Goal: Task Accomplishment & Management: Manage account settings

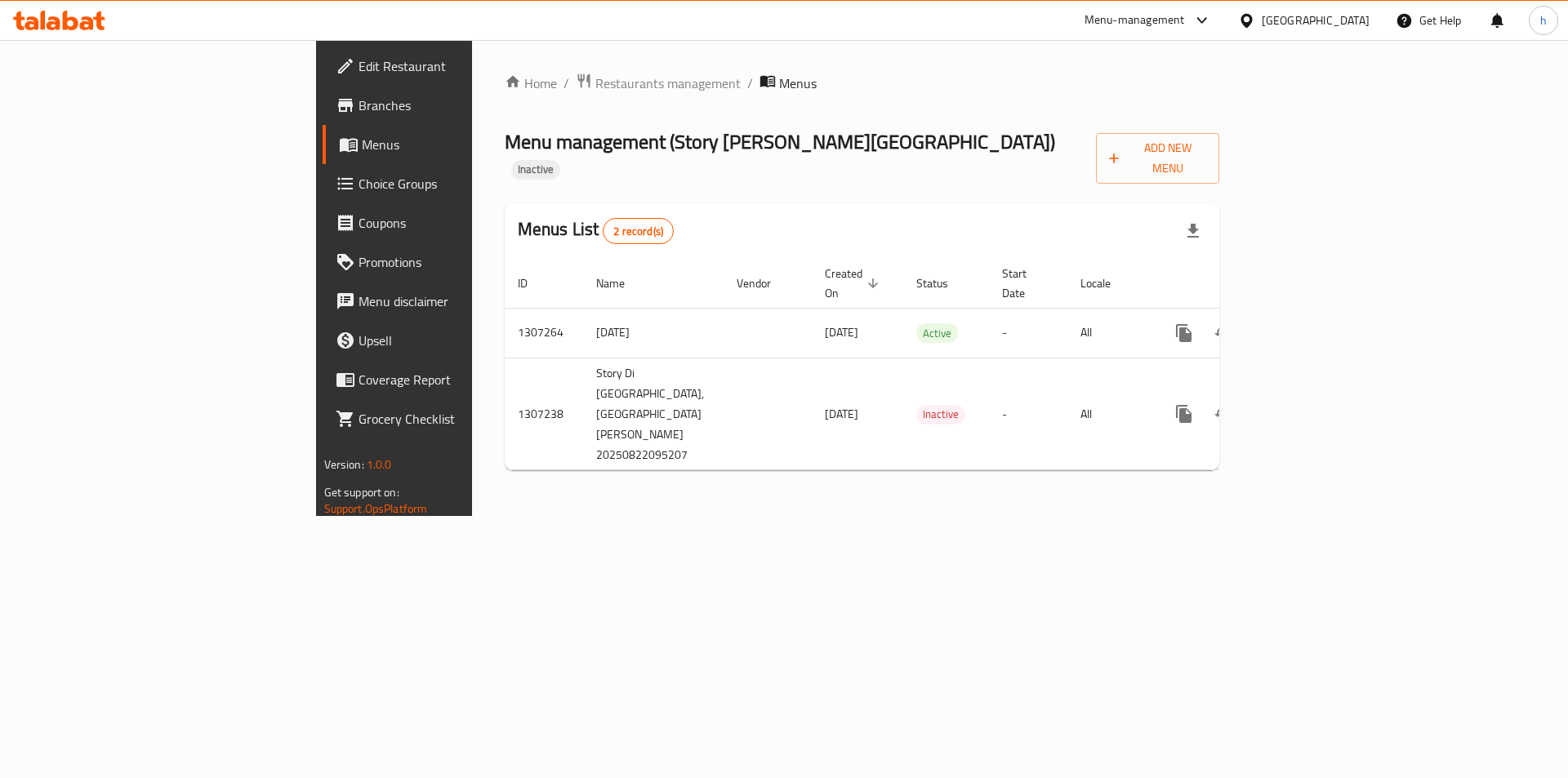
click at [1346, 33] on div "United Arab Emirates" at bounding box center [1304, 21] width 158 height 39
click at [1317, 26] on div "United Arab Emirates" at bounding box center [1315, 21] width 108 height 18
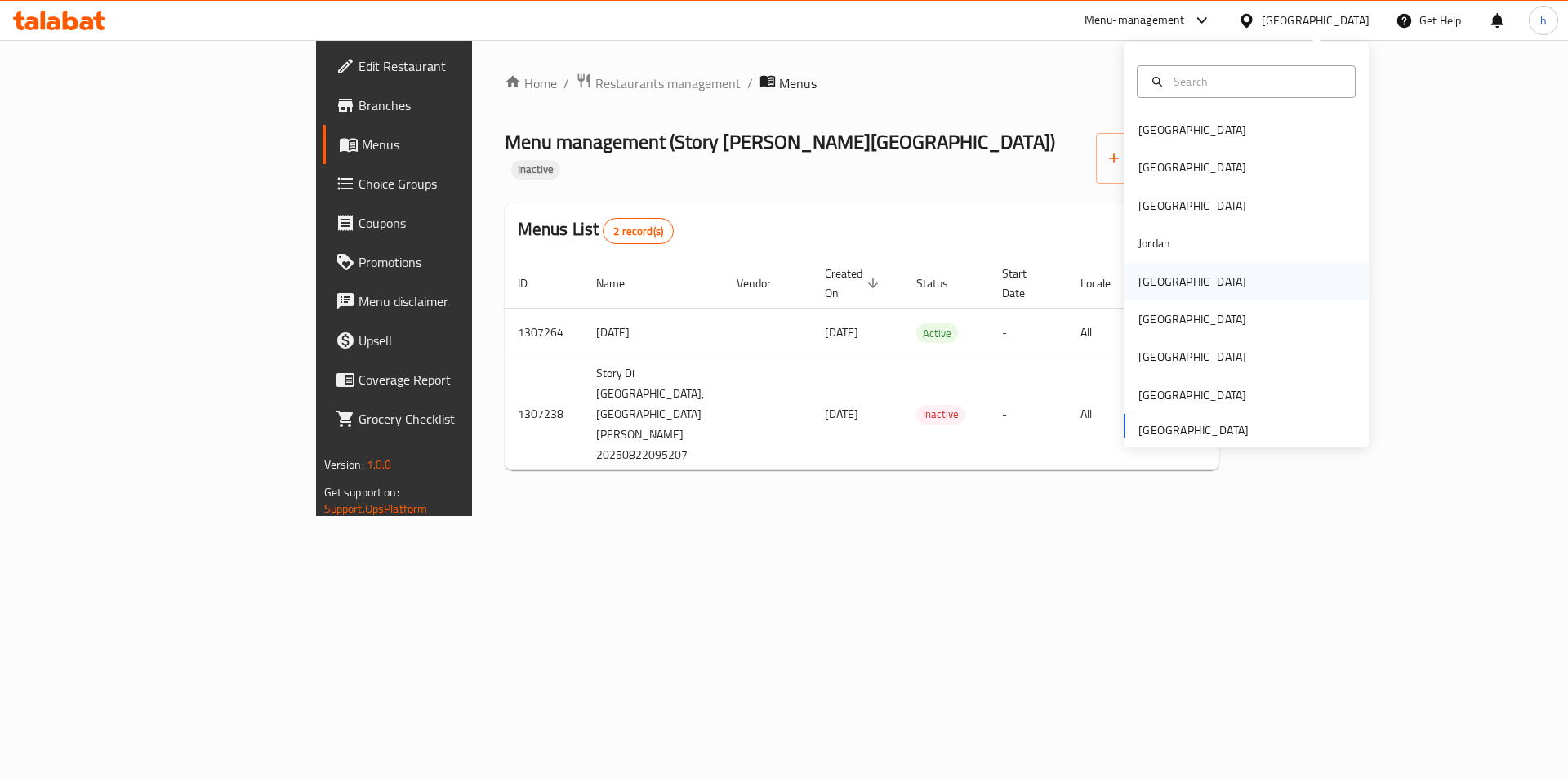
click at [1189, 279] on div "[GEOGRAPHIC_DATA]" at bounding box center [1247, 282] width 245 height 37
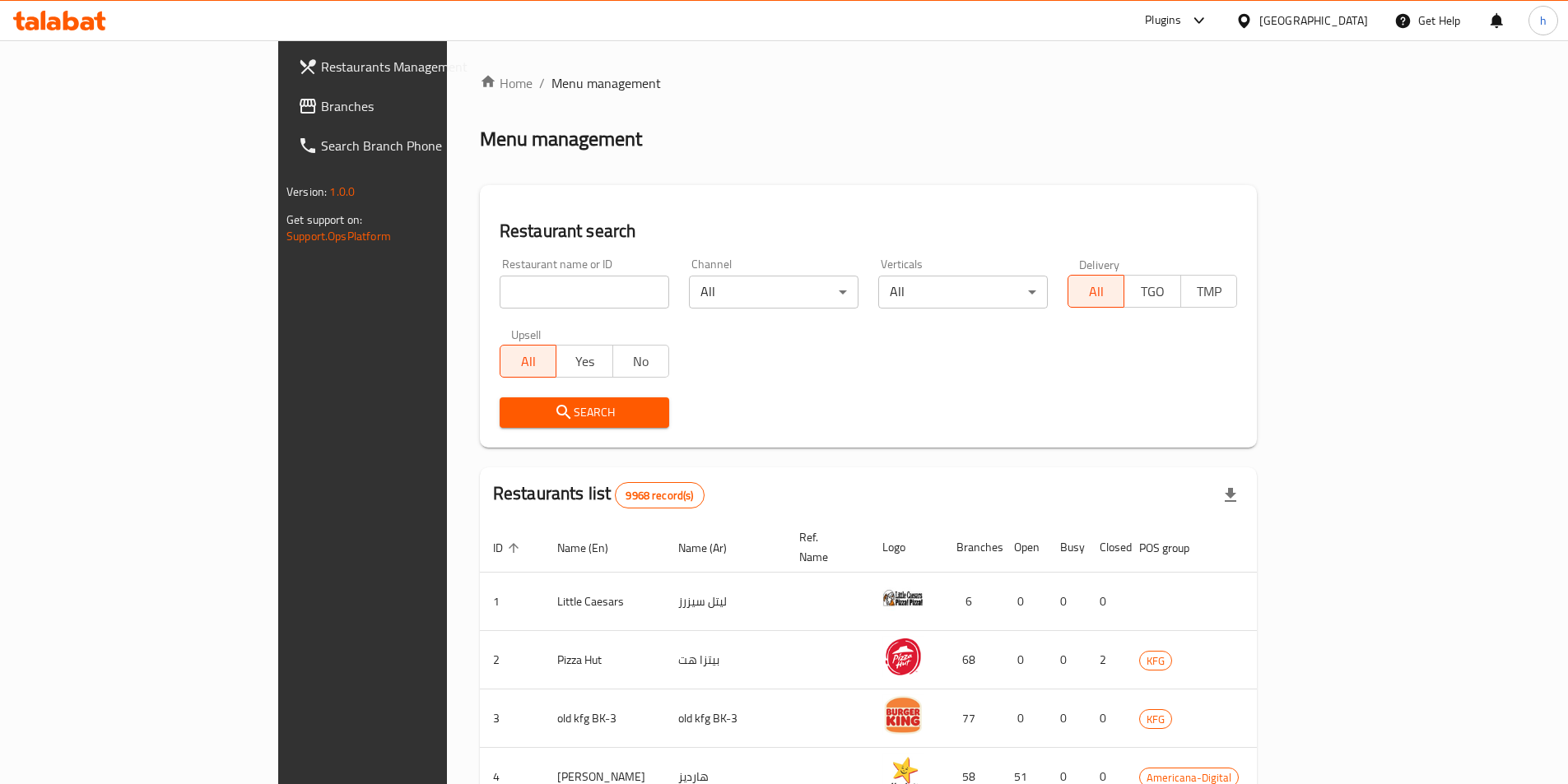
click at [298, 111] on icon at bounding box center [307, 106] width 20 height 20
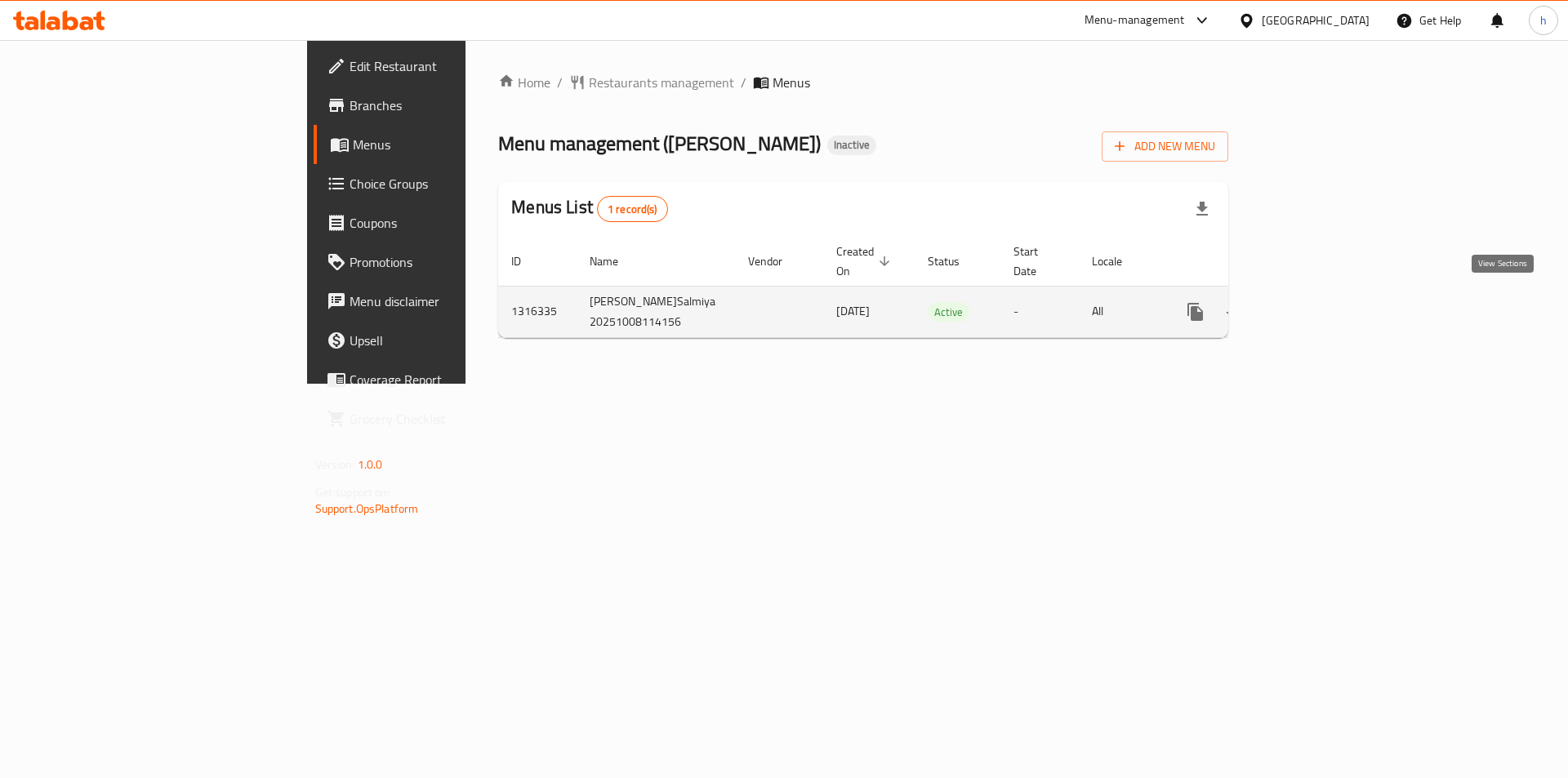
click at [1333, 302] on link "enhanced table" at bounding box center [1314, 312] width 39 height 39
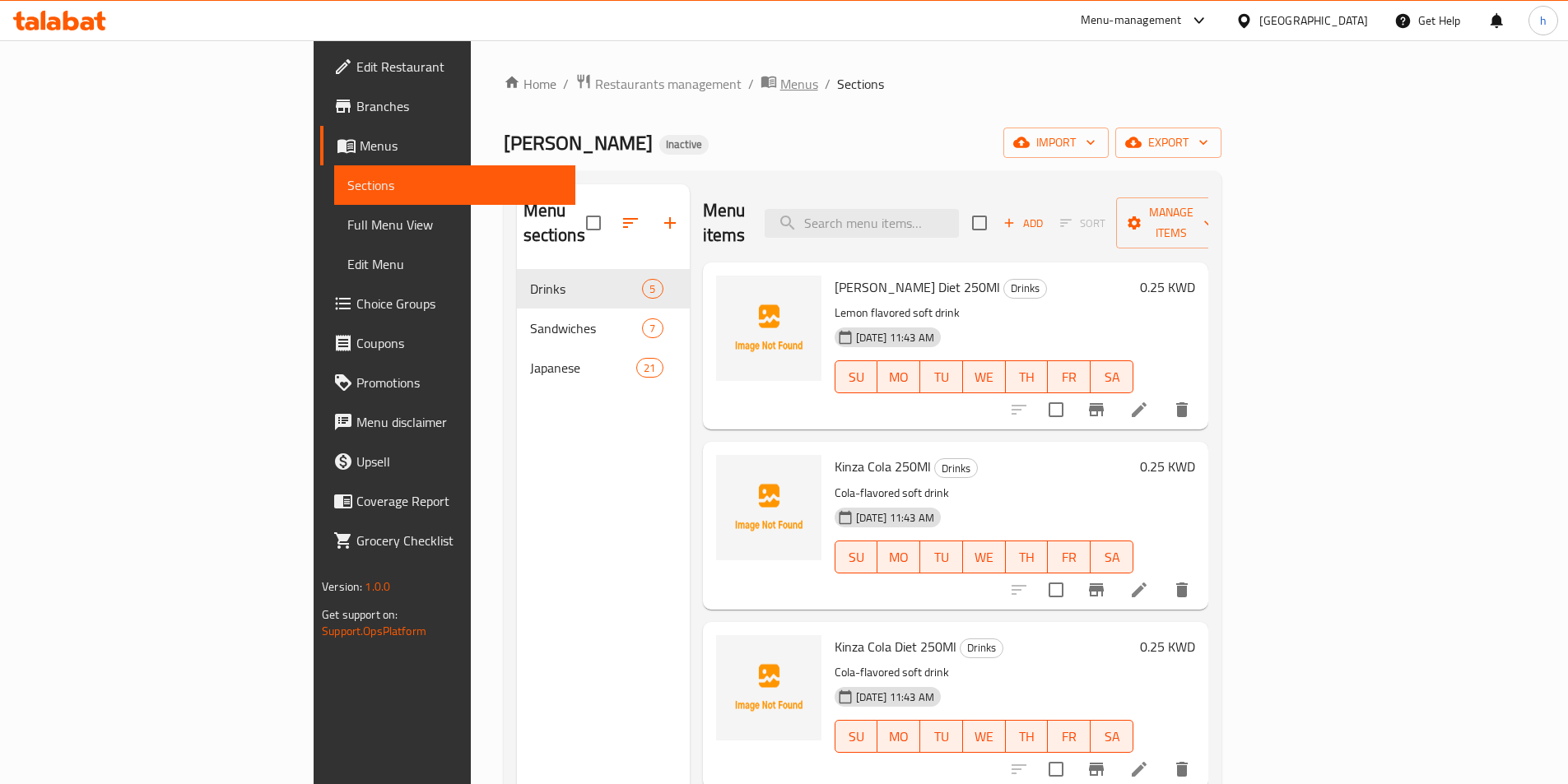
click at [780, 76] on span "Menus" at bounding box center [799, 84] width 38 height 20
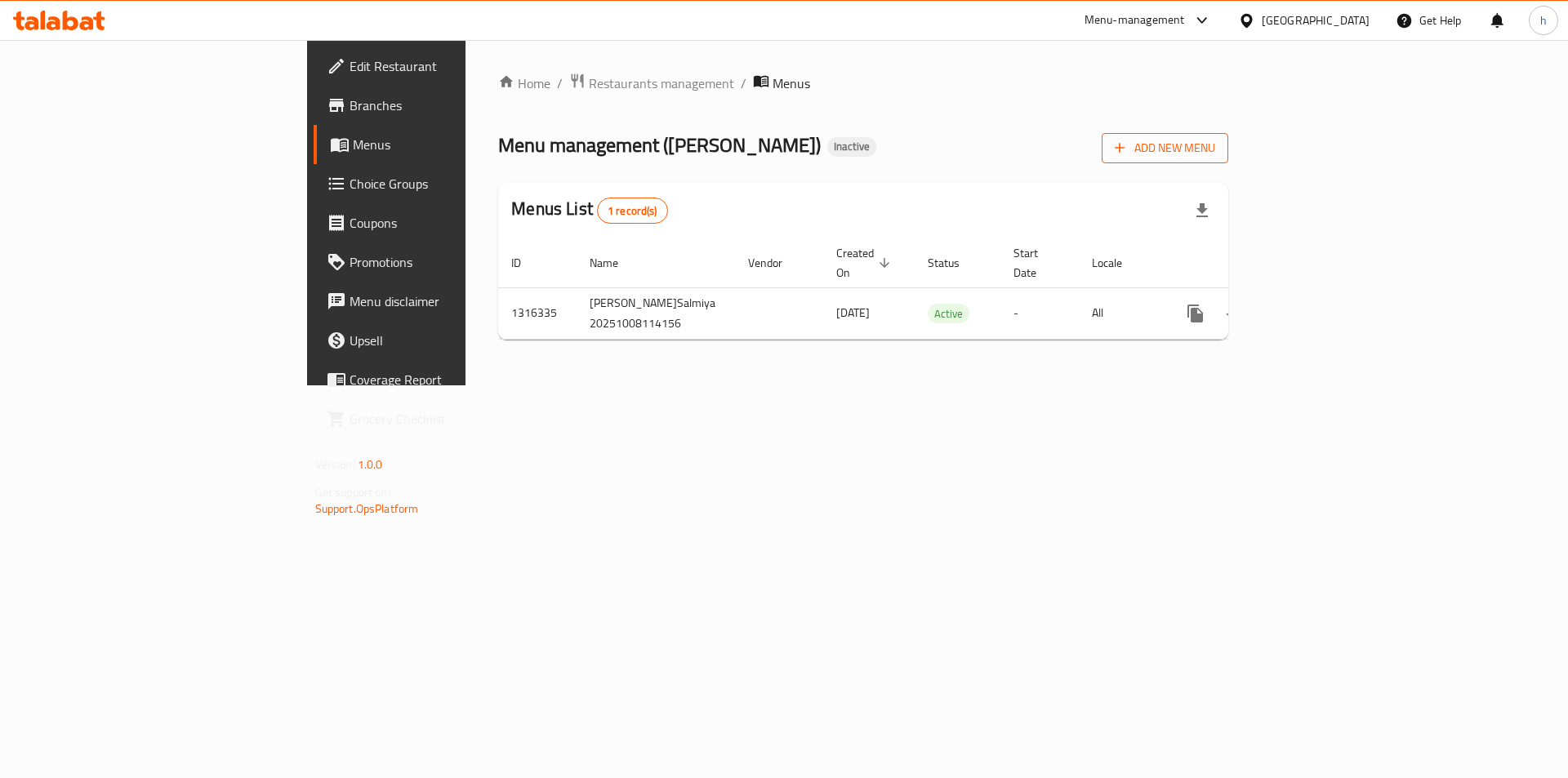
click at [1215, 153] on span "Add New Menu" at bounding box center [1165, 148] width 101 height 21
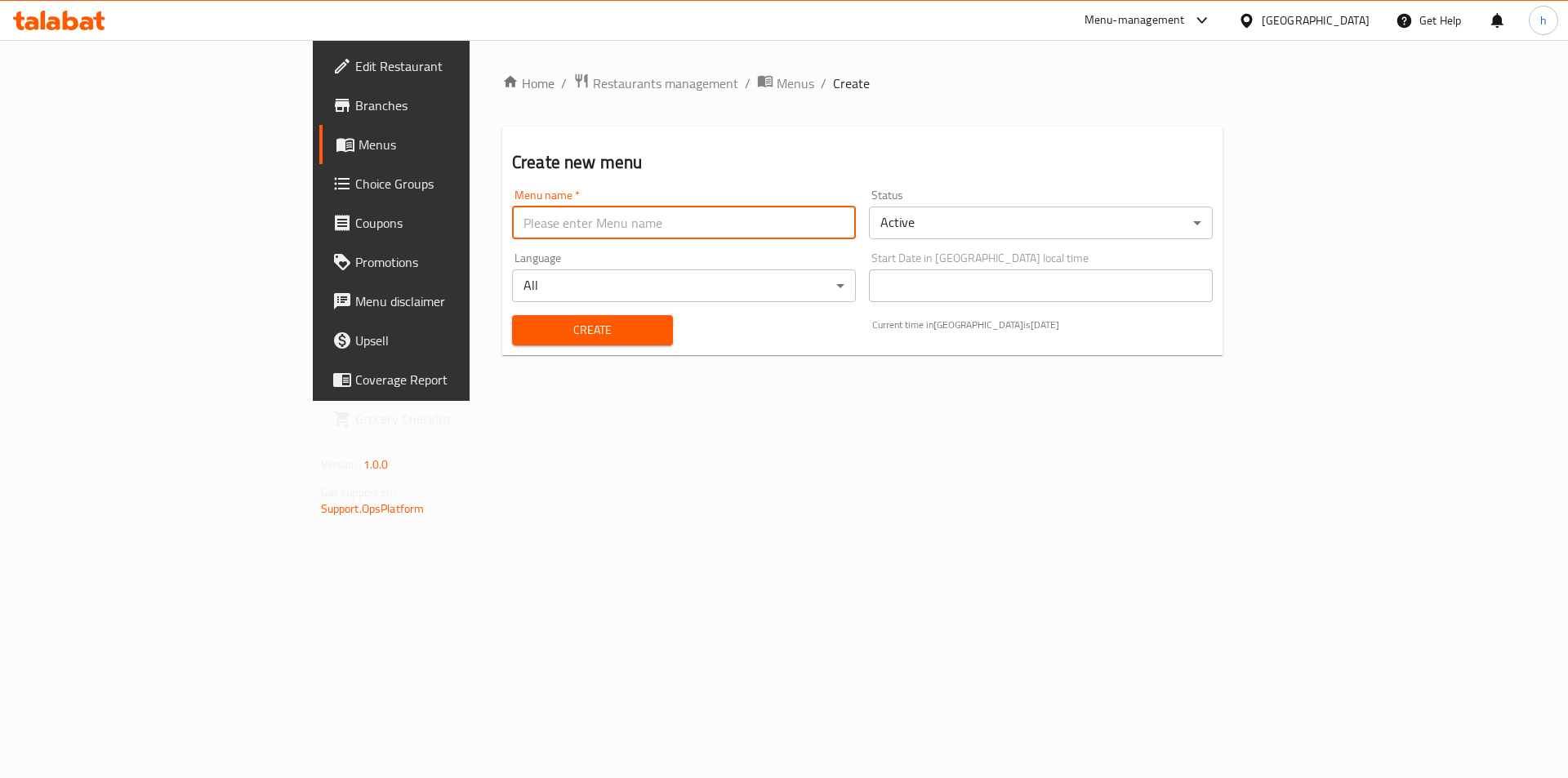
click at [584, 226] on input "text" at bounding box center [684, 223] width 344 height 33
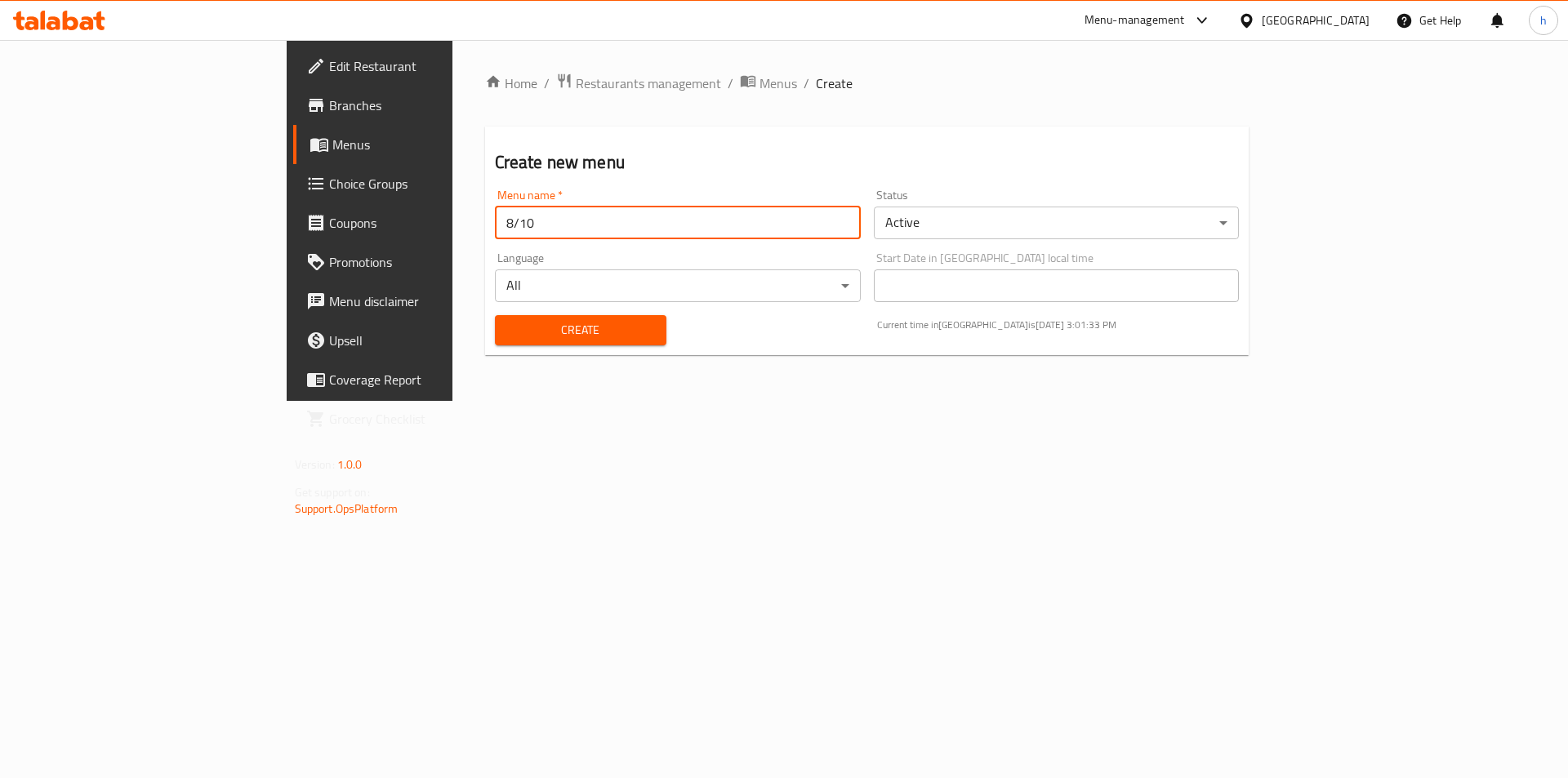
type input "8/10"
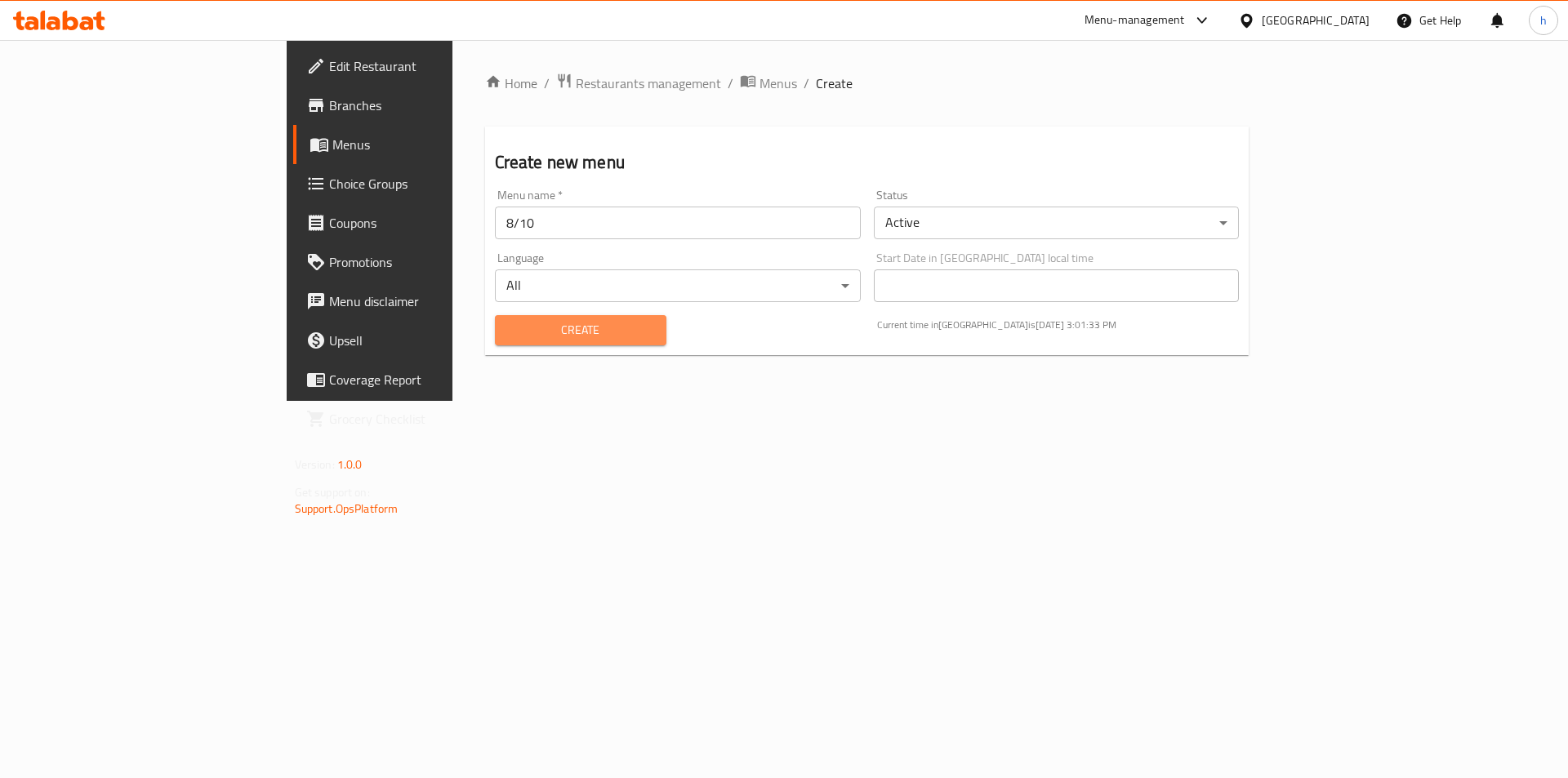
click at [531, 332] on span "Create" at bounding box center [580, 330] width 145 height 21
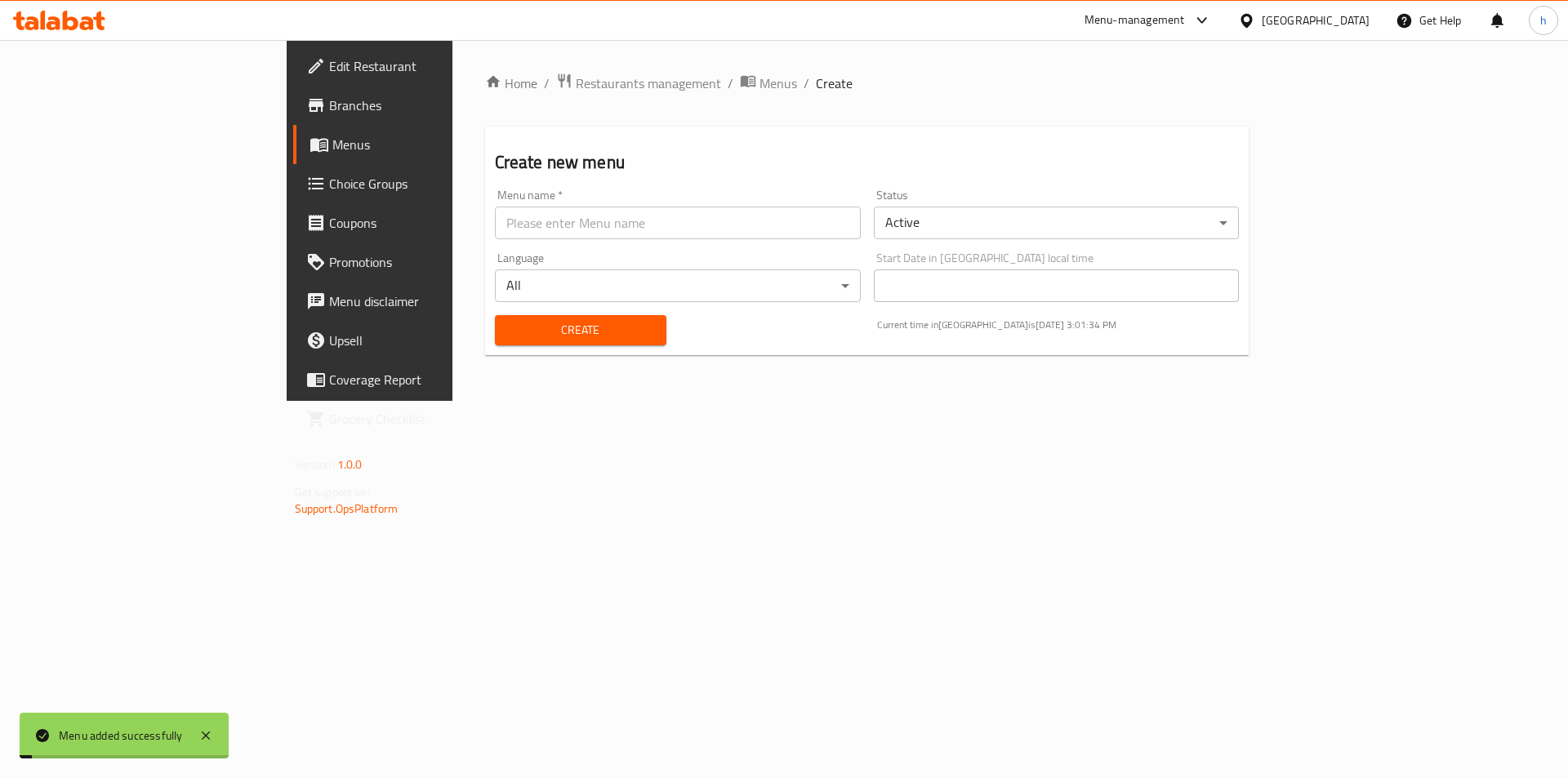
click at [834, 401] on div "Home / Restaurants management / Menus / Create Create new menu Menu name   * Me…" at bounding box center [867, 220] width 830 height 361
click at [759, 92] on span "Menus" at bounding box center [778, 83] width 37 height 20
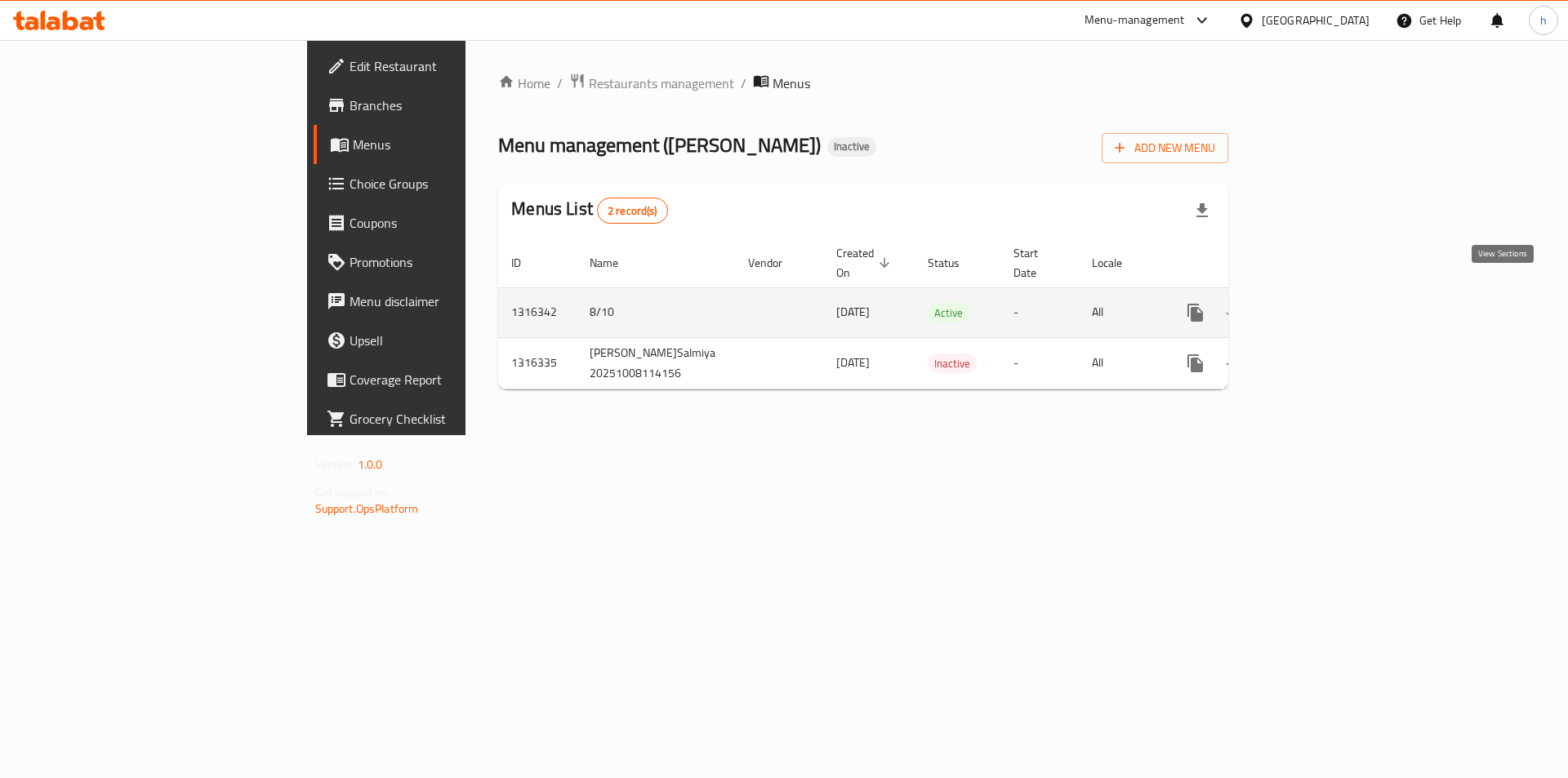
click at [1323, 303] on icon "enhanced table" at bounding box center [1314, 313] width 20 height 20
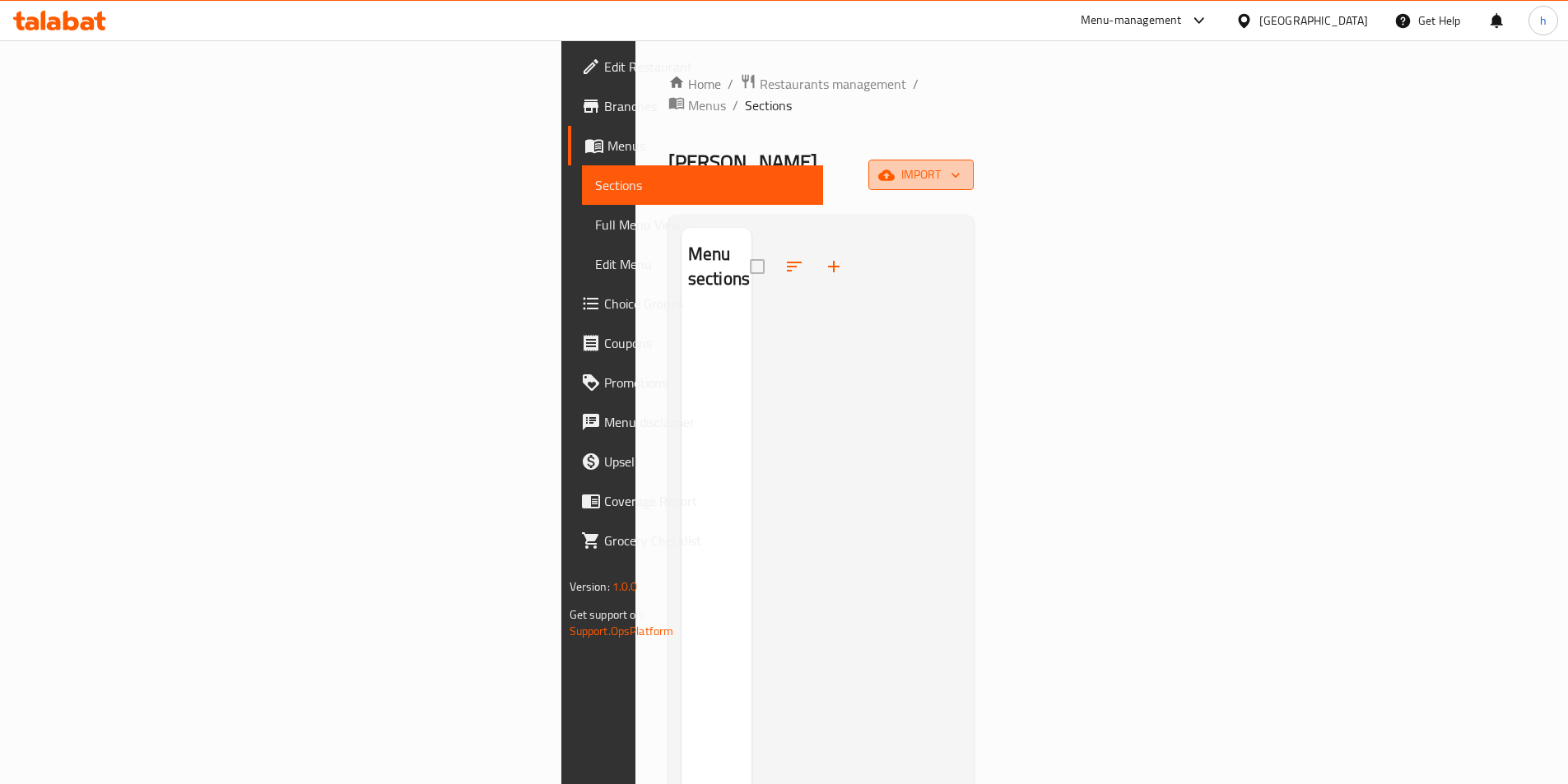
click at [960, 165] on span "import" at bounding box center [921, 174] width 79 height 21
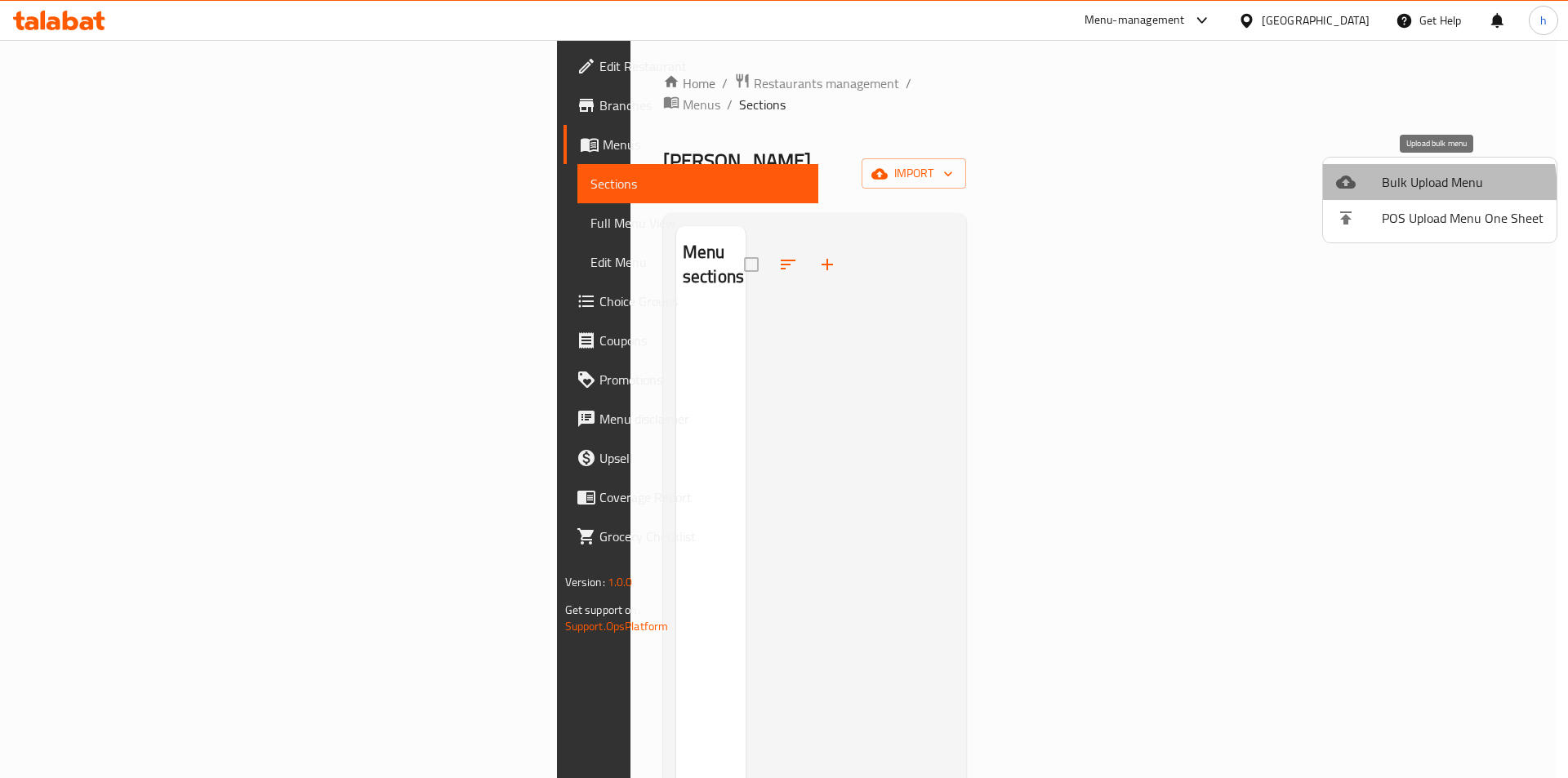
click at [1381, 194] on li "Bulk Upload Menu" at bounding box center [1440, 182] width 234 height 36
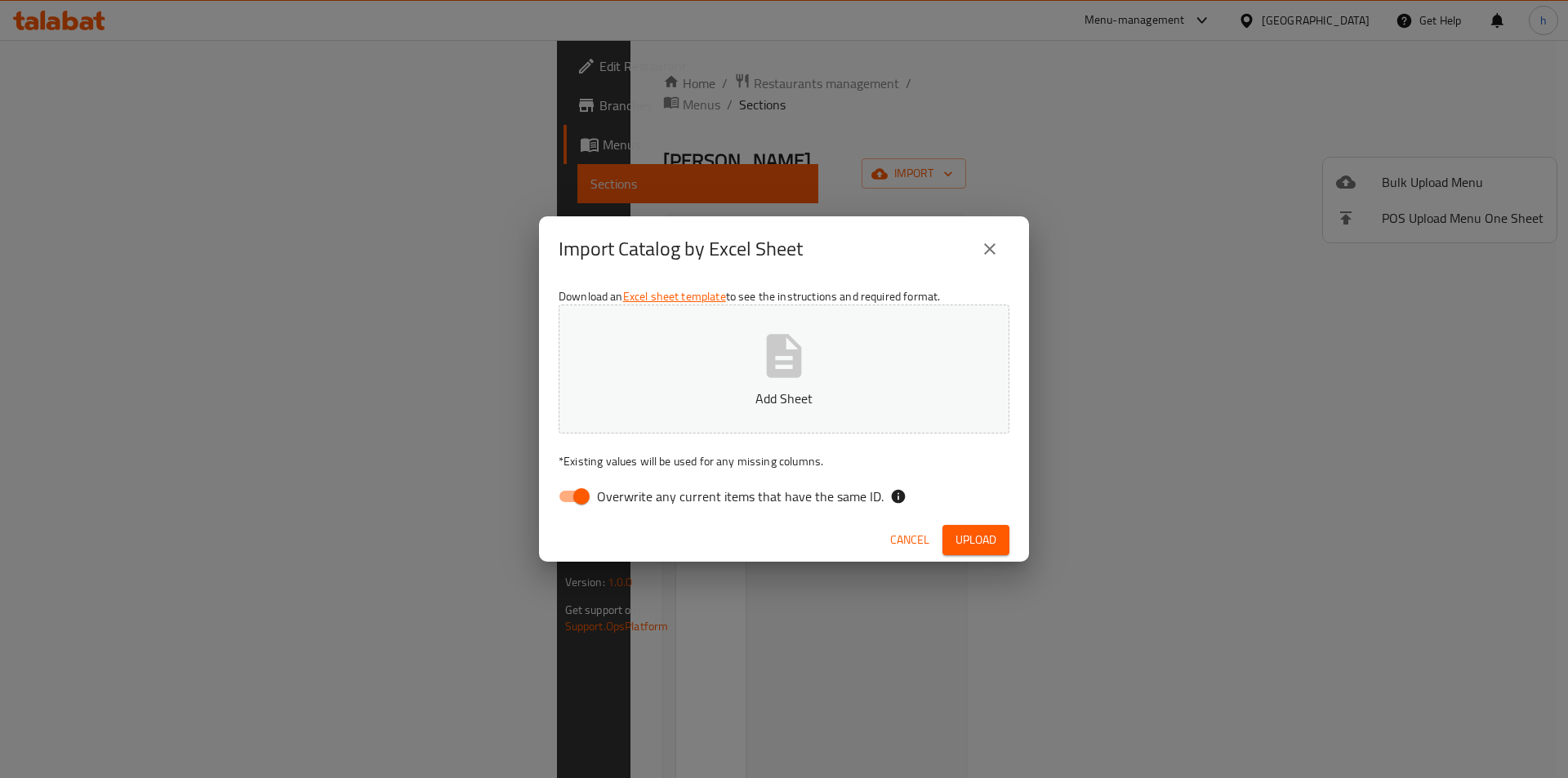
click at [580, 481] on input "Overwrite any current items that have the same ID." at bounding box center [582, 496] width 93 height 31
checkbox input "false"
click at [747, 393] on p "Add Sheet" at bounding box center [784, 399] width 401 height 20
click at [996, 550] on button "Upload" at bounding box center [975, 541] width 67 height 30
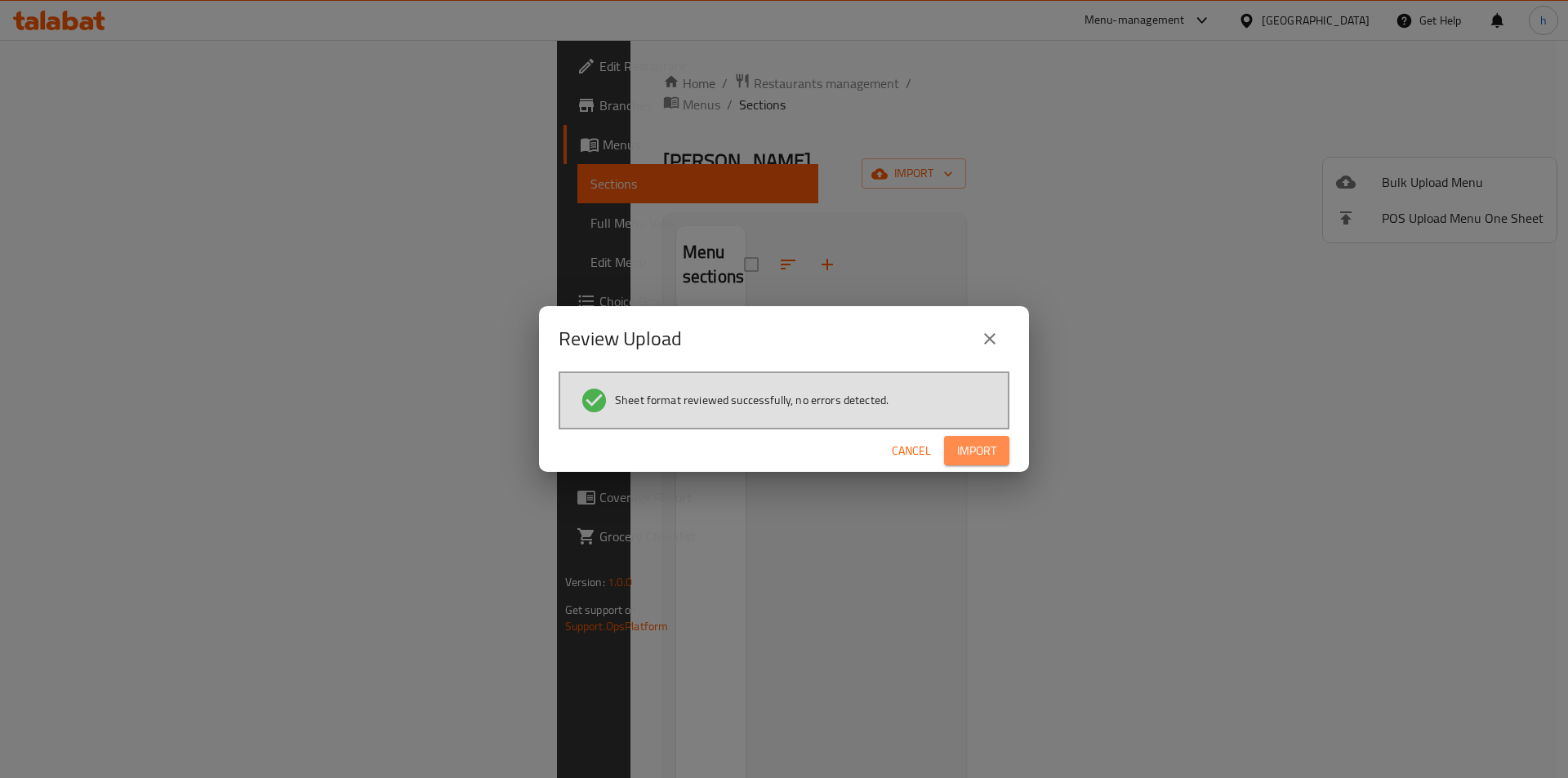
click at [956, 459] on button "Import" at bounding box center [976, 451] width 65 height 30
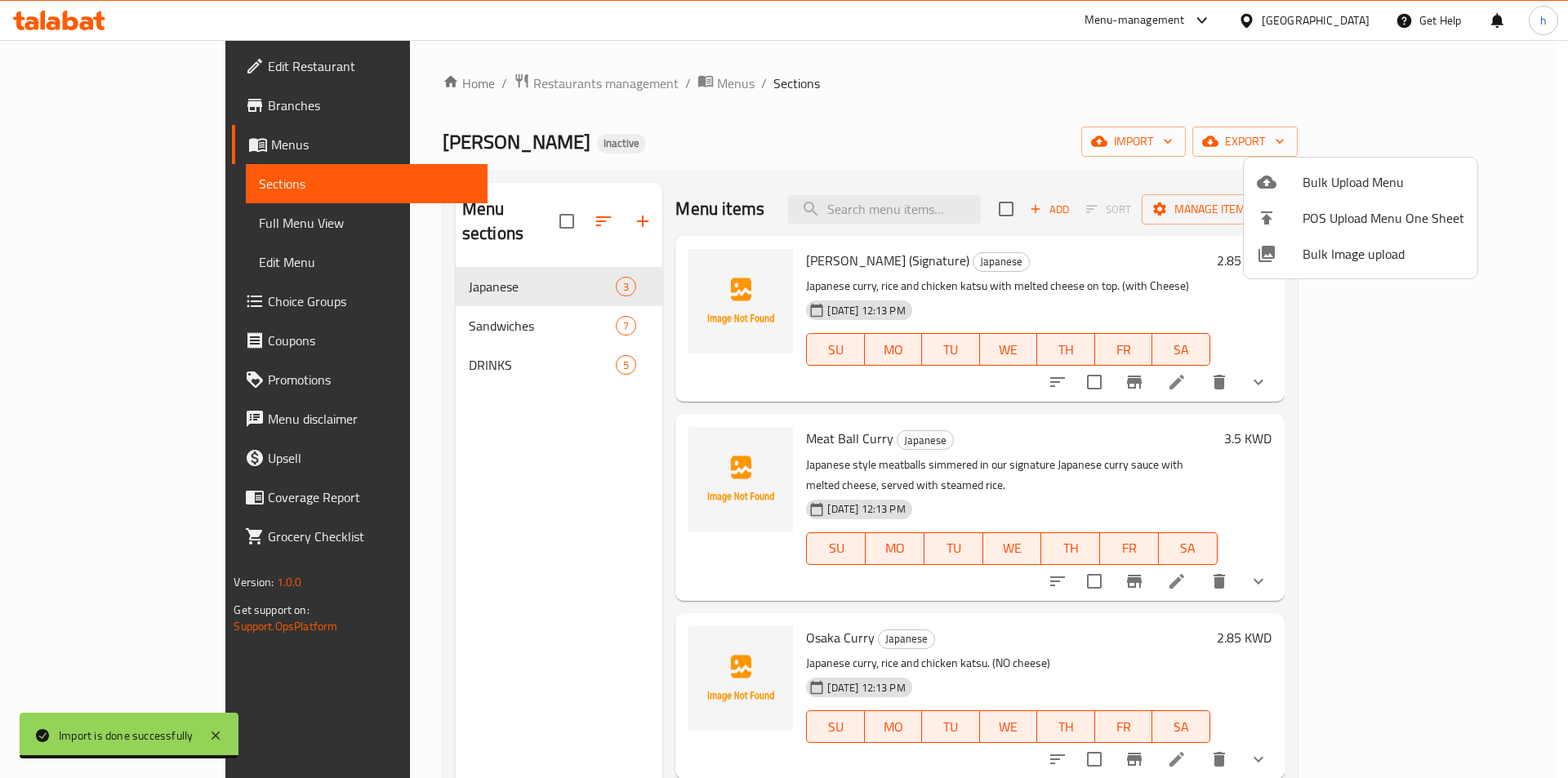
click at [208, 241] on div at bounding box center [784, 389] width 1568 height 778
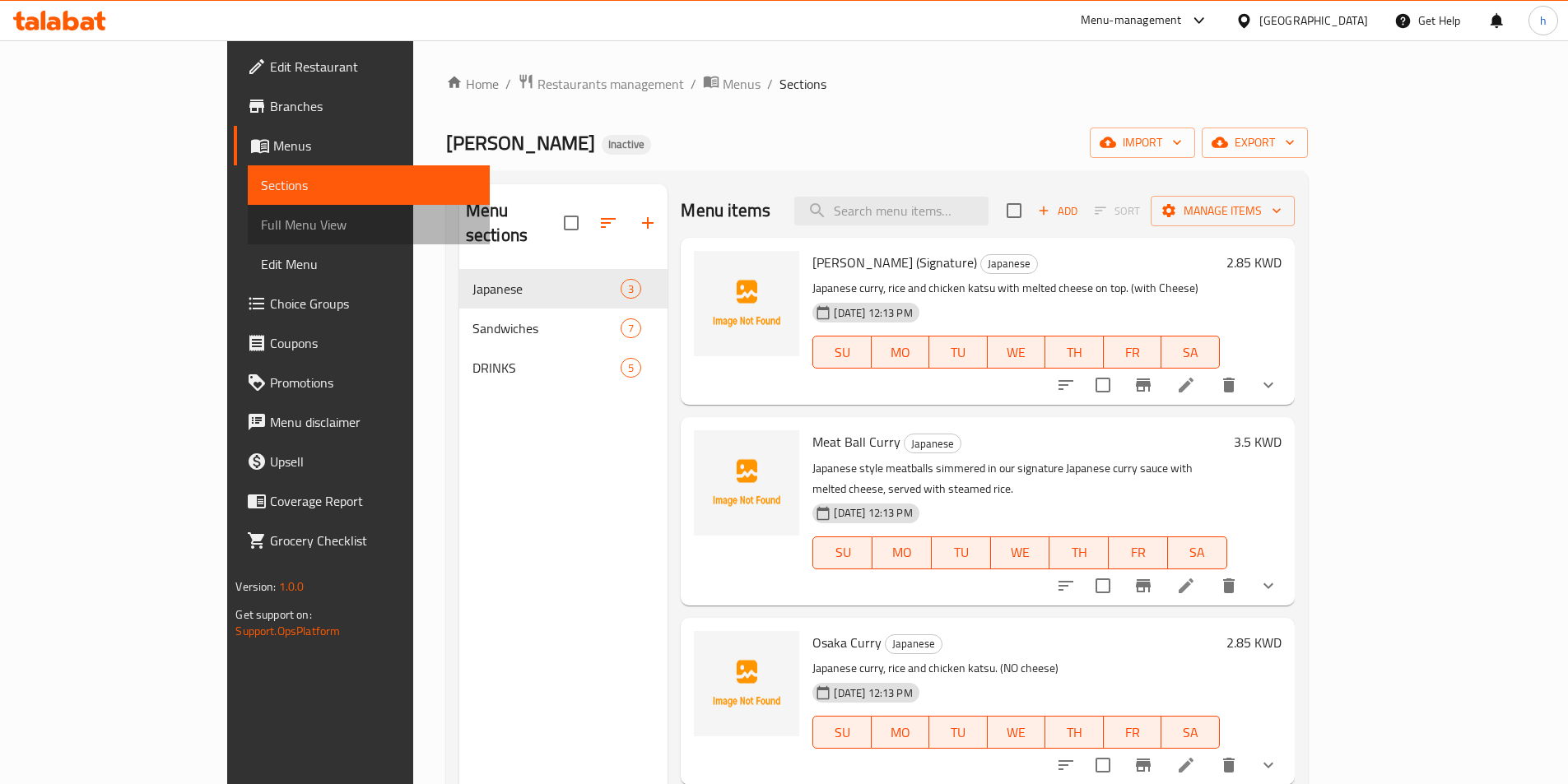
click at [261, 228] on span "Full Menu View" at bounding box center [368, 225] width 215 height 20
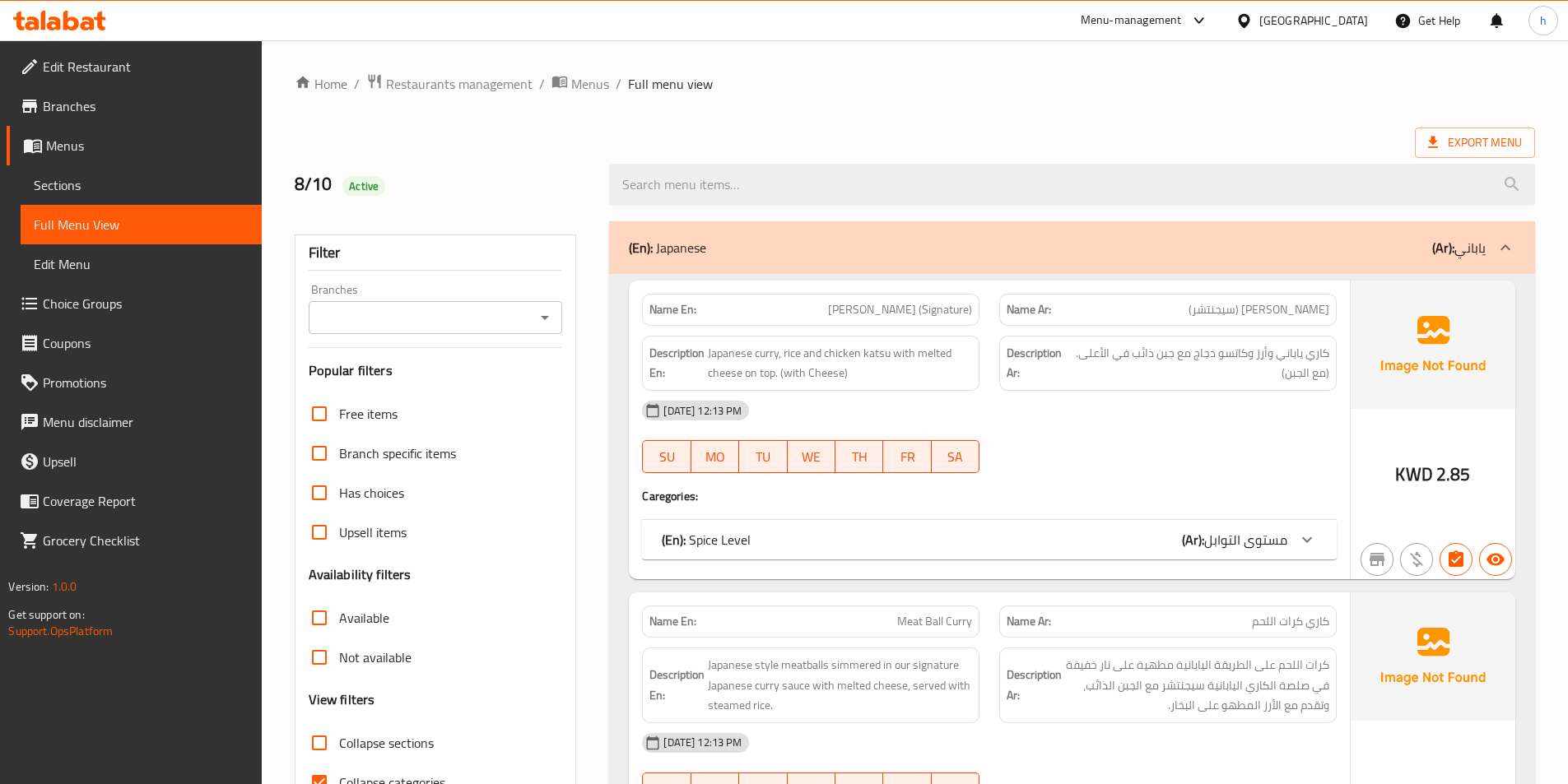
scroll to position [165, 0]
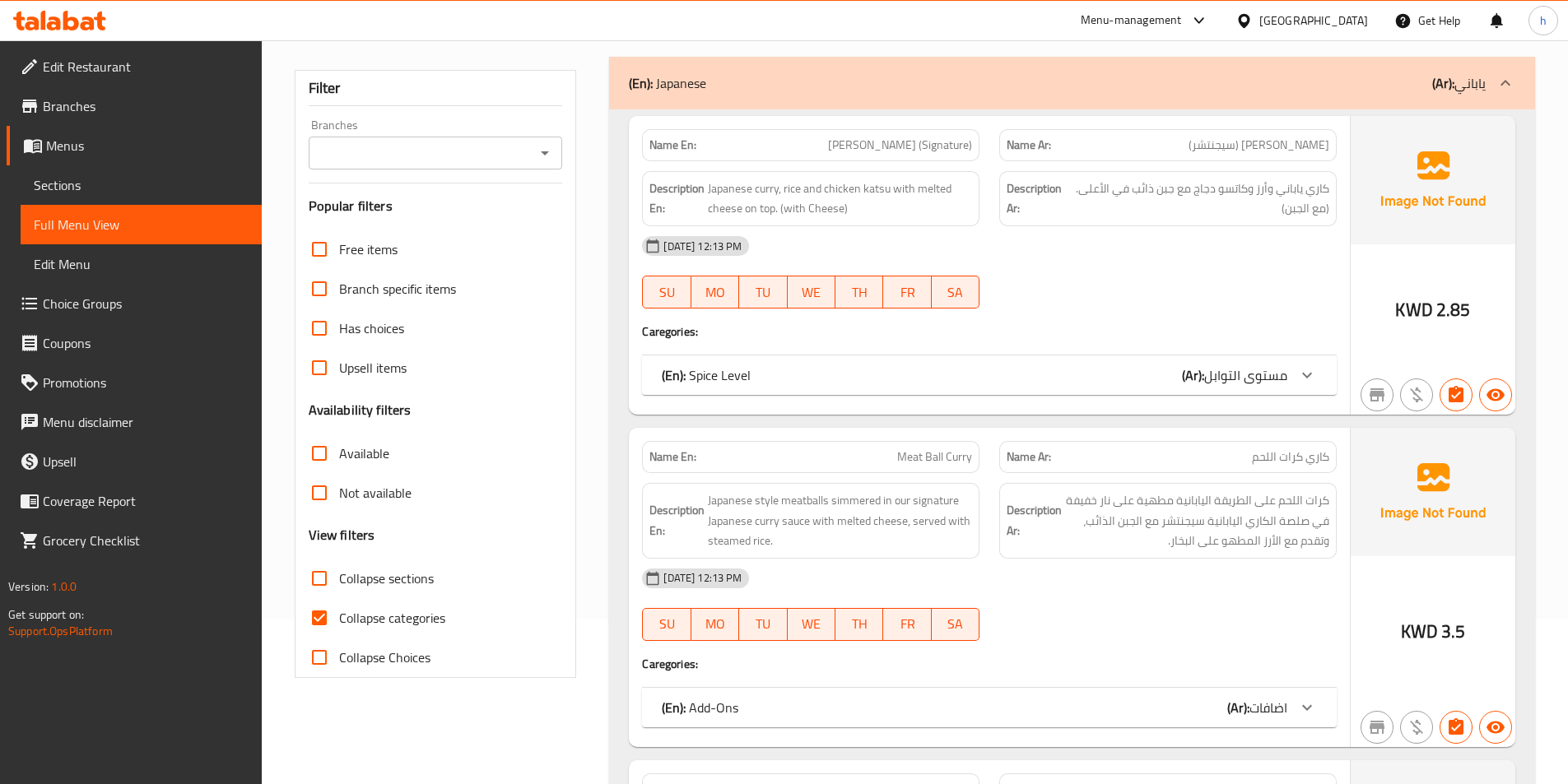
click at [321, 618] on input "Collapse categories" at bounding box center [319, 618] width 40 height 40
checkbox input "false"
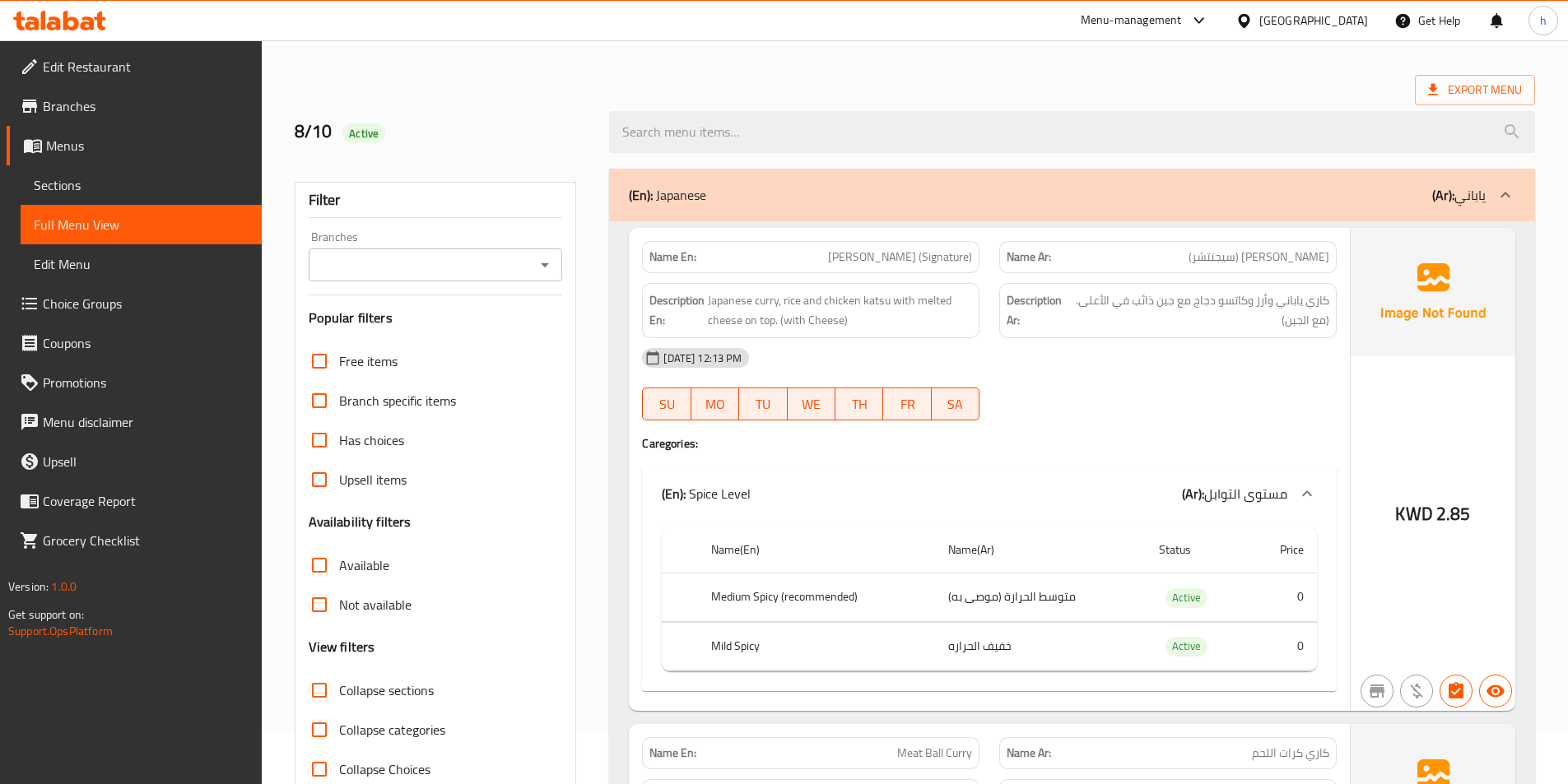
scroll to position [83, 0]
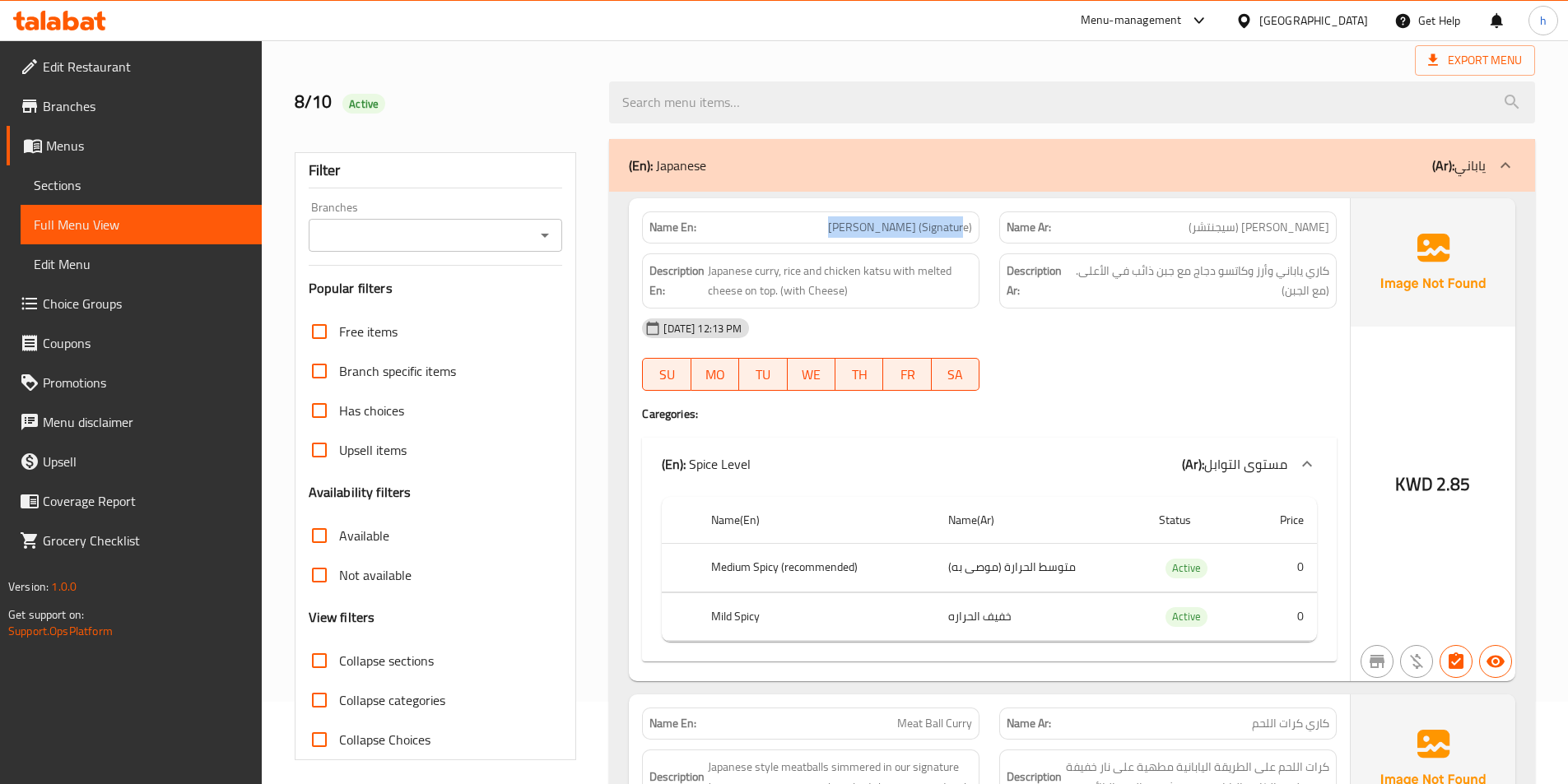
drag, startPoint x: 851, startPoint y: 236, endPoint x: 980, endPoint y: 220, distance: 130.0
click at [980, 220] on div "Name En: Akiba Curry (Signature)" at bounding box center [810, 227] width 357 height 52
drag, startPoint x: 1296, startPoint y: 231, endPoint x: 1332, endPoint y: 227, distance: 36.2
click at [1332, 227] on div "Name Ar: اكيبا كاري (سيجنتشر)" at bounding box center [1167, 227] width 337 height 32
click at [1268, 234] on span "[PERSON_NAME] (سيجنتشر)" at bounding box center [1259, 227] width 141 height 17
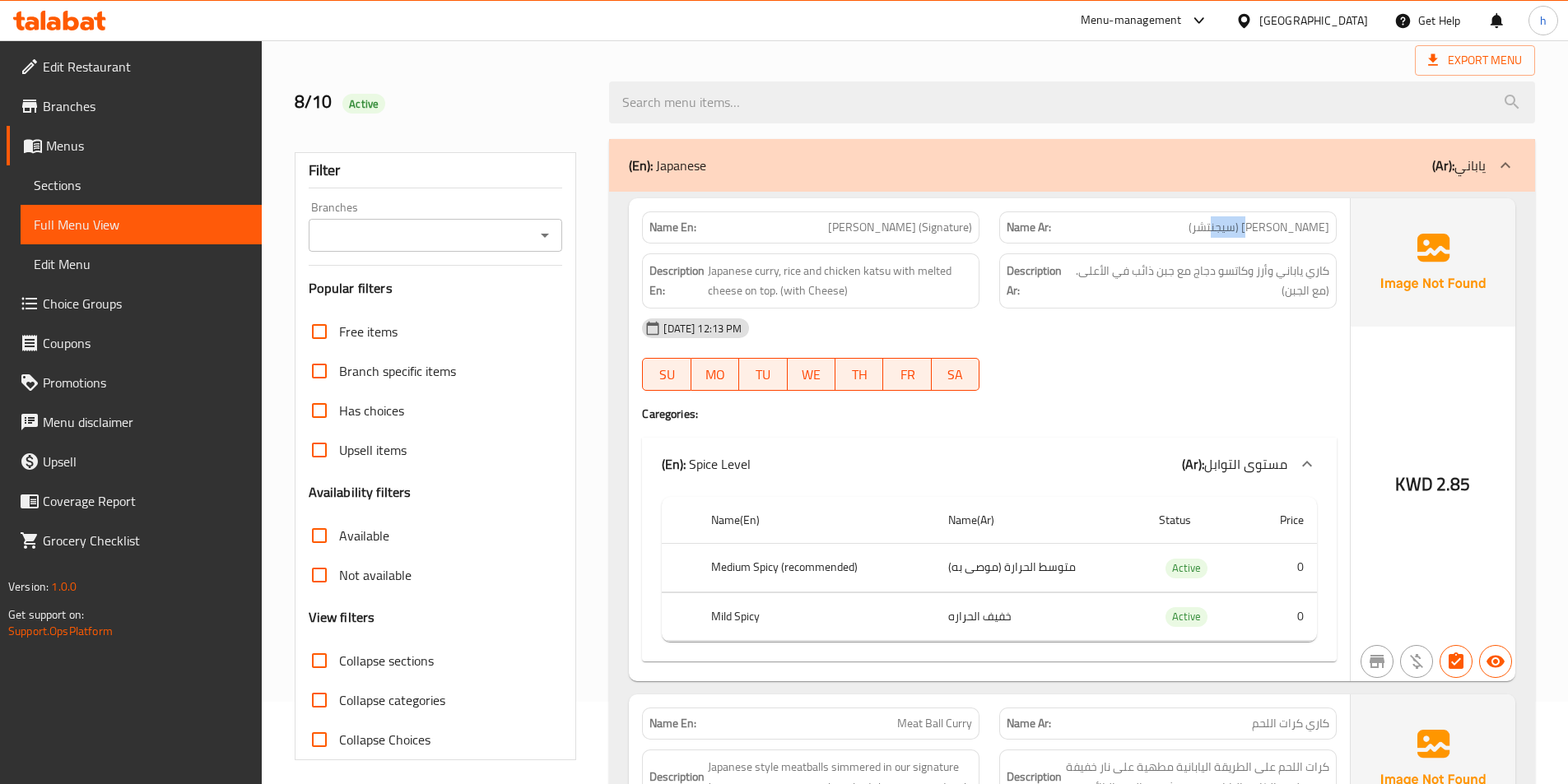
drag, startPoint x: 1232, startPoint y: 230, endPoint x: 1273, endPoint y: 227, distance: 41.1
click at [1273, 227] on span "[PERSON_NAME] (سيجنتشر)" at bounding box center [1259, 227] width 141 height 17
click at [1252, 238] on div "Name Ar: اكيبا كاري (سيجنتشر)" at bounding box center [1167, 227] width 337 height 32
drag, startPoint x: 707, startPoint y: 272, endPoint x: 779, endPoint y: 263, distance: 72.6
click at [779, 263] on h6 "Description En: Japanese curry, rice and chicken katsu with melted cheese on to…" at bounding box center [810, 281] width 323 height 40
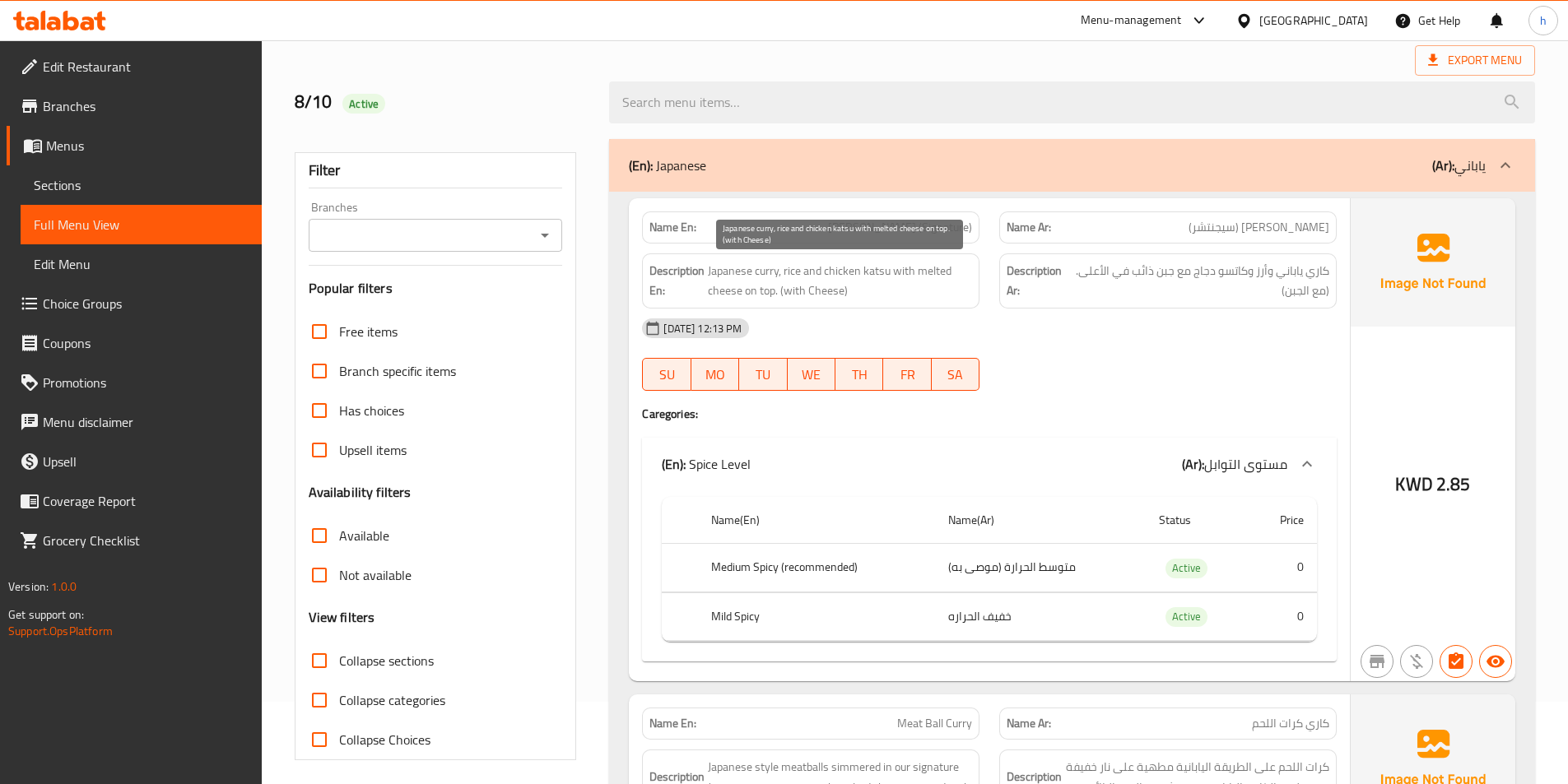
click at [790, 274] on span "Japanese curry, rice and chicken katsu with melted cheese on top. (with Cheese)" at bounding box center [840, 281] width 264 height 40
drag, startPoint x: 818, startPoint y: 266, endPoint x: 884, endPoint y: 260, distance: 66.3
click at [884, 261] on span "Japanese curry, rice and chicken katsu with melted cheese on top. (with Cheese)" at bounding box center [840, 281] width 264 height 40
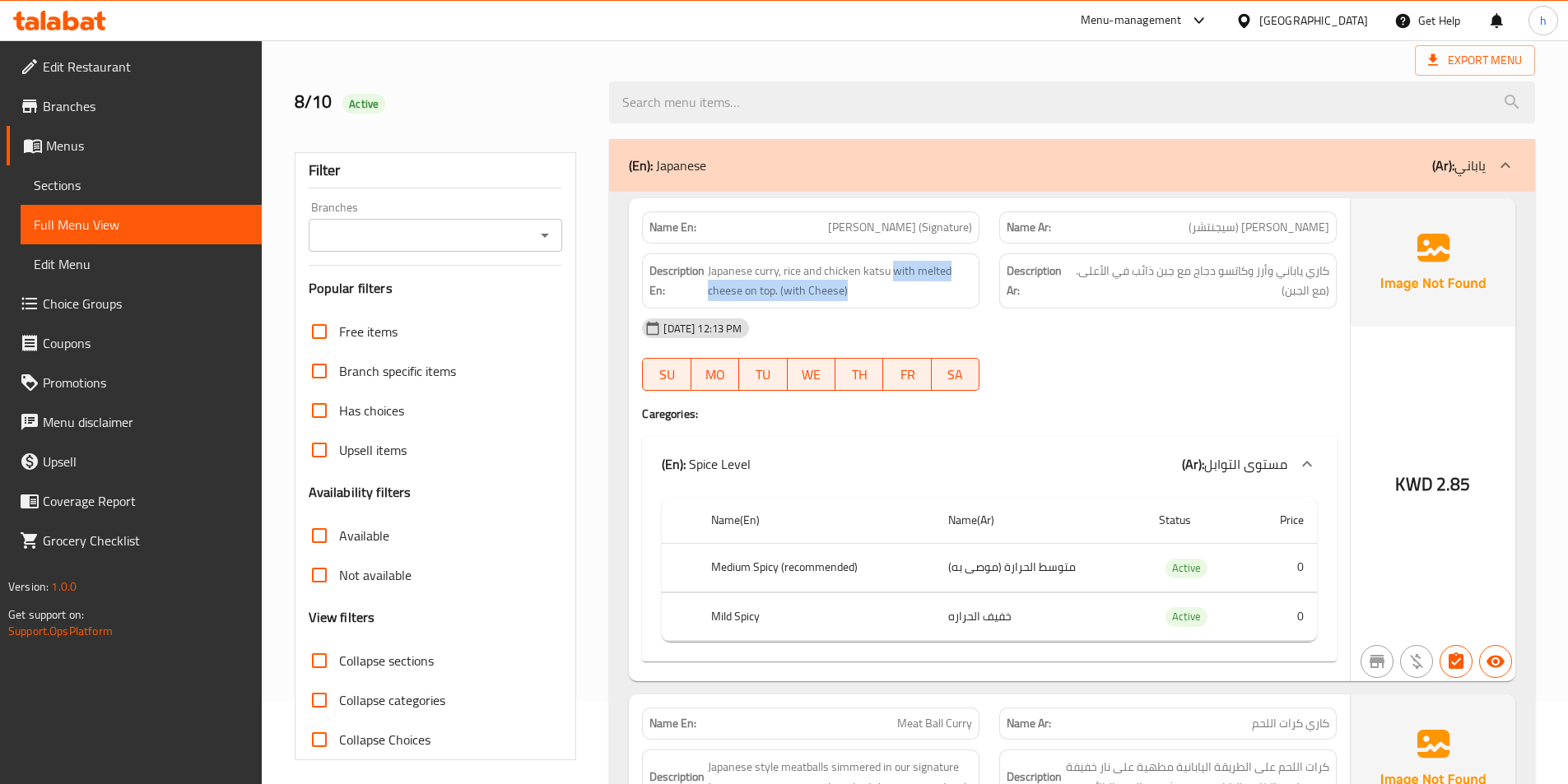
drag, startPoint x: 896, startPoint y: 281, endPoint x: 976, endPoint y: 290, distance: 80.5
click at [976, 290] on div "Description En: Japanese curry, rice and chicken katsu with melted cheese on to…" at bounding box center [810, 281] width 337 height 55
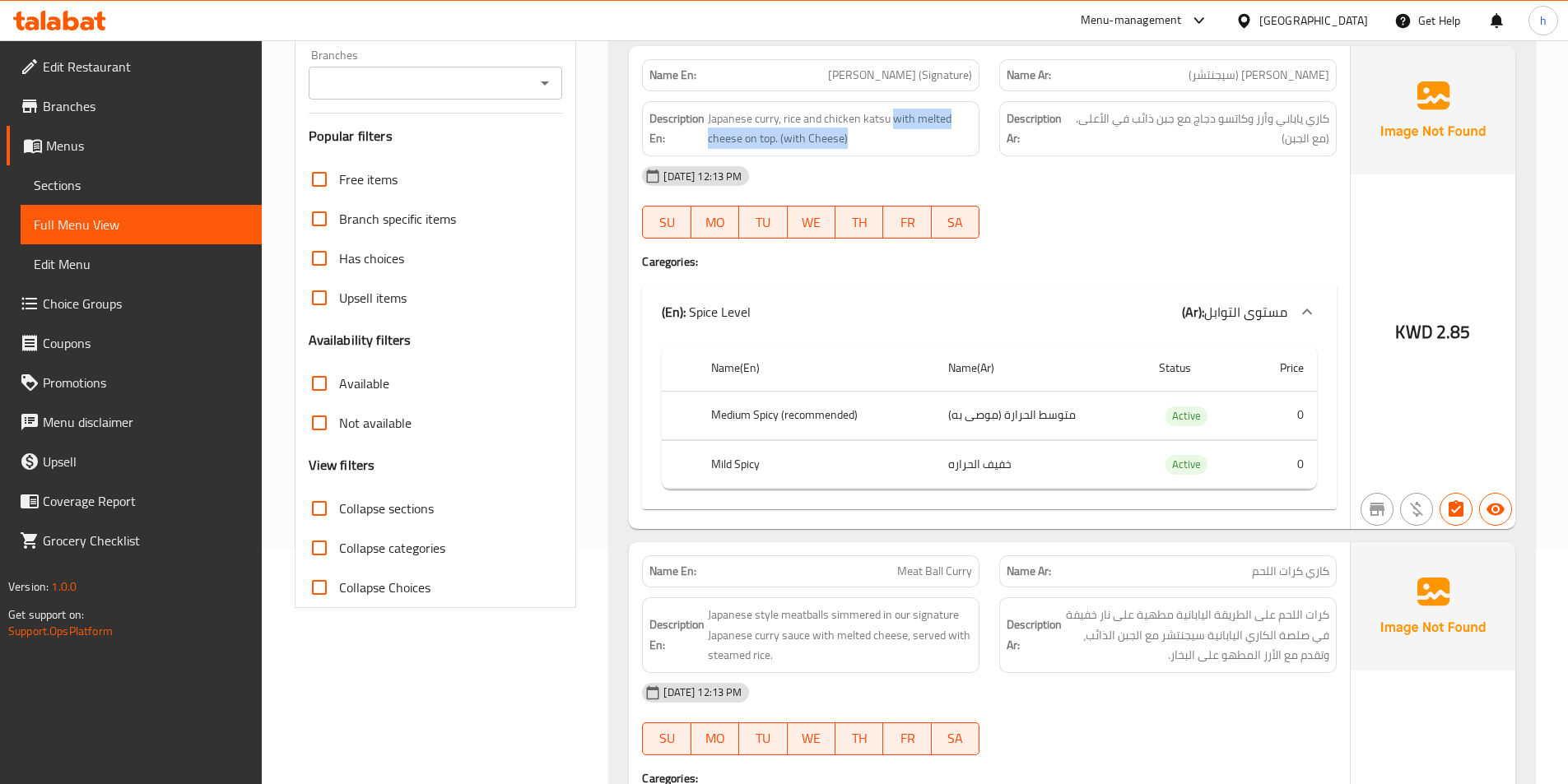
scroll to position [247, 0]
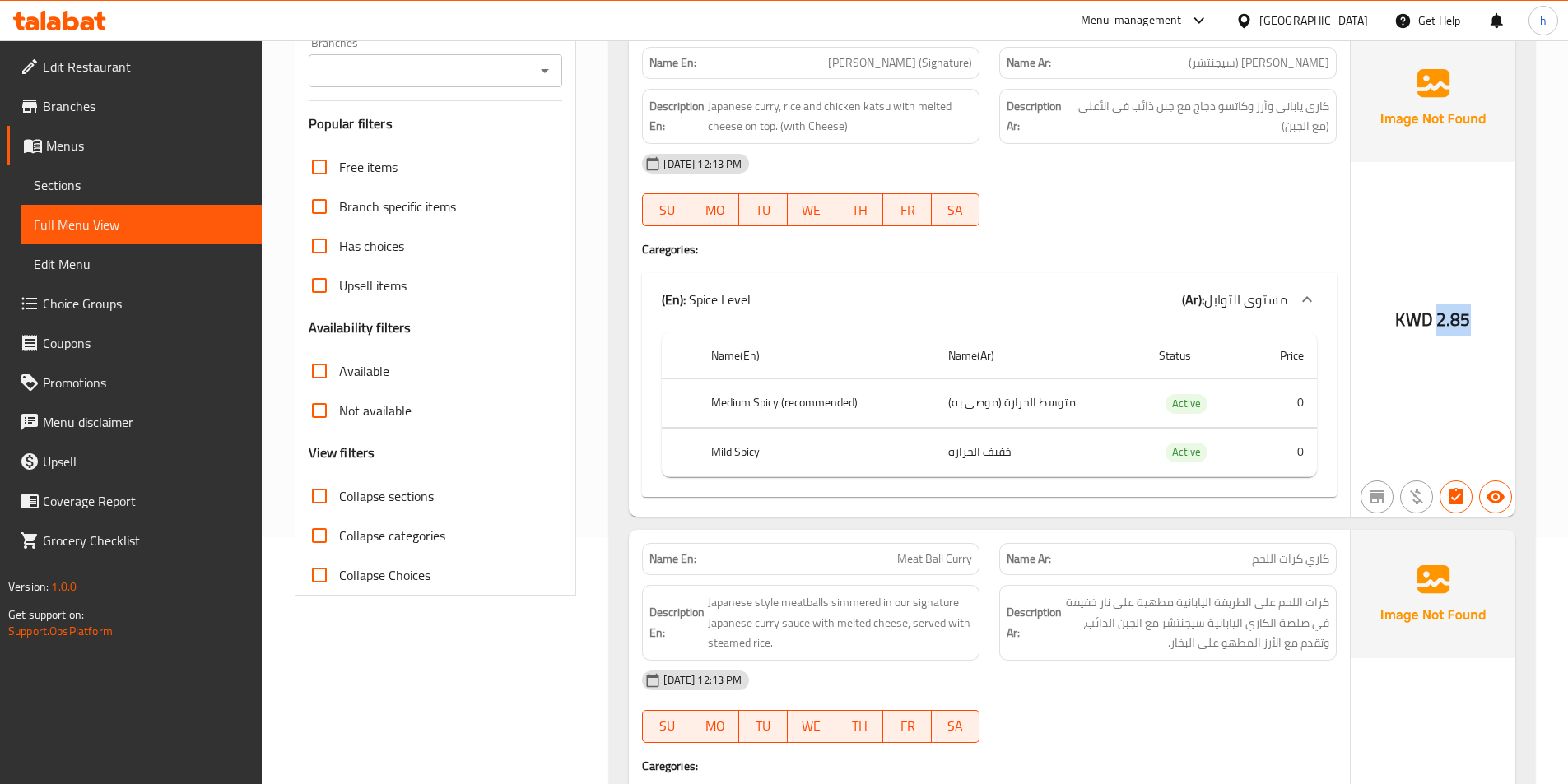
drag, startPoint x: 1439, startPoint y: 316, endPoint x: 1565, endPoint y: 324, distance: 126.3
click at [1317, 417] on div "Name(En) Name(Ar) Status Price Medium Spicy (recommended) متوسط الحرارة (موصى ب…" at bounding box center [989, 411] width 695 height 171
drag, startPoint x: 996, startPoint y: 402, endPoint x: 954, endPoint y: 402, distance: 42.0
click at [954, 402] on td "متوسط الحرارة (موصى به)" at bounding box center [1040, 404] width 210 height 49
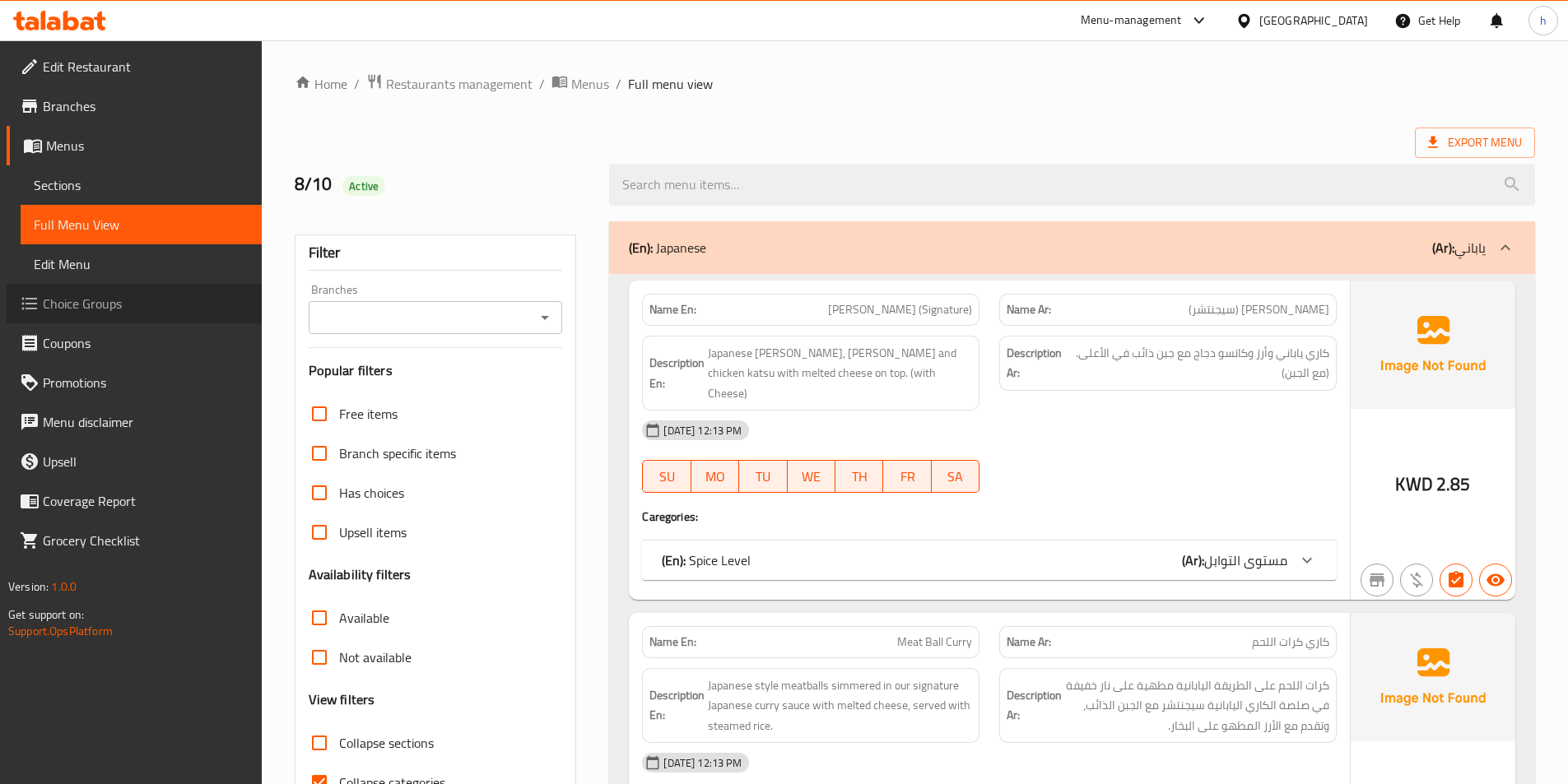
click at [123, 307] on span "Choice Groups" at bounding box center [146, 304] width 206 height 20
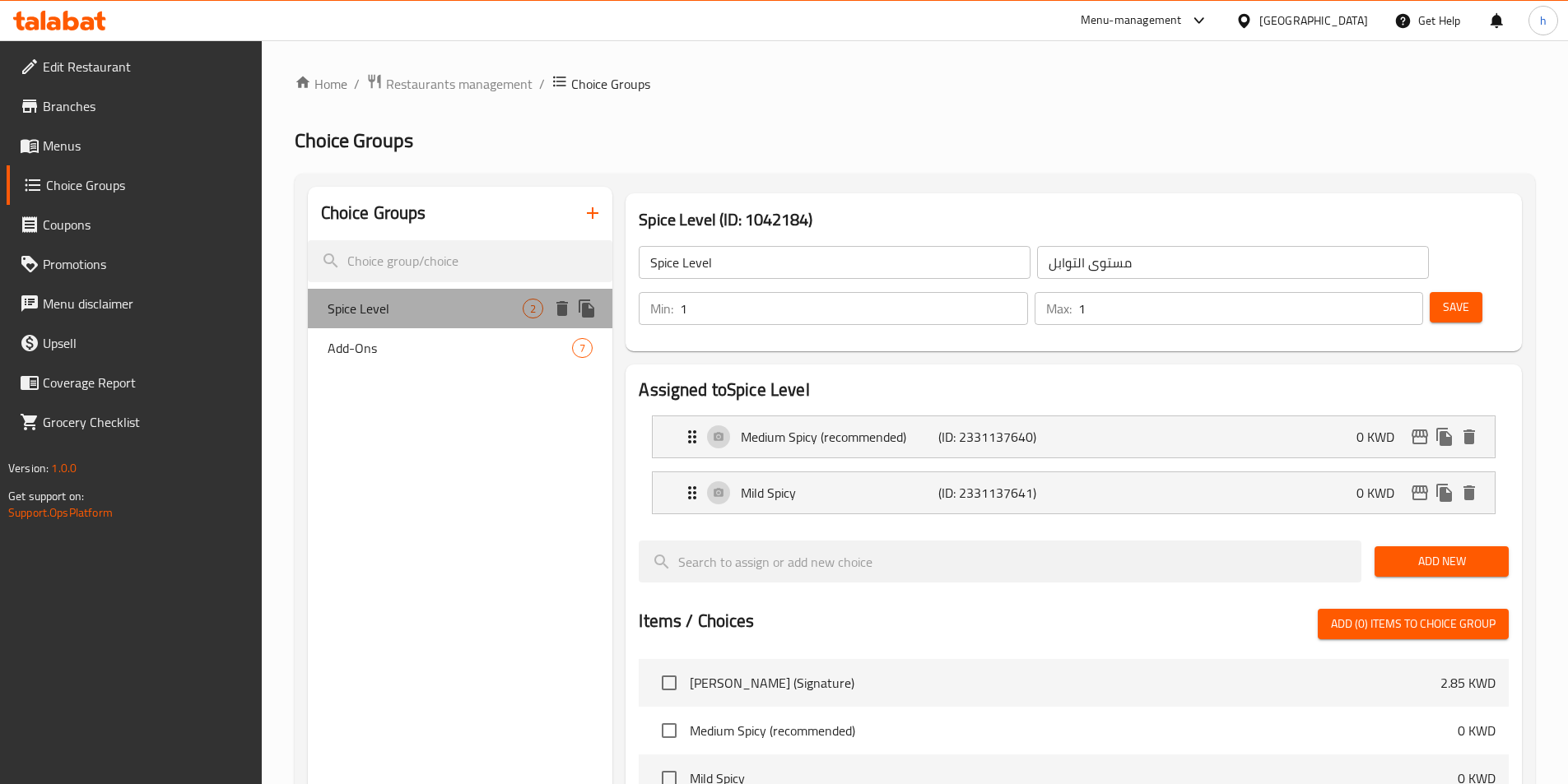
click at [433, 304] on span "Spice Level" at bounding box center [425, 308] width 196 height 20
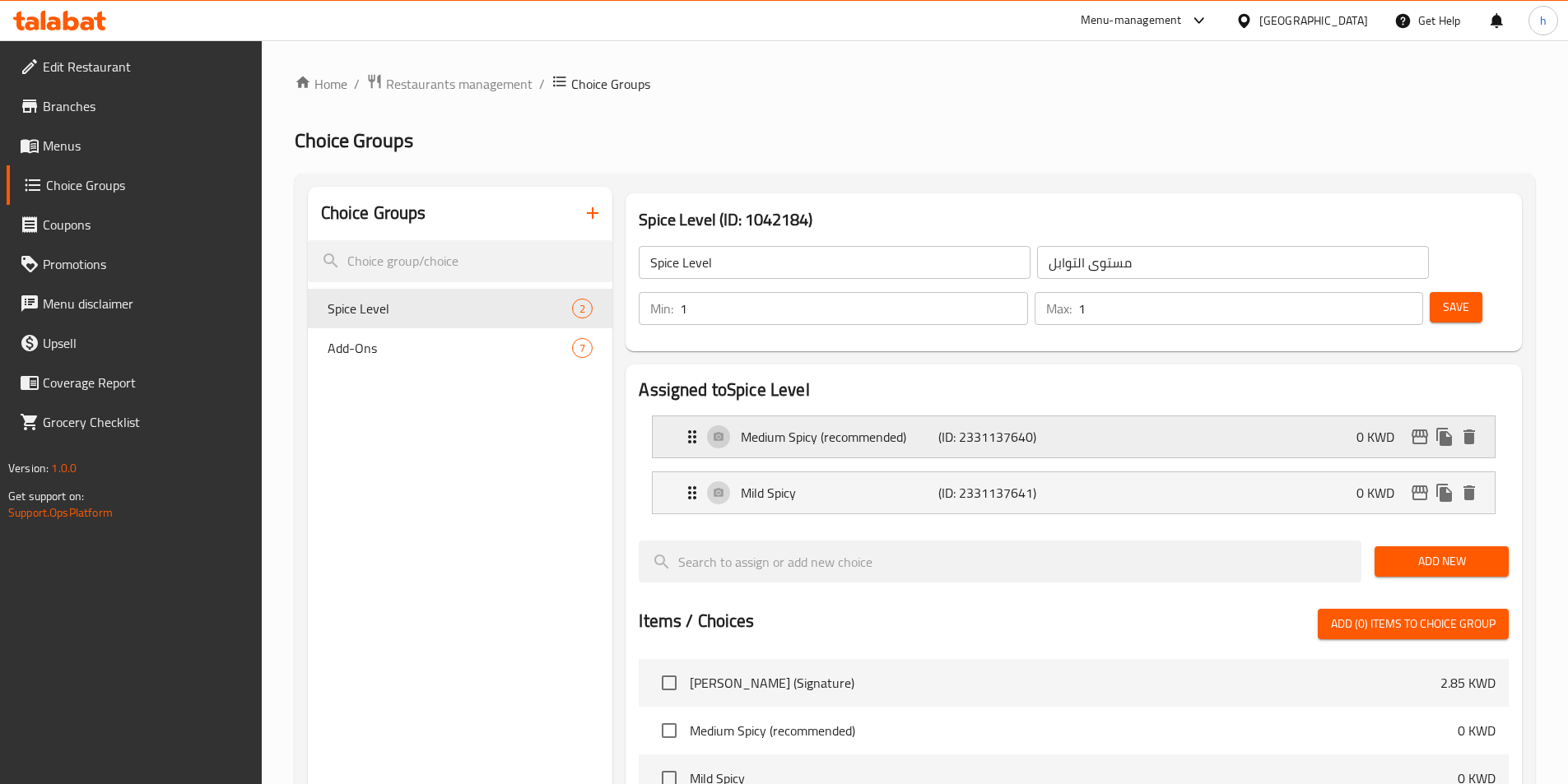
click at [947, 427] on p "(ID: 2331137640)" at bounding box center [1003, 437] width 131 height 20
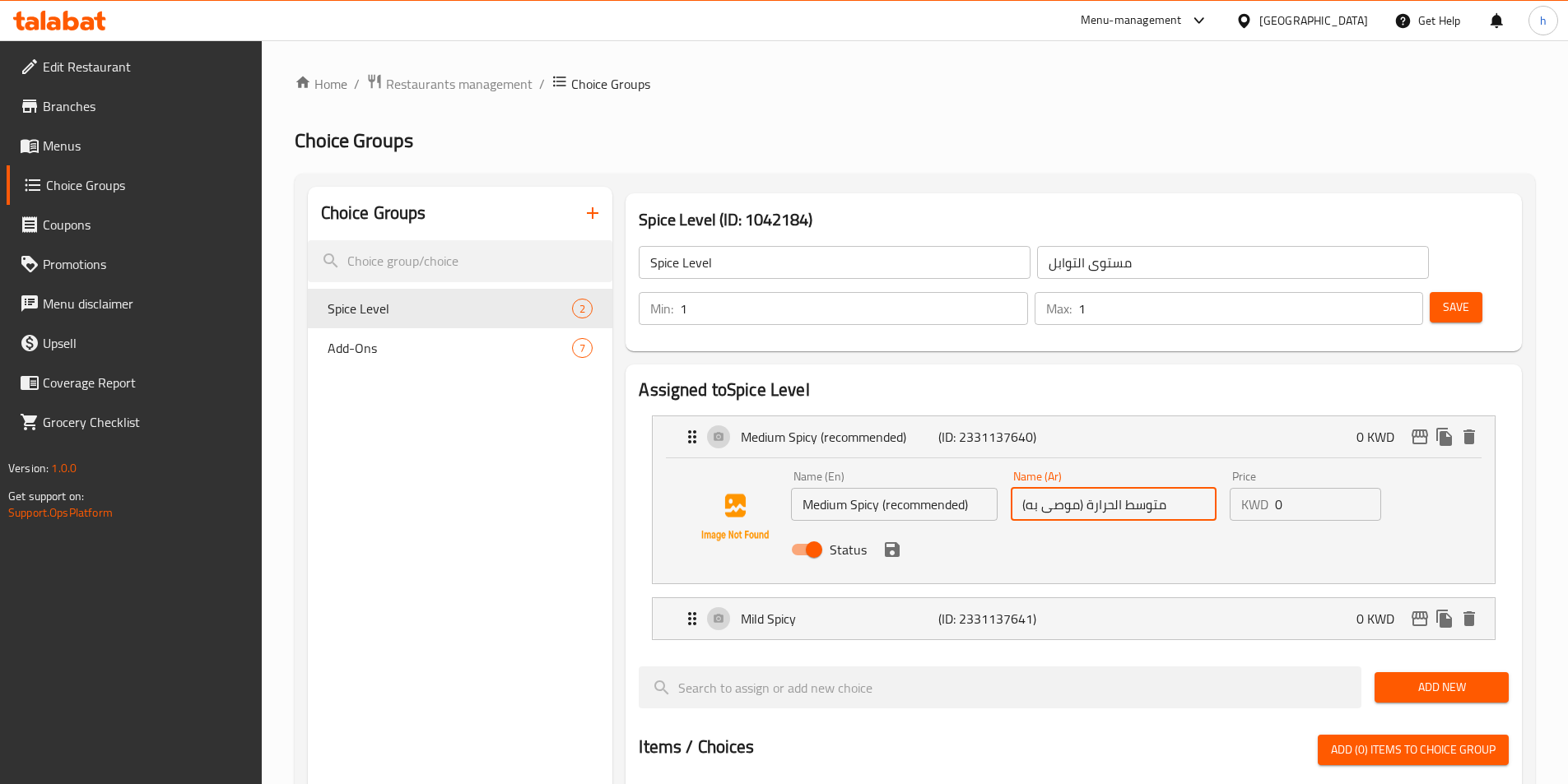
drag, startPoint x: 1077, startPoint y: 461, endPoint x: 1046, endPoint y: 462, distance: 31.0
click at [1046, 488] on input "متوسط الحرارة (موصى به)" at bounding box center [1113, 504] width 206 height 33
click at [899, 539] on icon "save" at bounding box center [892, 549] width 20 height 20
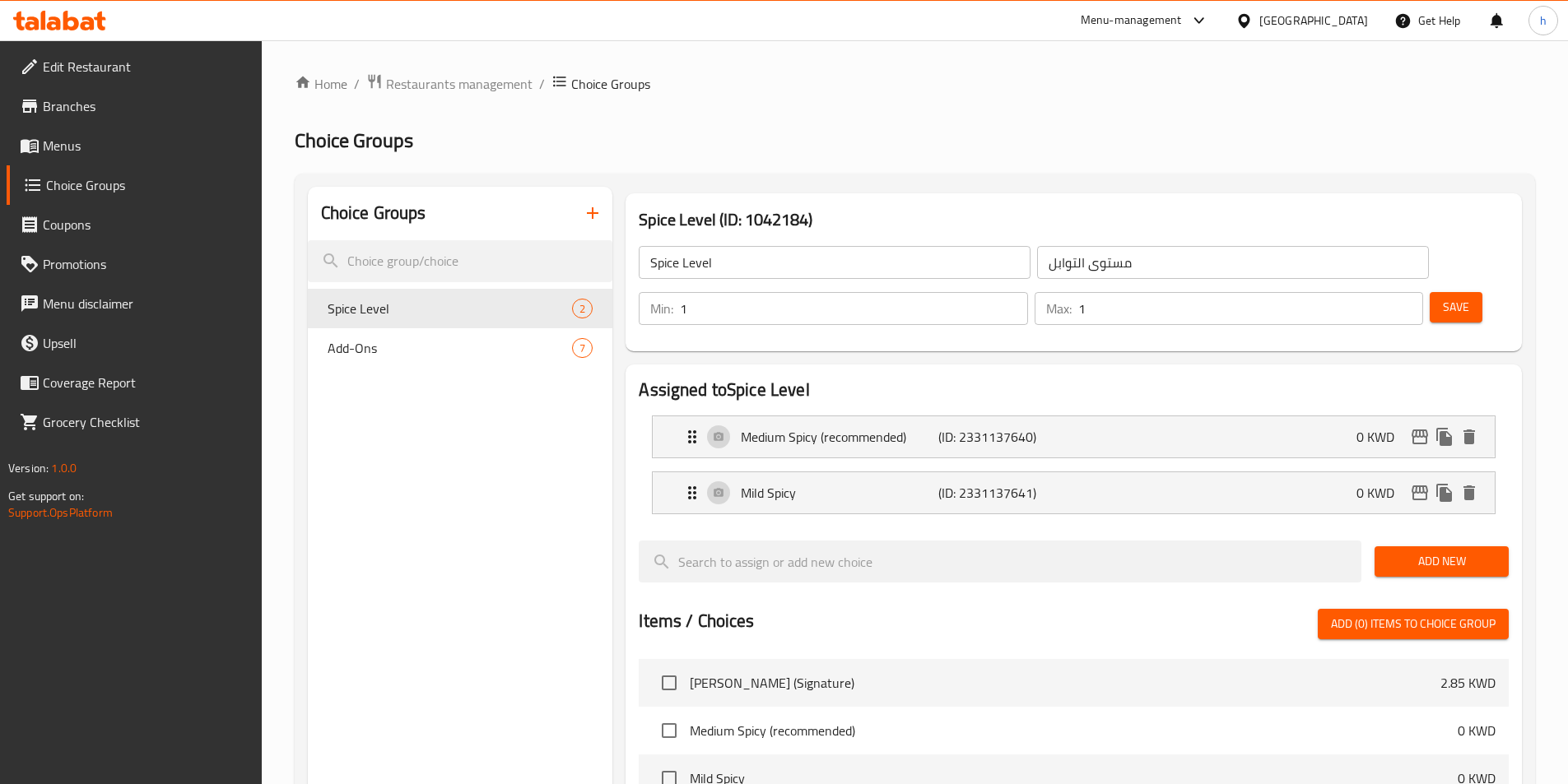
type input "متوسط الحرارة (ننصح به)"
click at [909, 472] on div "Mild Spicy (ID: 2331137641) 0 KWD" at bounding box center [1078, 493] width 792 height 41
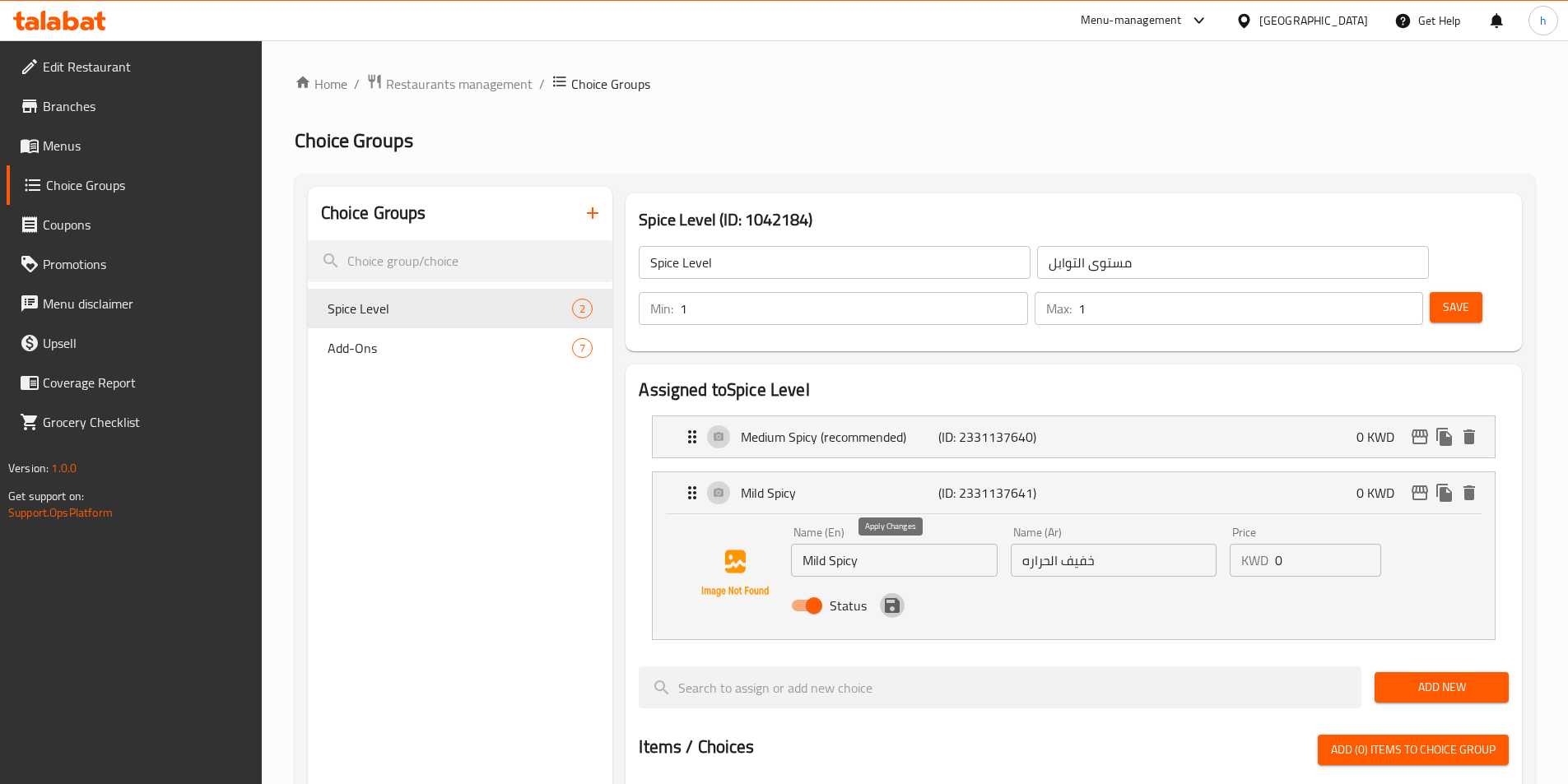
click at [888, 598] on icon "save" at bounding box center [892, 605] width 14 height 14
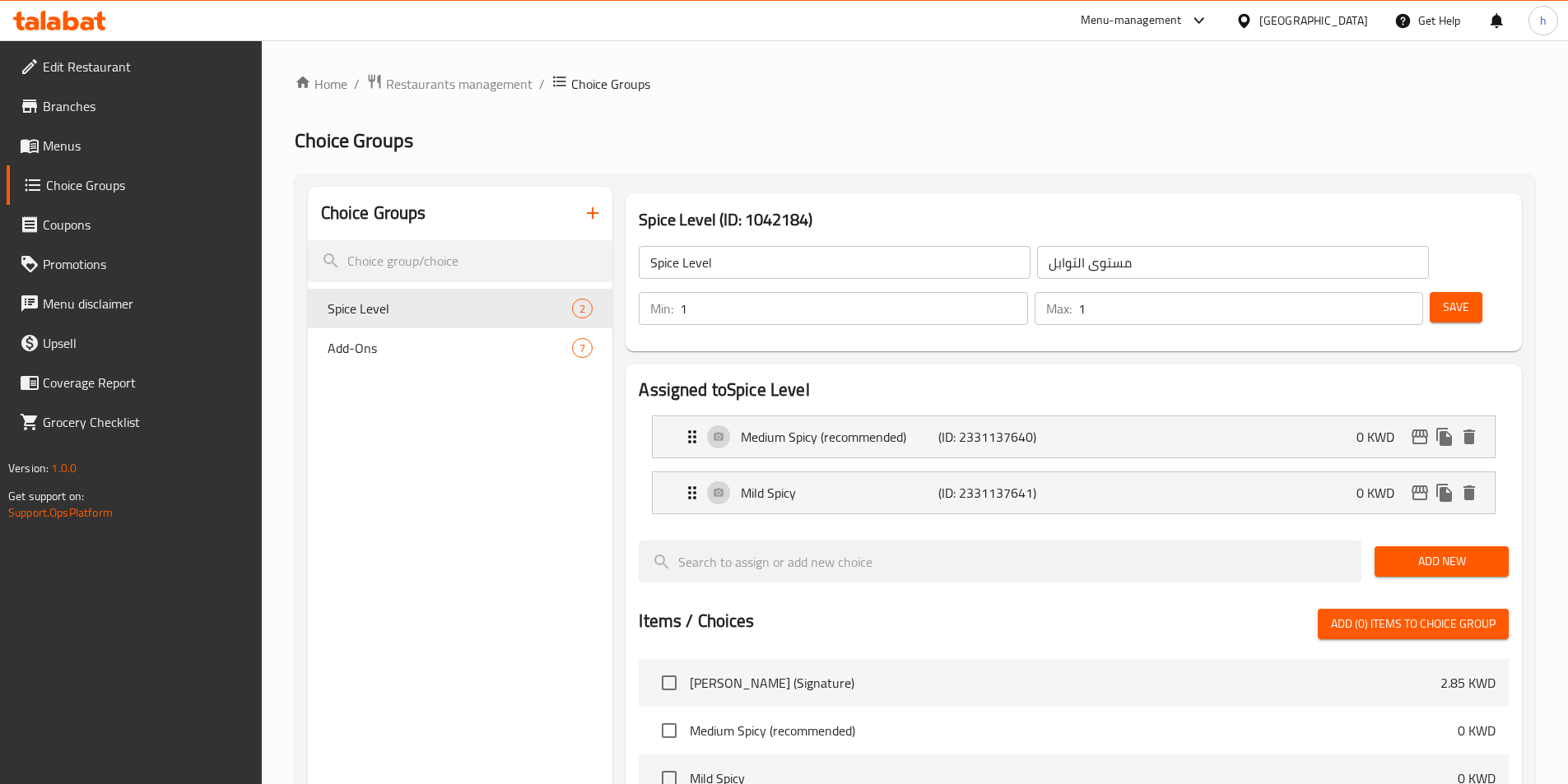
click at [1443, 297] on span "Save" at bounding box center [1456, 307] width 26 height 21
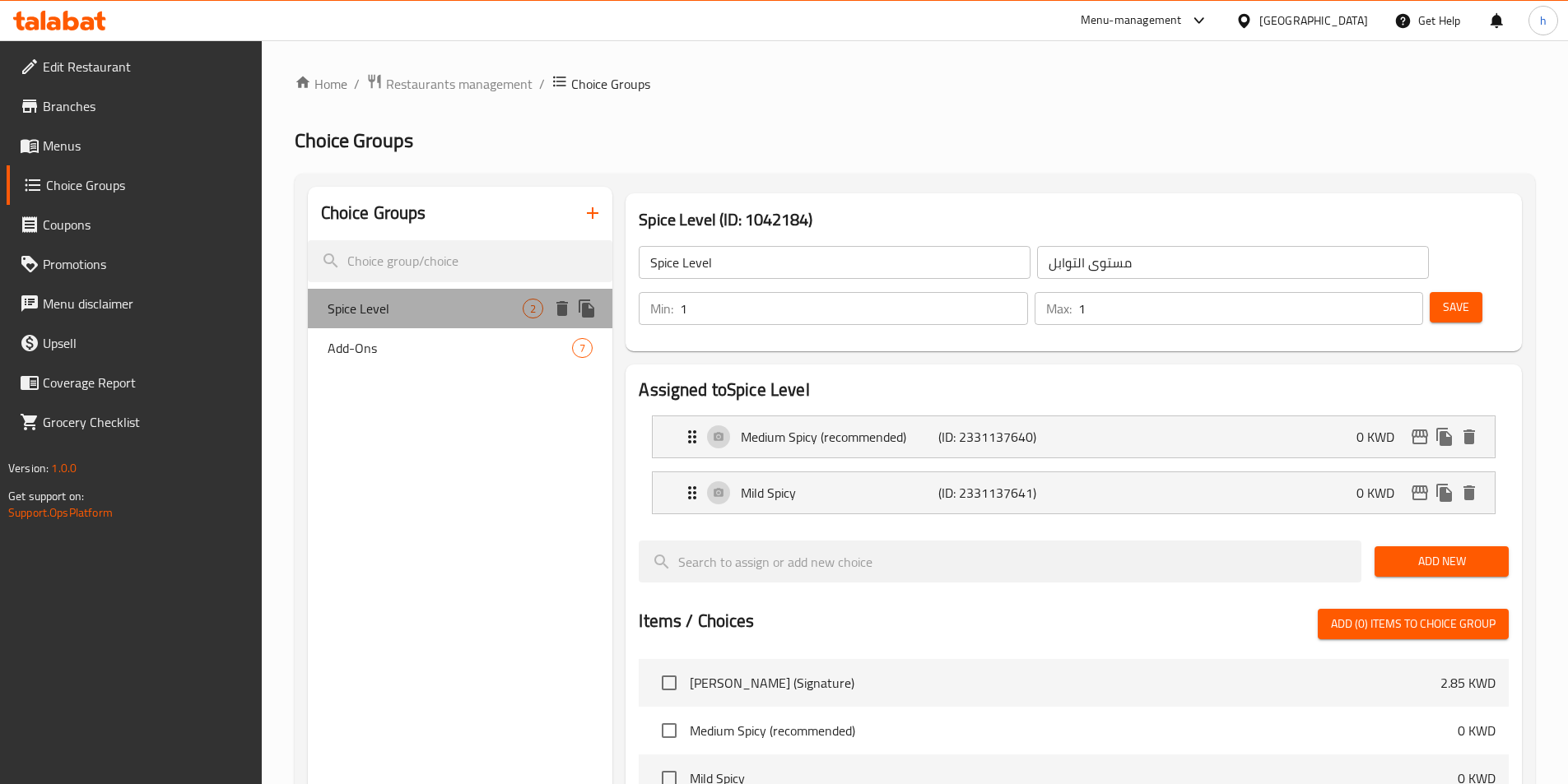
click at [417, 299] on span "Spice Level" at bounding box center [425, 308] width 196 height 20
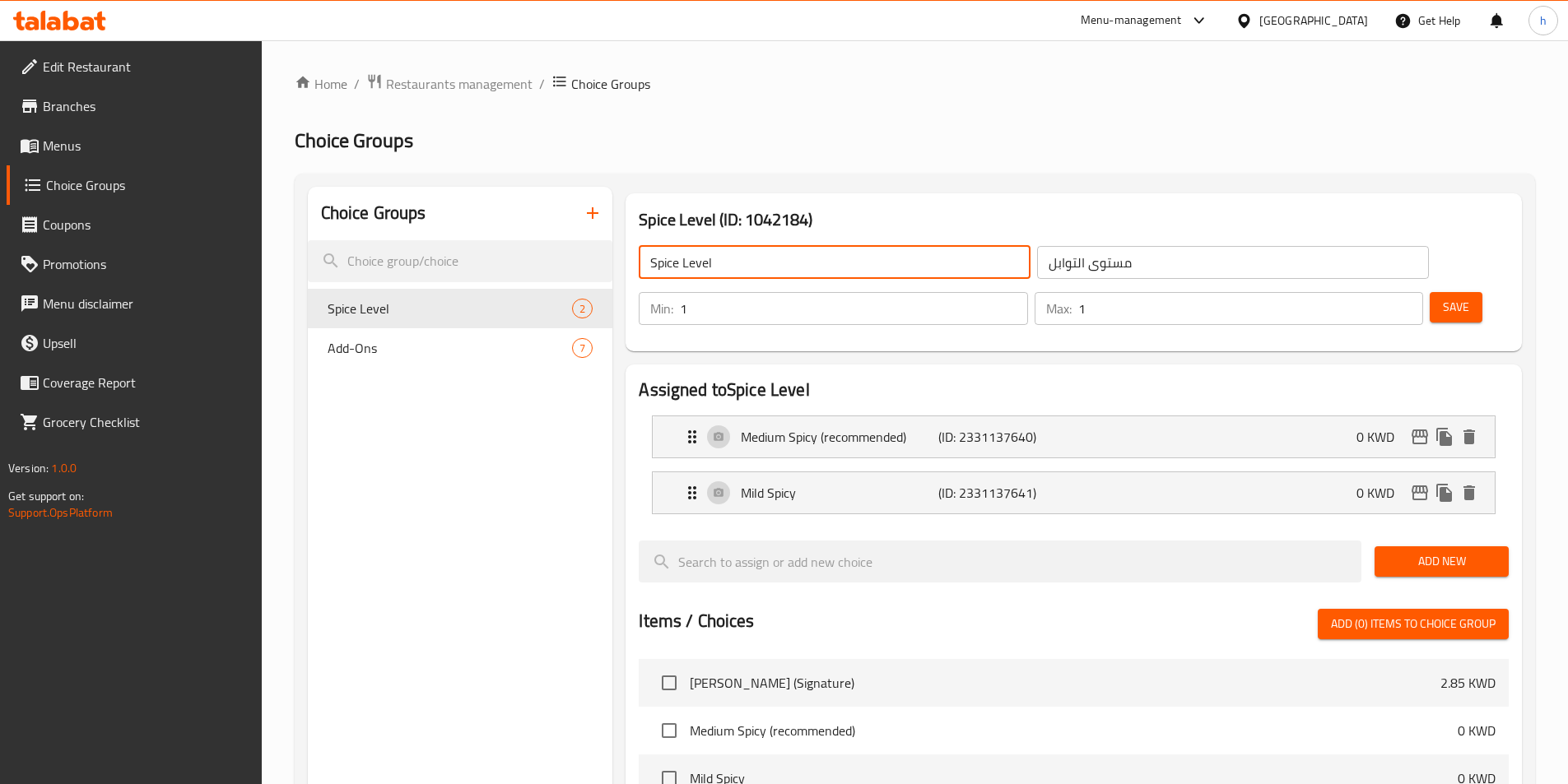
click at [794, 262] on input "Spice Level" at bounding box center [834, 263] width 392 height 33
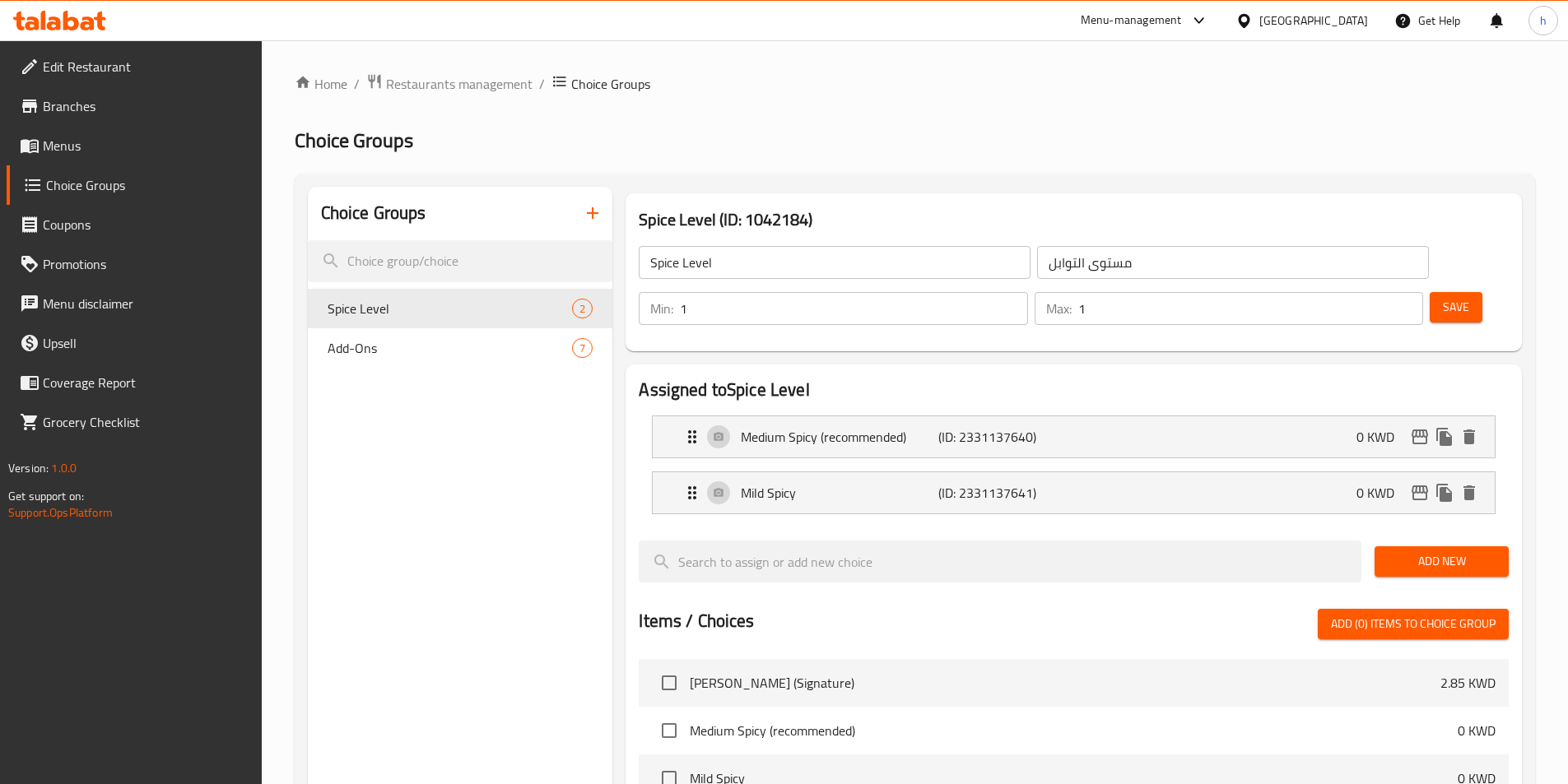
click at [761, 257] on input "Spice Level" at bounding box center [834, 263] width 392 height 33
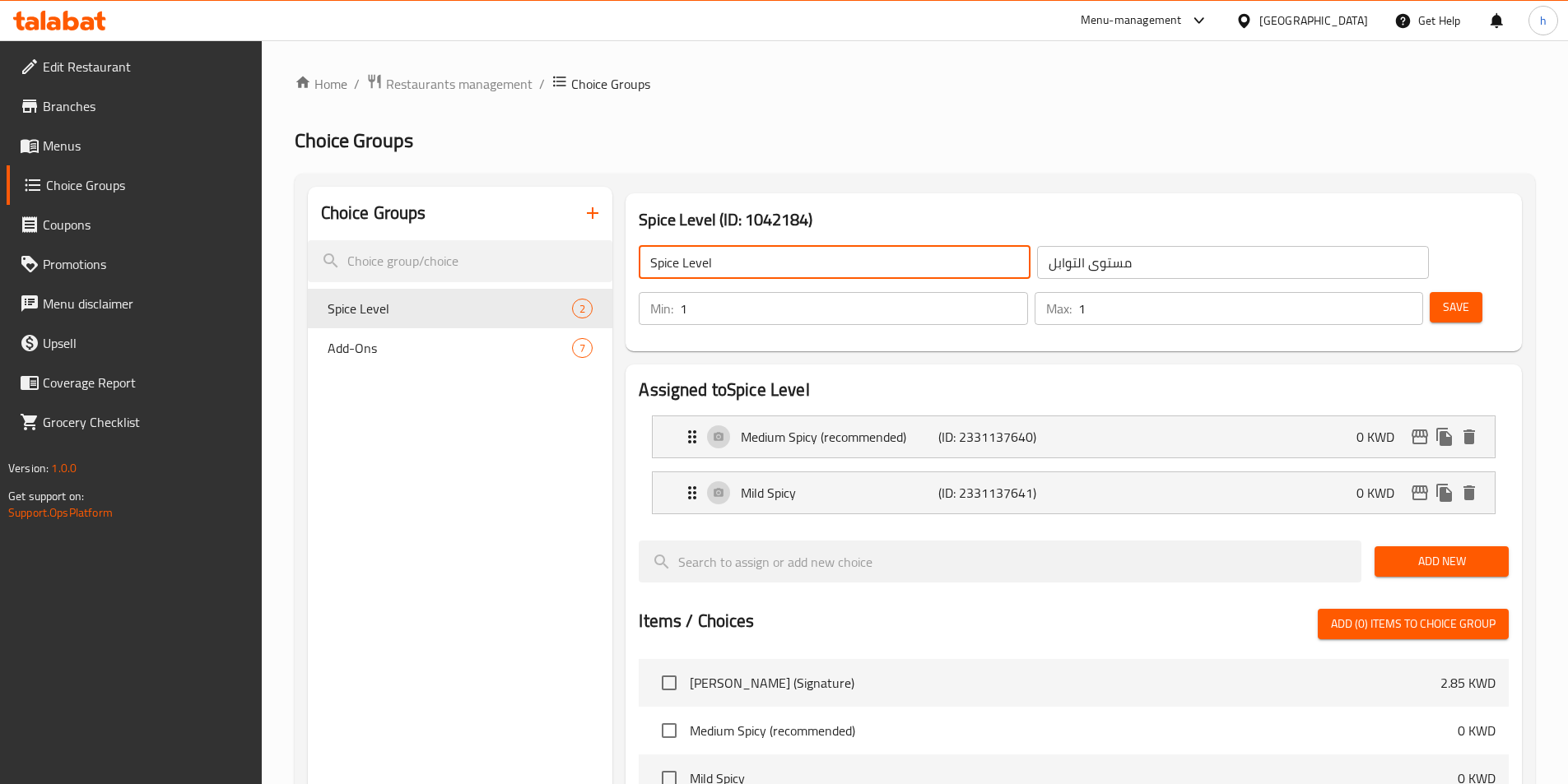
click at [761, 257] on input "Spice Level" at bounding box center [834, 263] width 392 height 33
paste input "Options"
type input "Options"
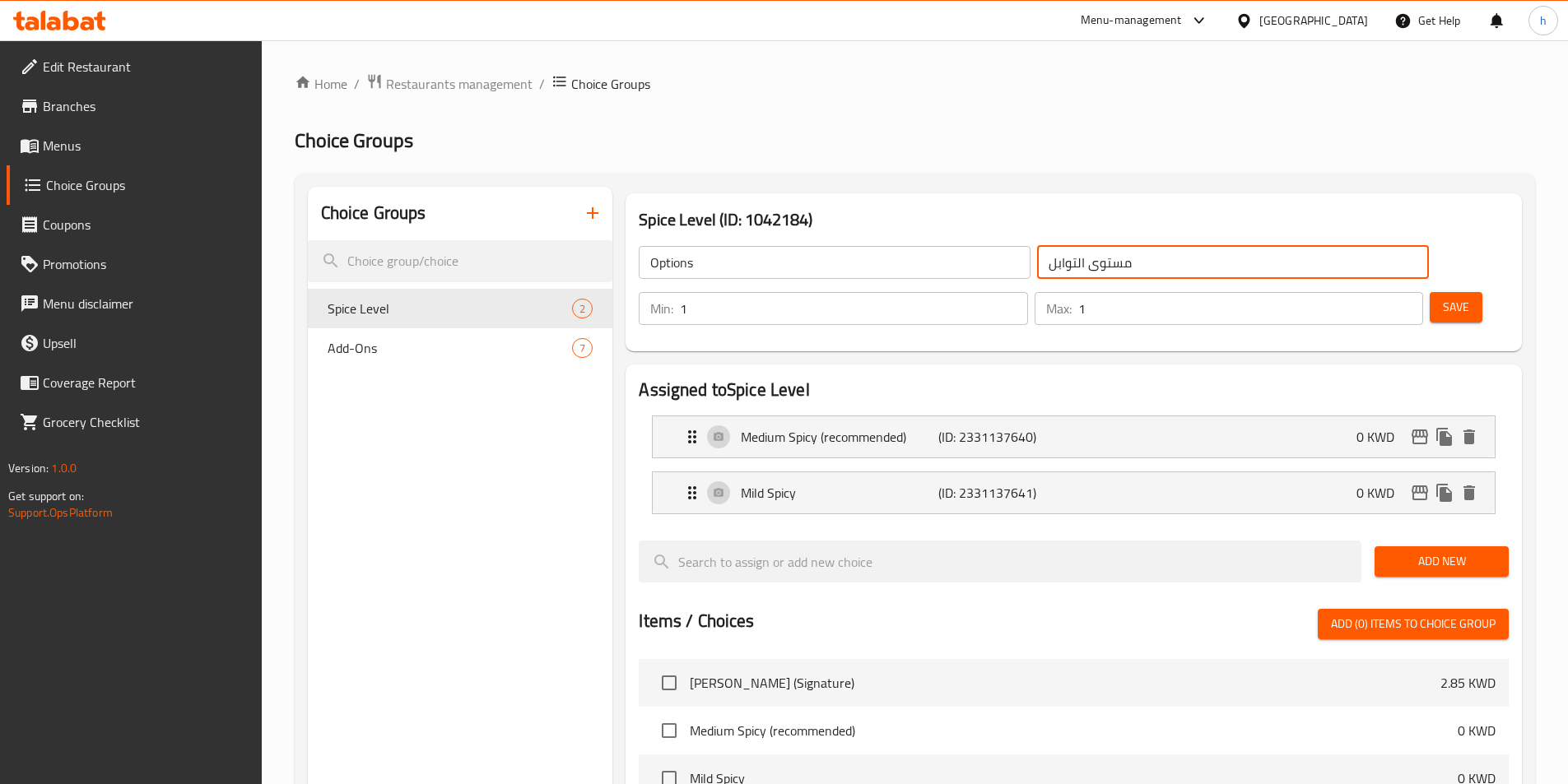
click at [1037, 257] on input "مستوى التوابل" at bounding box center [1233, 263] width 392 height 33
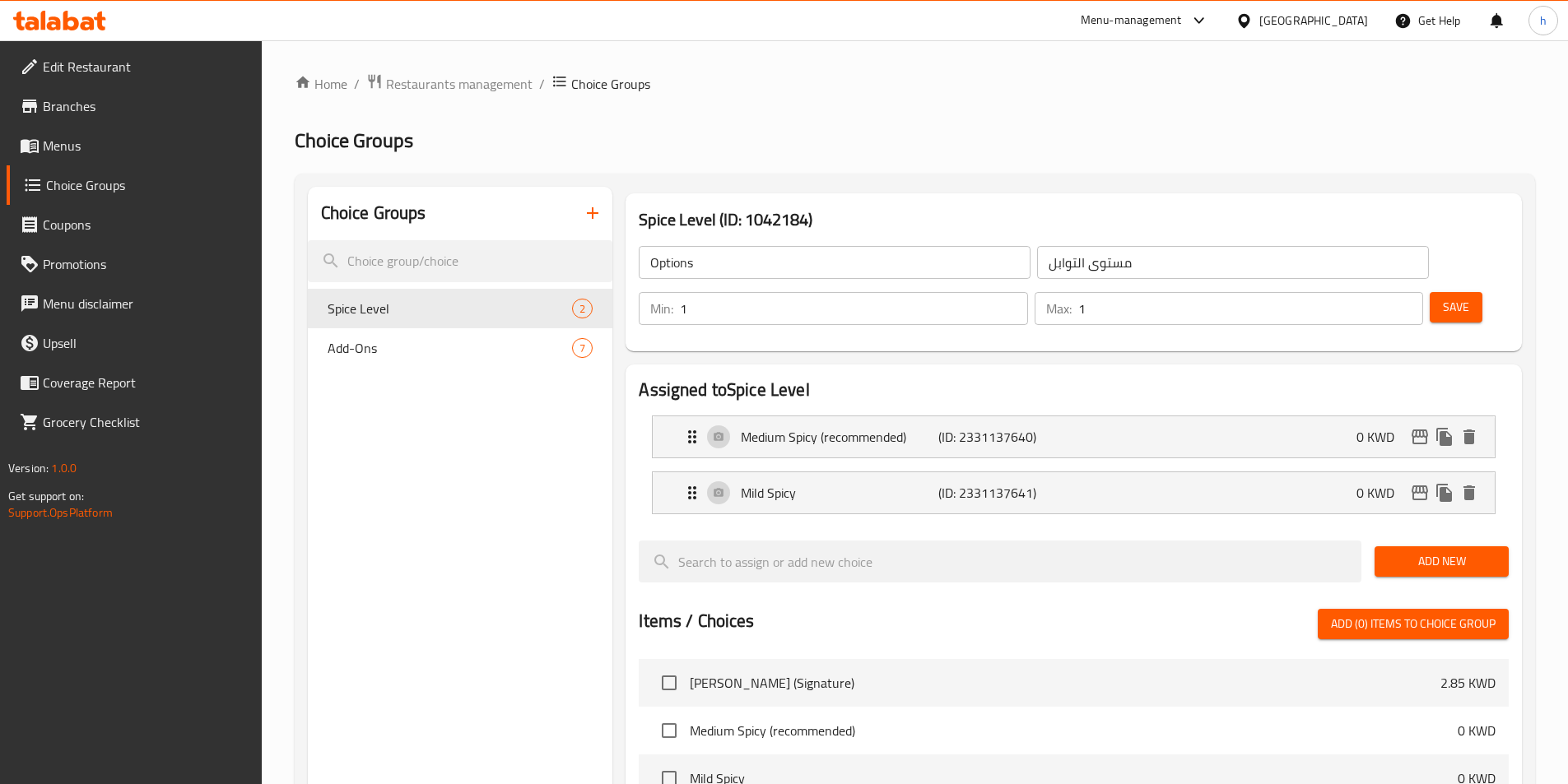
click at [1065, 272] on input "مستوى التوابل" at bounding box center [1233, 263] width 392 height 33
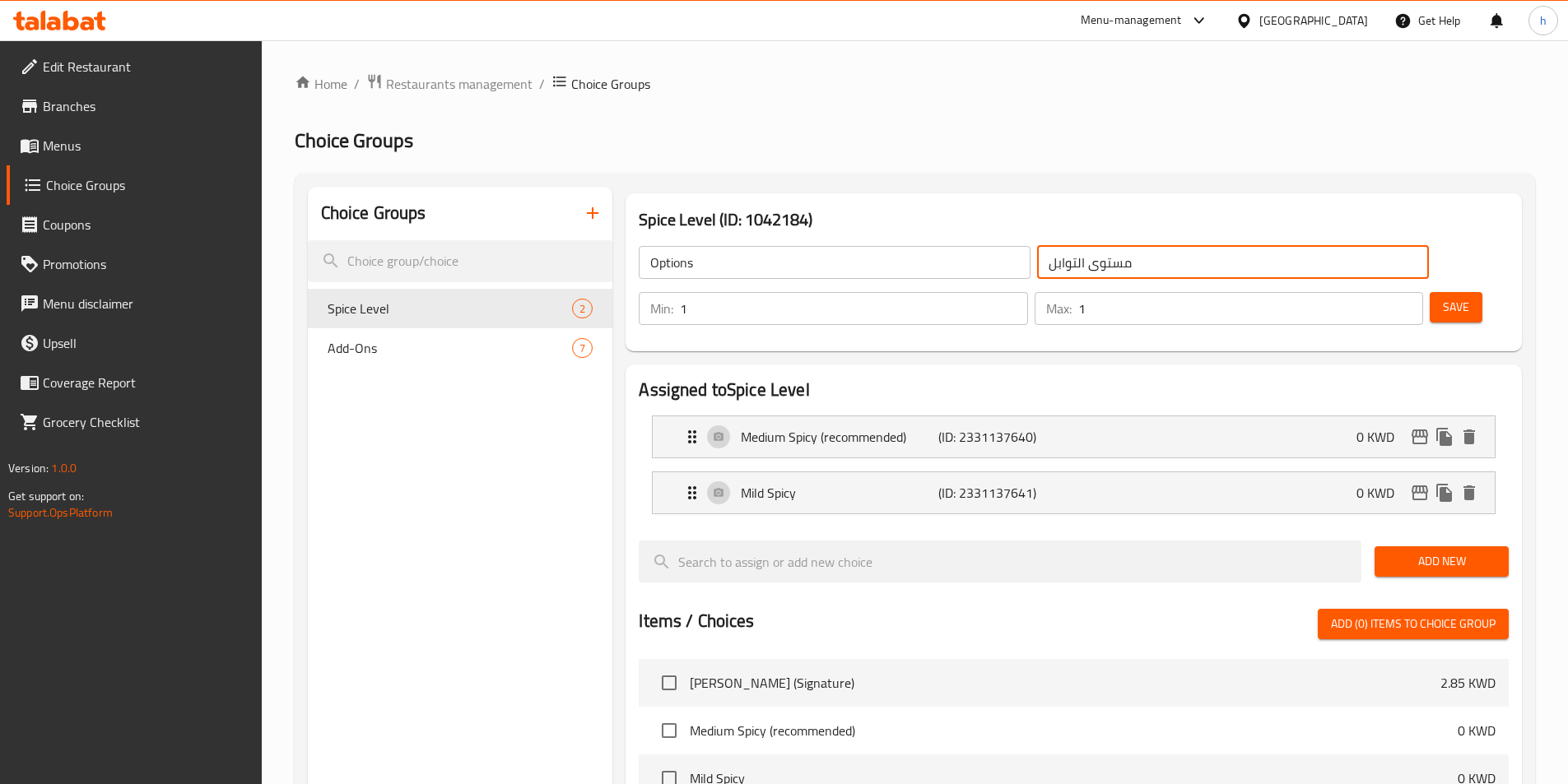
click at [1065, 272] on input "مستوى التوابل" at bounding box center [1233, 263] width 392 height 33
paste input "خيارات"
click at [1065, 272] on input "خيارات" at bounding box center [1233, 263] width 392 height 33
type input "خيارات"
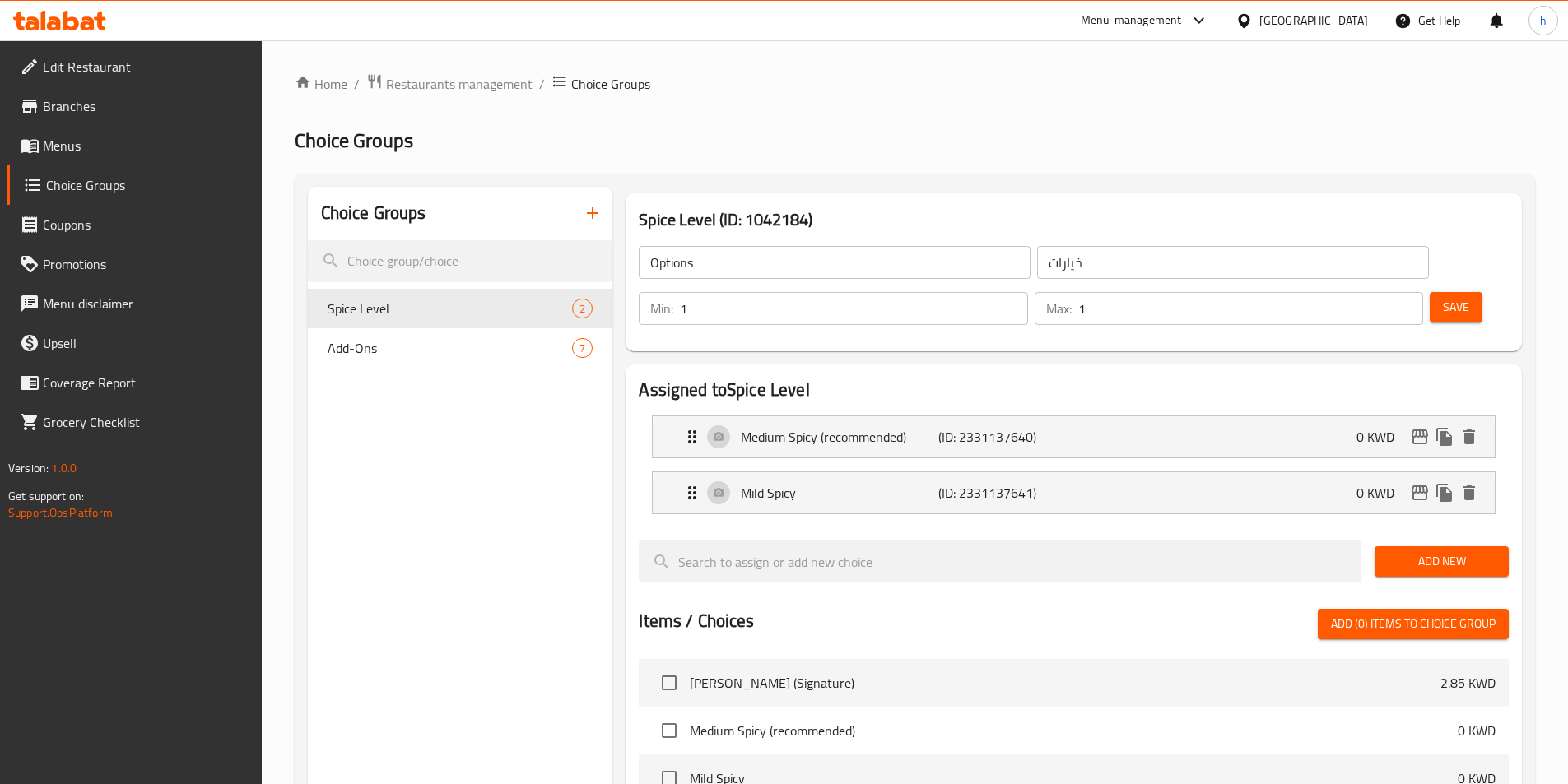
click at [909, 297] on div "Options ​ خيارات ​ Min: 1 ​ Max: 1 ​ Save" at bounding box center [1074, 286] width 883 height 119
click at [1447, 292] on button "Save" at bounding box center [1456, 307] width 53 height 31
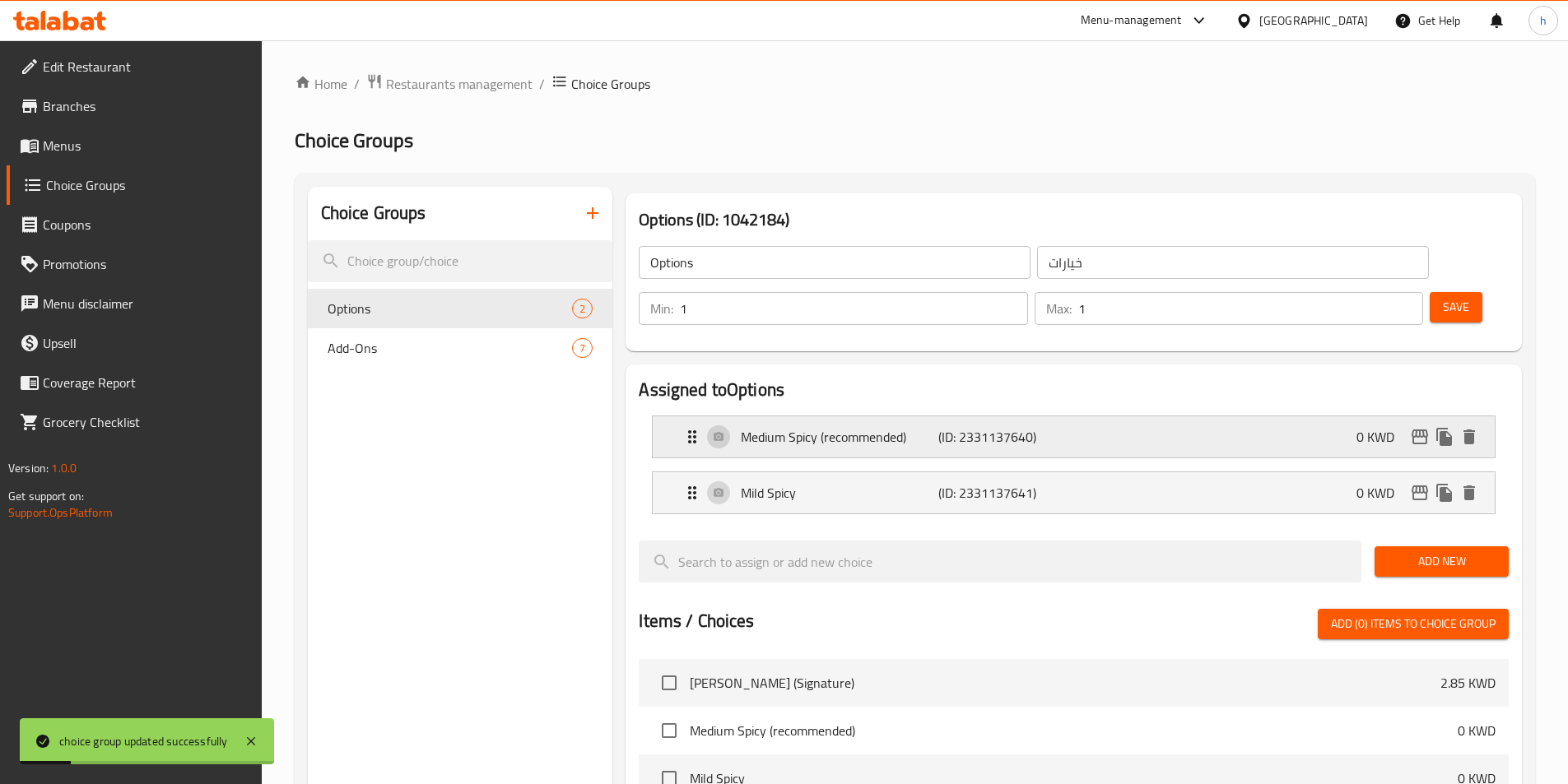
click at [1067, 427] on p "(ID: 2331137640)" at bounding box center [1003, 437] width 131 height 20
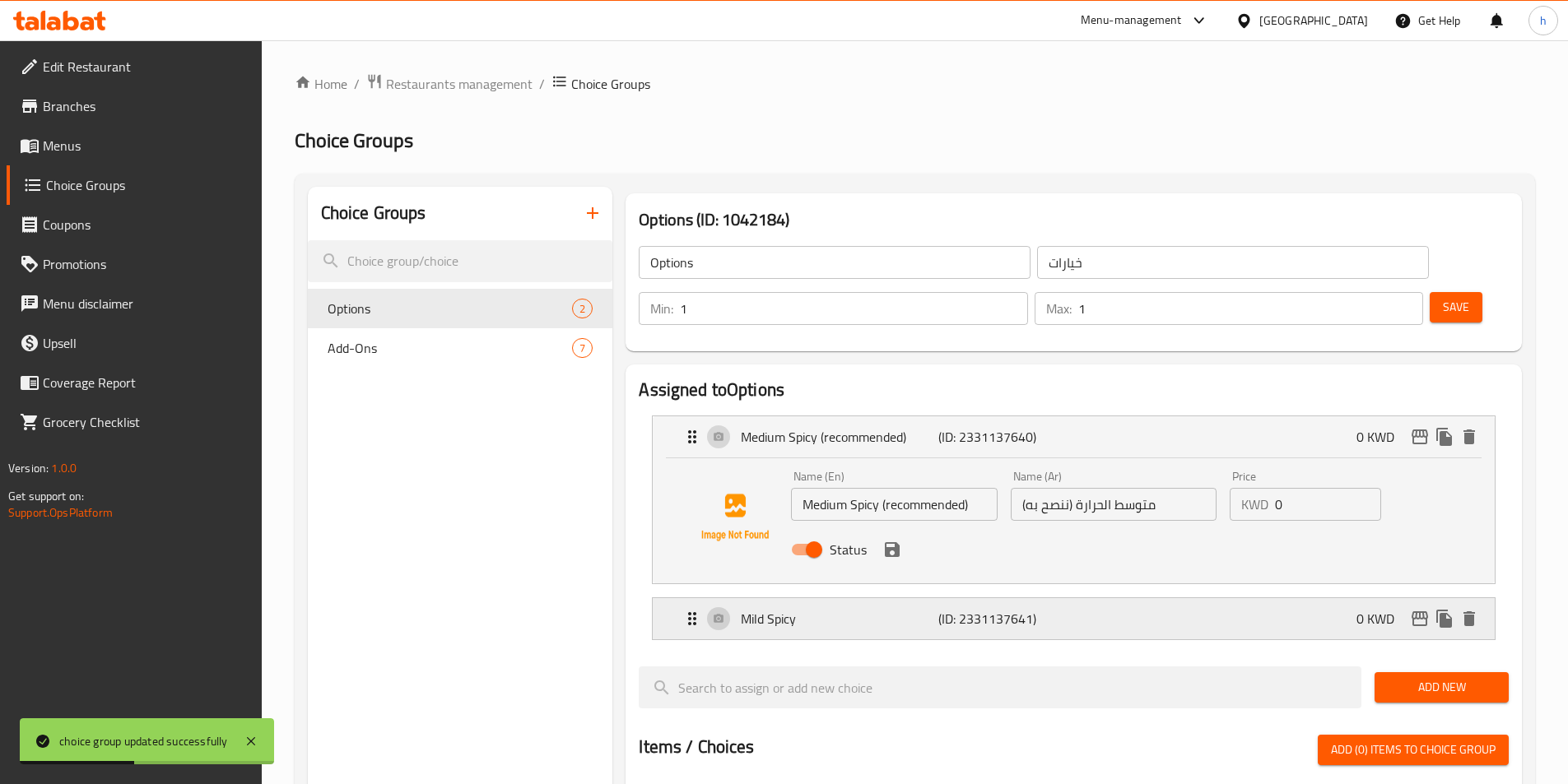
click at [1128, 598] on div "Mild Spicy (ID: 2331137641) 0 KWD" at bounding box center [1078, 619] width 792 height 41
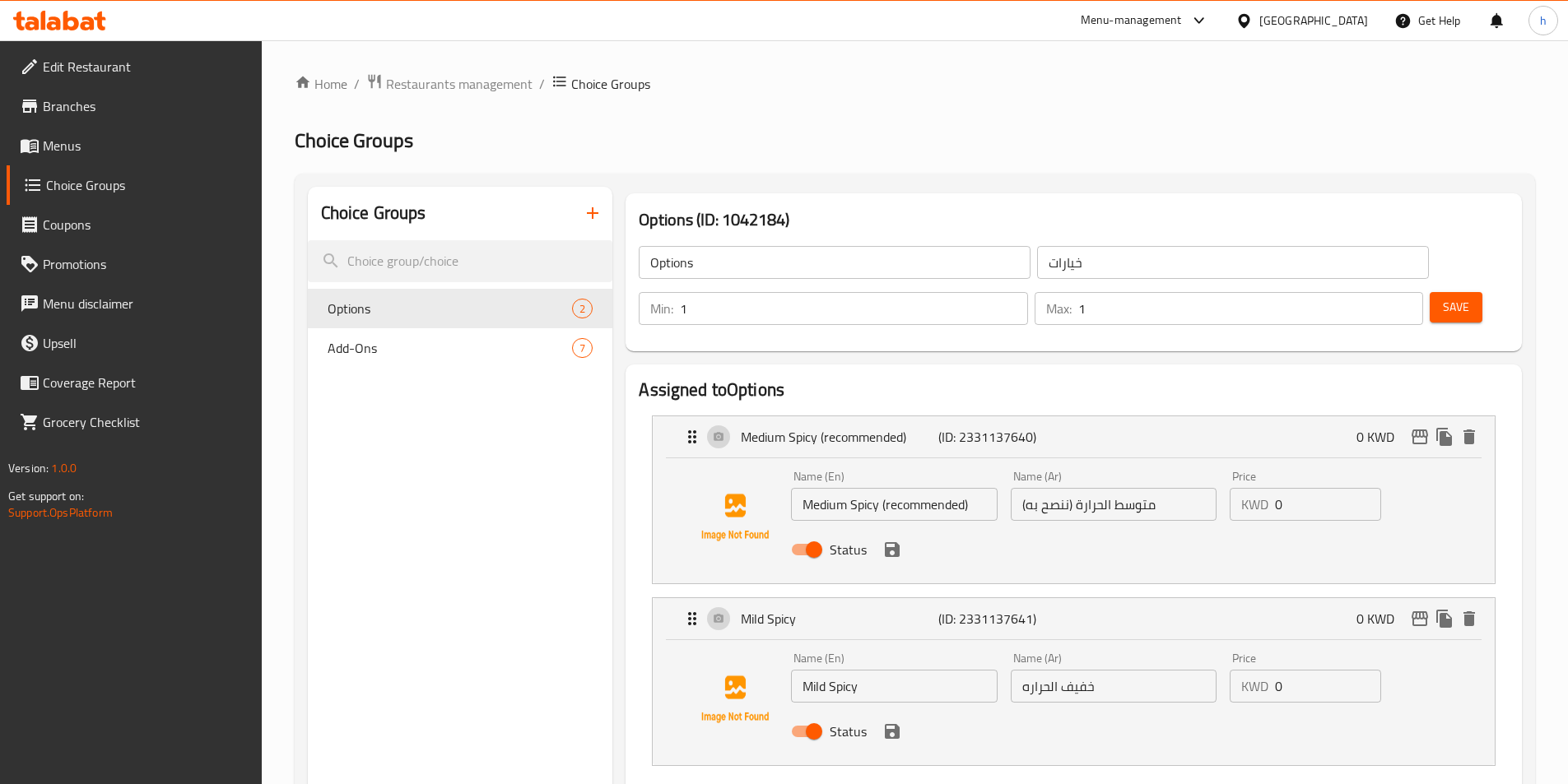
click at [1430, 292] on button "Save" at bounding box center [1456, 307] width 53 height 31
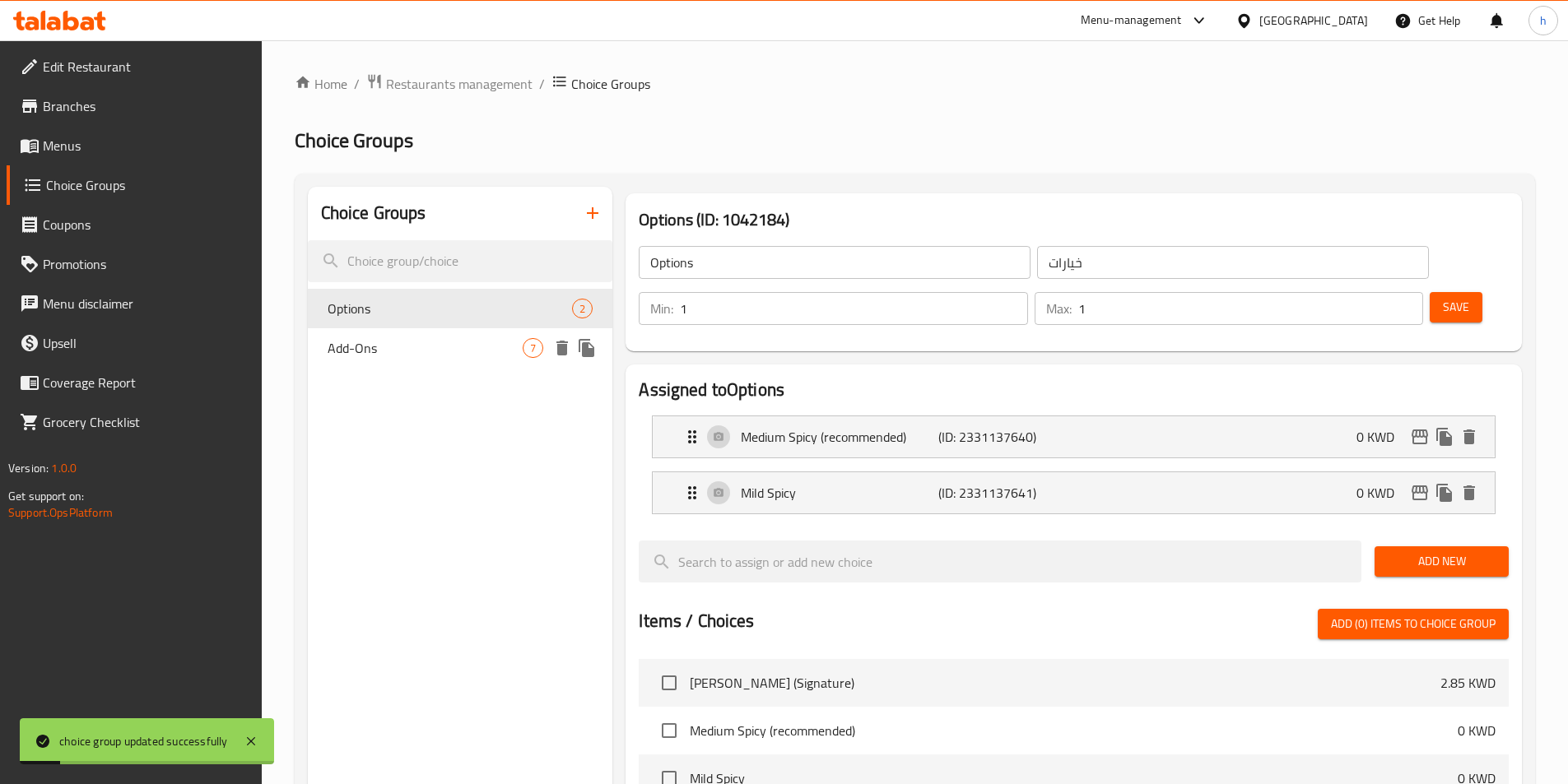
click at [375, 361] on div "Add-Ons 7" at bounding box center [460, 348] width 306 height 40
type input "Add-Ons"
type input "اضافات"
type input "0"
type input "7"
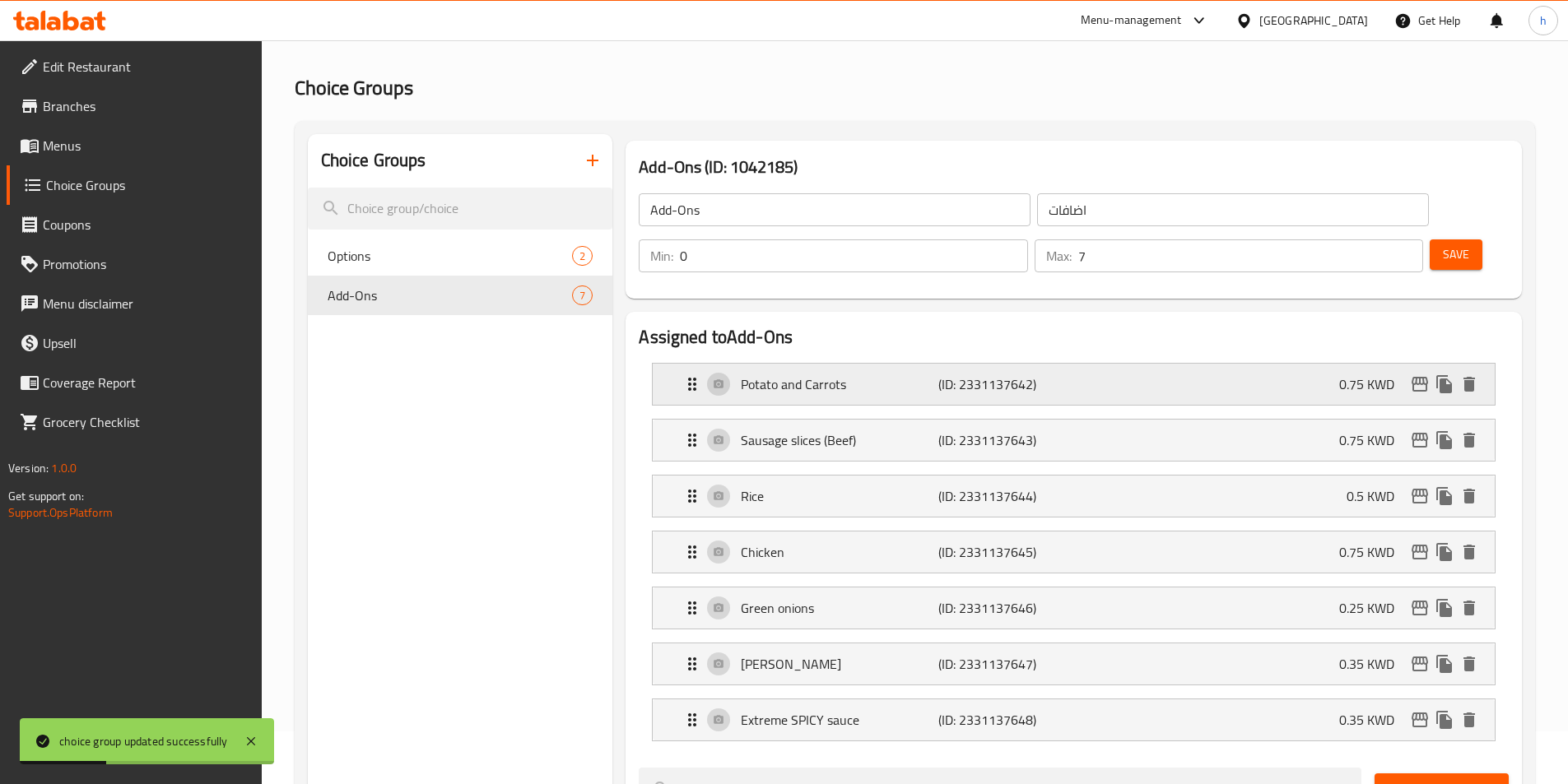
scroll to position [83, 0]
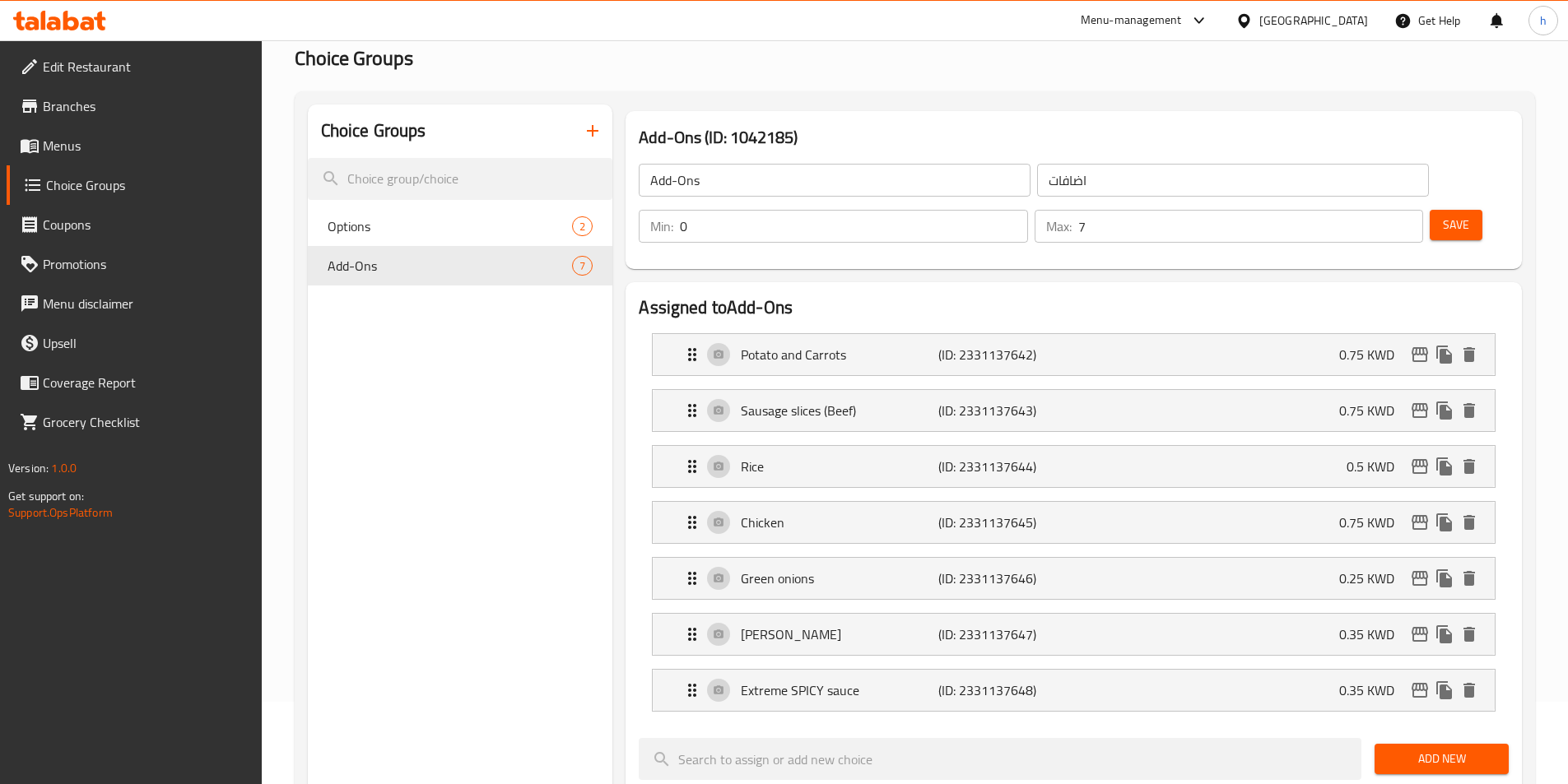
click at [121, 145] on span "Menus" at bounding box center [146, 146] width 206 height 20
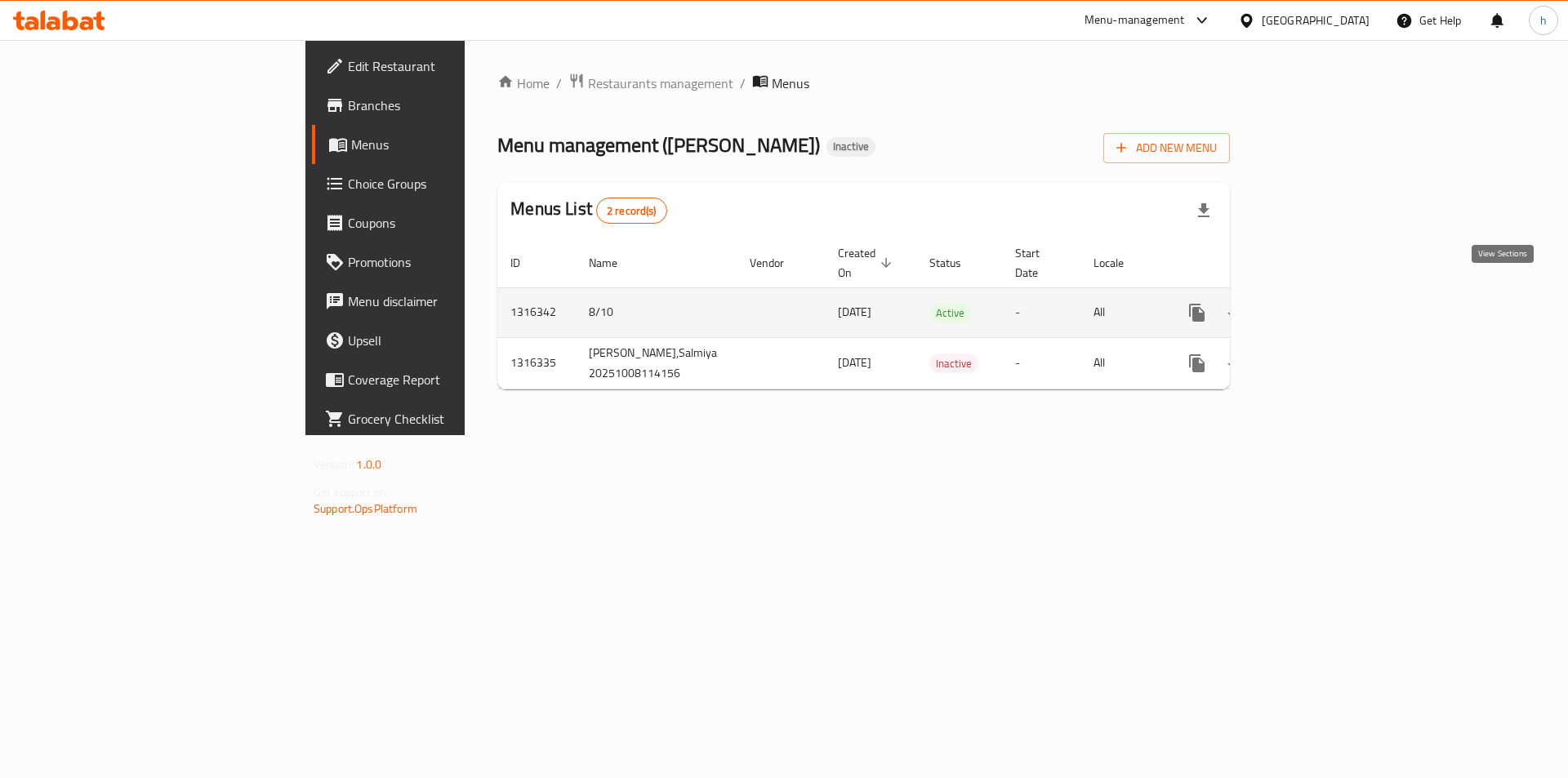
click at [1325, 303] on icon "enhanced table" at bounding box center [1315, 313] width 20 height 20
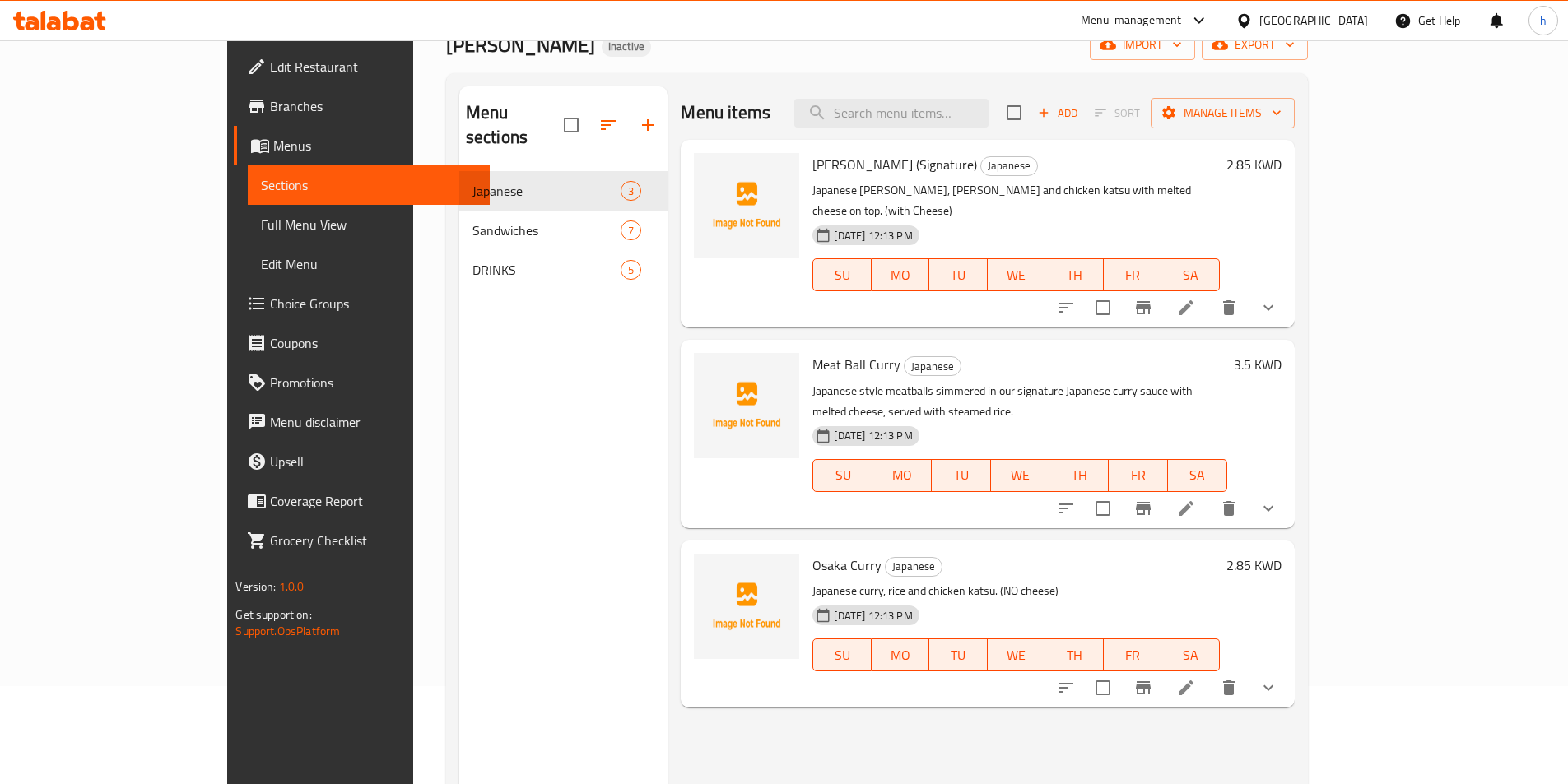
scroll to position [230, 0]
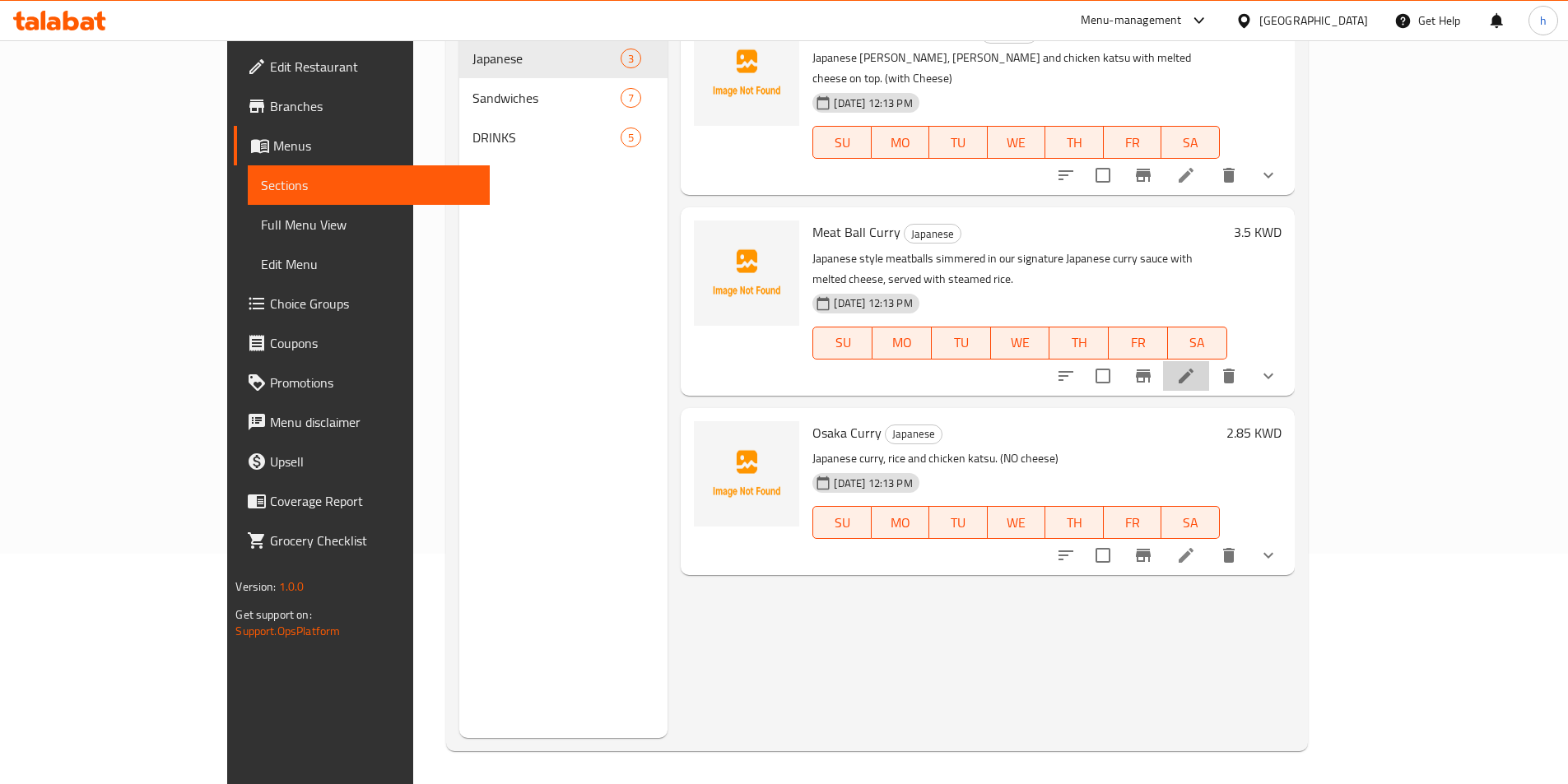
click at [1209, 361] on li at bounding box center [1185, 376] width 46 height 30
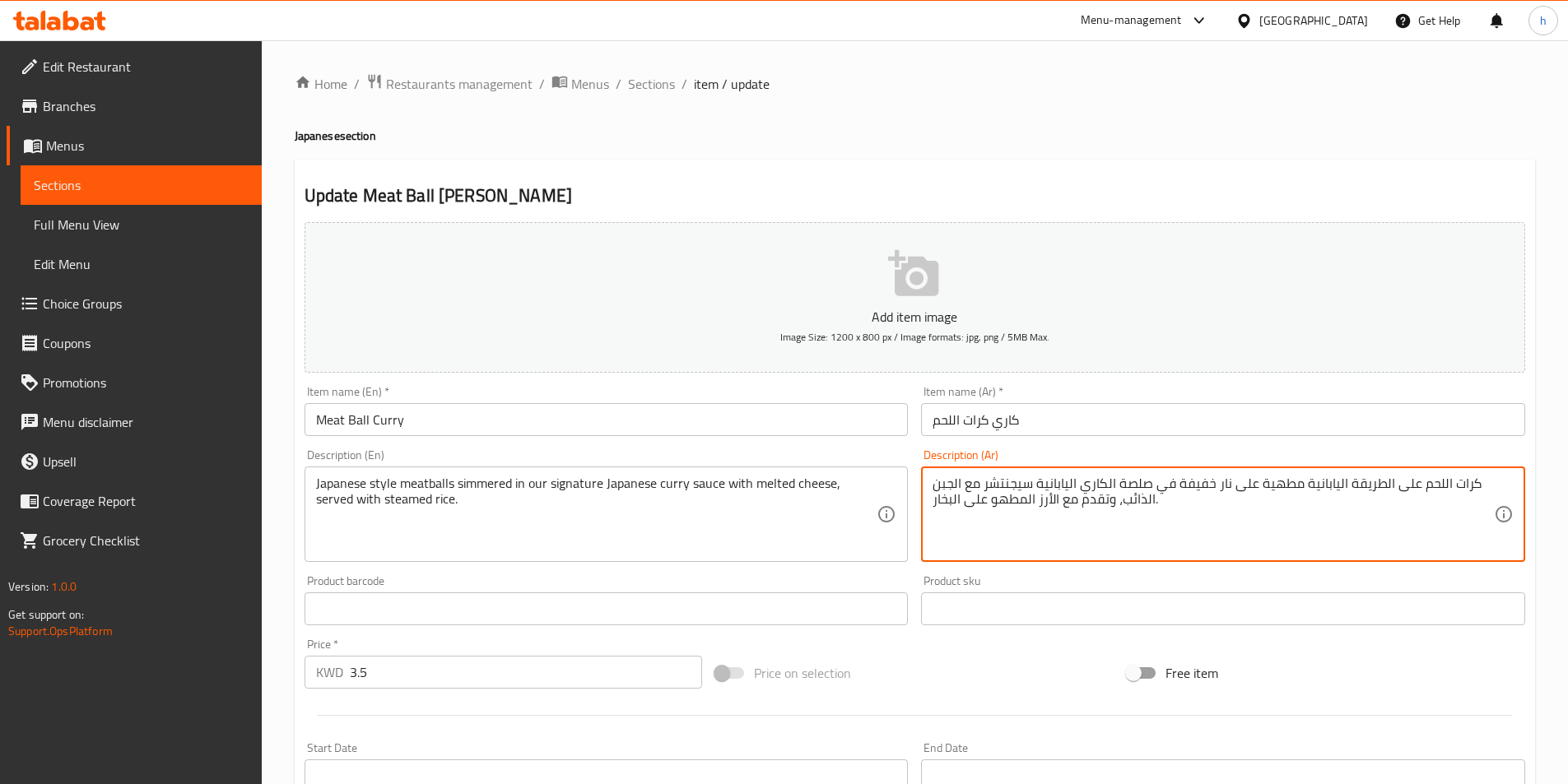
drag, startPoint x: 1175, startPoint y: 472, endPoint x: 1269, endPoint y: 470, distance: 94.0
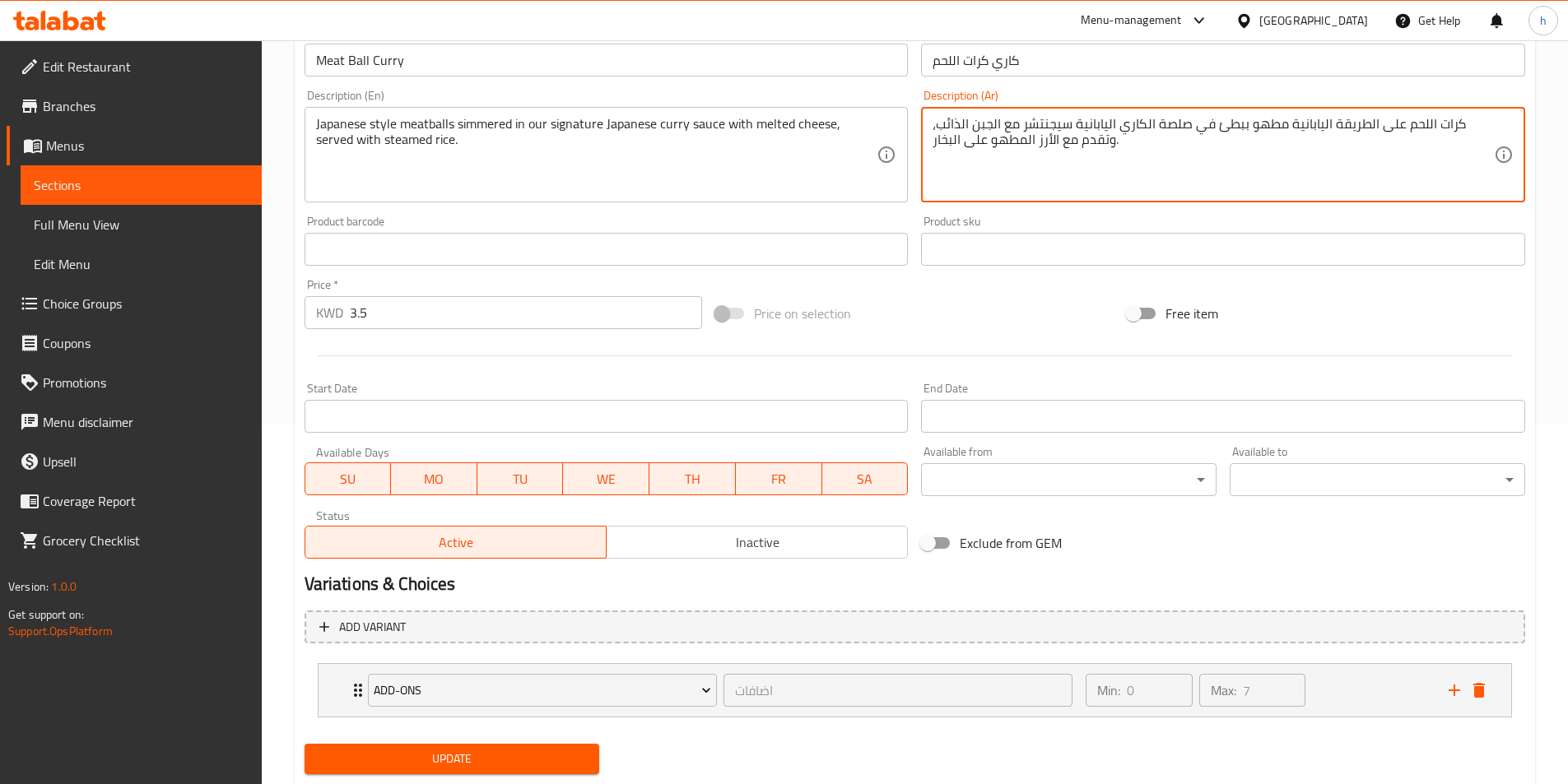
scroll to position [405, 0]
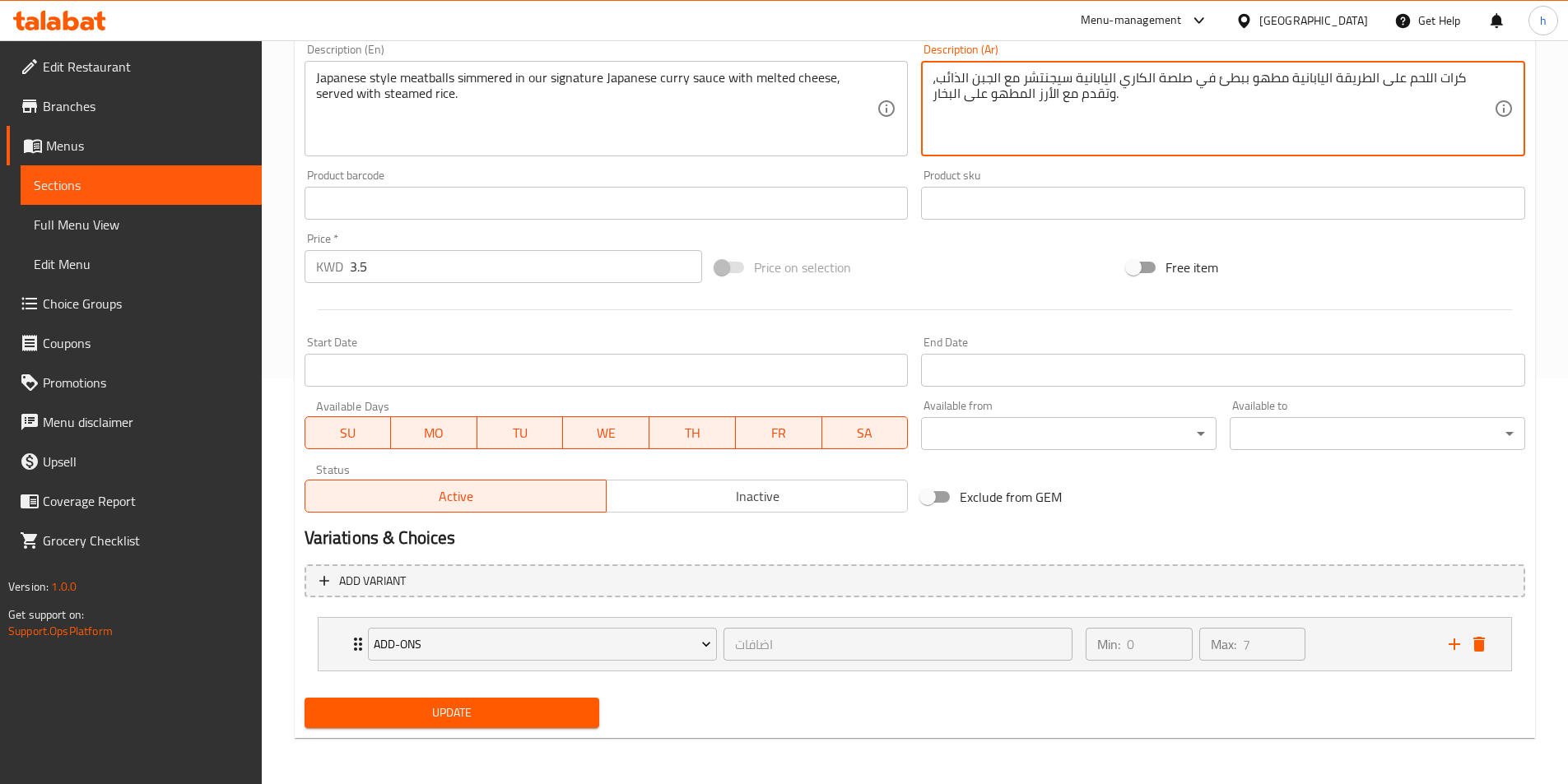
type textarea "كرات اللحم على الطريقة اليابانية مطهو ببطئ في صلصة الكاري اليابانية سيجنتشر مع …"
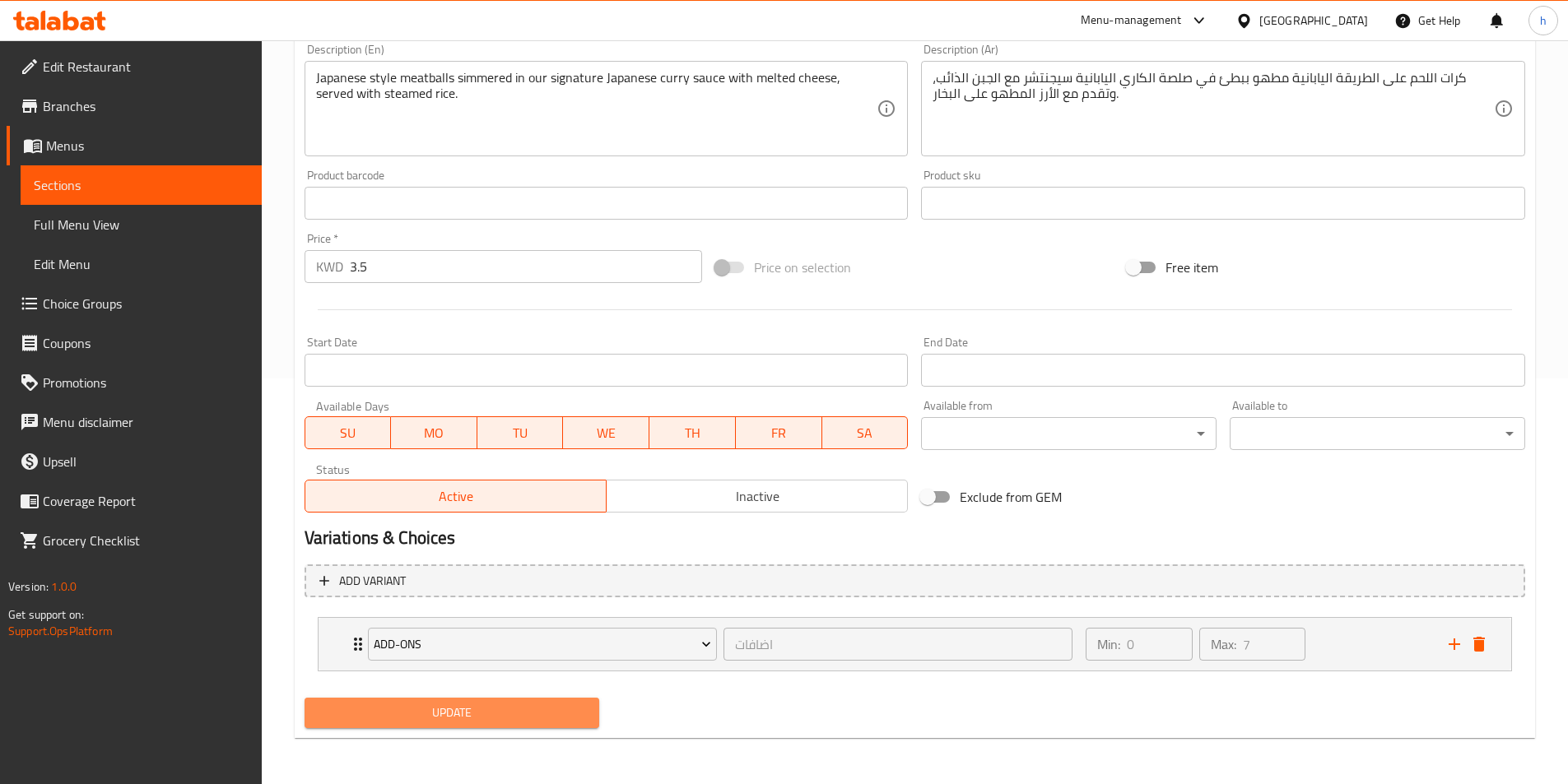
click at [562, 717] on span "Update" at bounding box center [451, 713] width 269 height 21
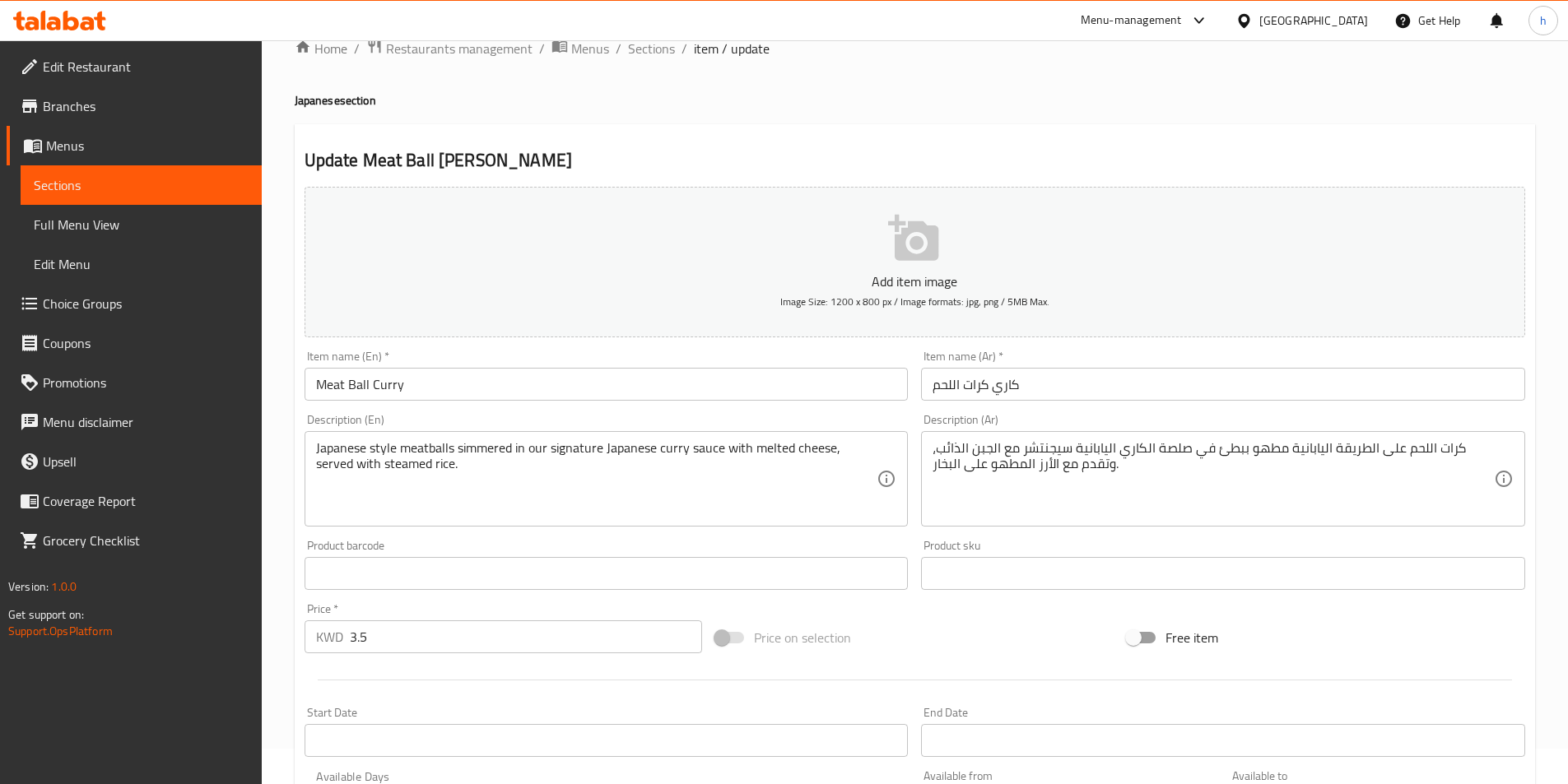
scroll to position [0, 0]
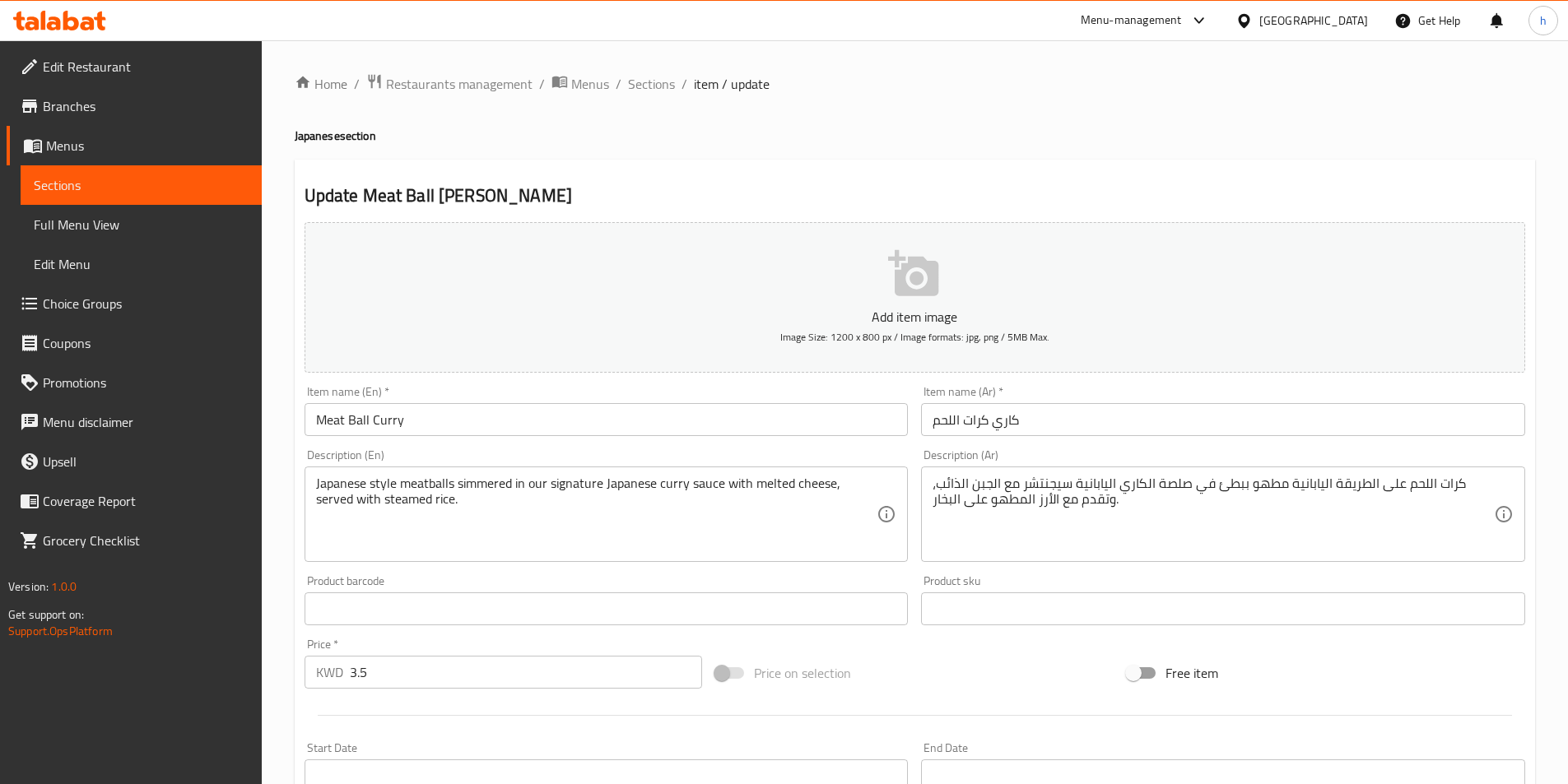
click at [145, 314] on link "Choice Groups" at bounding box center [134, 304] width 255 height 40
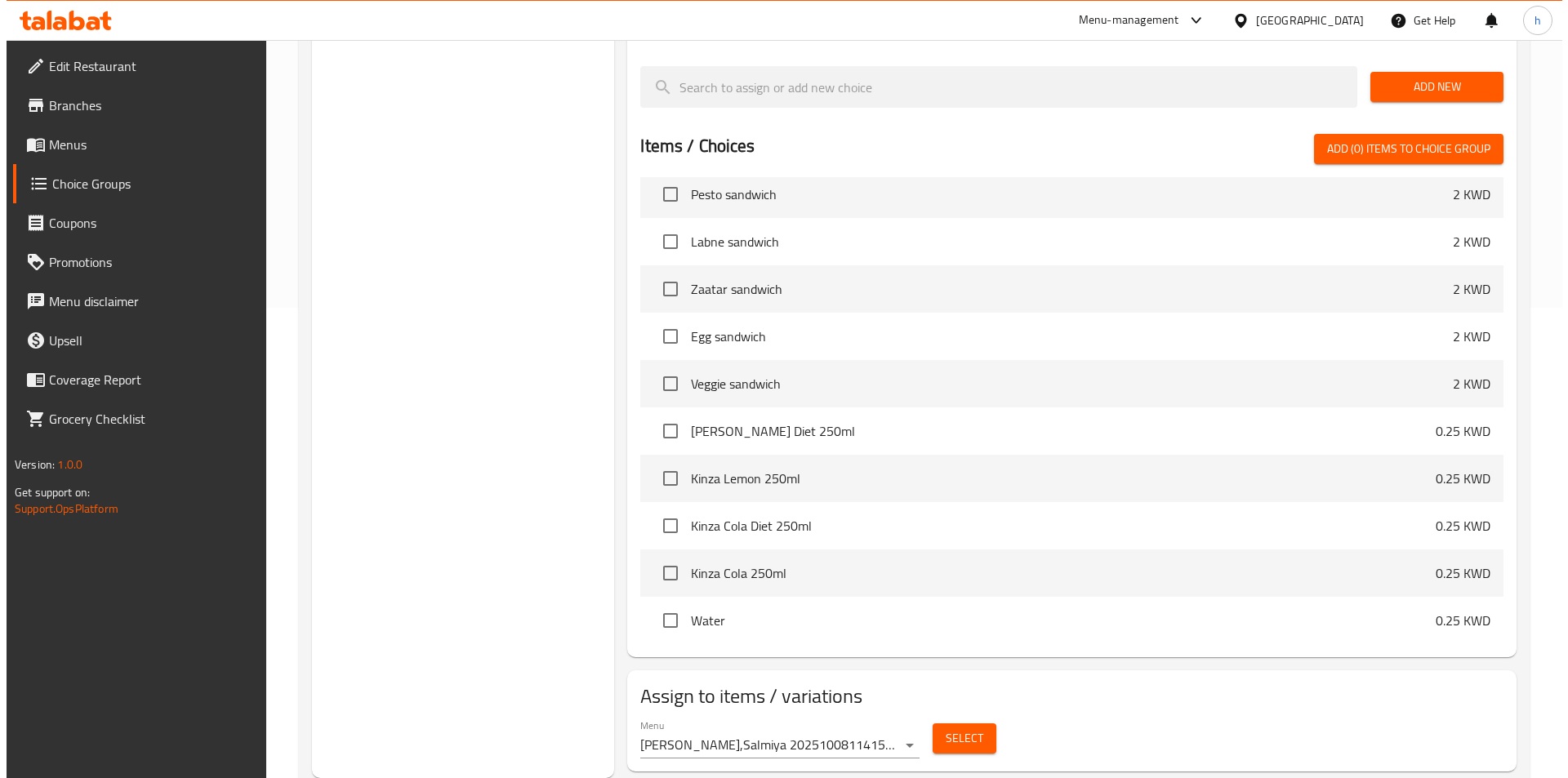
scroll to position [683, 0]
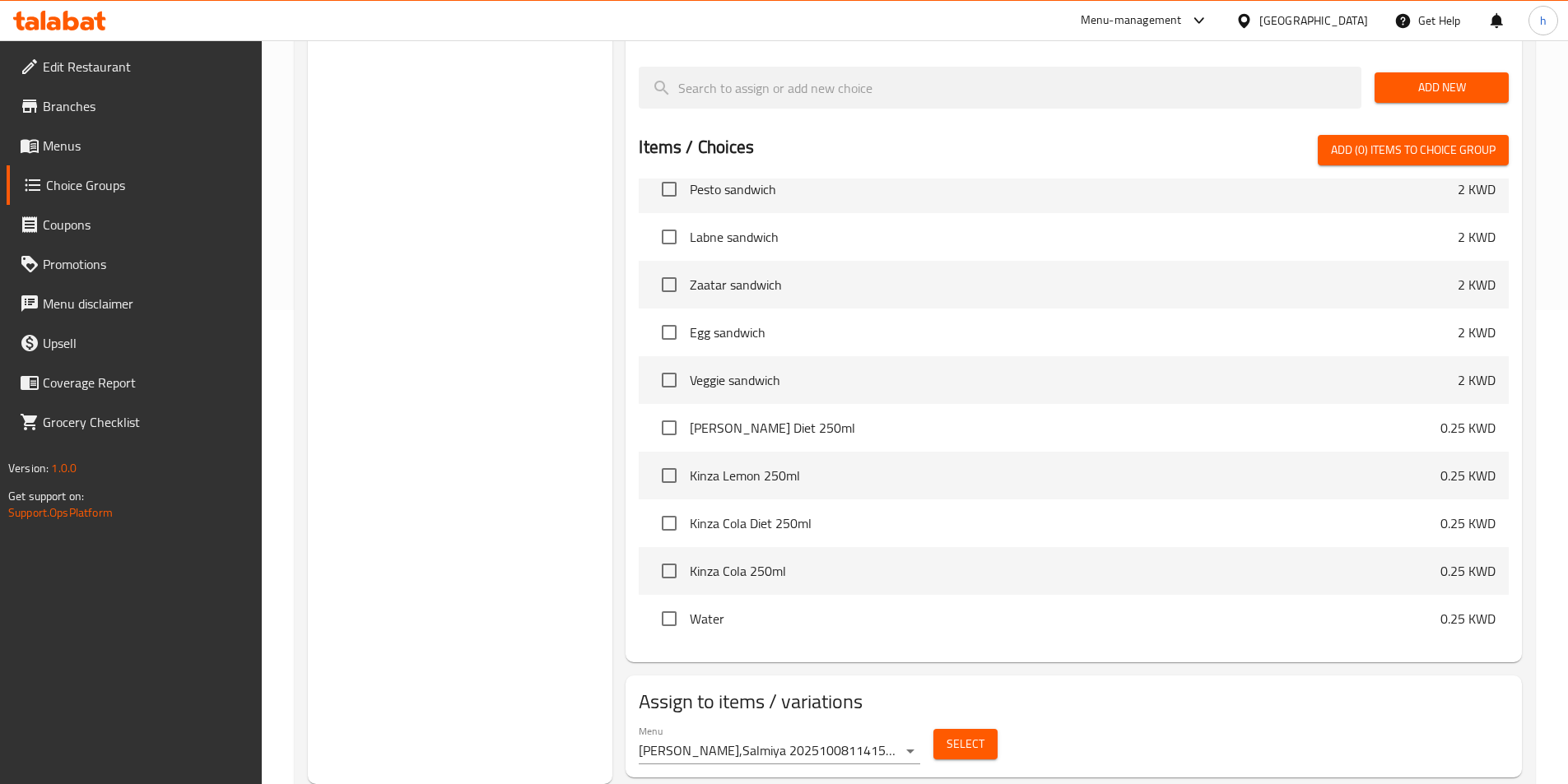
click at [976, 734] on span "Select" at bounding box center [966, 744] width 38 height 21
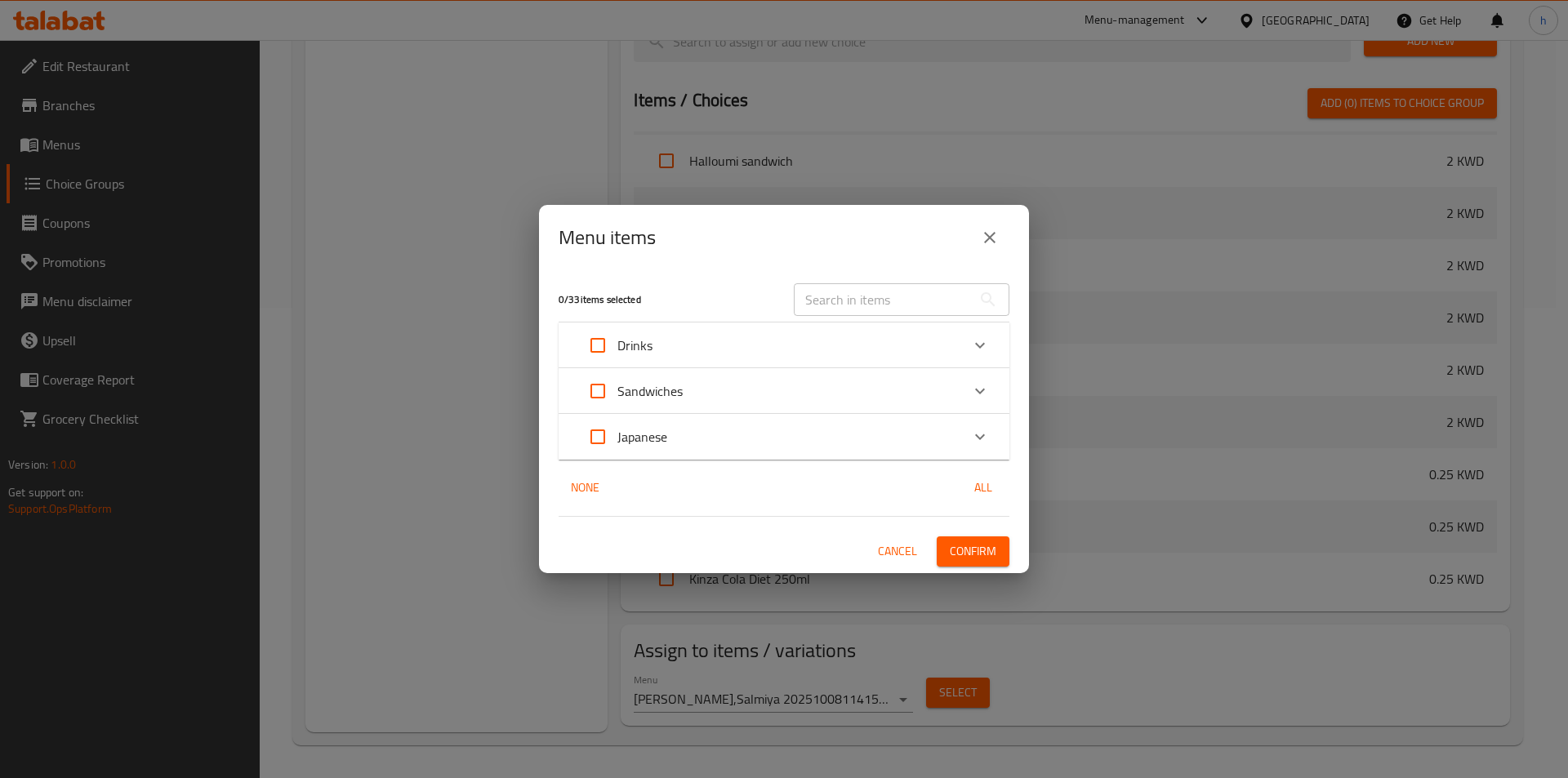
click at [738, 439] on div "Japanese" at bounding box center [769, 437] width 382 height 39
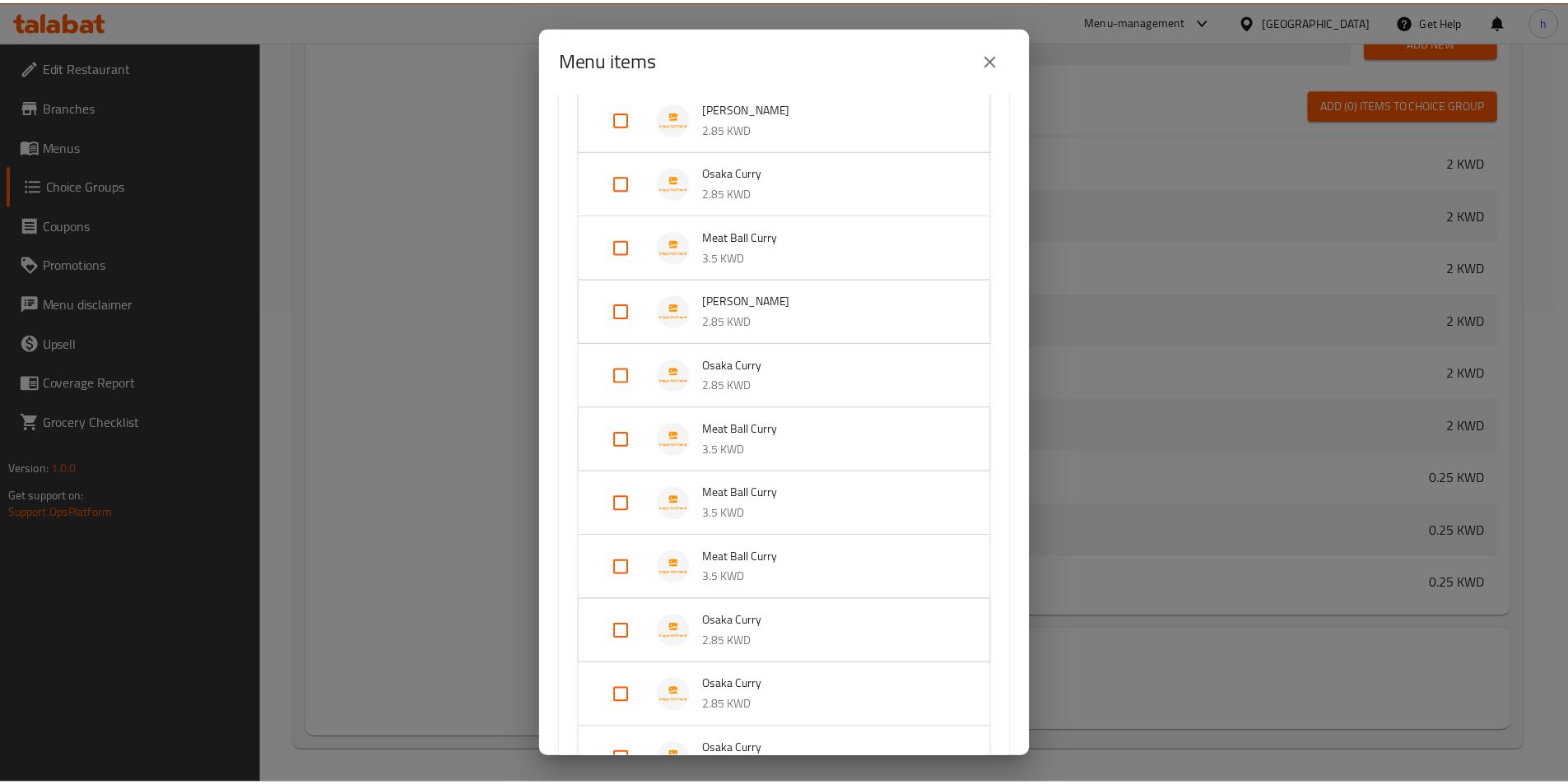
scroll to position [823, 0]
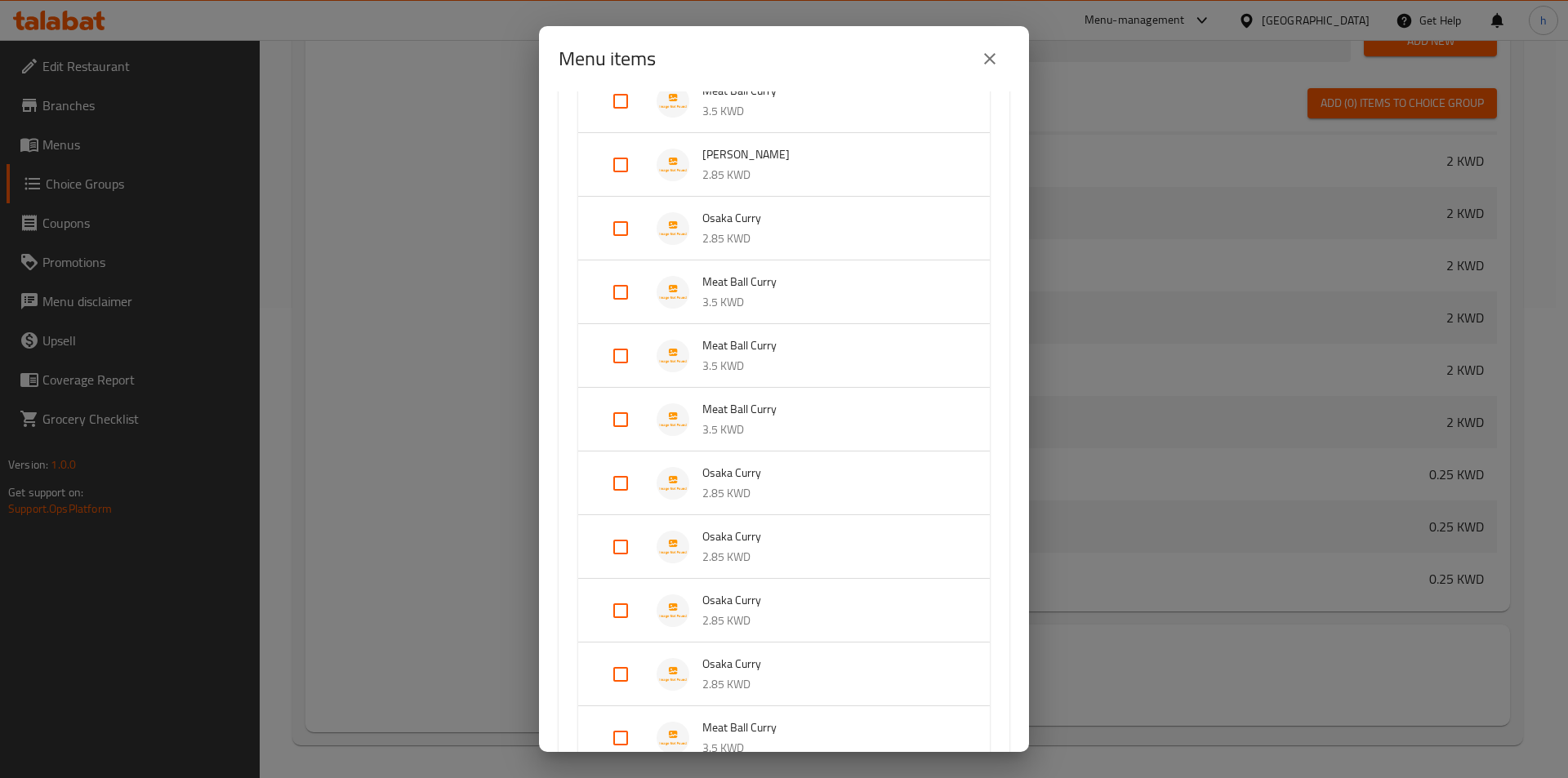
click at [1125, 657] on div "Menu items 0 / 33 items selected ​ Drinks Kinza Lemon Diet 250Ml 0.25 KWD Kinza…" at bounding box center [784, 389] width 1568 height 778
click at [995, 57] on icon "close" at bounding box center [990, 59] width 20 height 20
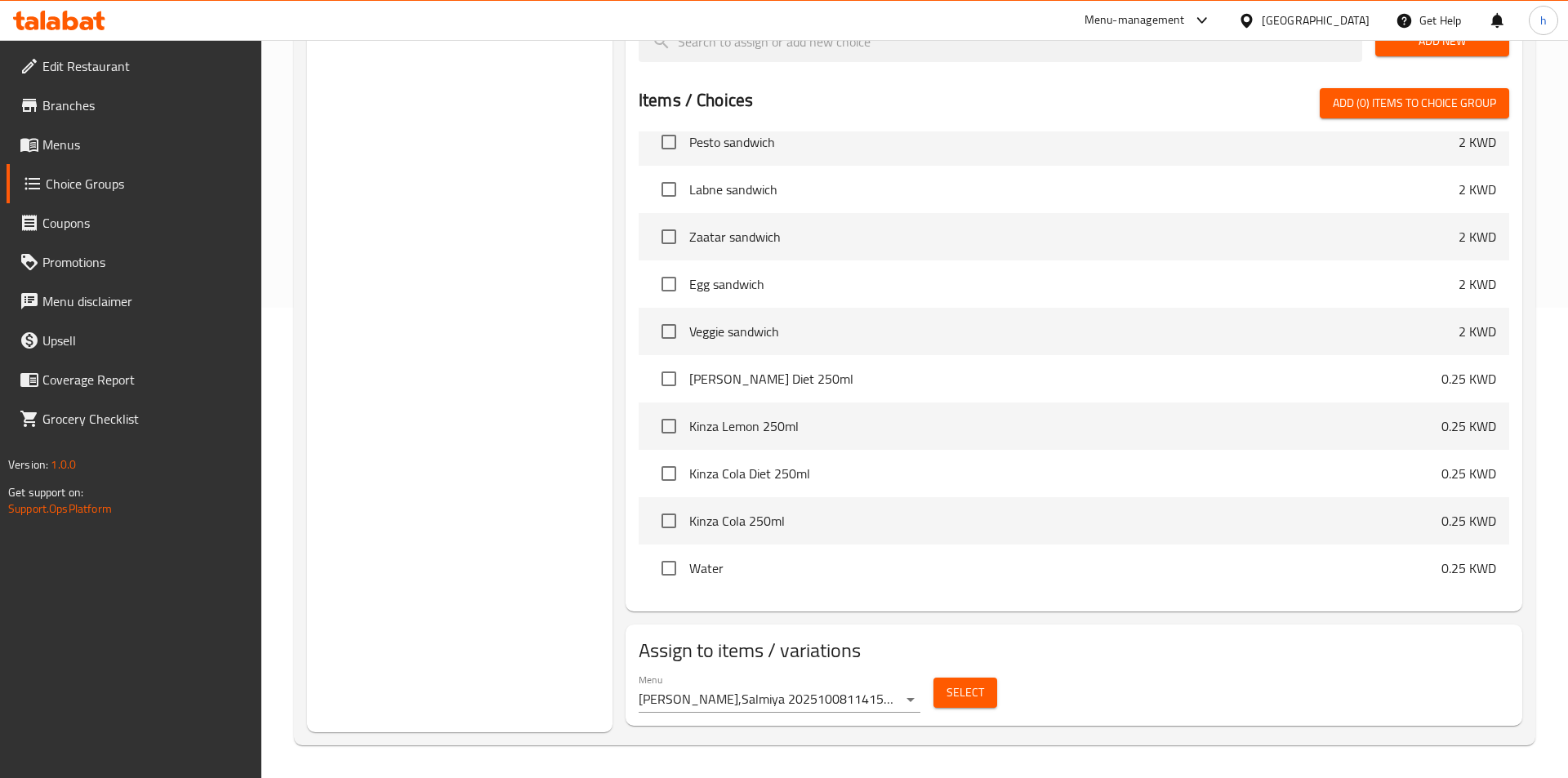
scroll to position [624, 0]
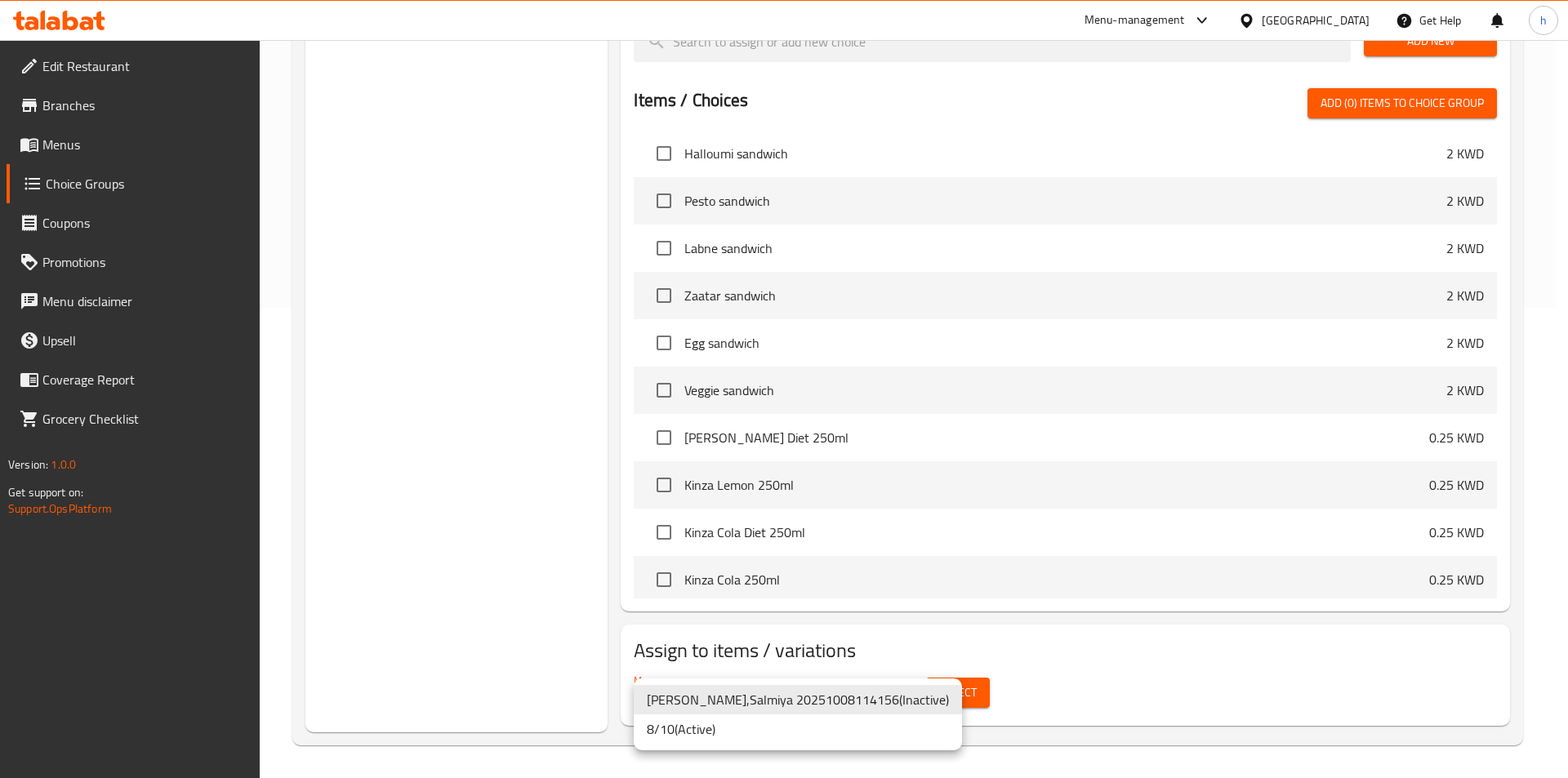
click at [707, 726] on li "8/10 ( Active )" at bounding box center [798, 729] width 328 height 29
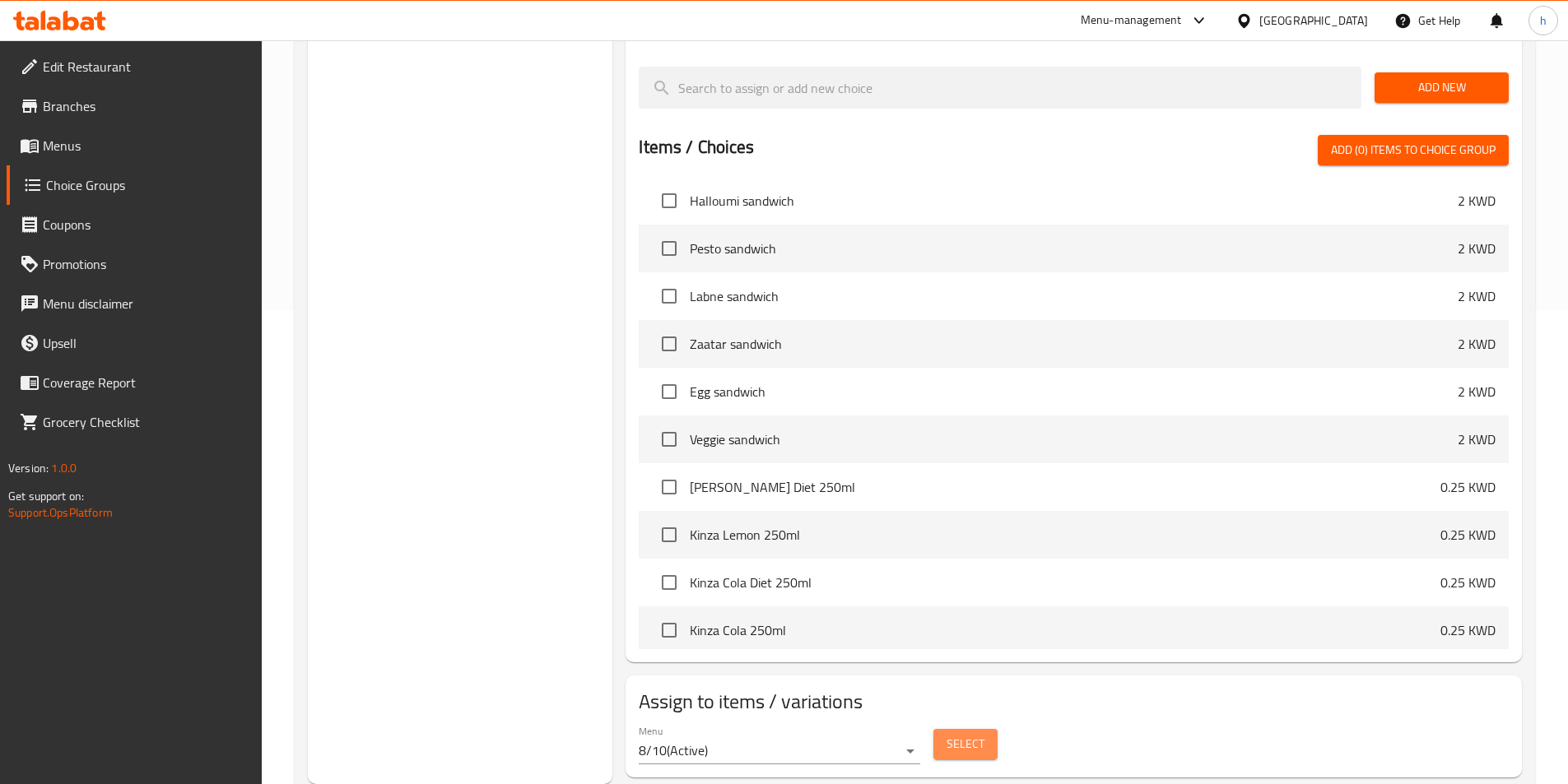
click at [944, 729] on button "Select" at bounding box center [965, 744] width 64 height 31
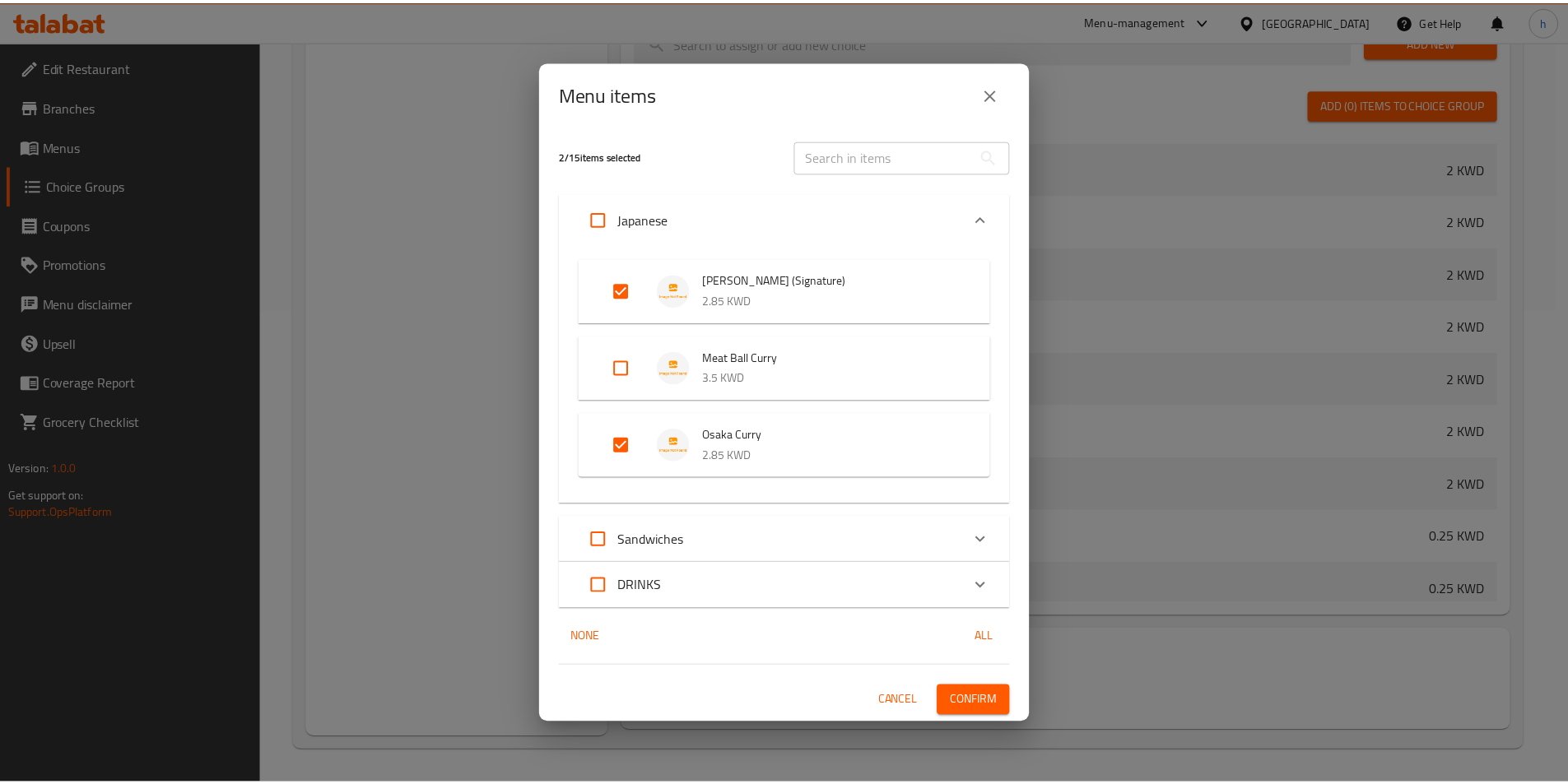
scroll to position [688, 0]
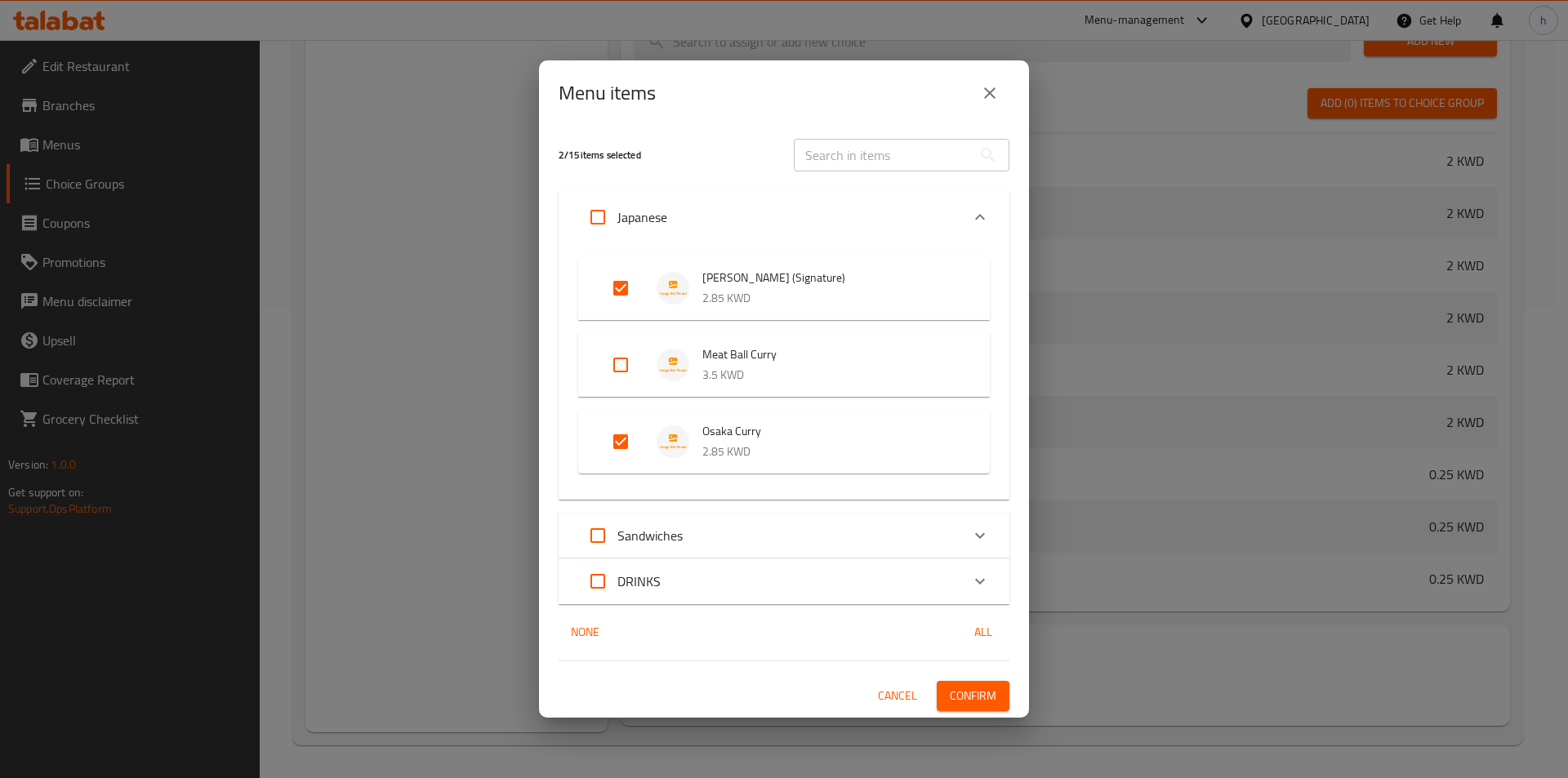
click at [613, 360] on input "Expand" at bounding box center [621, 365] width 39 height 39
checkbox input "true"
click at [953, 692] on span "Confirm" at bounding box center [974, 696] width 46 height 21
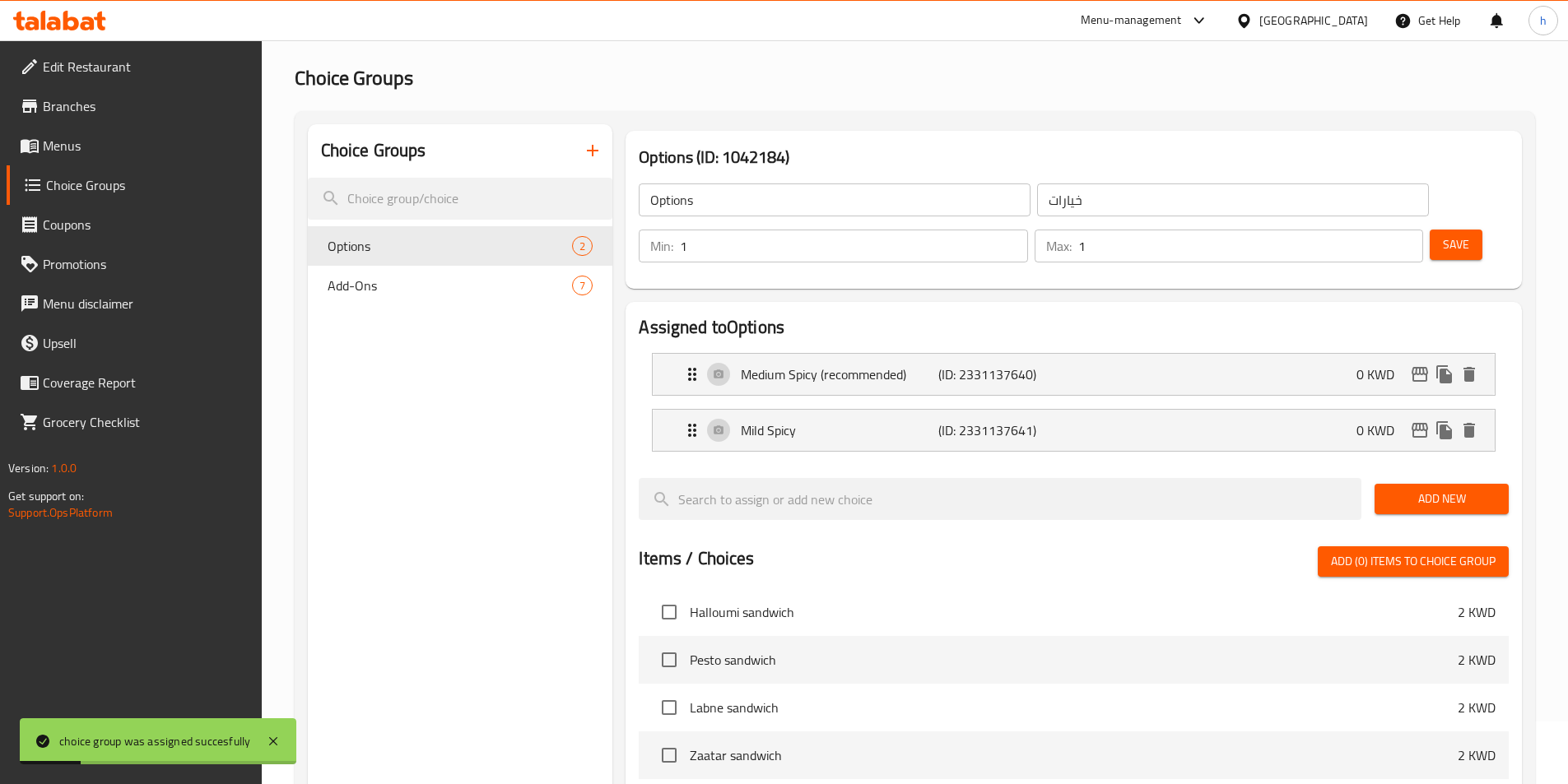
scroll to position [0, 0]
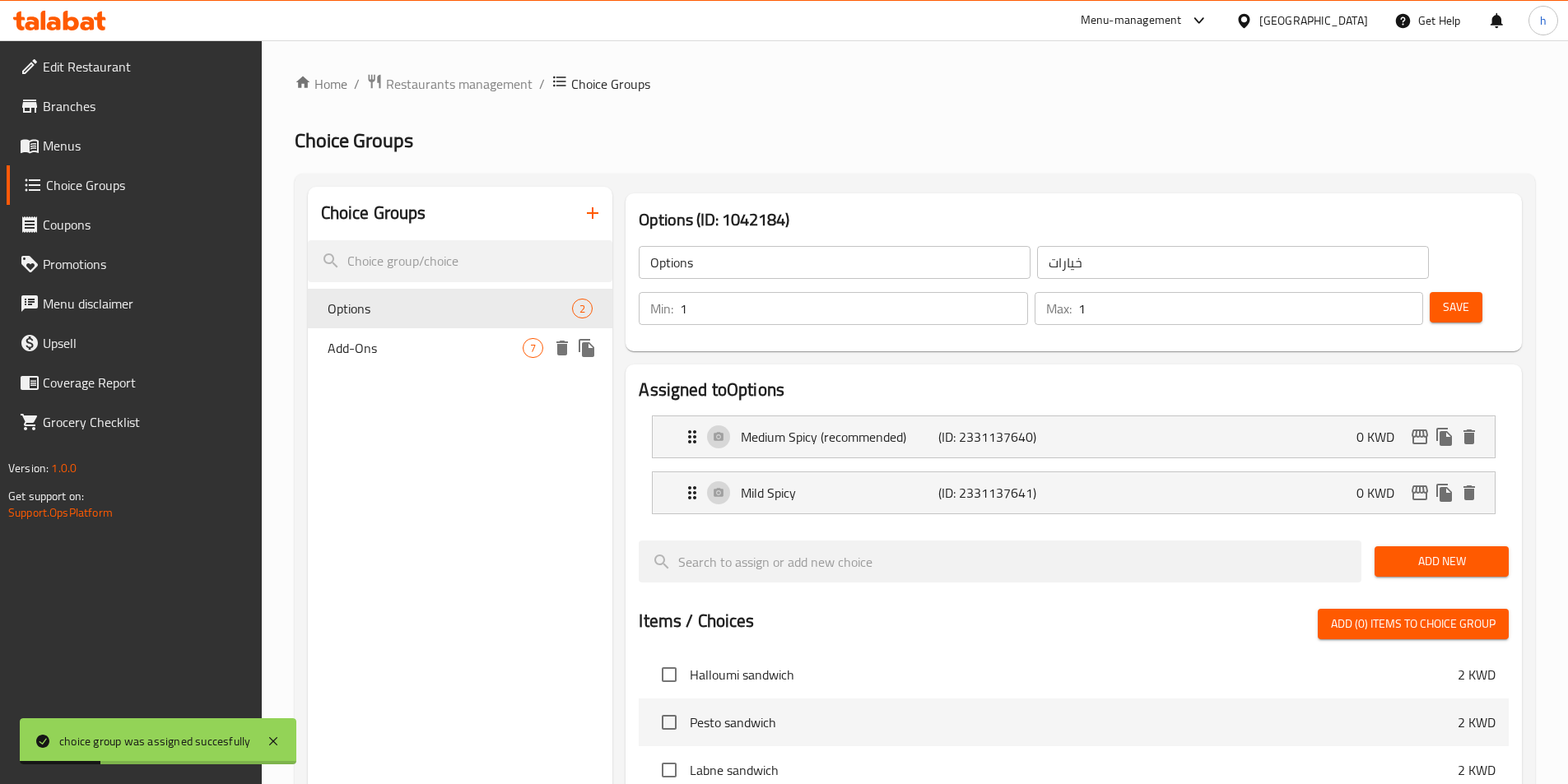
click at [418, 354] on span "Add-Ons" at bounding box center [425, 348] width 196 height 20
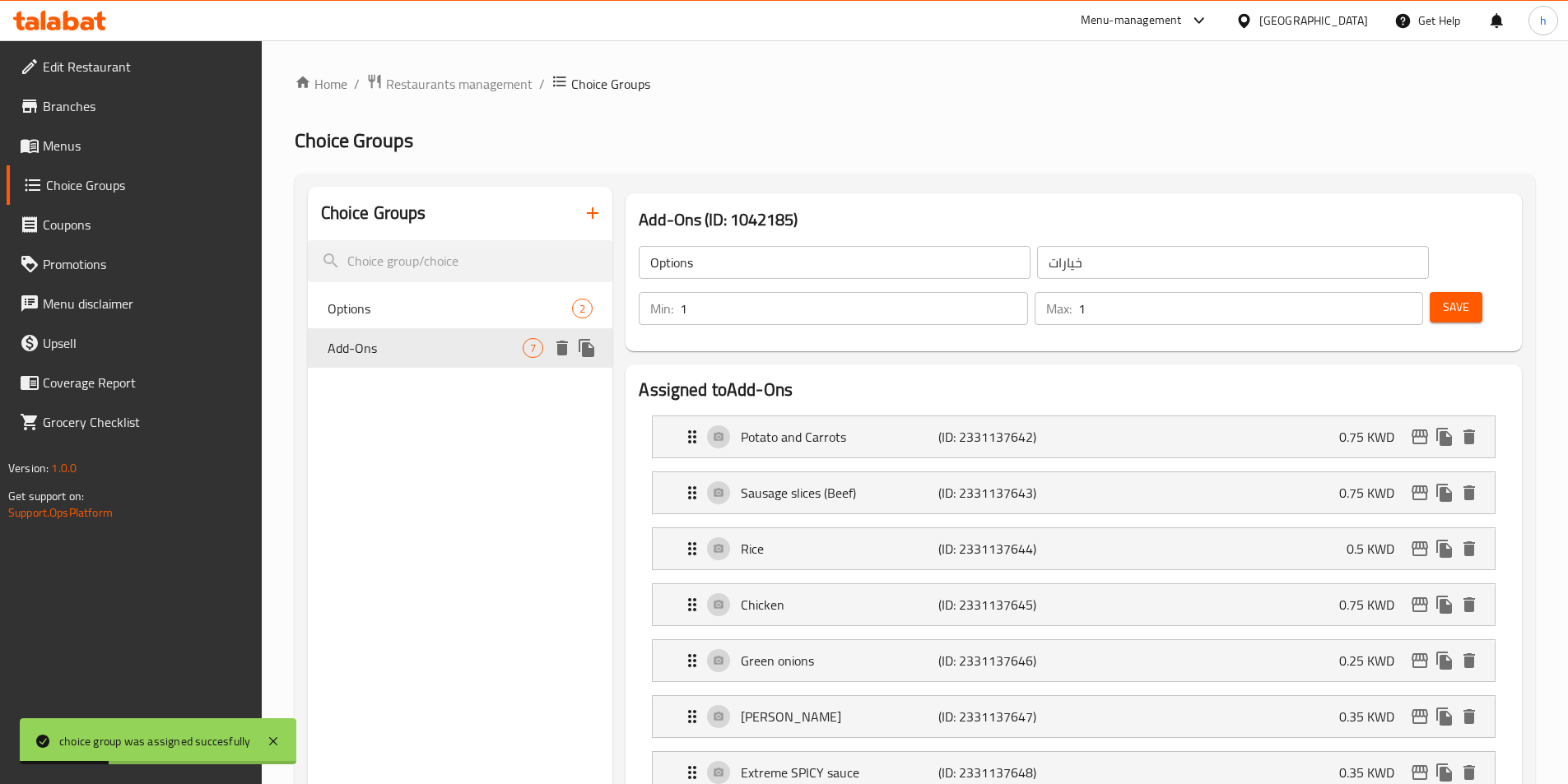
type input "Add-Ons"
type input "اضافات"
type input "0"
type input "7"
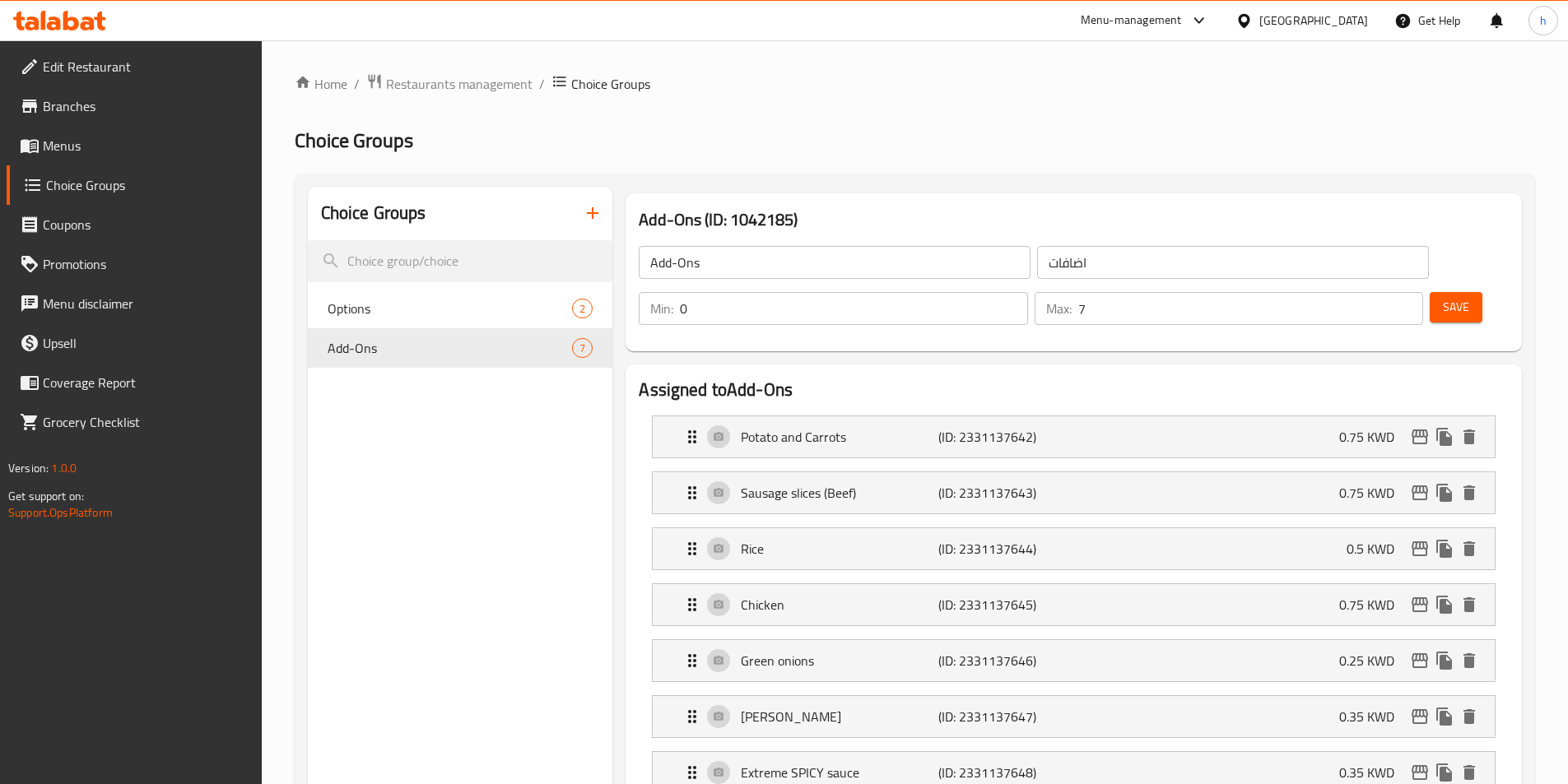
click at [595, 209] on icon "button" at bounding box center [592, 213] width 20 height 20
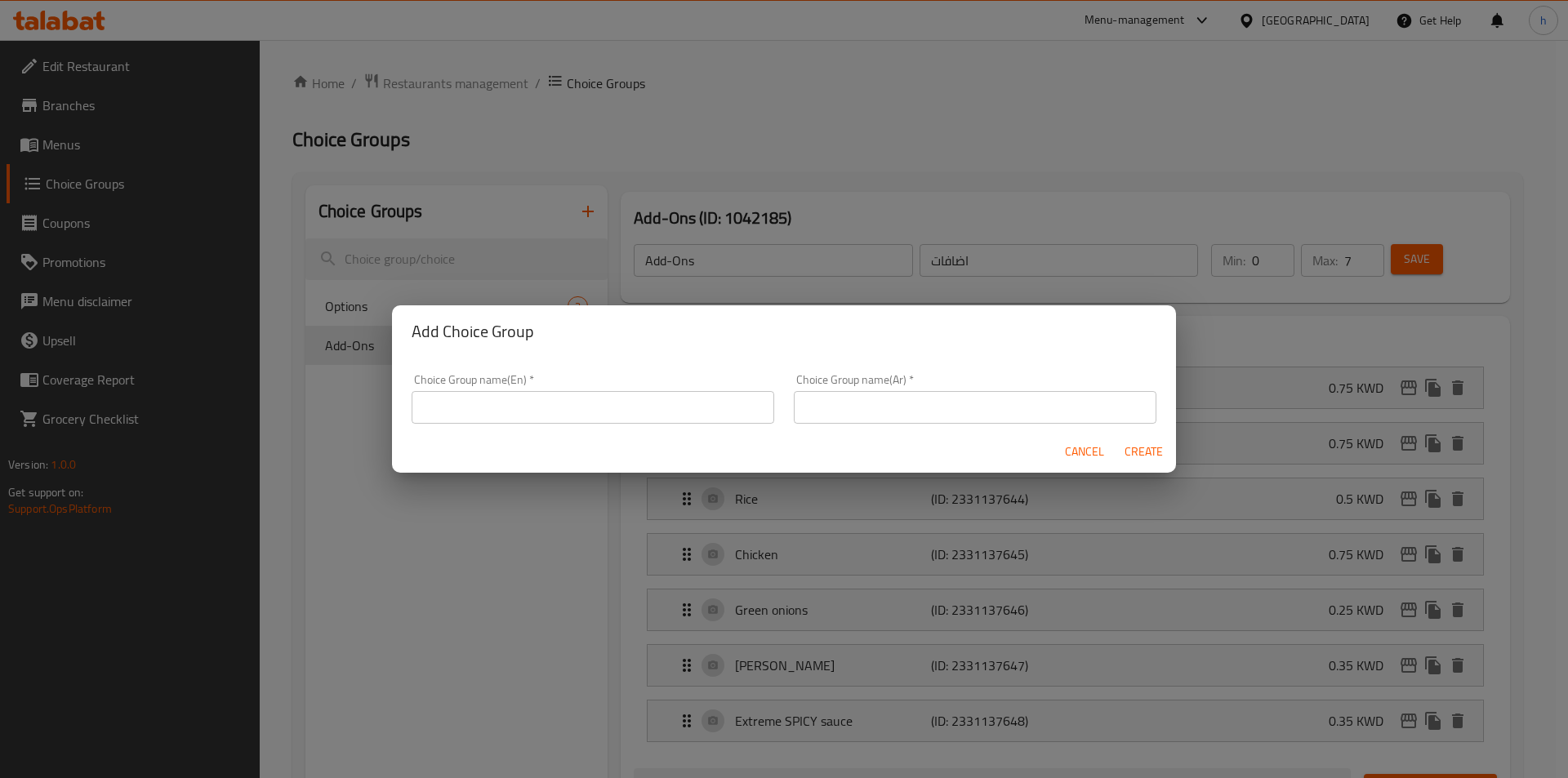
click at [542, 410] on input "text" at bounding box center [593, 407] width 362 height 33
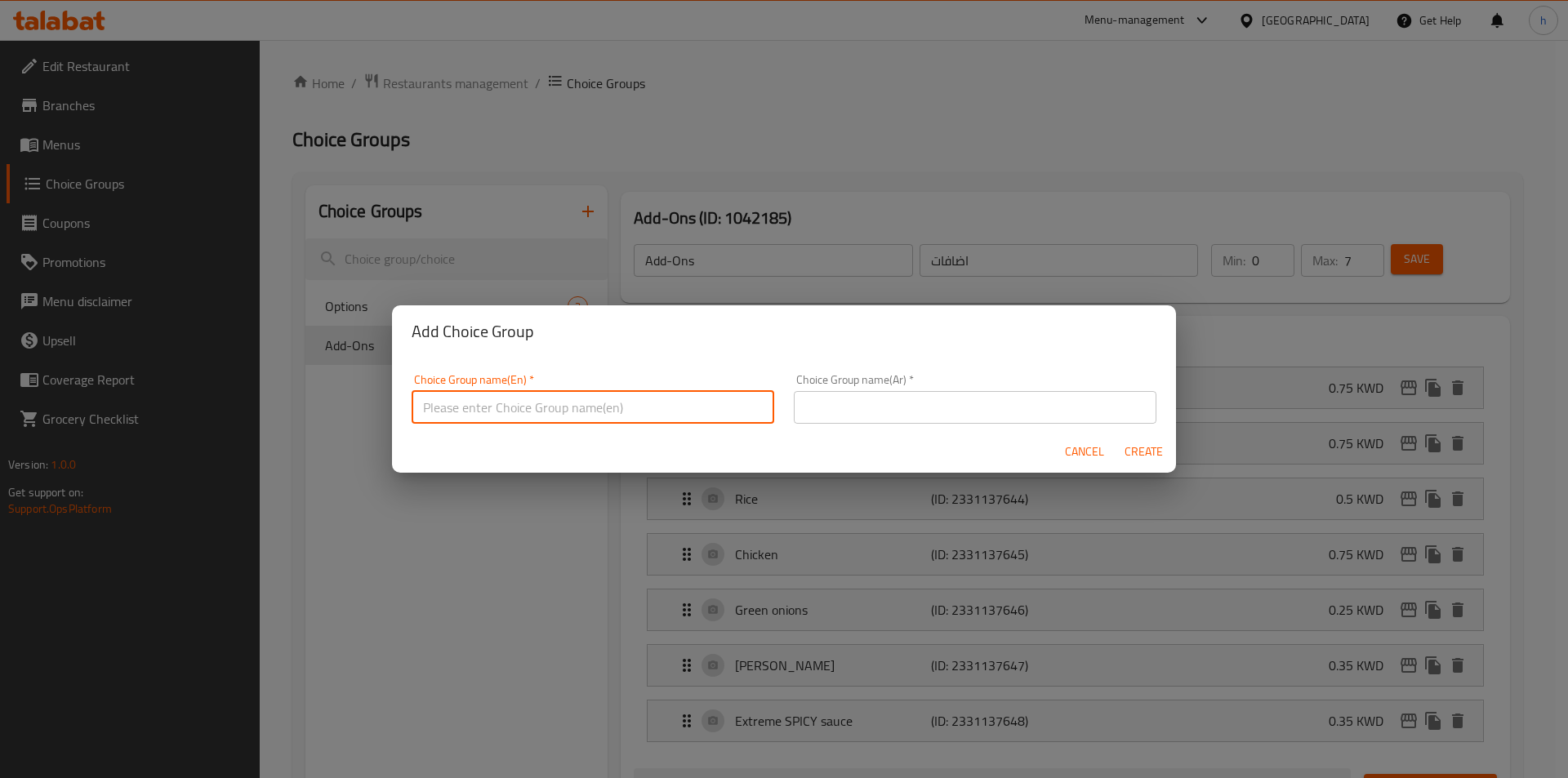
type input "Add On's:"
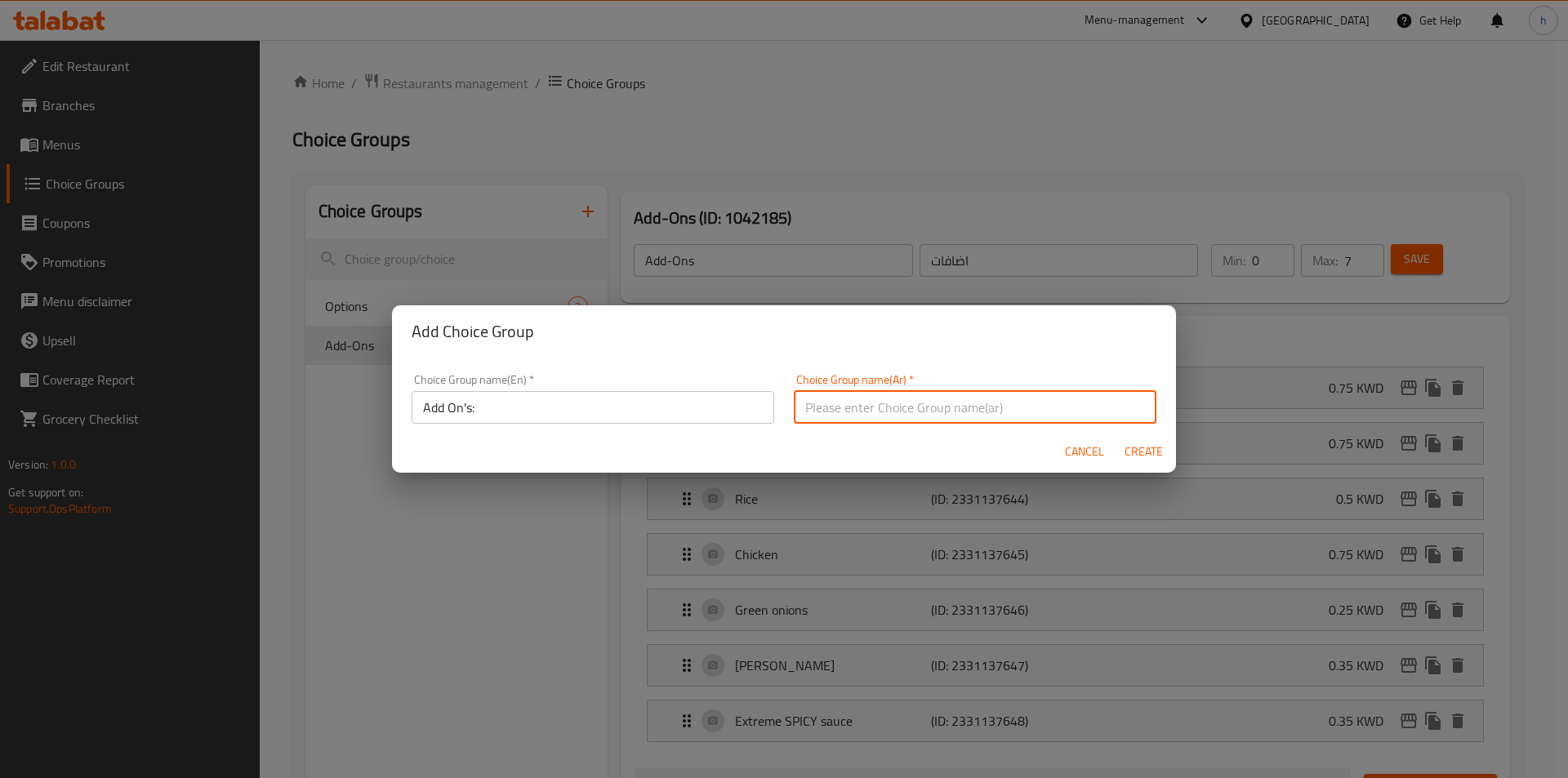
click at [832, 409] on input "text" at bounding box center [975, 407] width 362 height 33
type input "إضافات"
click at [1136, 459] on span "Create" at bounding box center [1144, 451] width 39 height 21
type input "Add On's:"
type input "إضافات"
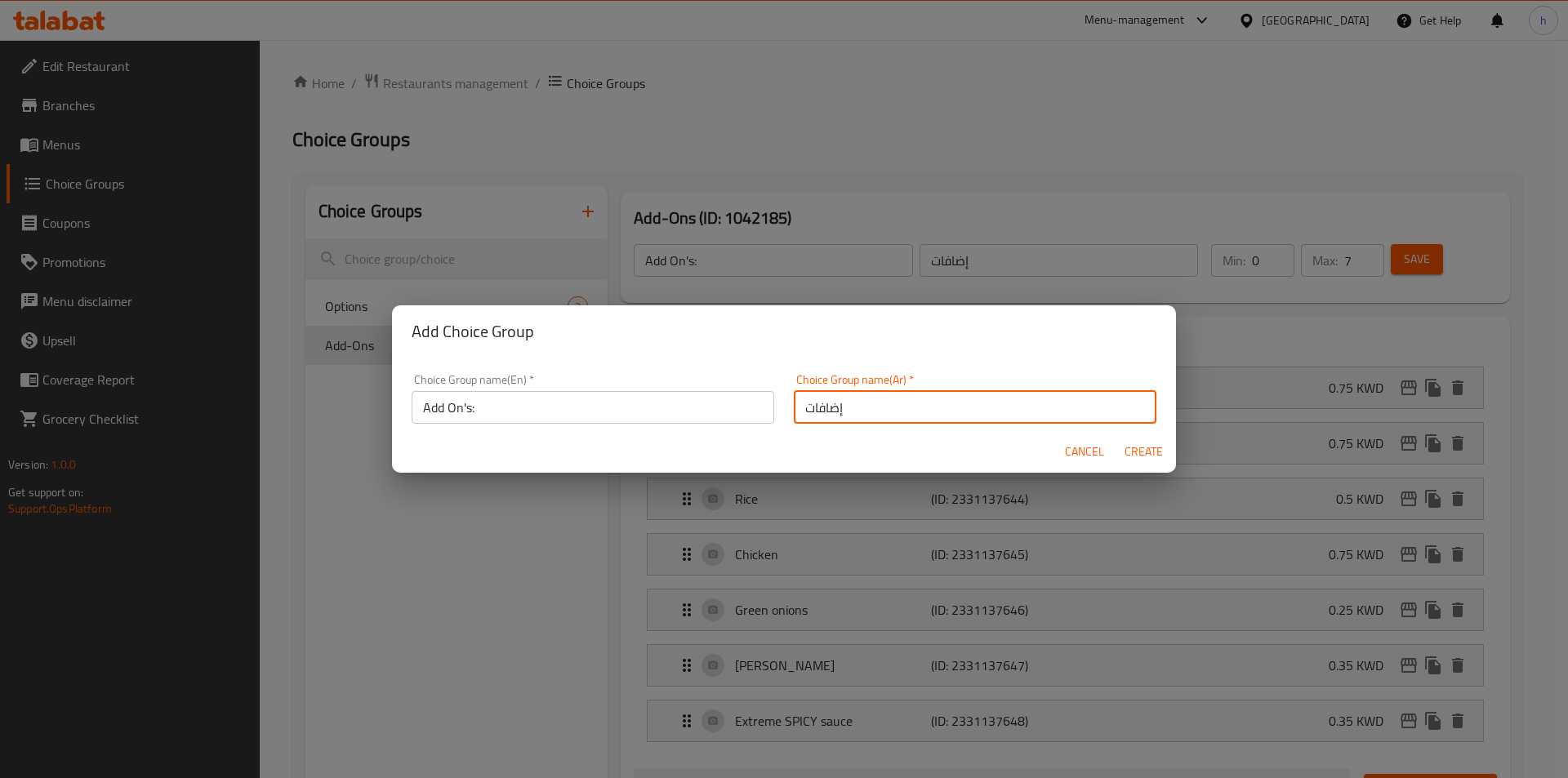
type input "0"
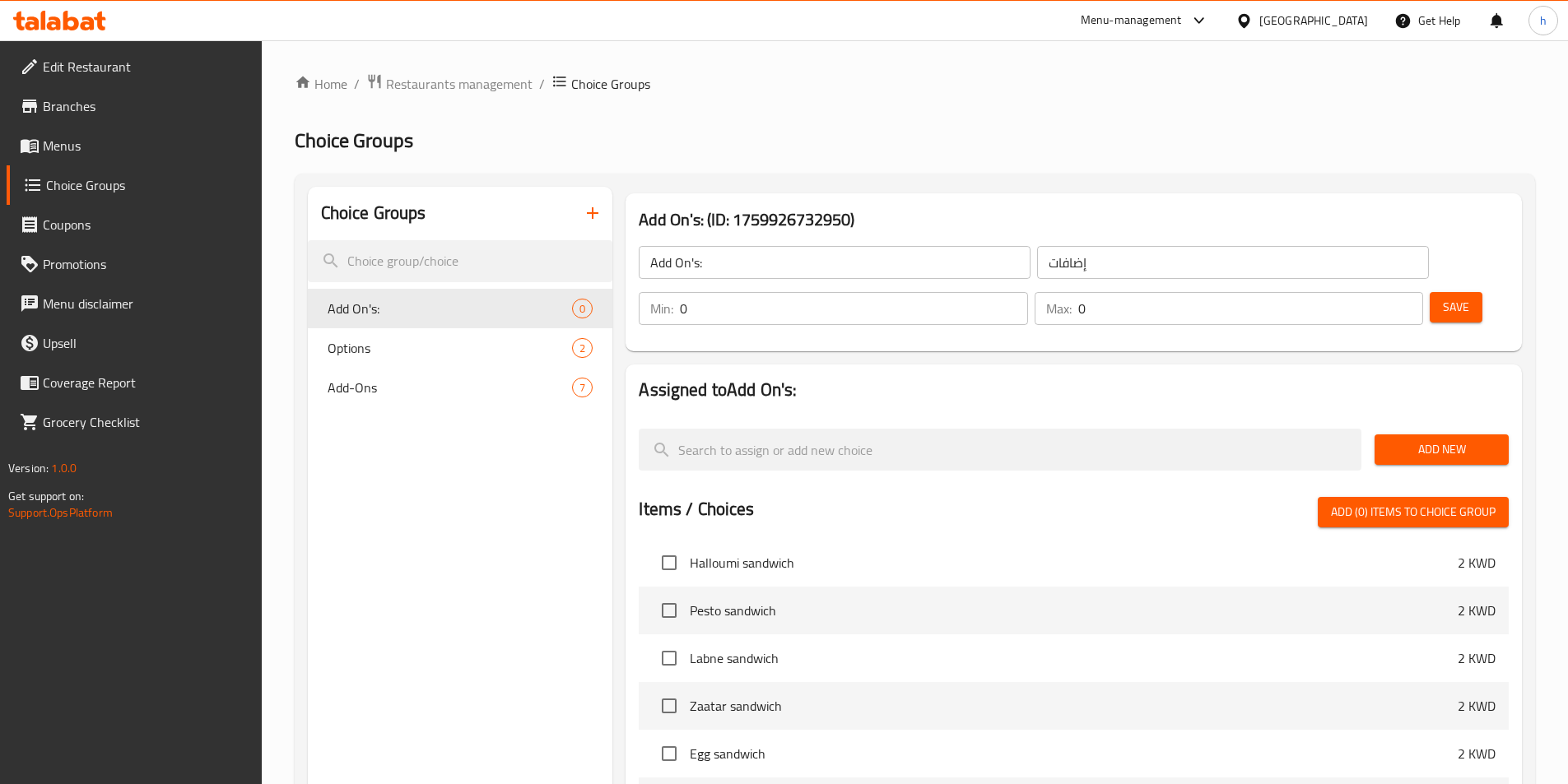
click at [1459, 440] on span "Add New" at bounding box center [1441, 450] width 108 height 21
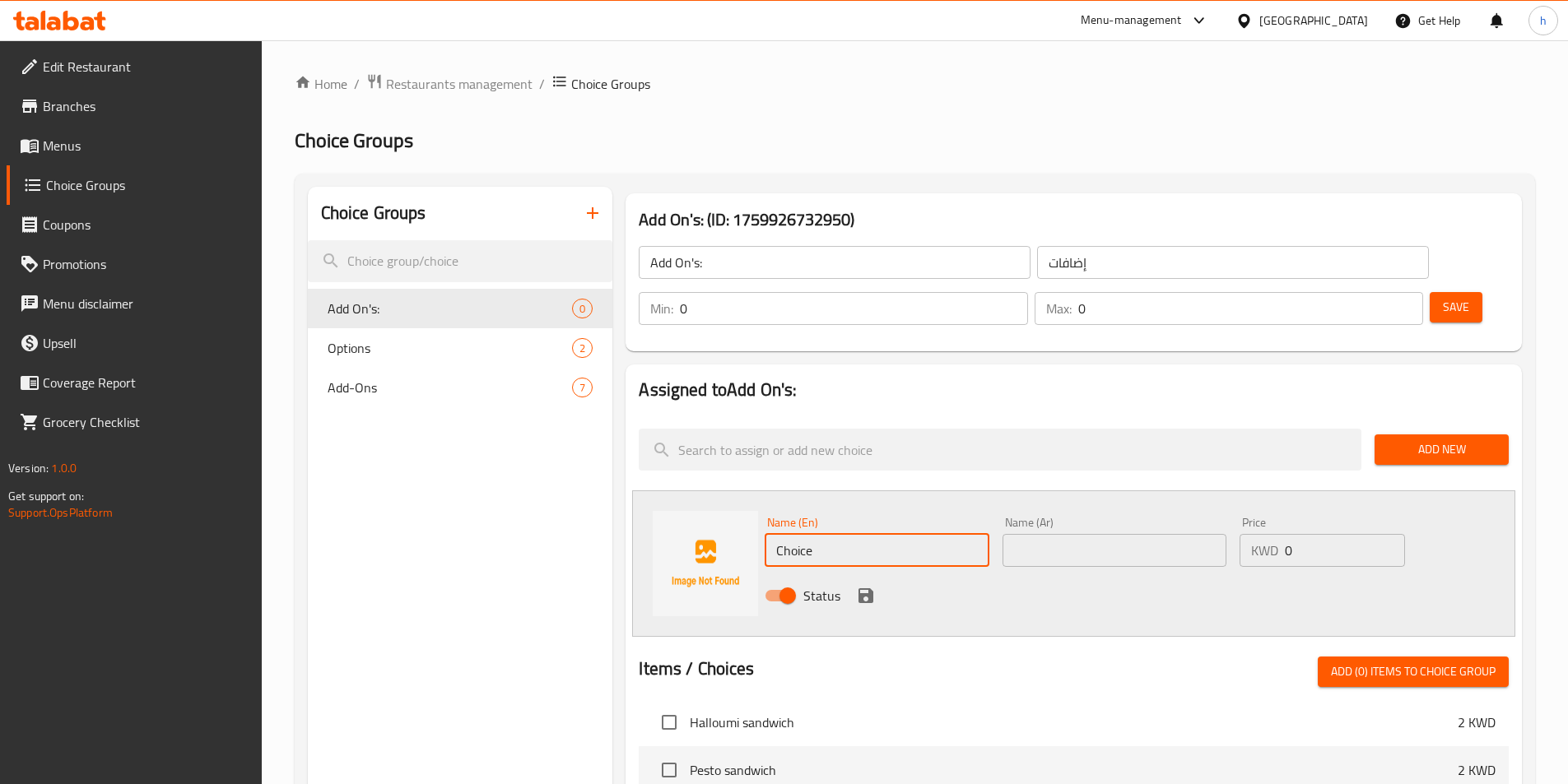
click at [829, 534] on input "Choice" at bounding box center [876, 550] width 224 height 33
paste input "ees"
type input "Cheese"
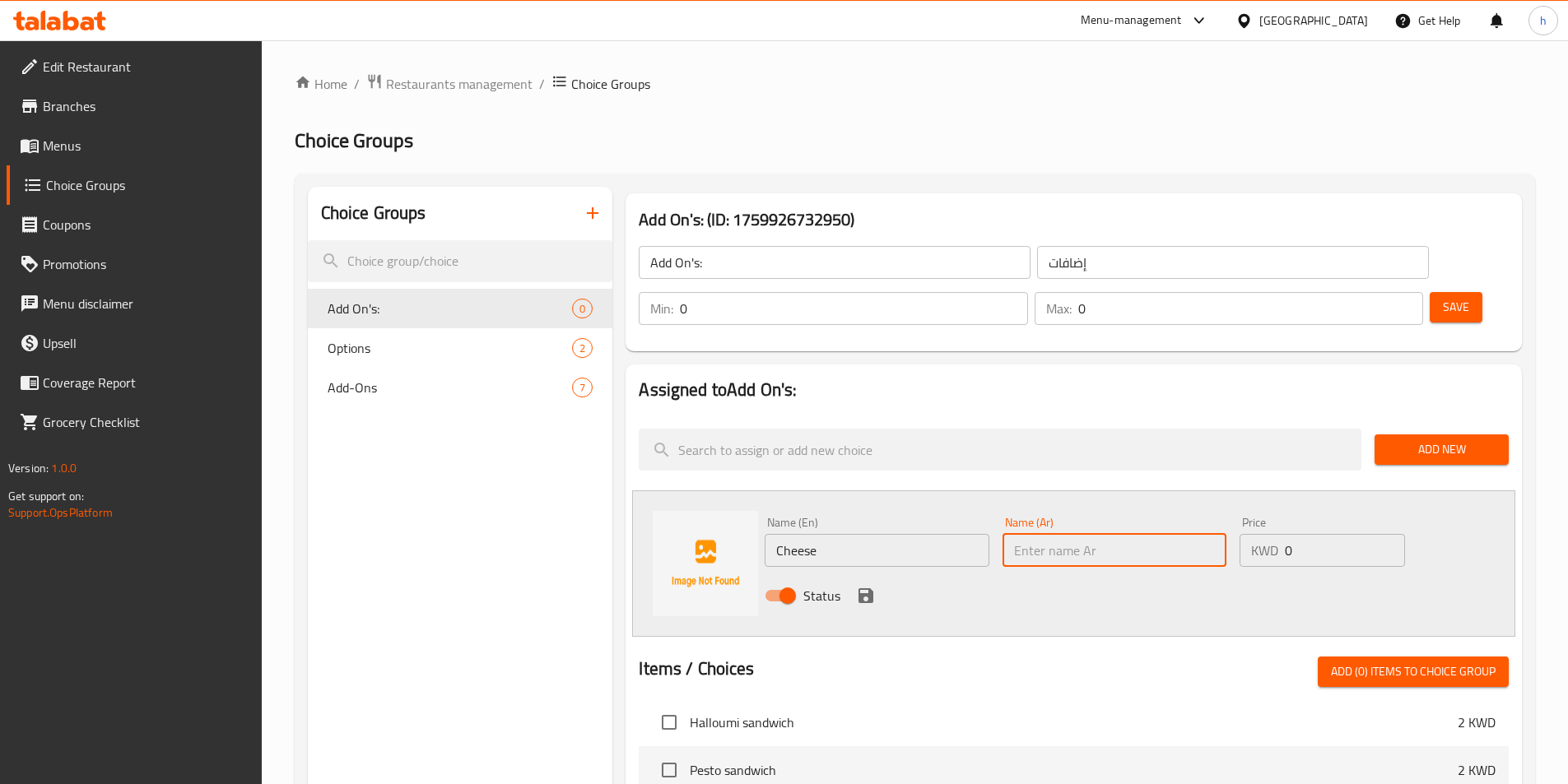
click at [1170, 534] on input "text" at bounding box center [1114, 550] width 224 height 33
click at [1120, 534] on input "text" at bounding box center [1114, 550] width 224 height 33
paste input "جبن"
type input "جبن"
click at [1318, 534] on input "0" at bounding box center [1344, 550] width 120 height 33
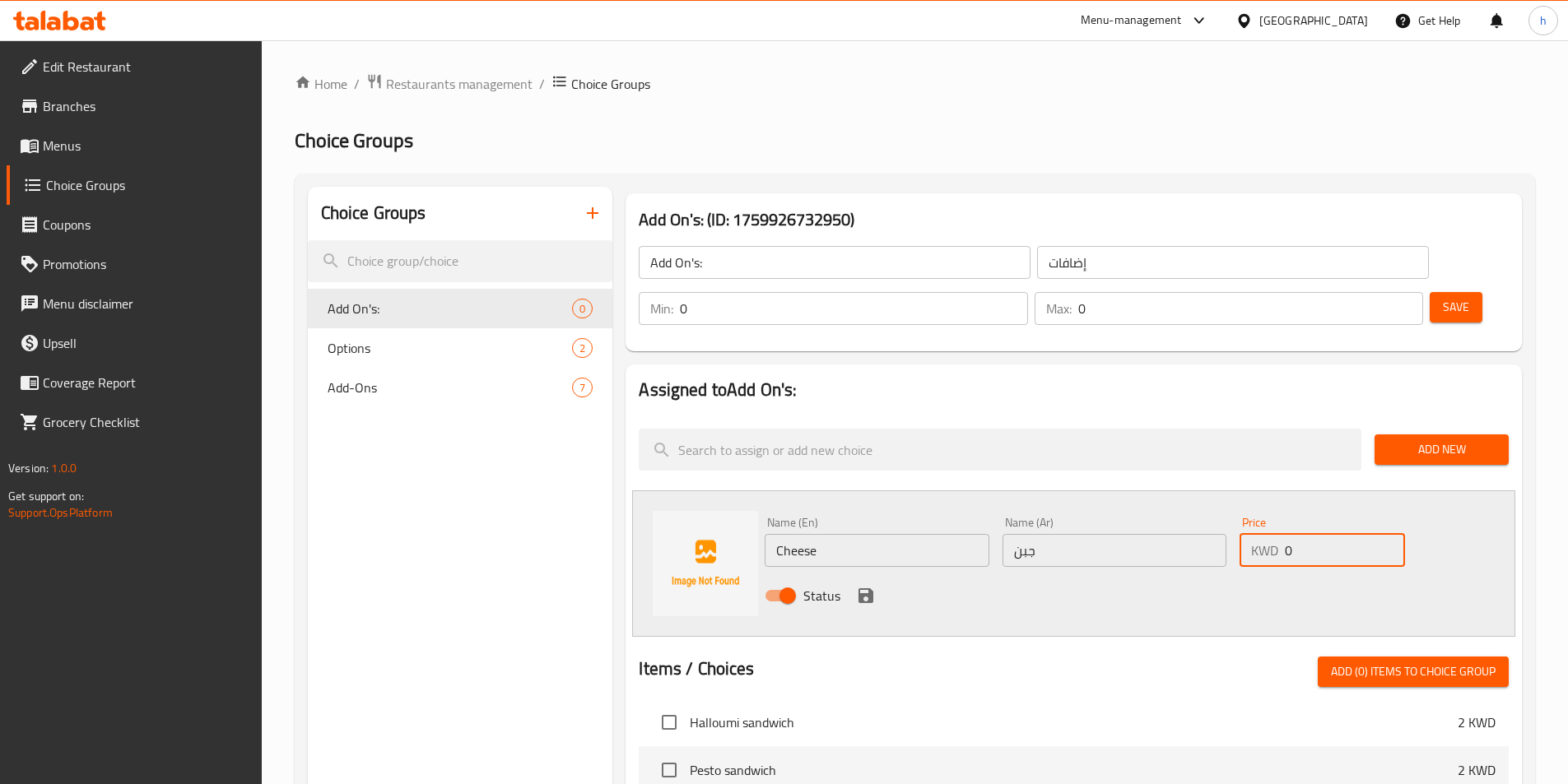
drag, startPoint x: 1318, startPoint y: 511, endPoint x: 1276, endPoint y: 510, distance: 42.0
click at [1276, 534] on div "KWD 0 Price" at bounding box center [1322, 550] width 165 height 33
type input ".5"
drag, startPoint x: 857, startPoint y: 550, endPoint x: 959, endPoint y: 532, distance: 103.6
click at [862, 586] on icon "save" at bounding box center [866, 596] width 20 height 20
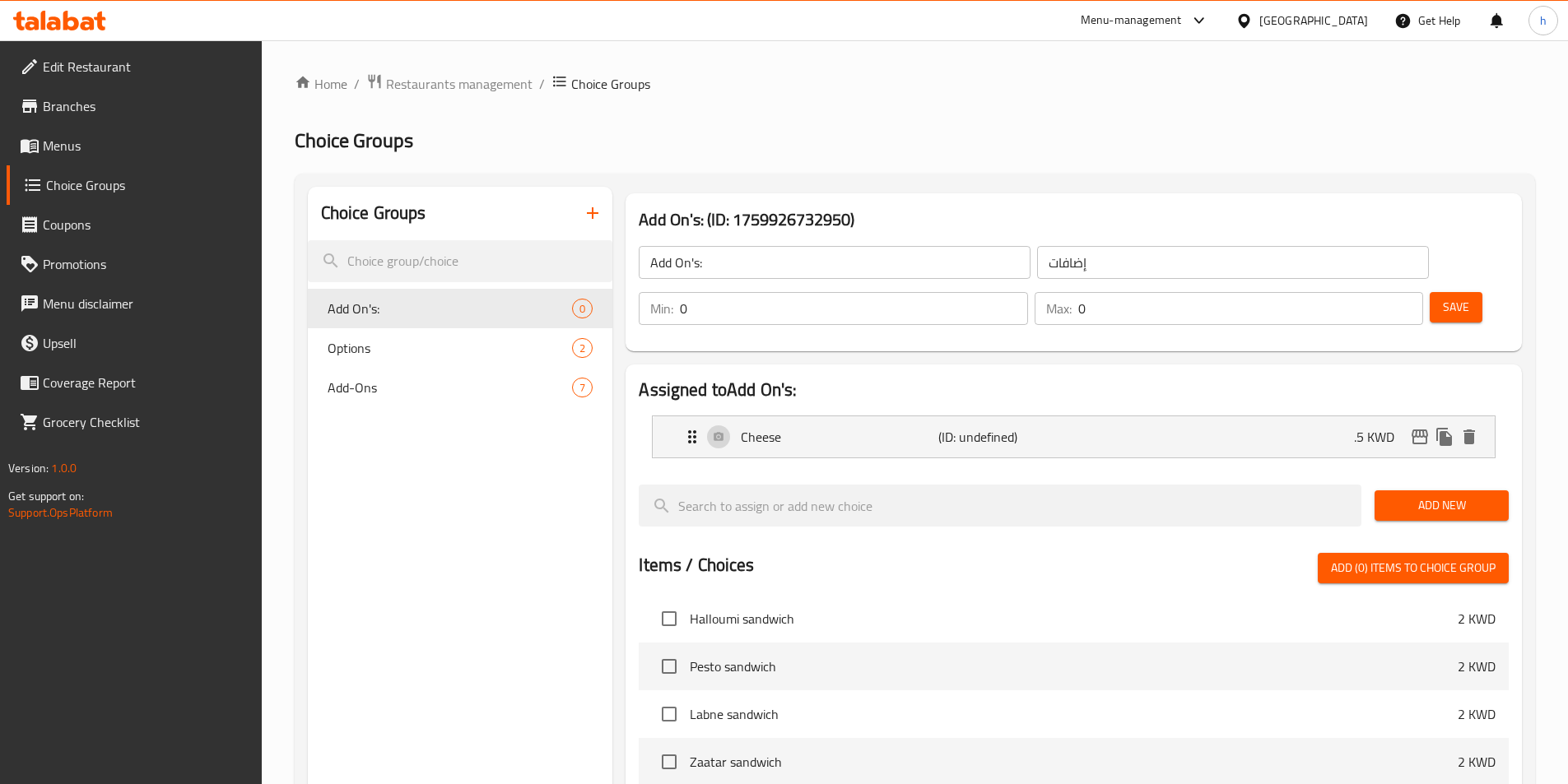
click at [1454, 495] on span "Add New" at bounding box center [1441, 505] width 108 height 21
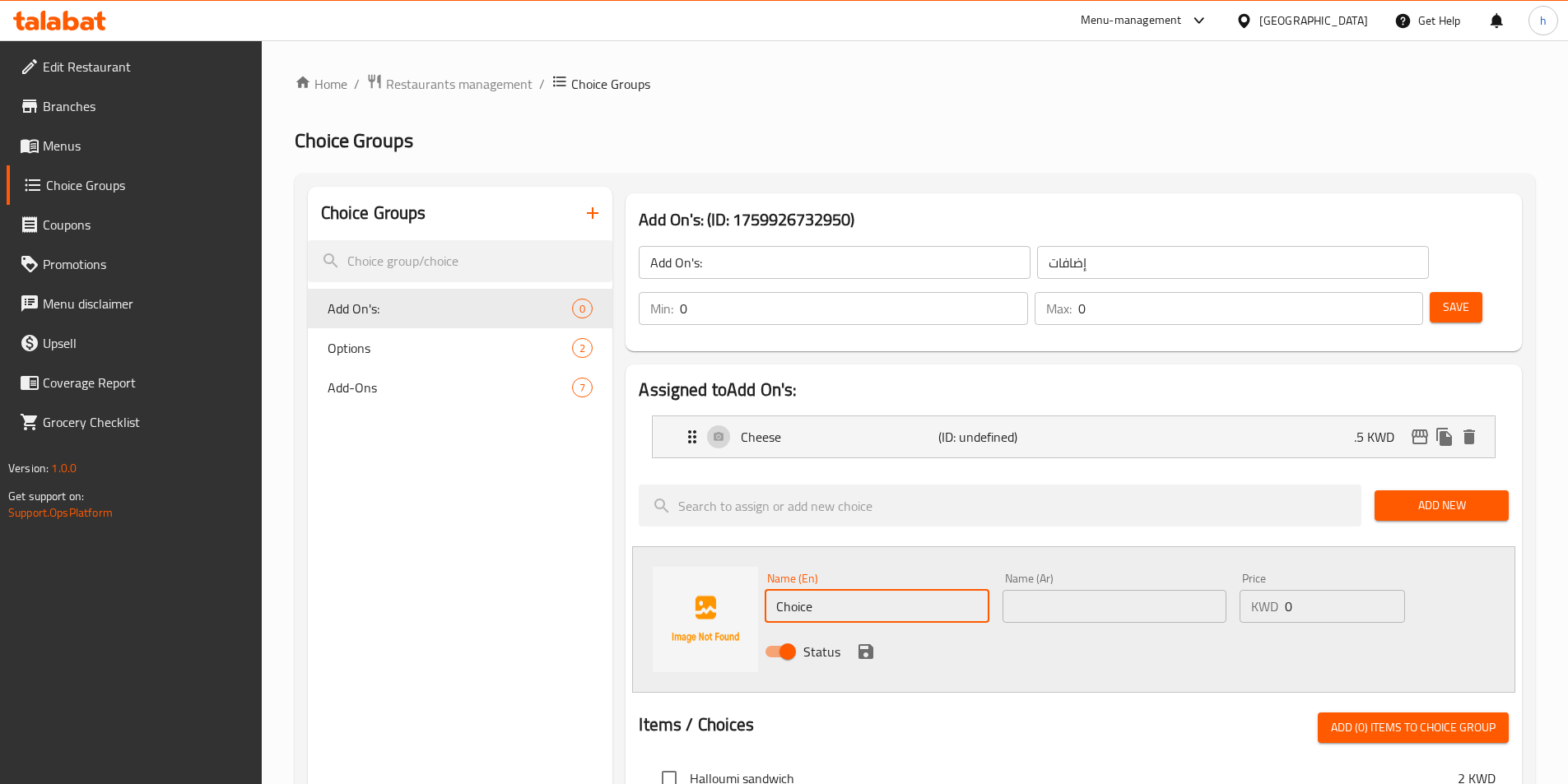
click at [842, 590] on input "Choice" at bounding box center [876, 606] width 224 height 33
paste input "urry Sau"
type input "Curry Sauce"
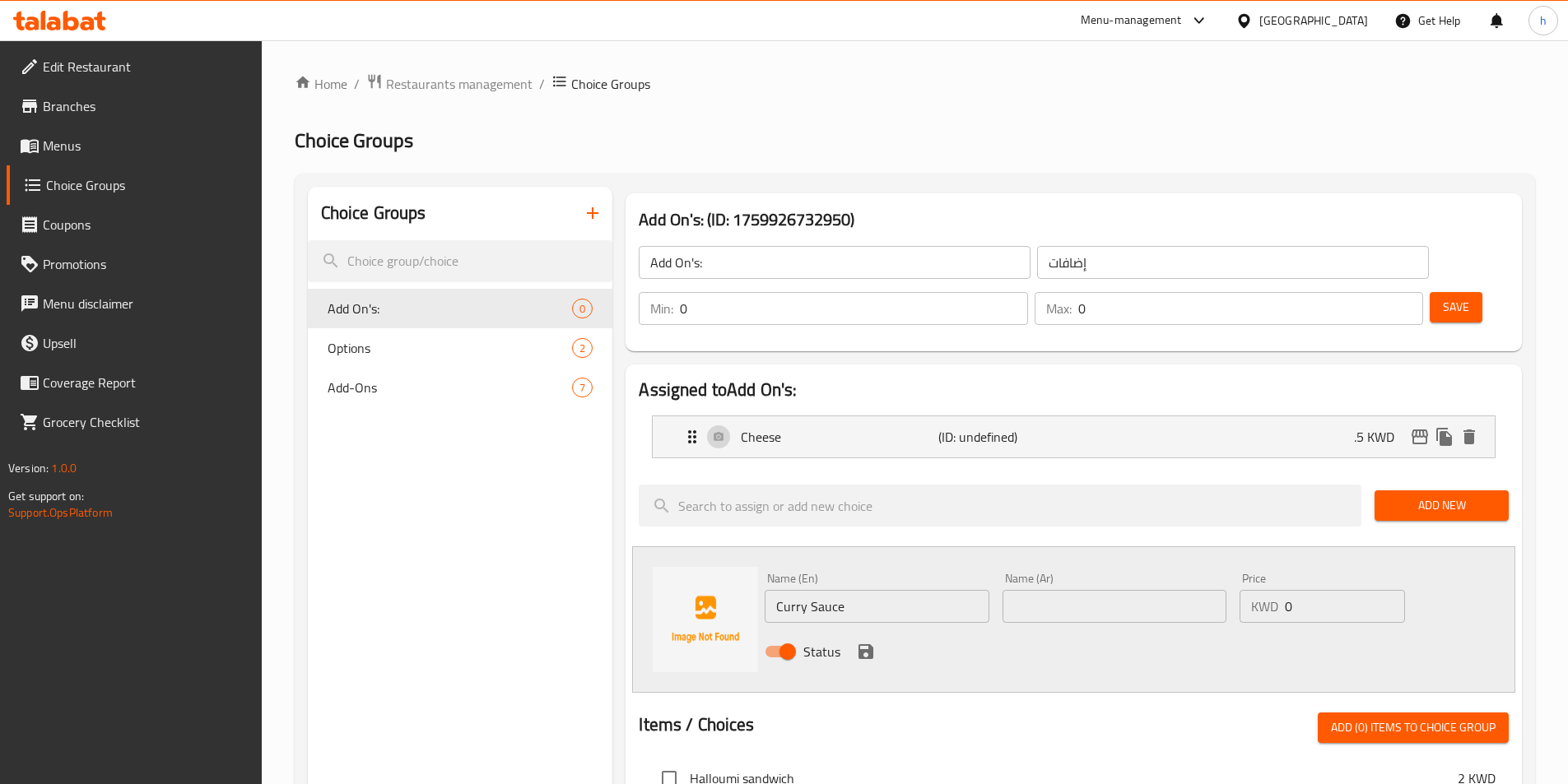
click at [1127, 577] on div "Name (Ar) Name (Ar)" at bounding box center [1115, 598] width 237 height 63
click at [1130, 590] on input "text" at bounding box center [1114, 606] width 224 height 33
paste input "صلصة الكاري"
type input "صلصة الكاري"
drag, startPoint x: 1320, startPoint y: 573, endPoint x: 1250, endPoint y: 566, distance: 70.3
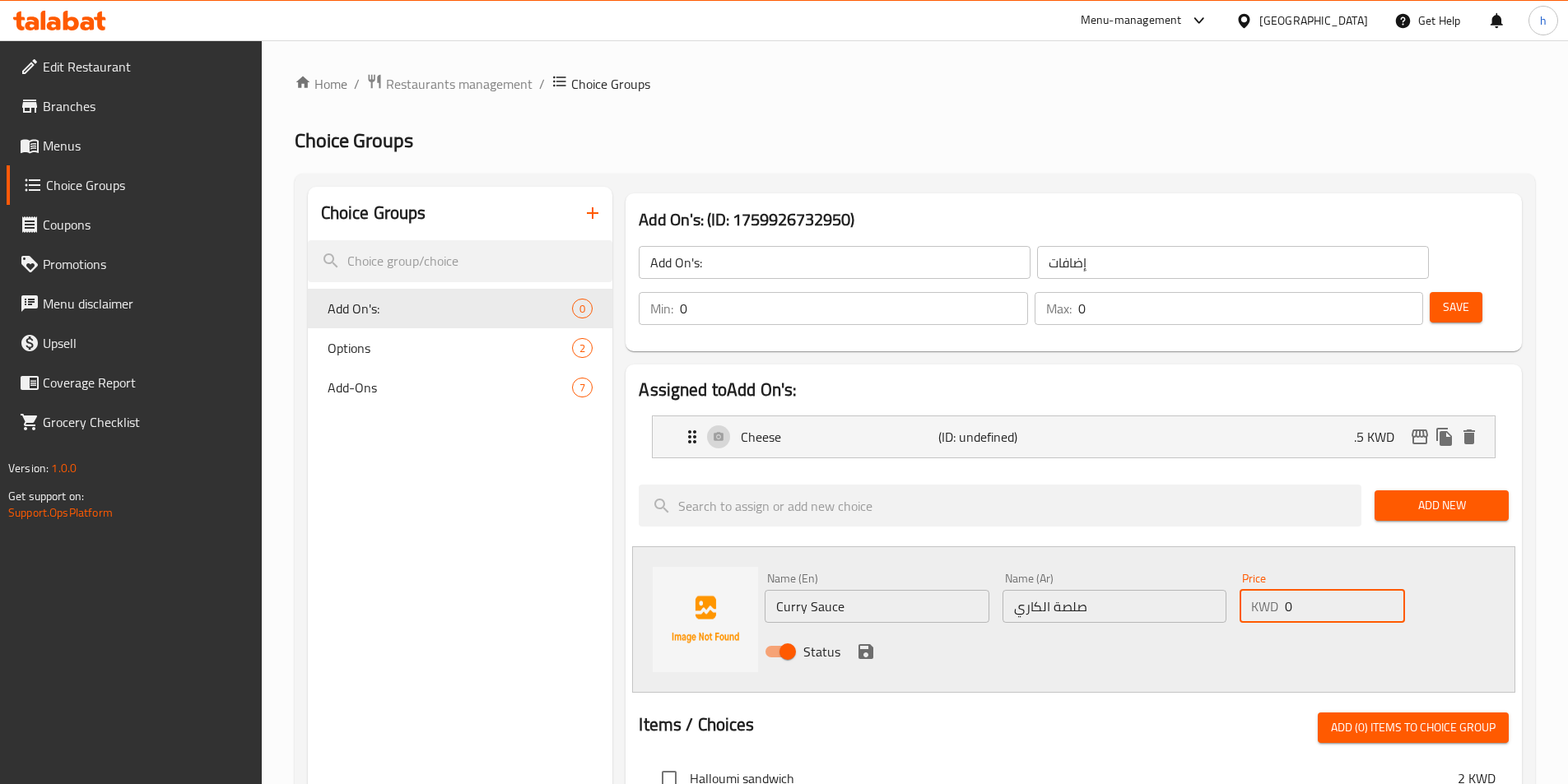
click at [1250, 590] on div "KWD 0 Price" at bounding box center [1322, 606] width 165 height 33
type input ".2"
type input ".5"
click at [860, 645] on icon "save" at bounding box center [866, 652] width 14 height 14
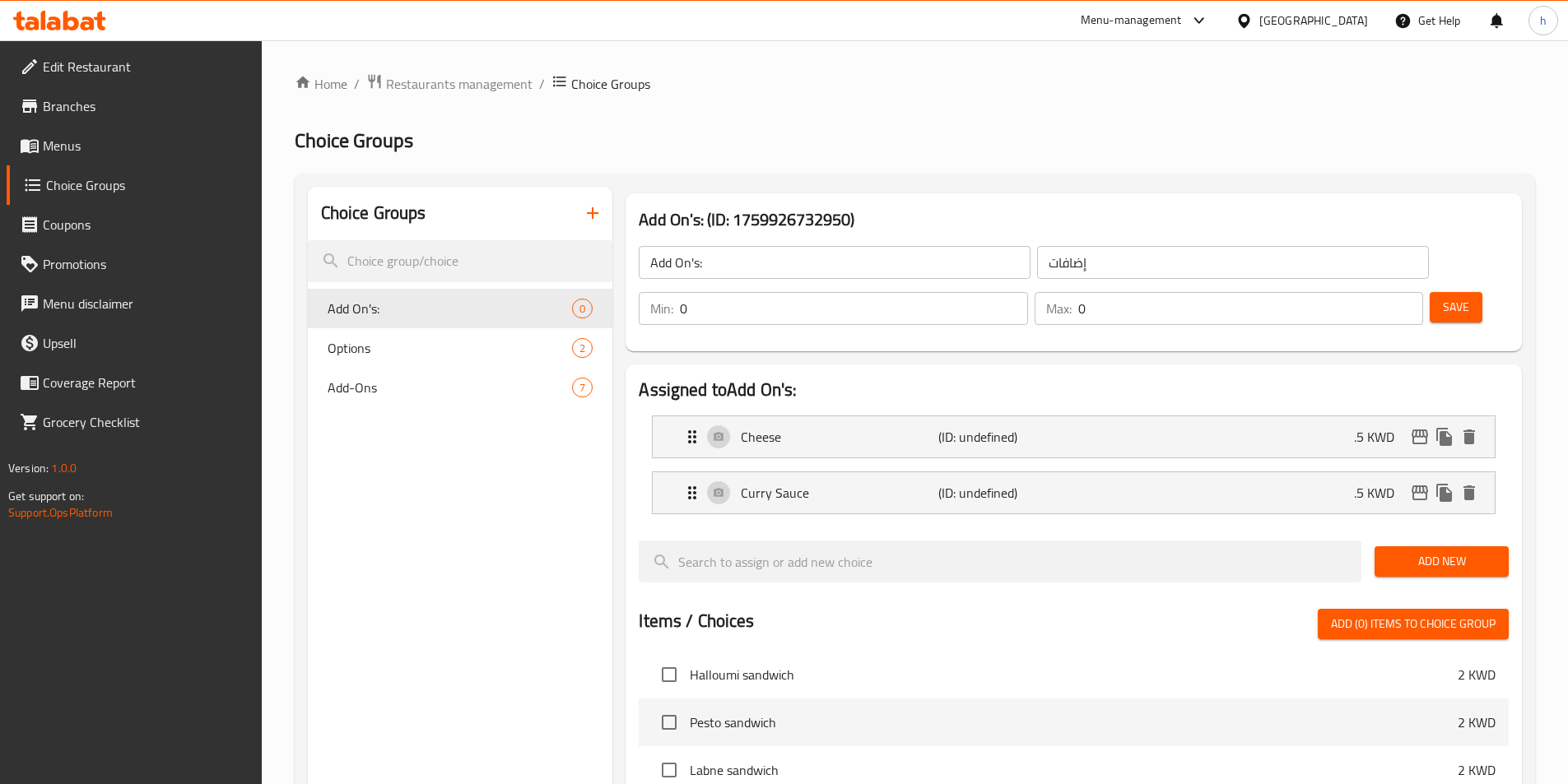
click at [1388, 551] on span "Add New" at bounding box center [1441, 561] width 108 height 21
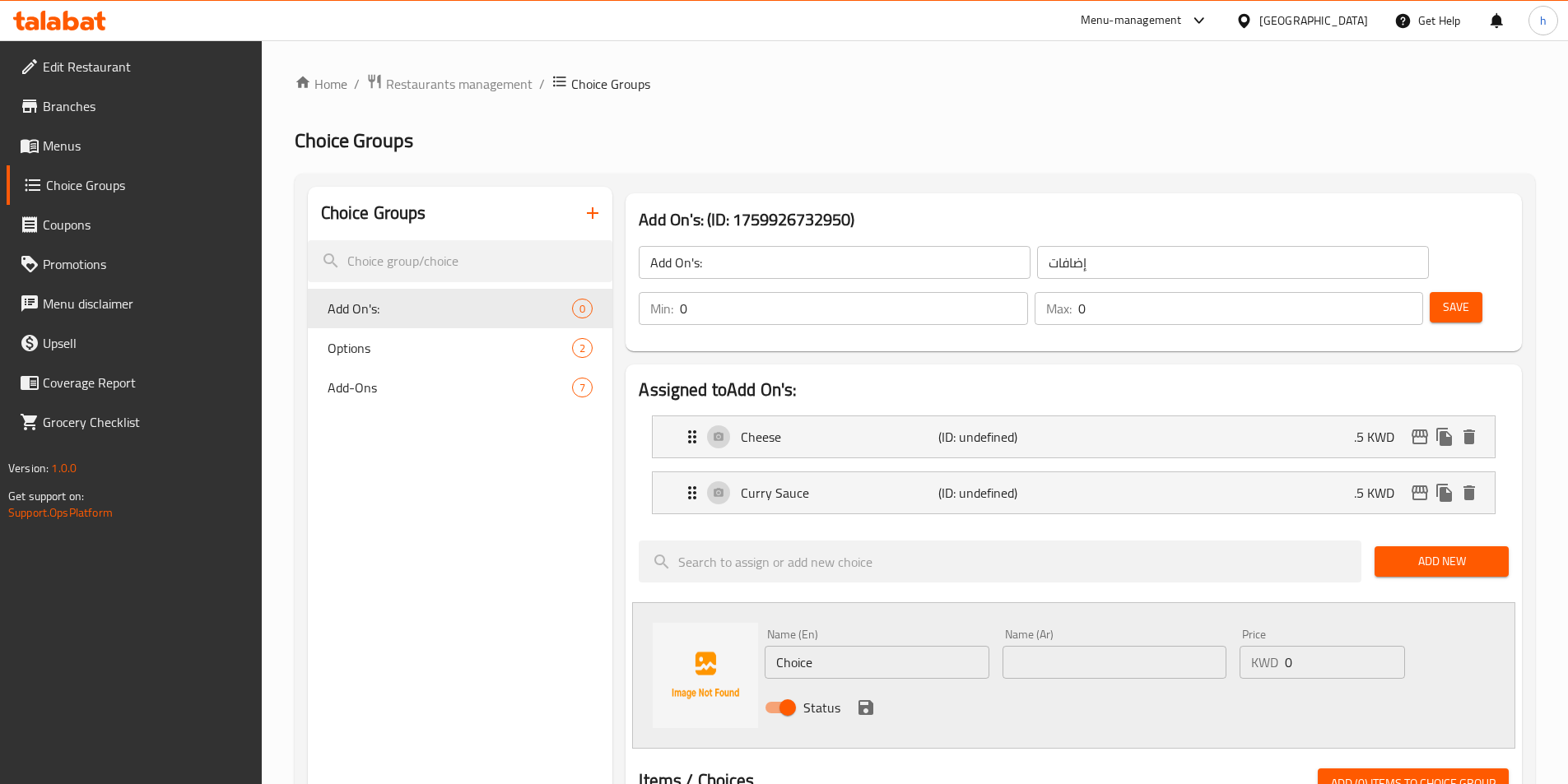
click at [868, 646] on input "Choice" at bounding box center [876, 663] width 224 height 33
paste input "Potato and Carrots"
type input "Potato and Carrots"
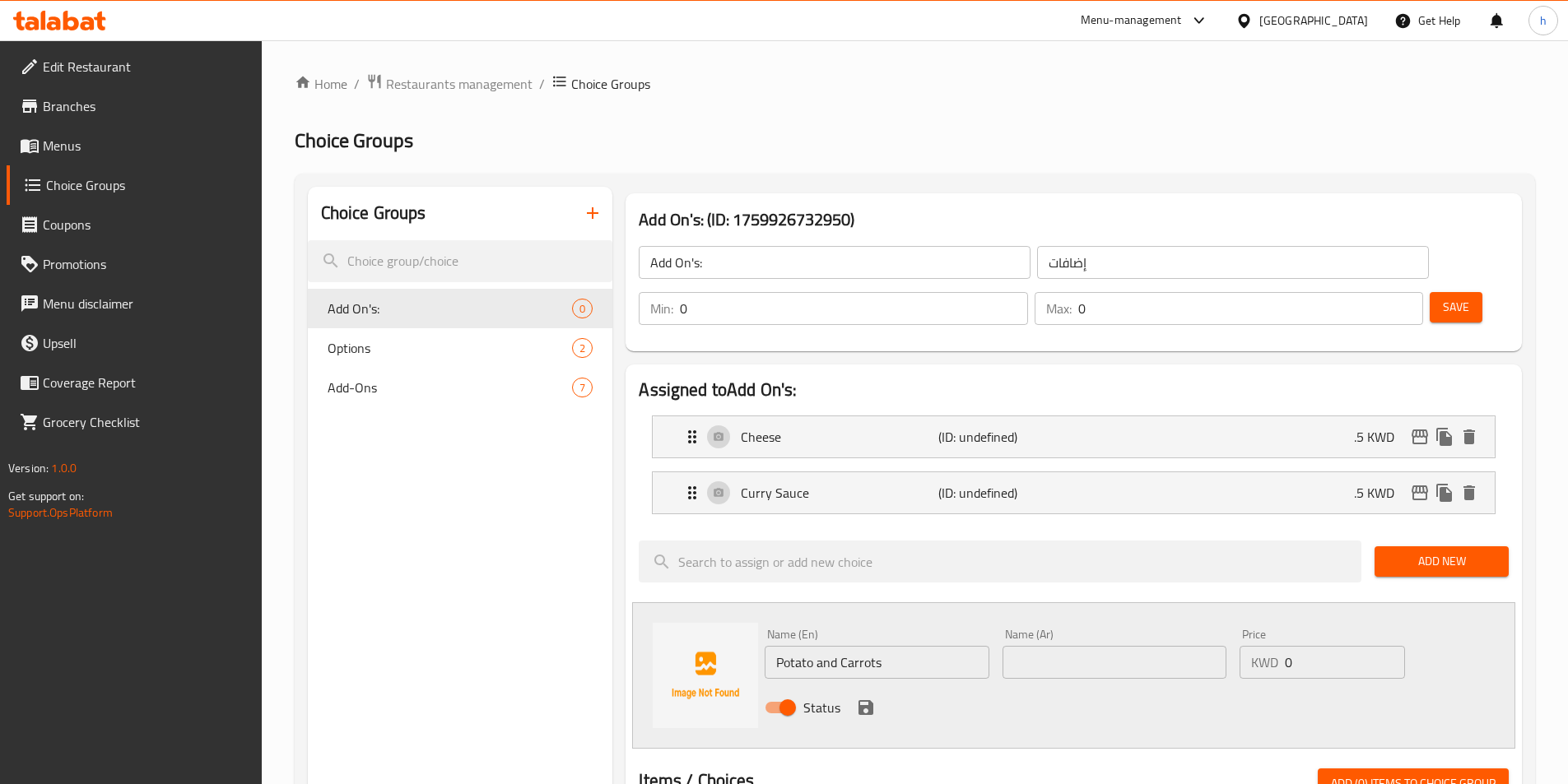
click at [1125, 635] on div "Name (Ar) Name (Ar)" at bounding box center [1115, 654] width 237 height 63
click at [1132, 646] on input "text" at bounding box center [1114, 663] width 224 height 33
paste input "بطاط وجزر"
click at [1046, 646] on input "بطاط وجزر" at bounding box center [1114, 663] width 224 height 33
drag, startPoint x: 1042, startPoint y: 620, endPoint x: 1053, endPoint y: 629, distance: 14.2
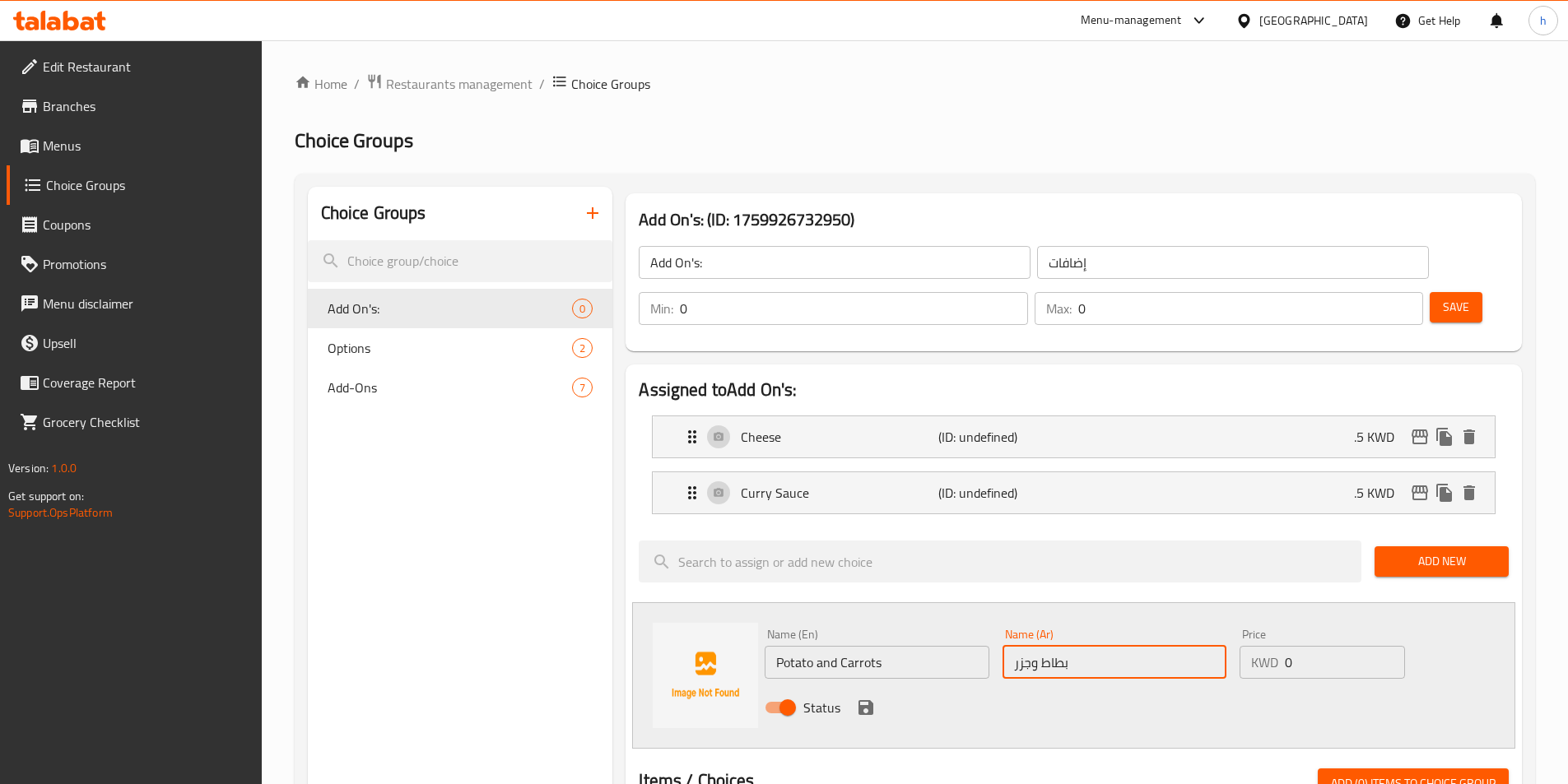
click at [1045, 646] on input "بطاط وجزر" at bounding box center [1114, 663] width 224 height 33
click at [1046, 646] on input "بطاط وجزر" at bounding box center [1114, 663] width 224 height 33
click at [1052, 646] on input "بطااط وجزر" at bounding box center [1114, 663] width 224 height 33
click at [1042, 646] on input "بطاط وجزر" at bounding box center [1114, 663] width 224 height 33
type input "بطاطا وجزر"
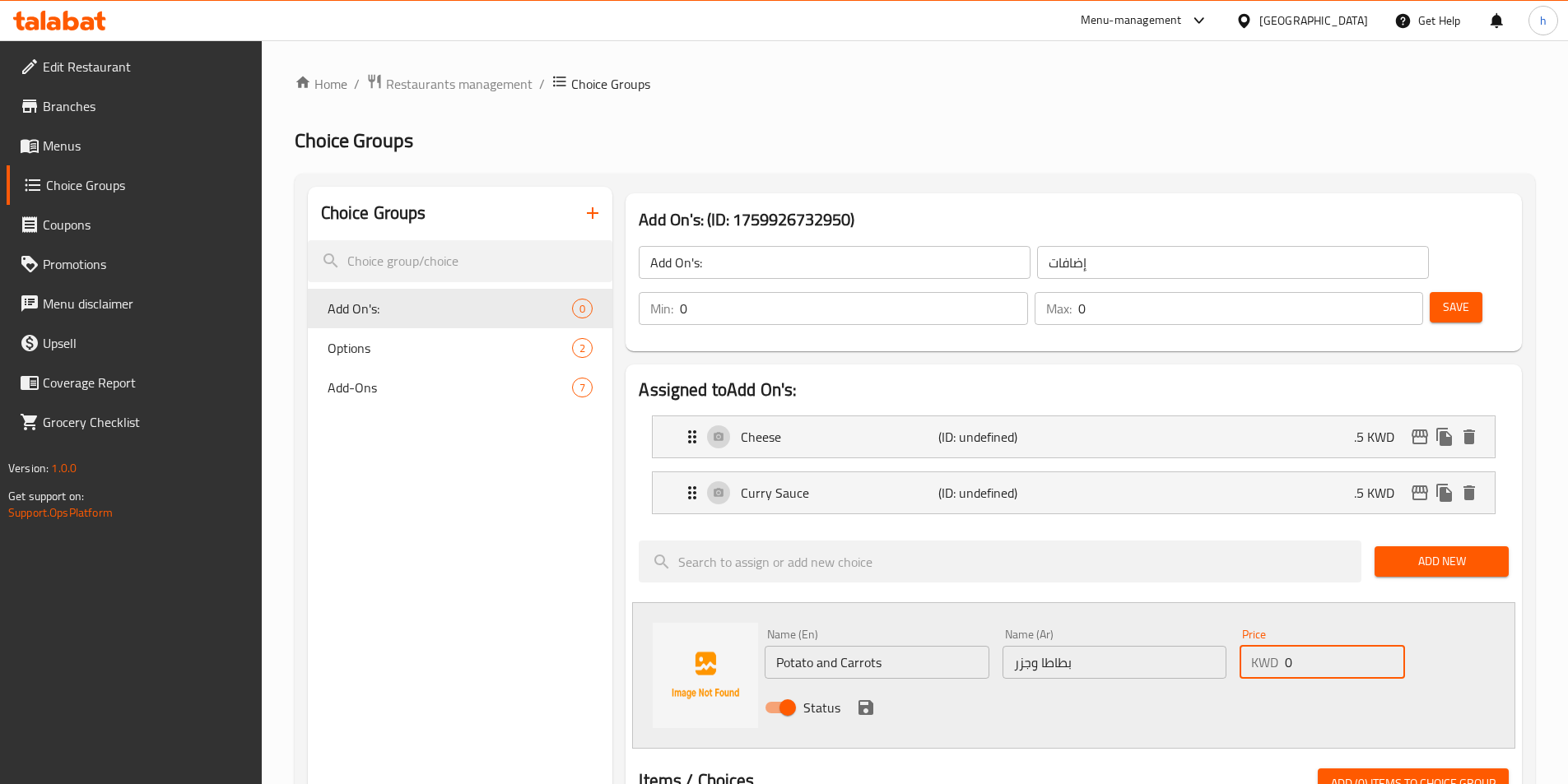
drag, startPoint x: 1296, startPoint y: 613, endPoint x: 1243, endPoint y: 614, distance: 53.0
click at [1243, 646] on div "KWD 0 Price" at bounding box center [1322, 663] width 165 height 33
type input ".75"
click at [868, 698] on icon "save" at bounding box center [866, 708] width 20 height 20
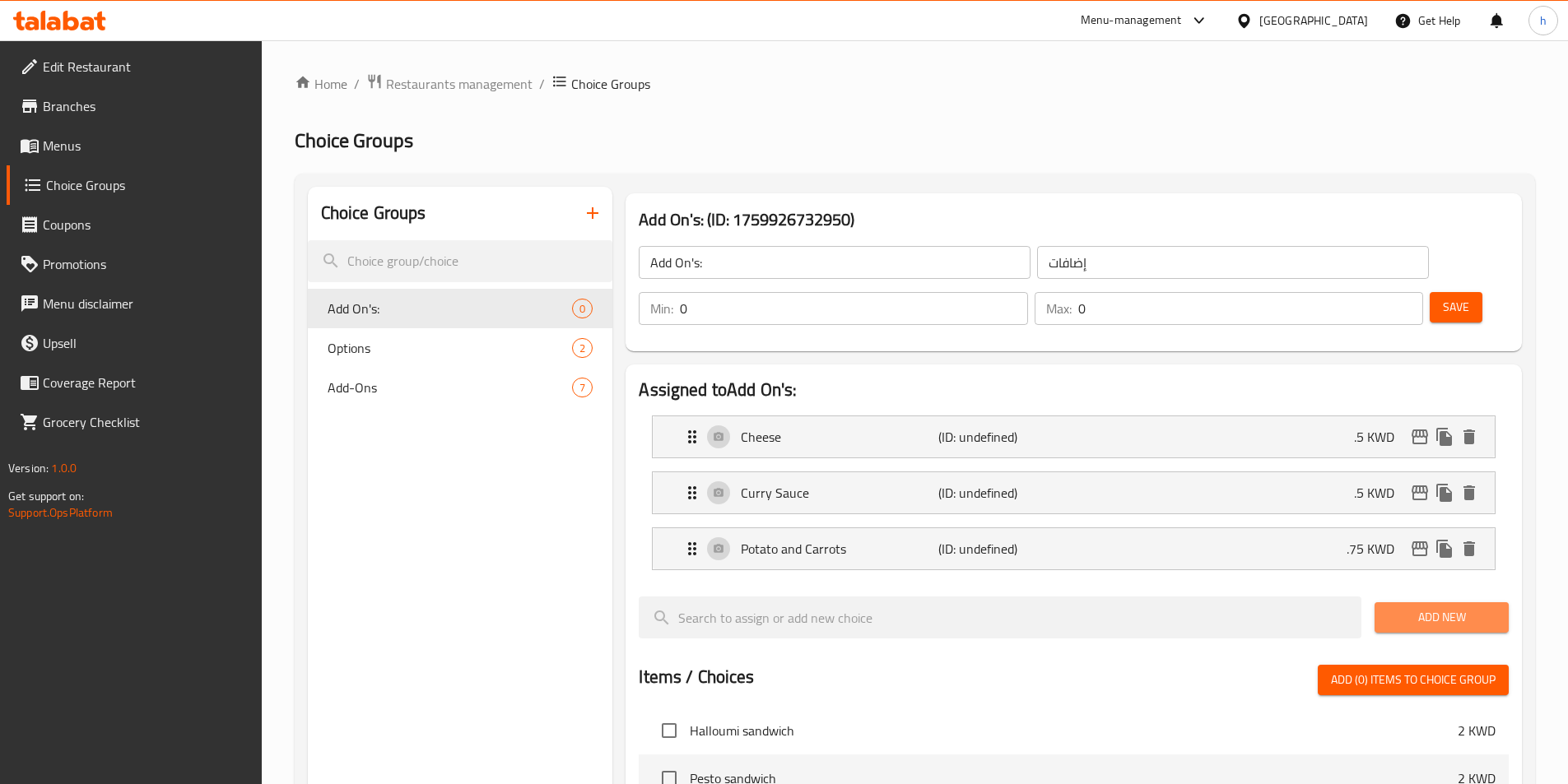
click at [1453, 608] on span "Add New" at bounding box center [1441, 618] width 108 height 21
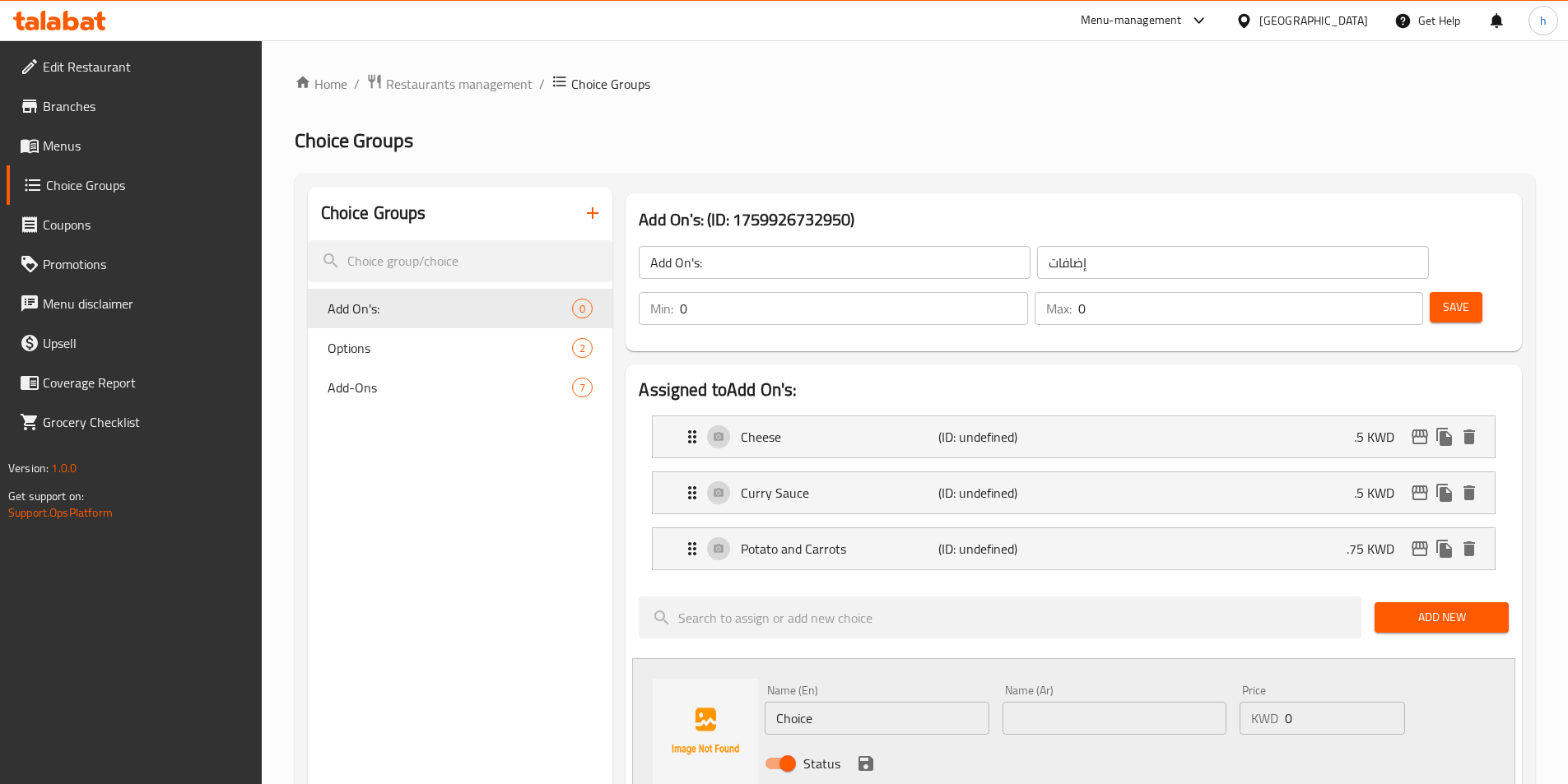
click at [932, 702] on input "Choice" at bounding box center [876, 718] width 224 height 33
paste input "Sausage slices (Beef)"
type input "Sausage slices (Beef)"
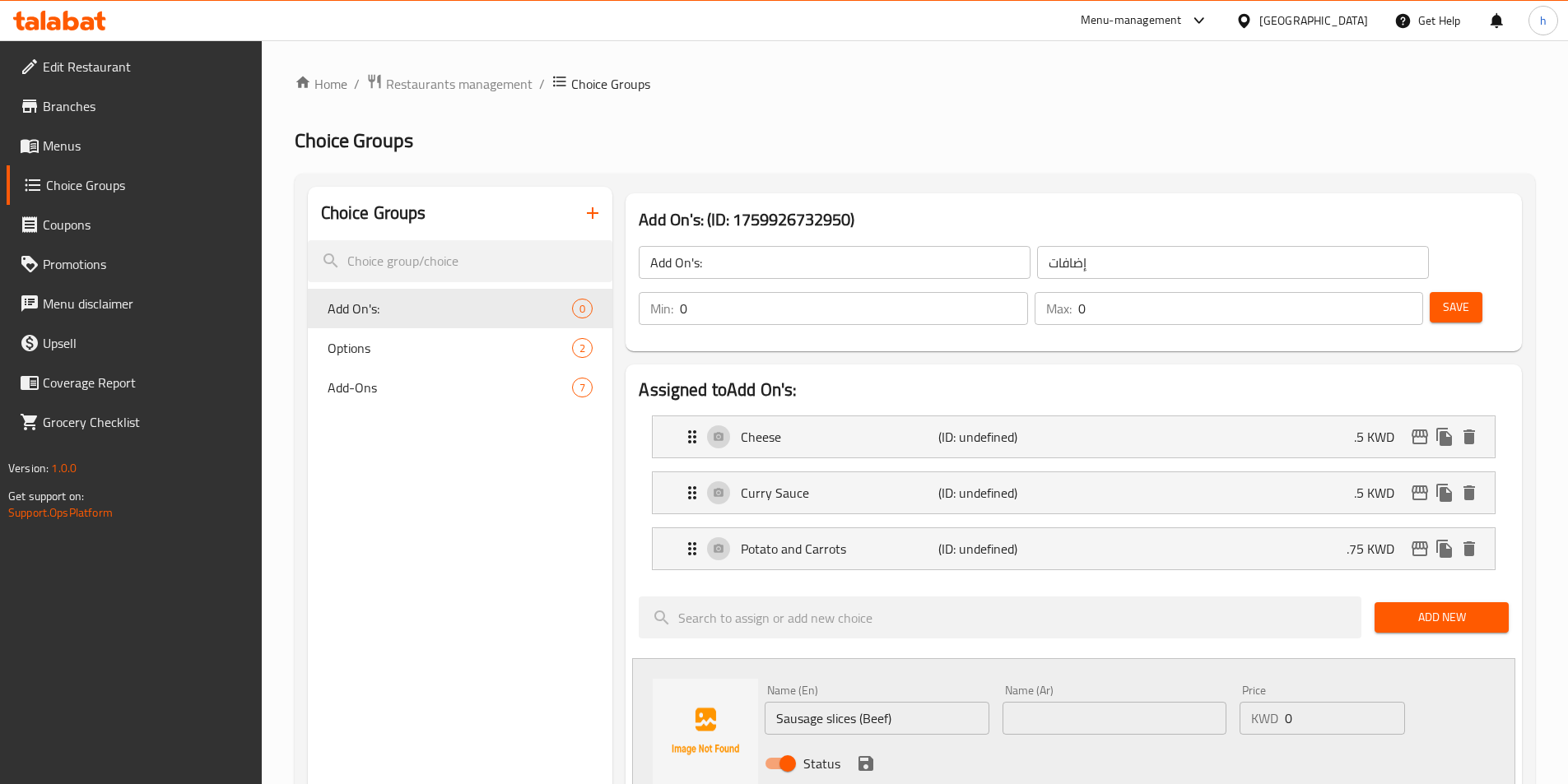
click at [1109, 702] on input "text" at bounding box center [1114, 718] width 224 height 33
paste input "شرائح النقانق (لحم البقر)"
type input "شرائح النقانق (لحم البقر)"
drag, startPoint x: 1301, startPoint y: 667, endPoint x: 1263, endPoint y: 677, distance: 39.3
click at [1263, 702] on div "KWD 0 Price" at bounding box center [1322, 718] width 165 height 33
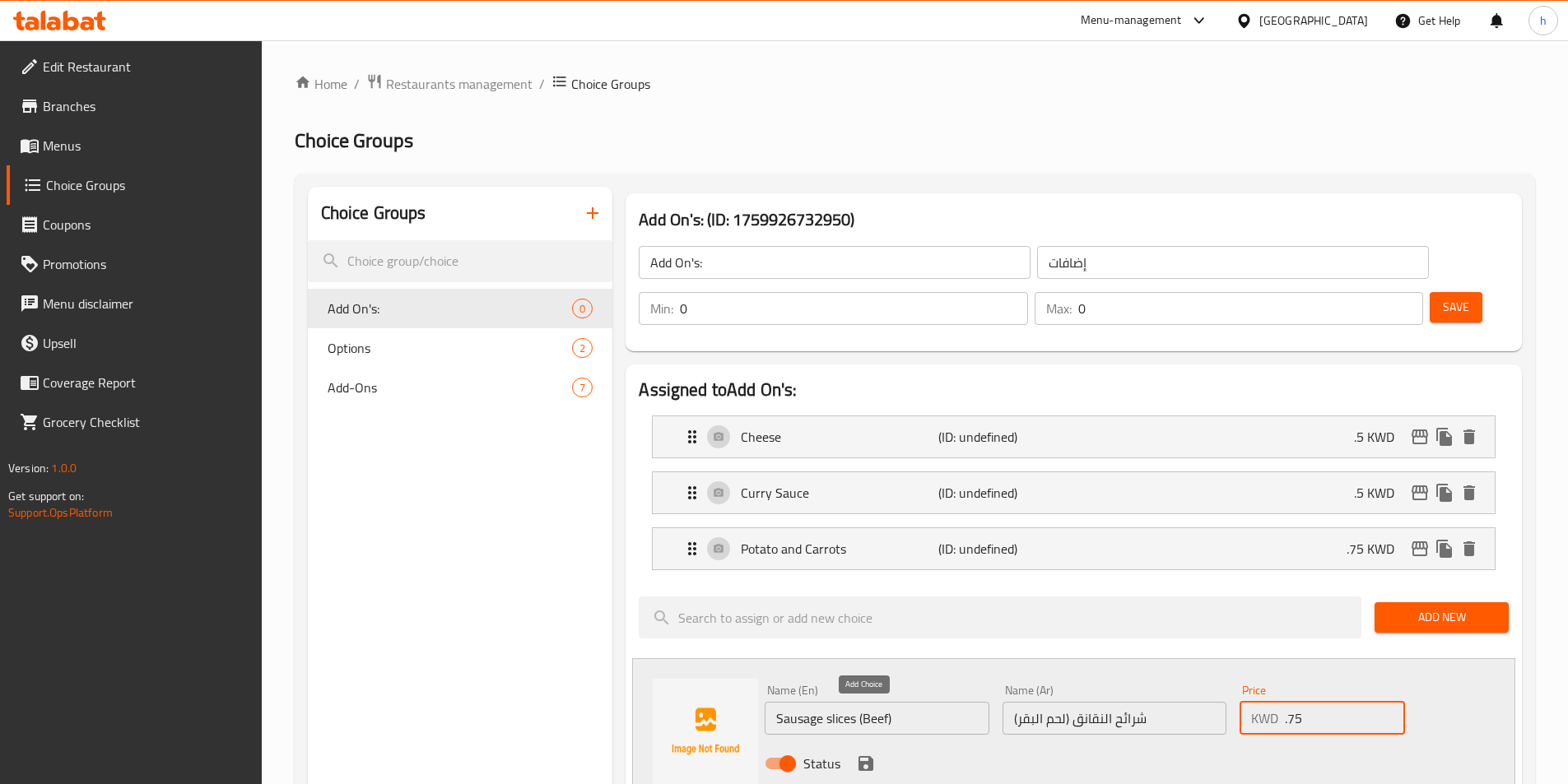
type input ".75"
click at [856, 753] on icon "save" at bounding box center [866, 763] width 20 height 20
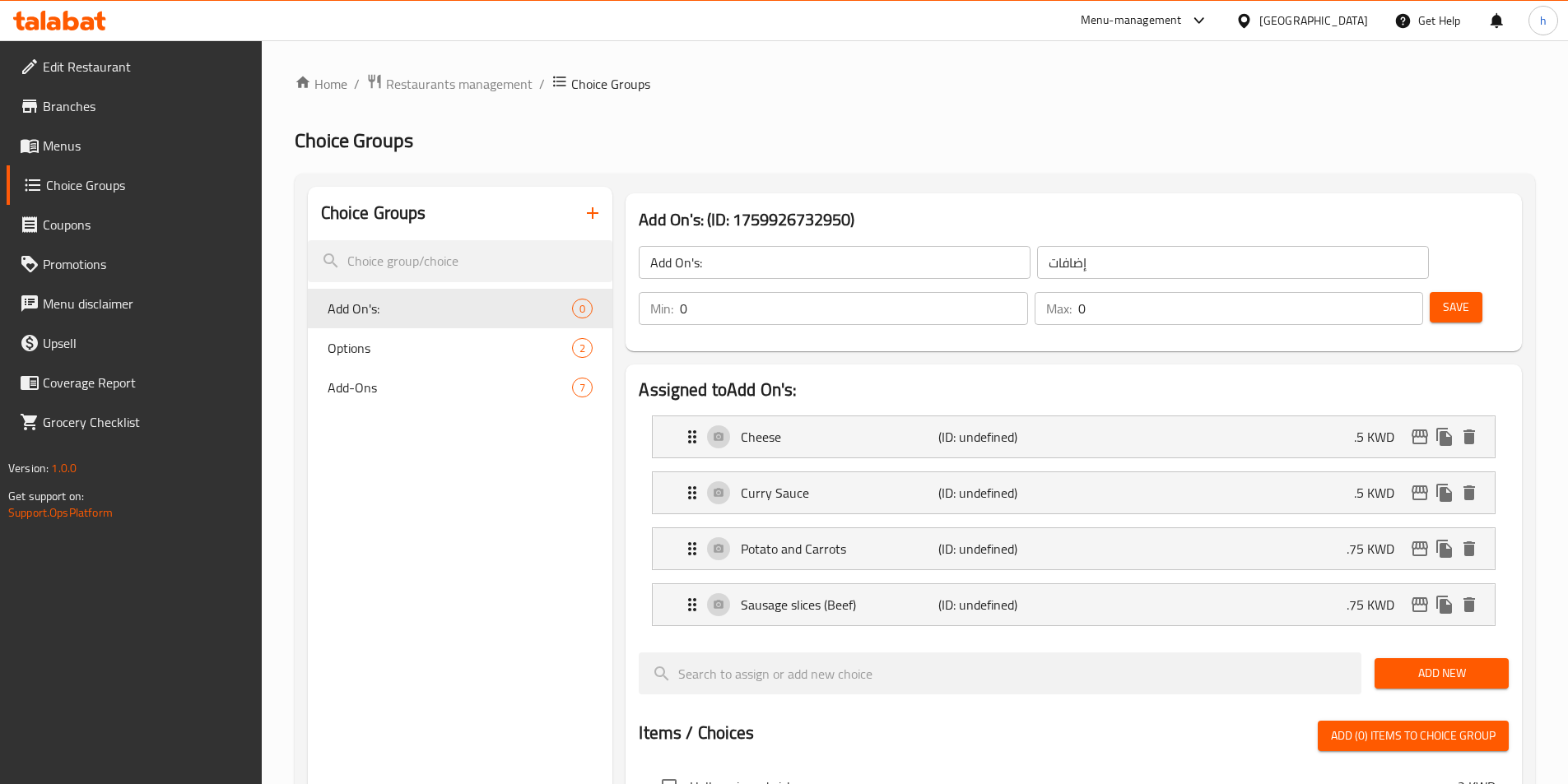
drag, startPoint x: 1444, startPoint y: 633, endPoint x: 1435, endPoint y: 637, distance: 9.8
click at [1444, 664] on span "Add New" at bounding box center [1441, 673] width 108 height 21
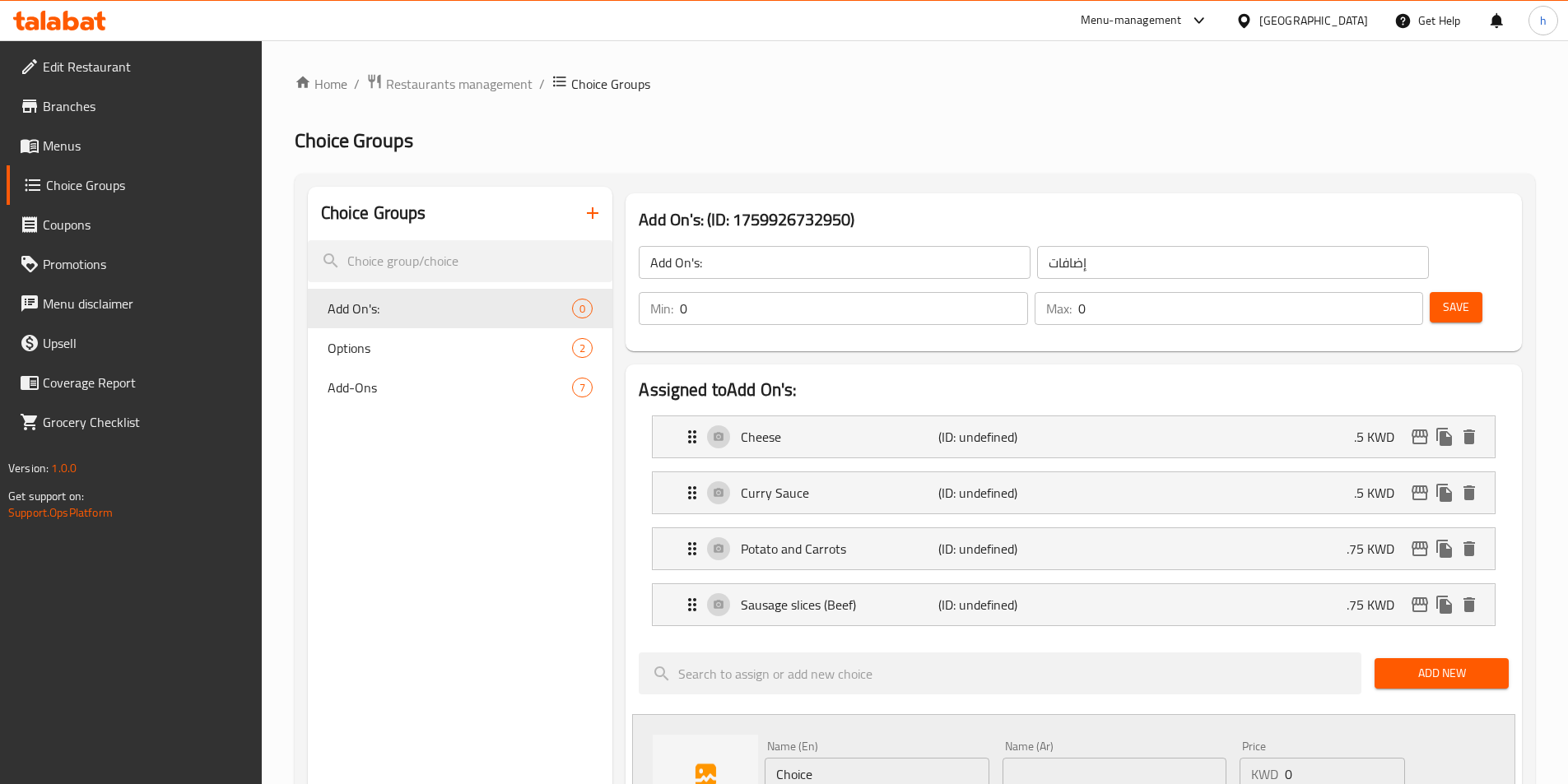
click at [827, 758] on input "Choice" at bounding box center [876, 774] width 224 height 33
paste input "R"
type input "Rice"
click at [1154, 758] on input "text" at bounding box center [1114, 774] width 224 height 33
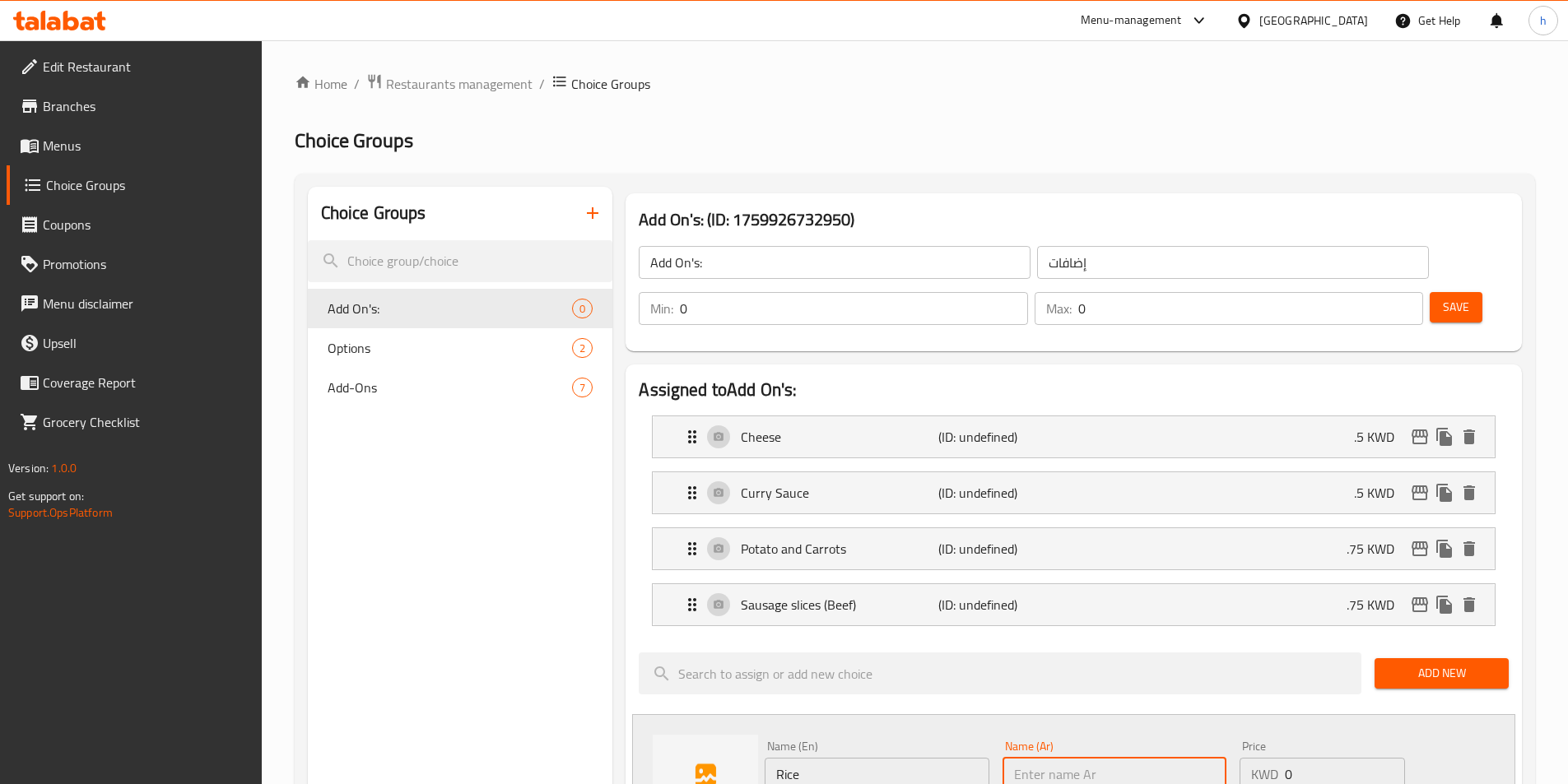
paste input "أرز"
type input "أرز"
drag, startPoint x: 1302, startPoint y: 732, endPoint x: 1273, endPoint y: 735, distance: 29.2
click at [1273, 758] on div "KWD 0 Price" at bounding box center [1322, 774] width 165 height 33
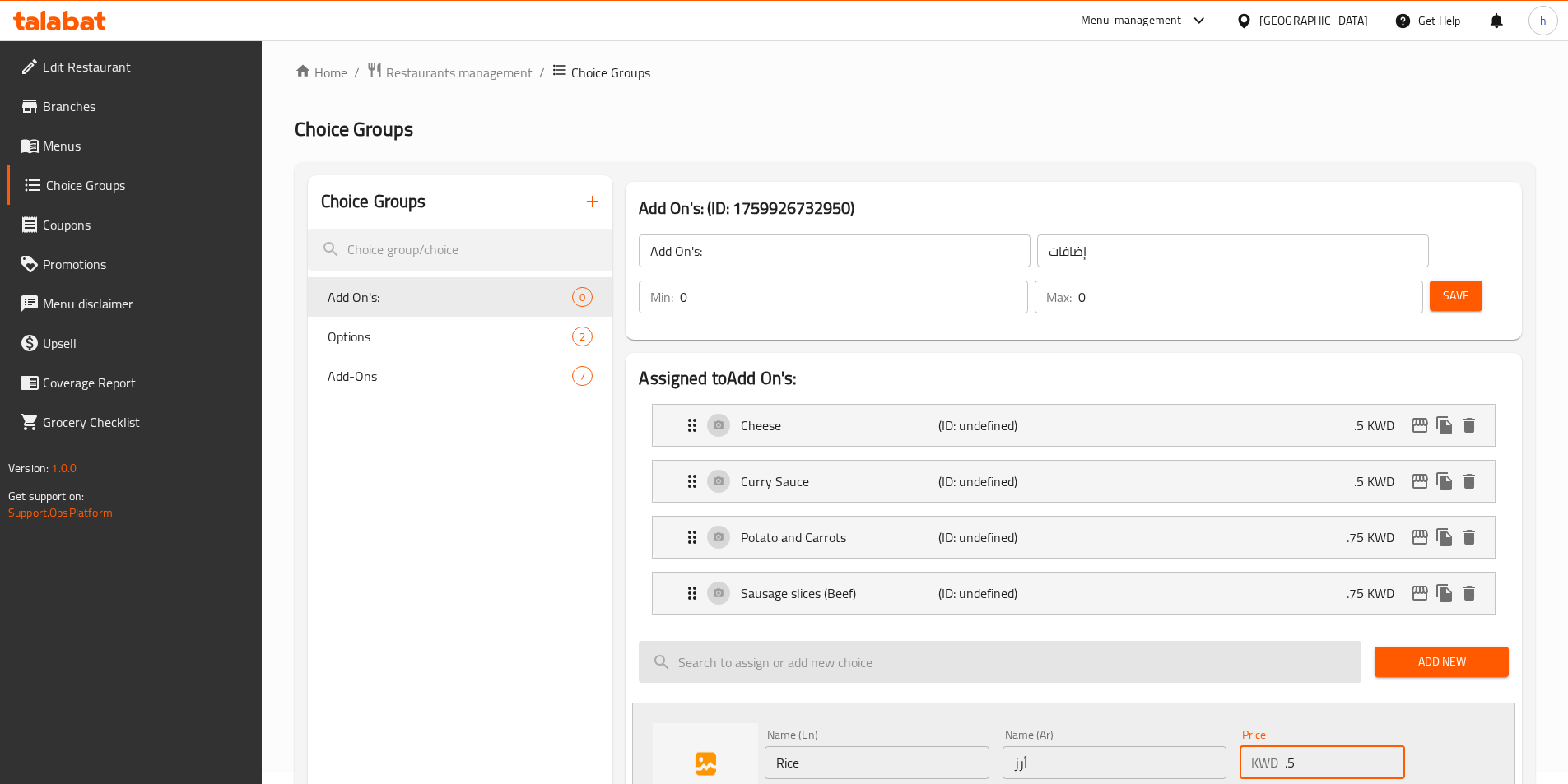
scroll to position [83, 0]
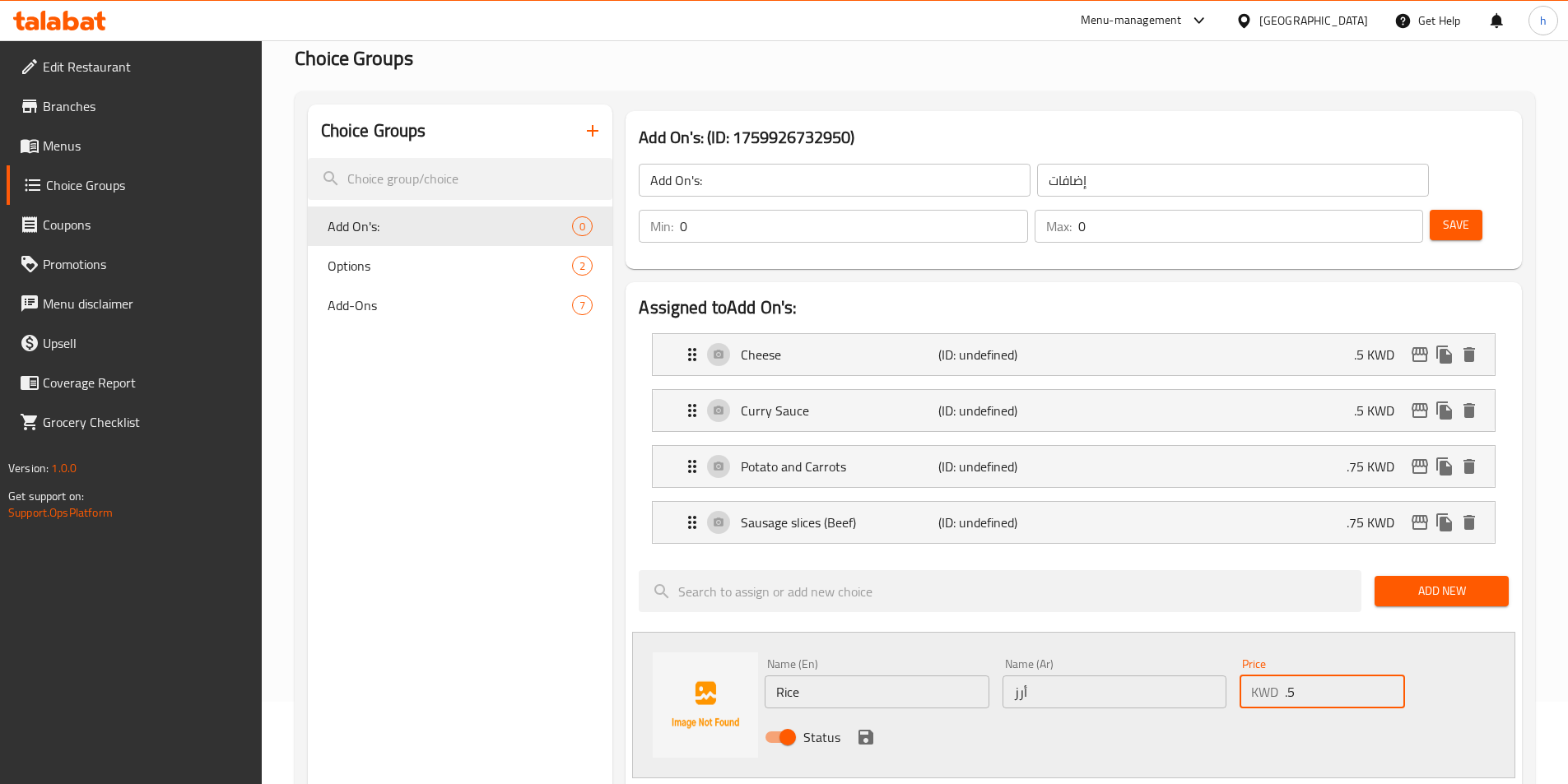
type input ".5"
click at [860, 730] on icon "save" at bounding box center [866, 737] width 14 height 14
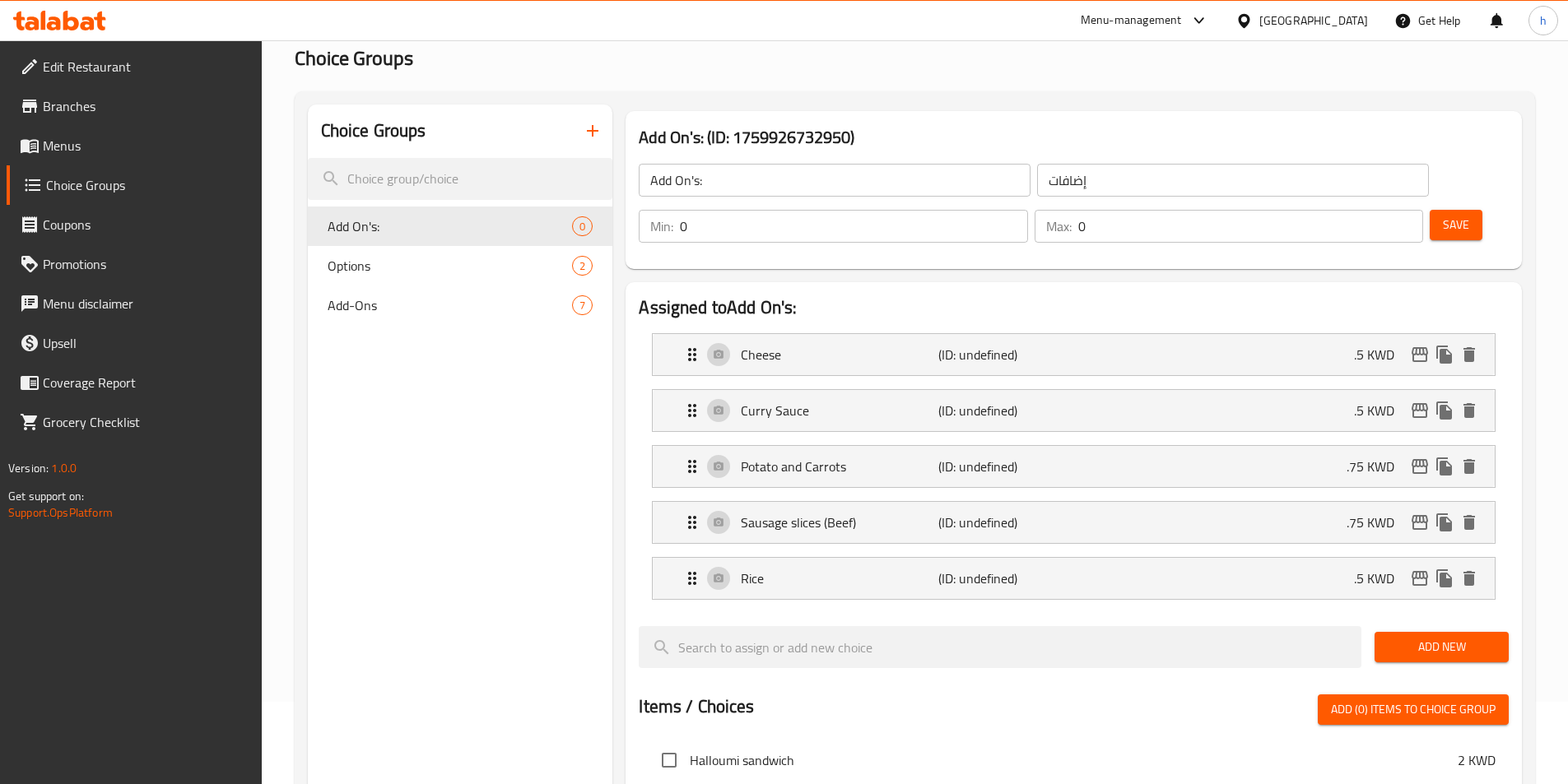
click at [1448, 637] on span "Add New" at bounding box center [1441, 646] width 108 height 21
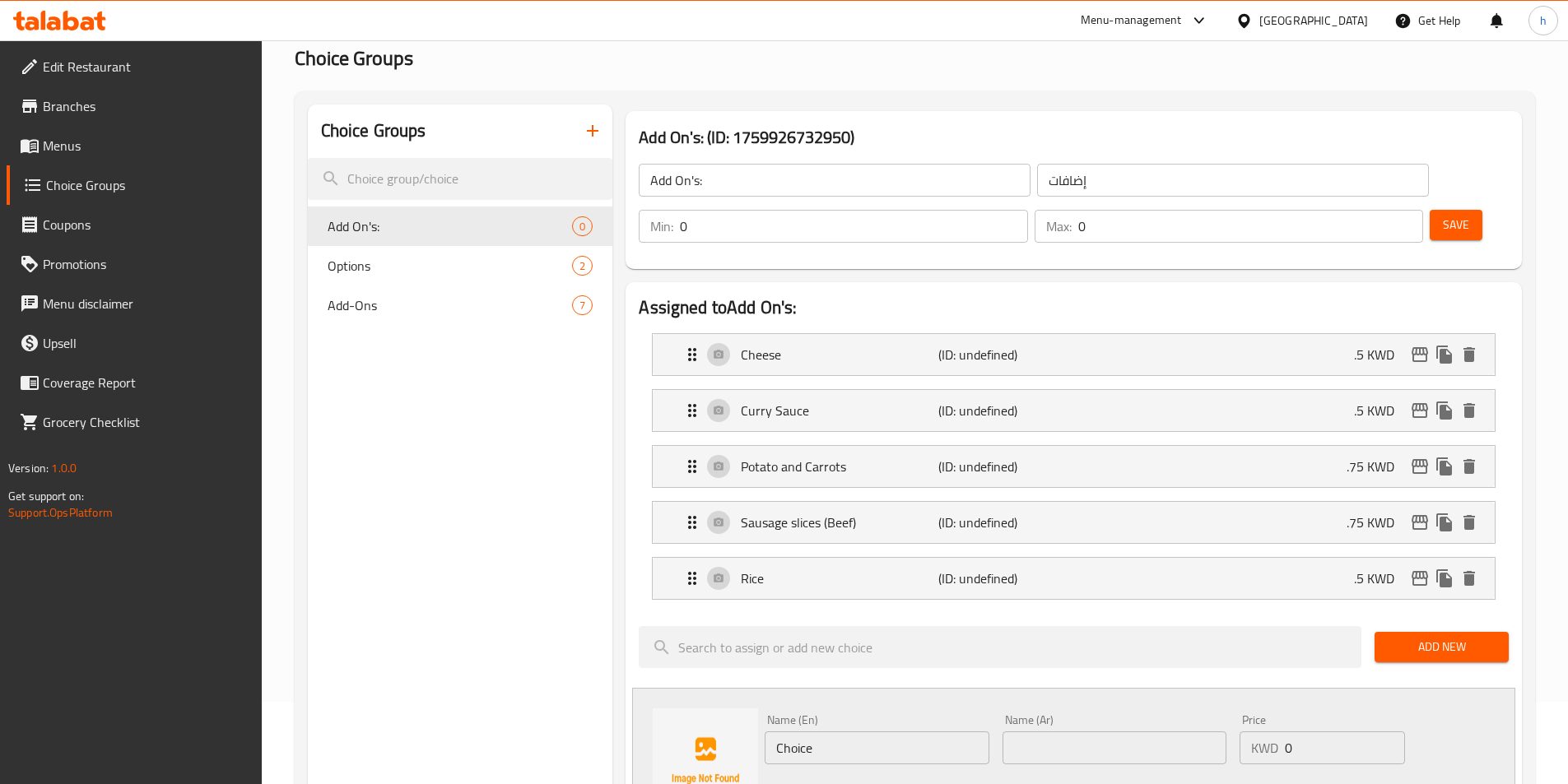
click at [861, 723] on div "Name (En) Choice Name (En)" at bounding box center [877, 739] width 237 height 63
click at [950, 732] on input "Choice" at bounding box center [876, 748] width 224 height 33
paste input "icken"
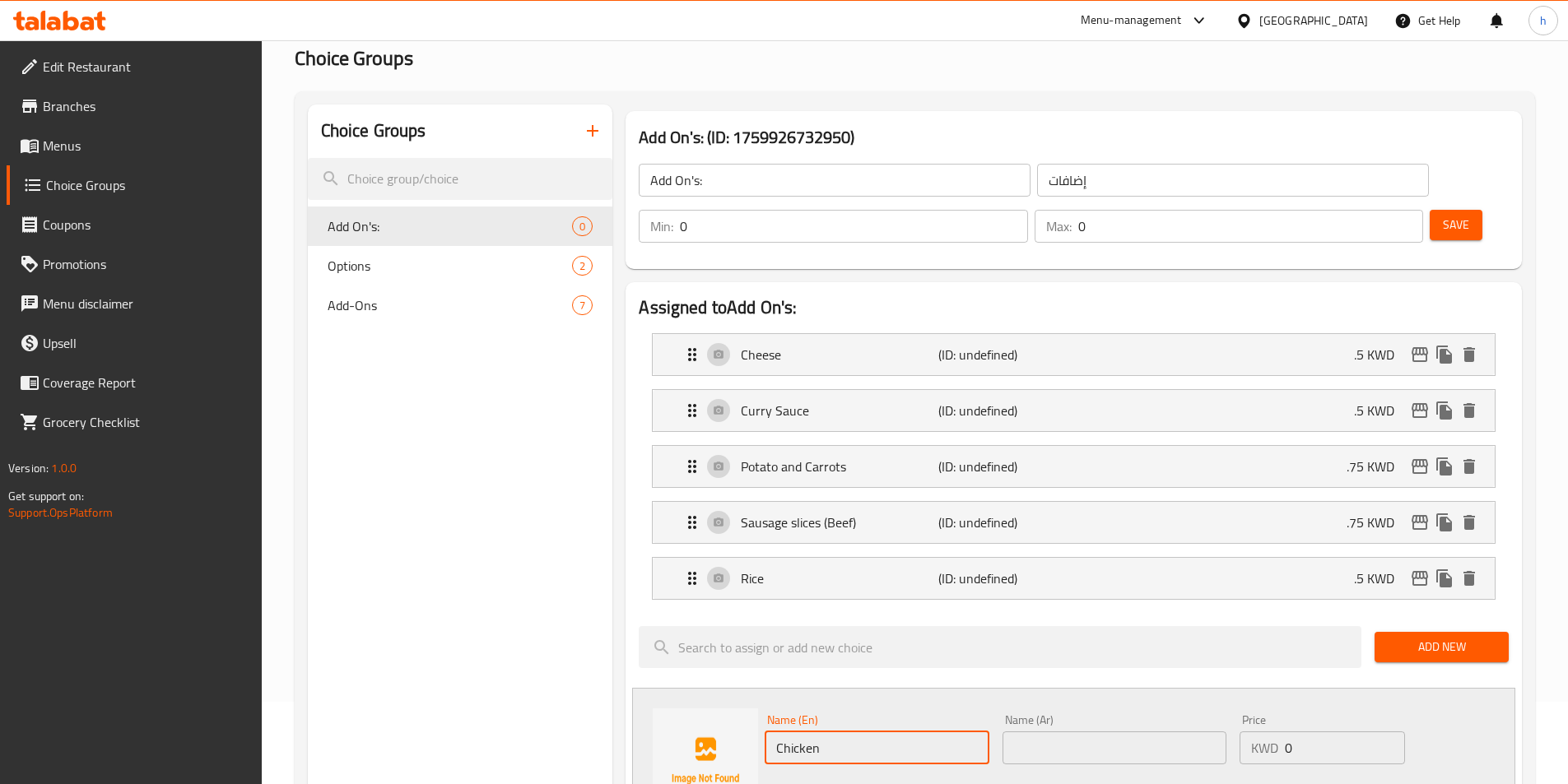
type input "Chicken"
click at [1027, 732] on input "text" at bounding box center [1114, 748] width 224 height 33
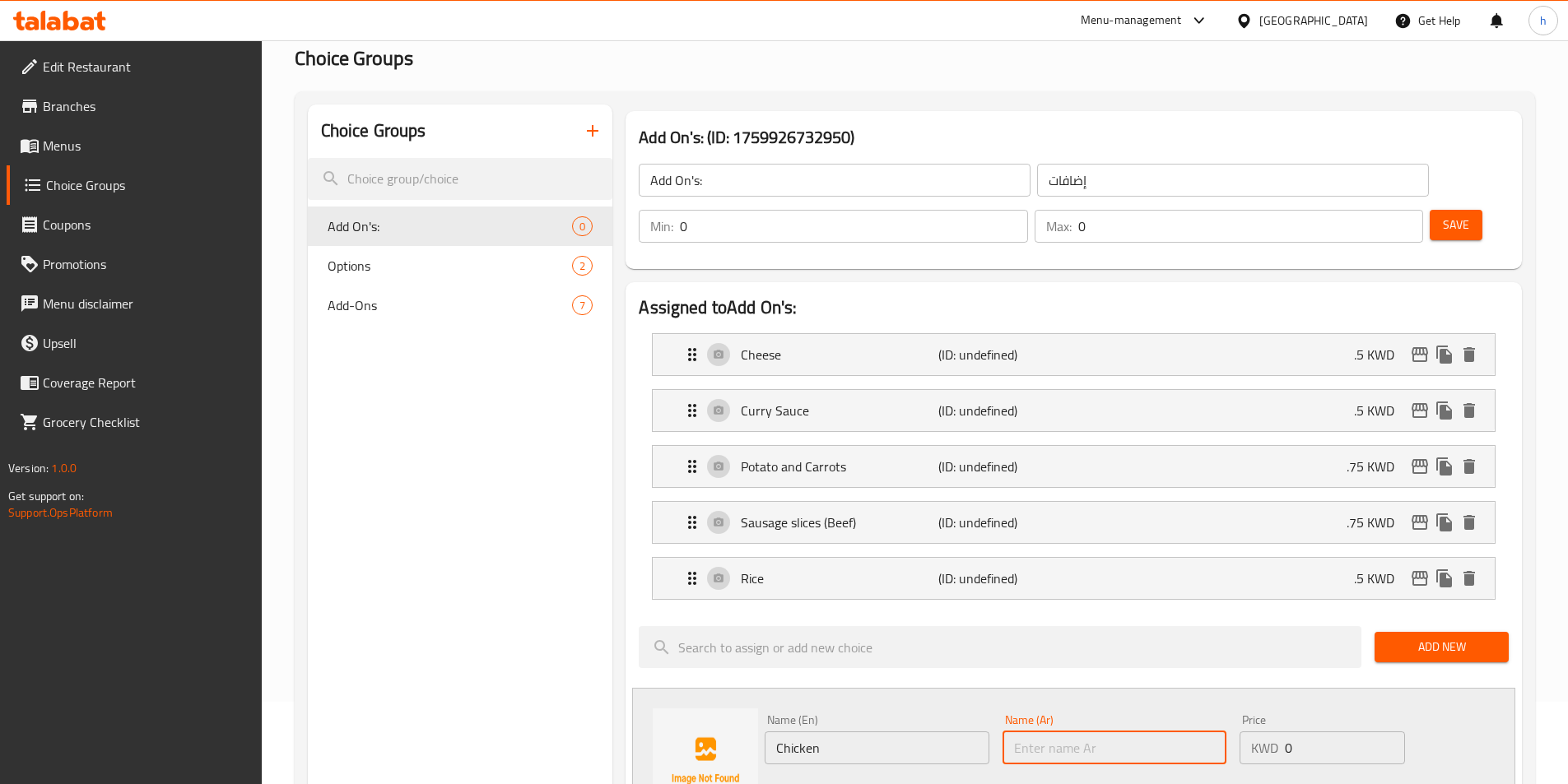
paste input "دجاج"
type input "دجاج"
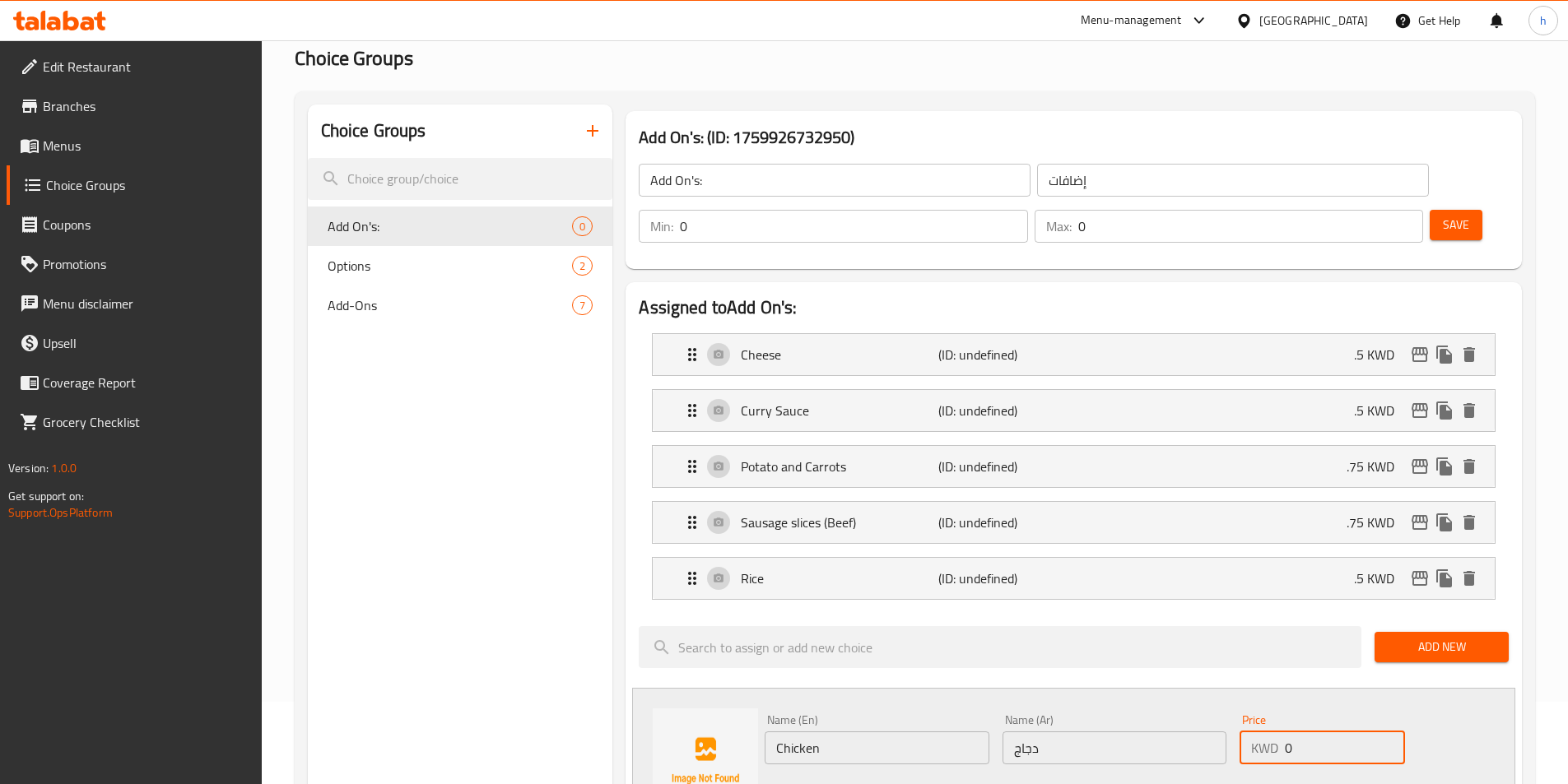
drag, startPoint x: 1306, startPoint y: 698, endPoint x: 1269, endPoint y: 708, distance: 38.3
click at [1269, 732] on div "KWD 0 Price" at bounding box center [1322, 748] width 165 height 33
type input ".75"
click at [864, 783] on icon "save" at bounding box center [866, 793] width 14 height 14
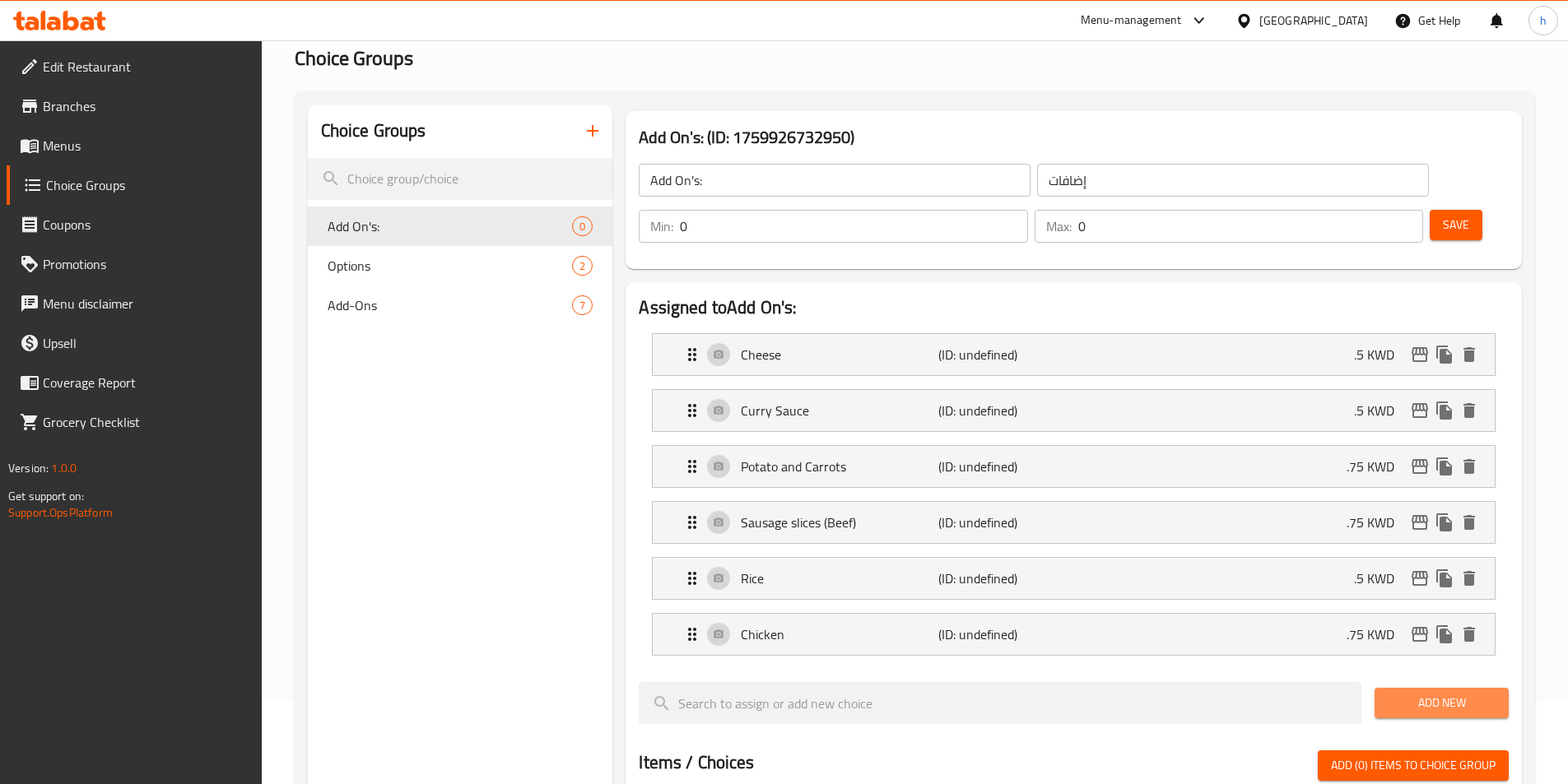
click at [1458, 693] on span "Add New" at bounding box center [1441, 703] width 108 height 21
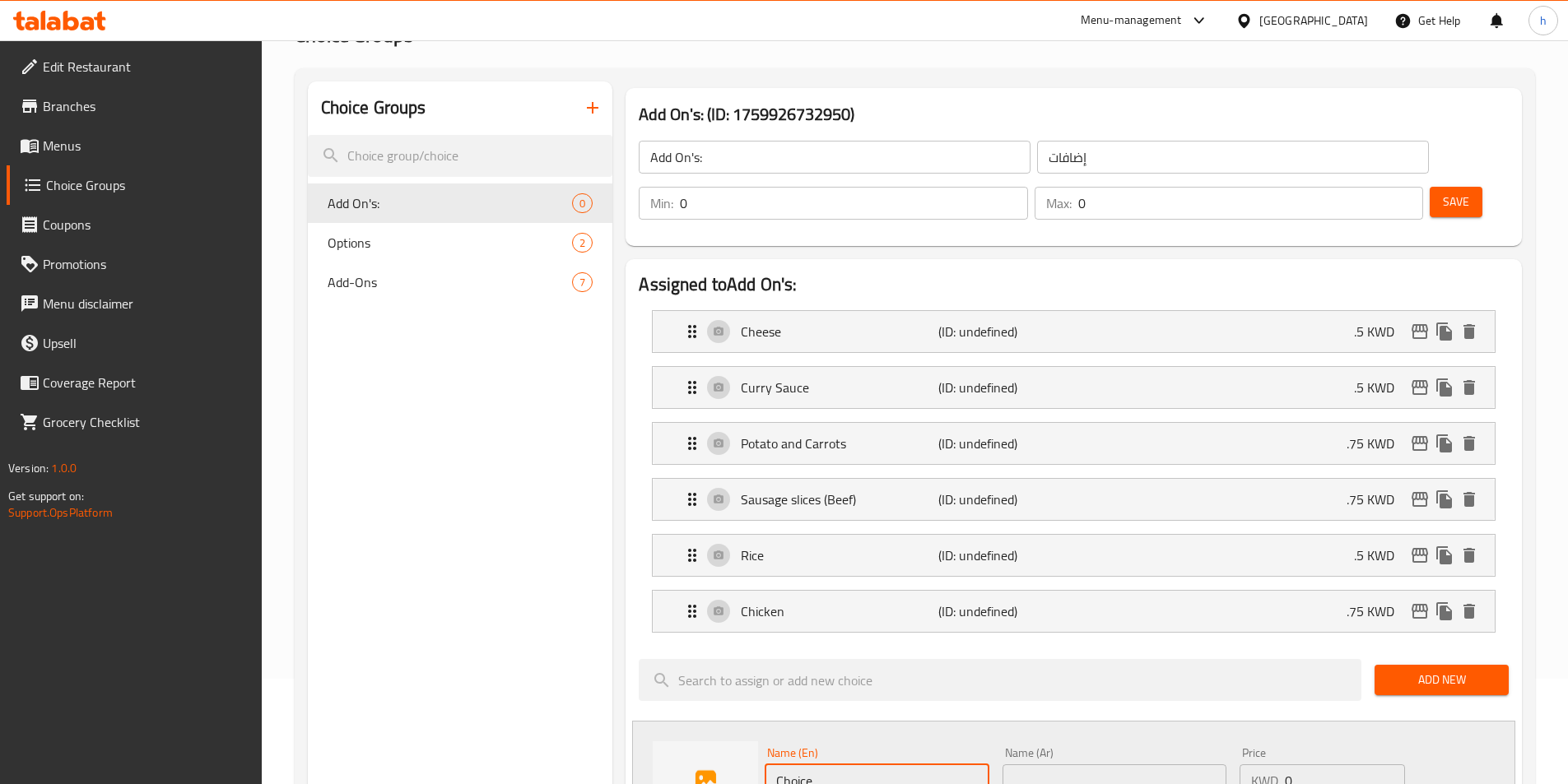
click at [884, 771] on div "Name (En) Choice Name (En) Name (Ar) Name (Ar) Price KWD 0 Price Status" at bounding box center [1114, 795] width 713 height 108
paste input "Green onions"
type input "Green onions"
click at [1062, 764] on input "text" at bounding box center [1114, 780] width 224 height 33
click at [1125, 752] on div "Name (Ar) Name (Ar)" at bounding box center [1115, 772] width 237 height 63
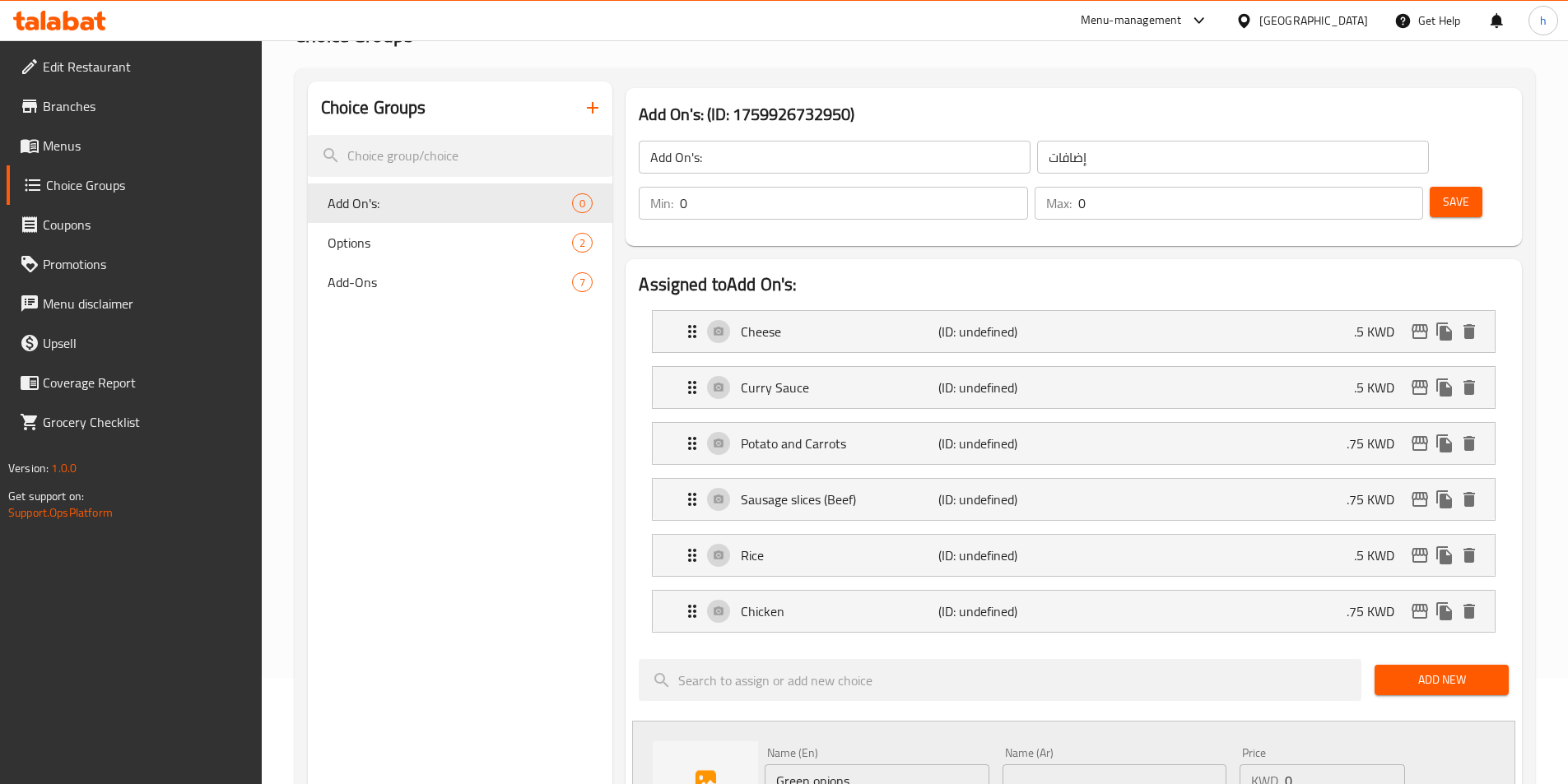
click at [1124, 764] on input "text" at bounding box center [1114, 780] width 224 height 33
paste input "بصل الاخضر"
type input "بصل الاخضر"
drag, startPoint x: 1339, startPoint y: 741, endPoint x: 1276, endPoint y: 739, distance: 63.0
click at [1276, 764] on div "KWD 0 Price" at bounding box center [1322, 780] width 165 height 33
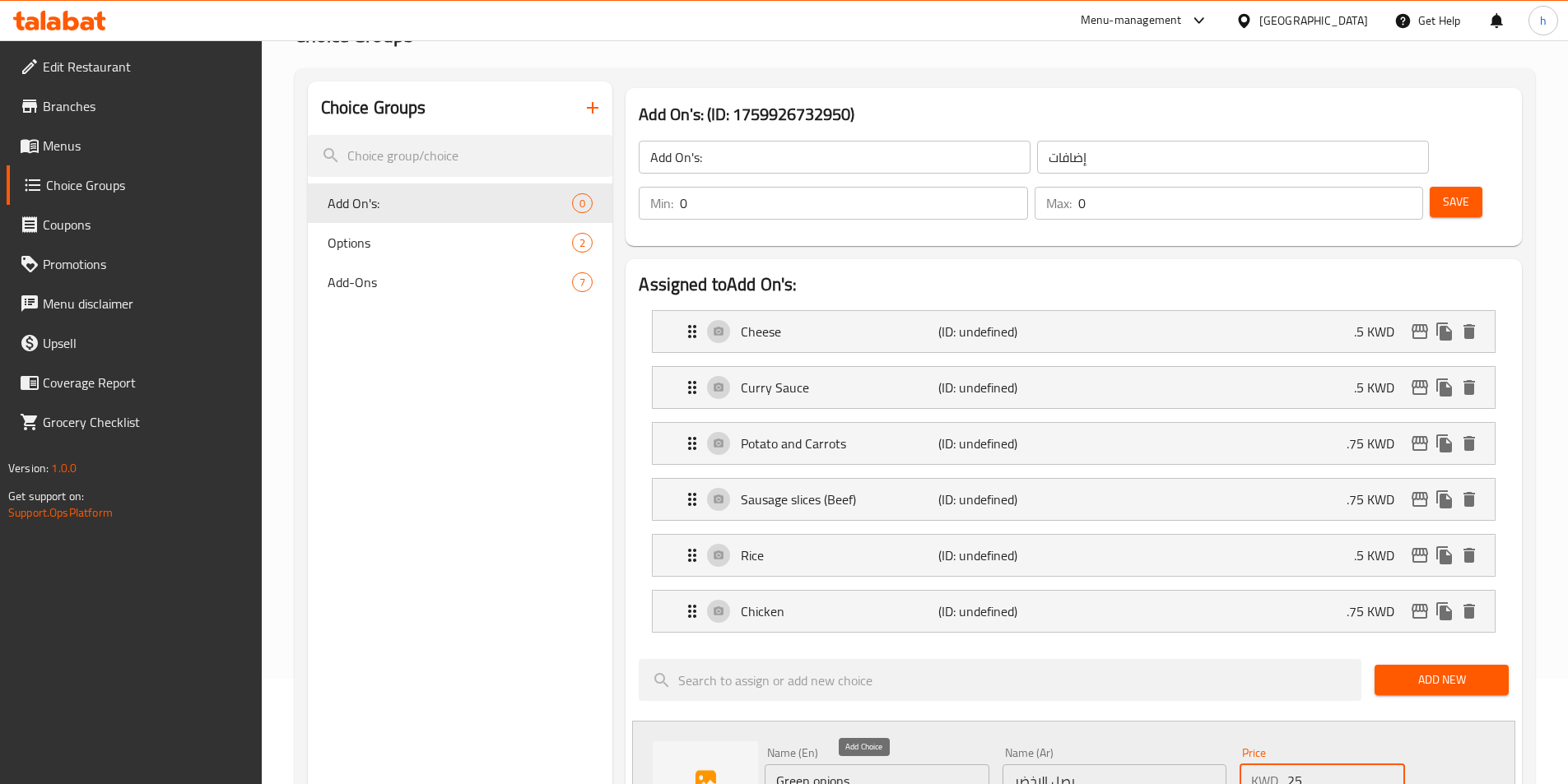
type input ".25"
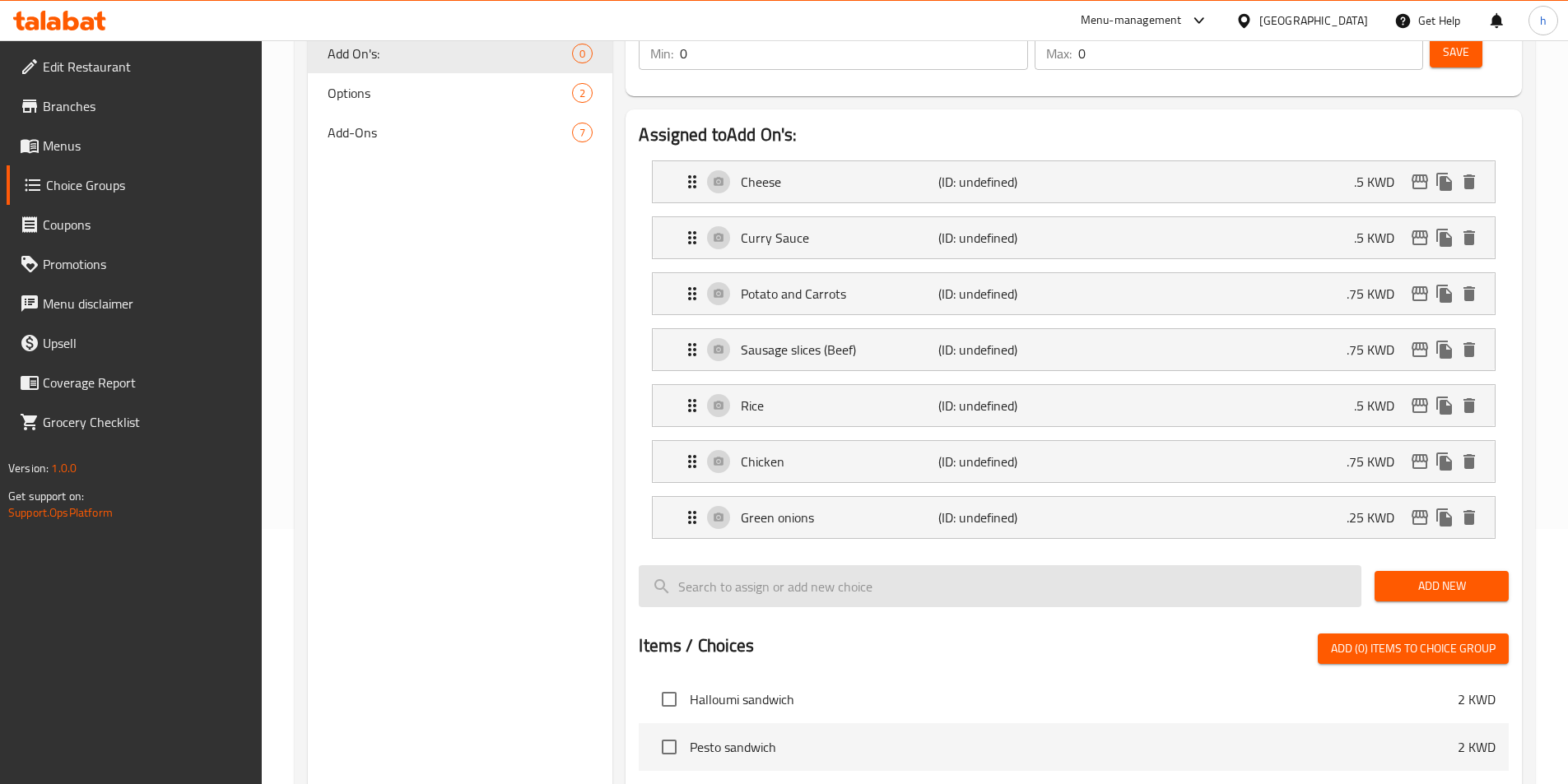
scroll to position [270, 0]
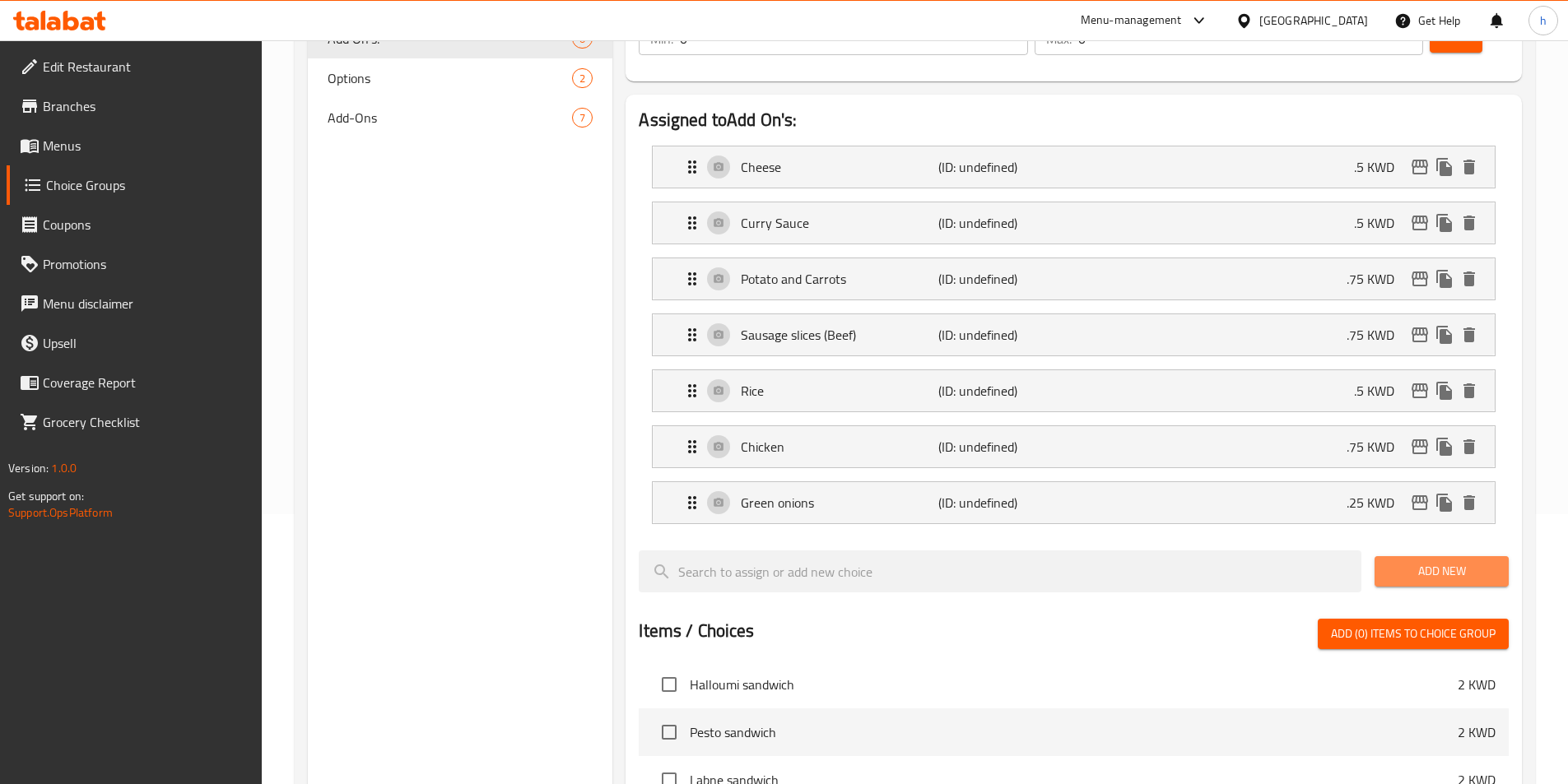
click at [1435, 561] on span "Add New" at bounding box center [1441, 571] width 108 height 21
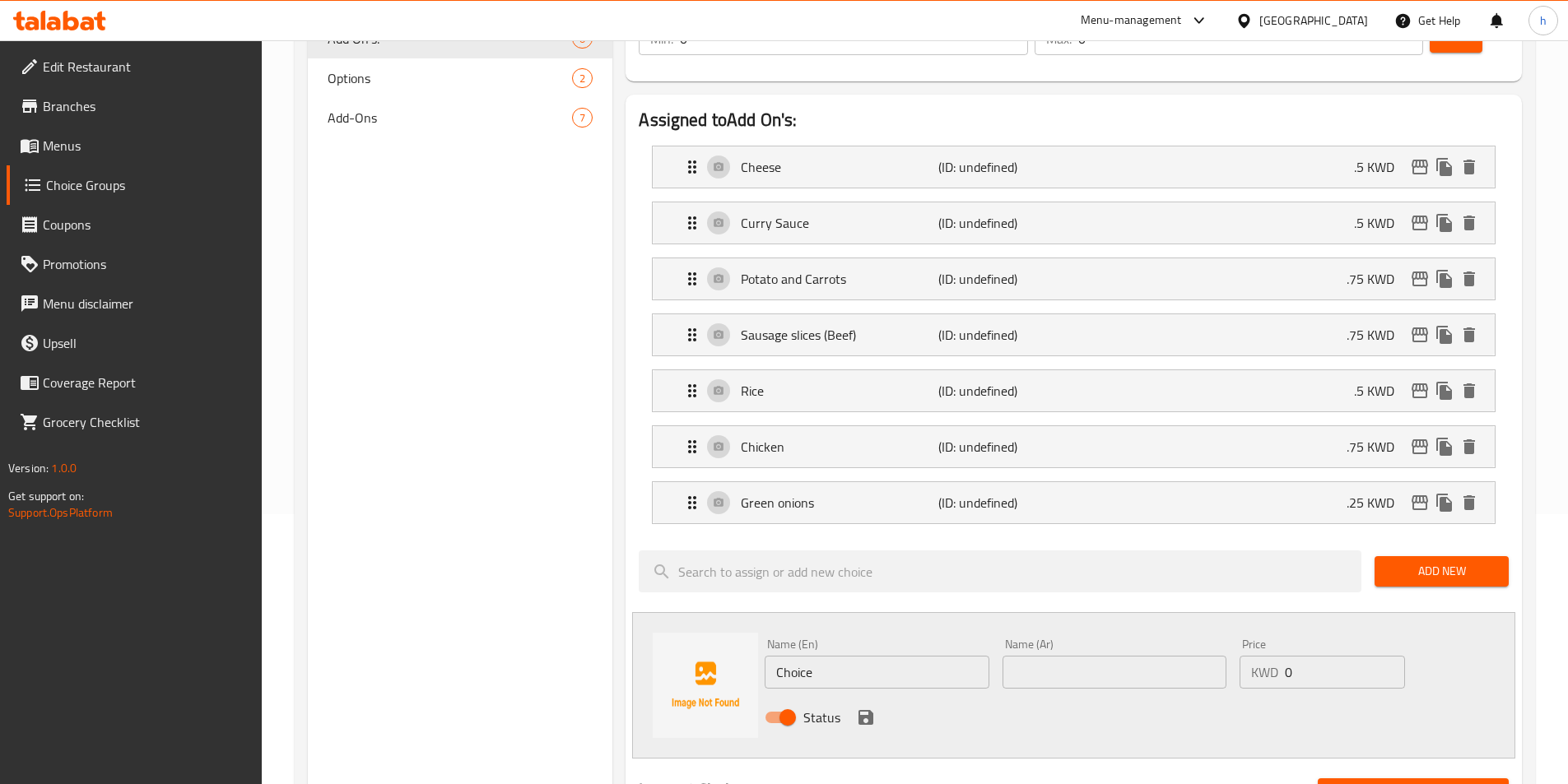
click at [877, 656] on input "Choice" at bounding box center [876, 673] width 224 height 33
paste input "[PERSON_NAME]"
type input "[PERSON_NAME]"
click at [1109, 656] on input "text" at bounding box center [1114, 673] width 224 height 33
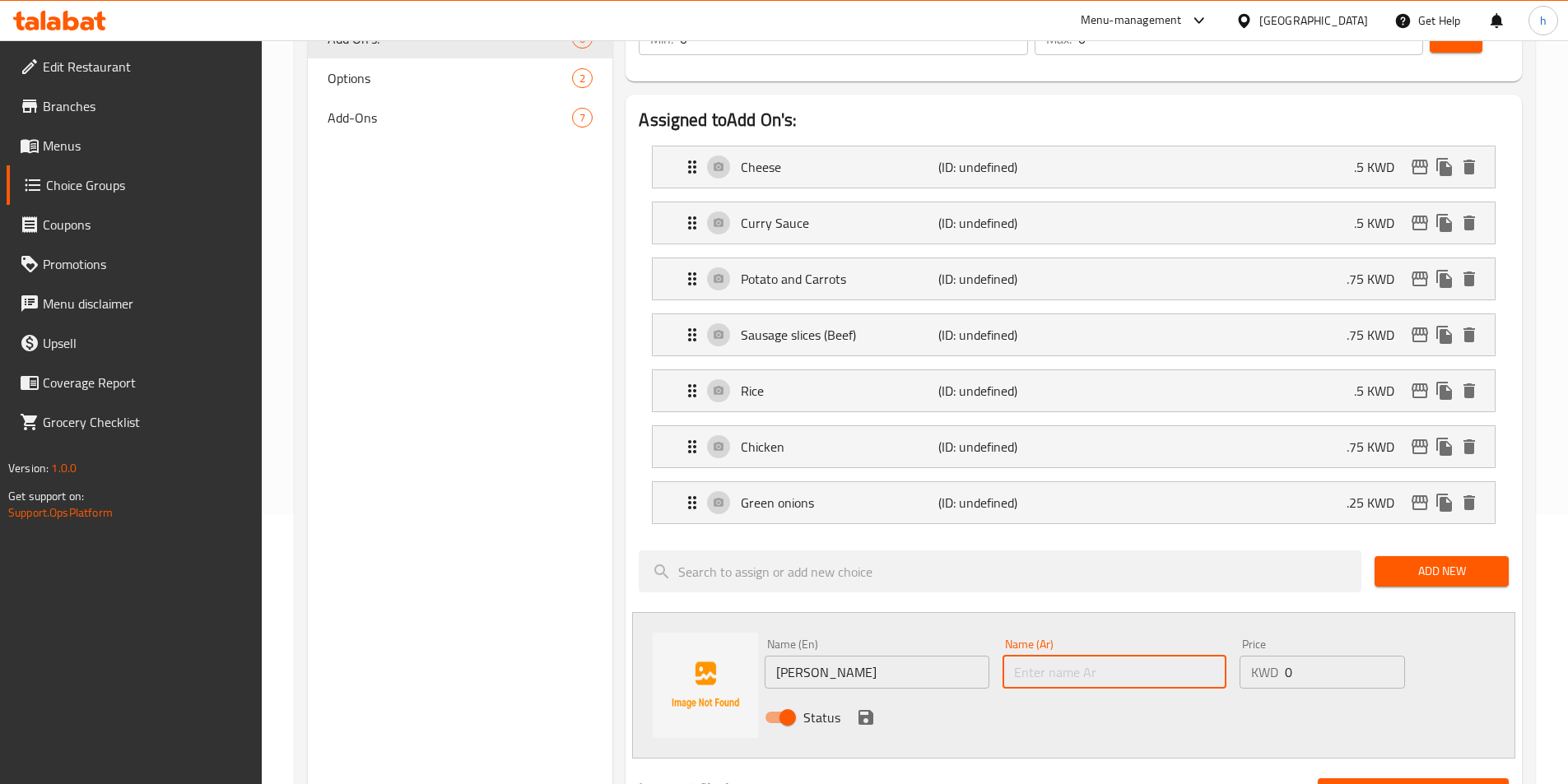
click at [1074, 656] on input "text" at bounding box center [1114, 673] width 224 height 33
paste input "مايونيز اكيبا"
type input "مايونيز اكيبا"
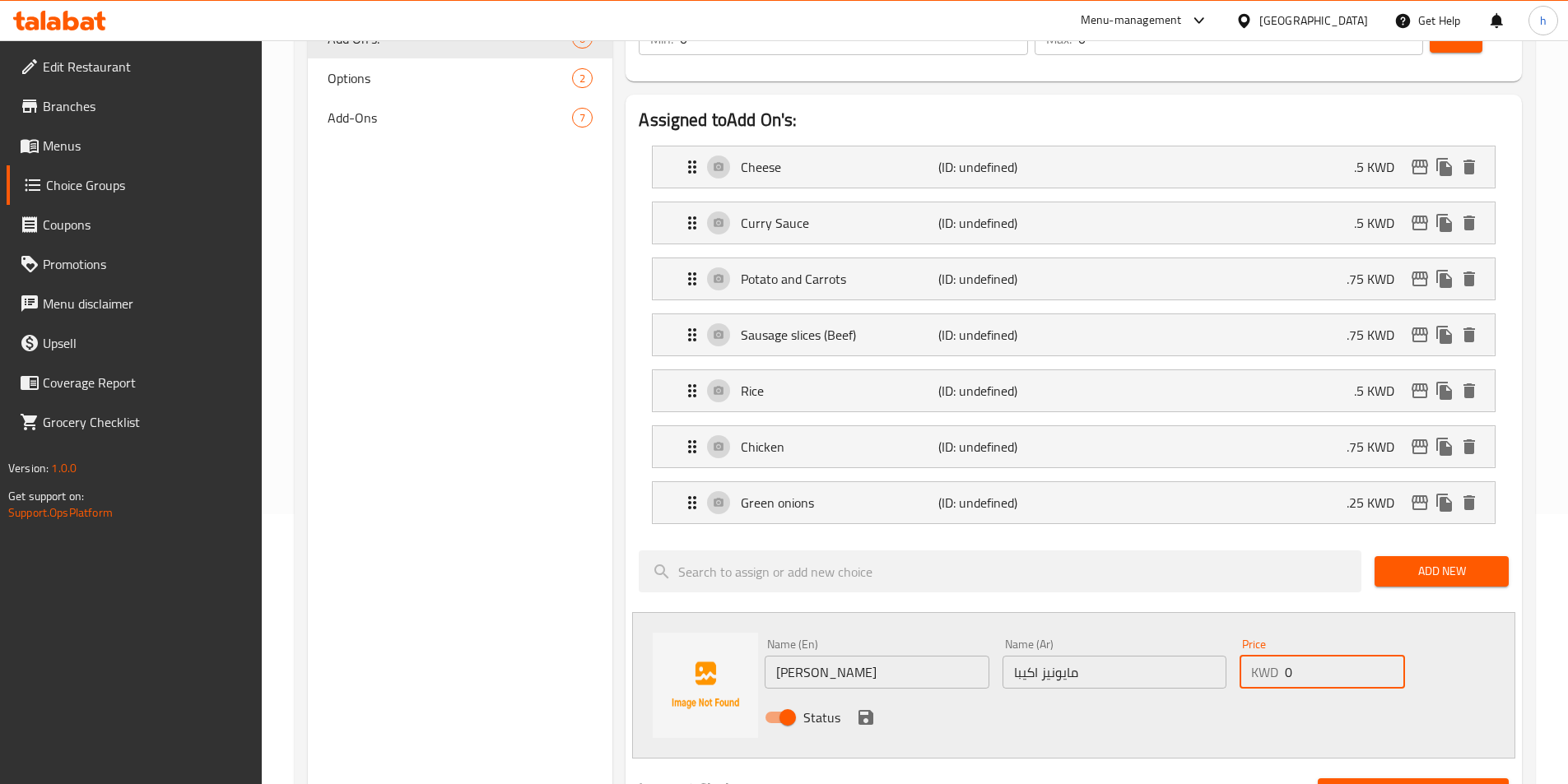
drag, startPoint x: 1296, startPoint y: 627, endPoint x: 1264, endPoint y: 631, distance: 32.2
click at [1264, 656] on div "KWD 0 Price" at bounding box center [1322, 673] width 165 height 33
type input ".35"
click at [870, 710] on icon "save" at bounding box center [866, 717] width 14 height 14
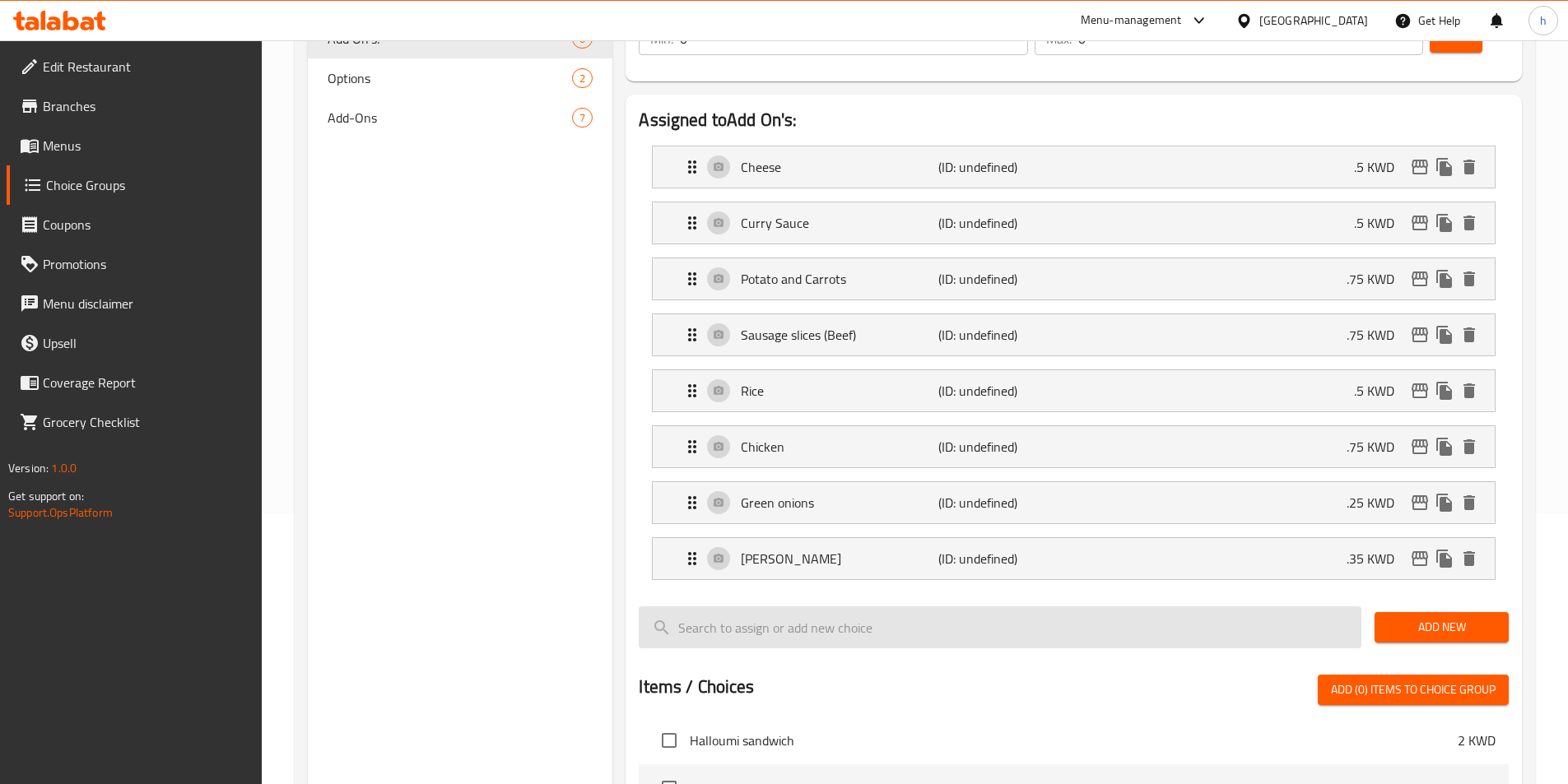
click at [935, 607] on input "search" at bounding box center [1000, 628] width 723 height 42
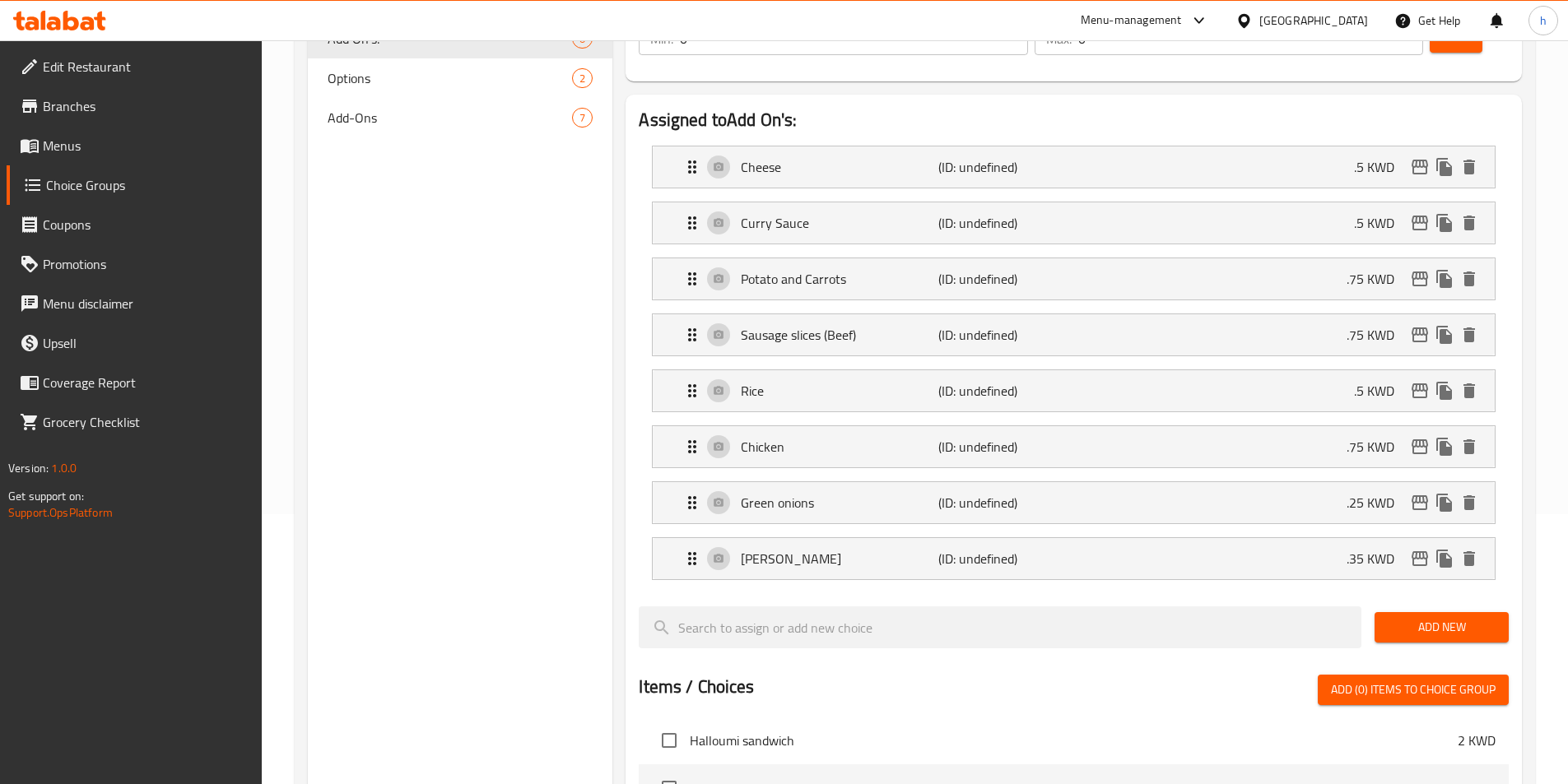
click at [1507, 612] on button "Add New" at bounding box center [1441, 628] width 134 height 31
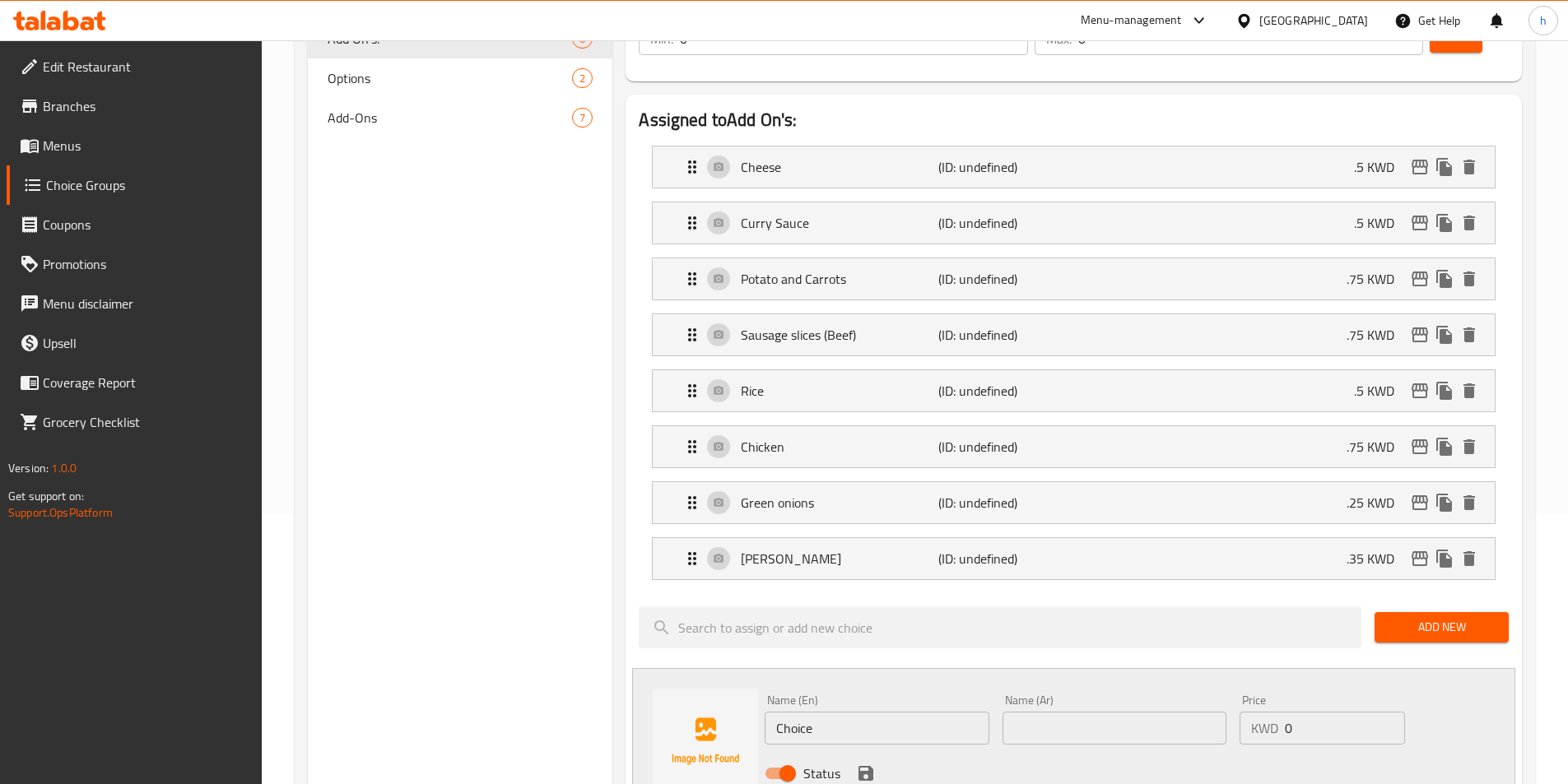
click at [812, 712] on input "Choice" at bounding box center [876, 728] width 224 height 33
paste input "Extreme SPICY sau"
type input "Extreme SPICY sauce"
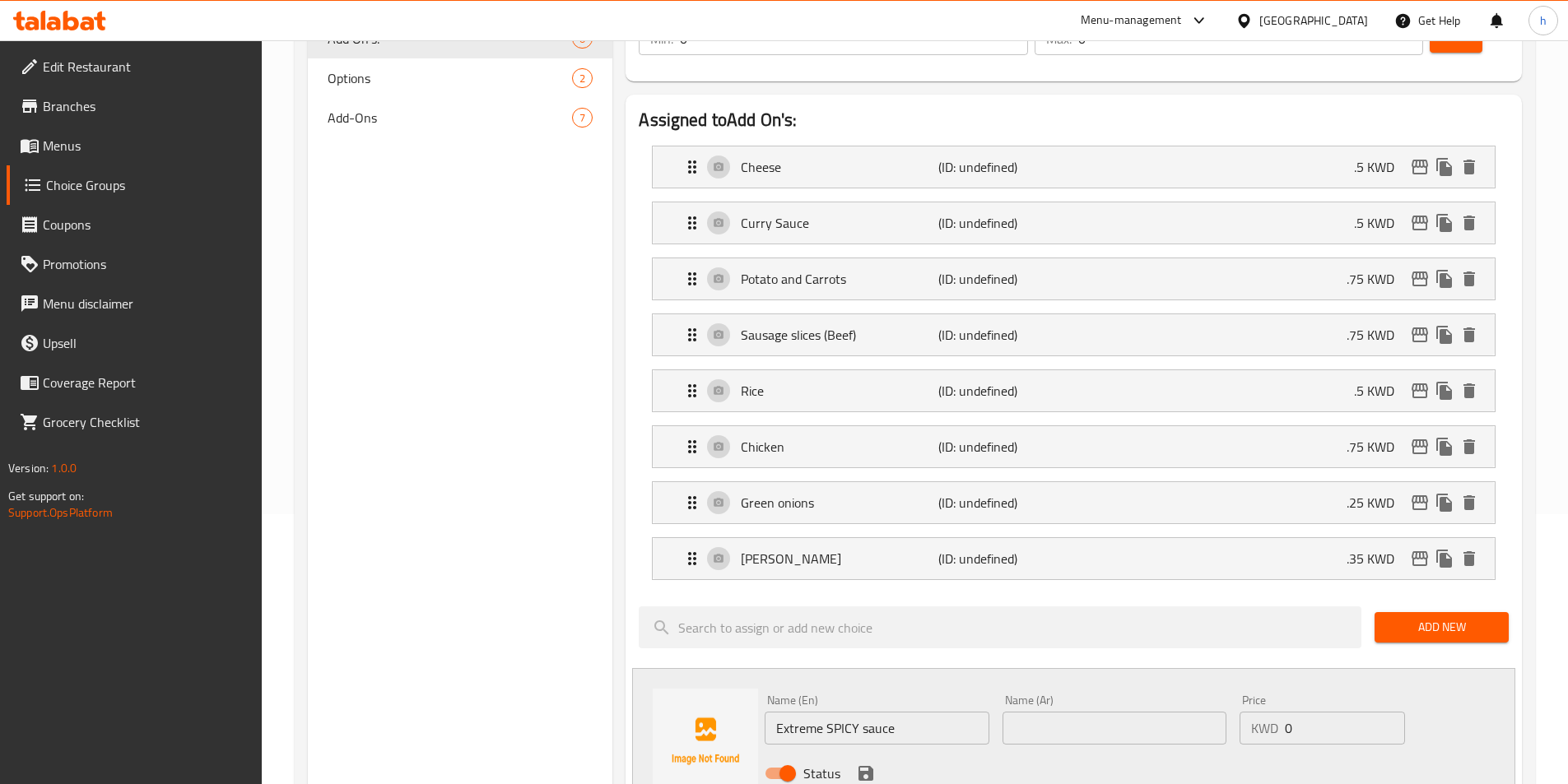
click at [1194, 752] on div "Status" at bounding box center [1114, 773] width 713 height 44
click at [1201, 712] on input "text" at bounding box center [1114, 728] width 224 height 33
paste input "اكستريم سبايسي صوص"
type input "اكستريم سبايسي صوص"
drag, startPoint x: 1288, startPoint y: 686, endPoint x: 1276, endPoint y: 686, distance: 12.0
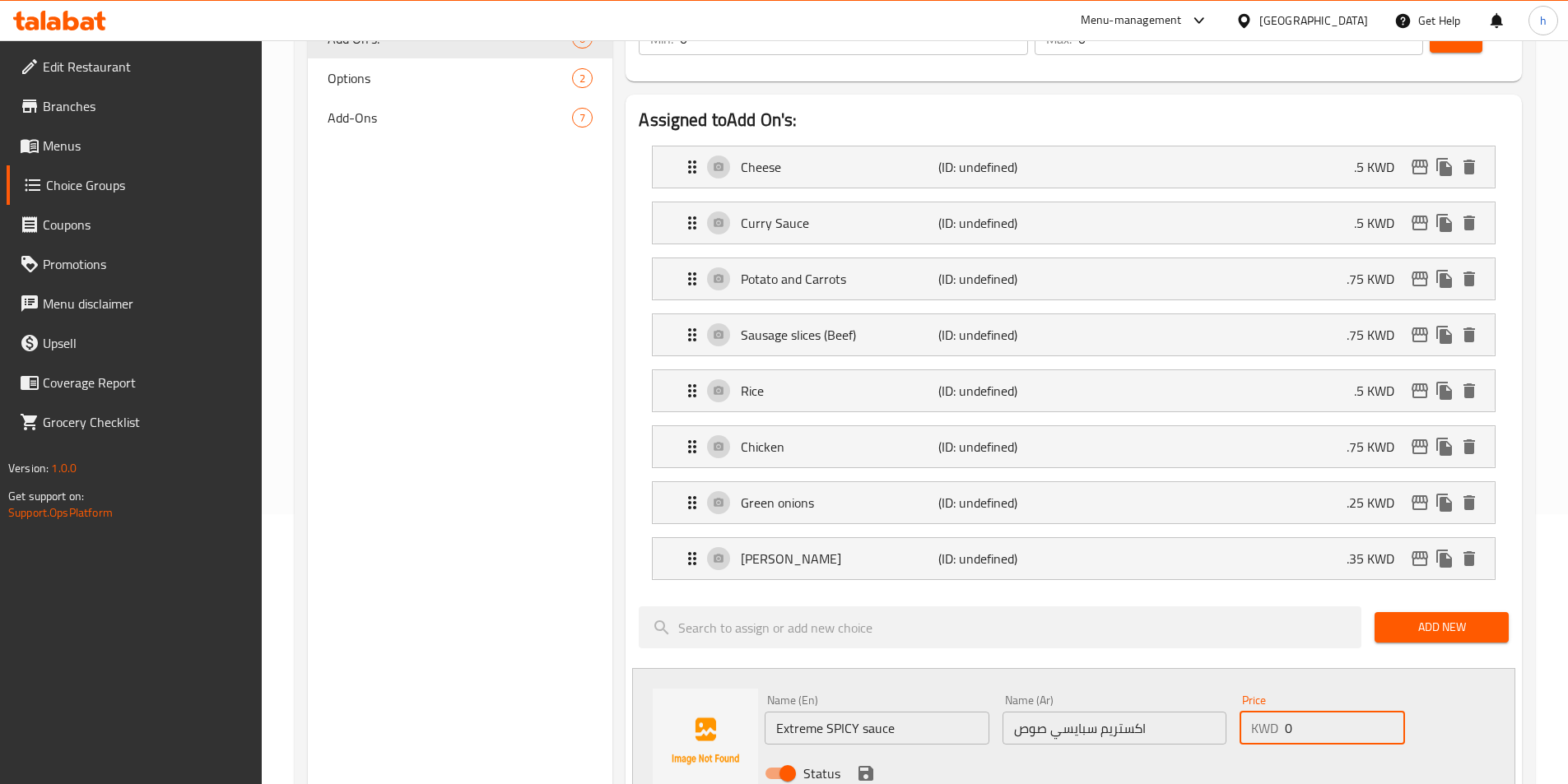
click at [1276, 712] on div "KWD 0 Price" at bounding box center [1322, 728] width 165 height 33
type input ".35"
click at [869, 766] on icon "save" at bounding box center [866, 773] width 14 height 14
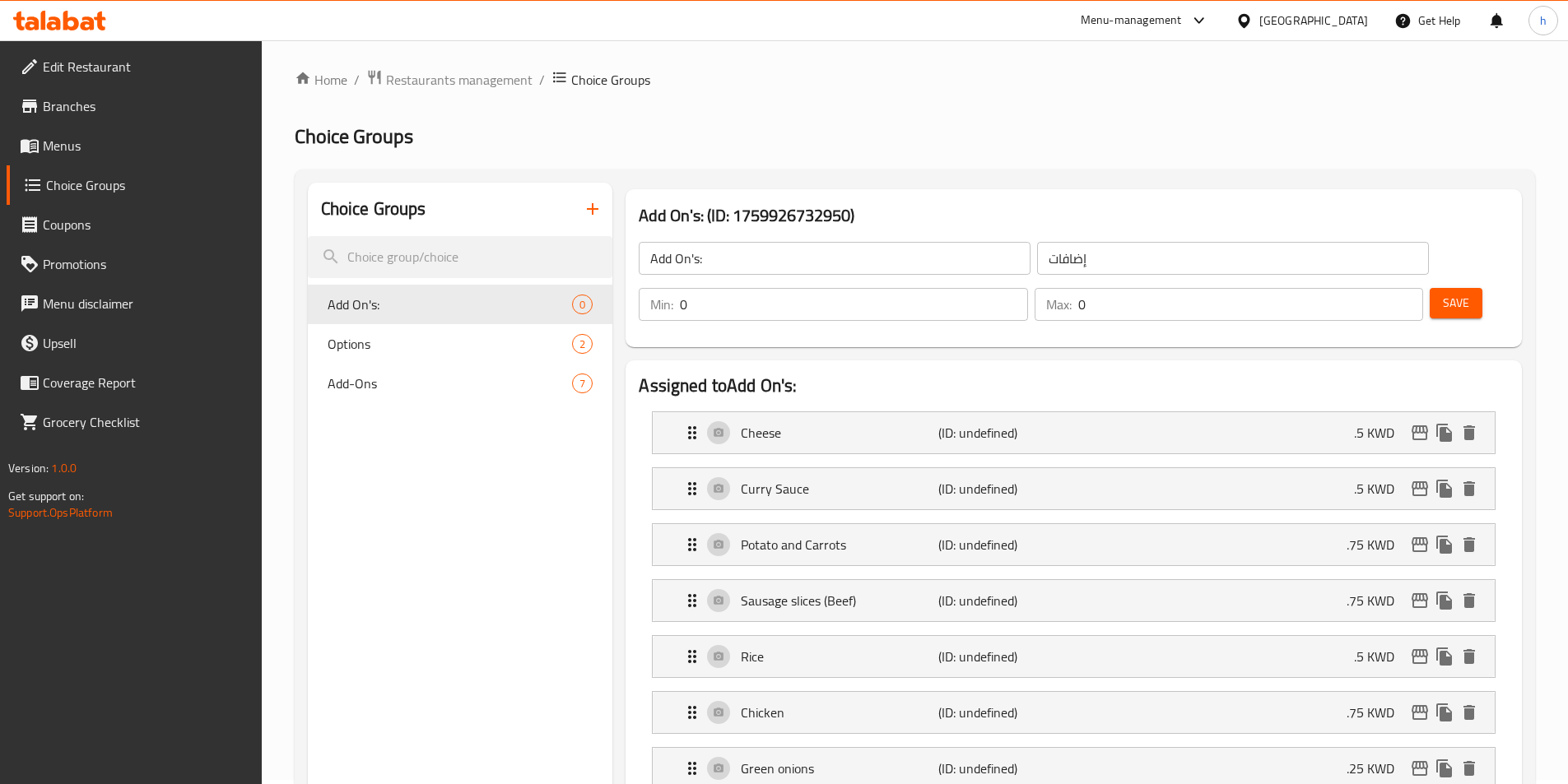
scroll to position [0, 0]
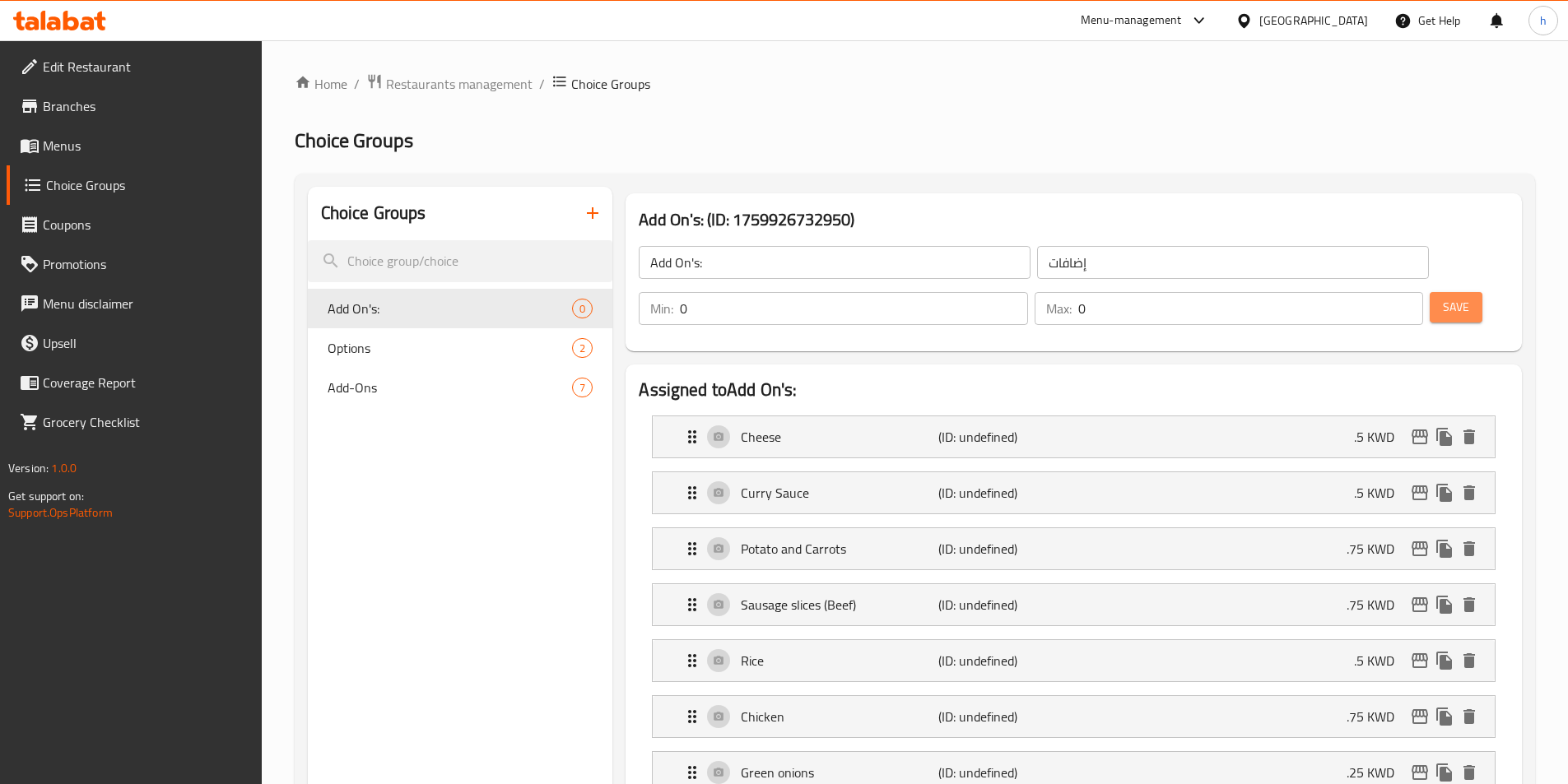
click at [1443, 297] on span "Save" at bounding box center [1456, 307] width 26 height 21
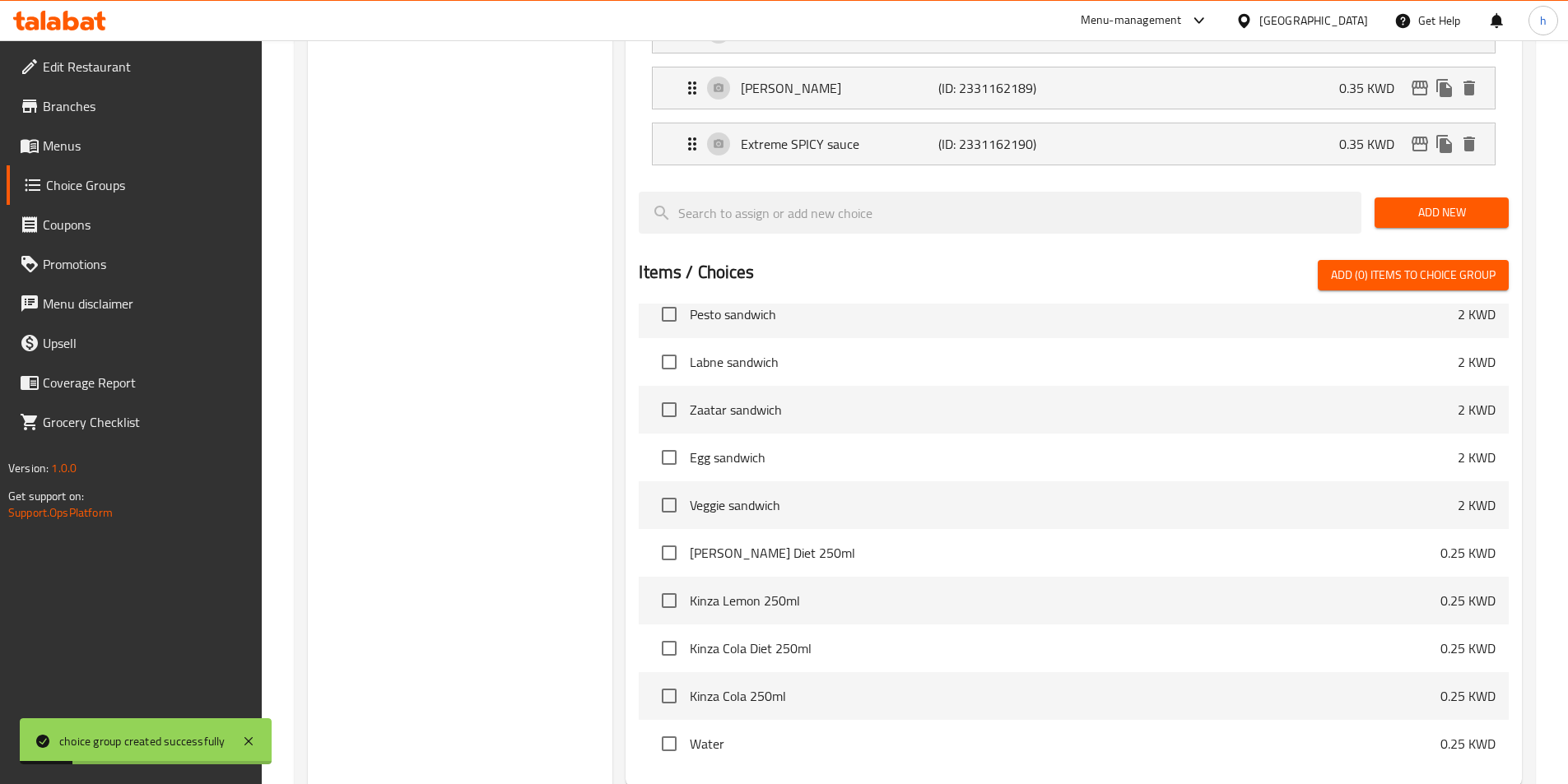
scroll to position [866, 0]
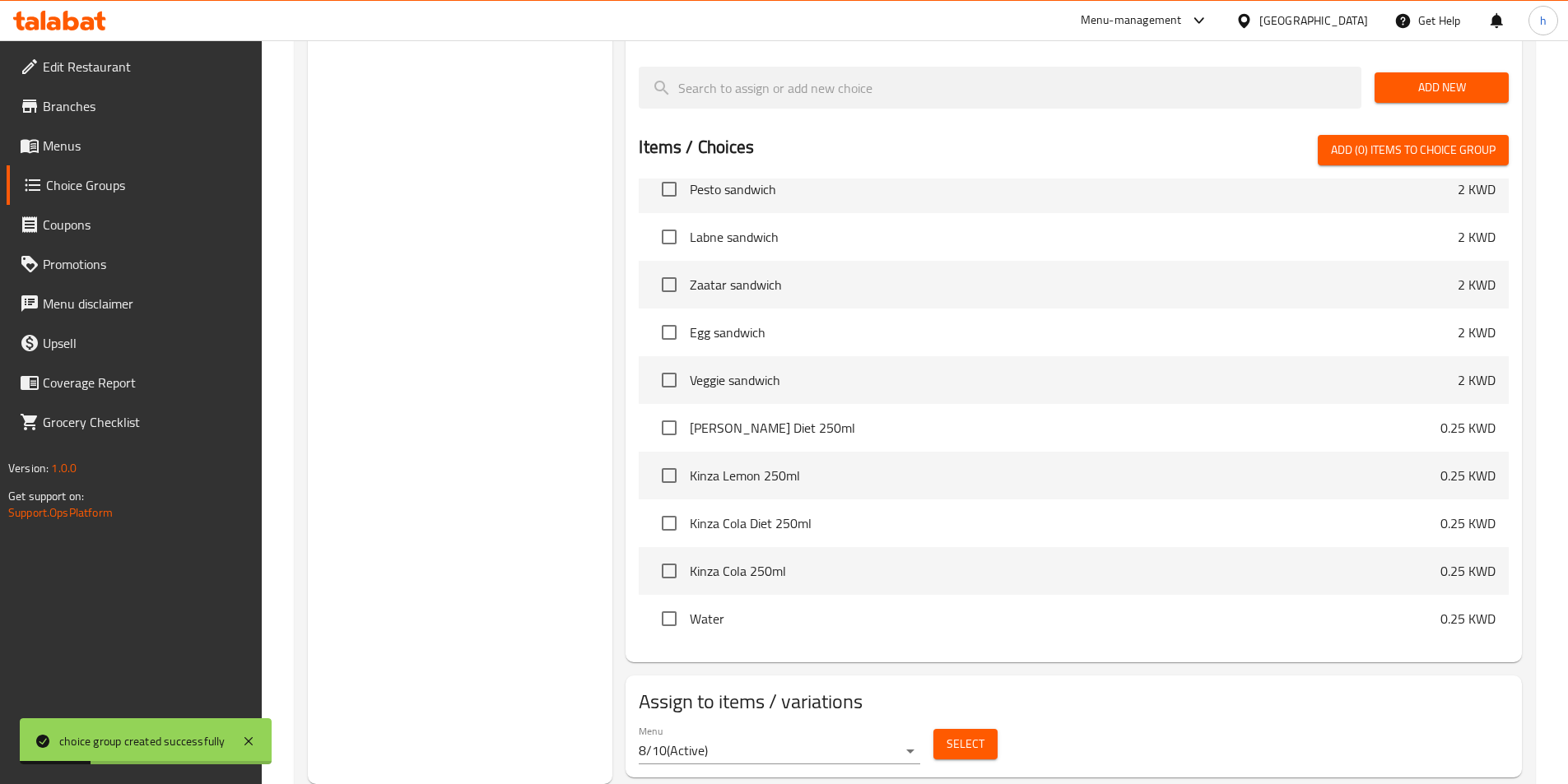
click at [971, 729] on button "Select" at bounding box center [965, 744] width 64 height 31
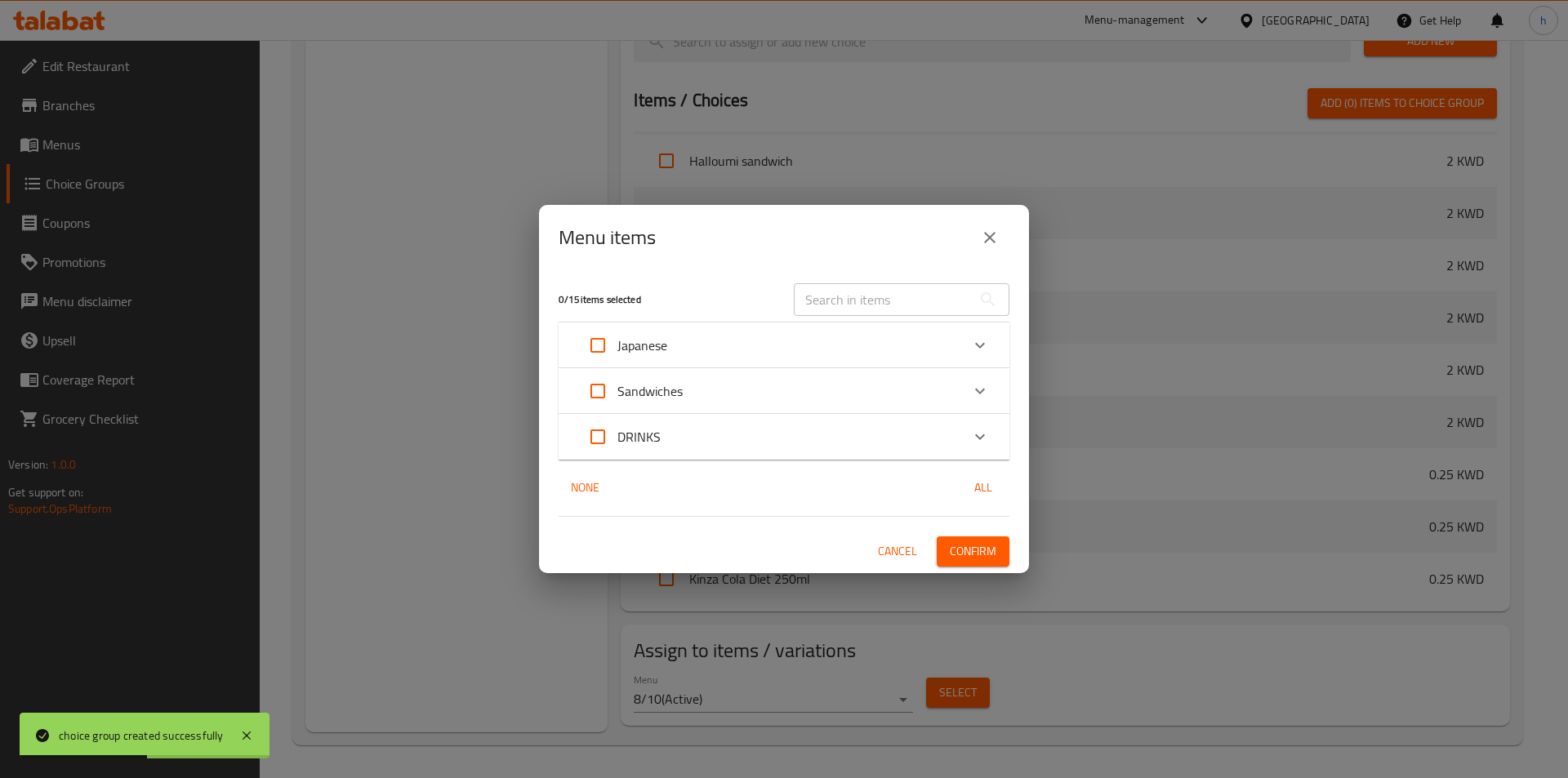
click at [727, 352] on div "Japanese" at bounding box center [769, 345] width 382 height 39
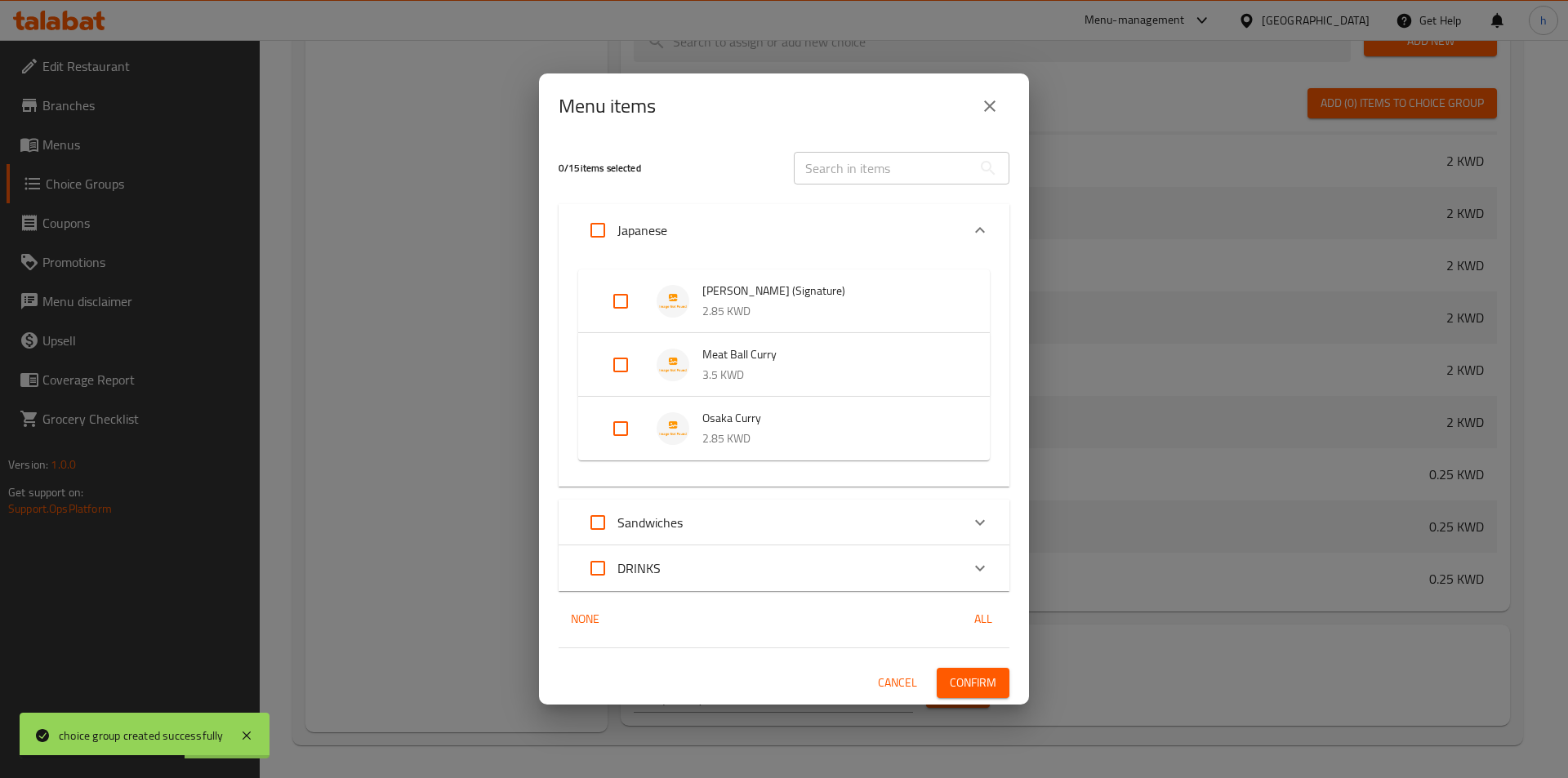
drag, startPoint x: 623, startPoint y: 293, endPoint x: 623, endPoint y: 343, distance: 50.0
click at [623, 308] on input "Expand" at bounding box center [621, 302] width 39 height 39
checkbox input "true"
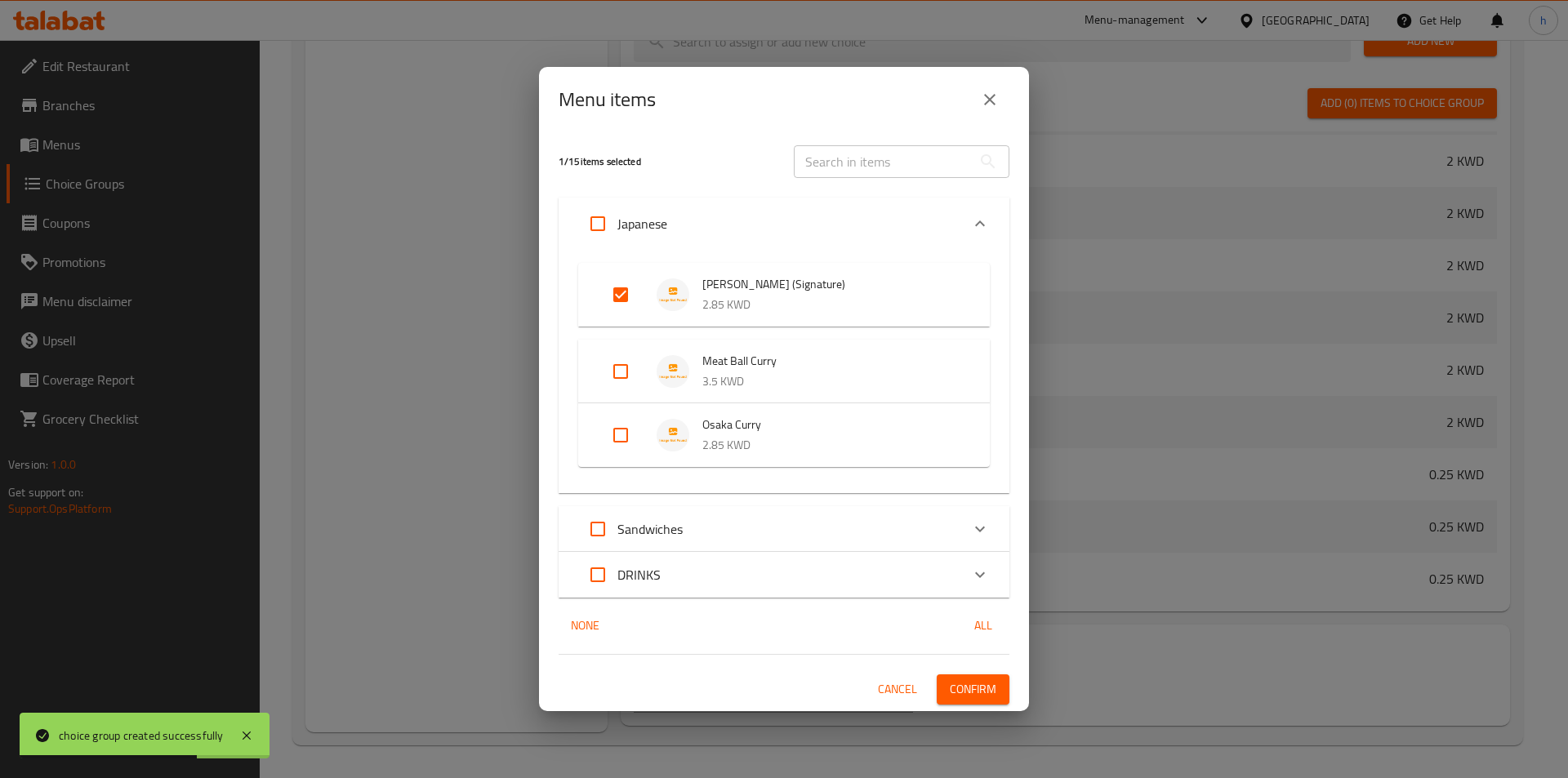
click at [622, 371] on input "Expand" at bounding box center [621, 372] width 39 height 39
checkbox input "true"
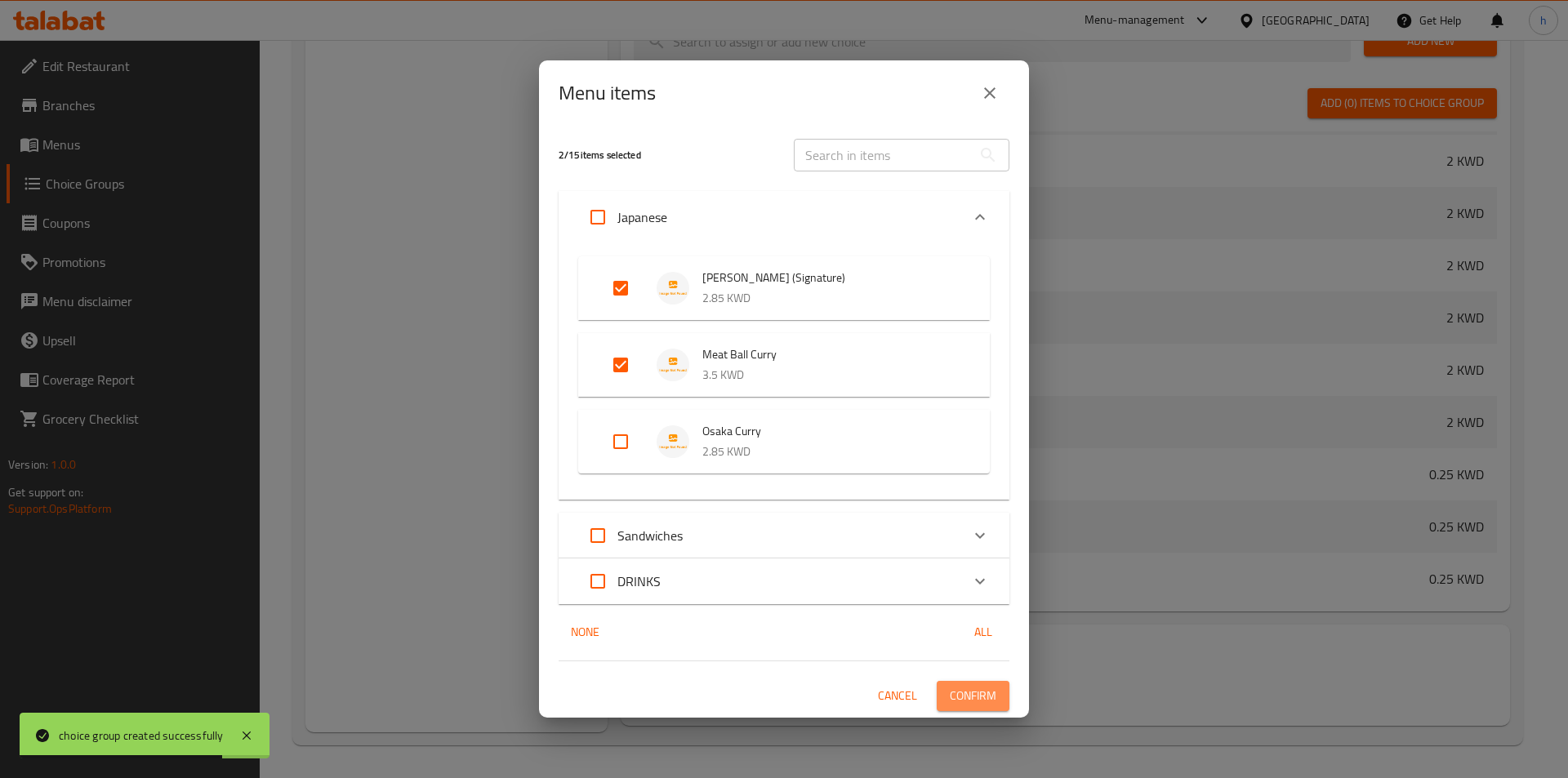
click at [974, 694] on span "Confirm" at bounding box center [974, 696] width 46 height 21
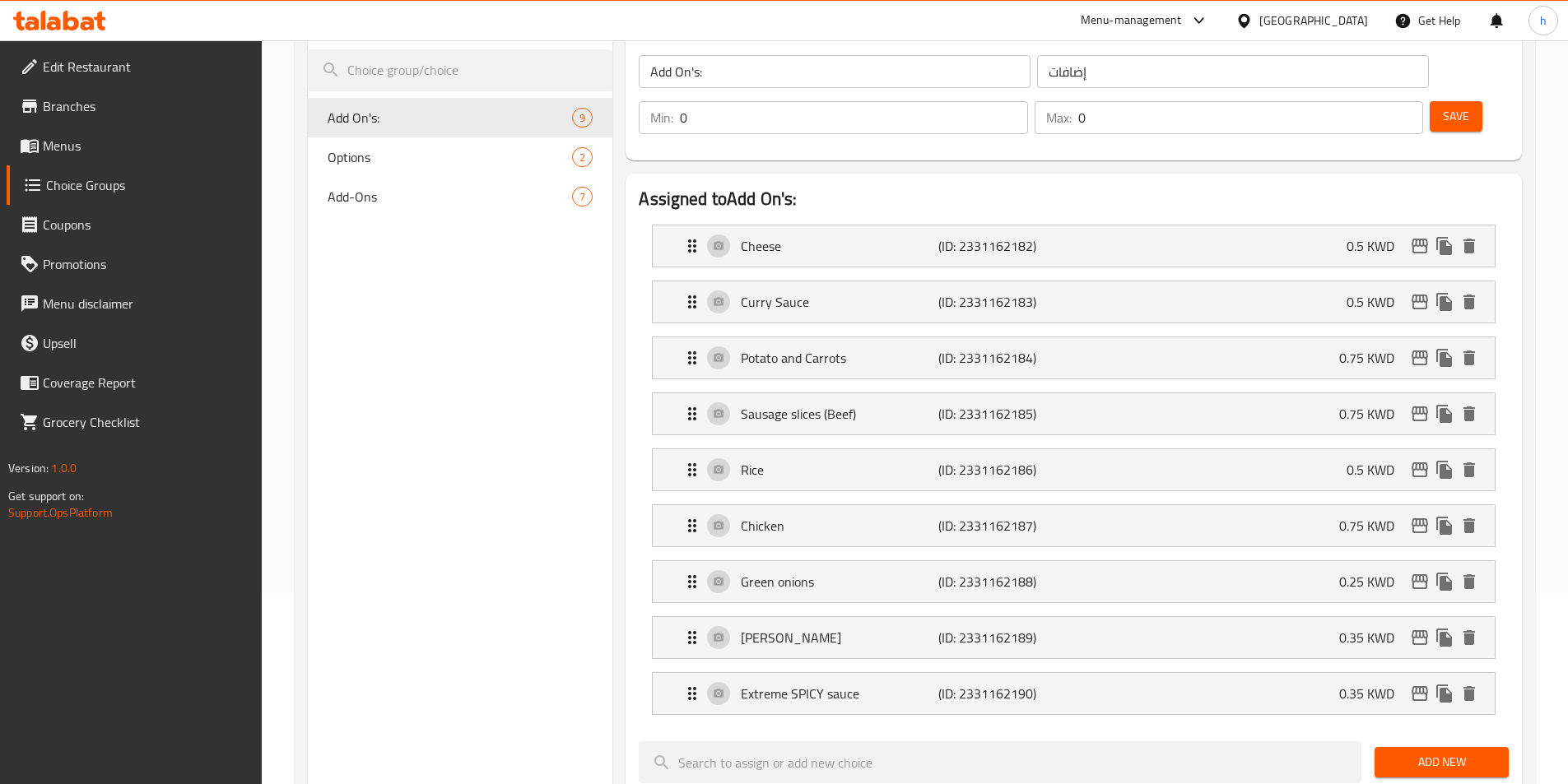
scroll to position [0, 0]
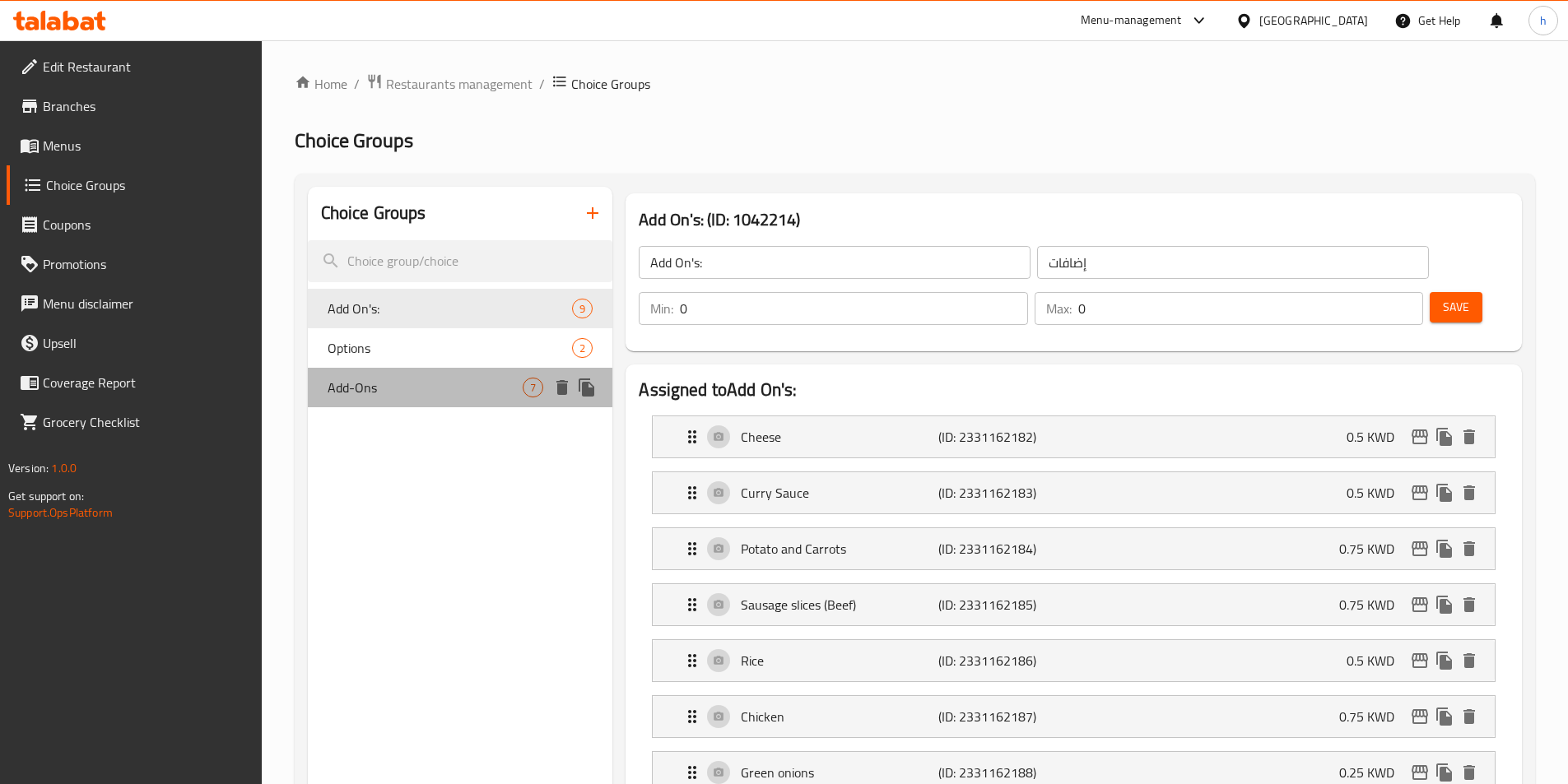
click at [423, 396] on span "Add-Ons" at bounding box center [425, 388] width 196 height 20
type input "Add-Ons"
type input "اضافات"
type input "7"
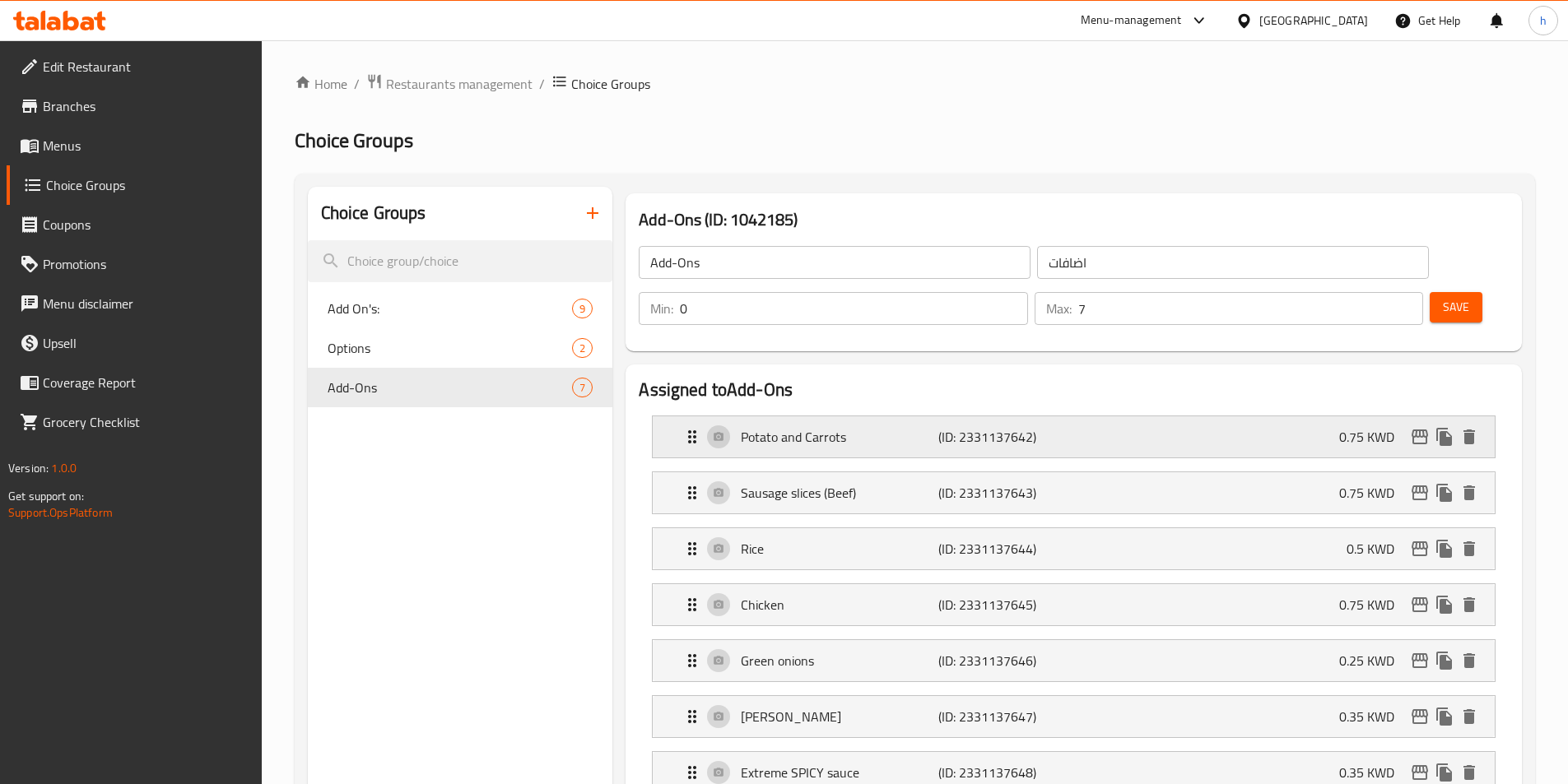
click at [844, 427] on p "Potato and Carrots" at bounding box center [839, 437] width 197 height 20
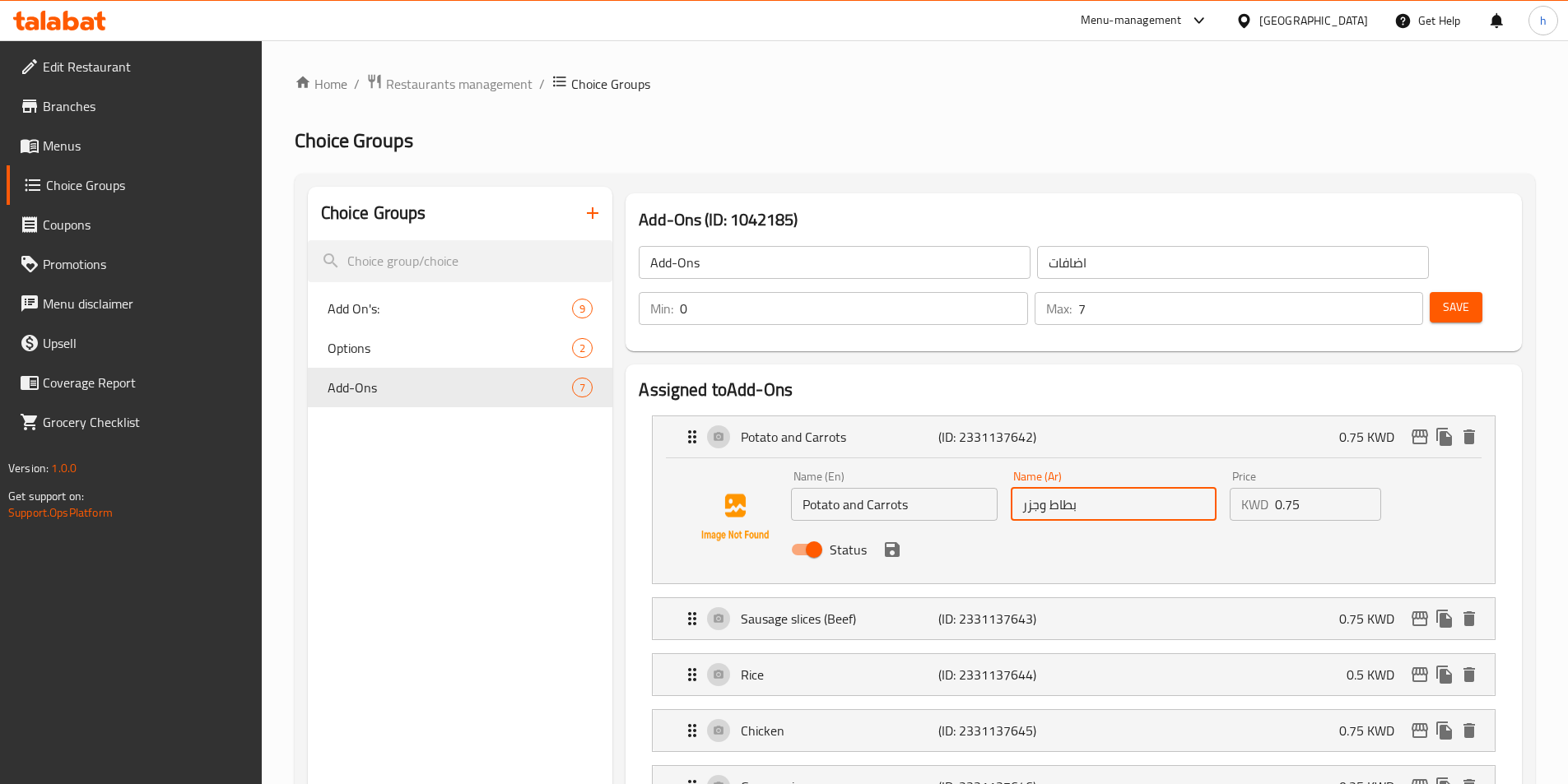
click at [1048, 488] on input "بطاط وجزر" at bounding box center [1113, 504] width 206 height 33
click at [899, 542] on icon "save" at bounding box center [892, 549] width 14 height 14
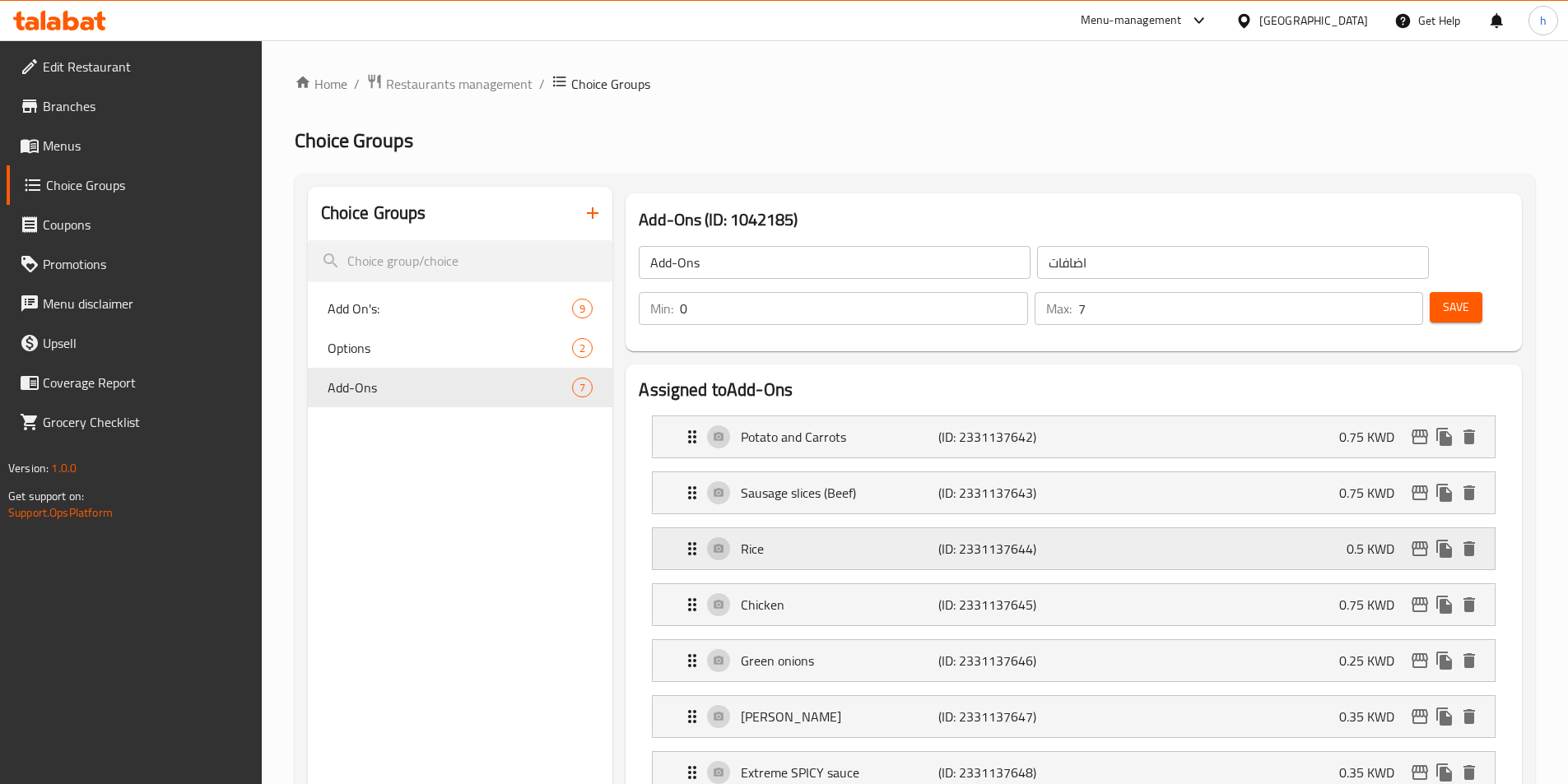
type input "بطاطا وجزر"
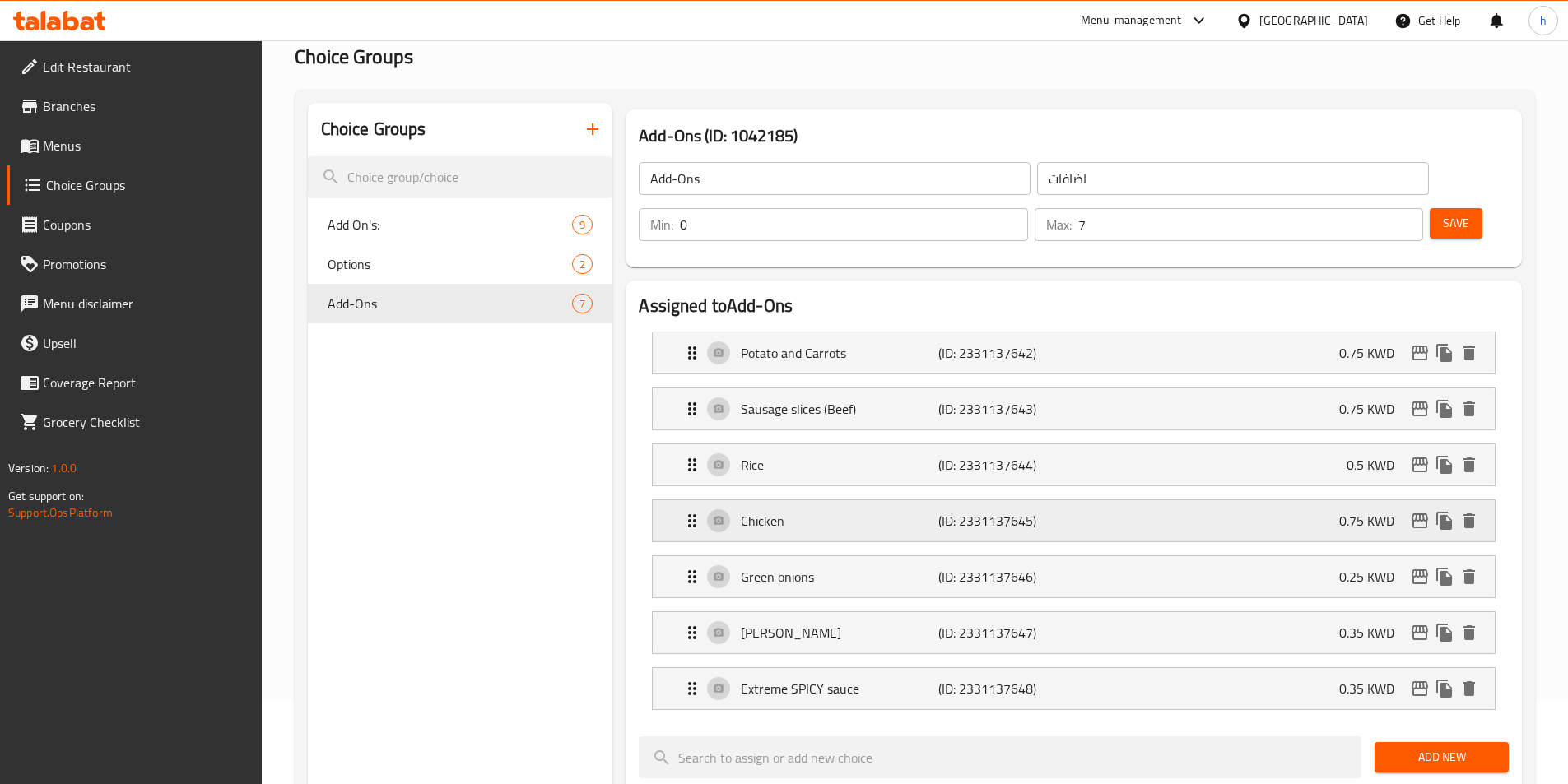
scroll to position [165, 0]
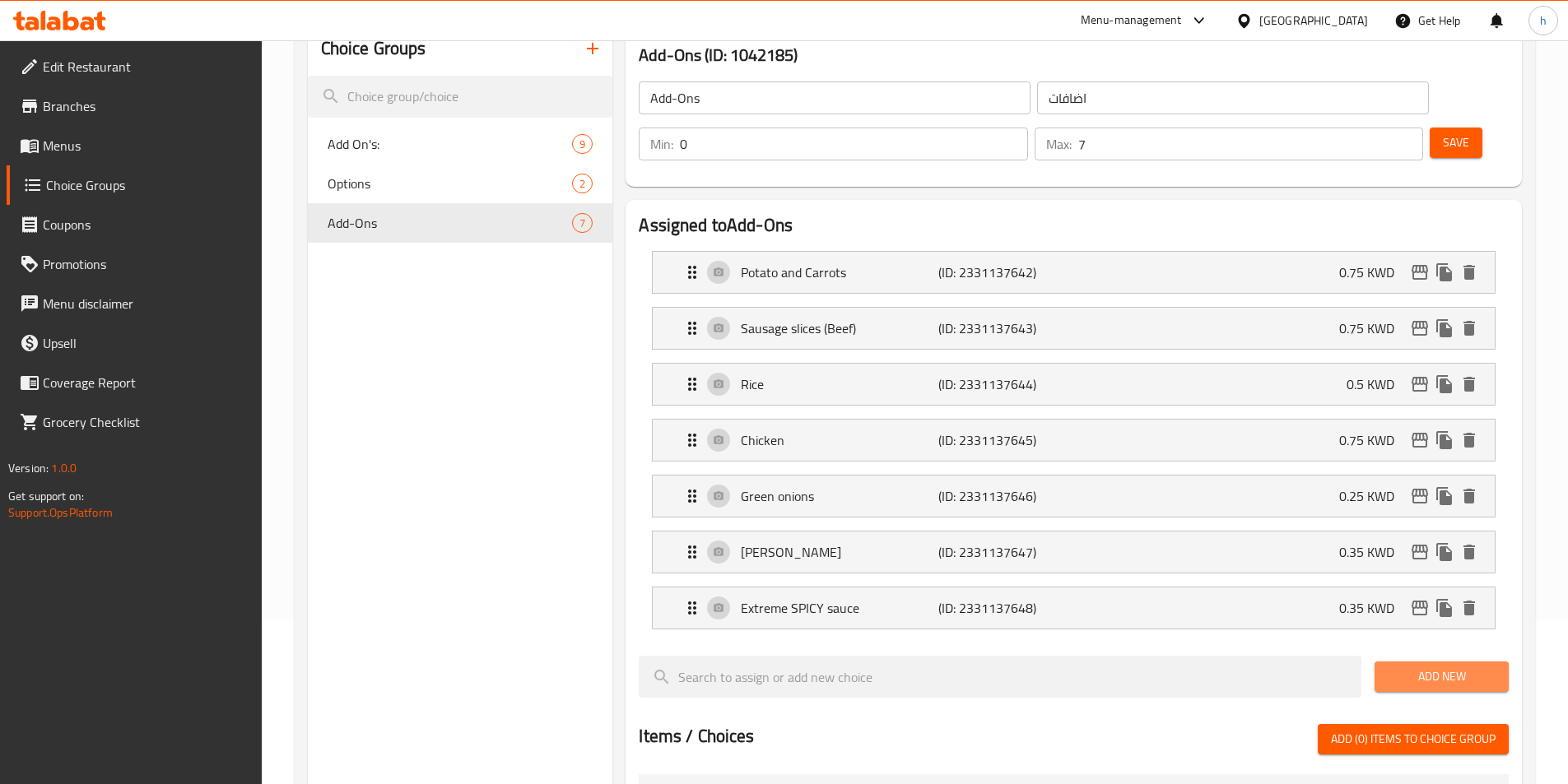
click at [1465, 666] on span "Add New" at bounding box center [1441, 676] width 108 height 21
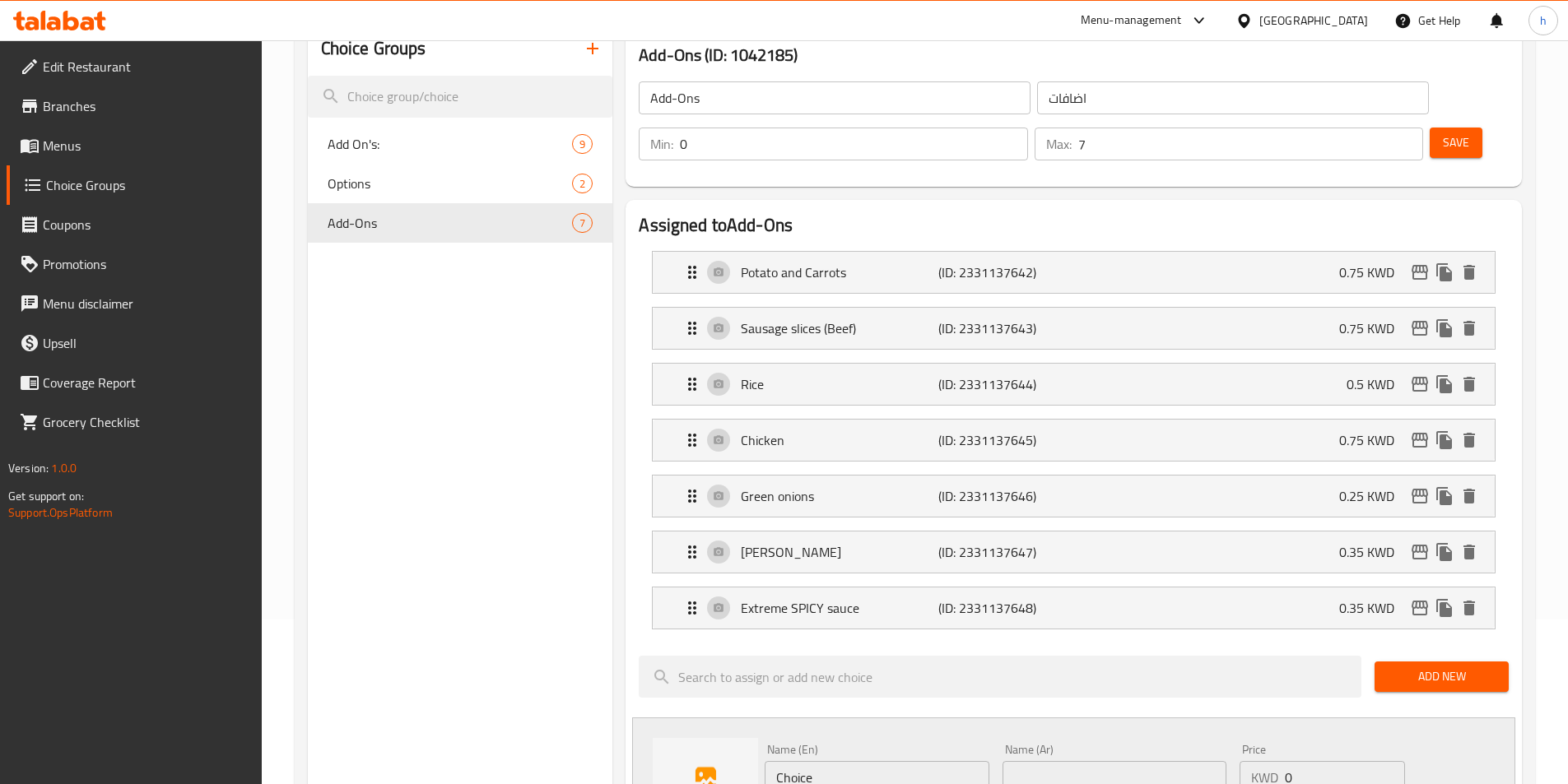
click at [860, 762] on input "Choice" at bounding box center [876, 778] width 224 height 33
paste input "urry Sau"
type input "Curry Sauce"
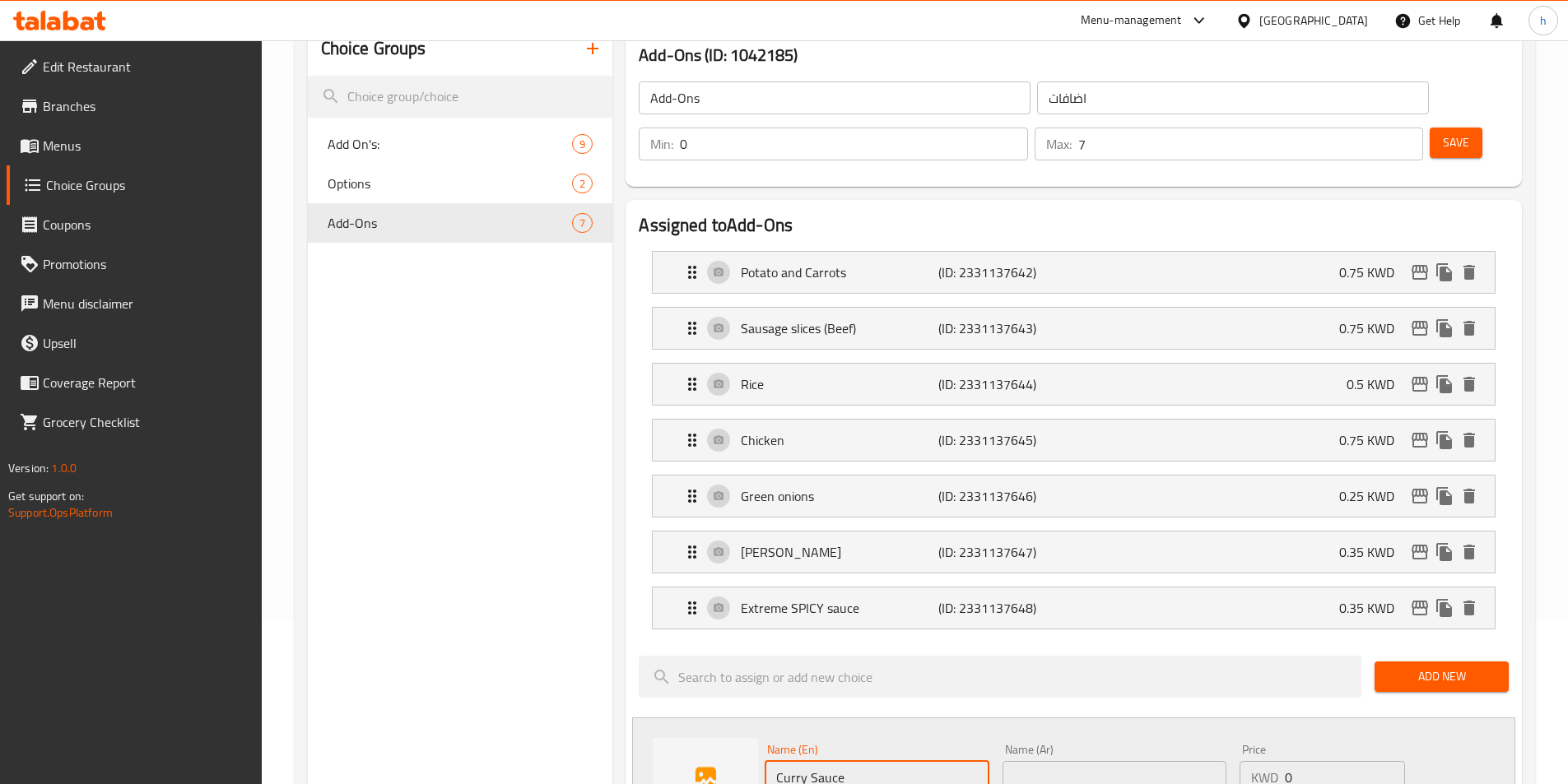
click at [1208, 762] on input "text" at bounding box center [1114, 778] width 224 height 33
click at [1002, 762] on input "text" at bounding box center [1114, 778] width 224 height 33
paste input "صلصة الكاري"
type input "صلصة الكاري"
drag, startPoint x: 1308, startPoint y: 735, endPoint x: 1265, endPoint y: 735, distance: 43.0
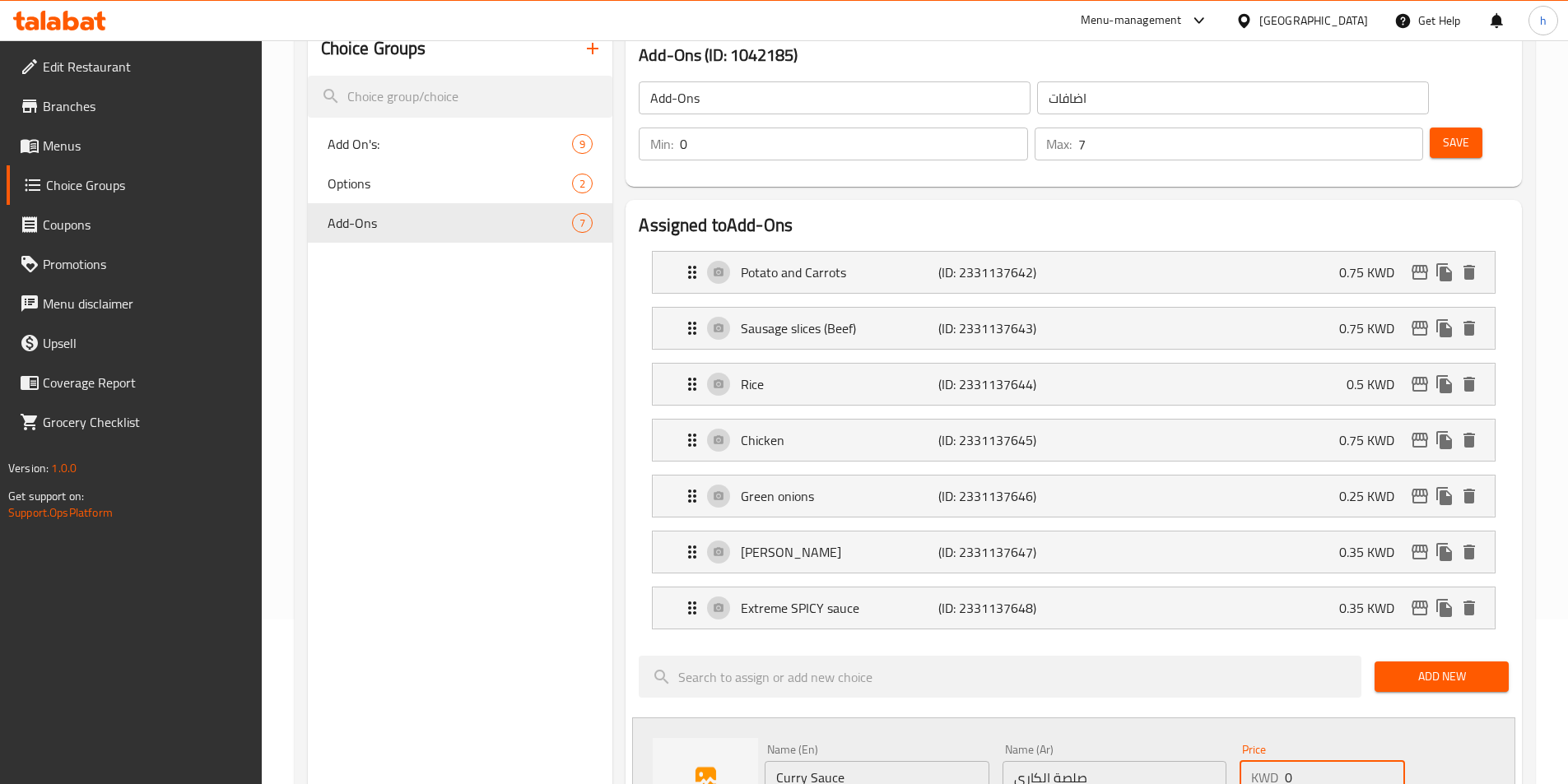
click at [1265, 762] on div "KWD 0 Price" at bounding box center [1322, 778] width 165 height 33
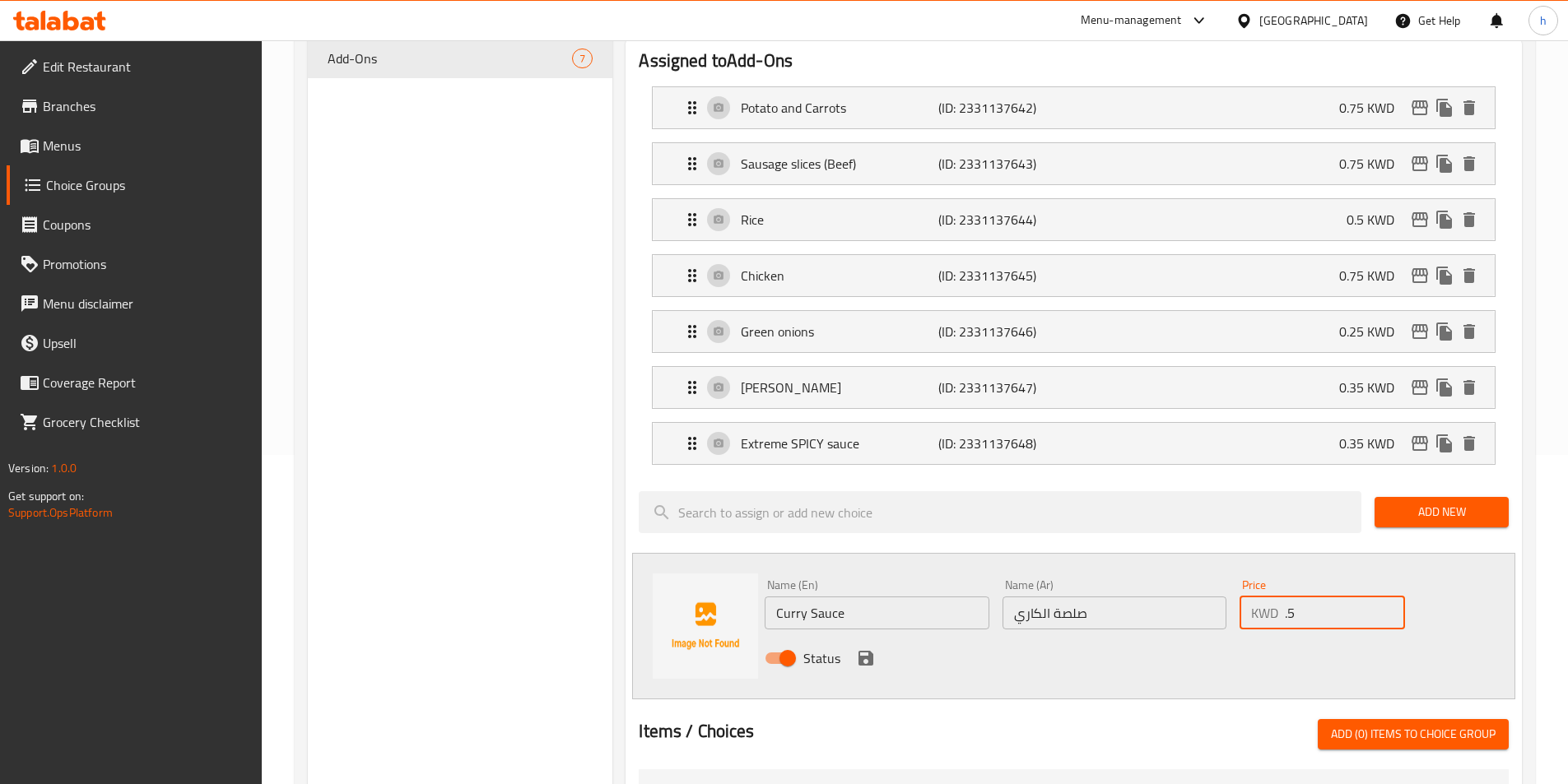
type input ".5"
click at [869, 651] on icon "save" at bounding box center [866, 658] width 14 height 14
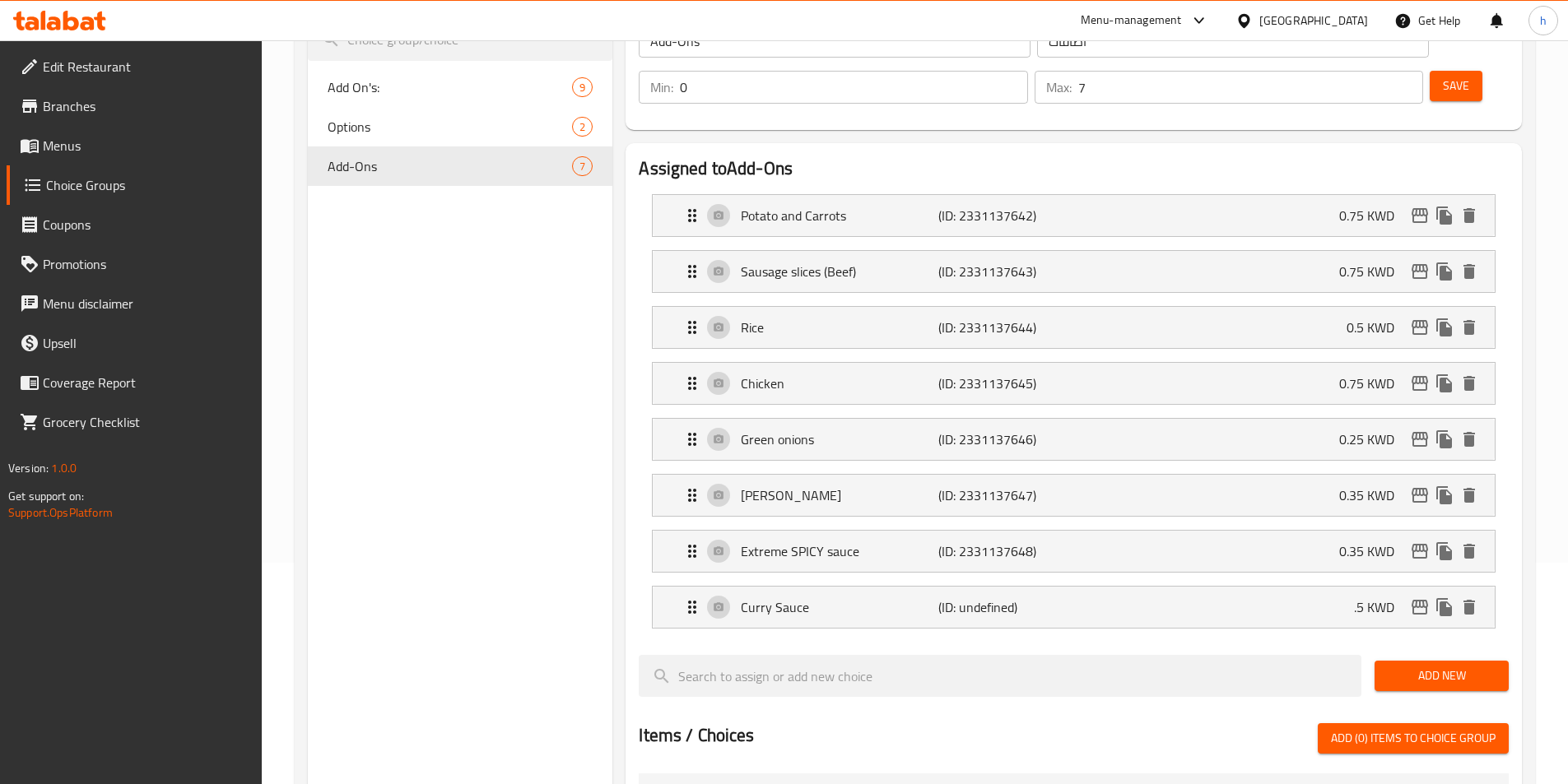
scroll to position [83, 0]
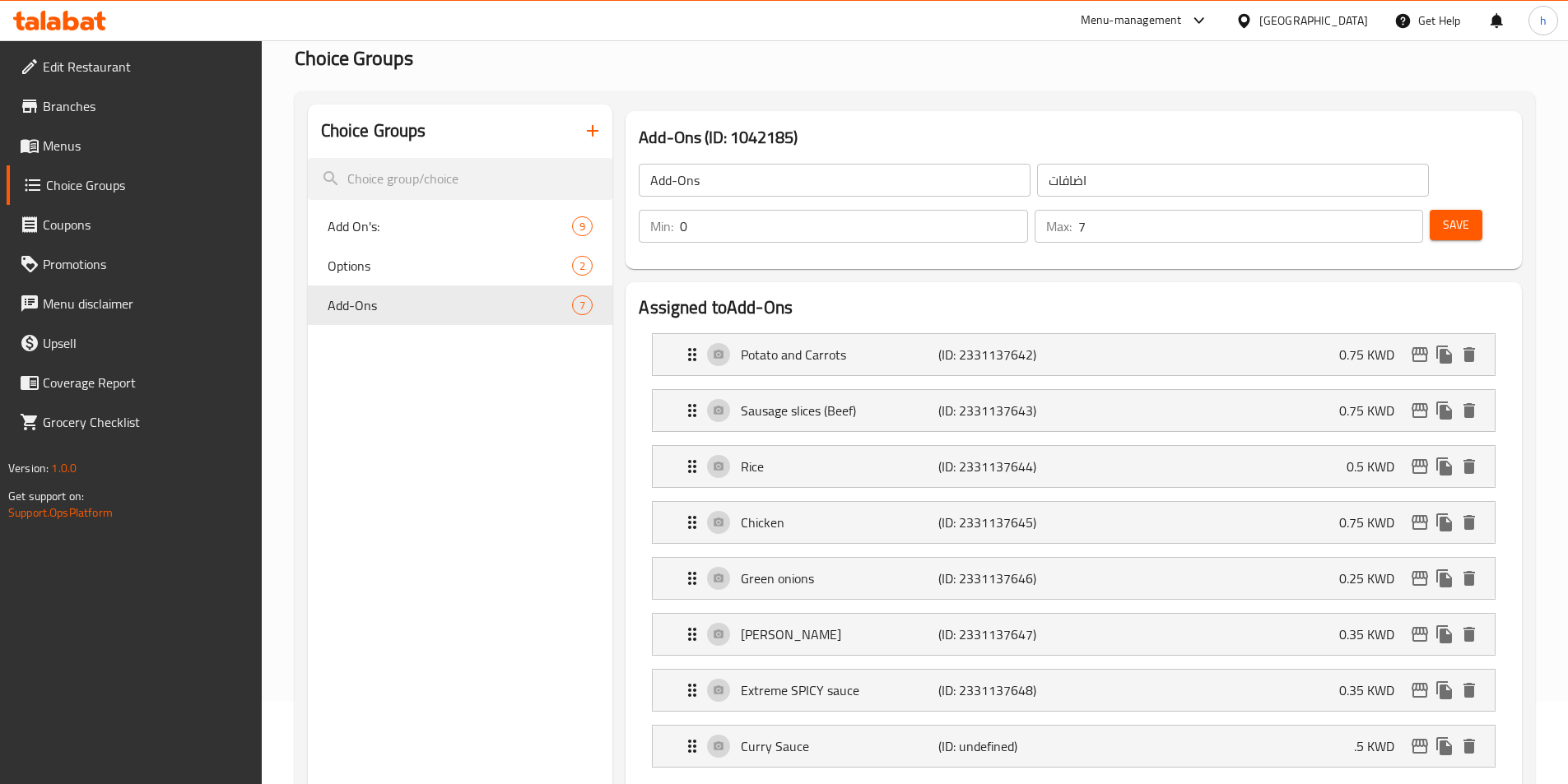
click at [1443, 215] on span "Save" at bounding box center [1456, 225] width 26 height 21
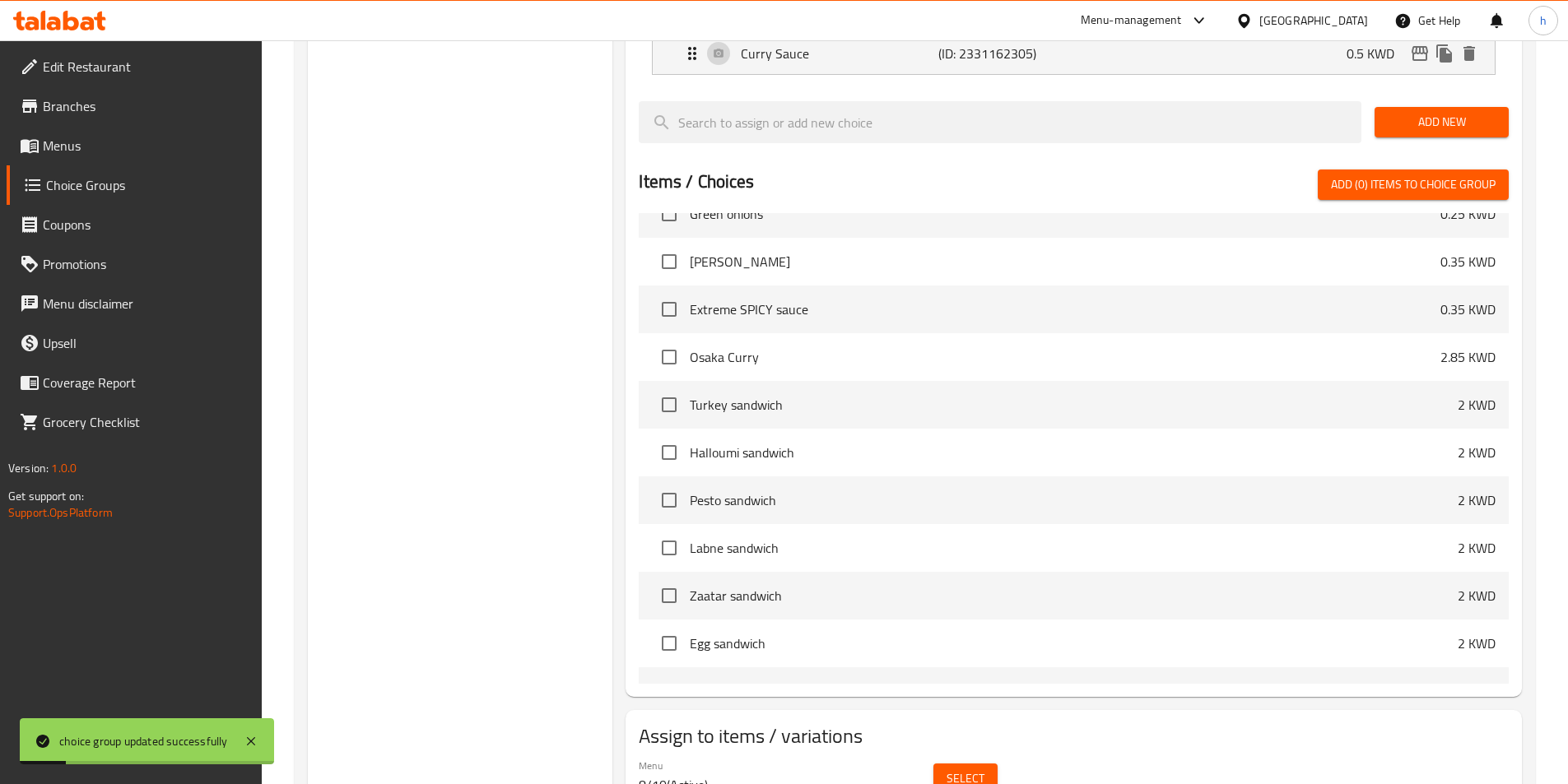
scroll to position [810, 0]
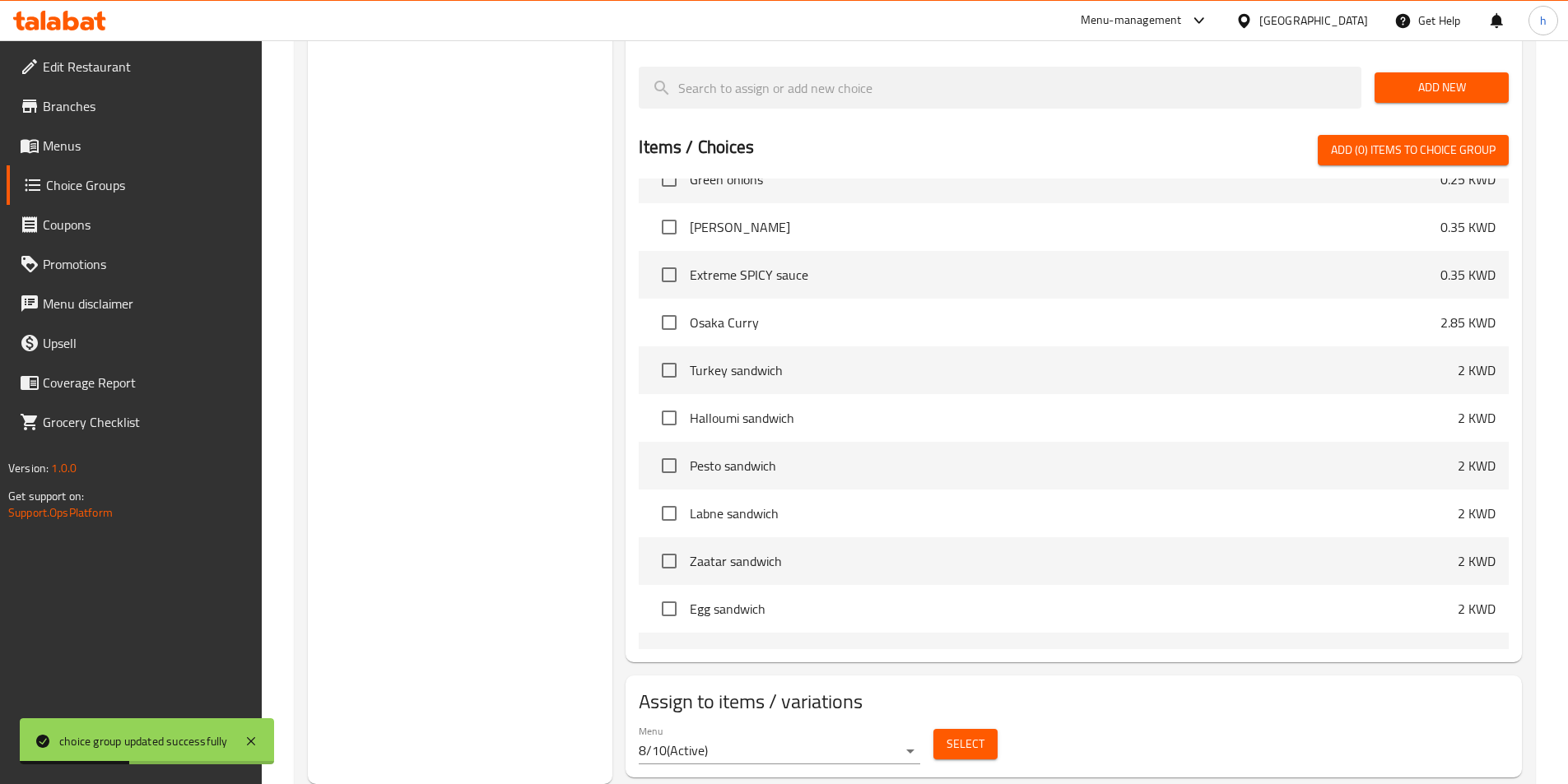
click at [967, 734] on span "Select" at bounding box center [966, 744] width 38 height 21
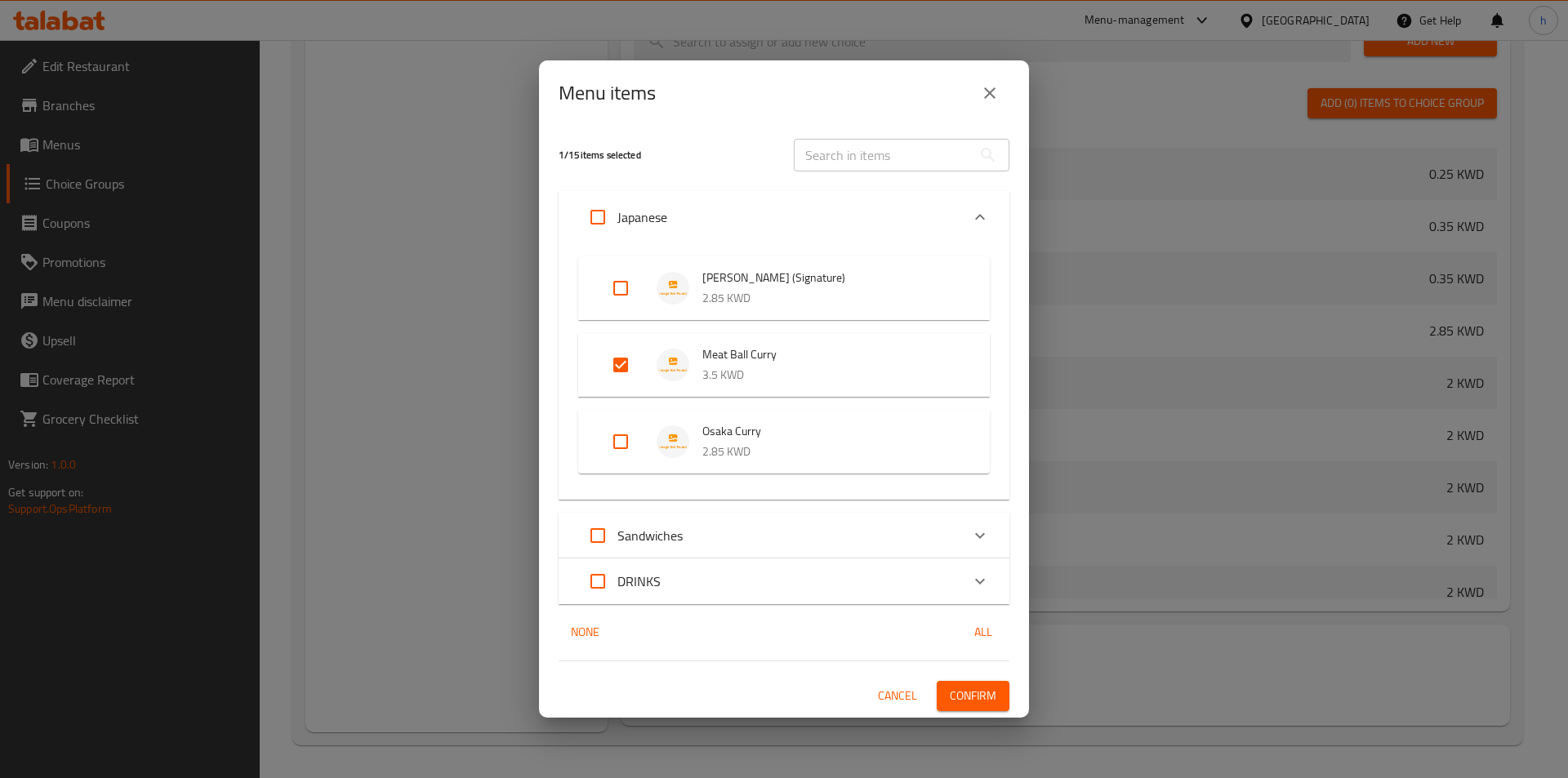
click at [622, 443] on input "Expand" at bounding box center [621, 442] width 39 height 39
checkbox input "true"
click at [623, 343] on li "Meat Ball Curry 3.5 KWD" at bounding box center [784, 365] width 372 height 57
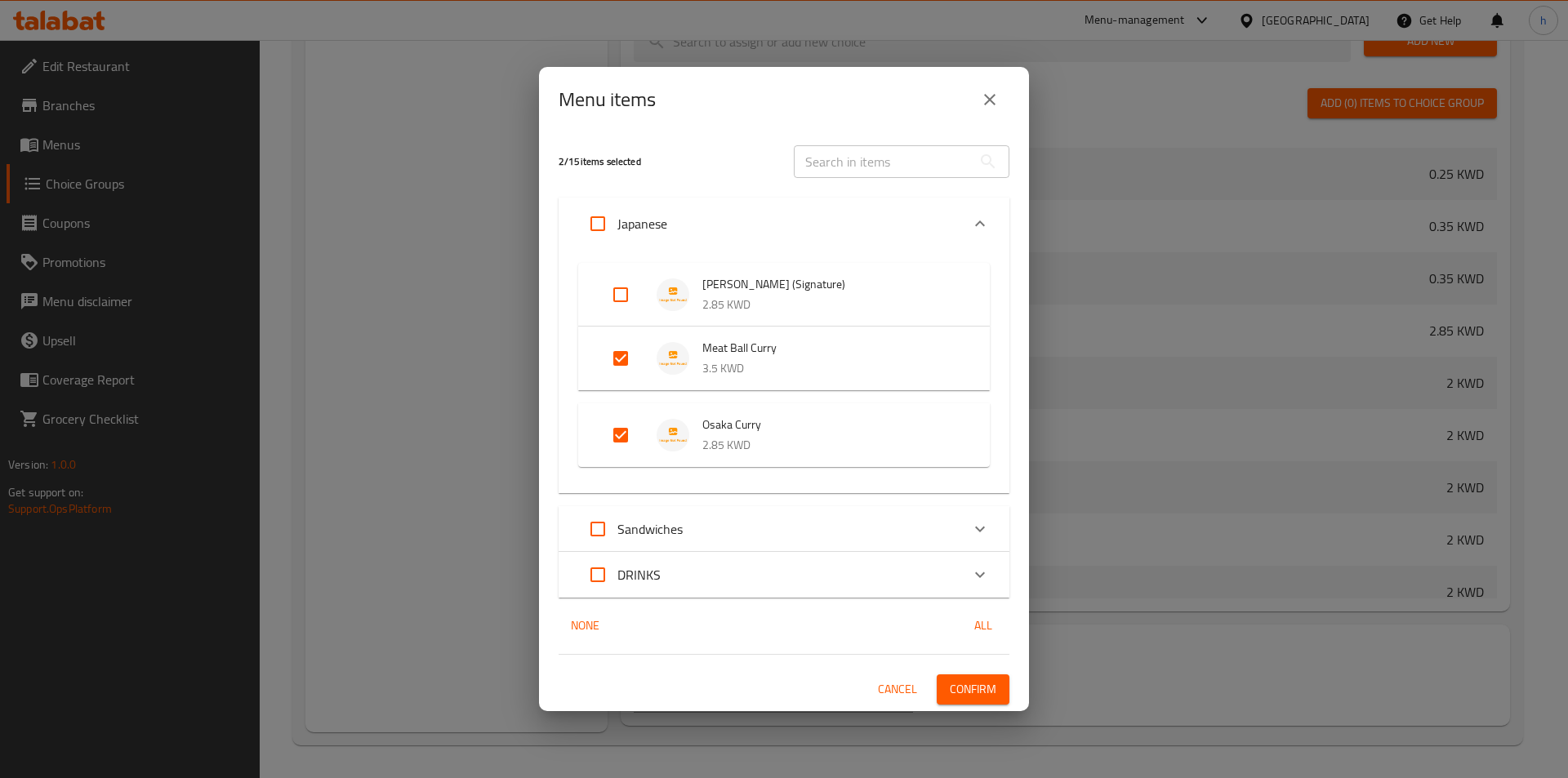
click at [624, 360] on input "Expand" at bounding box center [621, 359] width 39 height 39
checkbox input "false"
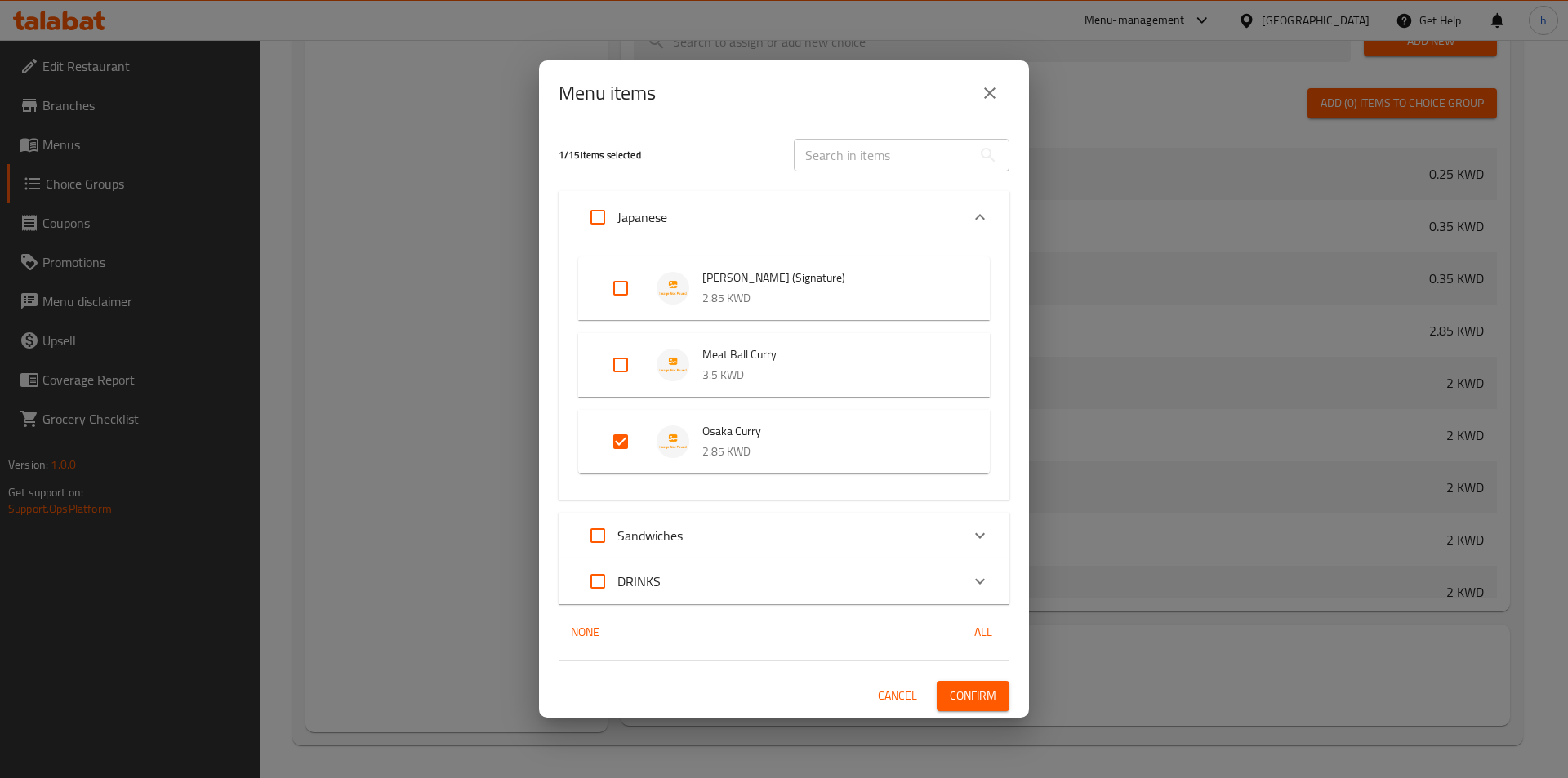
click at [985, 699] on span "Confirm" at bounding box center [974, 696] width 46 height 21
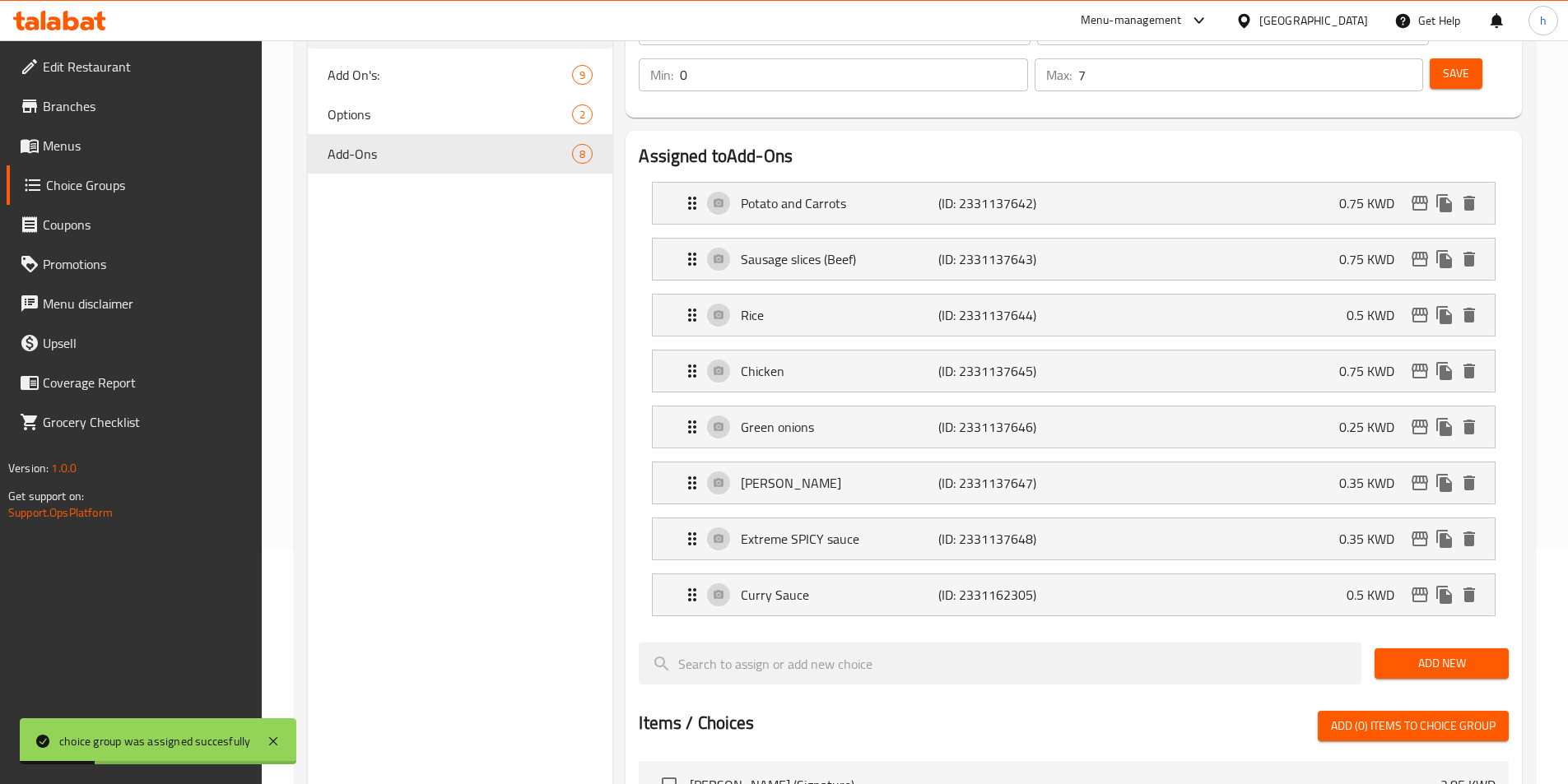
scroll to position [0, 0]
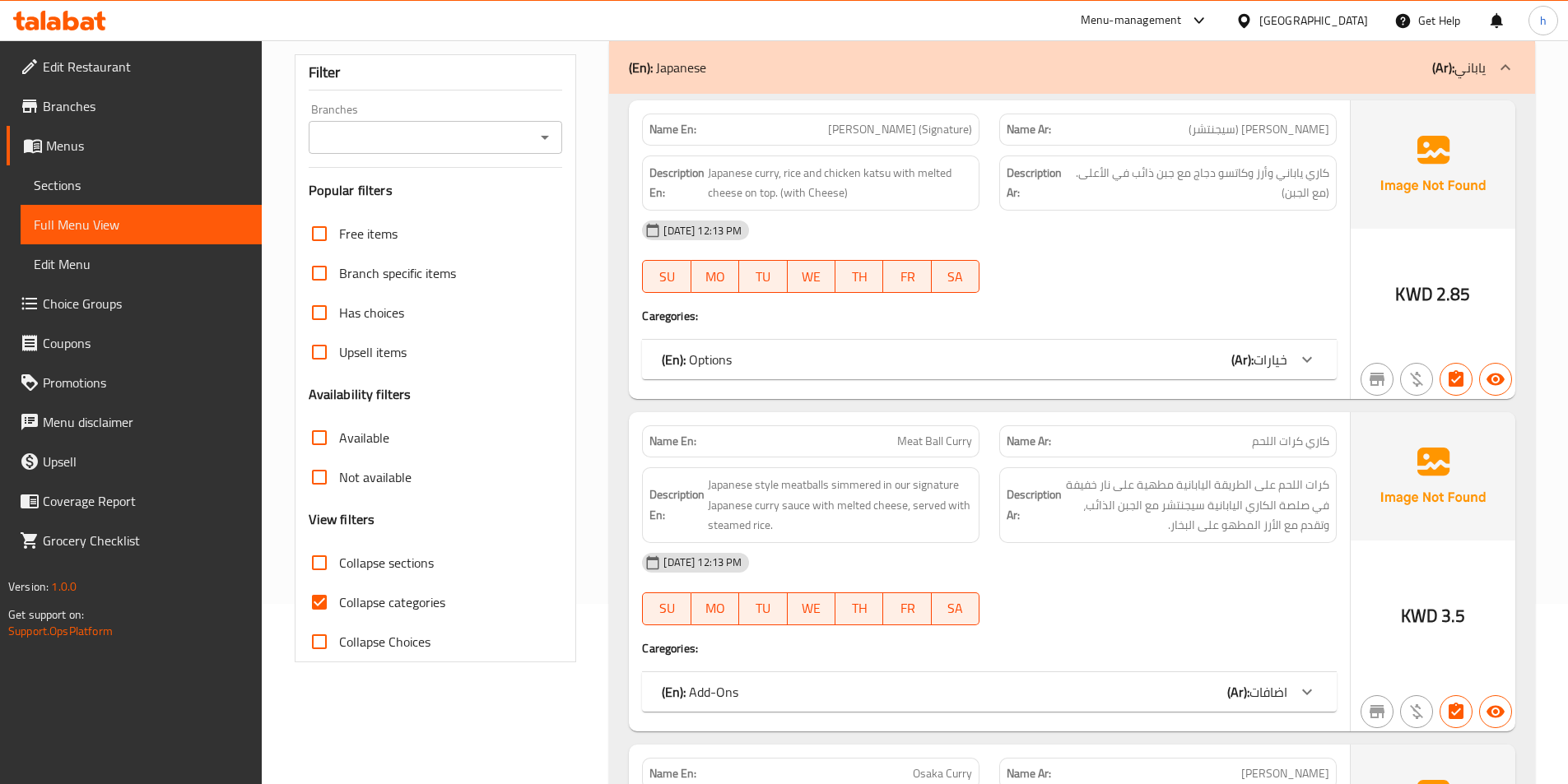
scroll to position [247, 0]
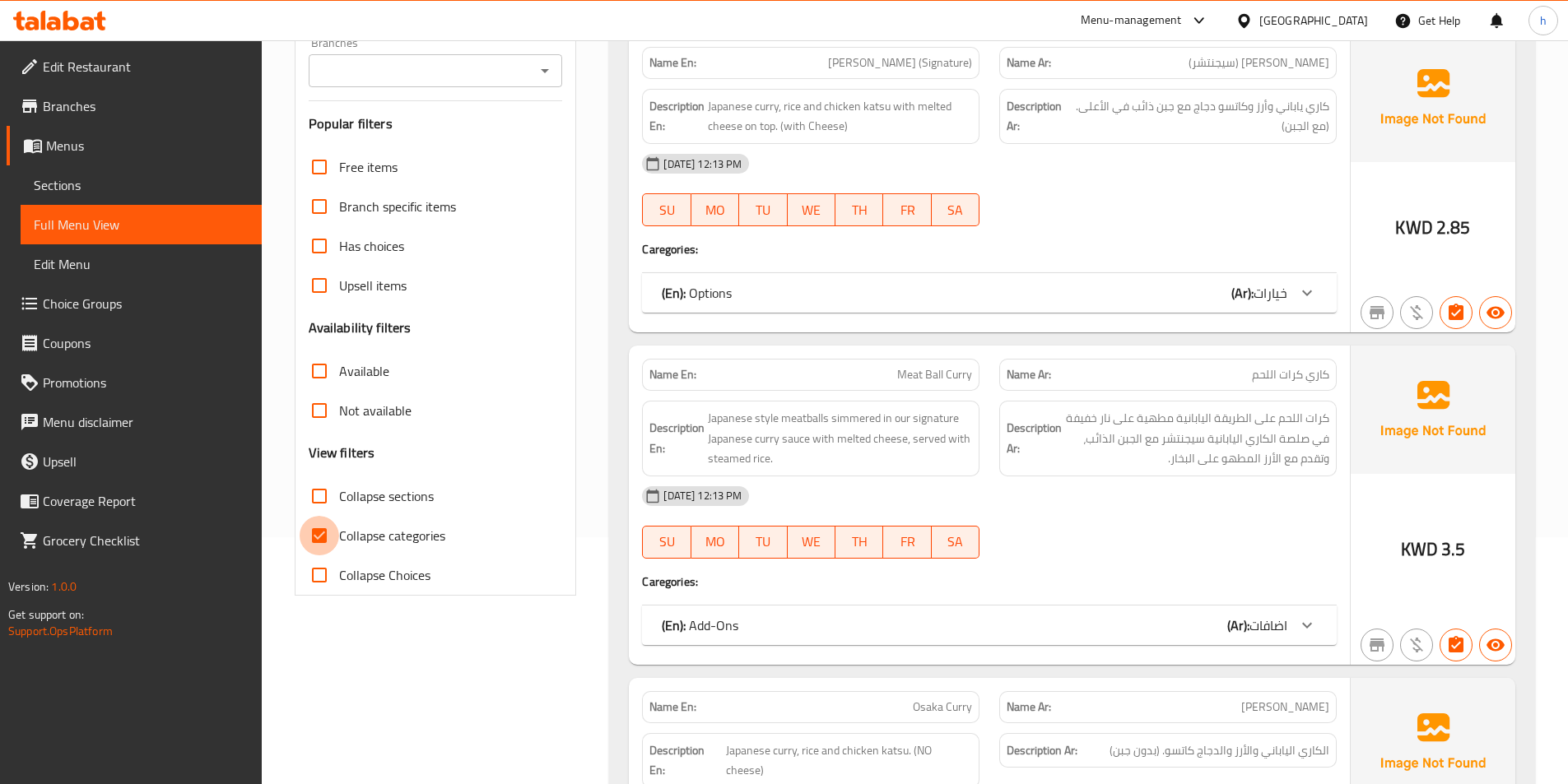
click at [326, 551] on input "Collapse categories" at bounding box center [319, 536] width 40 height 40
checkbox input "false"
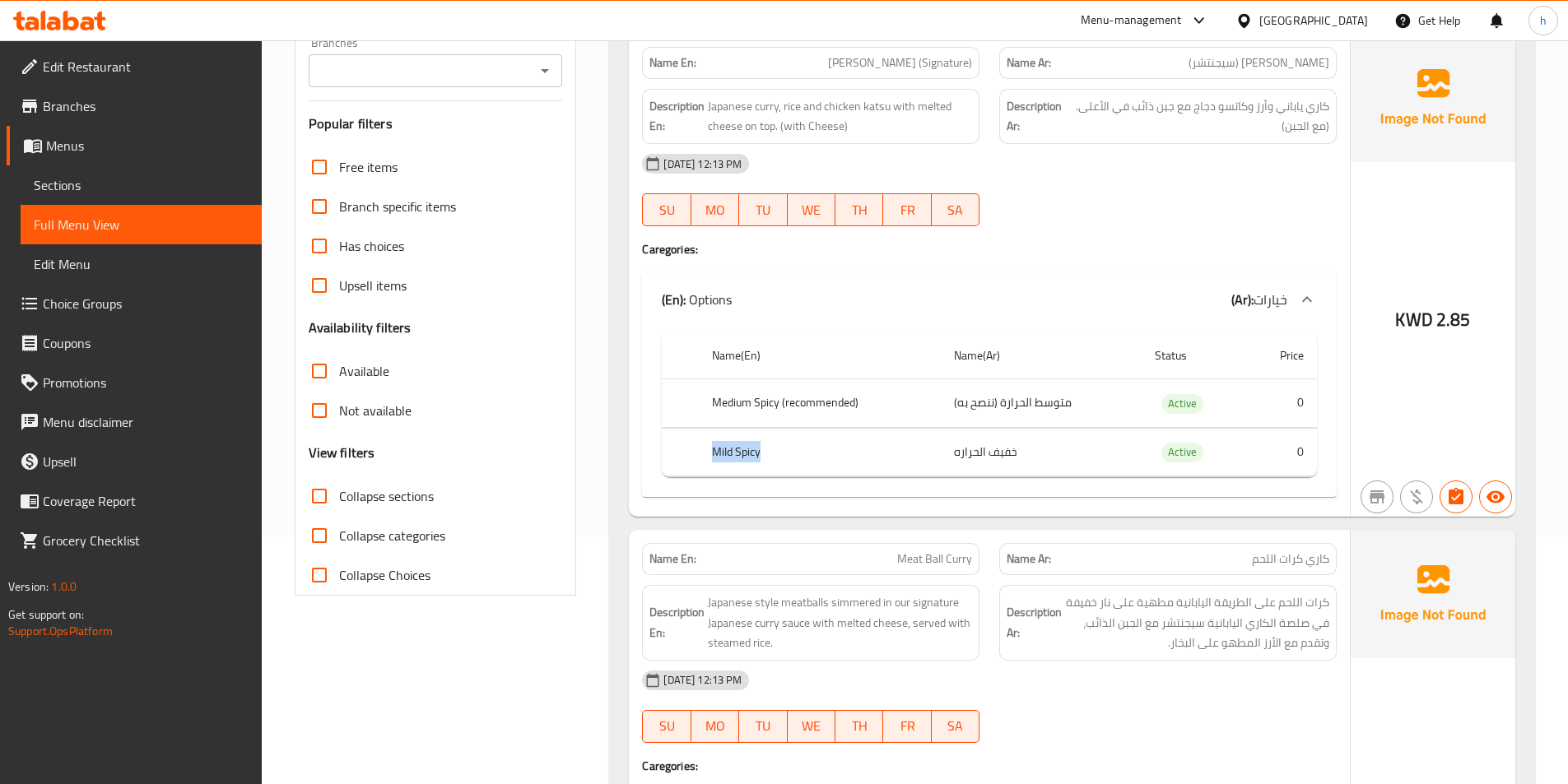
drag, startPoint x: 714, startPoint y: 450, endPoint x: 788, endPoint y: 449, distance: 74.0
click at [788, 449] on th "Mild Spicy" at bounding box center [819, 452] width 242 height 49
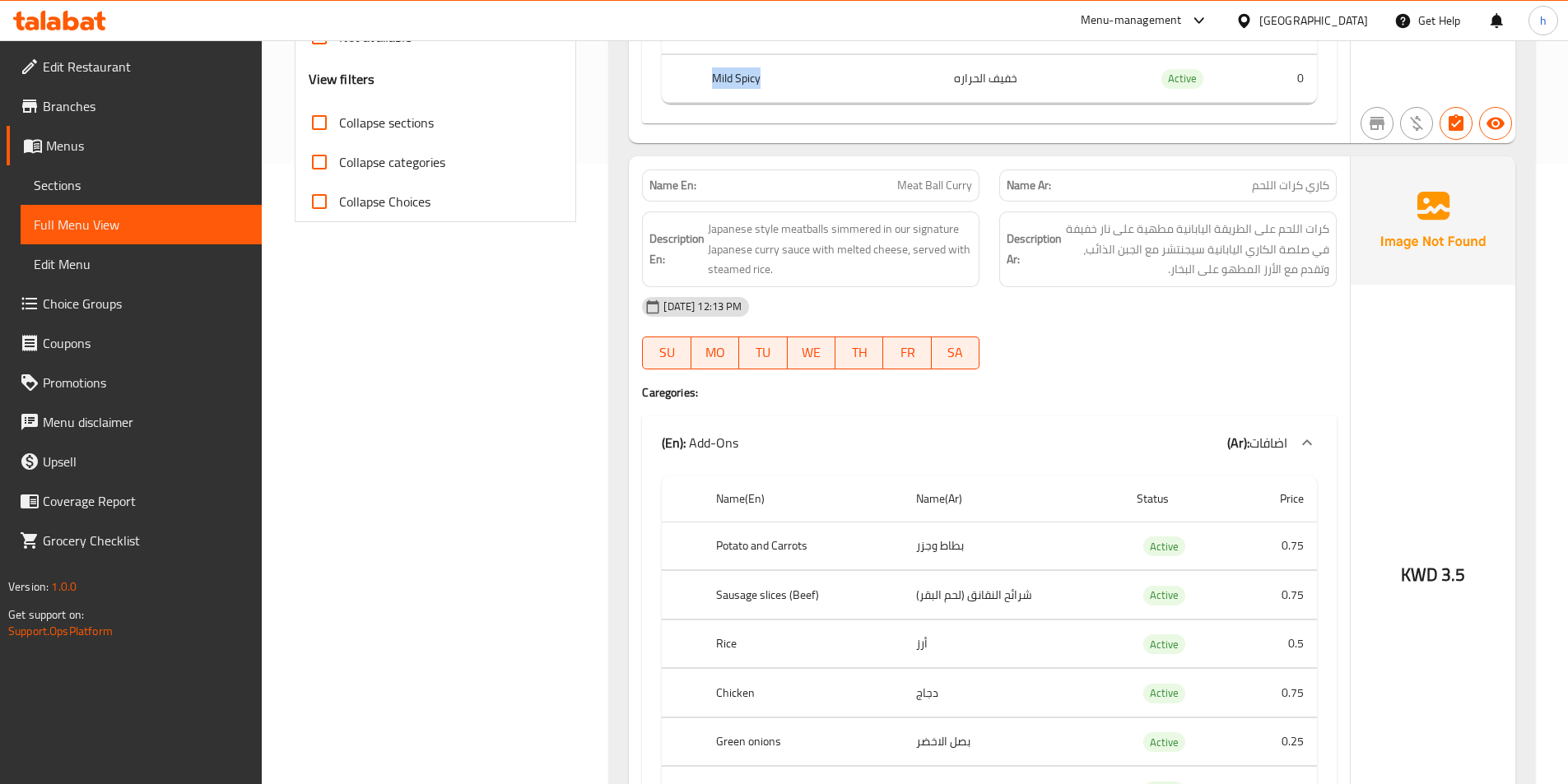
scroll to position [658, 0]
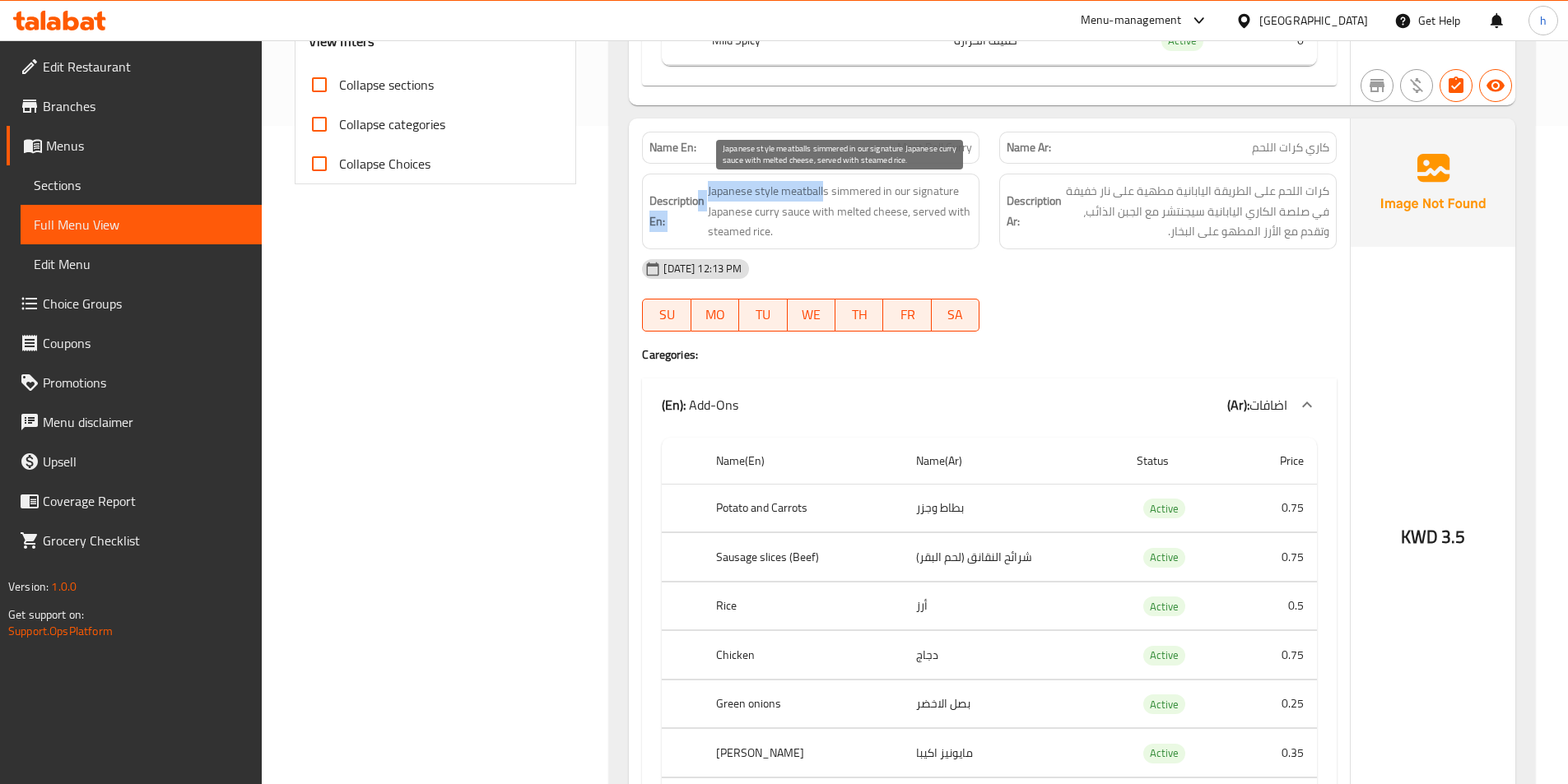
drag, startPoint x: 699, startPoint y: 196, endPoint x: 823, endPoint y: 187, distance: 124.3
click at [823, 187] on h6 "Description En: Japanese style meatballs simmered in our signature Japanese cur…" at bounding box center [810, 211] width 323 height 61
click at [823, 187] on span "Japanese style meatballs simmered in our signature Japanese curry sauce with me…" at bounding box center [840, 211] width 264 height 61
drag, startPoint x: 827, startPoint y: 187, endPoint x: 699, endPoint y: 180, distance: 128.2
click at [699, 180] on div "Description En: Japanese style meatballs simmered in our signature Japanese cur…" at bounding box center [810, 211] width 337 height 76
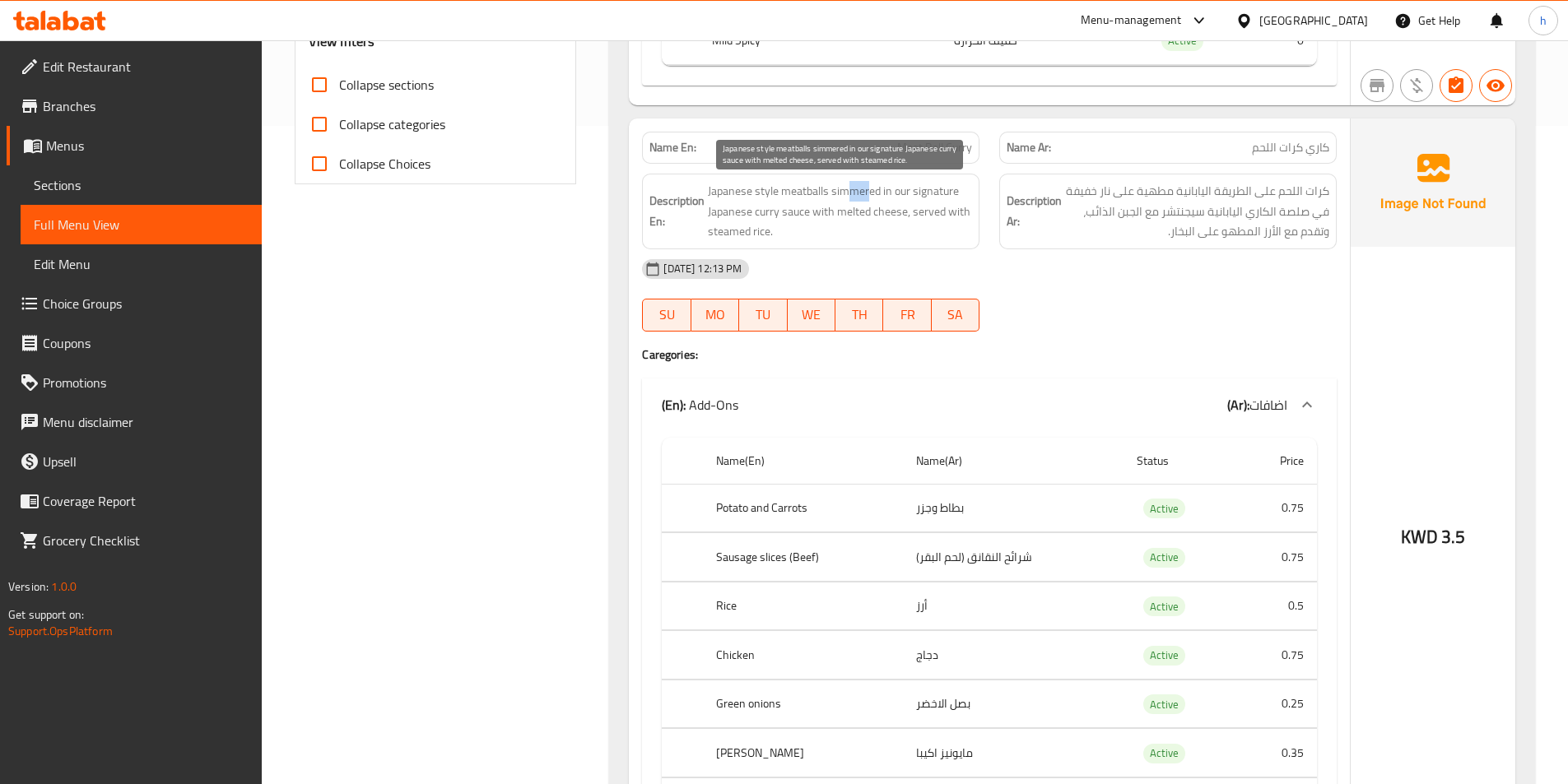
drag, startPoint x: 851, startPoint y: 193, endPoint x: 870, endPoint y: 194, distance: 19.0
click at [870, 194] on span "Japanese style meatballs simmered in our signature Japanese curry sauce with me…" at bounding box center [840, 211] width 264 height 61
click at [912, 207] on span "Japanese style meatballs simmered in our signature Japanese curry sauce with me…" at bounding box center [840, 211] width 264 height 61
drag, startPoint x: 893, startPoint y: 194, endPoint x: 808, endPoint y: 213, distance: 87.1
click at [808, 213] on span "Japanese style meatballs simmered in our signature Japanese curry sauce with me…" at bounding box center [840, 211] width 264 height 61
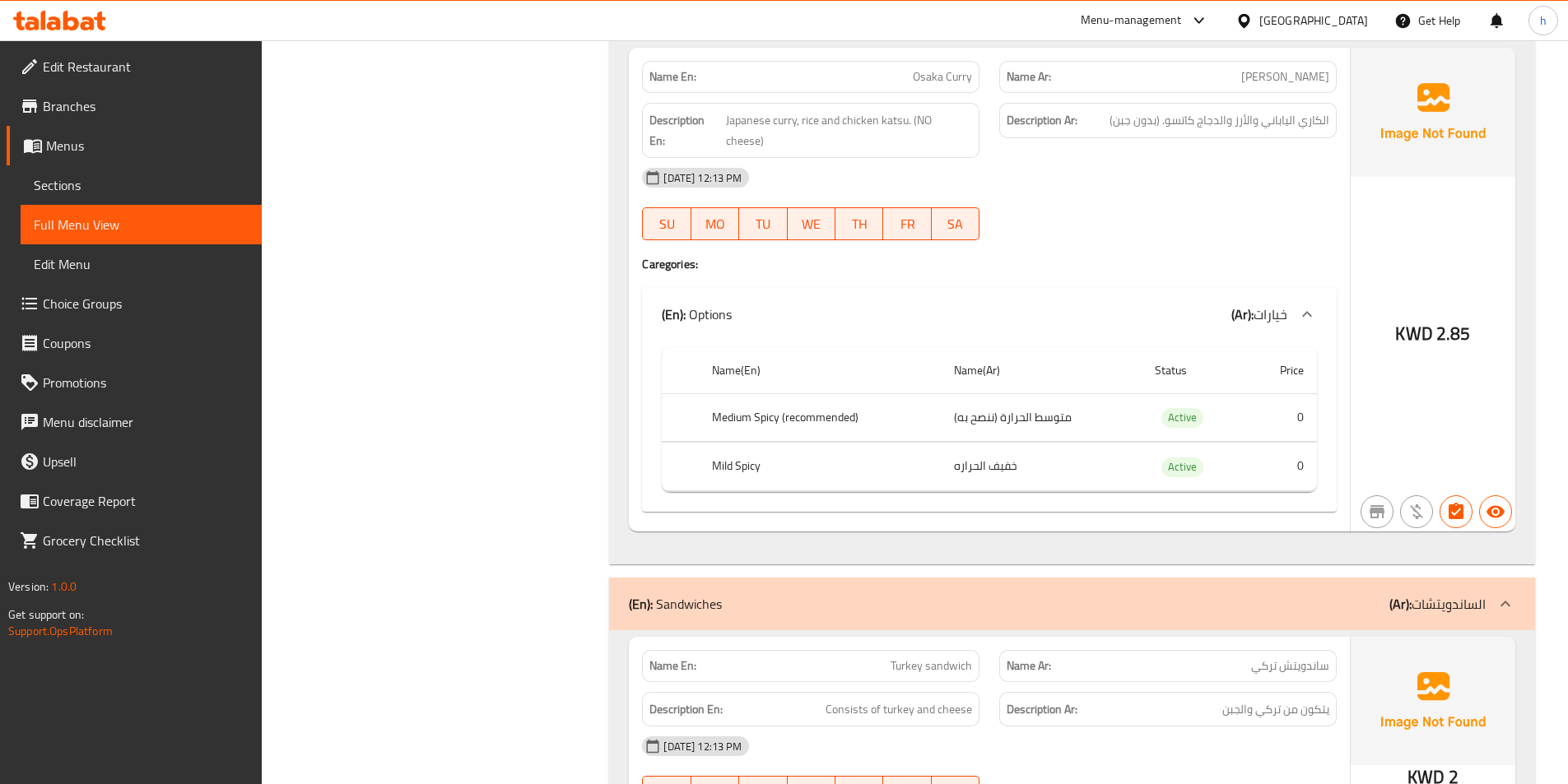
scroll to position [1344, 0]
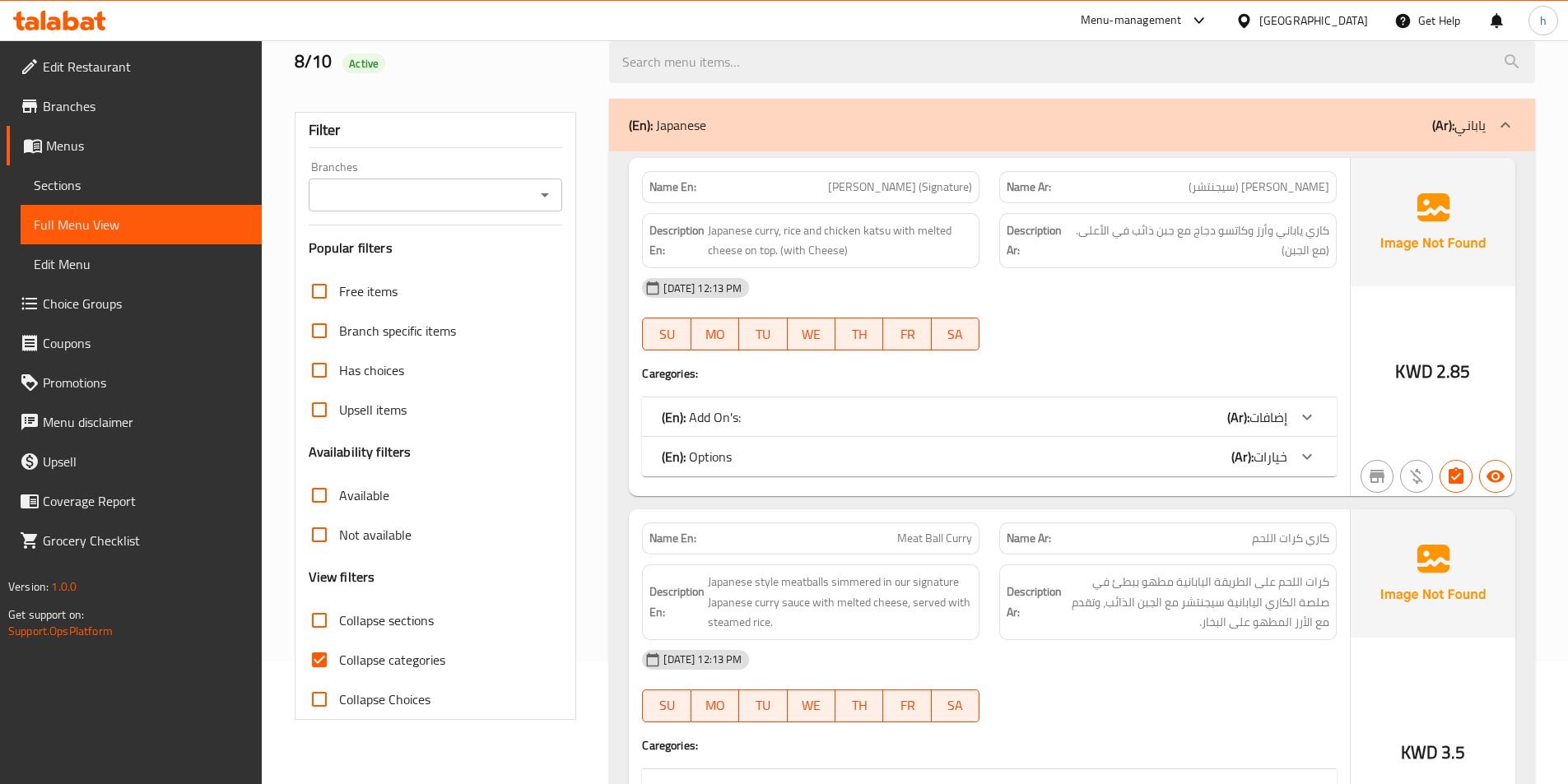
scroll to position [247, 0]
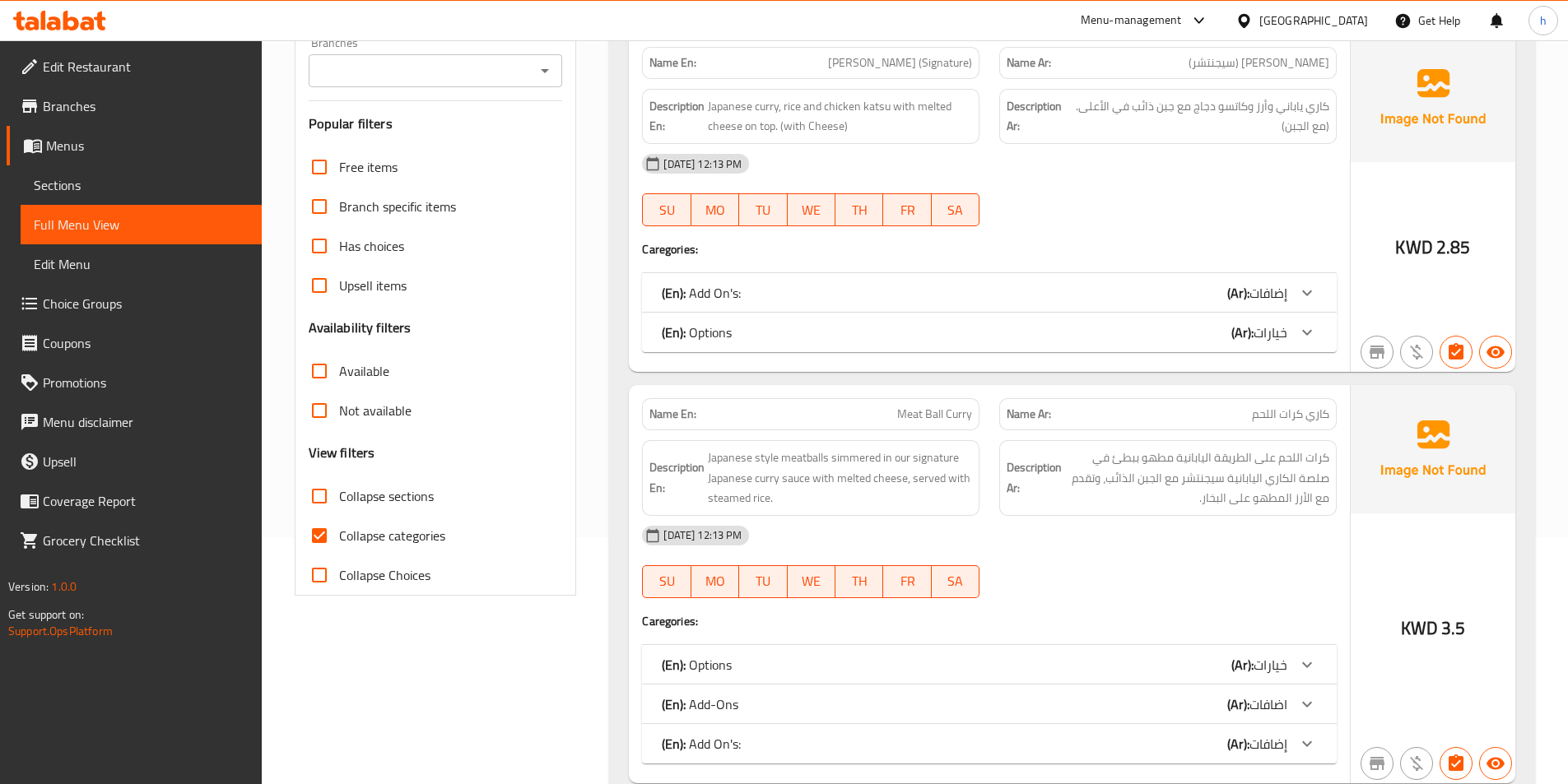
click at [326, 530] on input "Collapse categories" at bounding box center [319, 536] width 40 height 40
checkbox input "false"
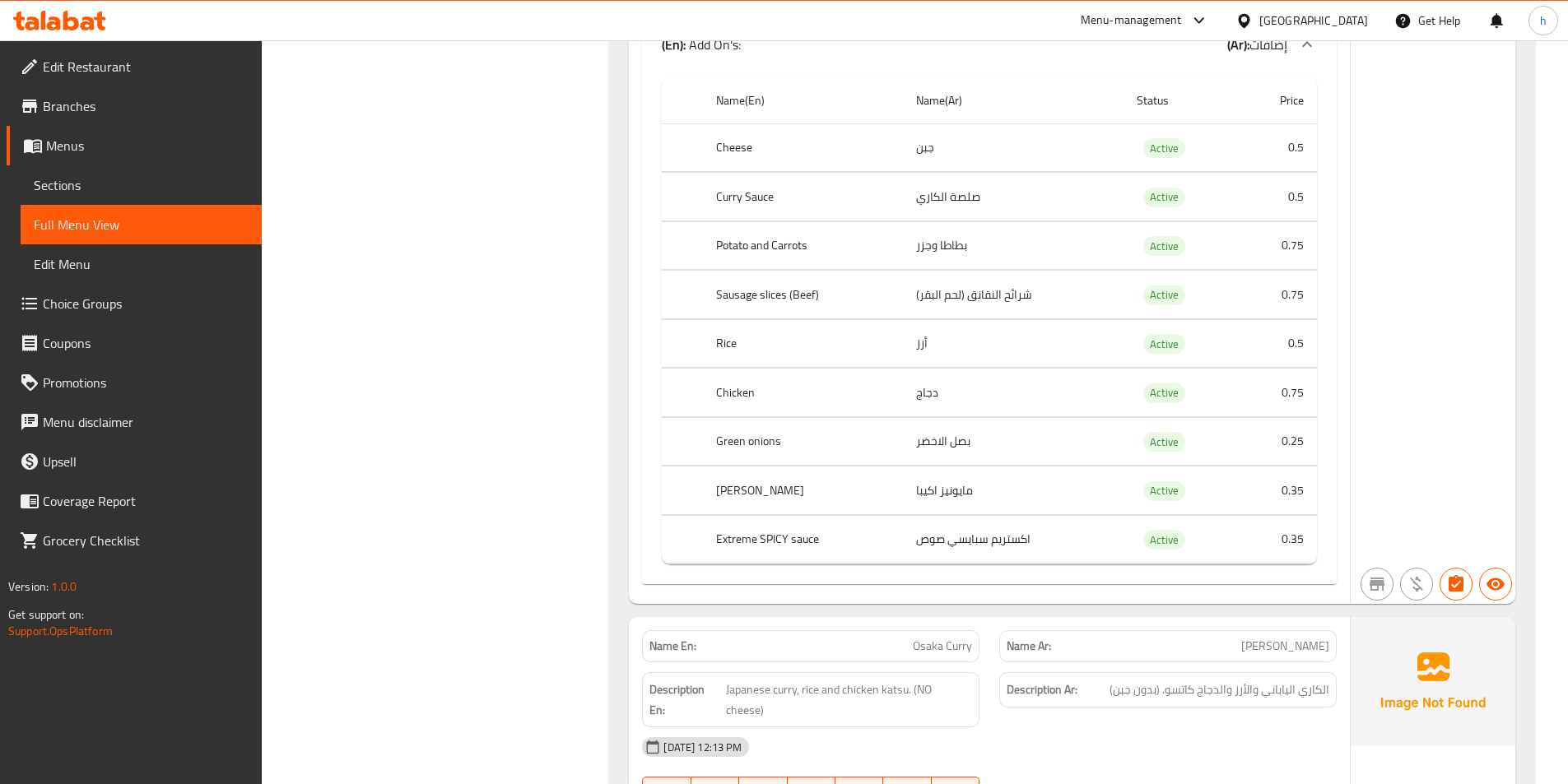
scroll to position [2387, 0]
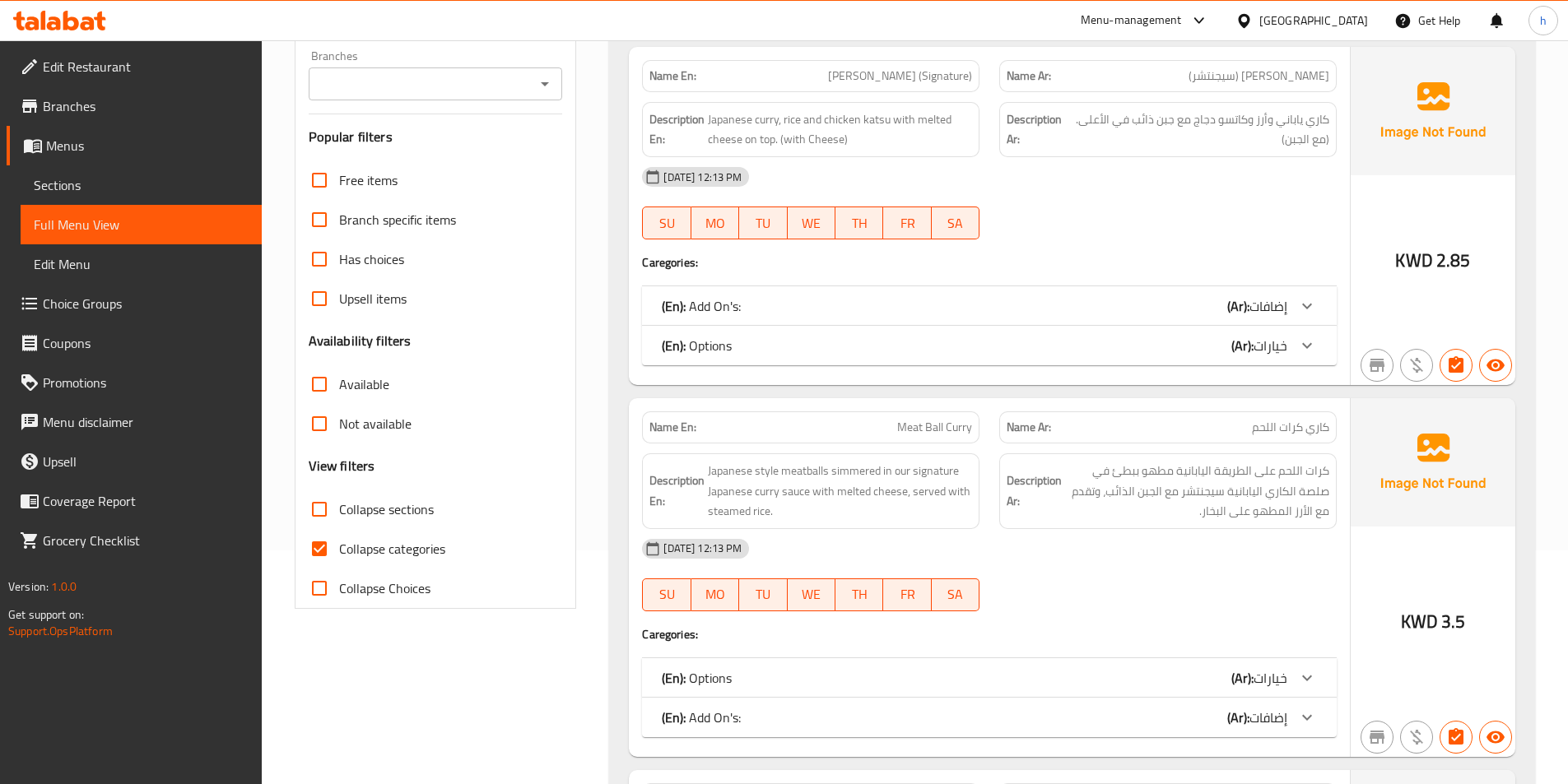
scroll to position [329, 0]
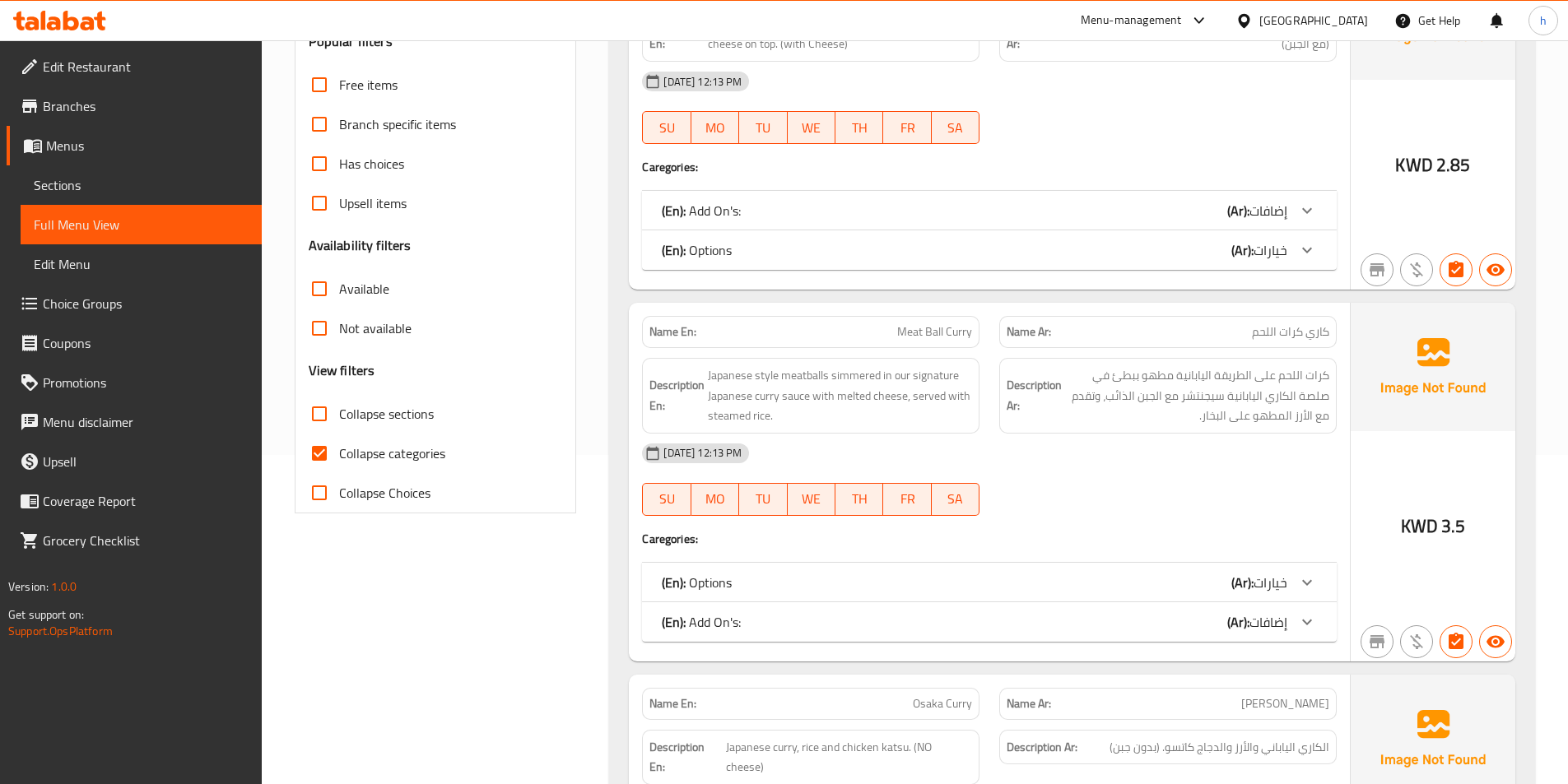
click at [327, 452] on input "Collapse categories" at bounding box center [319, 453] width 40 height 40
checkbox input "false"
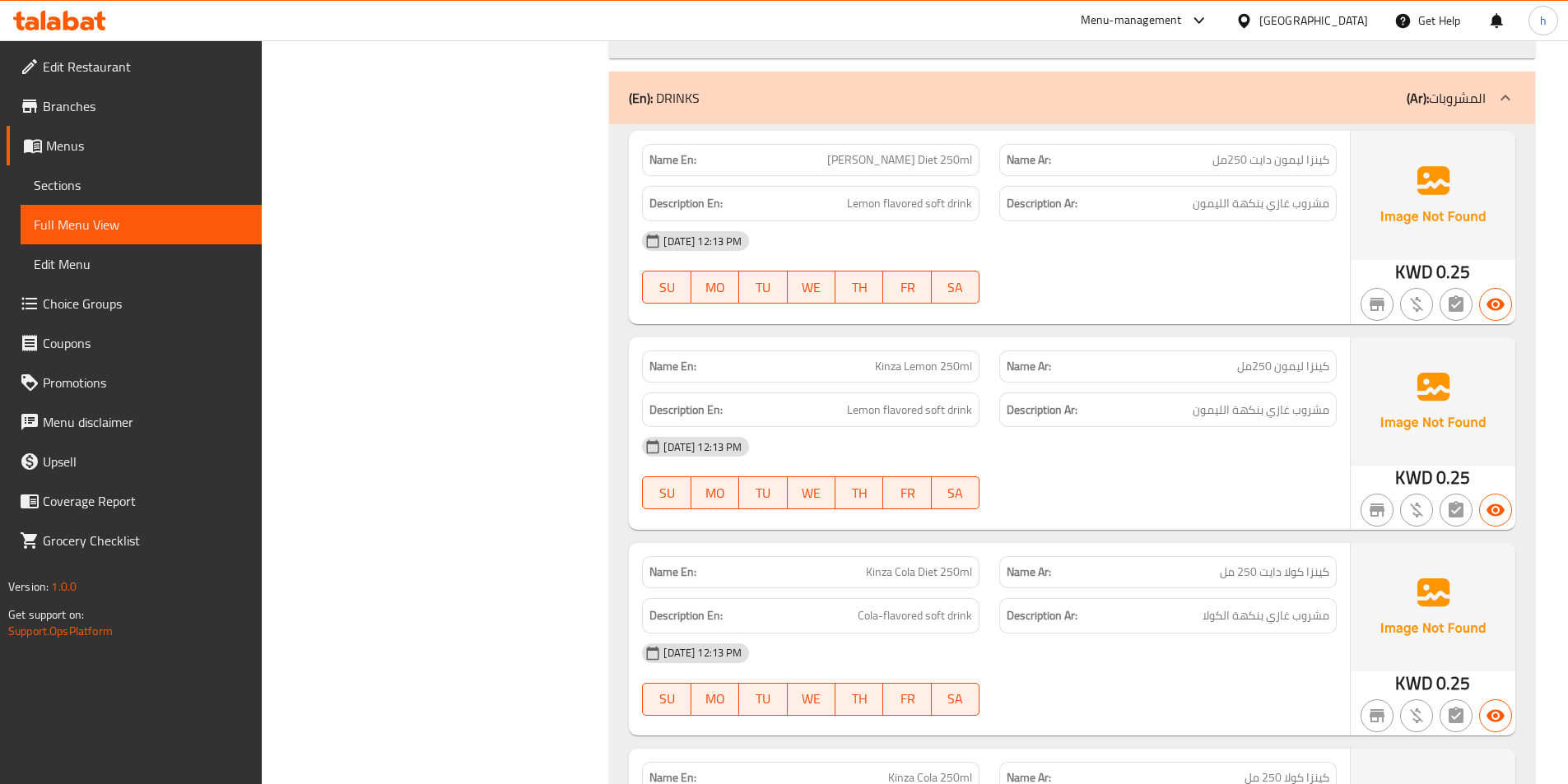
scroll to position [4974, 0]
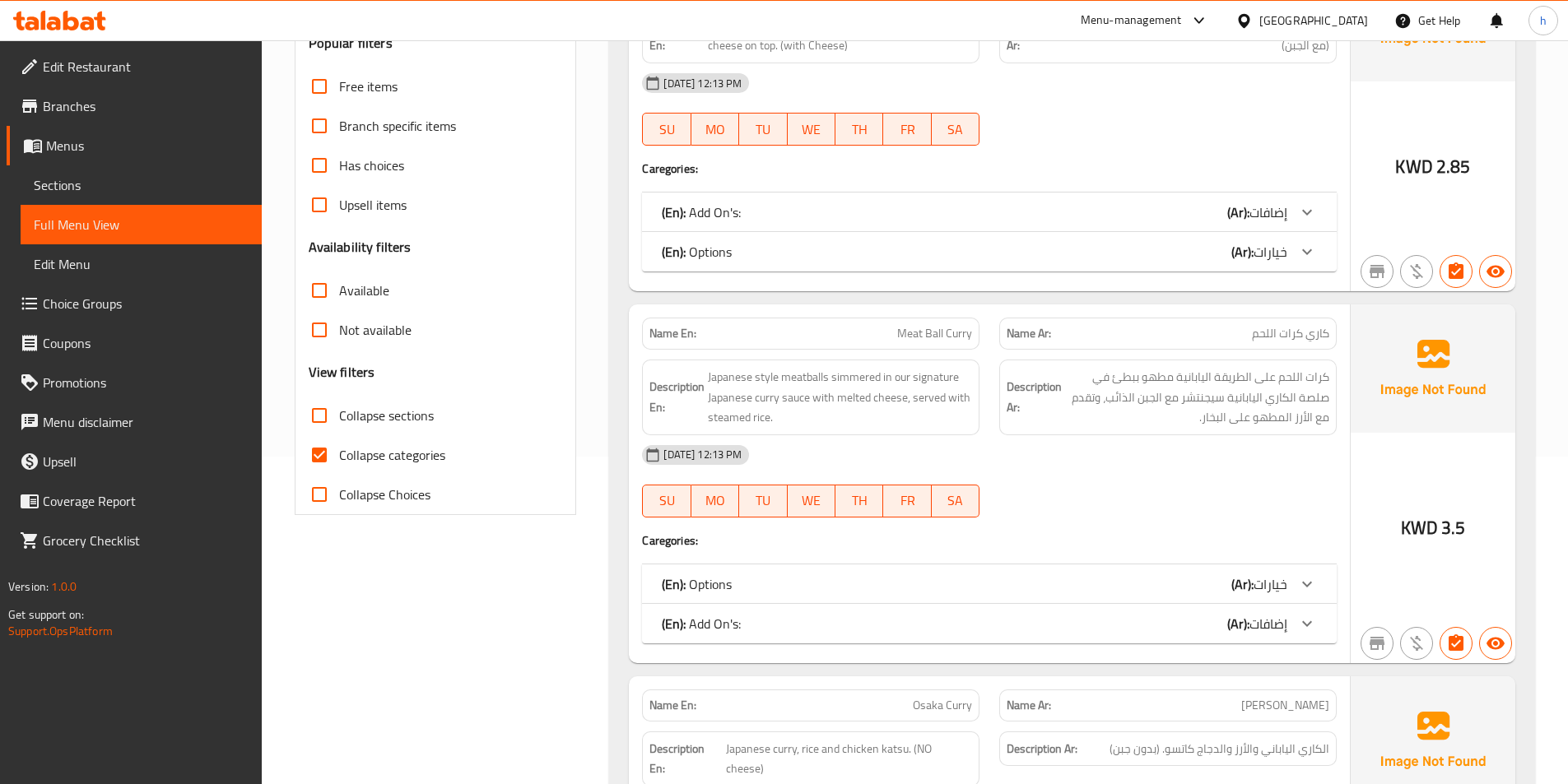
scroll to position [329, 0]
click at [316, 462] on input "Collapse categories" at bounding box center [319, 453] width 40 height 40
checkbox input "false"
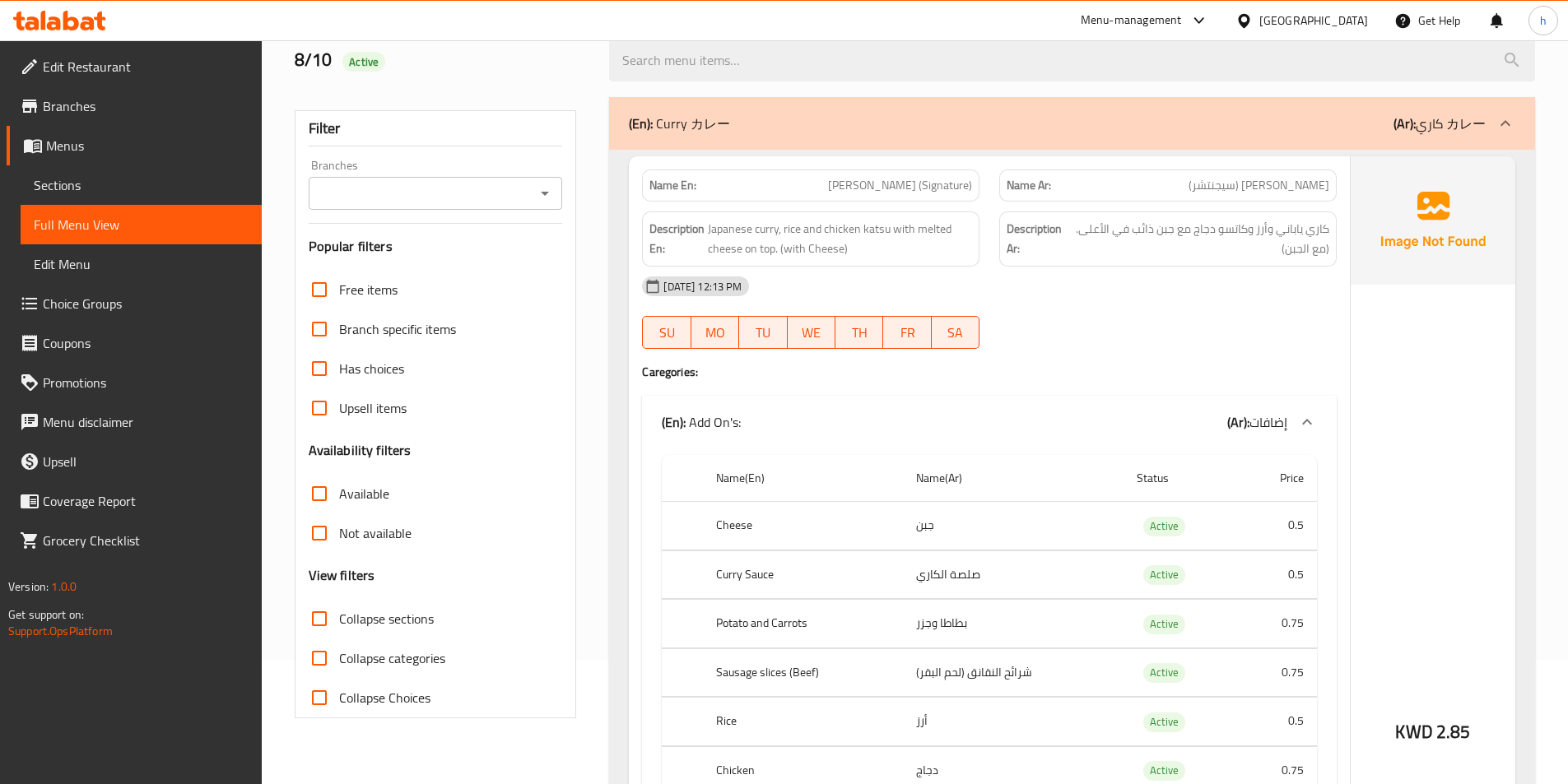
scroll to position [165, 0]
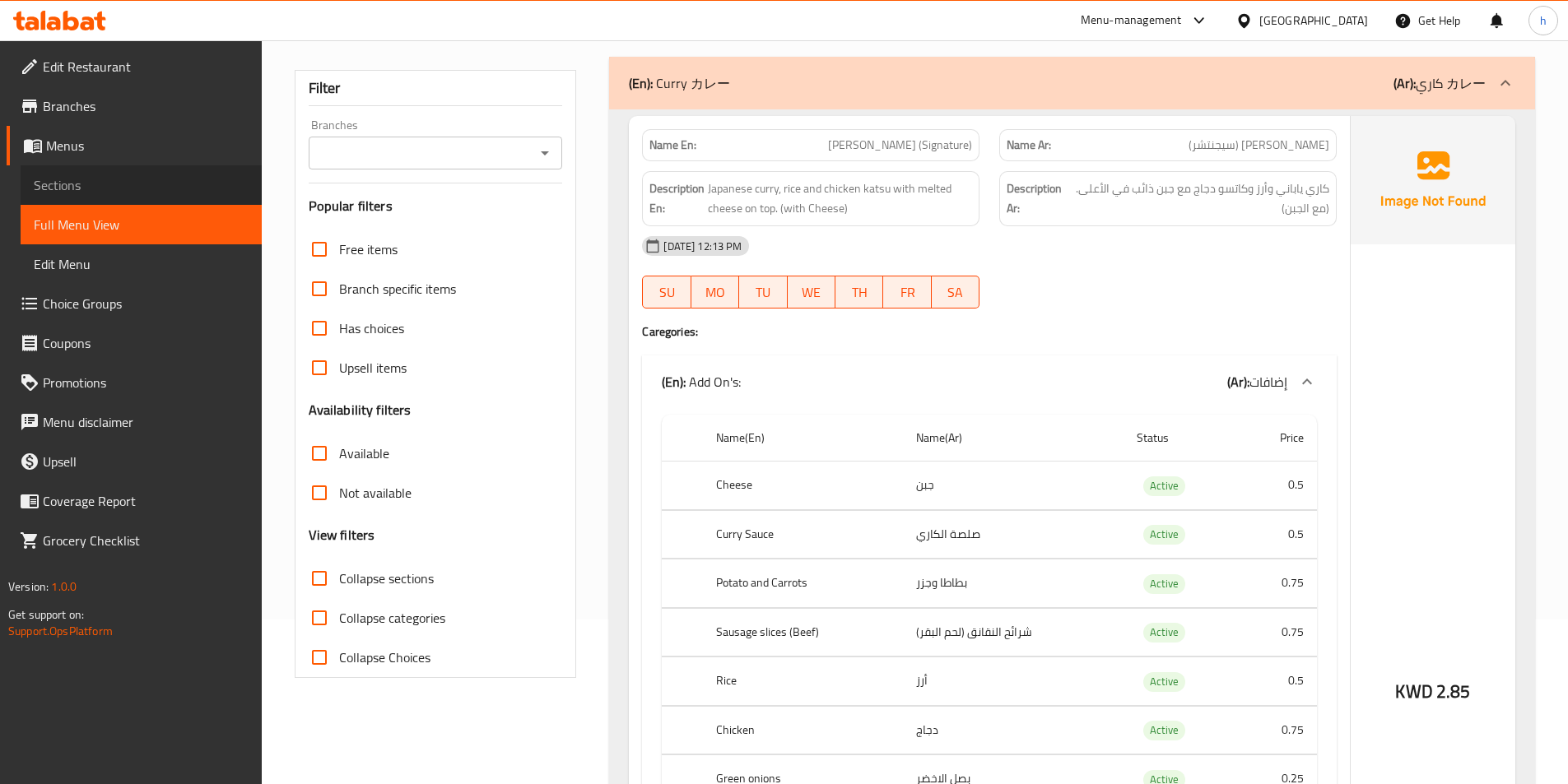
click at [102, 191] on span "Sections" at bounding box center [141, 185] width 215 height 20
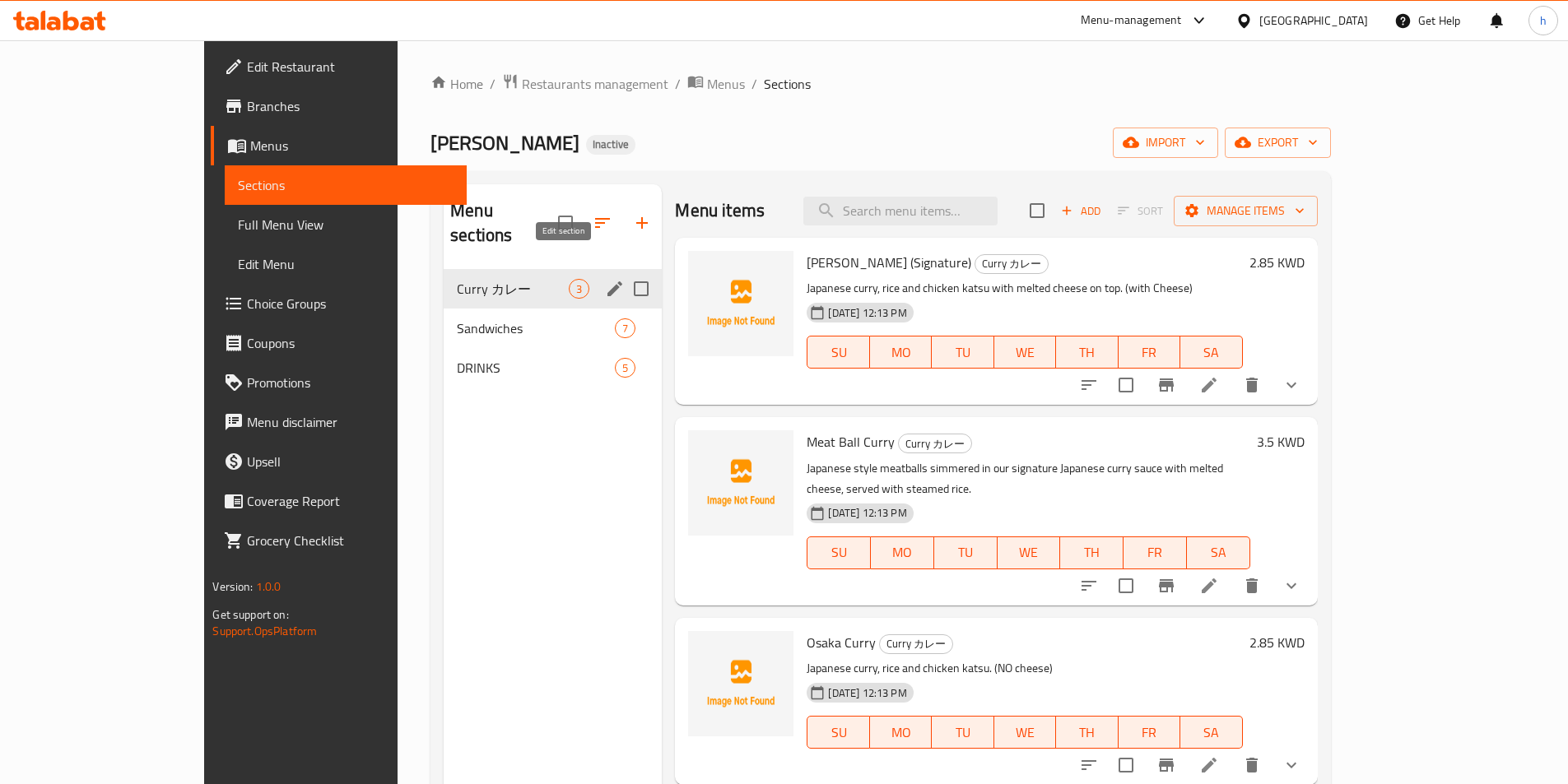
click at [605, 279] on icon "edit" at bounding box center [615, 289] width 20 height 20
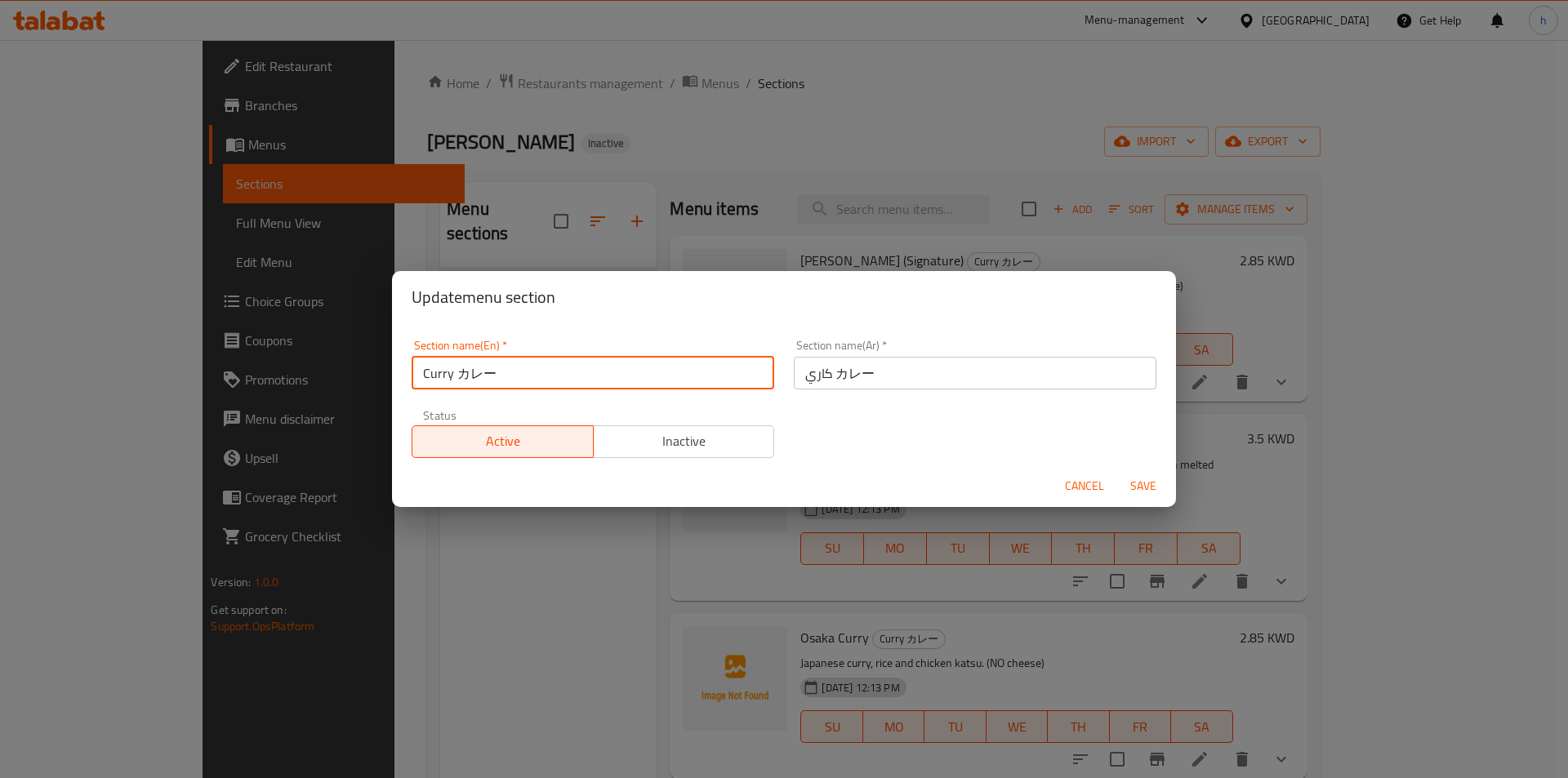
click at [494, 367] on input "Curry カレー" at bounding box center [593, 373] width 362 height 33
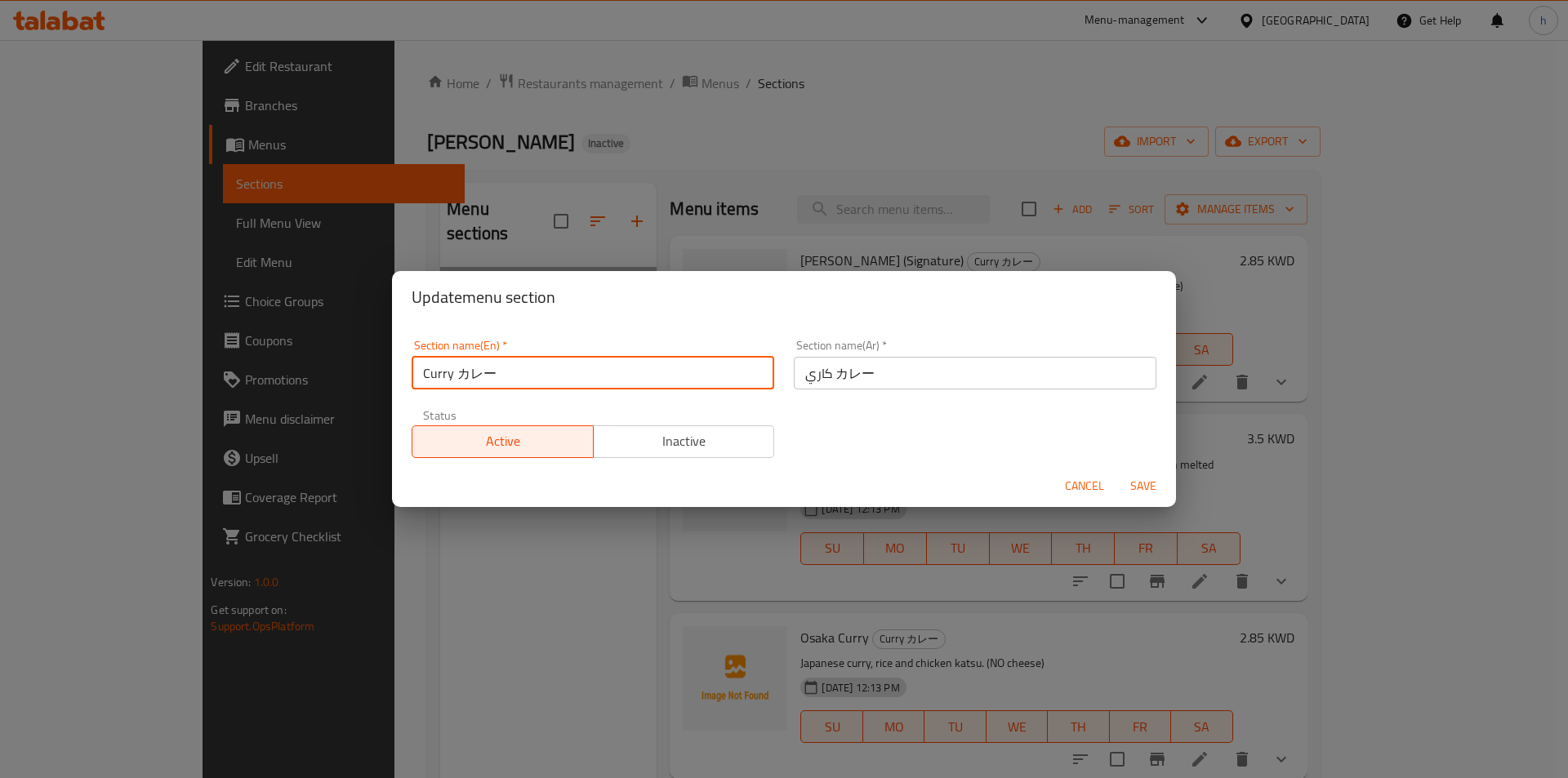
click at [494, 367] on input "Curry カレー" at bounding box center [593, 373] width 362 height 33
paste input "Japanese"
type input "Japanese"
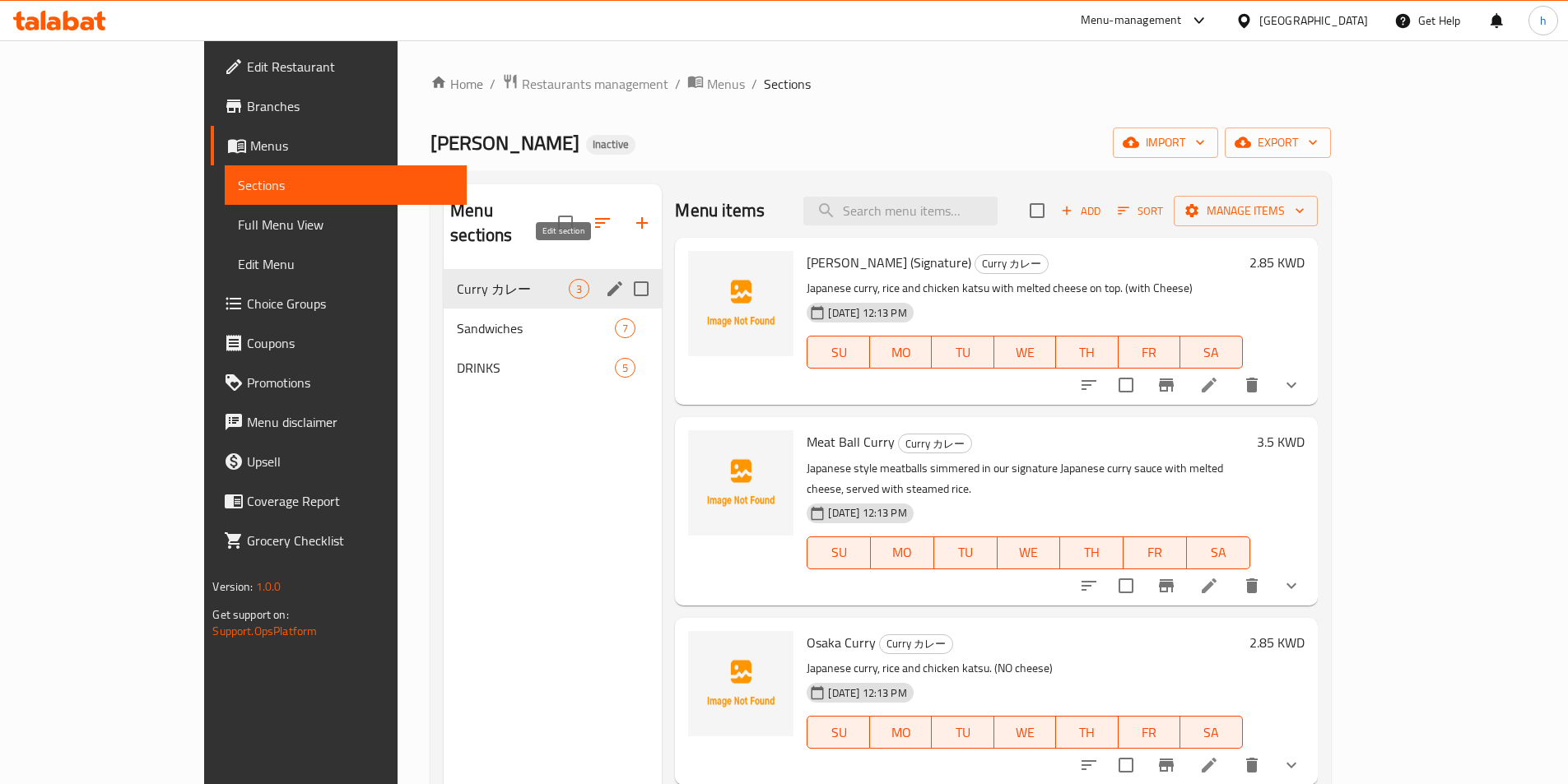
click at [605, 279] on icon "edit" at bounding box center [615, 289] width 20 height 20
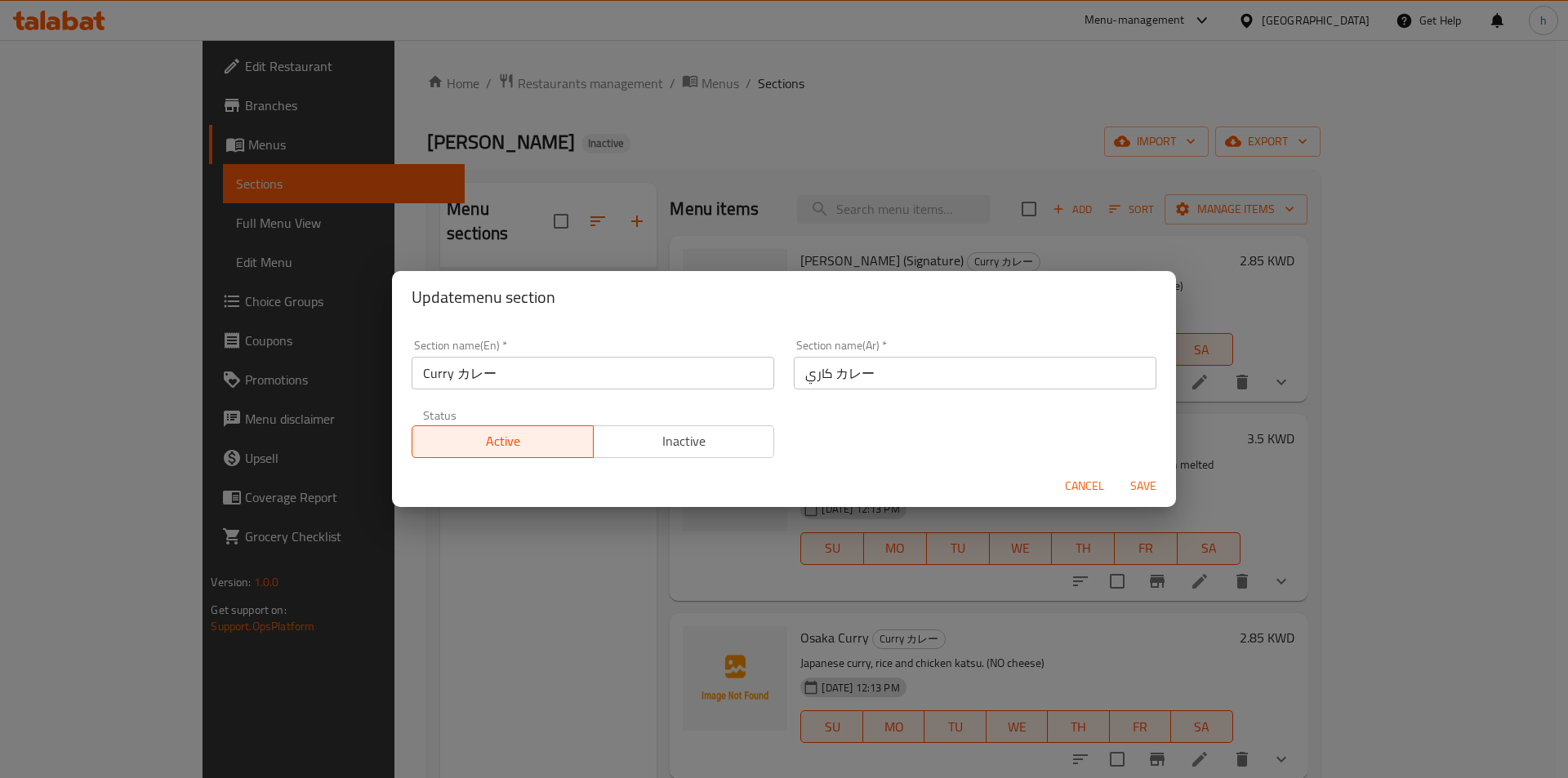
click at [537, 364] on input "Curry カレー" at bounding box center [593, 373] width 362 height 33
paste input "Japanese"
type input "Japanese"
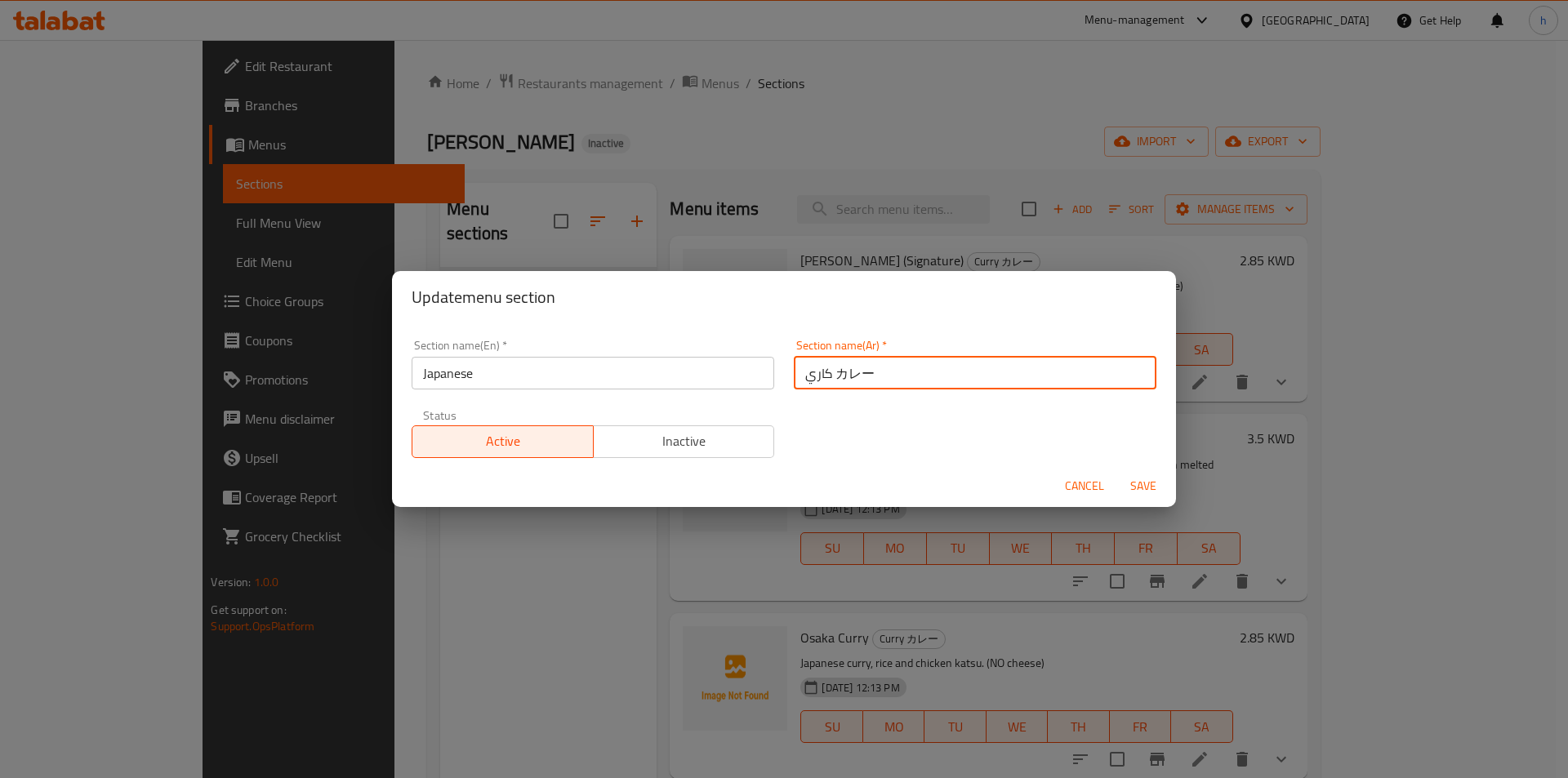
drag, startPoint x: 918, startPoint y: 381, endPoint x: 789, endPoint y: 387, distance: 129.1
click at [794, 387] on input "كاري カレー" at bounding box center [975, 373] width 362 height 33
type input "ياباني"
click at [1144, 487] on span "Save" at bounding box center [1144, 486] width 39 height 21
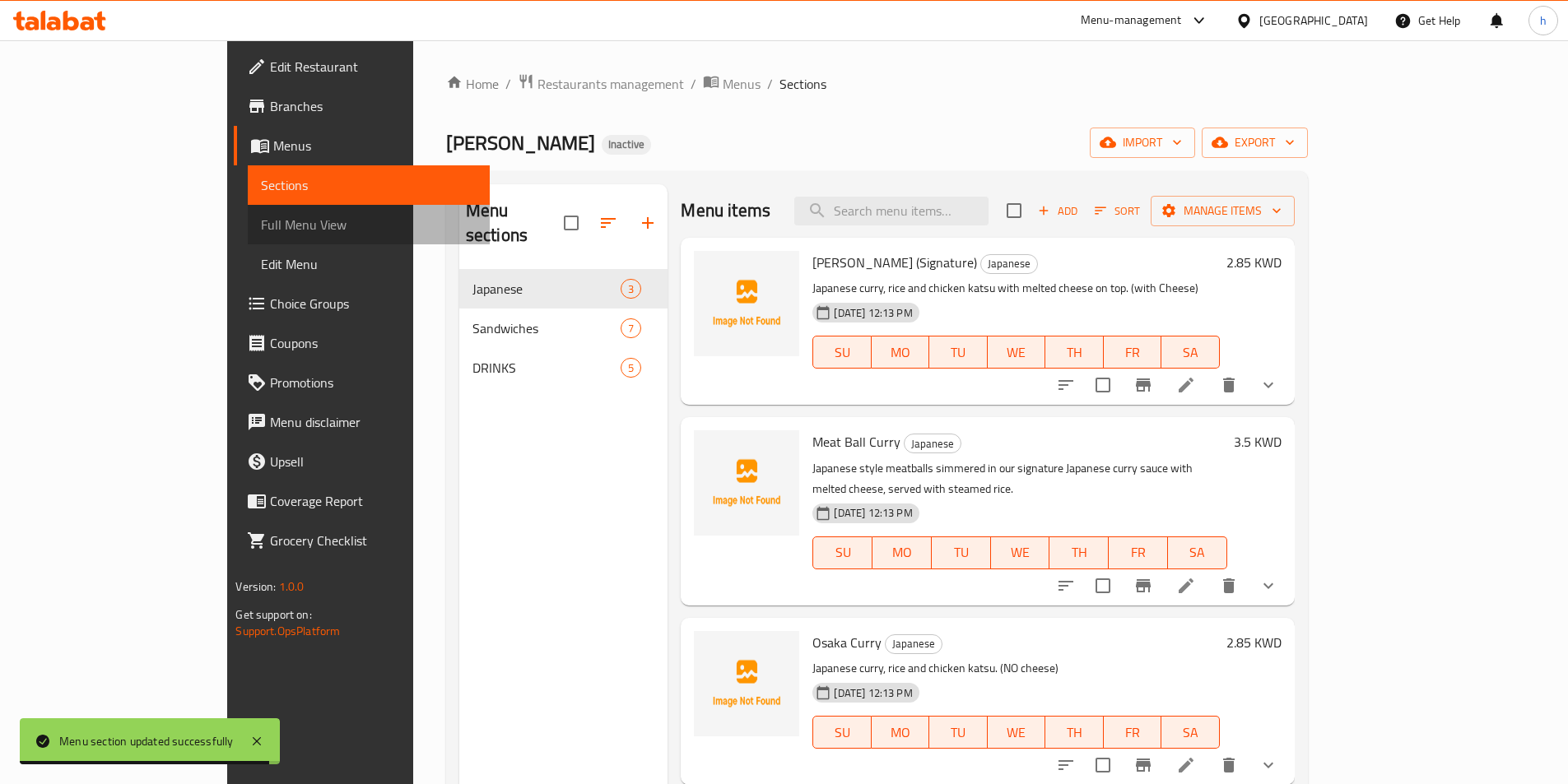
click at [248, 235] on link "Full Menu View" at bounding box center [369, 225] width 241 height 40
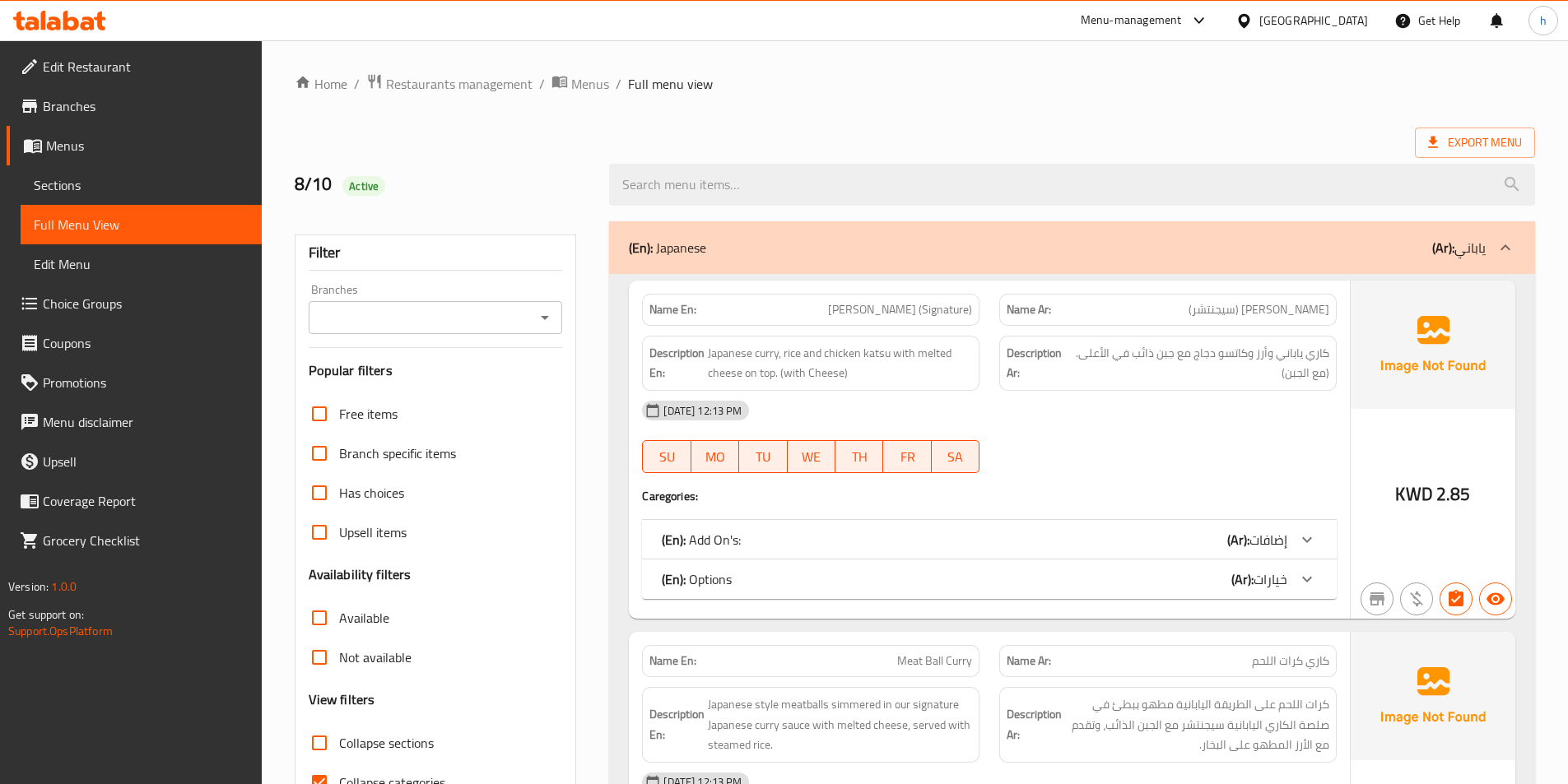
scroll to position [165, 0]
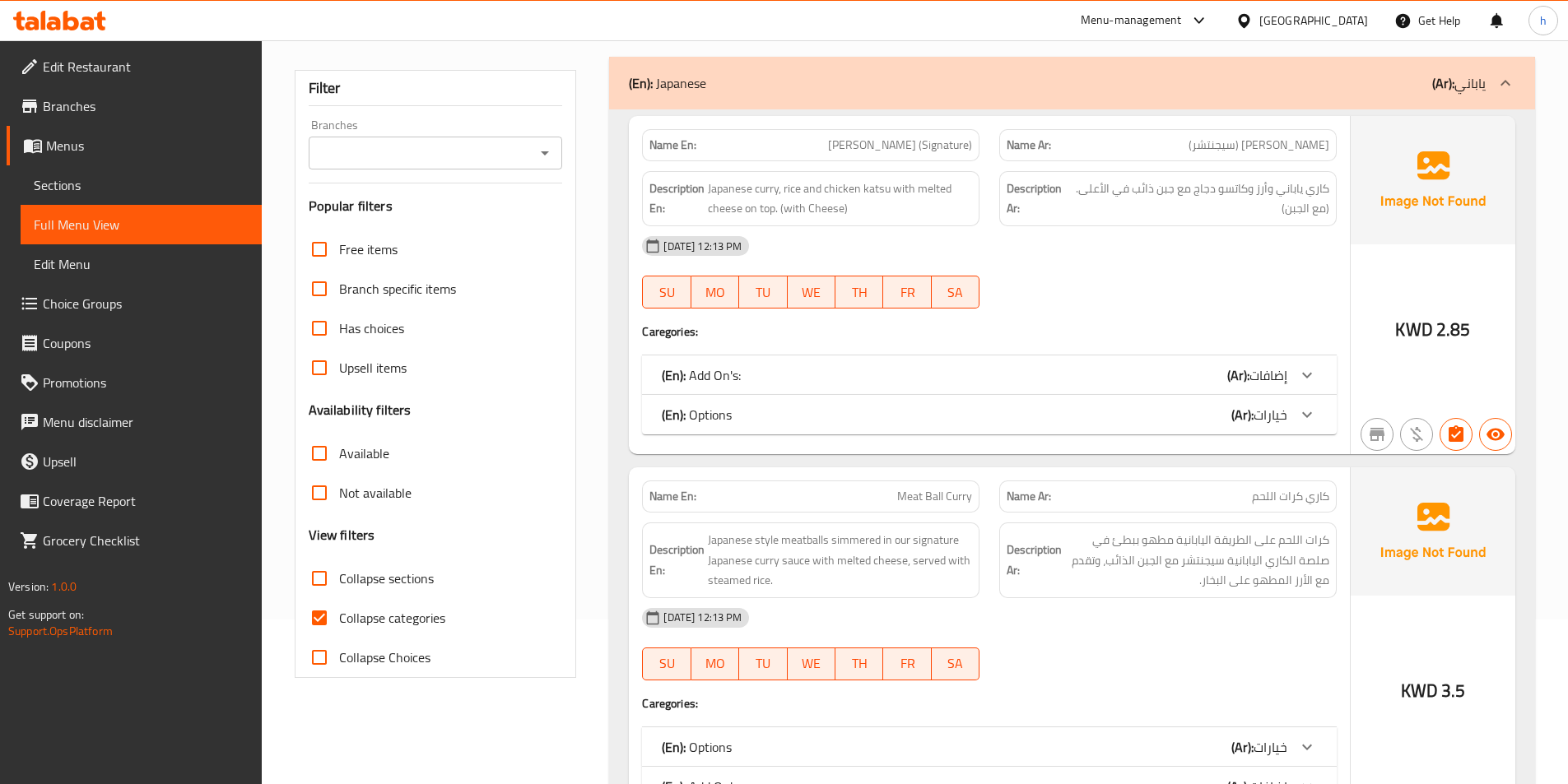
click at [299, 608] on input "Collapse categories" at bounding box center [319, 618] width 40 height 40
checkbox input "false"
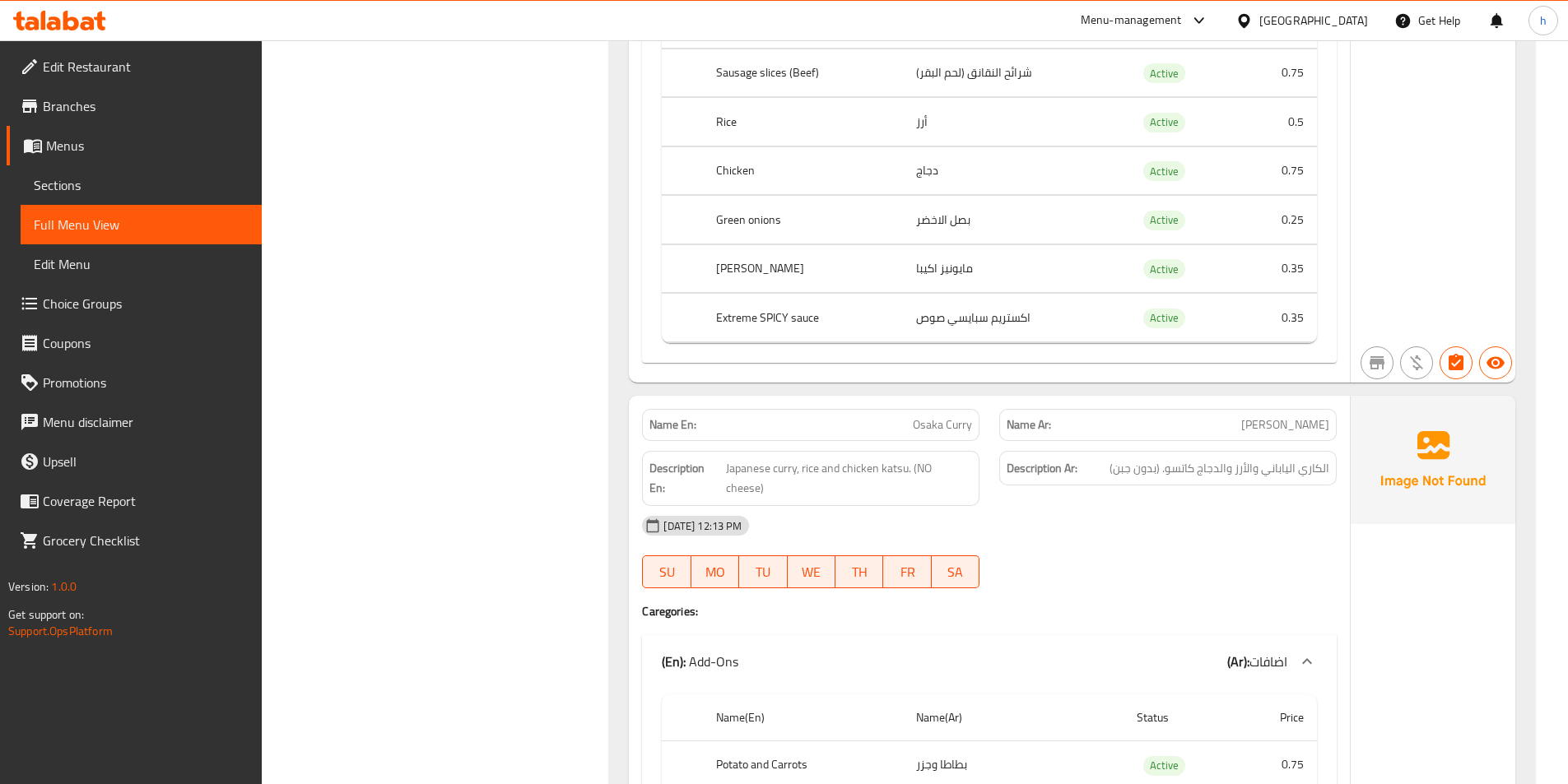
scroll to position [2304, 0]
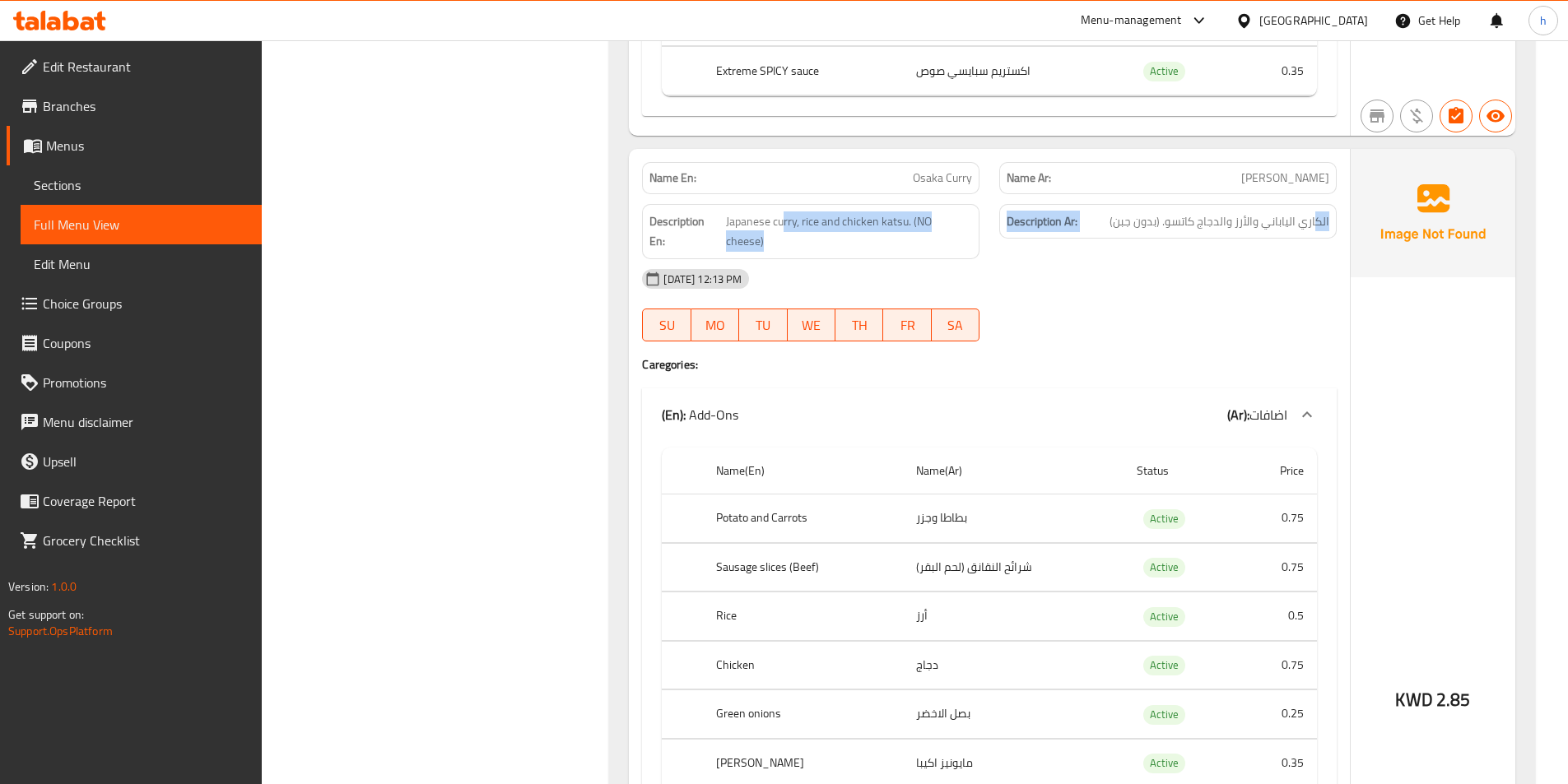
drag, startPoint x: 1316, startPoint y: 222, endPoint x: 784, endPoint y: 234, distance: 532.1
click at [784, 234] on div "Description En: Japanese curry, rice and chicken katsu. (NO cheese) Description…" at bounding box center [989, 231] width 715 height 75
click at [1133, 225] on span "الكاري الياباني والأرز والدجاج كاتسو. (بدون جبن)" at bounding box center [1219, 221] width 219 height 21
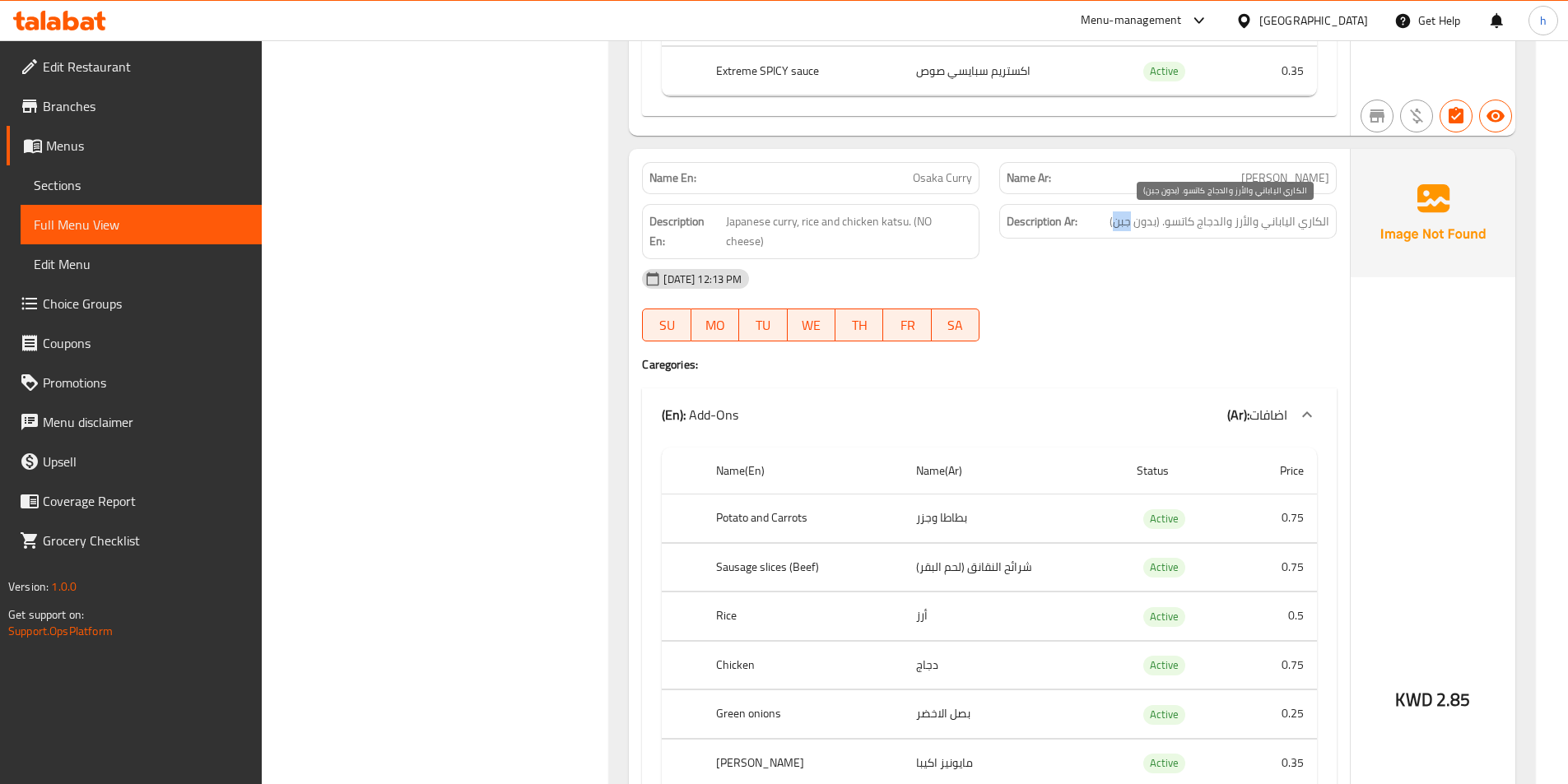
click at [1133, 225] on span "الكاري الياباني والأرز والدجاج كاتسو. (بدون جبن)" at bounding box center [1219, 221] width 219 height 21
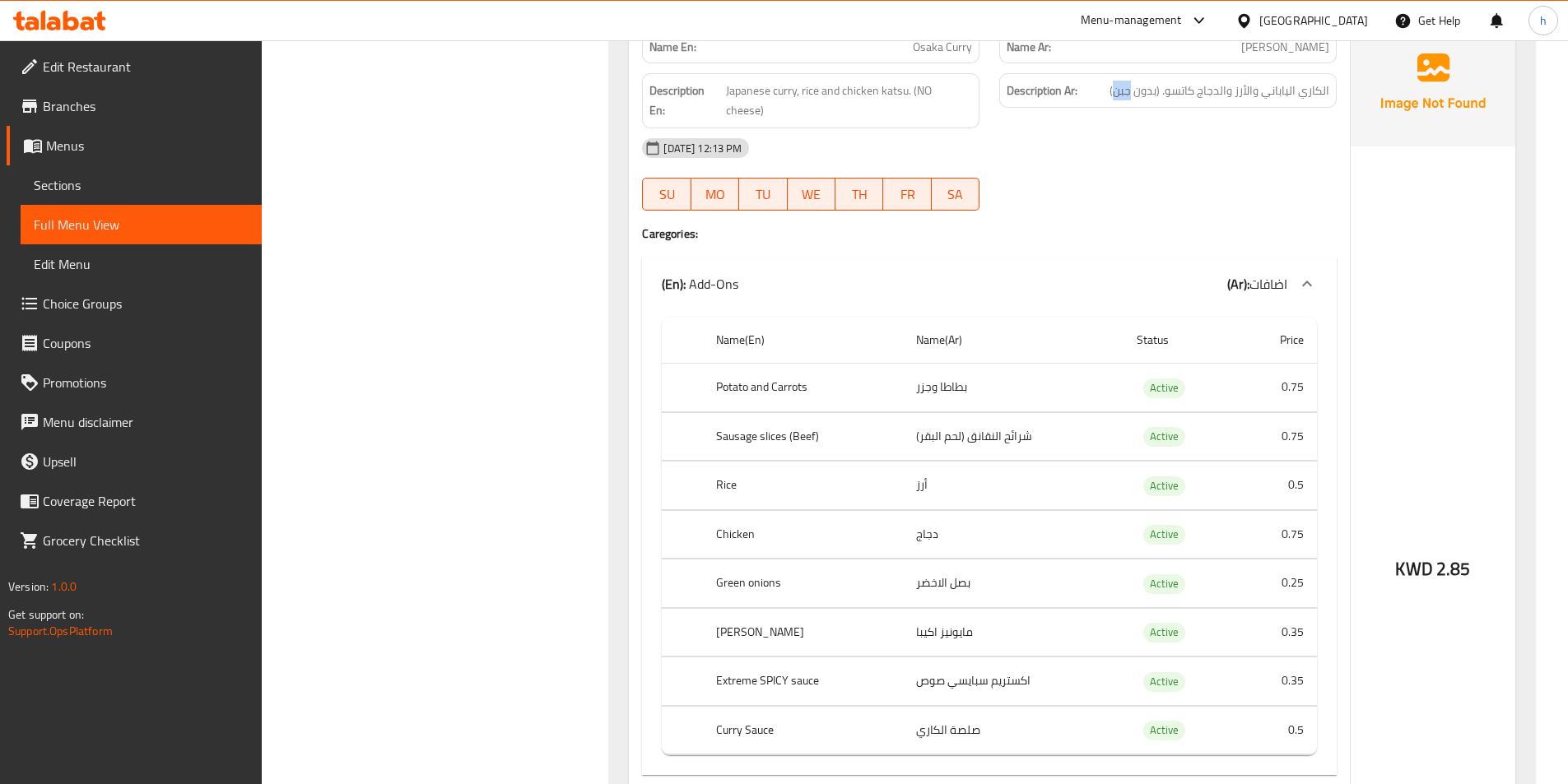
scroll to position [2469, 0]
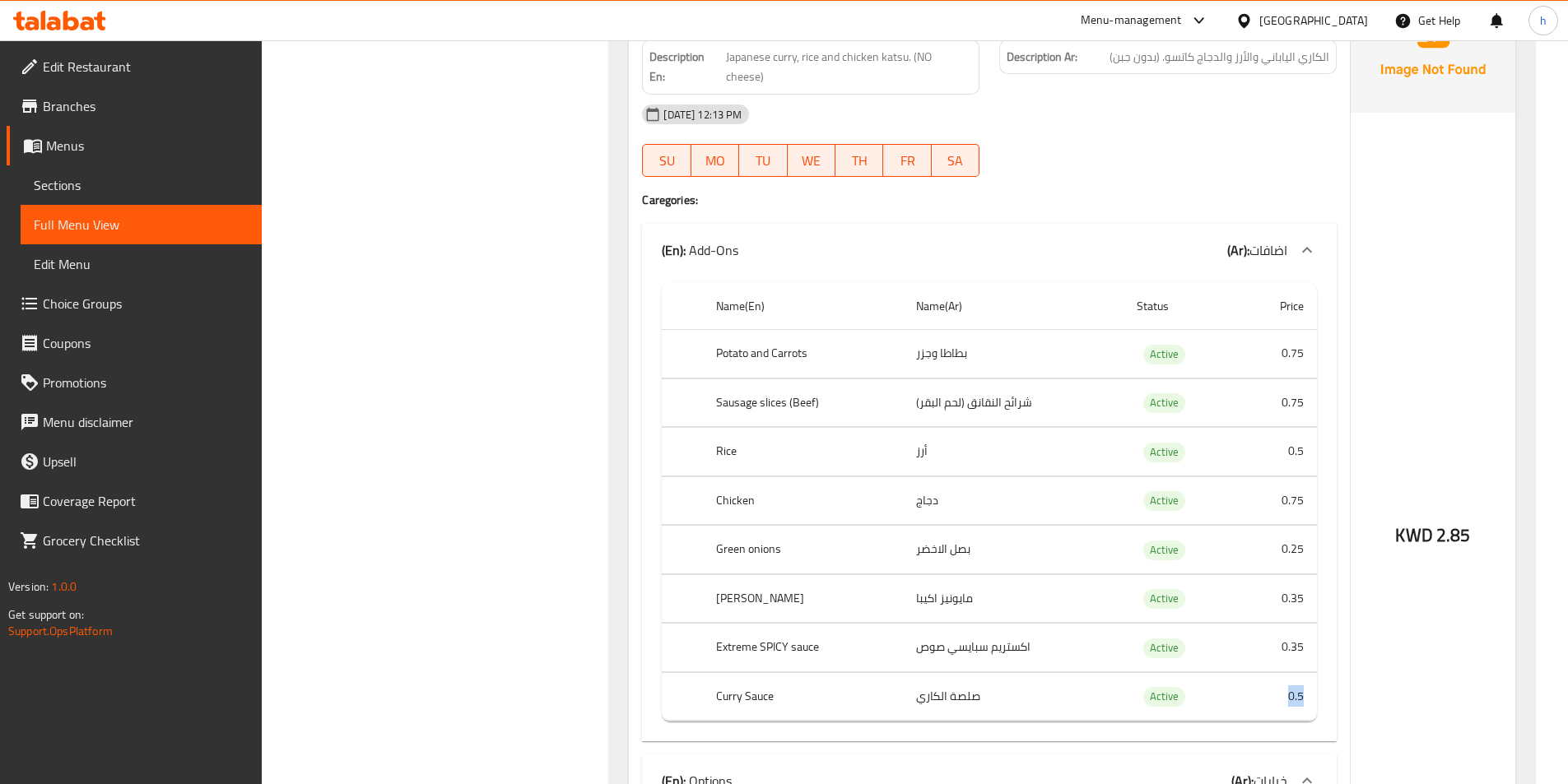
drag, startPoint x: 1288, startPoint y: 673, endPoint x: 1316, endPoint y: 671, distance: 28.1
click at [1316, 673] on td "0.5" at bounding box center [1278, 697] width 77 height 49
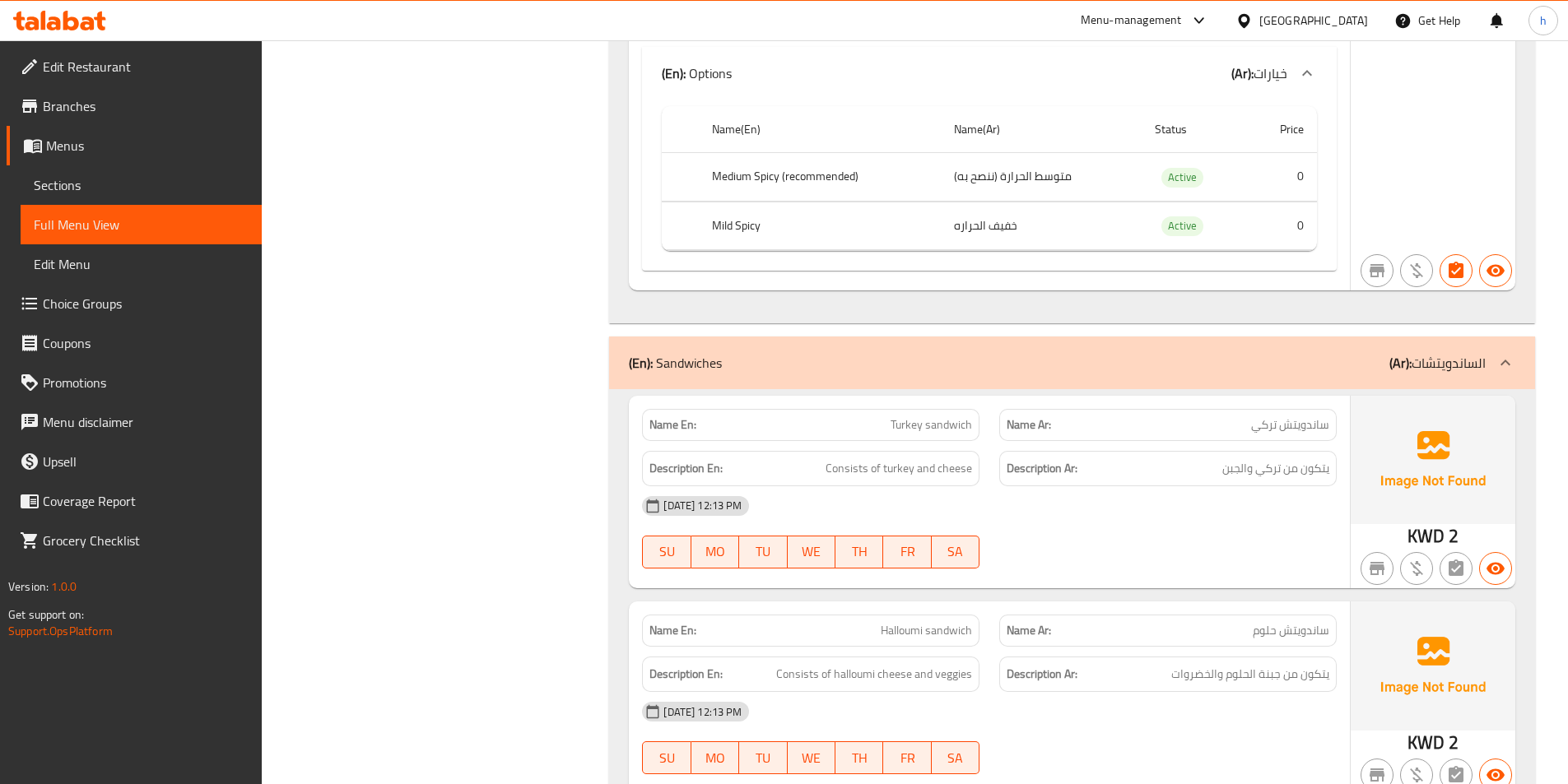
scroll to position [3328, 0]
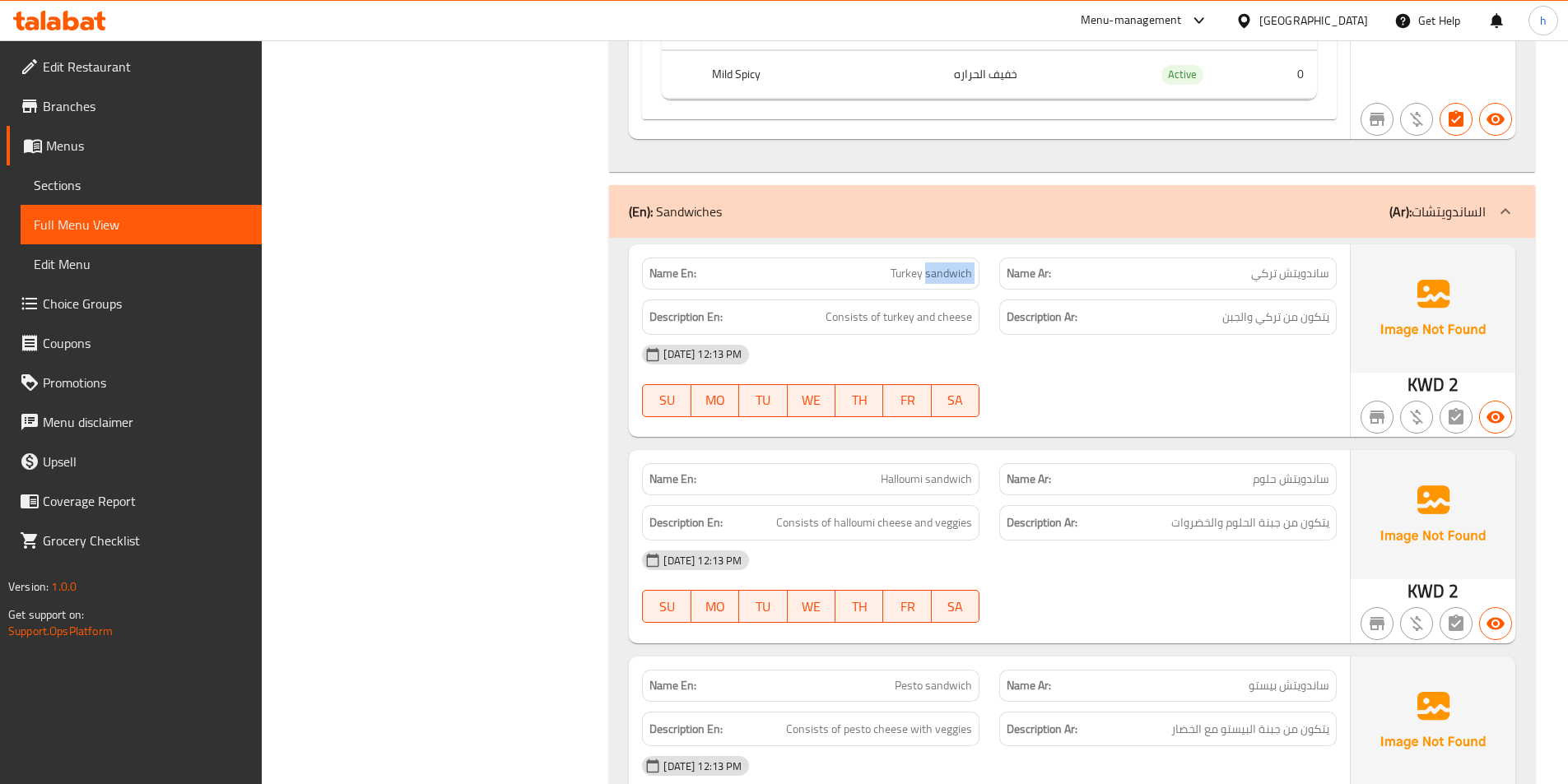
drag, startPoint x: 928, startPoint y: 254, endPoint x: 1001, endPoint y: 229, distance: 77.2
click at [1004, 248] on div "Name En: Turkey sandwich Name Ar: ساندويتش تركي" at bounding box center [989, 274] width 715 height 52
drag, startPoint x: 901, startPoint y: 247, endPoint x: 943, endPoint y: 251, distance: 42.2
click at [943, 265] on span "Turkey sandwich" at bounding box center [931, 273] width 82 height 17
drag, startPoint x: 833, startPoint y: 302, endPoint x: 884, endPoint y: 299, distance: 51.1
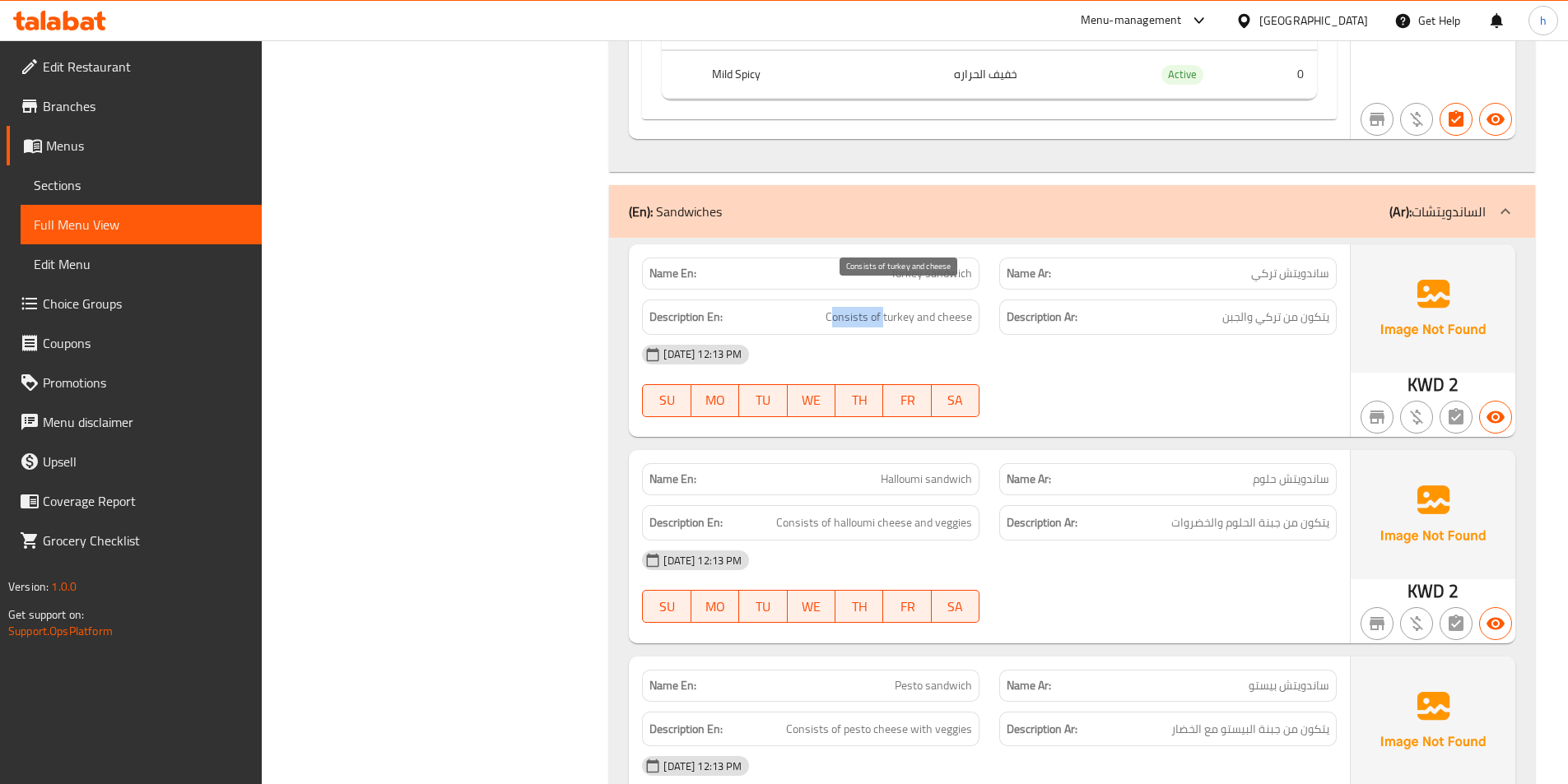
click at [884, 307] on span "Consists of turkey and cheese" at bounding box center [898, 316] width 147 height 21
click at [867, 307] on span "Consists of turkey and cheese" at bounding box center [898, 316] width 147 height 21
drag, startPoint x: 876, startPoint y: 294, endPoint x: 996, endPoint y: 294, distance: 120.0
click at [996, 294] on div "Description En: Consists of turkey and cheese Description Ar: يتكون من تركي وال…" at bounding box center [989, 316] width 715 height 55
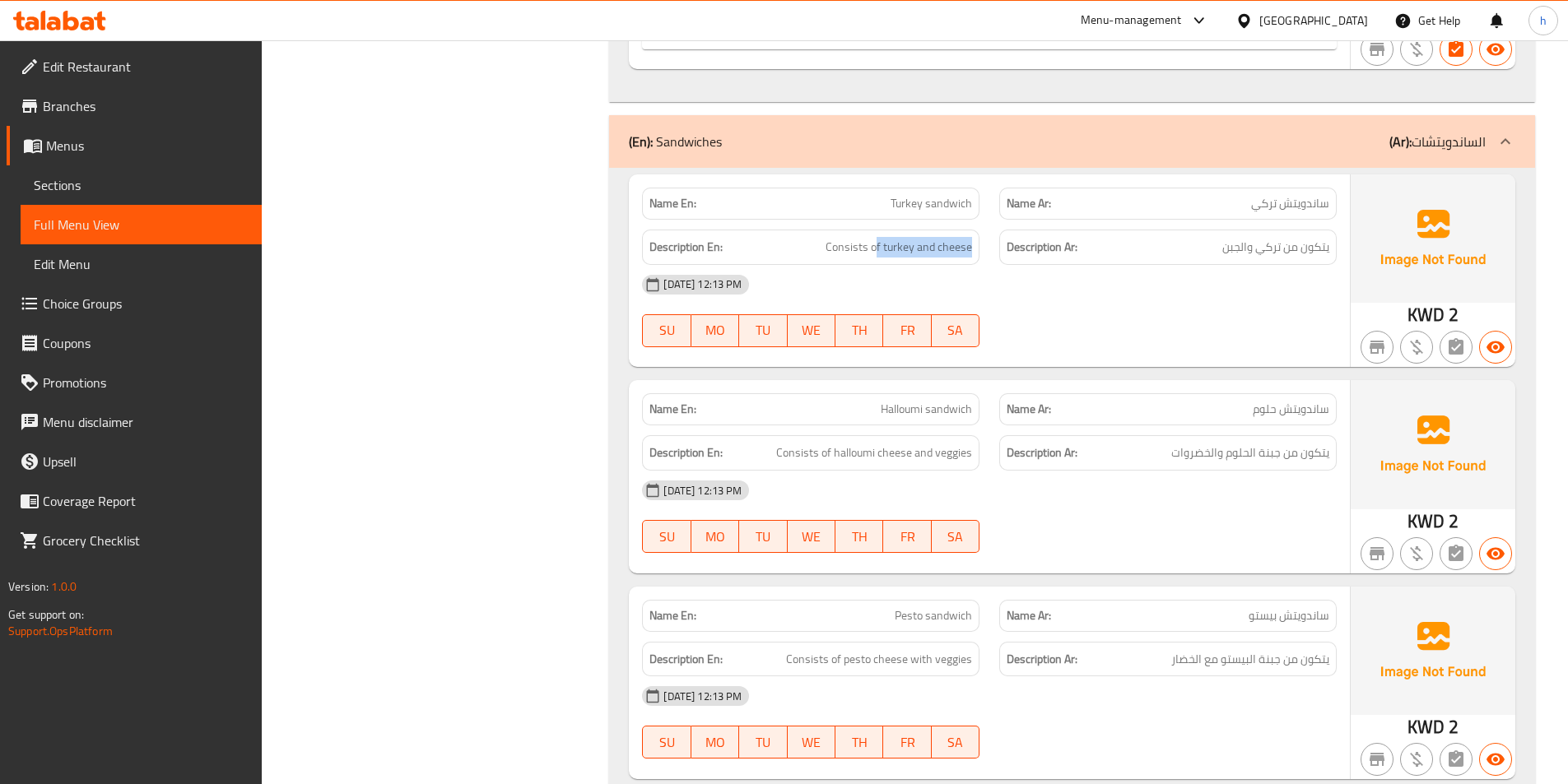
scroll to position [3493, 0]
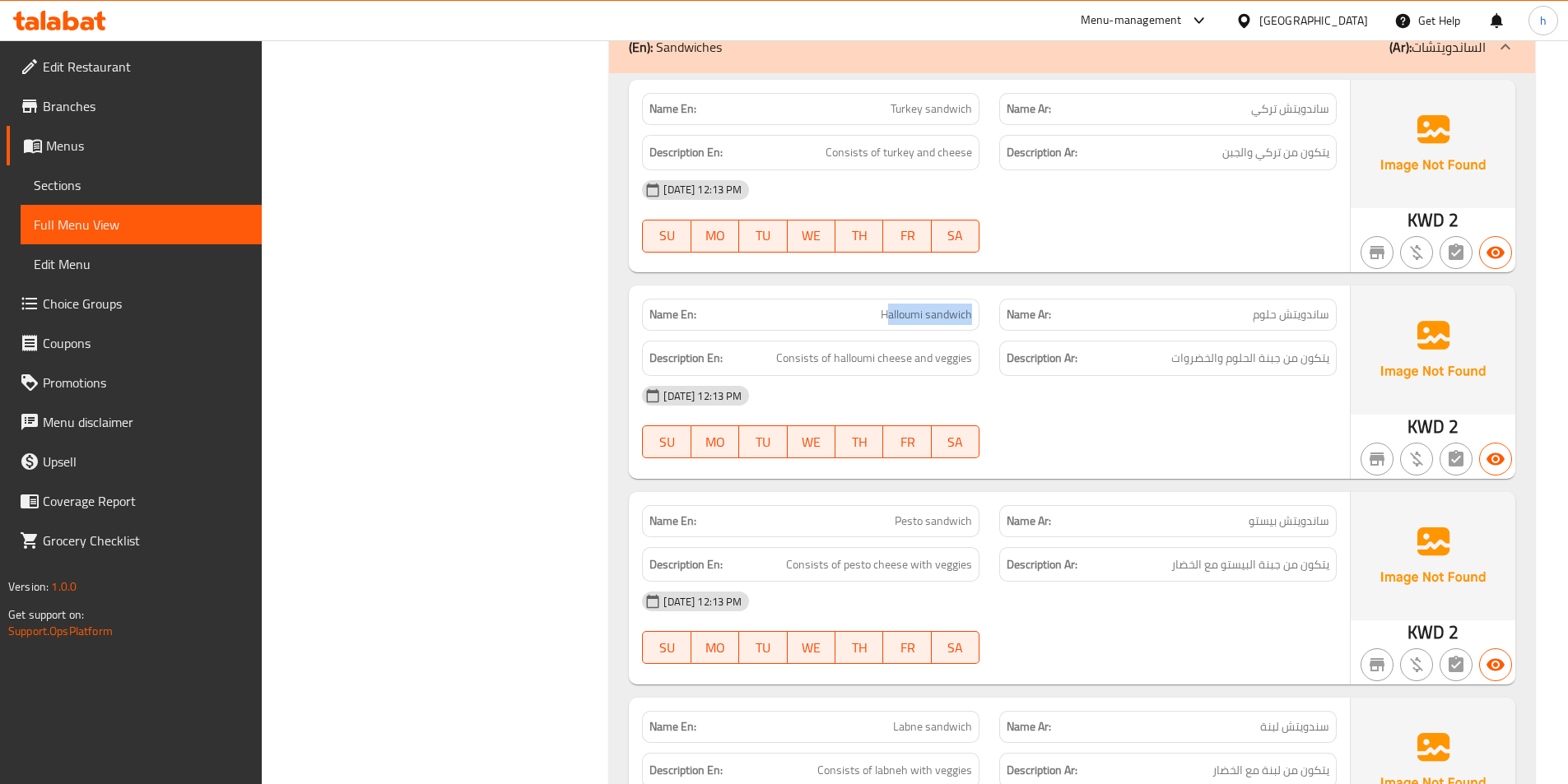
drag, startPoint x: 885, startPoint y: 299, endPoint x: 978, endPoint y: 297, distance: 93.0
click at [978, 298] on div "Name En: Halloumi sandwich" at bounding box center [810, 315] width 337 height 32
drag, startPoint x: 782, startPoint y: 343, endPoint x: 914, endPoint y: 352, distance: 132.3
click at [914, 352] on div "Description En: Consists of halloumi cheese and veggies" at bounding box center [810, 358] width 337 height 35
drag, startPoint x: 946, startPoint y: 336, endPoint x: 975, endPoint y: 339, distance: 29.2
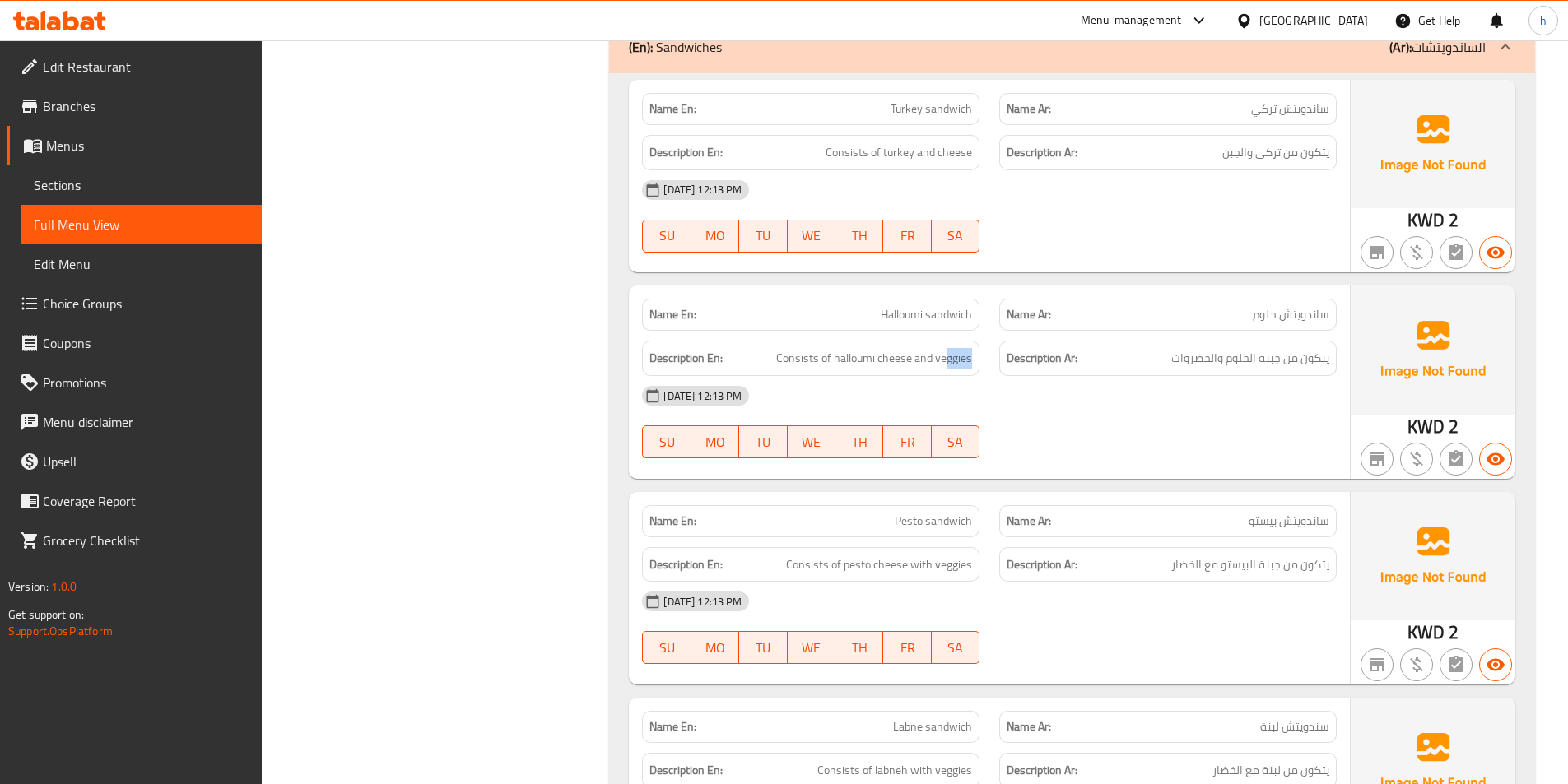
click at [975, 341] on div "Description En: Consists of halloumi cheese and veggies" at bounding box center [810, 358] width 337 height 35
drag, startPoint x: 903, startPoint y: 503, endPoint x: 931, endPoint y: 499, distance: 28.3
click at [931, 512] on span "Pesto sandwich" at bounding box center [933, 521] width 77 height 17
drag, startPoint x: 944, startPoint y: 498, endPoint x: 969, endPoint y: 504, distance: 25.7
click at [969, 512] on span "Pesto sandwich" at bounding box center [933, 521] width 77 height 17
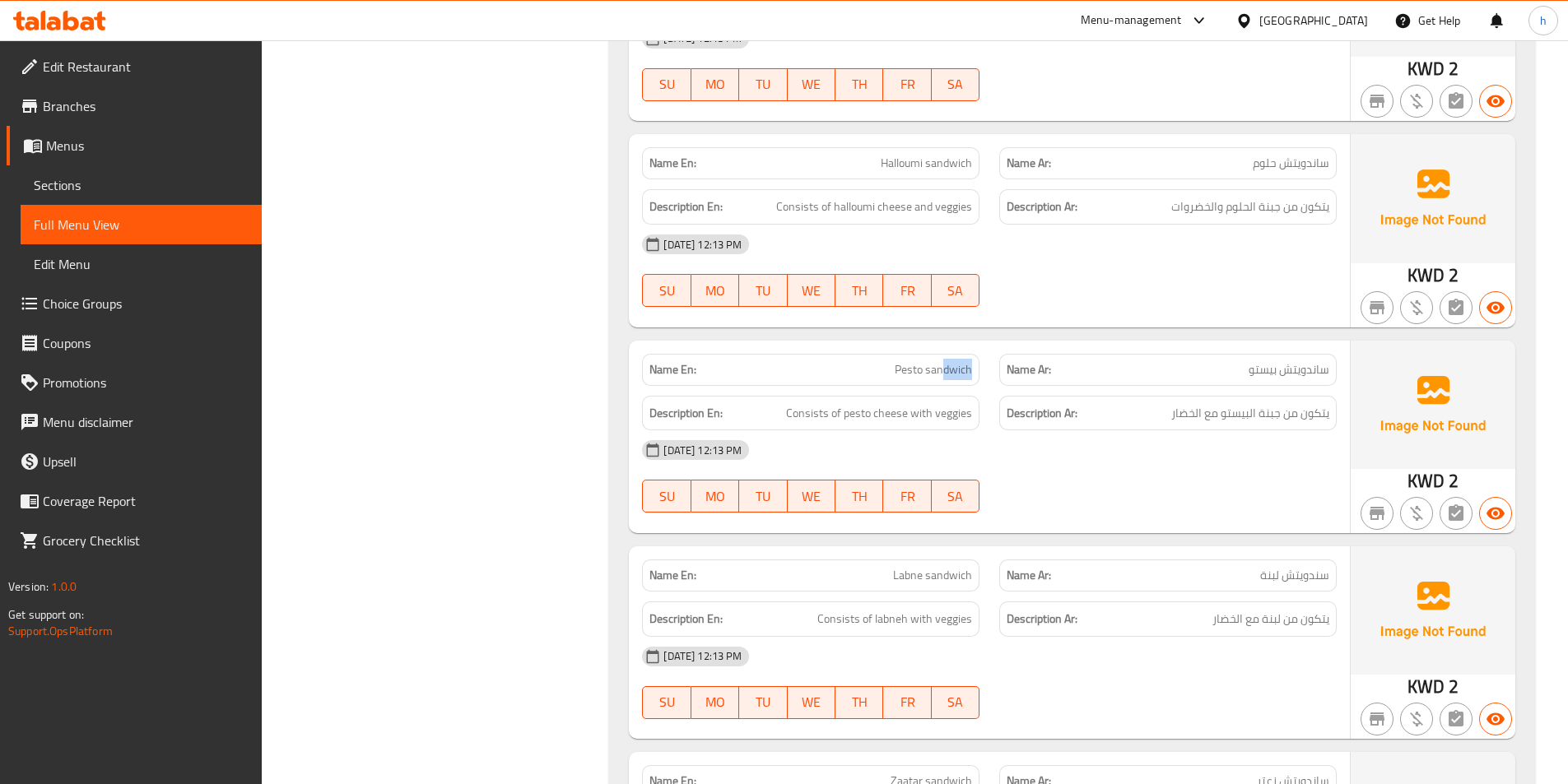
scroll to position [3657, 0]
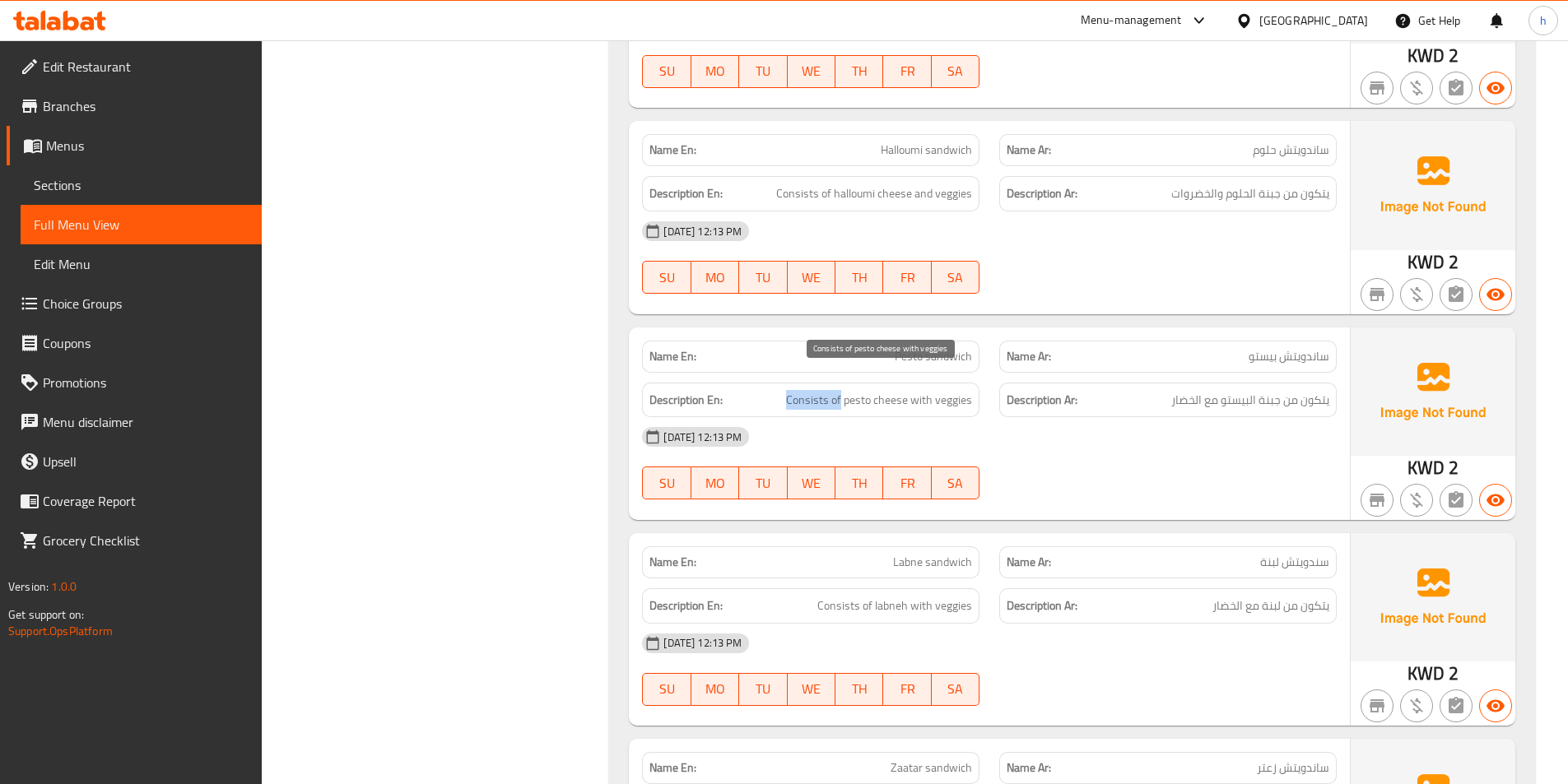
drag, startPoint x: 786, startPoint y: 383, endPoint x: 843, endPoint y: 383, distance: 57.0
click at [843, 390] on h6 "Description En: Consists of pesto cheese with veggies" at bounding box center [810, 400] width 323 height 21
drag, startPoint x: 853, startPoint y: 381, endPoint x: 900, endPoint y: 380, distance: 47.0
click at [900, 390] on span "Consists of pesto cheese with veggies" at bounding box center [878, 400] width 186 height 21
drag, startPoint x: 928, startPoint y: 381, endPoint x: 979, endPoint y: 372, distance: 51.8
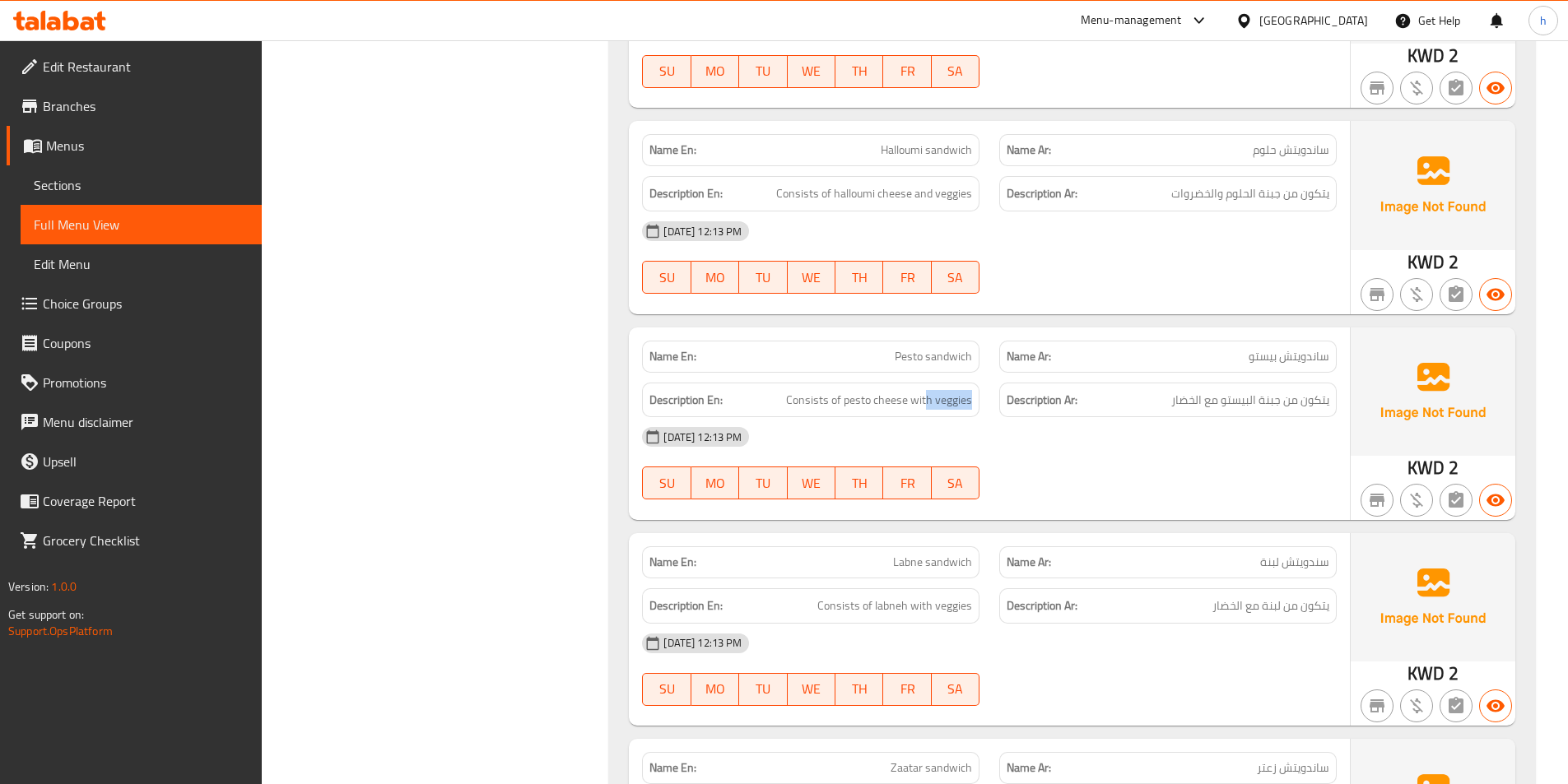
click at [979, 383] on div "Description En: Consists of pesto cheese with veggies" at bounding box center [810, 400] width 337 height 35
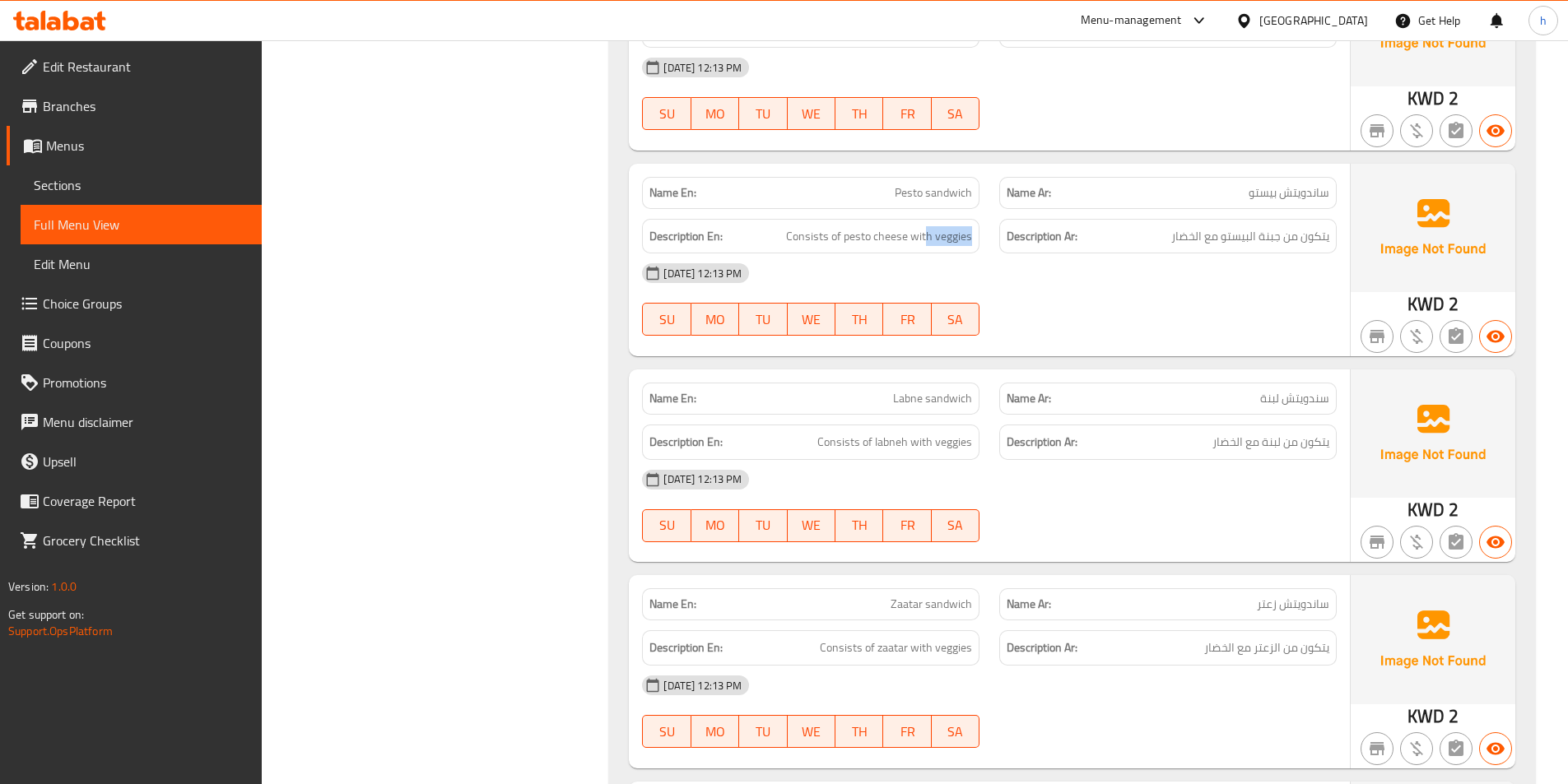
scroll to position [3822, 0]
click at [897, 389] on span "Labne sandwich" at bounding box center [932, 397] width 79 height 17
drag, startPoint x: 819, startPoint y: 416, endPoint x: 970, endPoint y: 421, distance: 151.1
click at [970, 432] on h6 "Description En: Consists of labneh with veggies" at bounding box center [810, 441] width 323 height 21
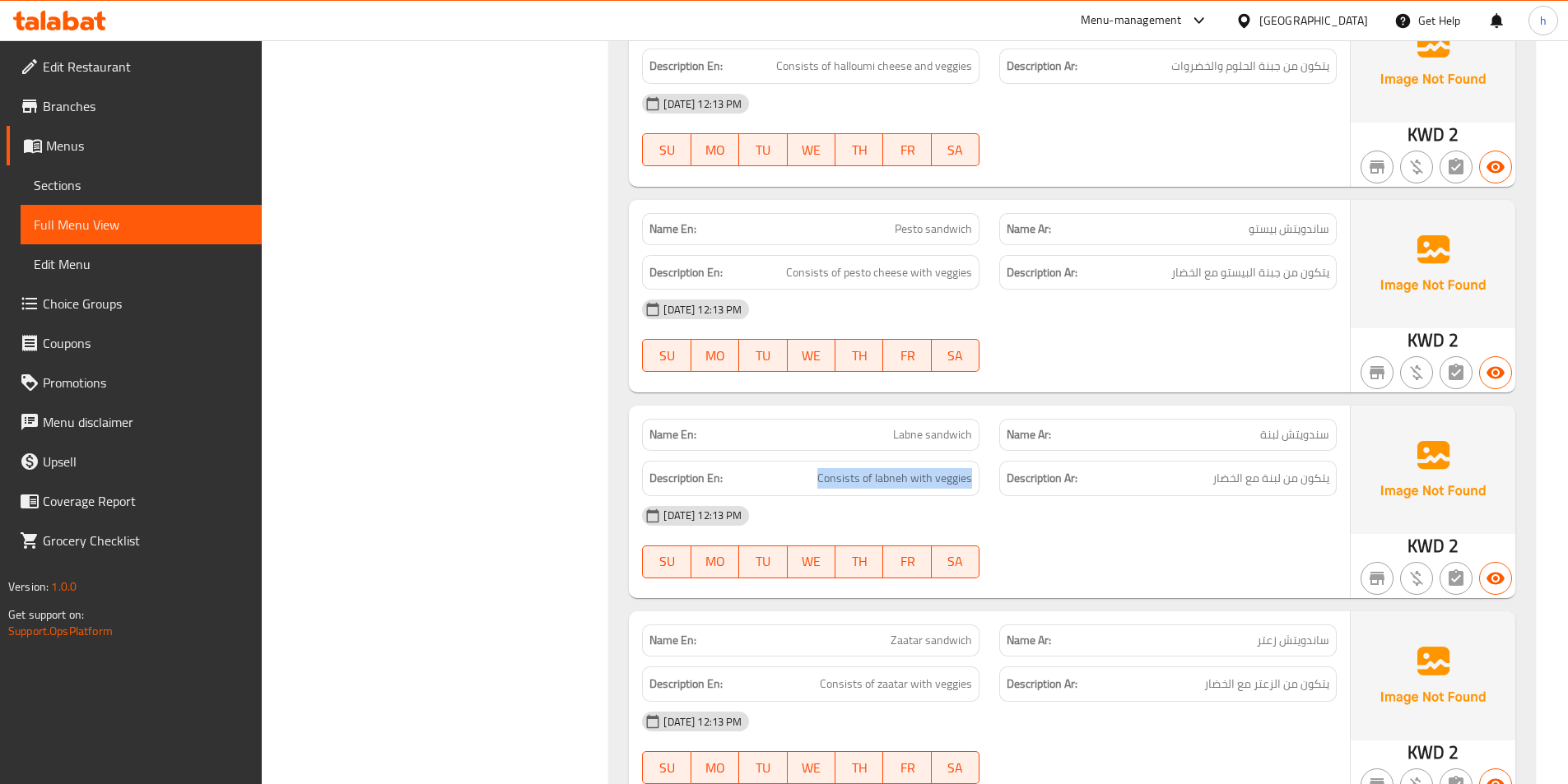
scroll to position [3904, 0]
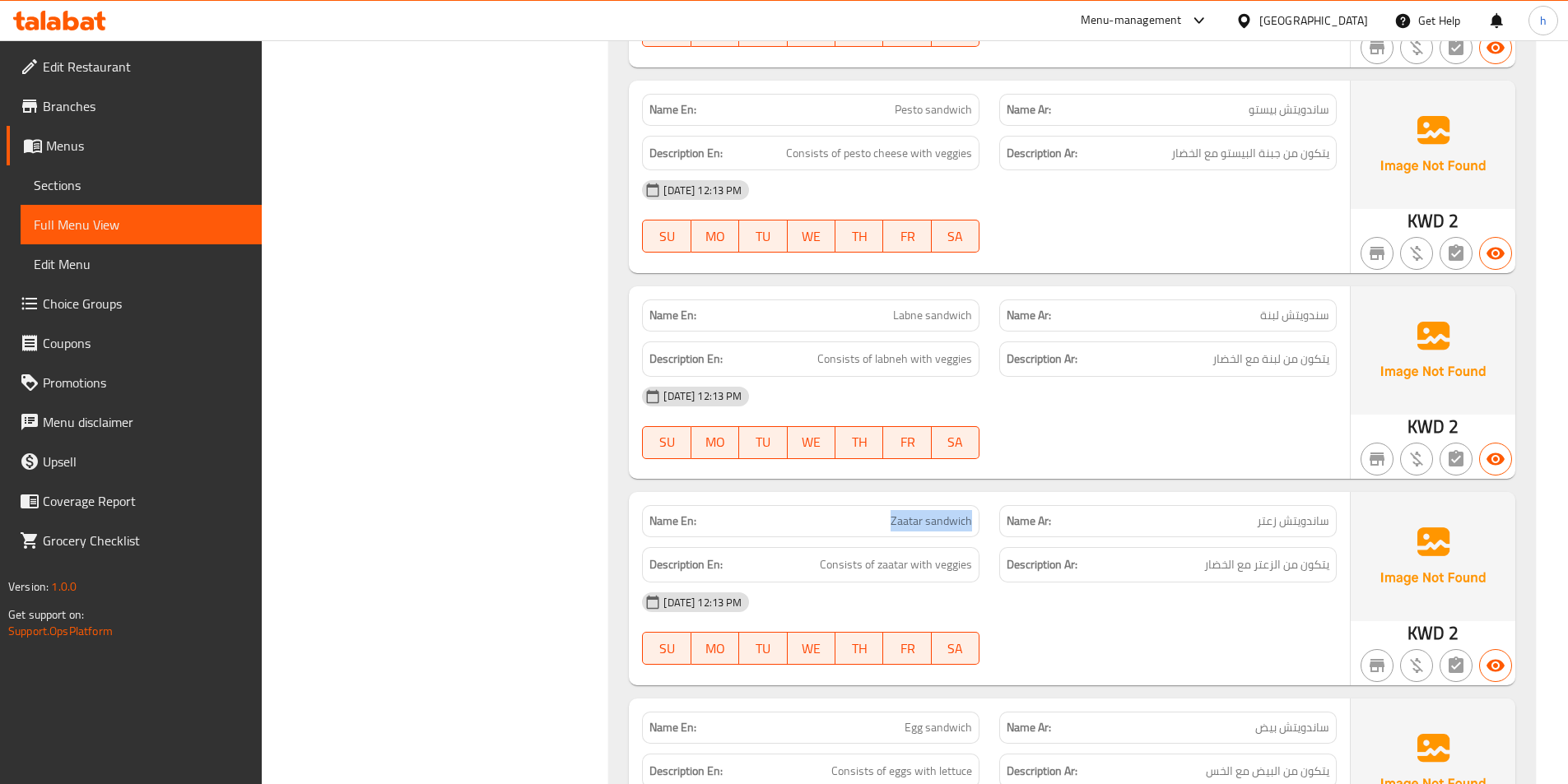
drag, startPoint x: 893, startPoint y: 504, endPoint x: 973, endPoint y: 496, distance: 80.4
click at [973, 505] on div "Name En: Zaatar sandwich" at bounding box center [810, 521] width 337 height 32
drag, startPoint x: 829, startPoint y: 559, endPoint x: 931, endPoint y: 562, distance: 102.0
click at [931, 562] on div "Name En: Zaatar sandwich Name Ar: ساندويتش زعتر Description En: Consists of zaa…" at bounding box center [989, 588] width 721 height 192
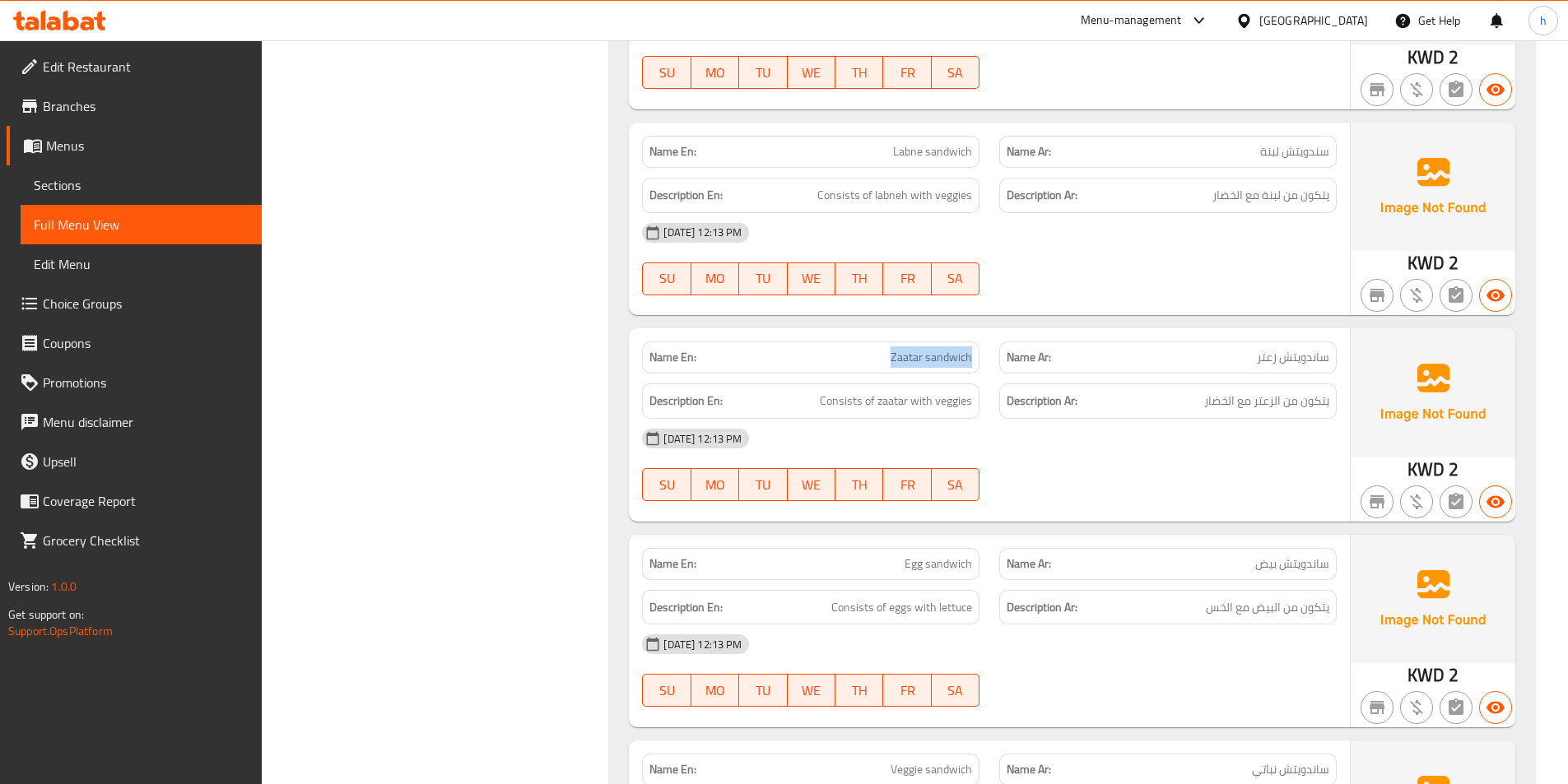
scroll to position [4068, 0]
drag, startPoint x: 913, startPoint y: 539, endPoint x: 987, endPoint y: 546, distance: 74.3
click at [987, 546] on div "Name En: Egg sandwich" at bounding box center [810, 564] width 357 height 52
drag, startPoint x: 860, startPoint y: 584, endPoint x: 1033, endPoint y: 586, distance: 173.0
click at [1033, 586] on div "Description En: Consists of eggs with lettuce Description Ar: يتكون من البيض مع…" at bounding box center [989, 606] width 715 height 55
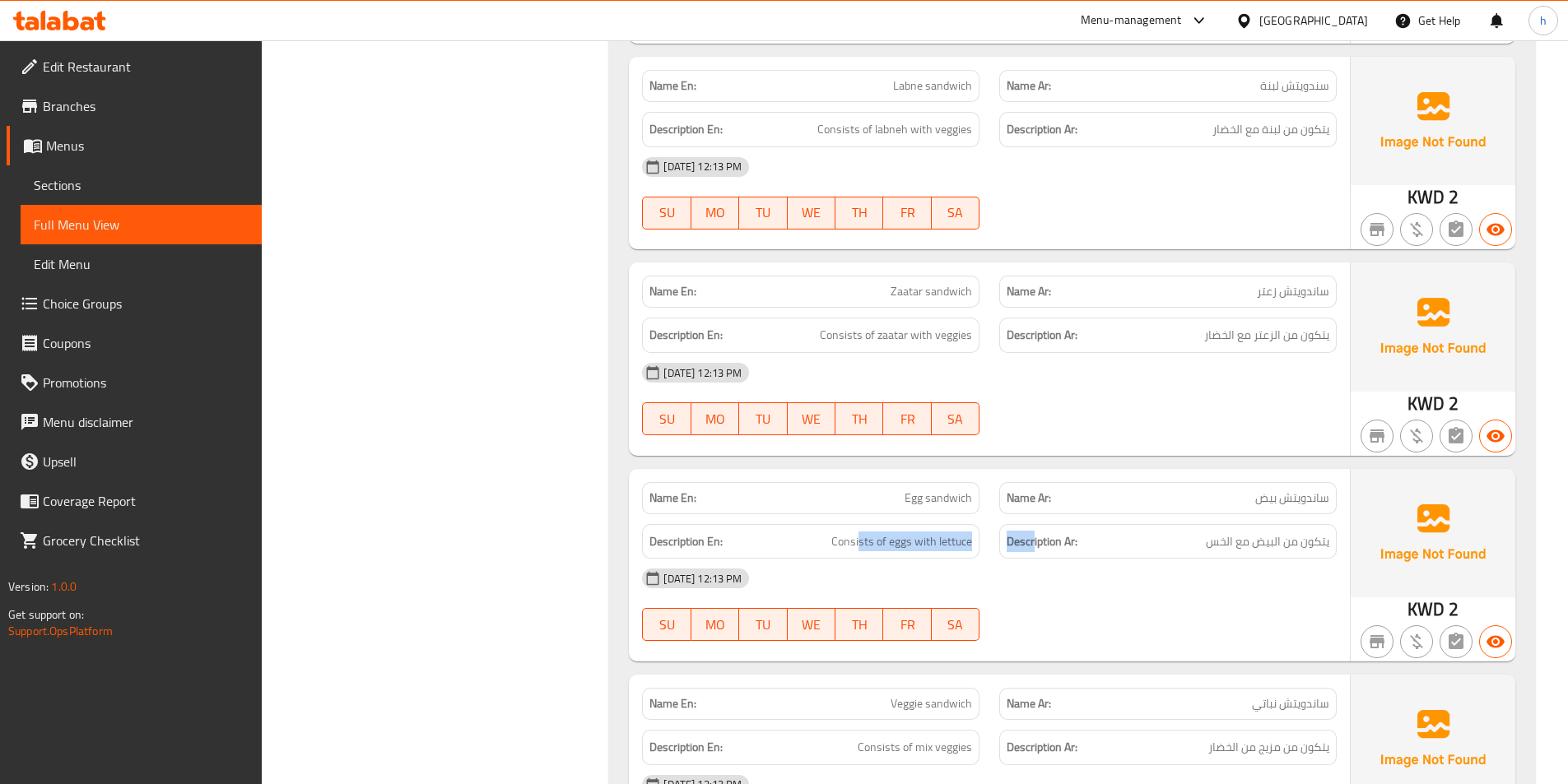
scroll to position [4234, 0]
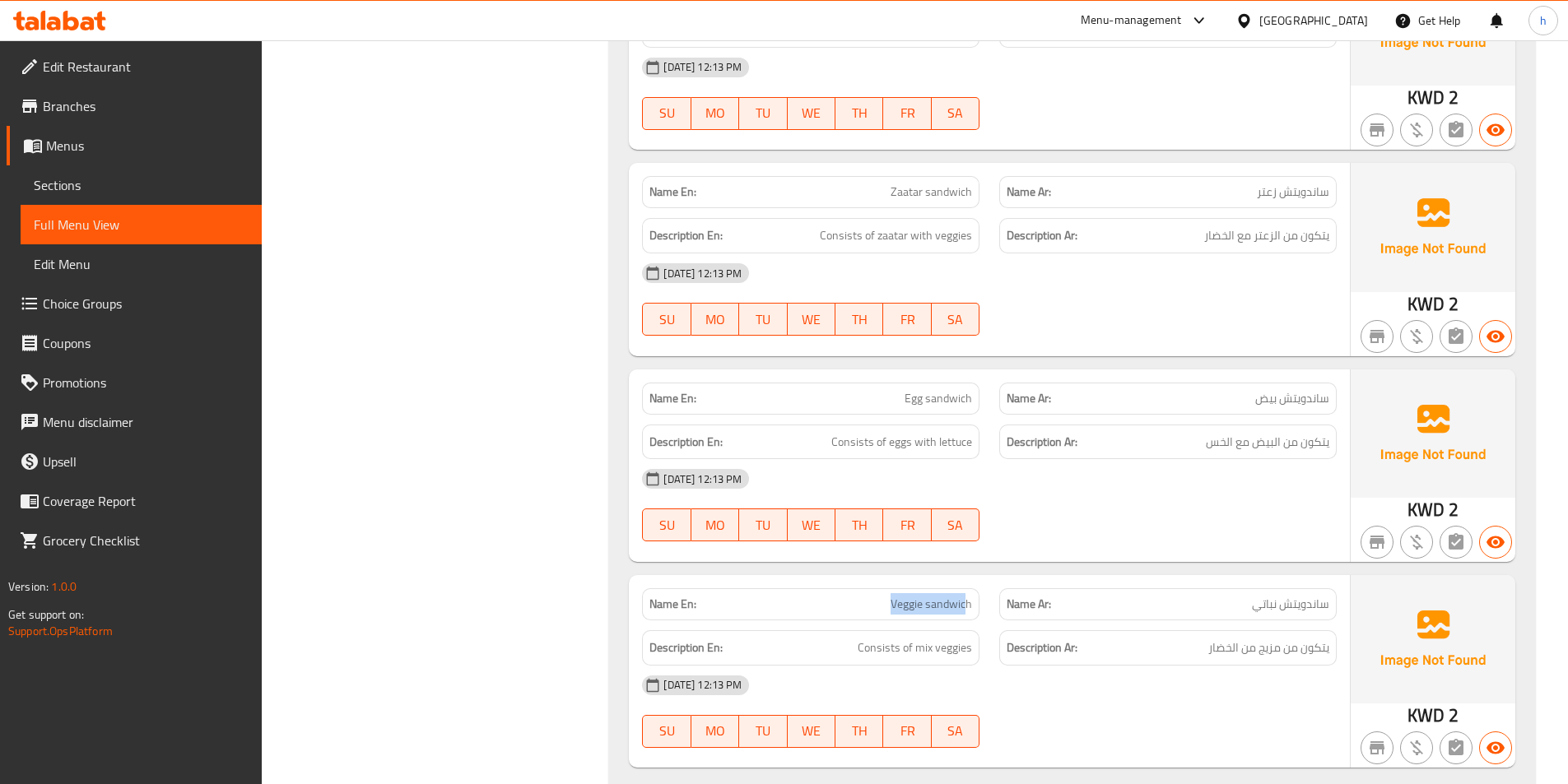
drag, startPoint x: 884, startPoint y: 583, endPoint x: 964, endPoint y: 584, distance: 80.0
click at [964, 596] on p "Name En: Veggie sandwich" at bounding box center [810, 604] width 323 height 17
drag, startPoint x: 878, startPoint y: 631, endPoint x: 975, endPoint y: 627, distance: 97.1
click at [975, 630] on div "Description En: Consists of mix veggies" at bounding box center [810, 647] width 337 height 35
click at [913, 596] on span "Veggie sandwich" at bounding box center [931, 604] width 82 height 17
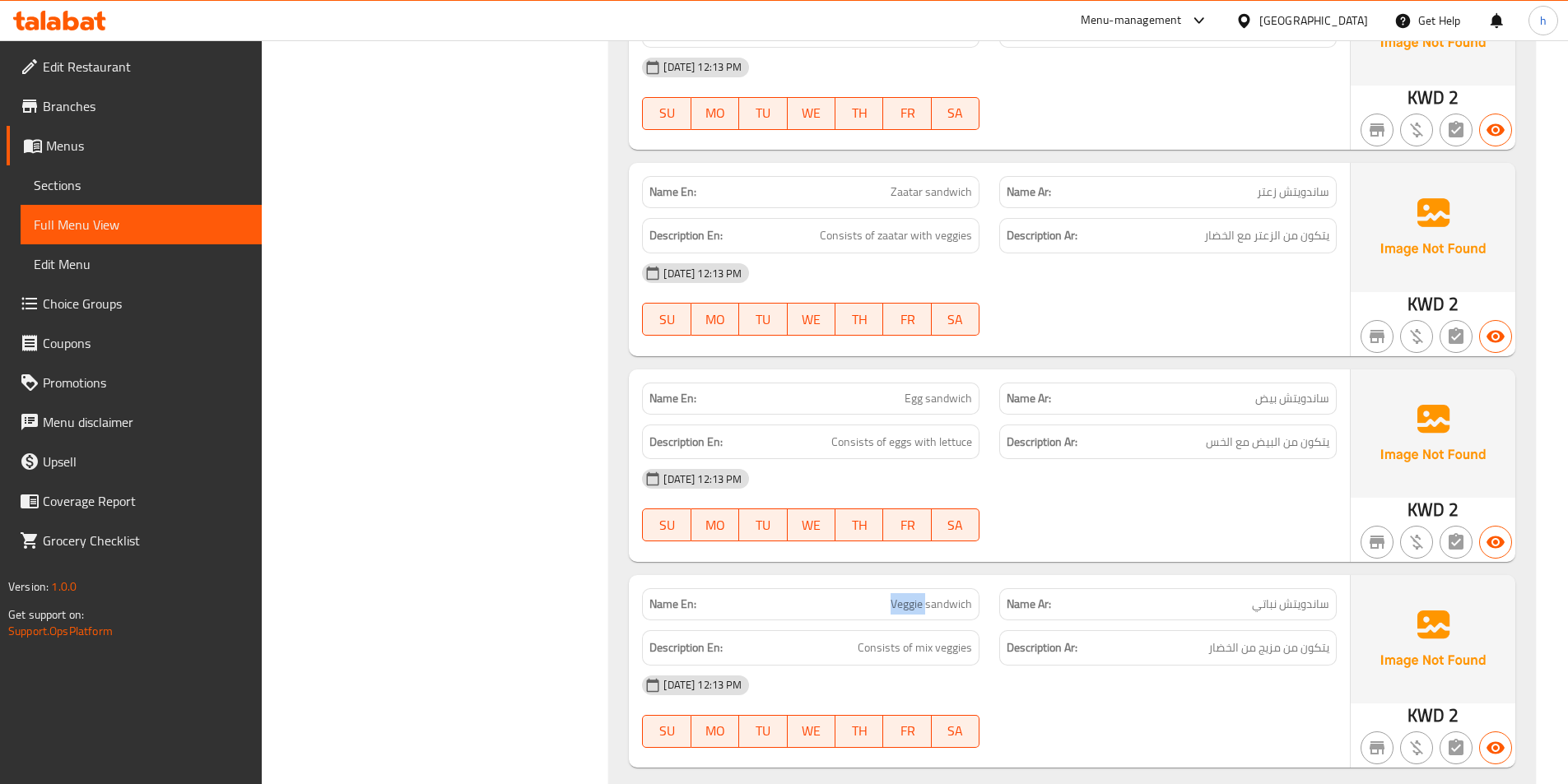
click at [913, 596] on span "Veggie sandwich" at bounding box center [931, 604] width 82 height 17
click at [949, 596] on span "Veggie sandwich" at bounding box center [931, 604] width 82 height 17
drag, startPoint x: 865, startPoint y: 636, endPoint x: 1002, endPoint y: 634, distance: 137.0
click at [999, 634] on div "Description En: Consists of mix veggies Description Ar: يتكون من مزيج من الخضار" at bounding box center [989, 647] width 715 height 55
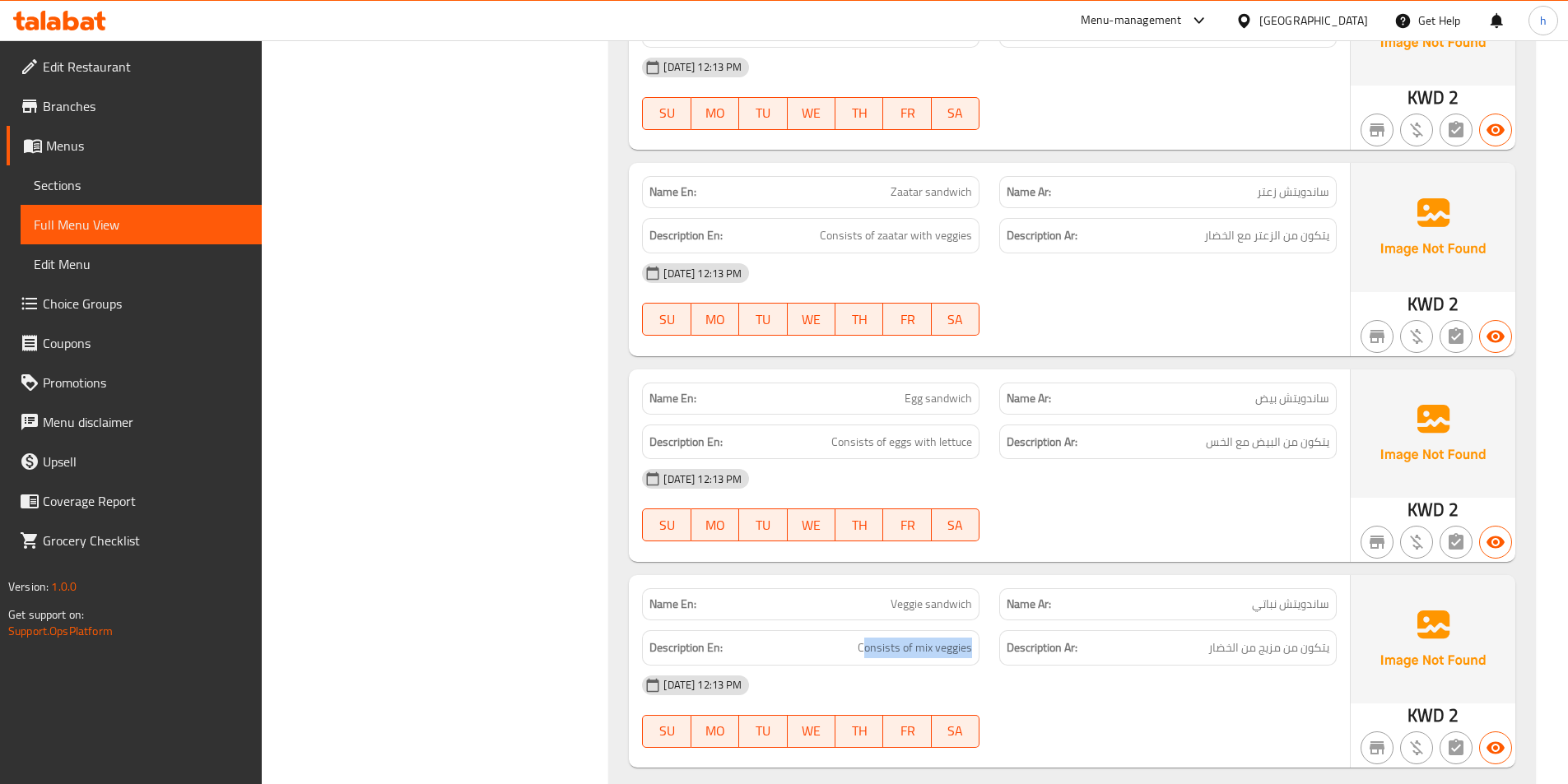
drag, startPoint x: 1298, startPoint y: 637, endPoint x: 1202, endPoint y: 655, distance: 97.7
click at [1202, 655] on div "Name En: Veggie sandwich Name Ar: ساندويتش نباتي Description En: Consists of mi…" at bounding box center [989, 672] width 721 height 192
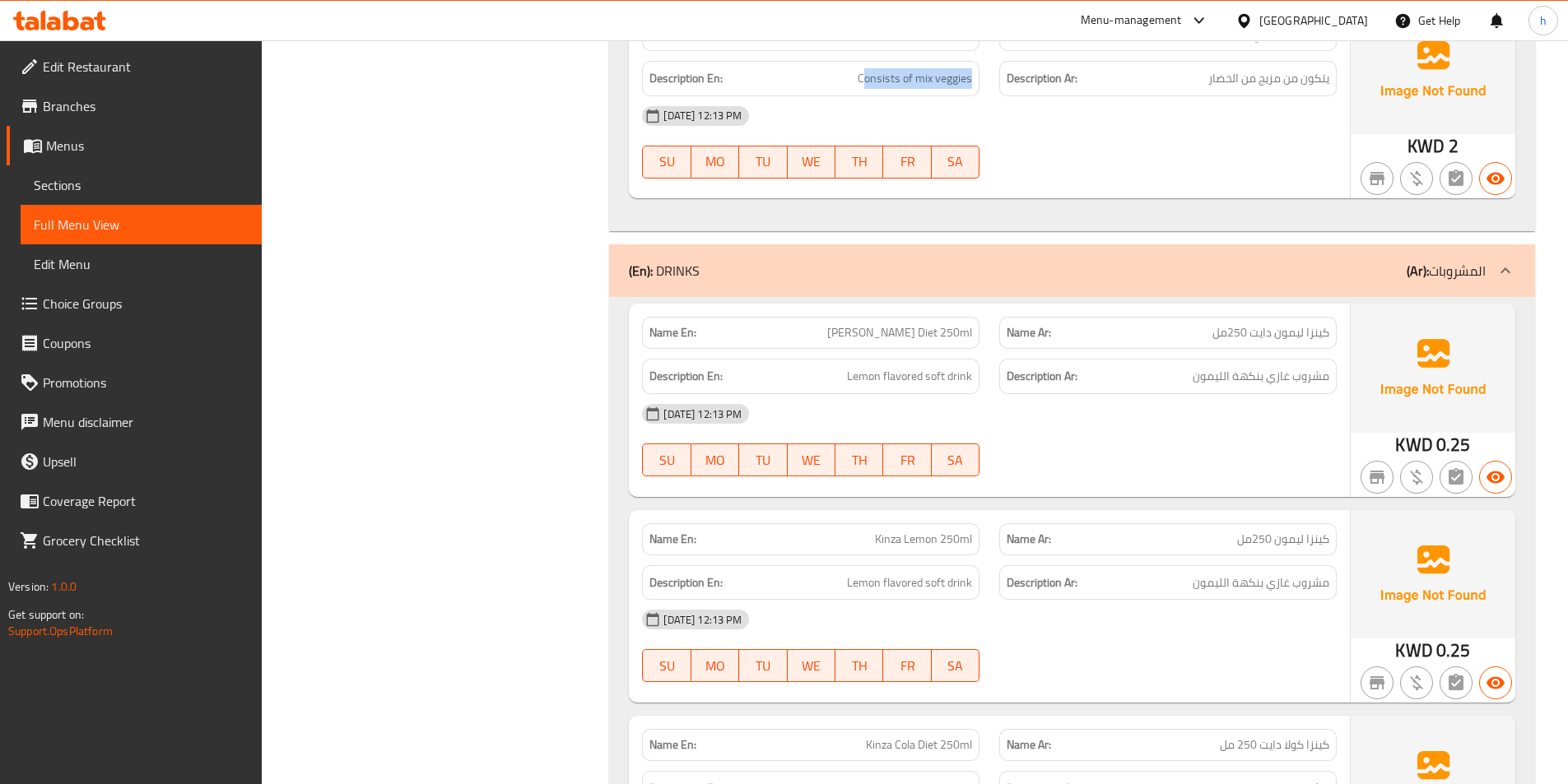
scroll to position [4809, 0]
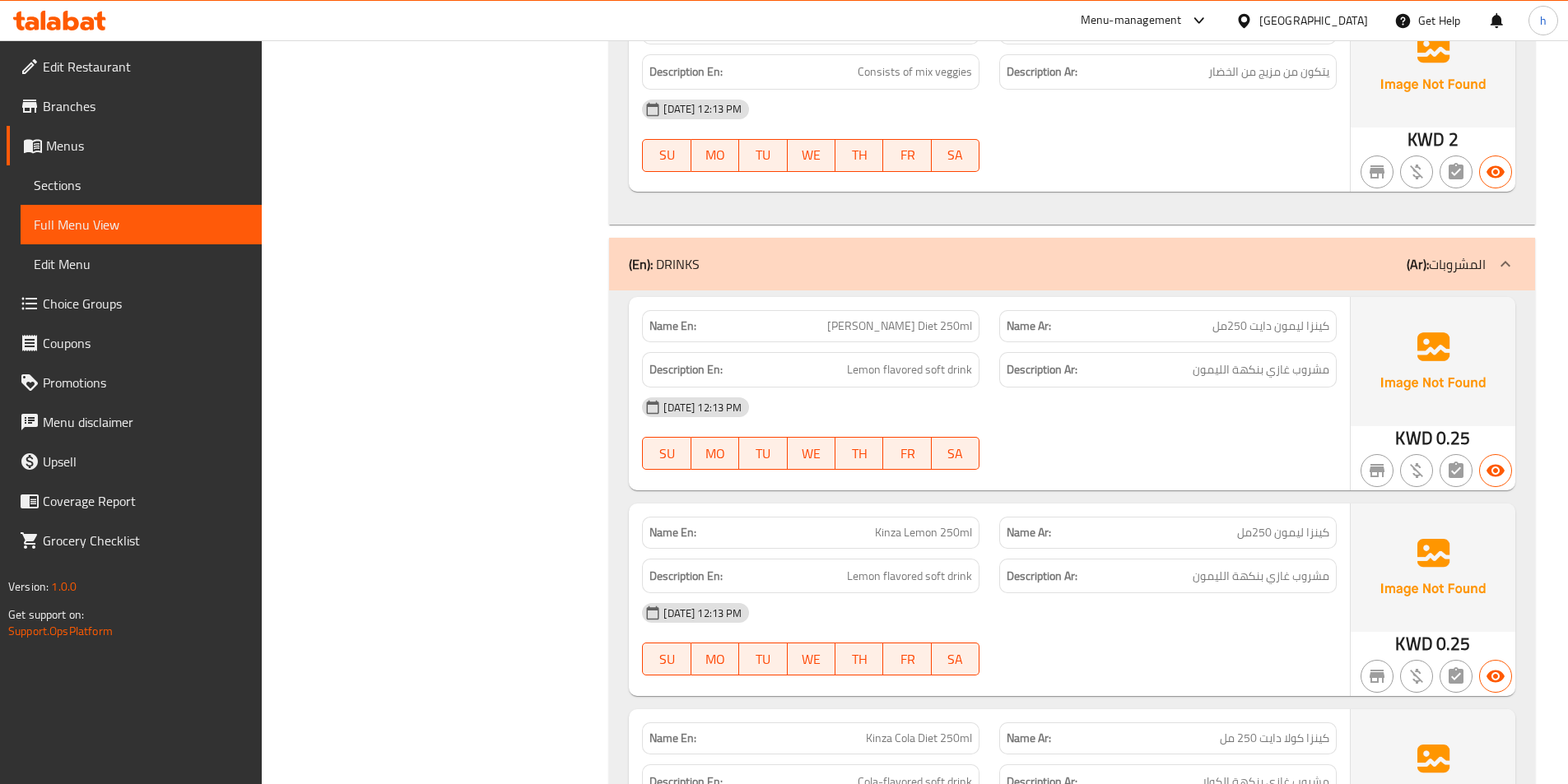
click at [870, 317] on span "[PERSON_NAME] Diet 250ml" at bounding box center [899, 325] width 145 height 17
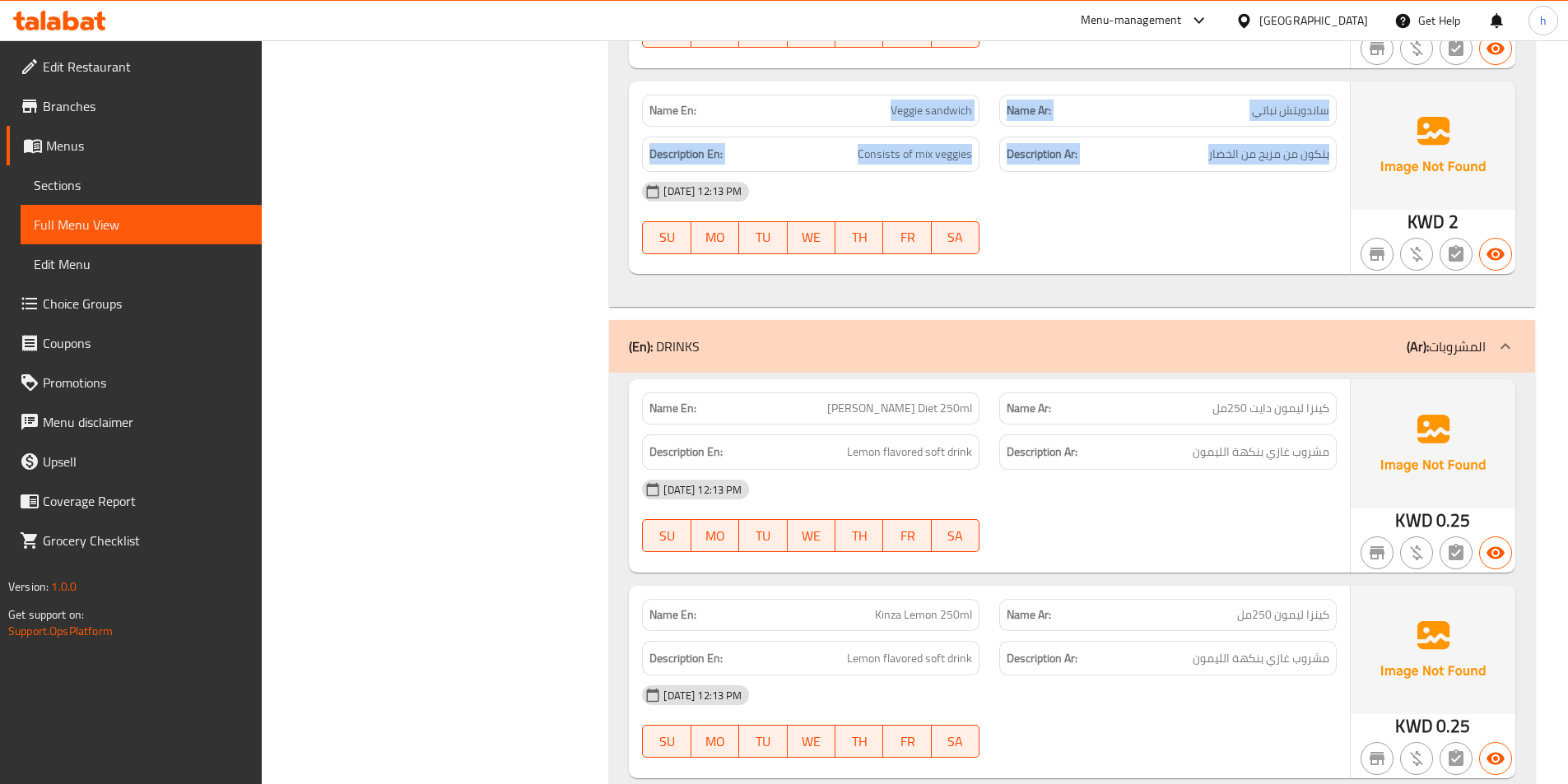
drag, startPoint x: 842, startPoint y: 94, endPoint x: 1198, endPoint y: 138, distance: 358.7
click at [1198, 138] on div "Name En: Veggie sandwich Name Ar: ساندويتش نباتي Description En: Consists of mi…" at bounding box center [989, 178] width 721 height 192
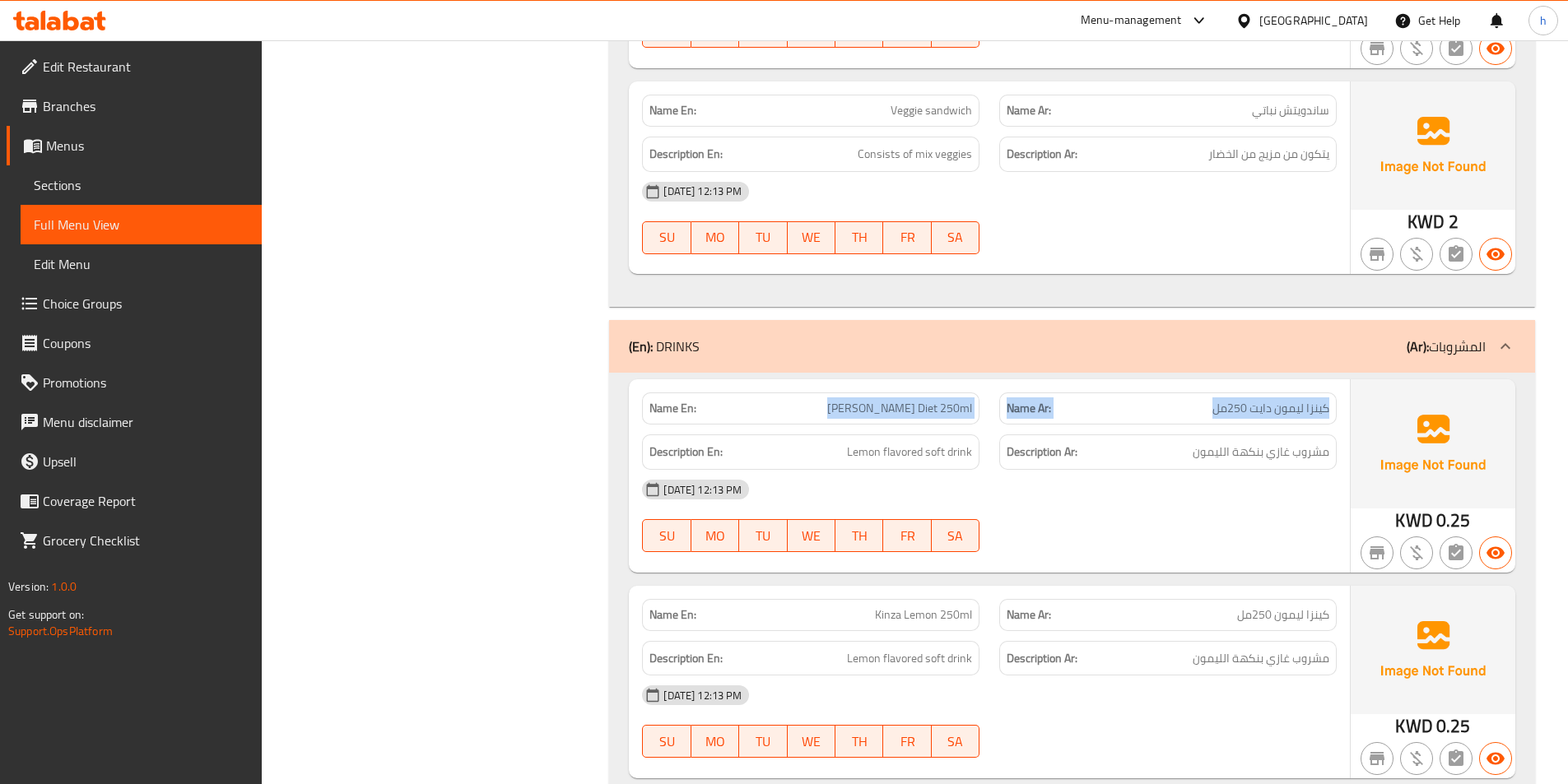
drag, startPoint x: 849, startPoint y: 388, endPoint x: 1258, endPoint y: 387, distance: 409.0
click at [1196, 393] on div "Name En: Kinza Lemon Diet 250ml Name Ar: كينزا ليمون دايت 250مل" at bounding box center [989, 409] width 715 height 52
click at [1018, 424] on div "Description Ar: مشروب غازي بنكهة الليمون" at bounding box center [1167, 451] width 357 height 55
click at [1049, 400] on strong "Name Ar:" at bounding box center [1028, 408] width 44 height 17
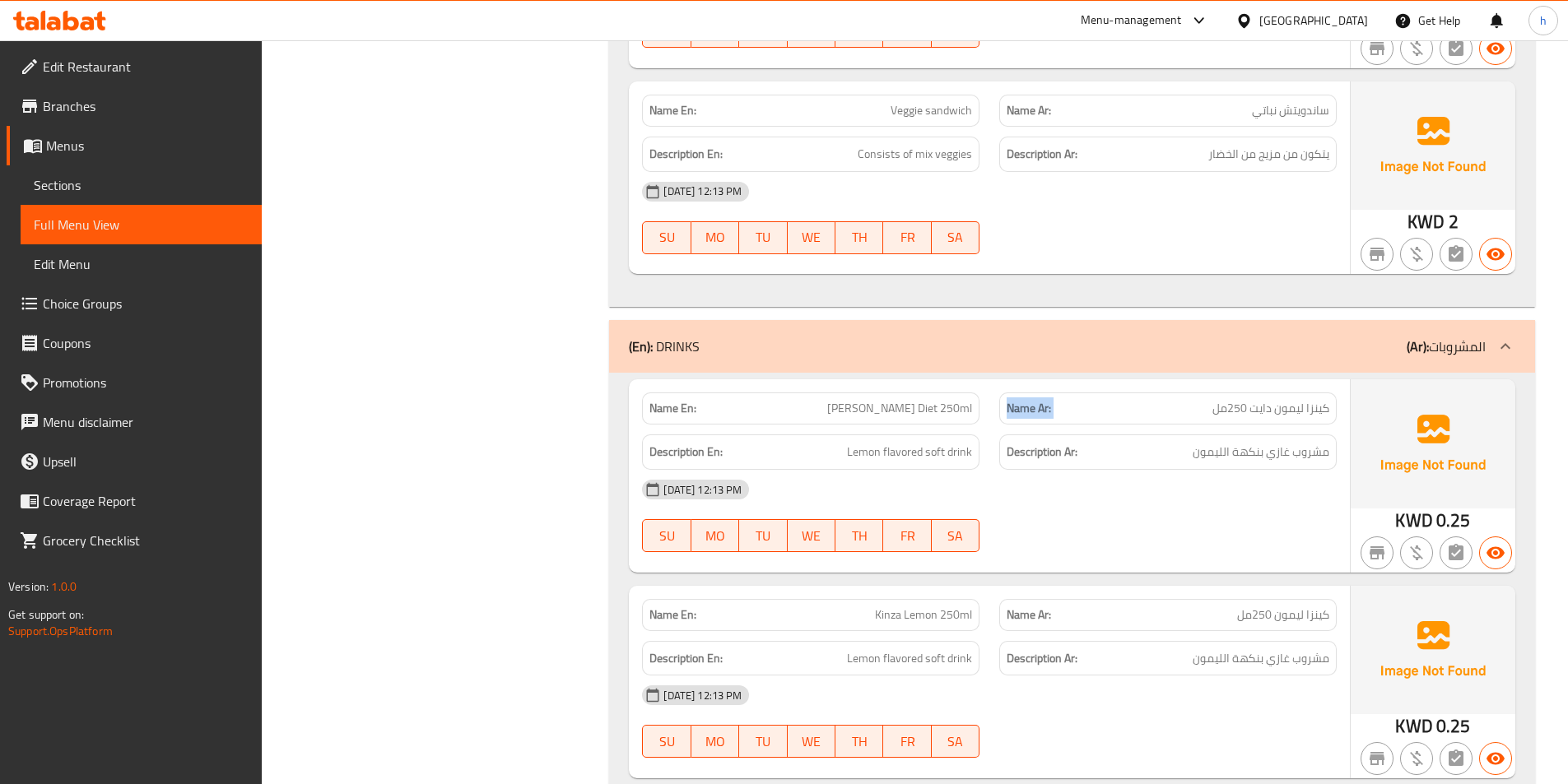
click at [1049, 400] on strong "Name Ar:" at bounding box center [1028, 408] width 44 height 17
click at [1062, 400] on p "Name Ar: كينزا ليمون دايت 250مل" at bounding box center [1167, 408] width 323 height 17
drag, startPoint x: 1025, startPoint y: 379, endPoint x: 1065, endPoint y: 381, distance: 40.0
click at [1065, 400] on p "Name Ar: كينزا ليمون دايت 250مل" at bounding box center [1167, 408] width 323 height 17
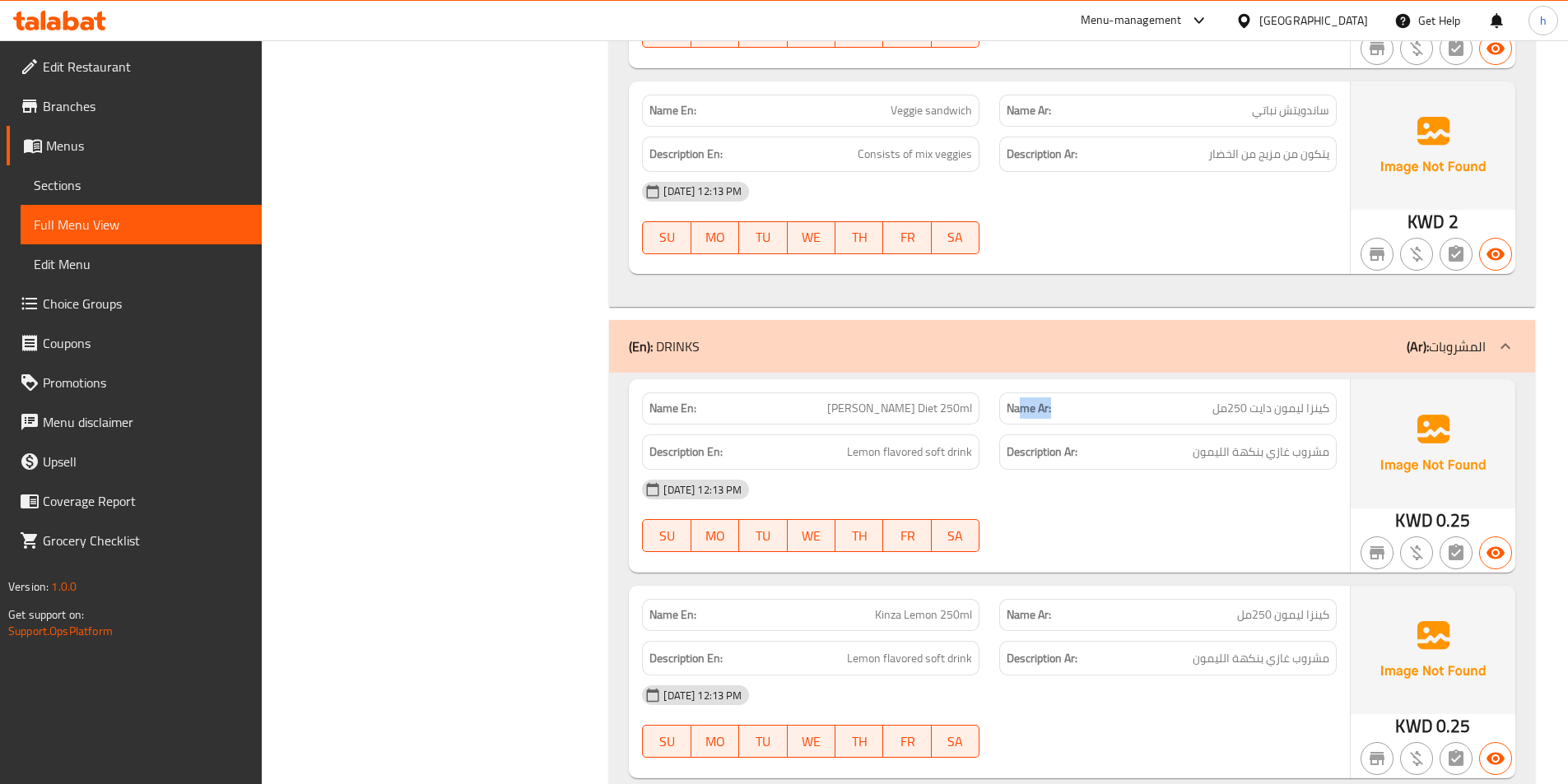
click at [1043, 400] on strong "Name Ar:" at bounding box center [1028, 408] width 44 height 17
click at [864, 400] on span "[PERSON_NAME] Diet 250ml" at bounding box center [899, 408] width 145 height 17
click at [914, 400] on span "[PERSON_NAME] Diet 250ml" at bounding box center [899, 408] width 145 height 17
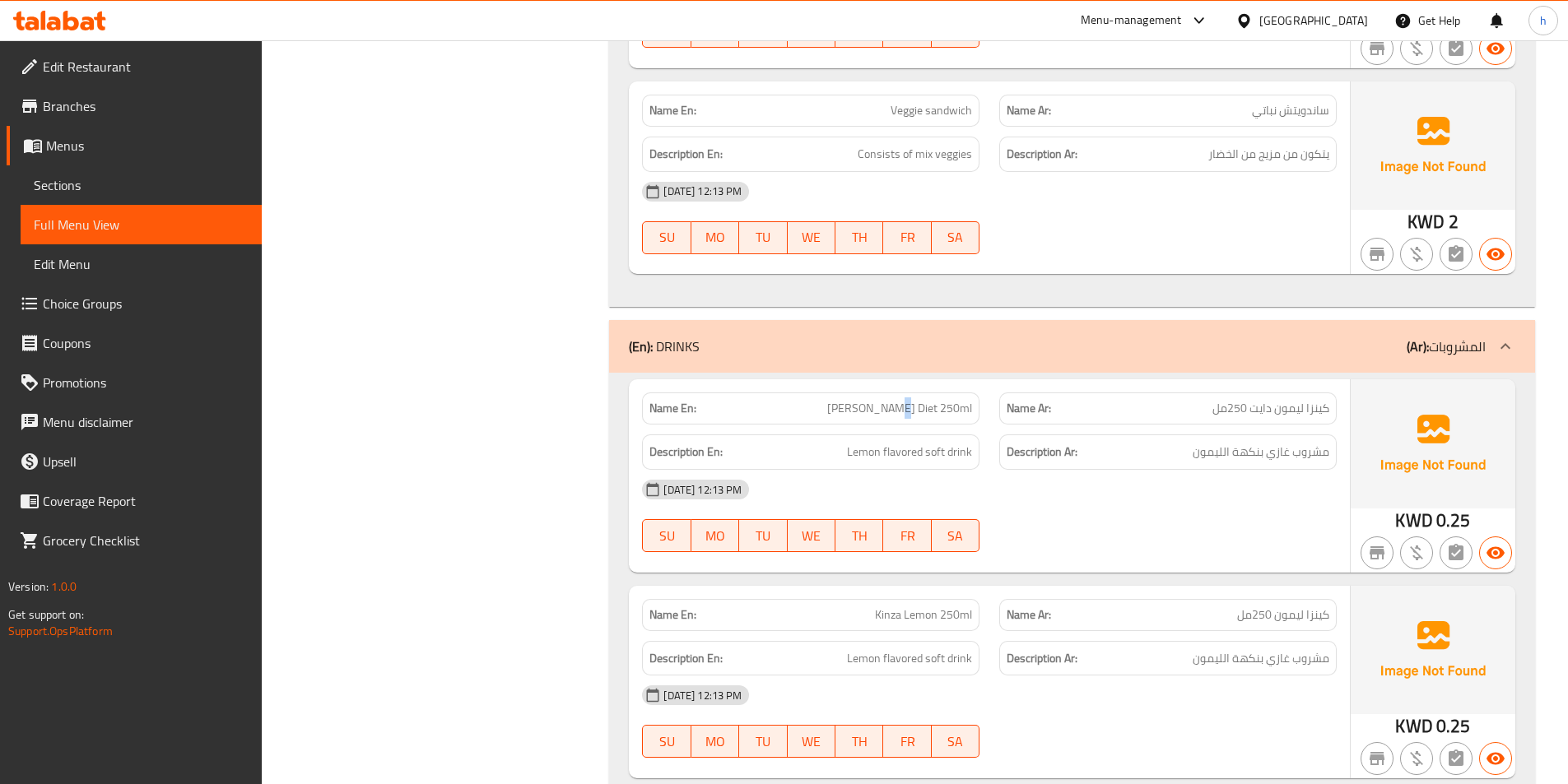
click at [914, 400] on span "[PERSON_NAME] Diet 250ml" at bounding box center [899, 408] width 145 height 17
drag, startPoint x: 970, startPoint y: 429, endPoint x: 927, endPoint y: 413, distance: 45.9
click at [927, 424] on div "Description En: Lemon flavored soft drink" at bounding box center [810, 451] width 357 height 55
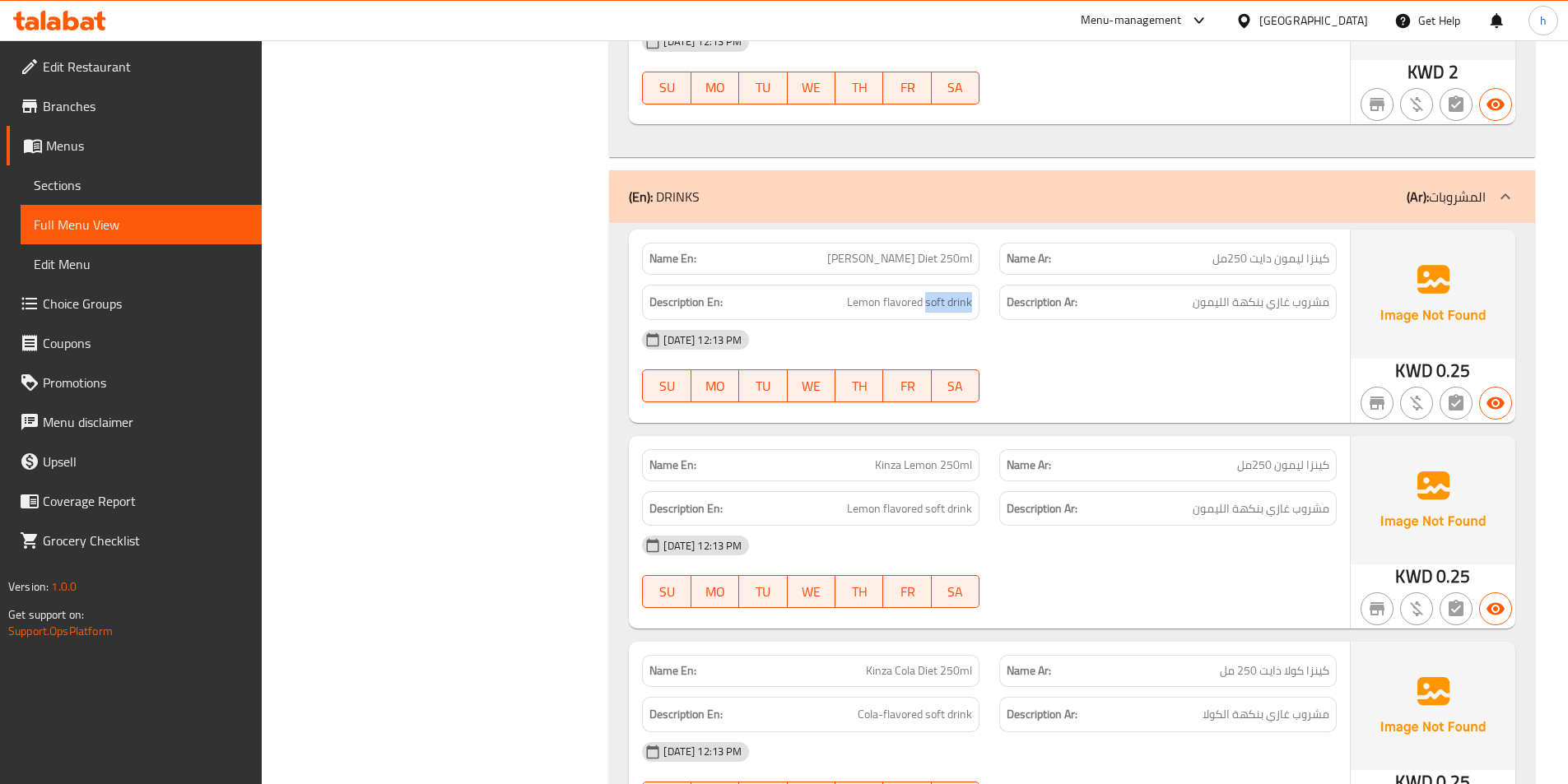
scroll to position [4892, 0]
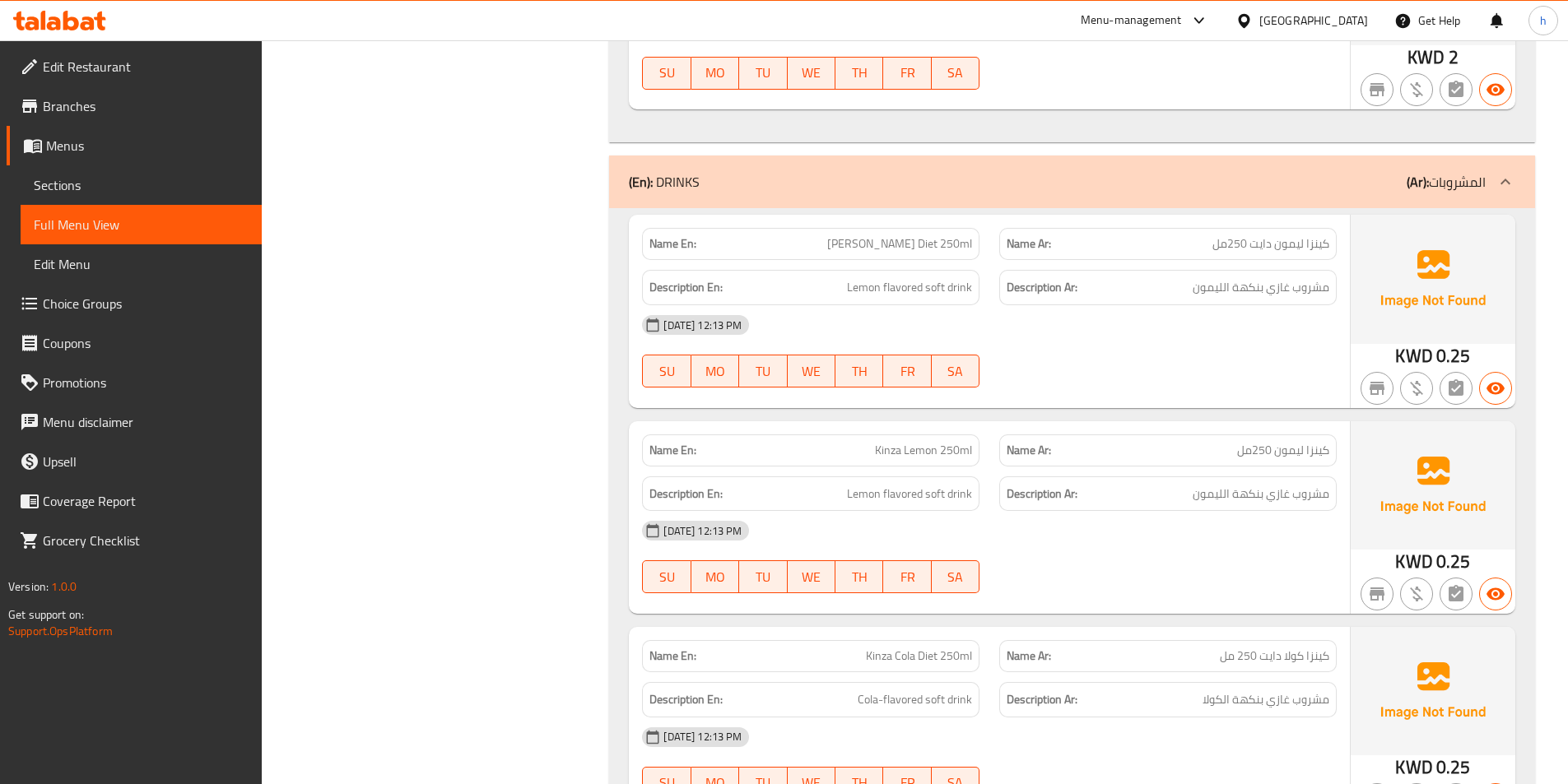
click at [890, 442] on span "Kinza Lemon 250ml" at bounding box center [923, 450] width 97 height 17
click at [940, 434] on div "Name En: Kinza Lemon 250ml" at bounding box center [810, 450] width 337 height 32
drag, startPoint x: 977, startPoint y: 470, endPoint x: 926, endPoint y: 480, distance: 52.0
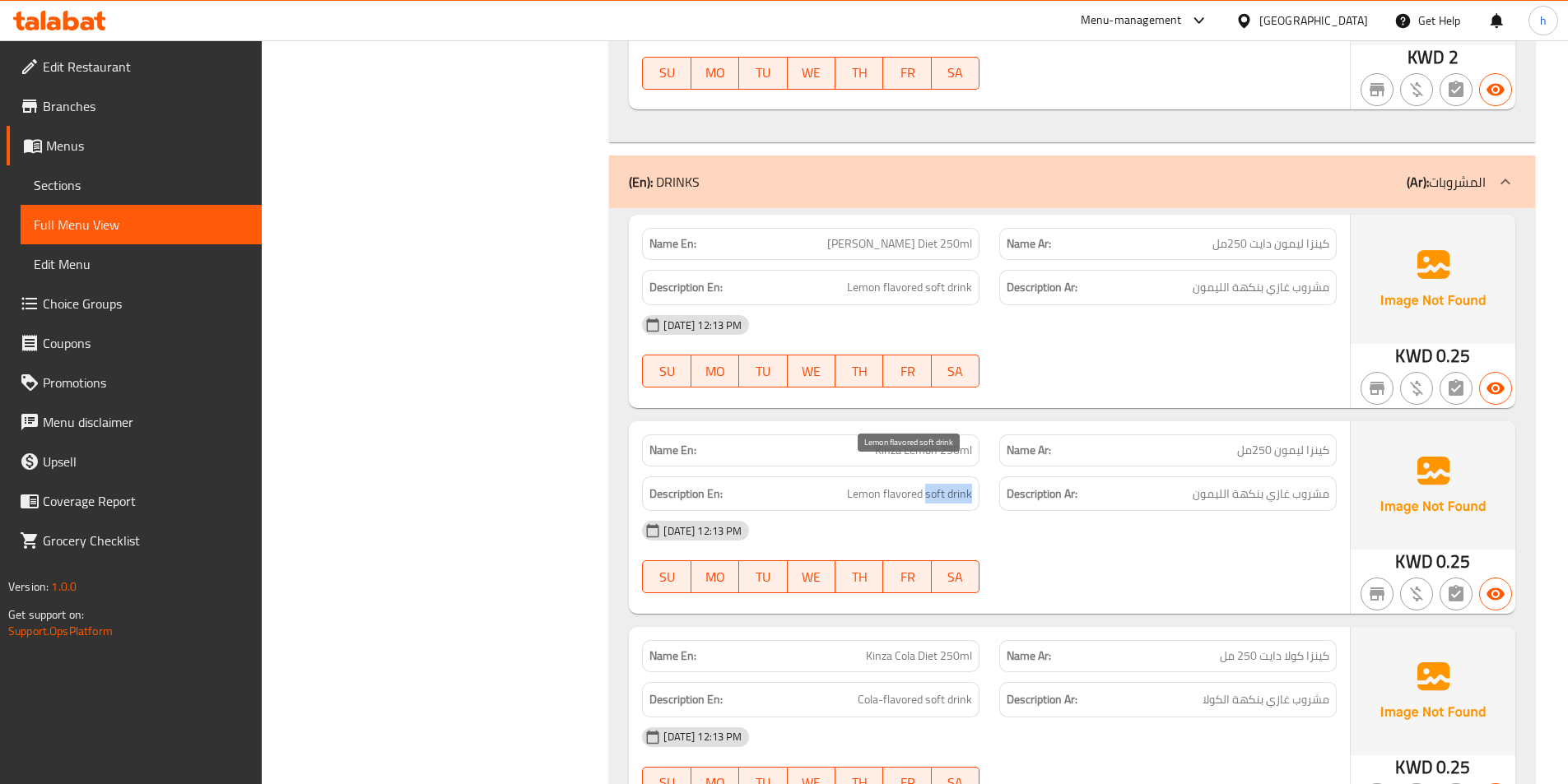
click at [926, 480] on div "Description En: Lemon flavored soft drink" at bounding box center [810, 494] width 337 height 35
drag, startPoint x: 919, startPoint y: 480, endPoint x: 854, endPoint y: 478, distance: 65.0
click at [863, 486] on div "Description En: Lemon flavored soft drink" at bounding box center [810, 494] width 337 height 35
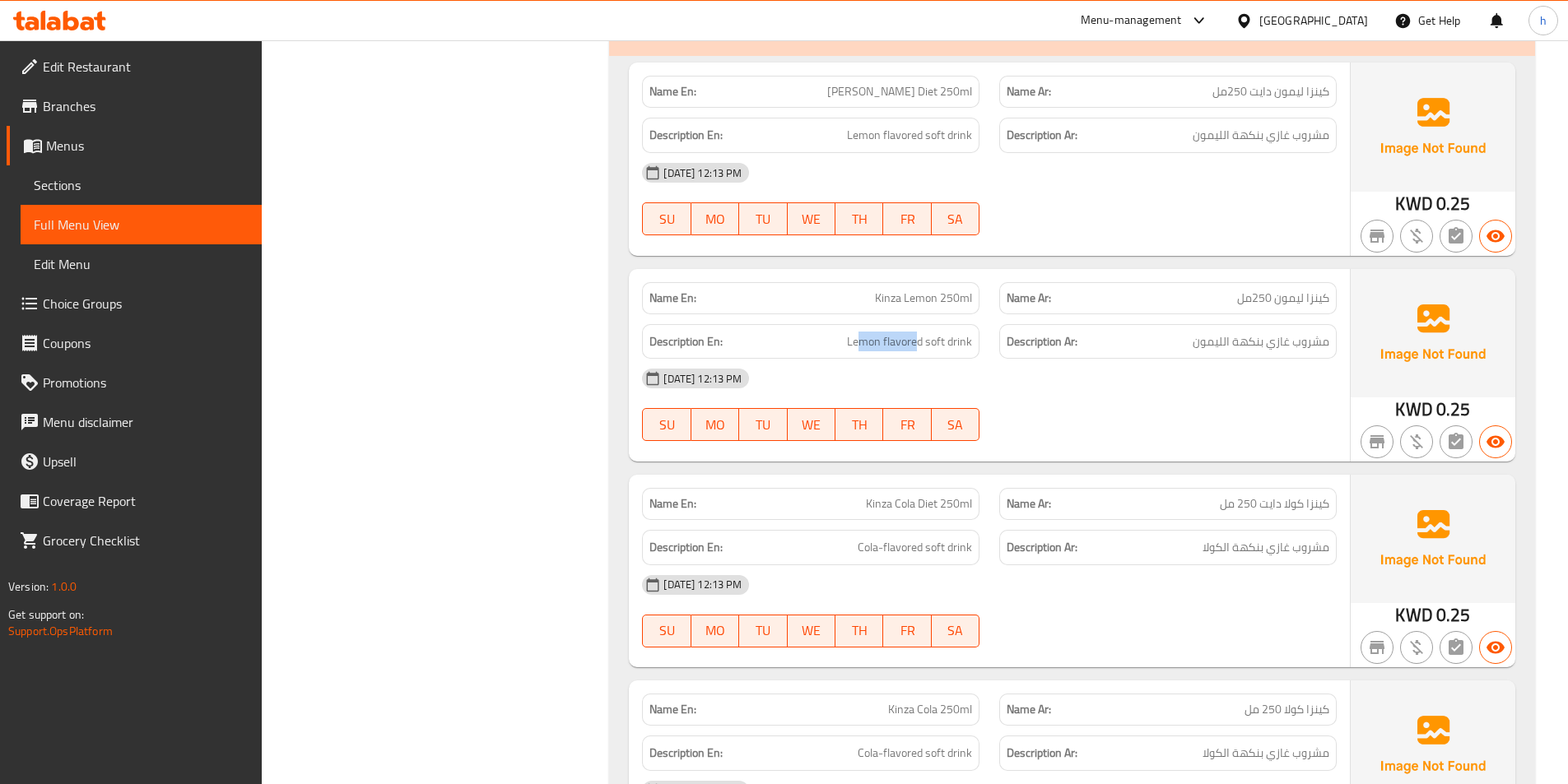
scroll to position [5056, 0]
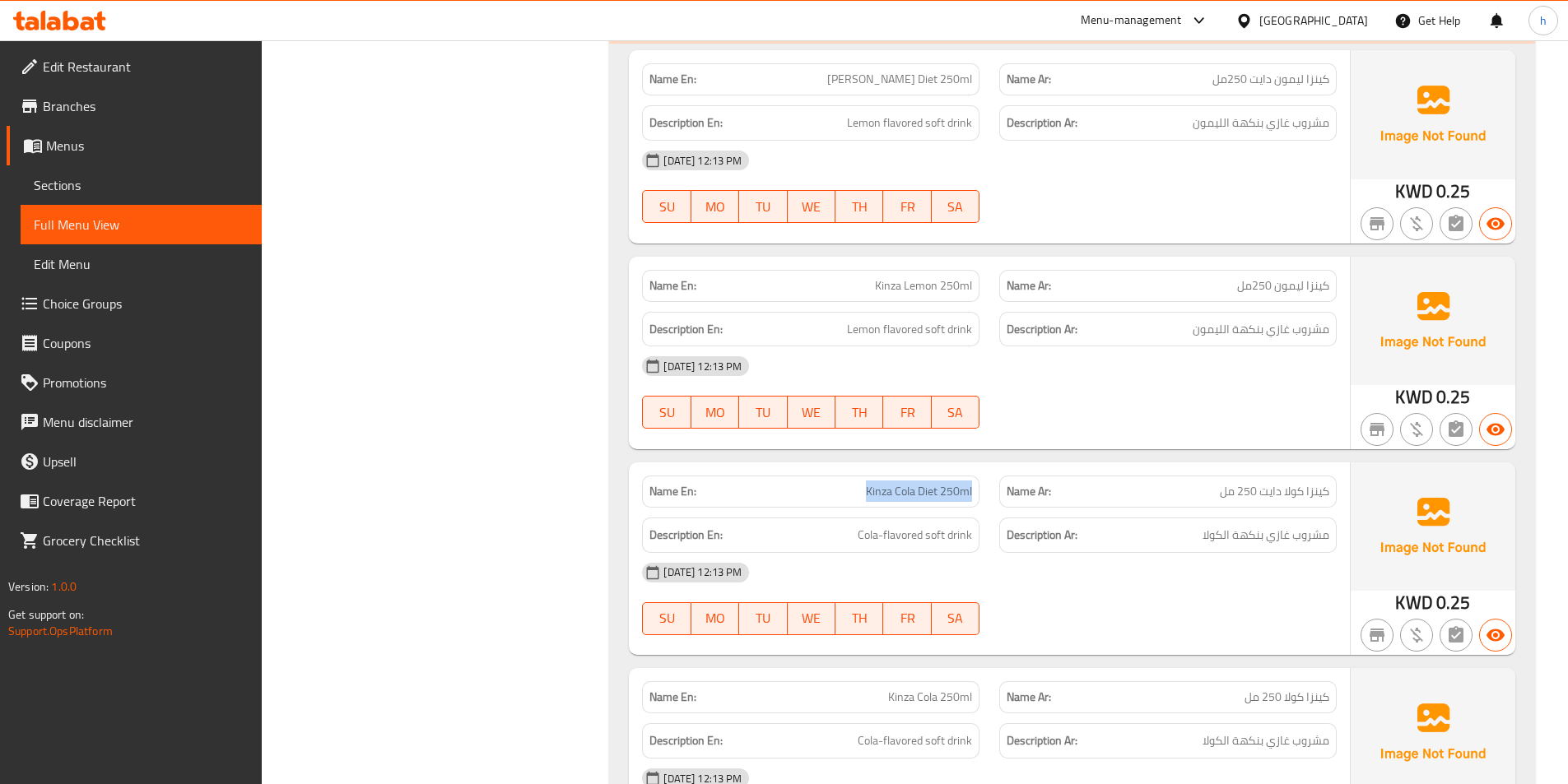
drag, startPoint x: 841, startPoint y: 476, endPoint x: 987, endPoint y: 469, distance: 146.2
click at [987, 469] on div "Name En: Kinza Cola Diet 250ml" at bounding box center [810, 492] width 357 height 52
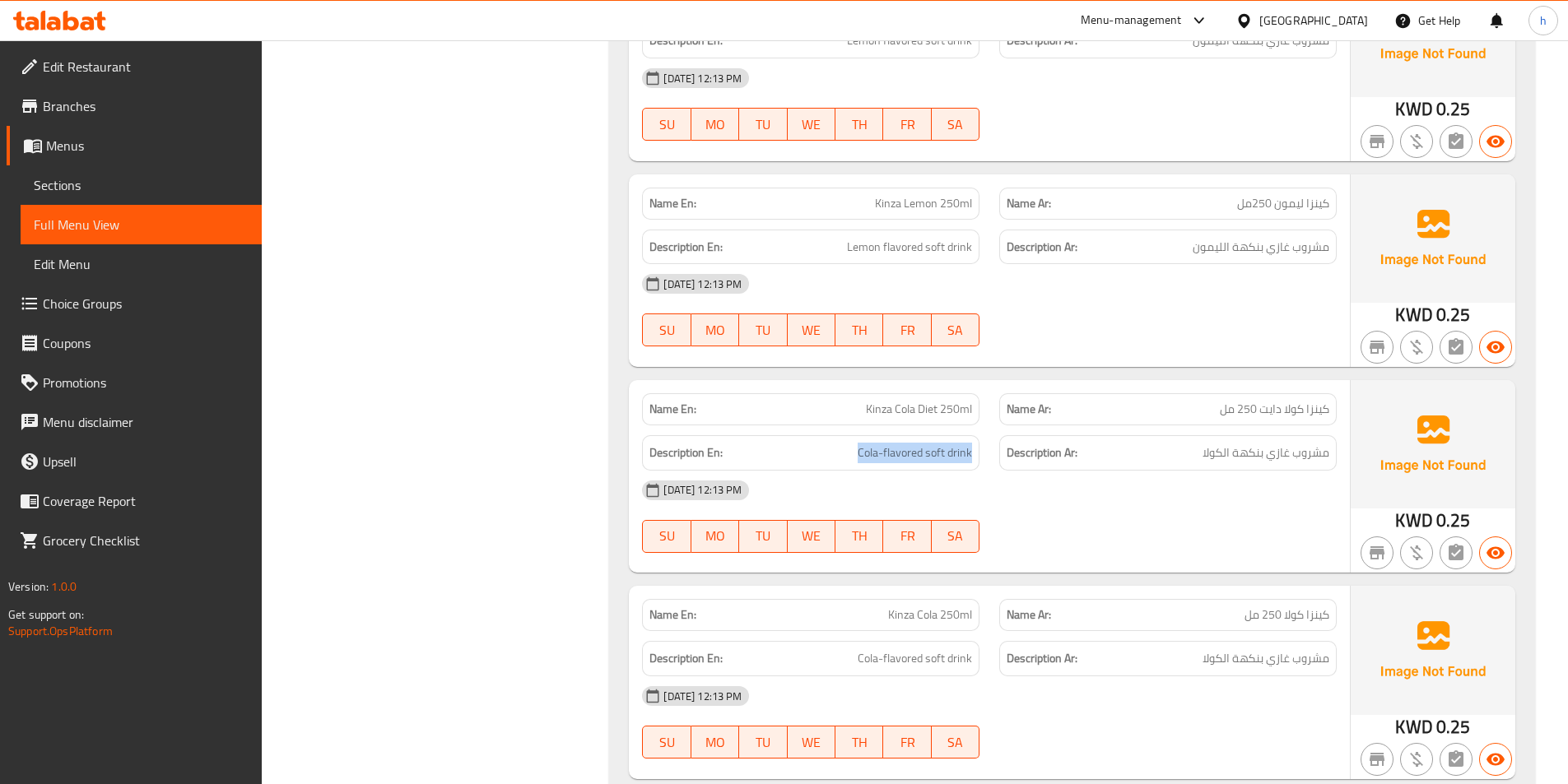
drag, startPoint x: 971, startPoint y: 437, endPoint x: 826, endPoint y: 440, distance: 145.0
click at [826, 442] on h6 "Description En: Cola-flavored soft drink" at bounding box center [810, 452] width 323 height 21
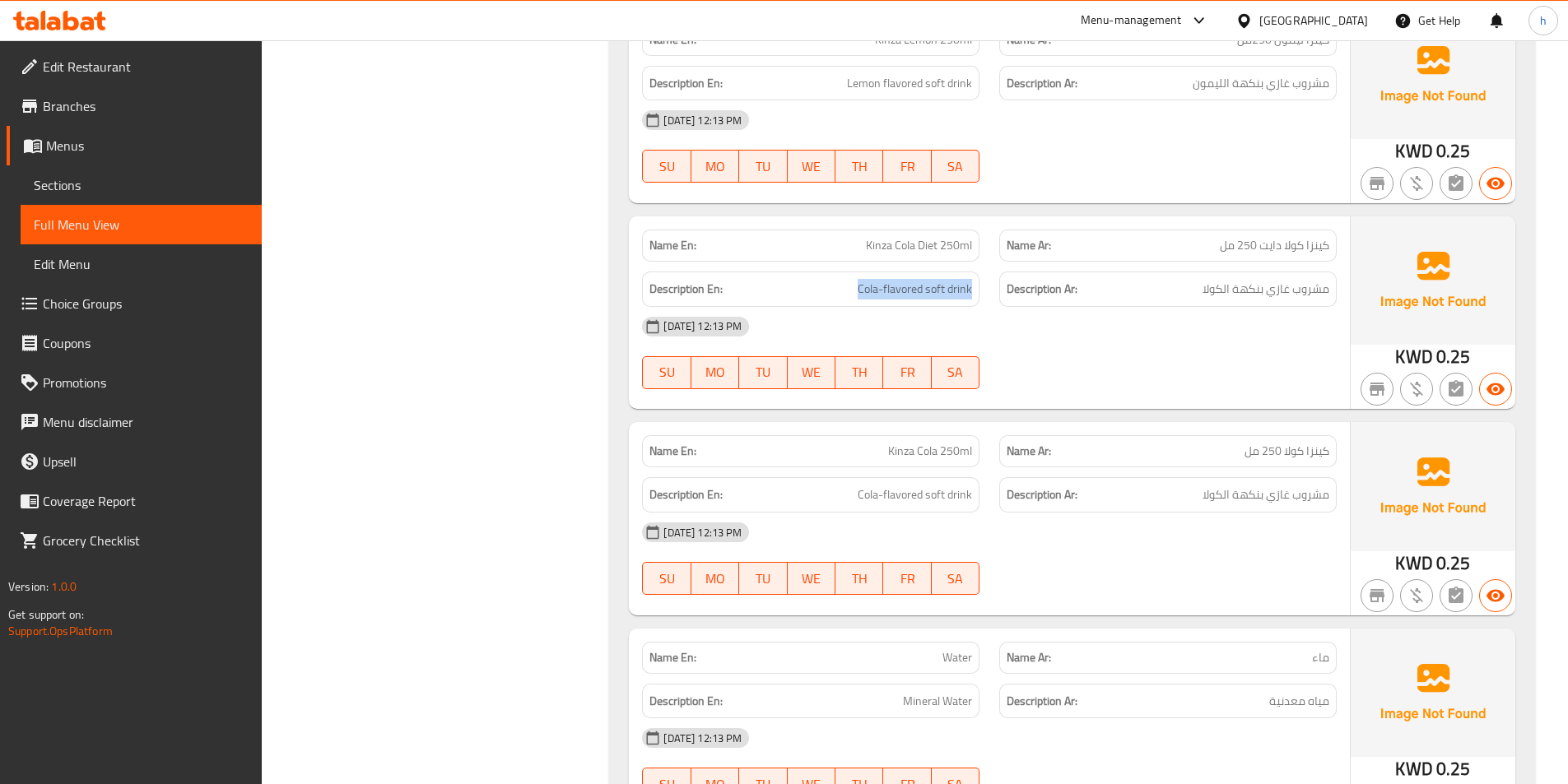
scroll to position [5303, 0]
drag, startPoint x: 896, startPoint y: 428, endPoint x: 991, endPoint y: 428, distance: 95.0
click at [991, 428] on div "Name En: Kinza Cola 250ml Name Ar: كينزا كولا 250 مل" at bounding box center [989, 450] width 715 height 52
drag, startPoint x: 865, startPoint y: 471, endPoint x: 977, endPoint y: 466, distance: 112.1
click at [977, 477] on div "Description En: Cola-flavored soft drink" at bounding box center [810, 494] width 337 height 35
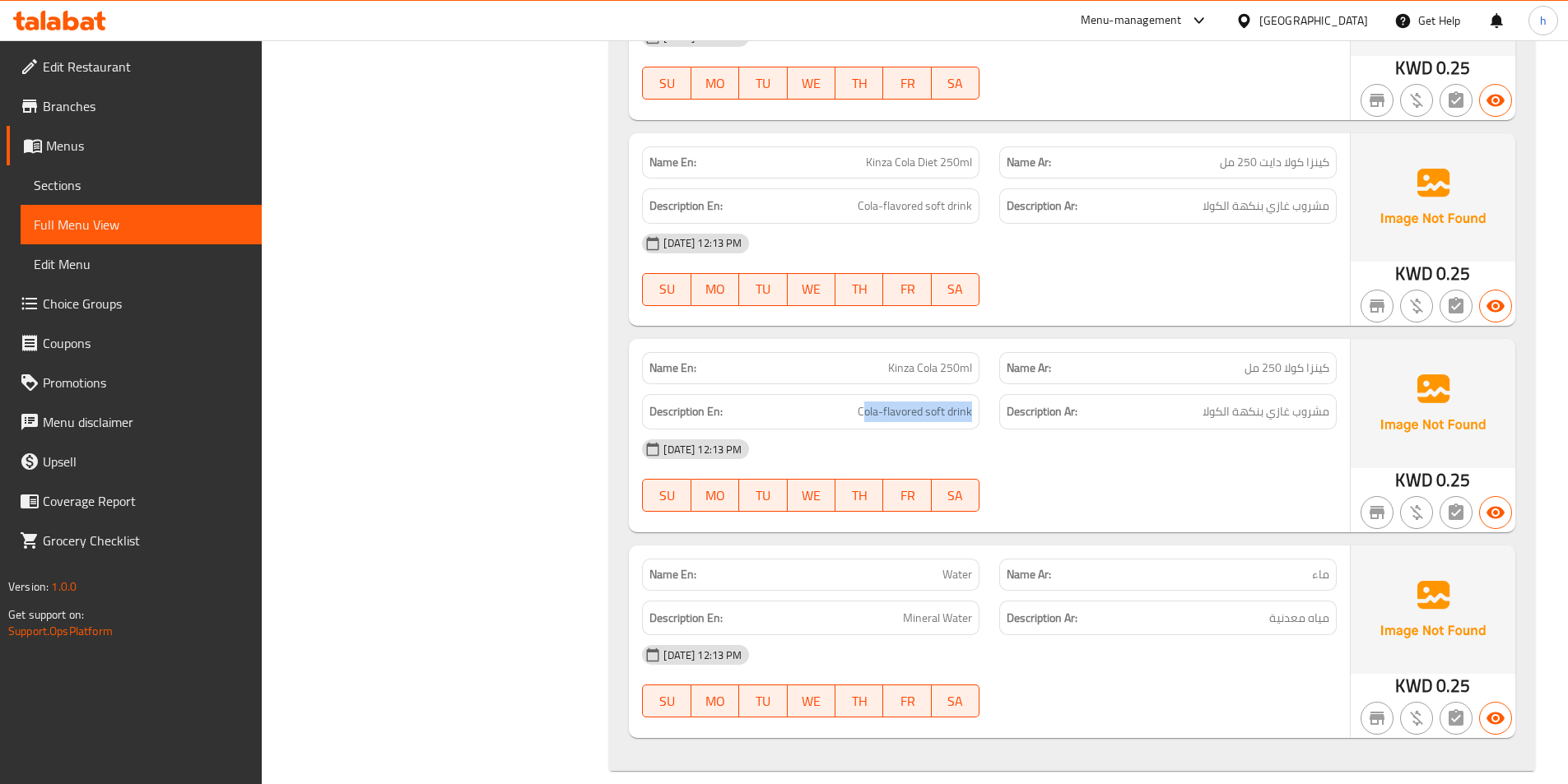
scroll to position [5138, 0]
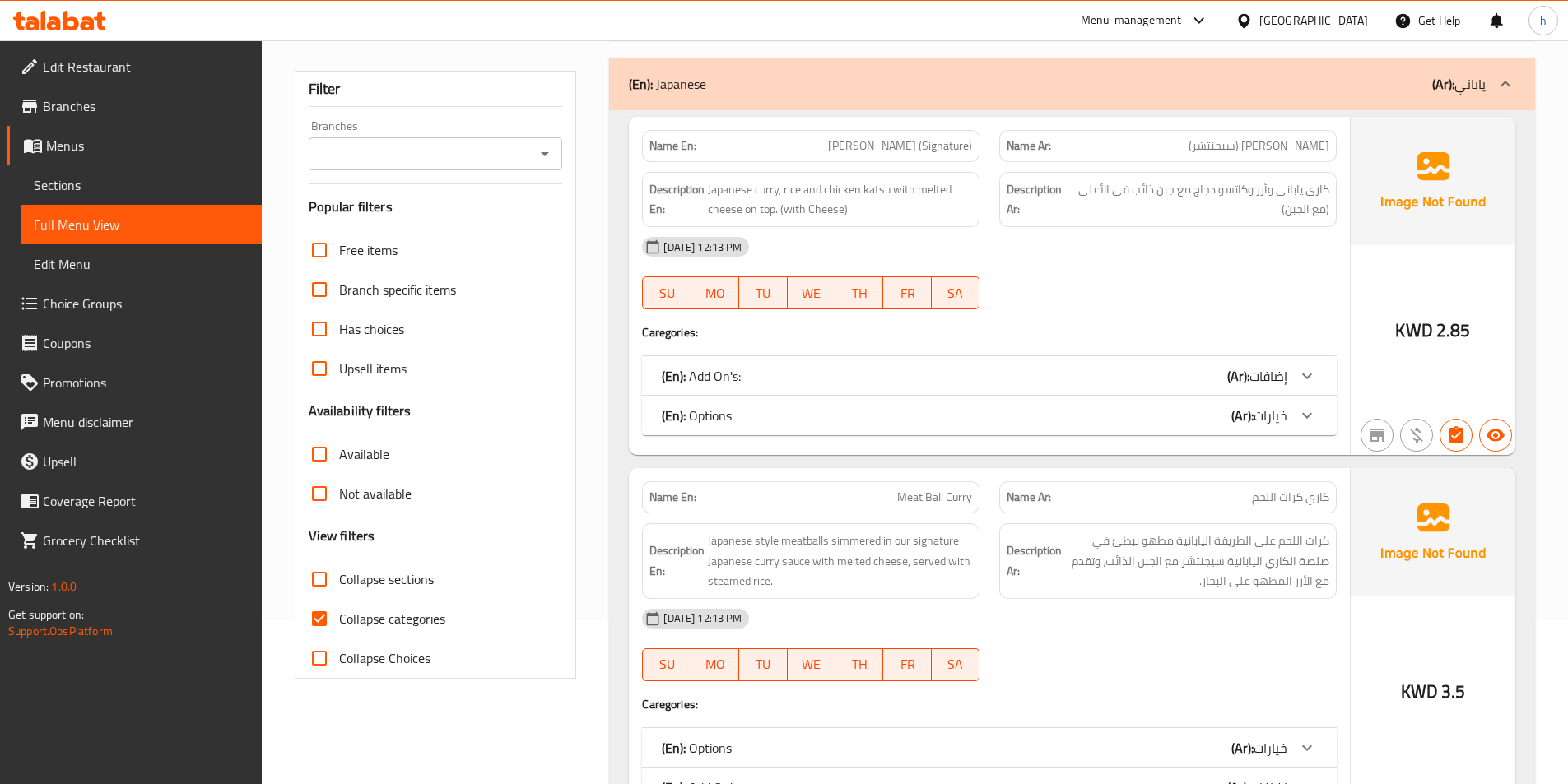
scroll to position [165, 0]
click at [325, 623] on input "Collapse categories" at bounding box center [319, 618] width 40 height 40
checkbox input "false"
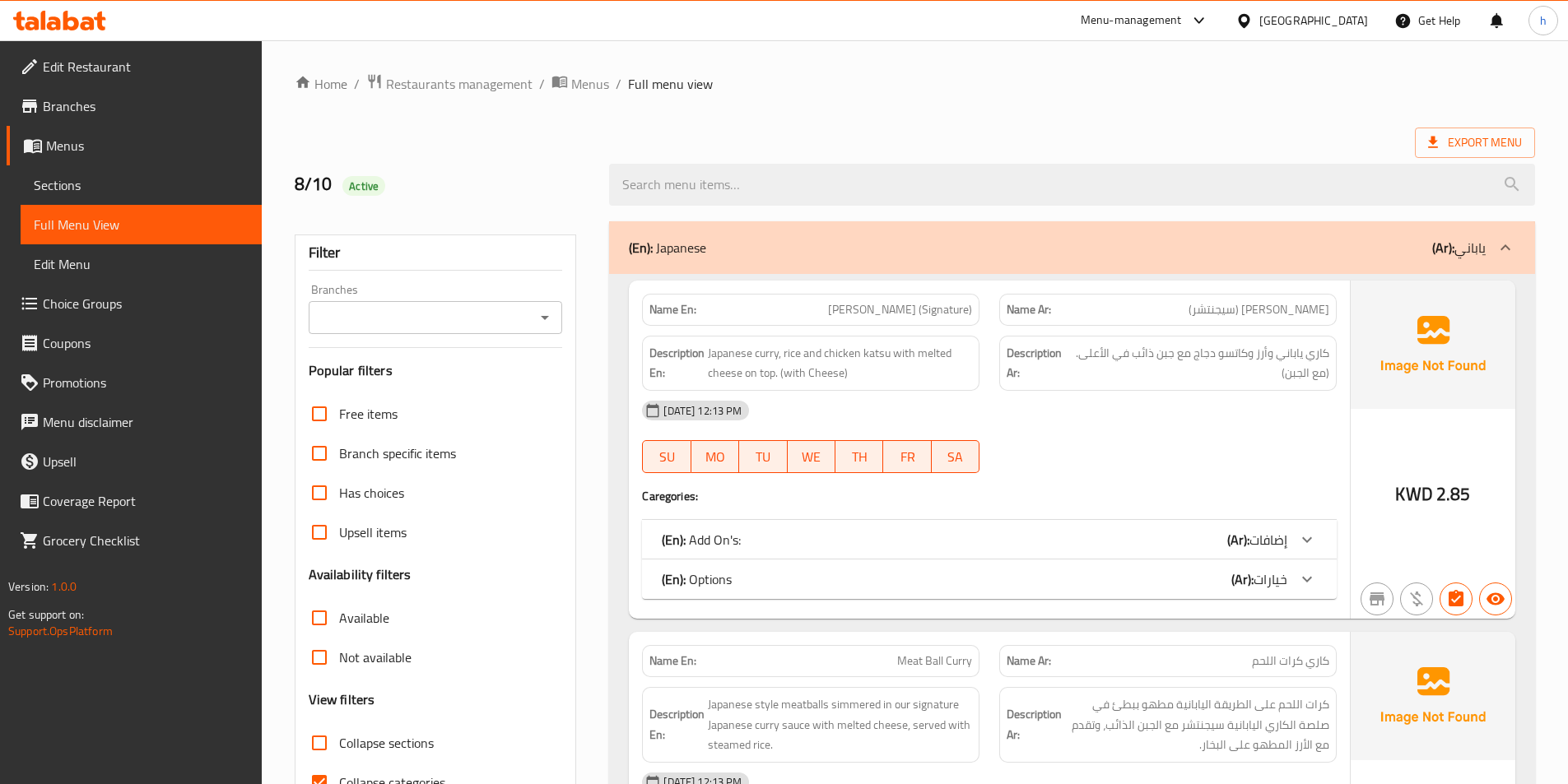
click at [106, 65] on span "Edit Restaurant" at bounding box center [146, 67] width 206 height 20
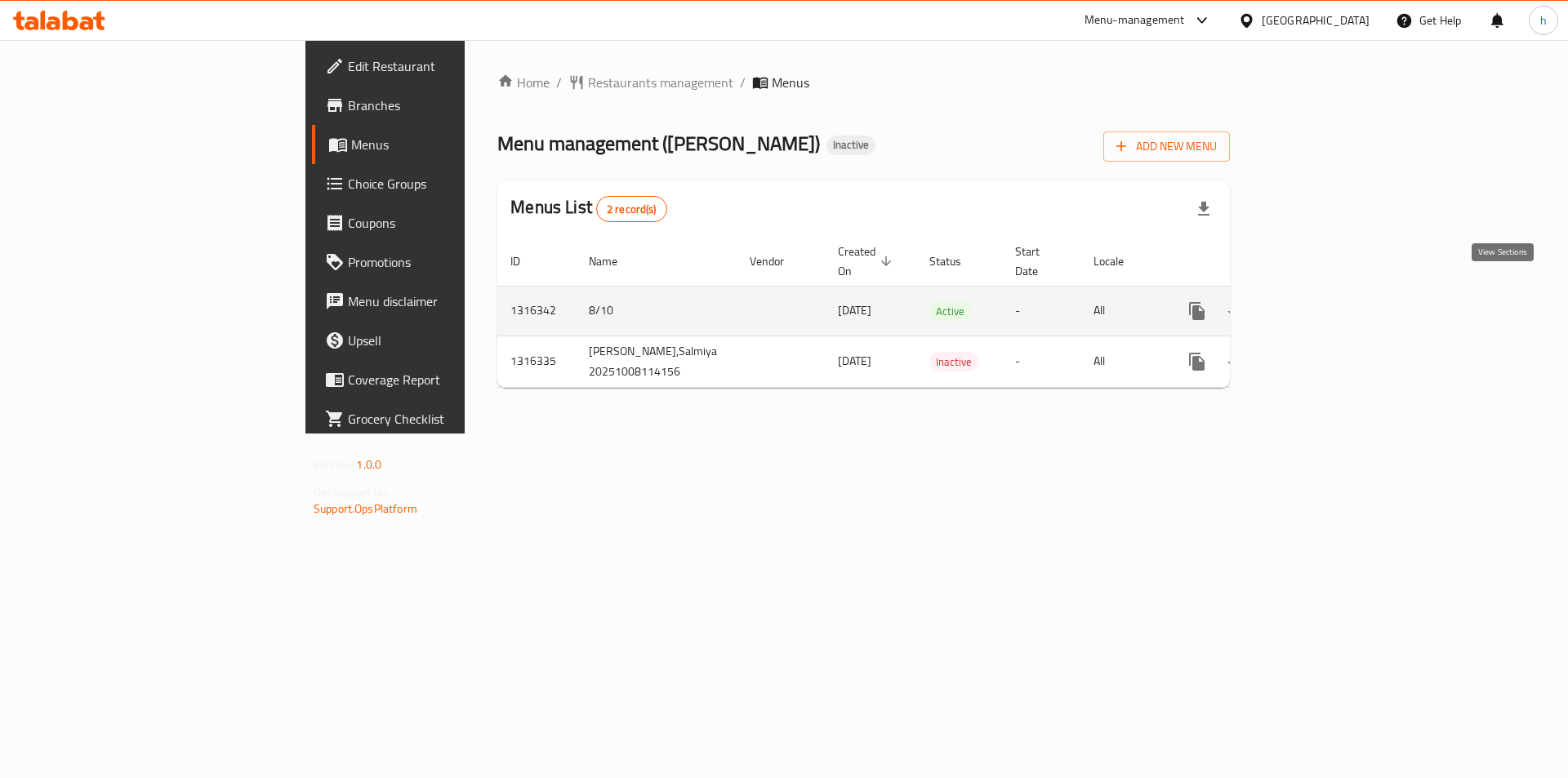
click at [1325, 302] on icon "enhanced table" at bounding box center [1315, 311] width 20 height 20
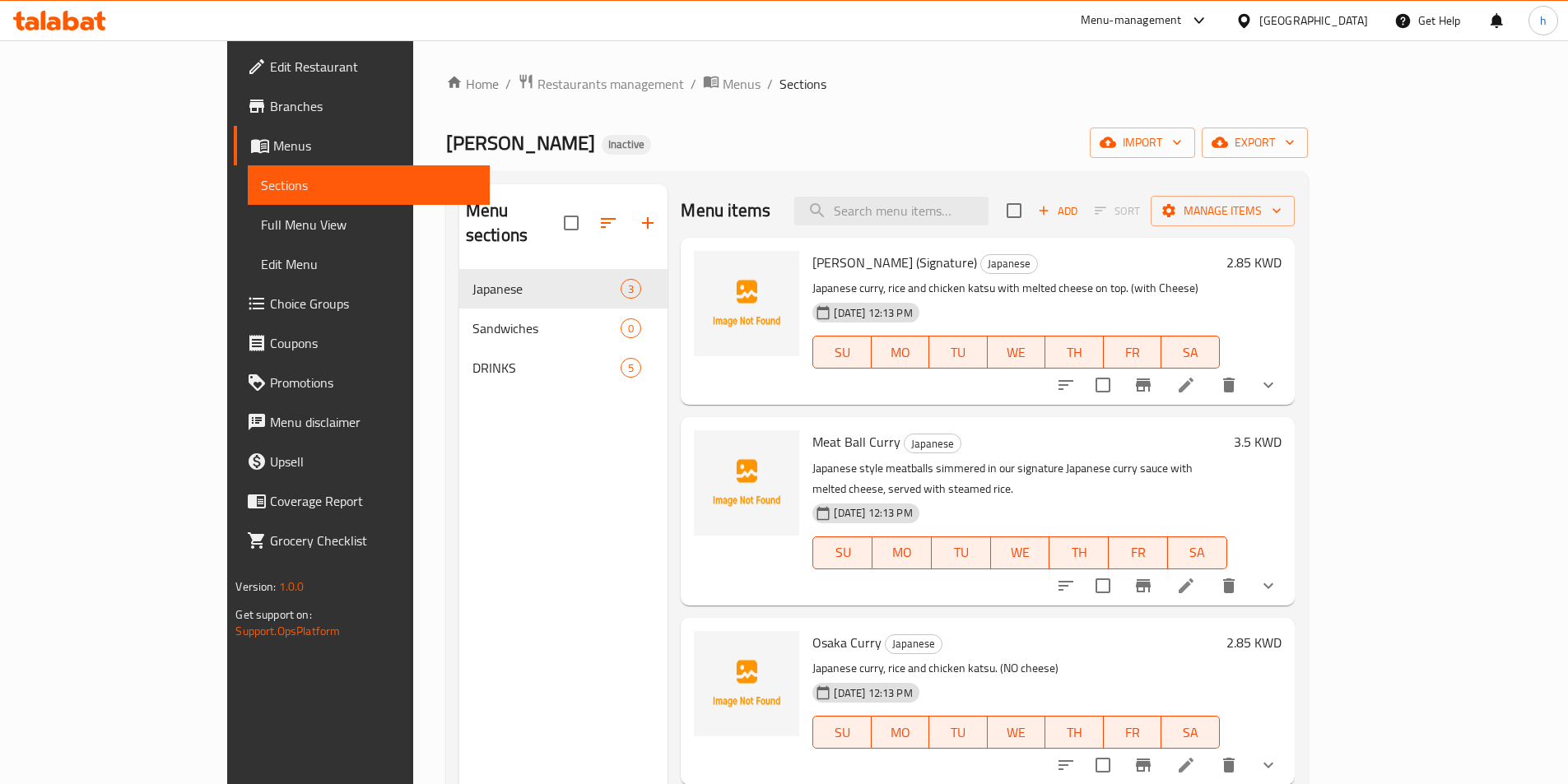
click at [261, 232] on span "Full Menu View" at bounding box center [368, 225] width 215 height 20
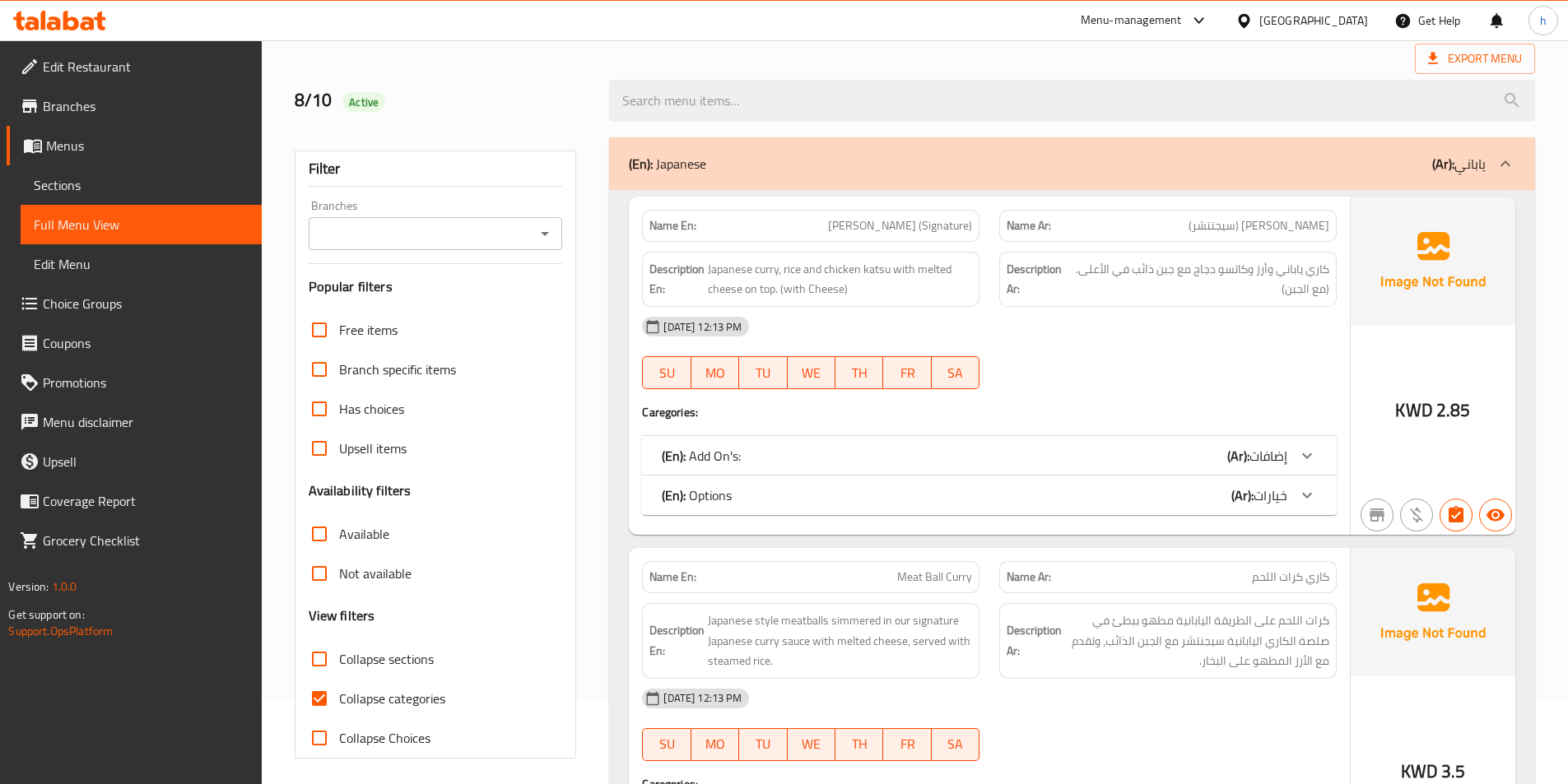
scroll to position [165, 0]
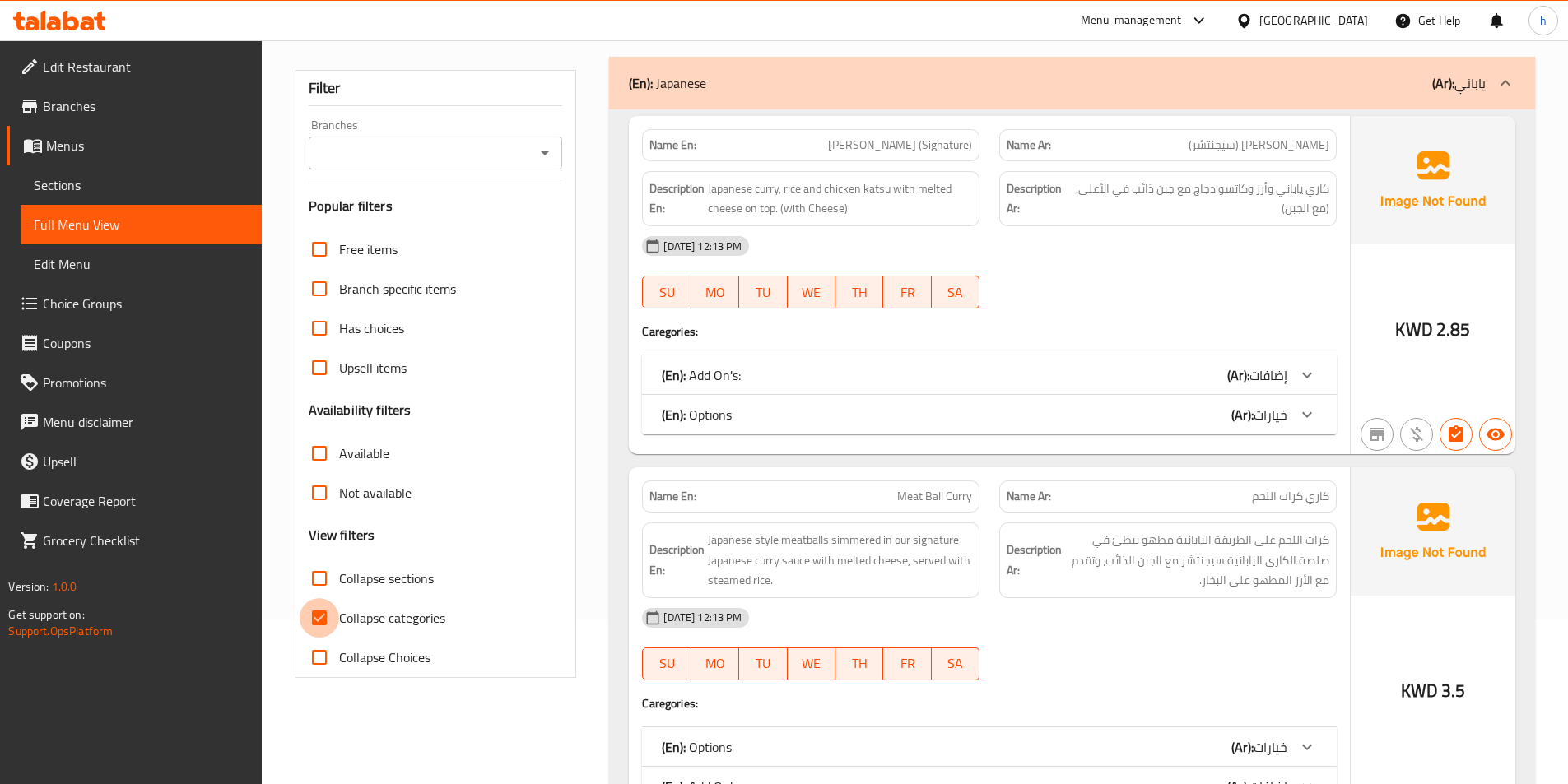
drag, startPoint x: 323, startPoint y: 612, endPoint x: 507, endPoint y: 486, distance: 223.0
click at [323, 604] on input "Collapse categories" at bounding box center [319, 618] width 40 height 40
checkbox input "false"
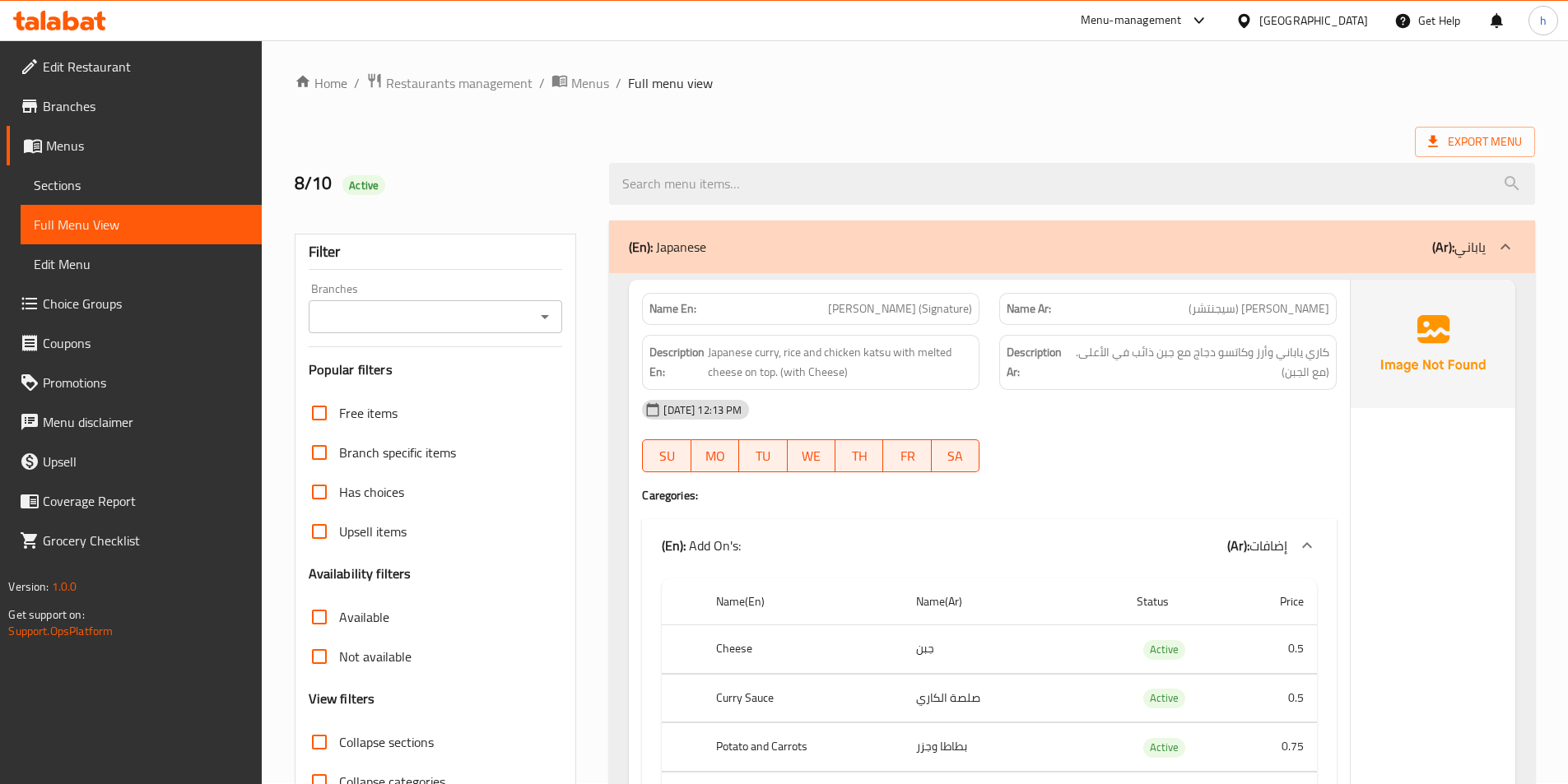
scroll to position [0, 0]
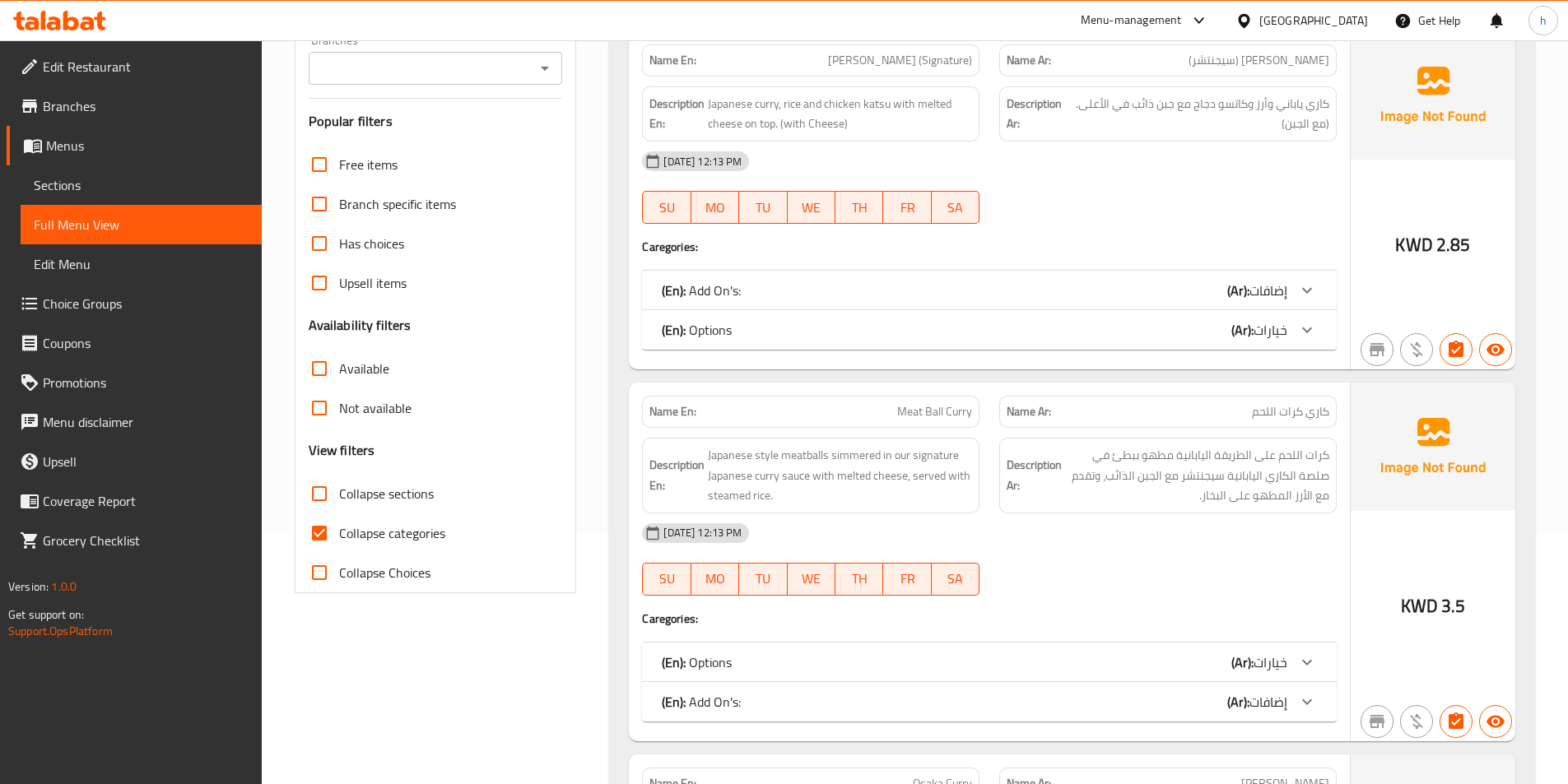
scroll to position [329, 0]
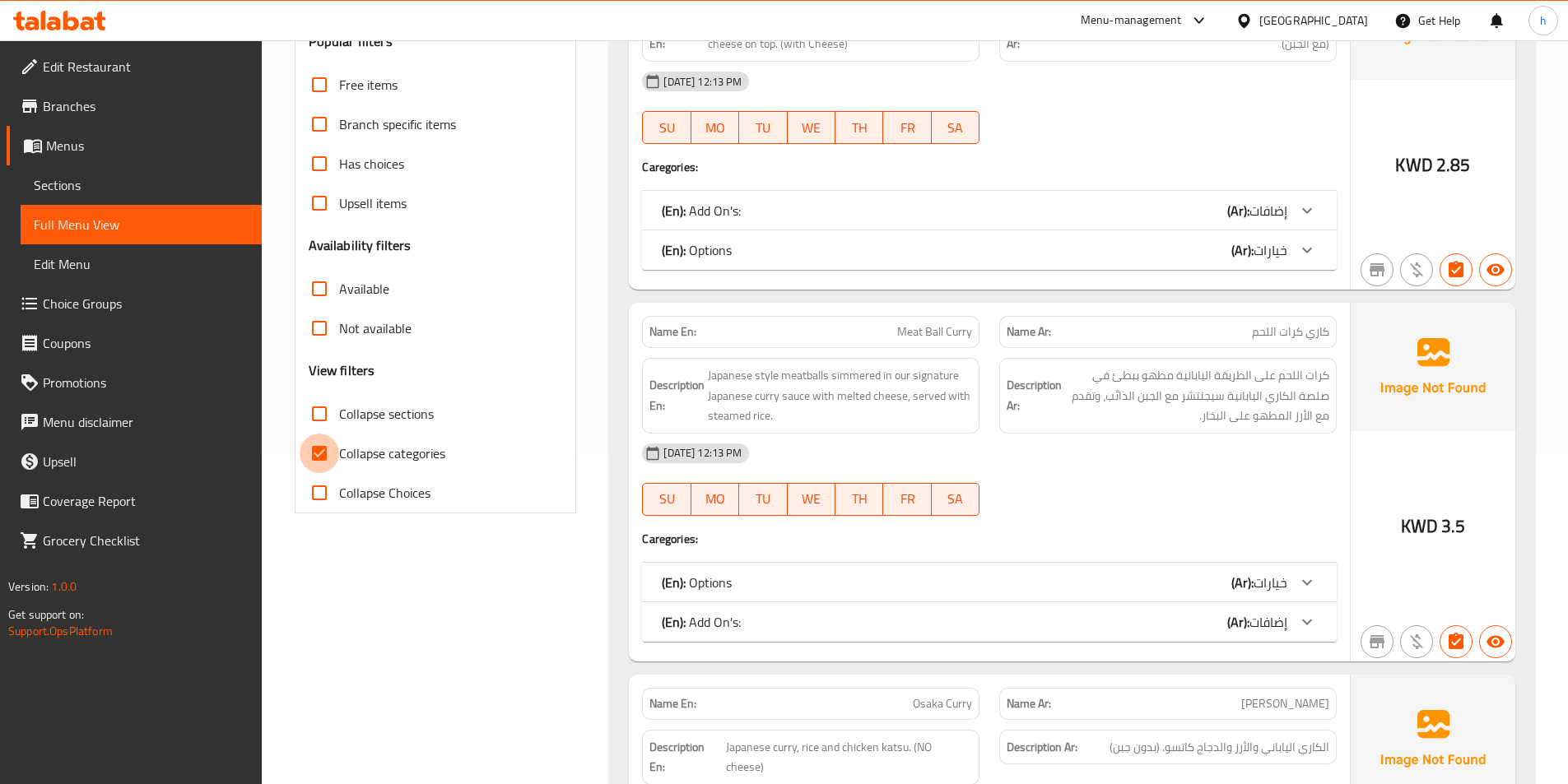
click at [324, 441] on input "Collapse categories" at bounding box center [319, 453] width 40 height 40
checkbox input "false"
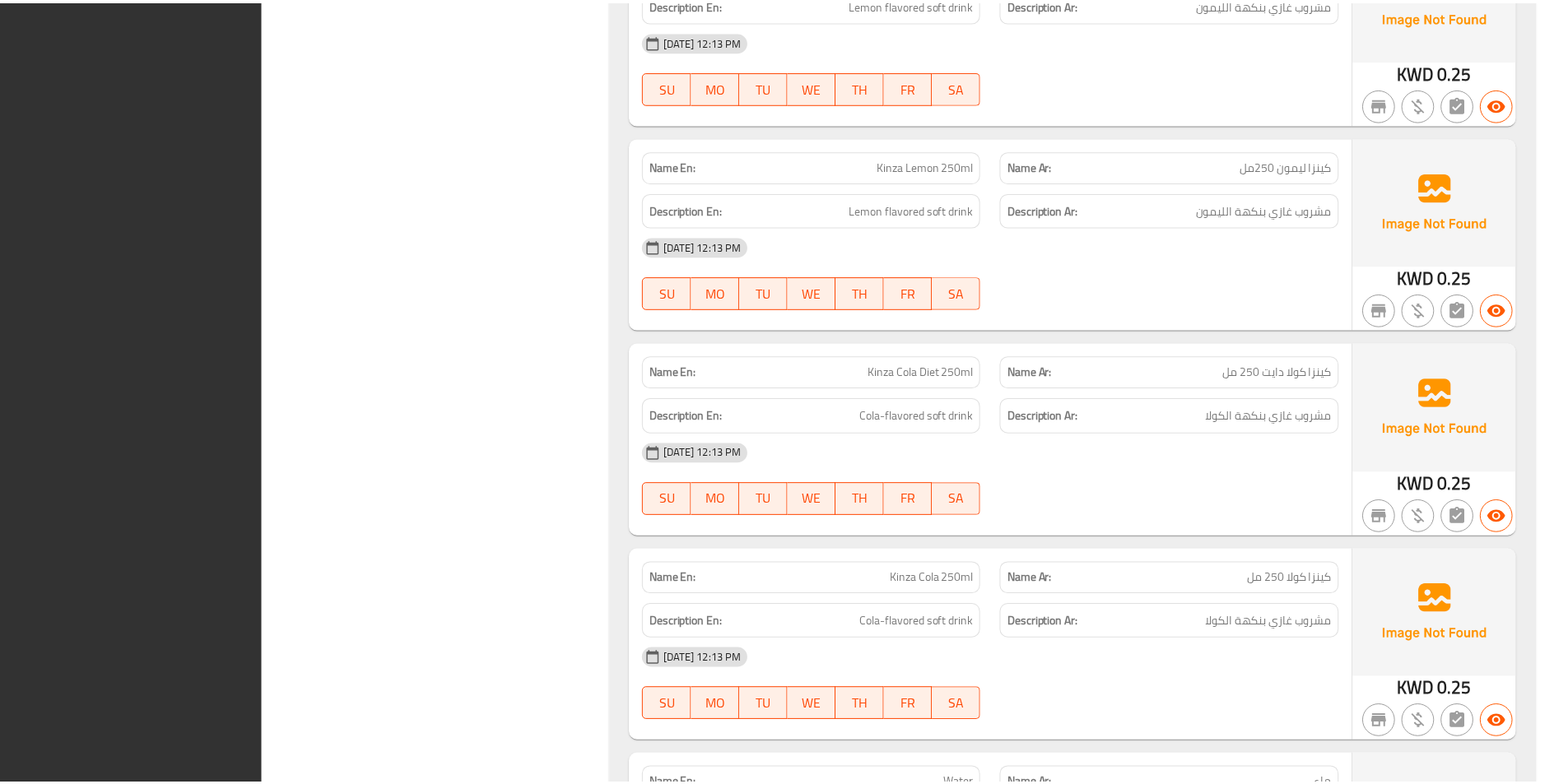
scroll to position [3942, 0]
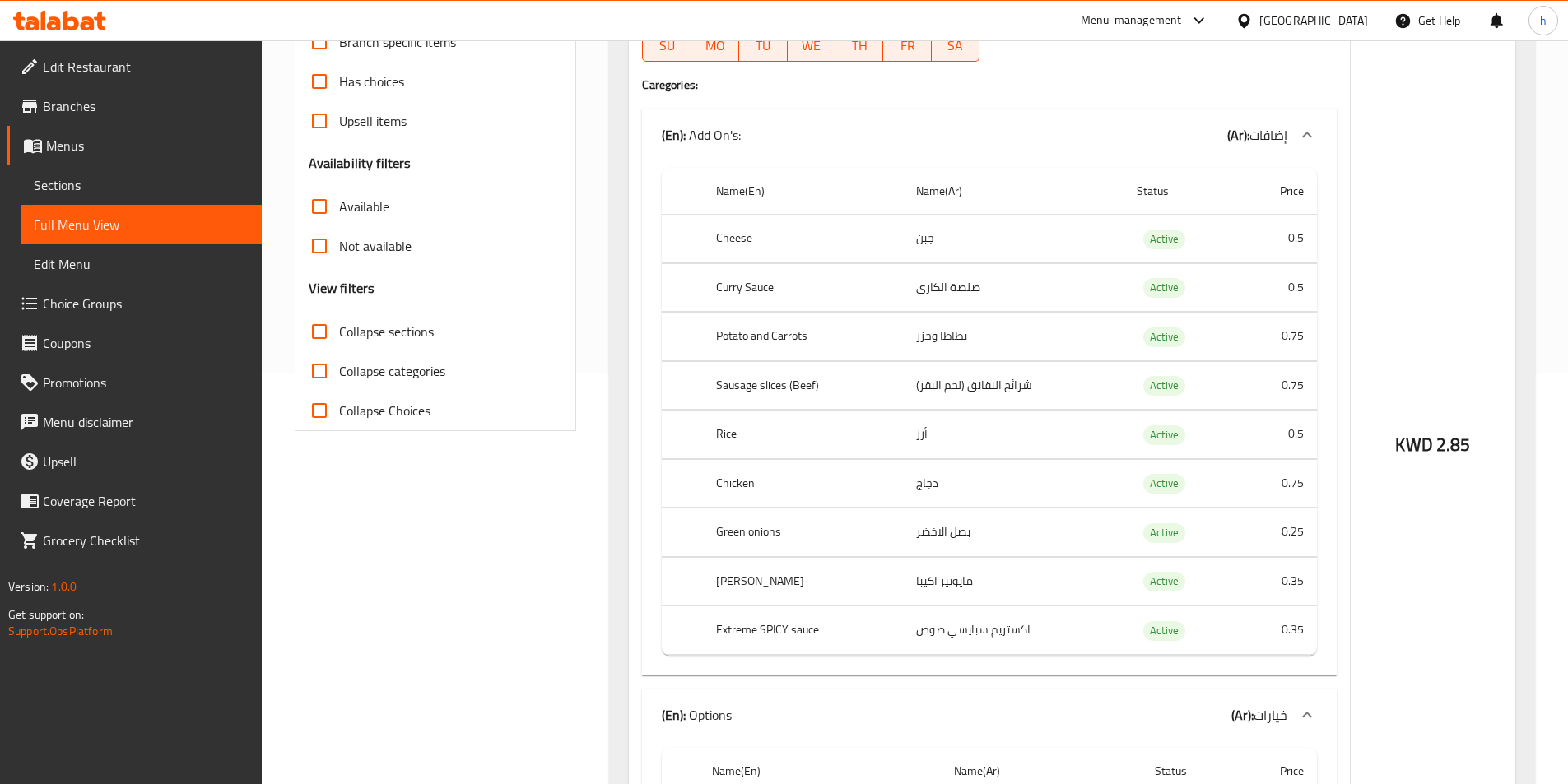
scroll to position [0, 0]
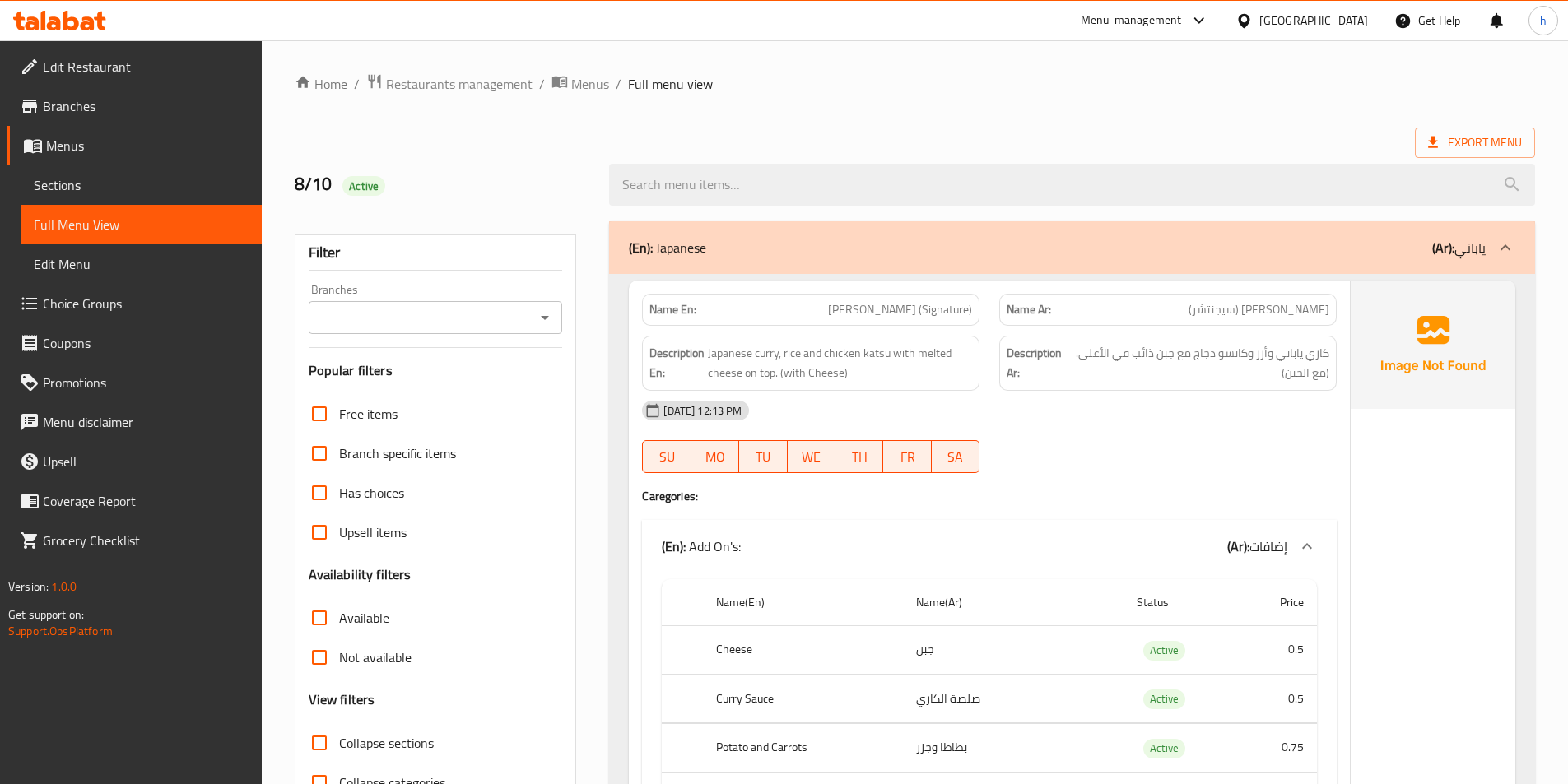
click at [1450, 130] on span "Export Menu" at bounding box center [1474, 143] width 120 height 31
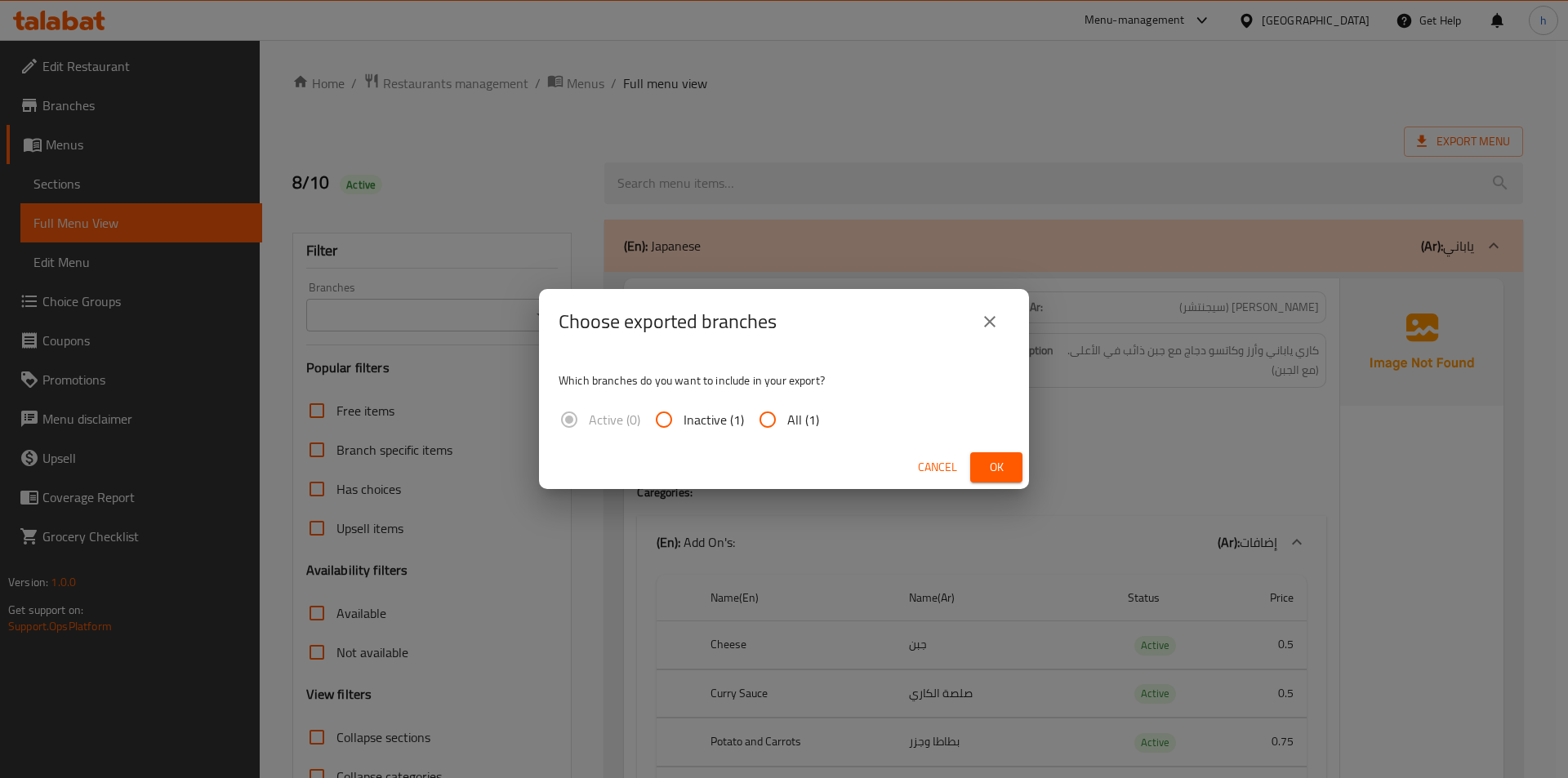
click at [785, 407] on input "All (1)" at bounding box center [767, 420] width 39 height 39
radio input "true"
click at [996, 453] on button "Ok" at bounding box center [996, 468] width 53 height 30
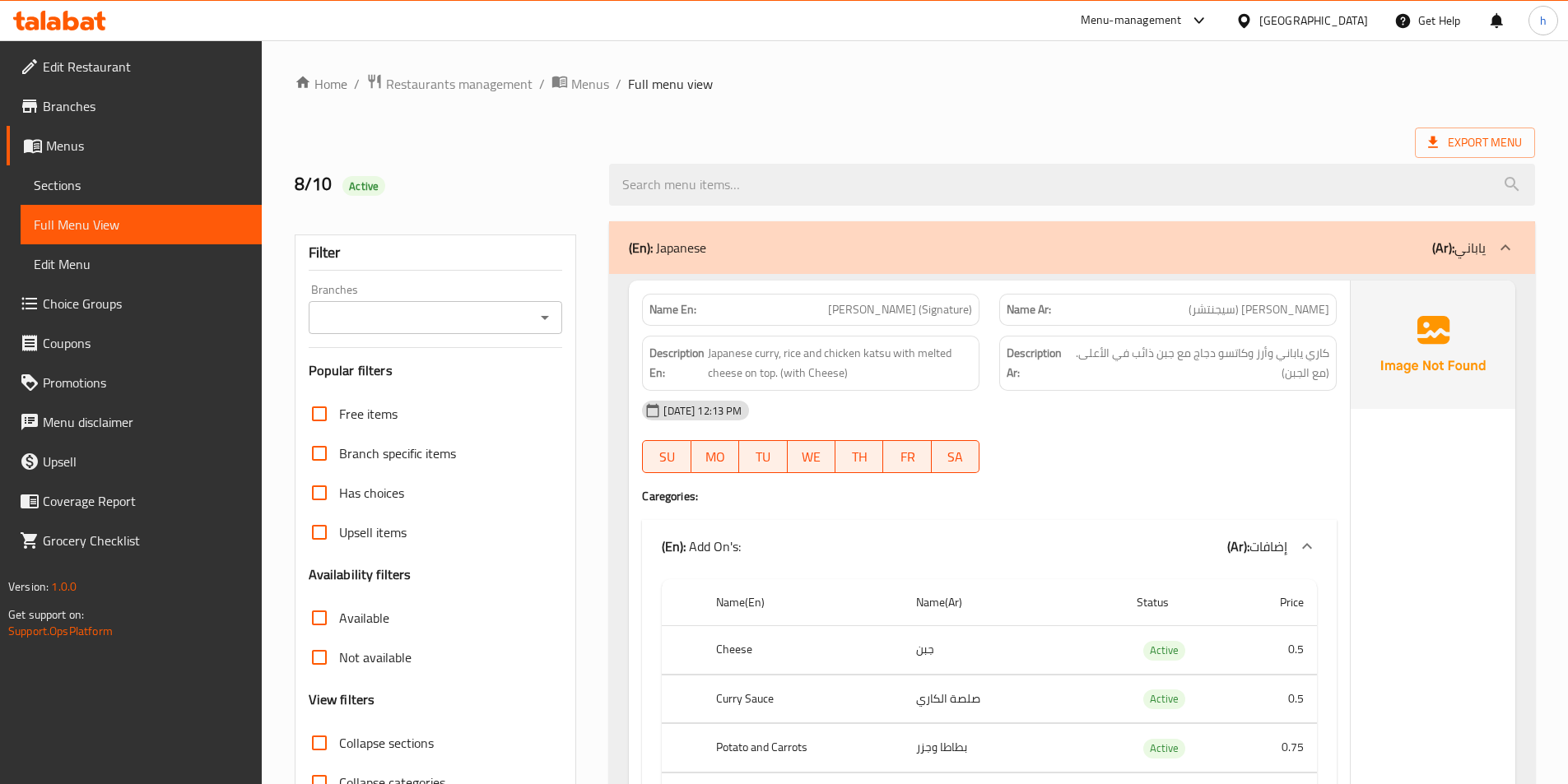
click at [115, 307] on span "Choice Groups" at bounding box center [146, 304] width 206 height 20
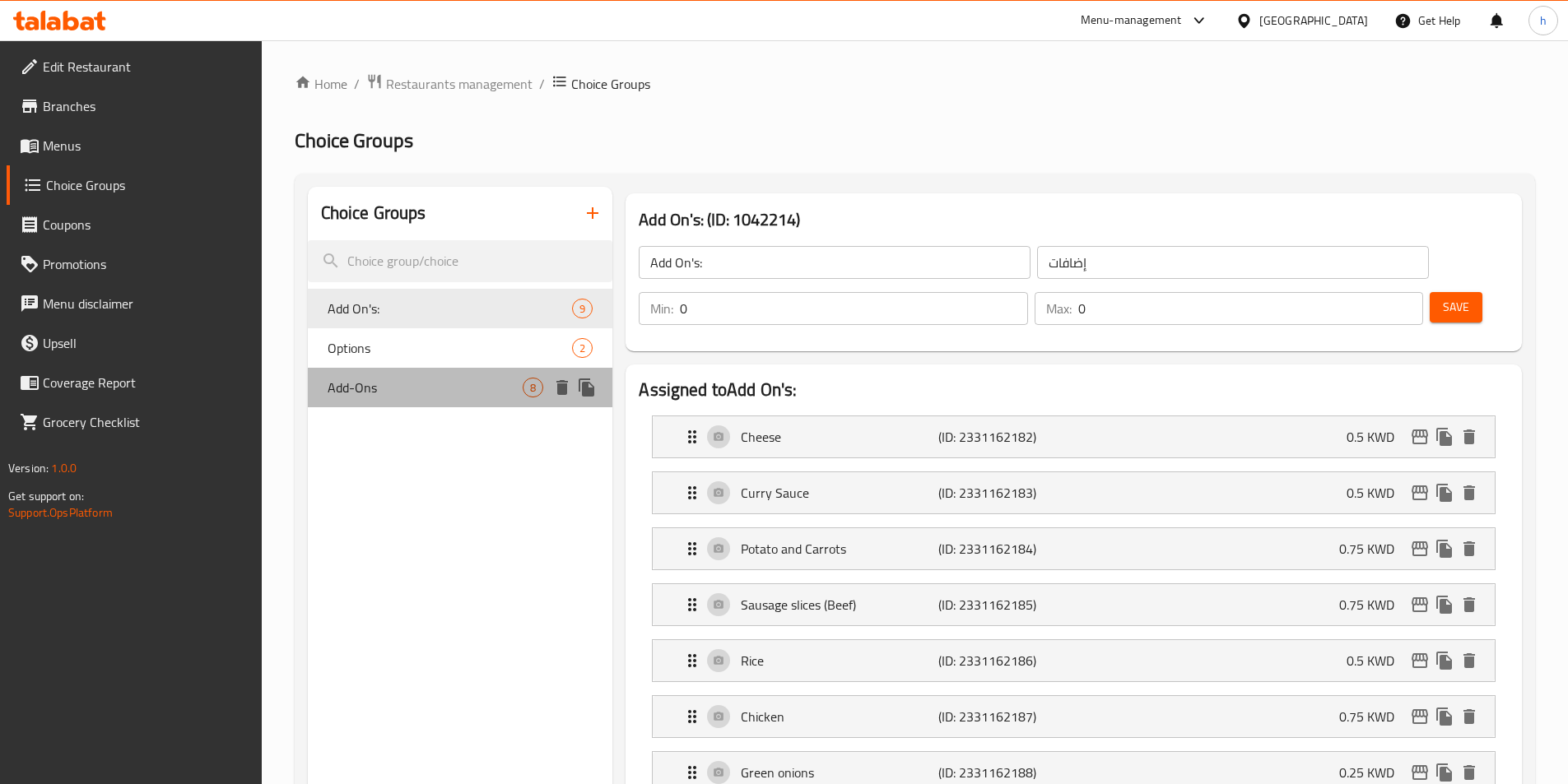
click at [451, 383] on span "Add-Ons" at bounding box center [425, 388] width 196 height 20
type input "Add-Ons"
type input "اضافات"
type input "7"
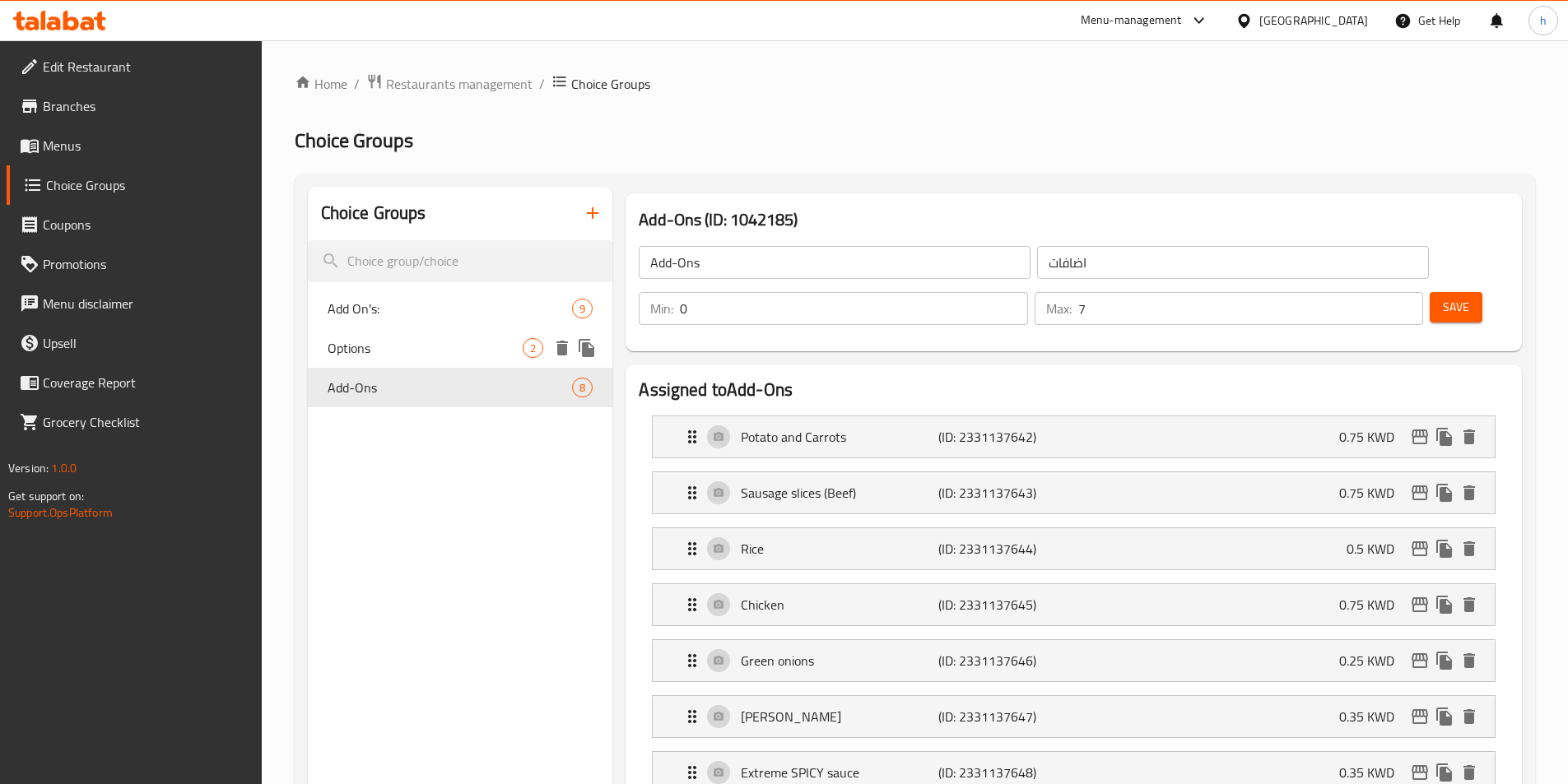
click at [416, 342] on span "Options" at bounding box center [425, 348] width 196 height 20
type input "Options"
type input "خيارات"
type input "1"
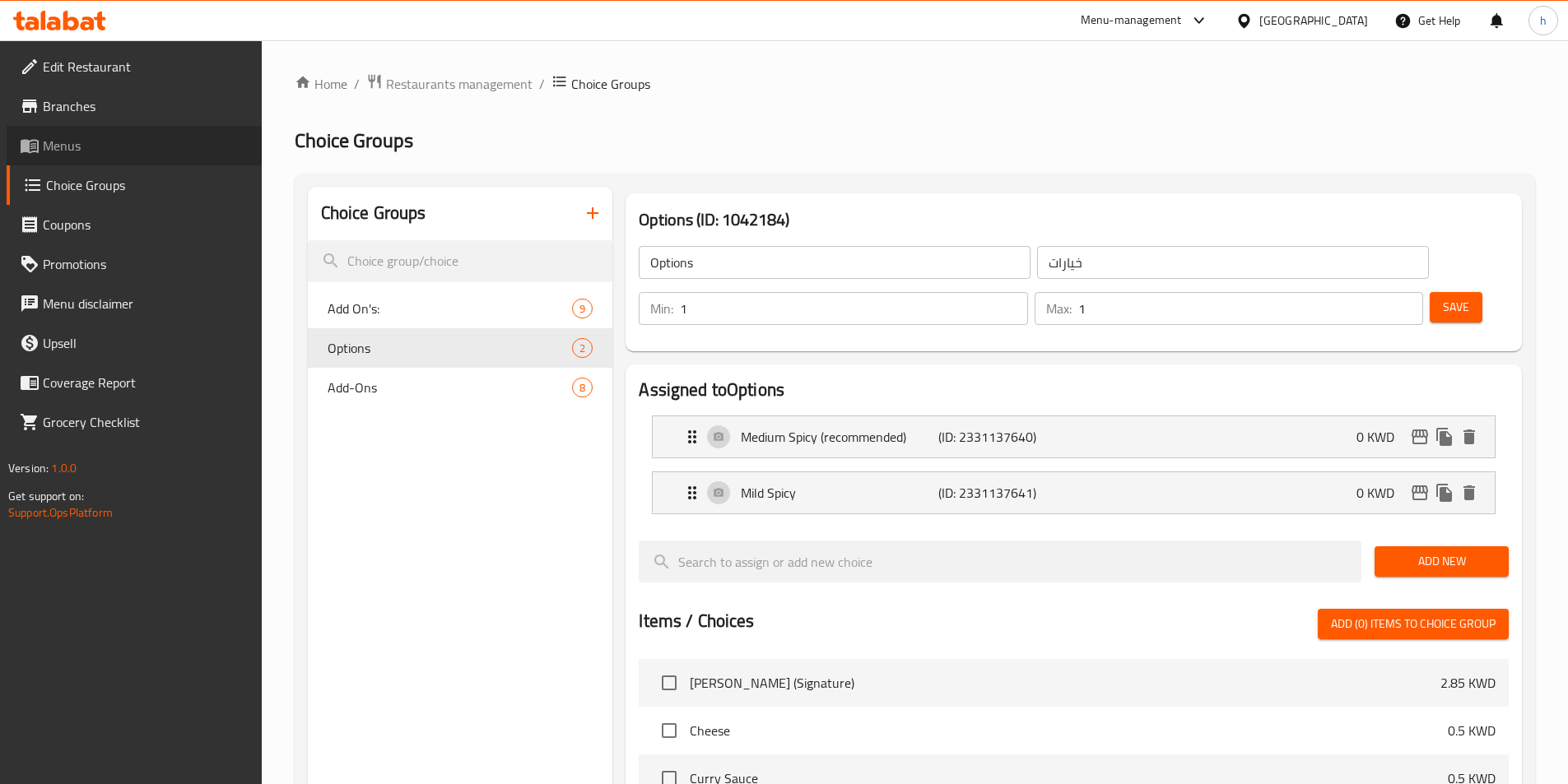
click at [109, 140] on span "Menus" at bounding box center [146, 146] width 206 height 20
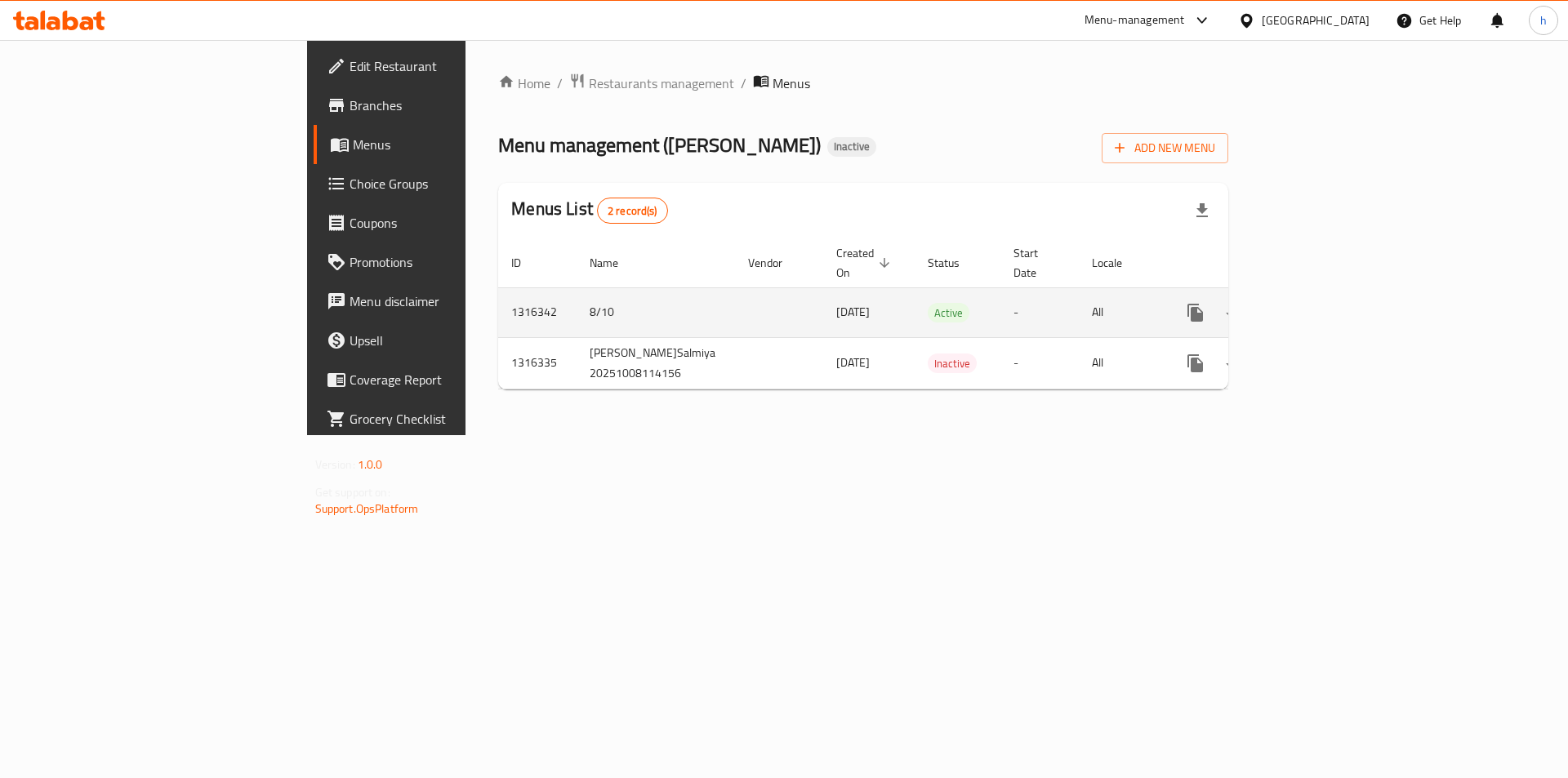
click at [1323, 303] on icon "enhanced table" at bounding box center [1314, 313] width 20 height 20
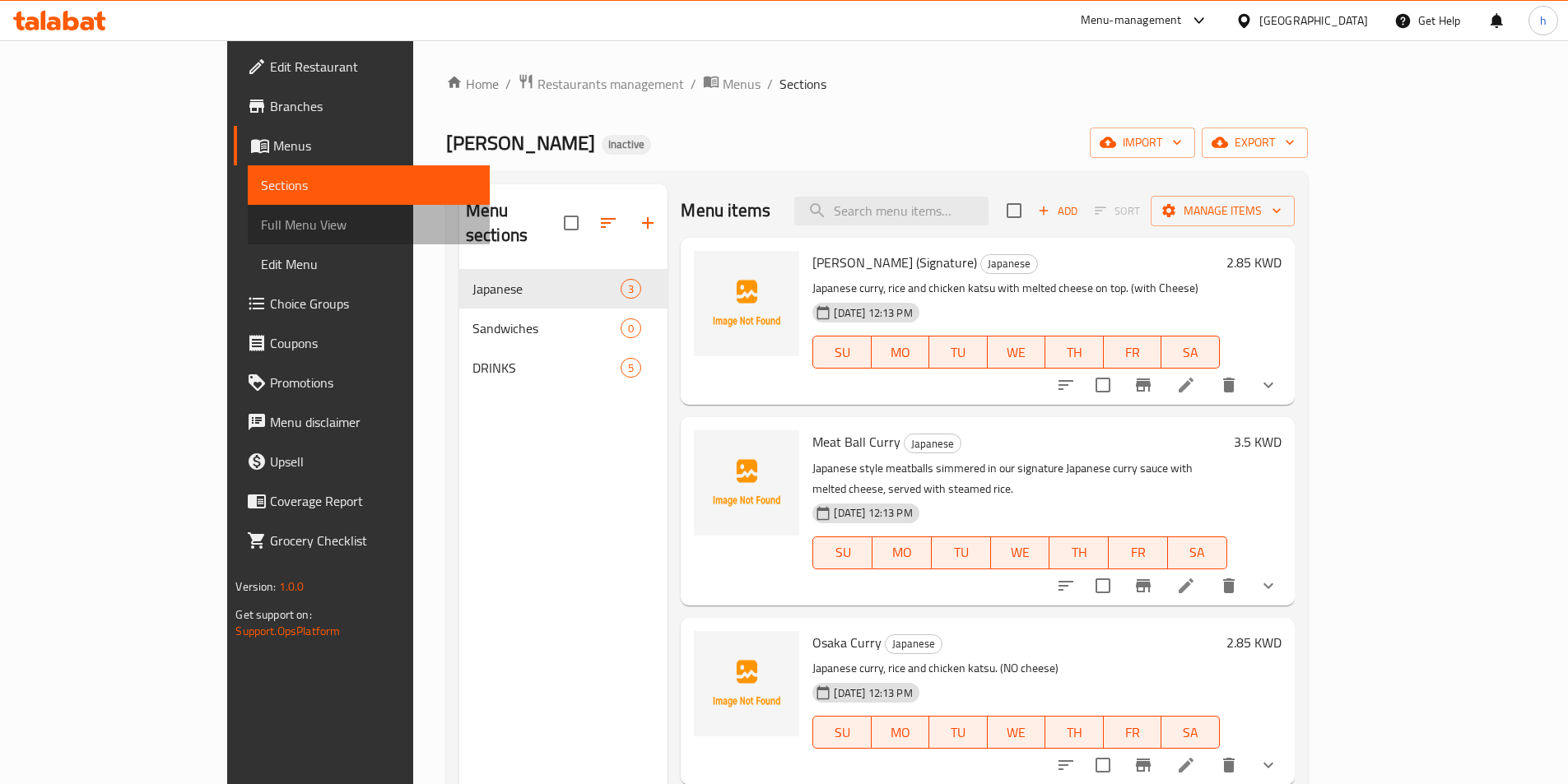
click at [261, 227] on span "Full Menu View" at bounding box center [368, 225] width 215 height 20
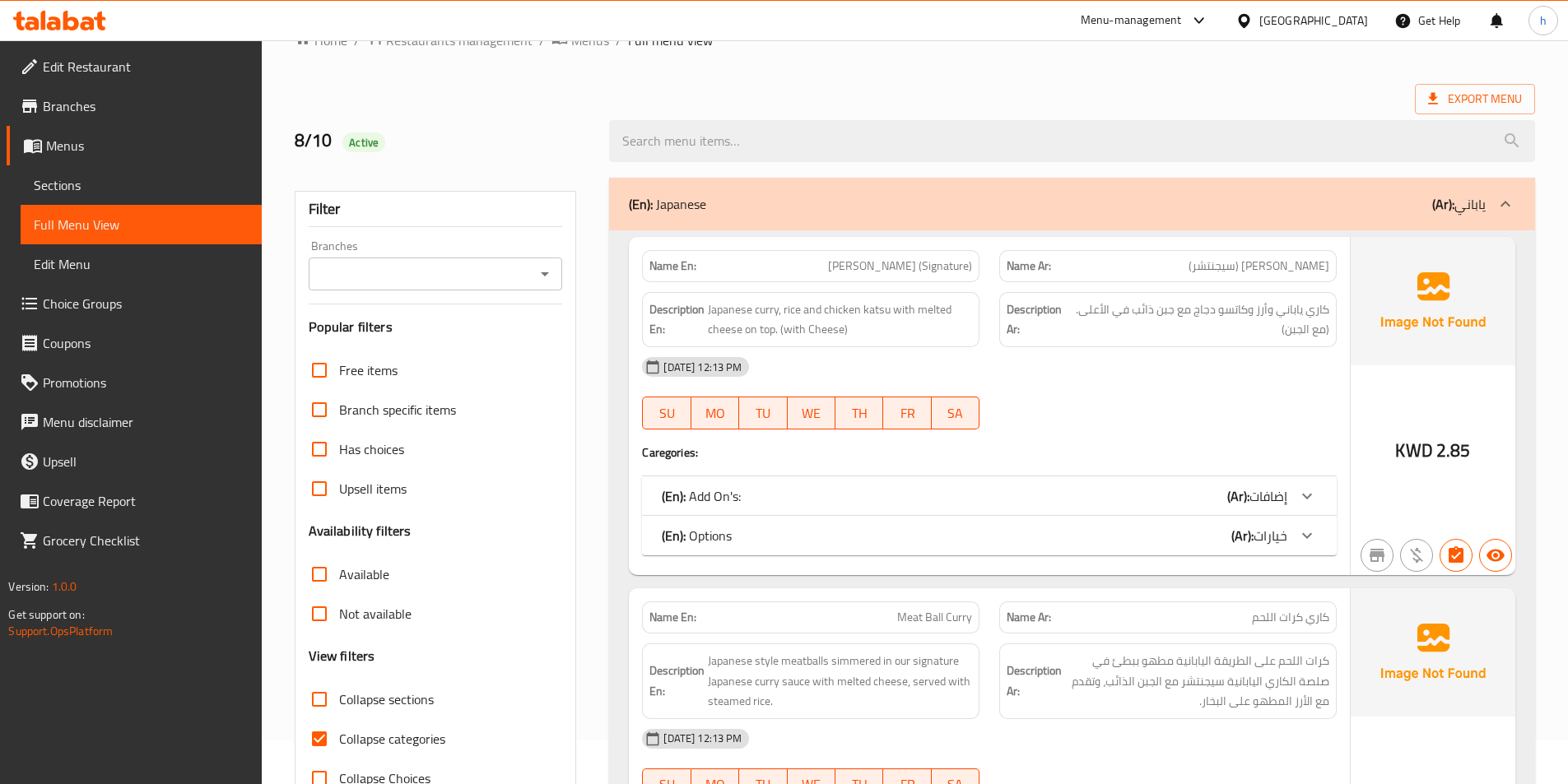
scroll to position [83, 0]
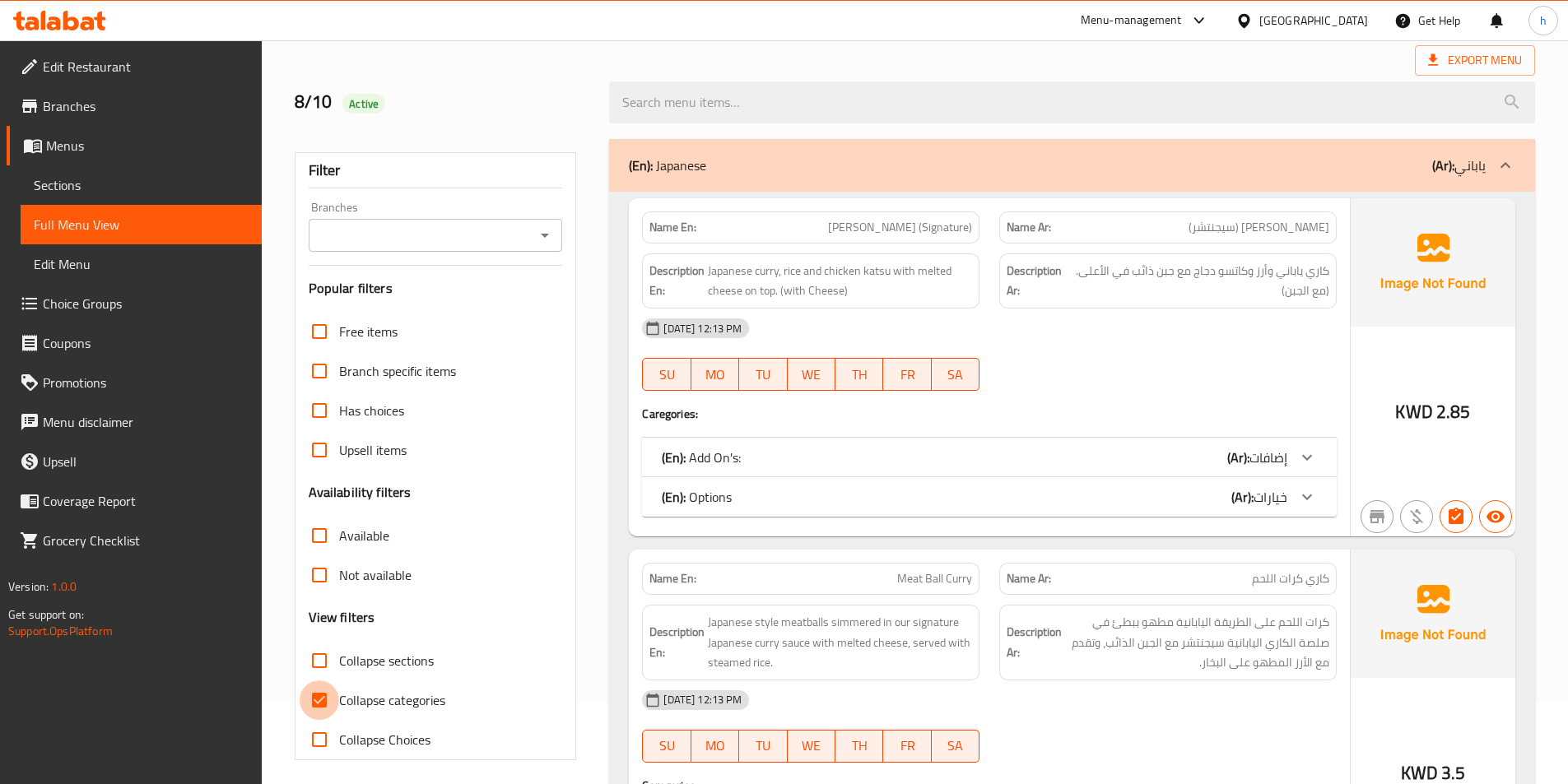
click at [310, 703] on input "Collapse categories" at bounding box center [319, 700] width 40 height 40
checkbox input "false"
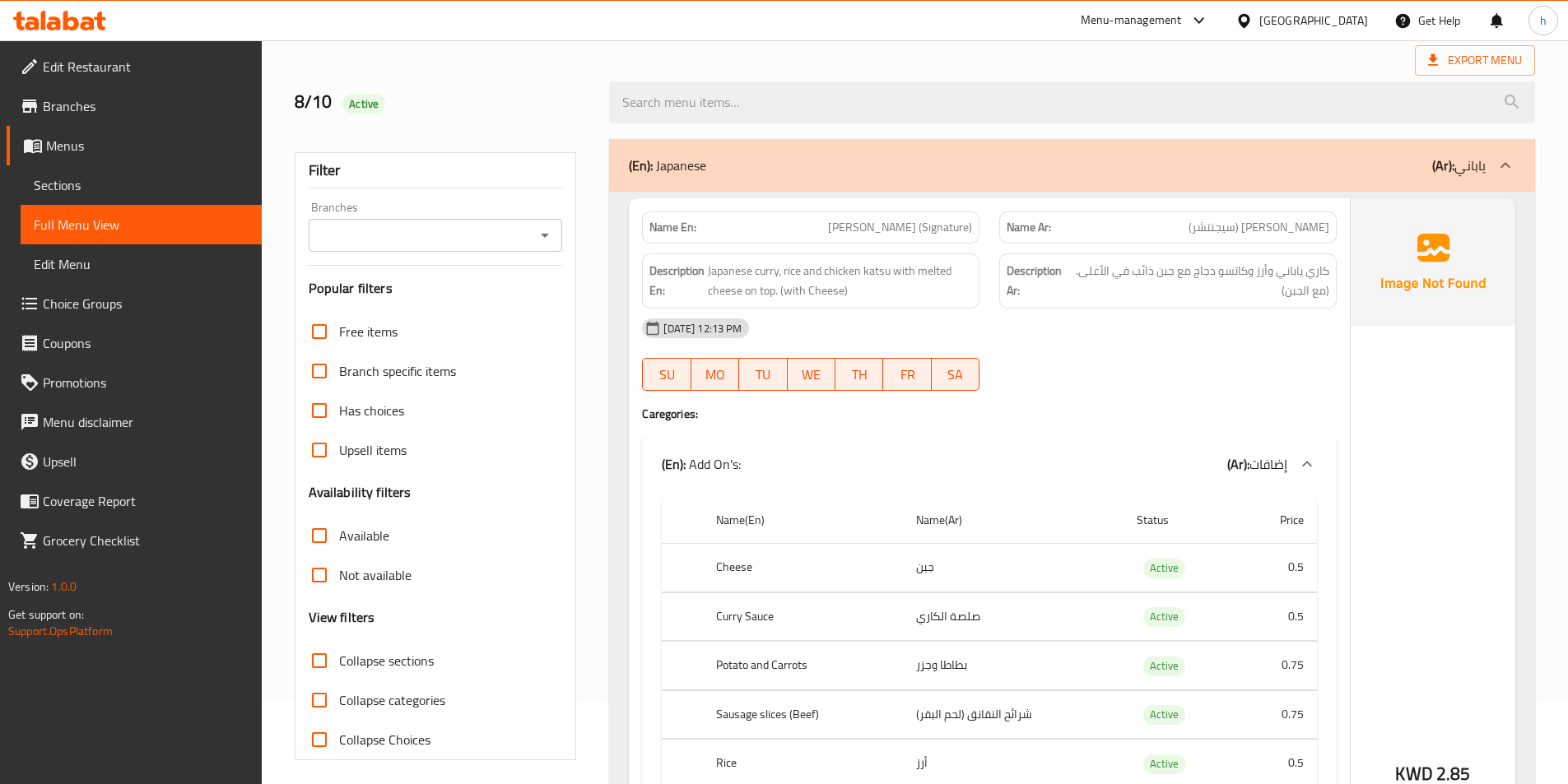
scroll to position [412, 0]
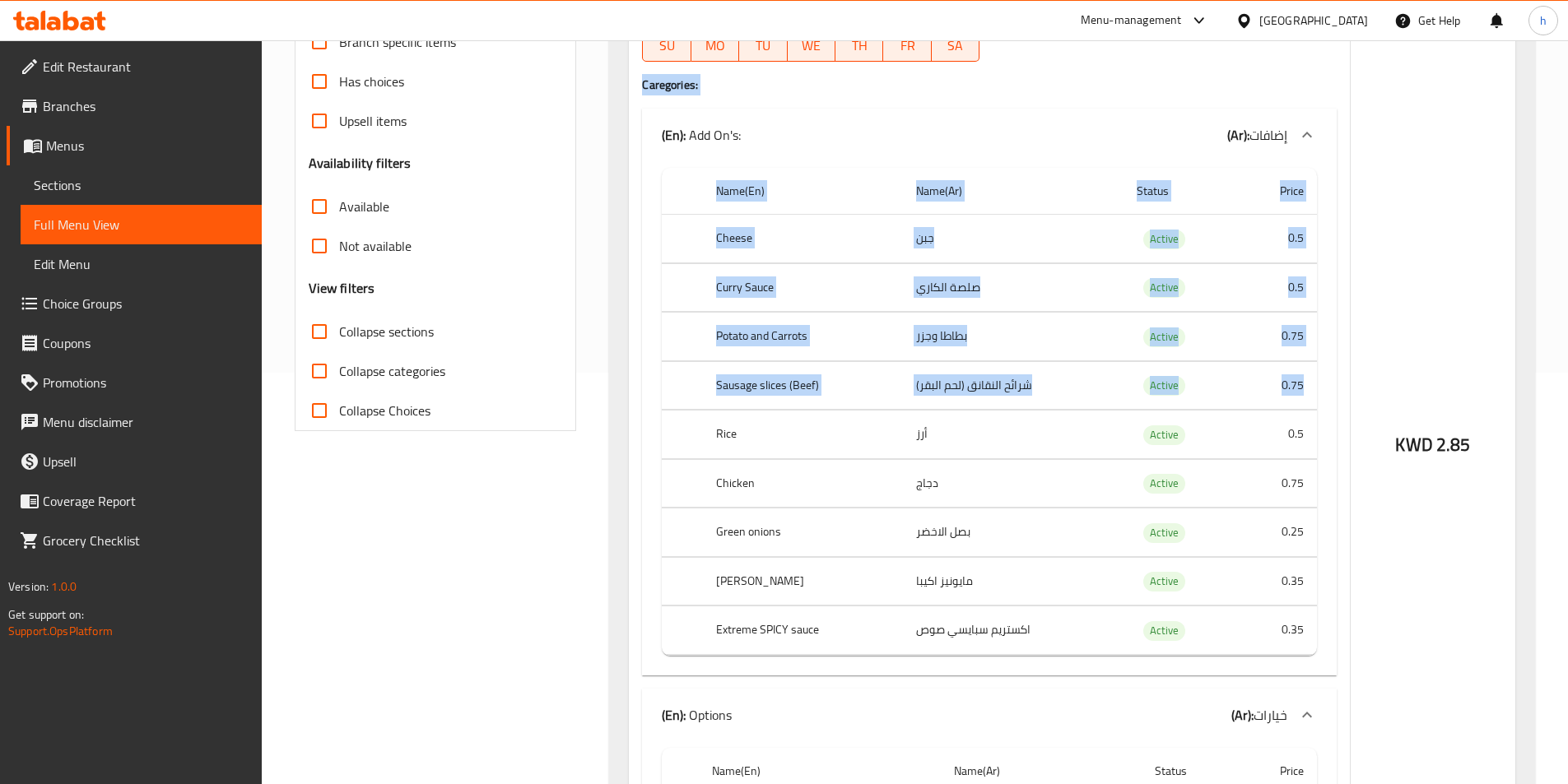
drag, startPoint x: 1303, startPoint y: 384, endPoint x: 528, endPoint y: 403, distance: 775.2
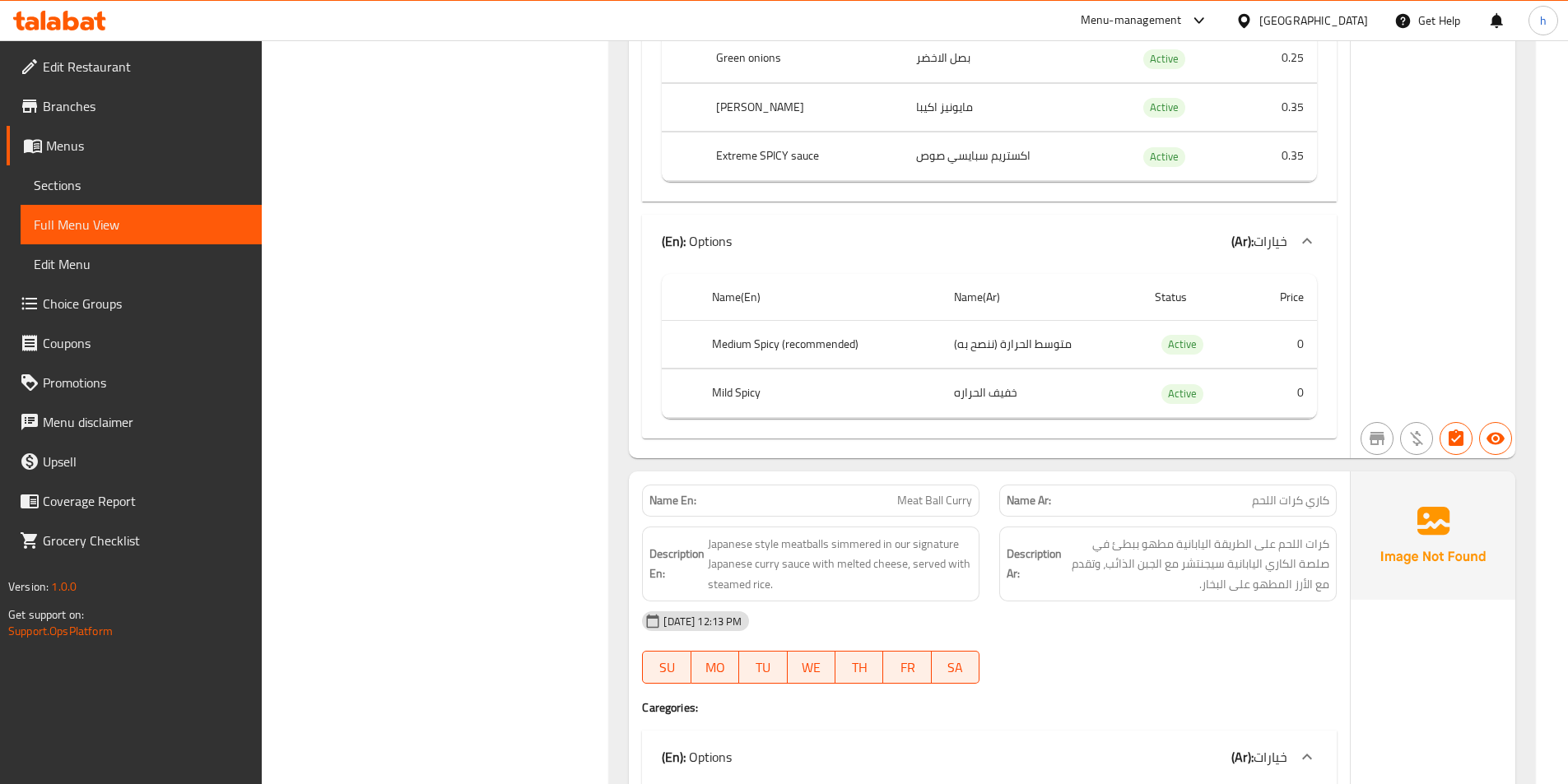
scroll to position [1070, 0]
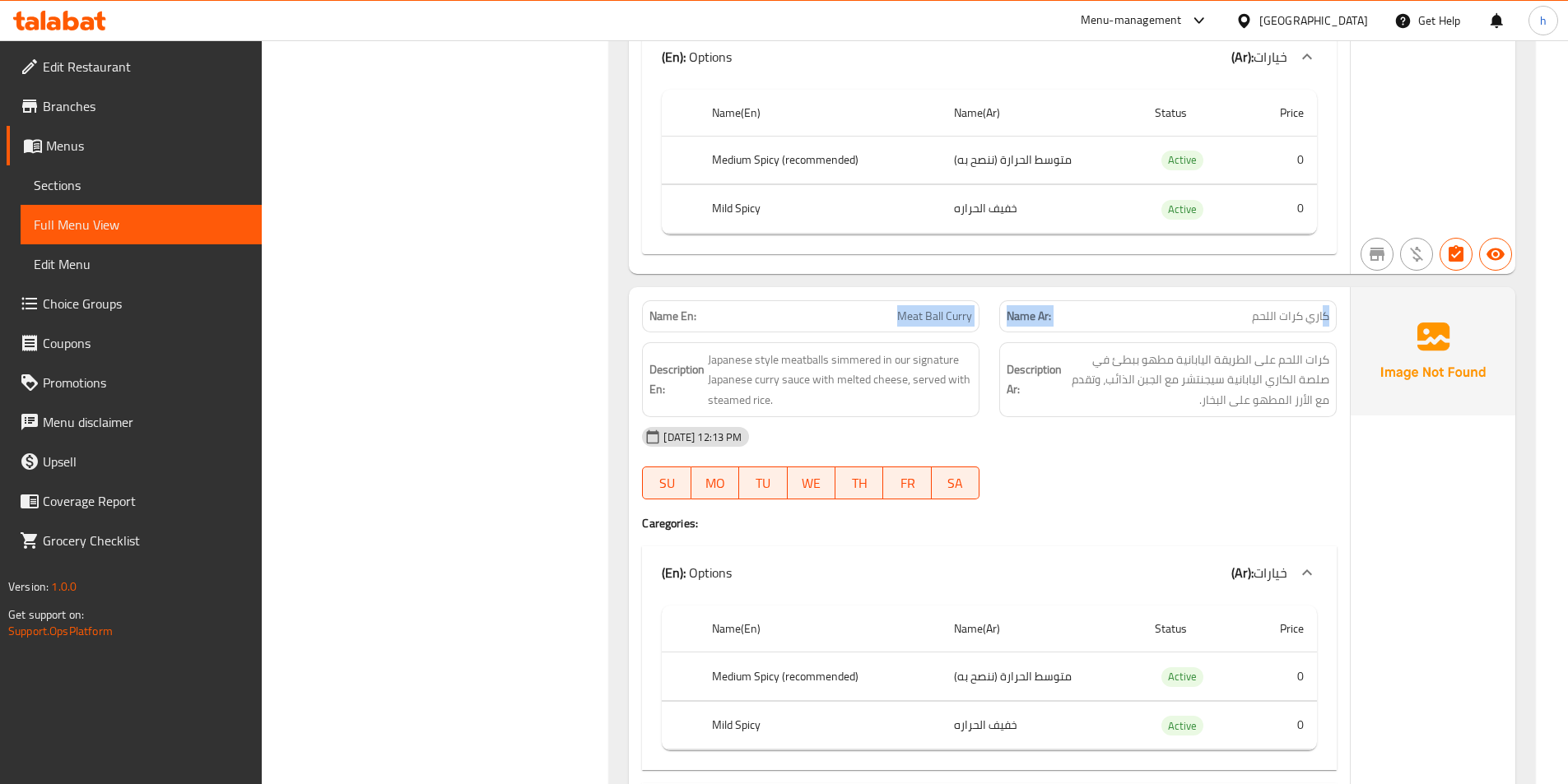
drag, startPoint x: 1324, startPoint y: 316, endPoint x: 895, endPoint y: 329, distance: 429.2
click at [895, 329] on div "Name En: Meat Ball Curry Name Ar: كاري كرات اللحم" at bounding box center [989, 316] width 715 height 52
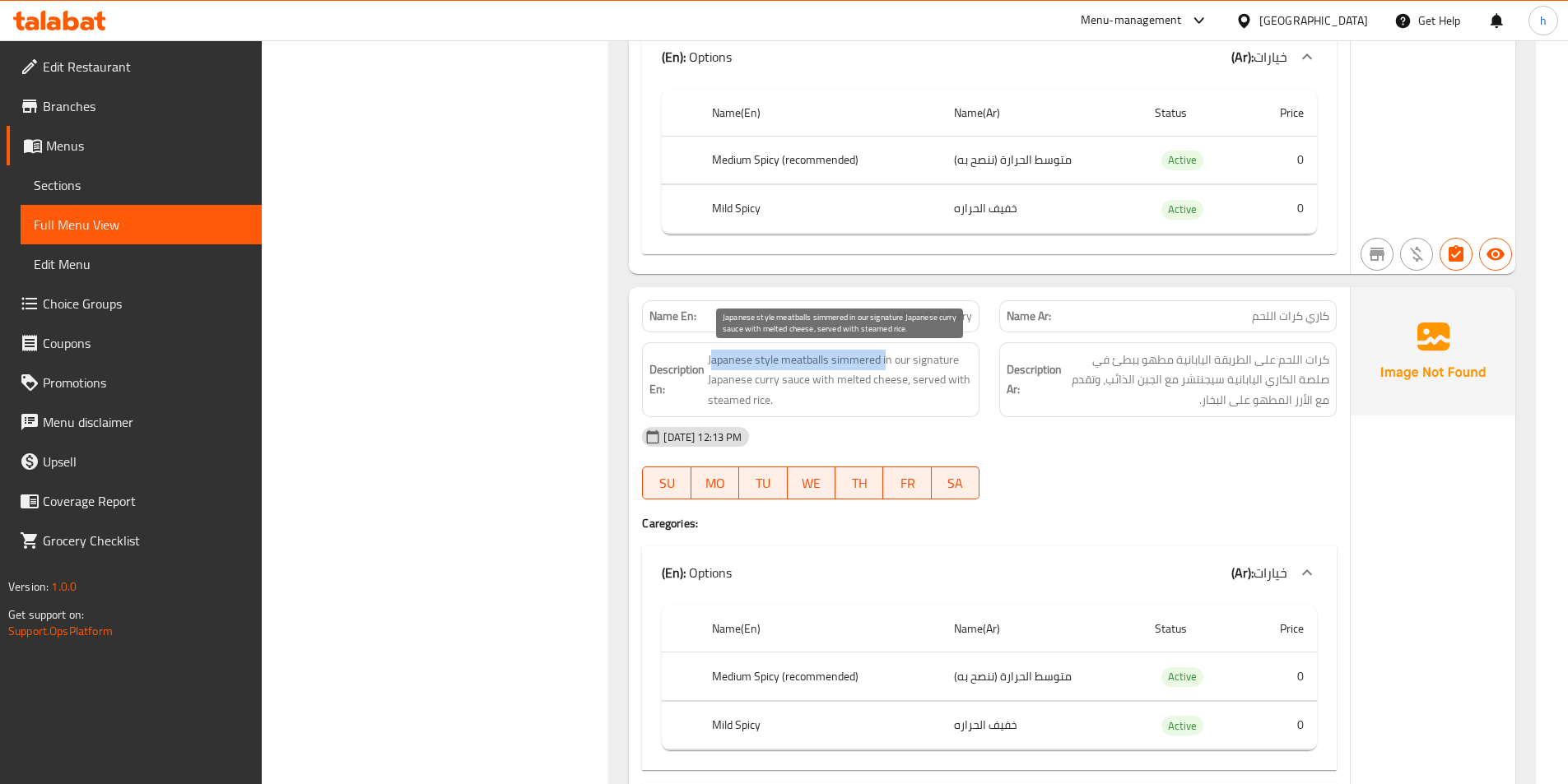
drag, startPoint x: 714, startPoint y: 364, endPoint x: 887, endPoint y: 350, distance: 173.6
click at [887, 350] on span "Japanese style meatballs simmered in our signature Japanese curry sauce with me…" at bounding box center [840, 380] width 264 height 61
drag, startPoint x: 904, startPoint y: 356, endPoint x: 830, endPoint y: 387, distance: 80.2
click at [830, 387] on span "Japanese style meatballs simmered in our signature Japanese curry sauce with me…" at bounding box center [840, 380] width 264 height 61
drag, startPoint x: 871, startPoint y: 375, endPoint x: 948, endPoint y: 395, distance: 79.6
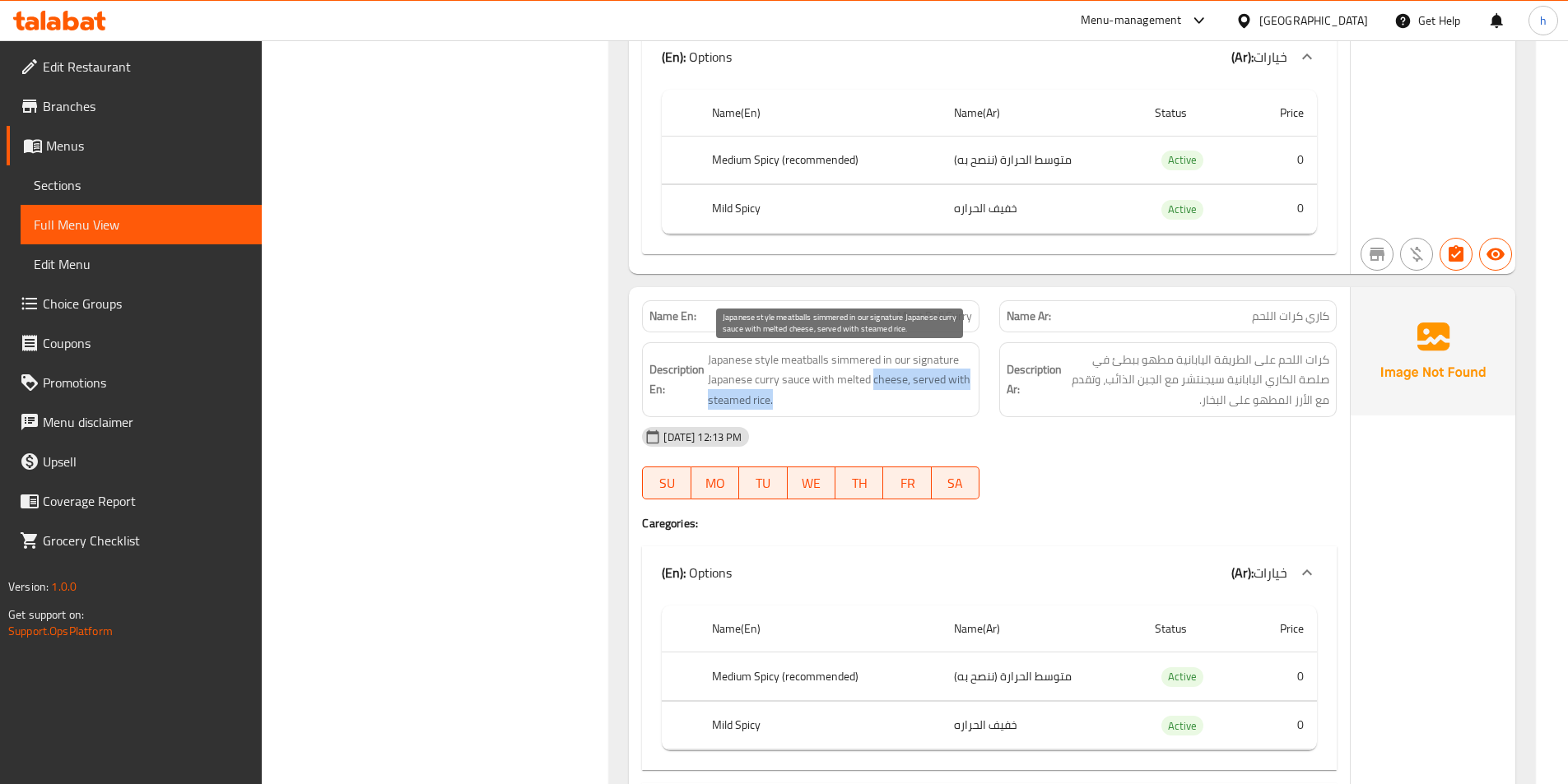
click at [948, 395] on span "Japanese style meatballs simmered in our signature Japanese curry sauce with me…" at bounding box center [840, 380] width 264 height 61
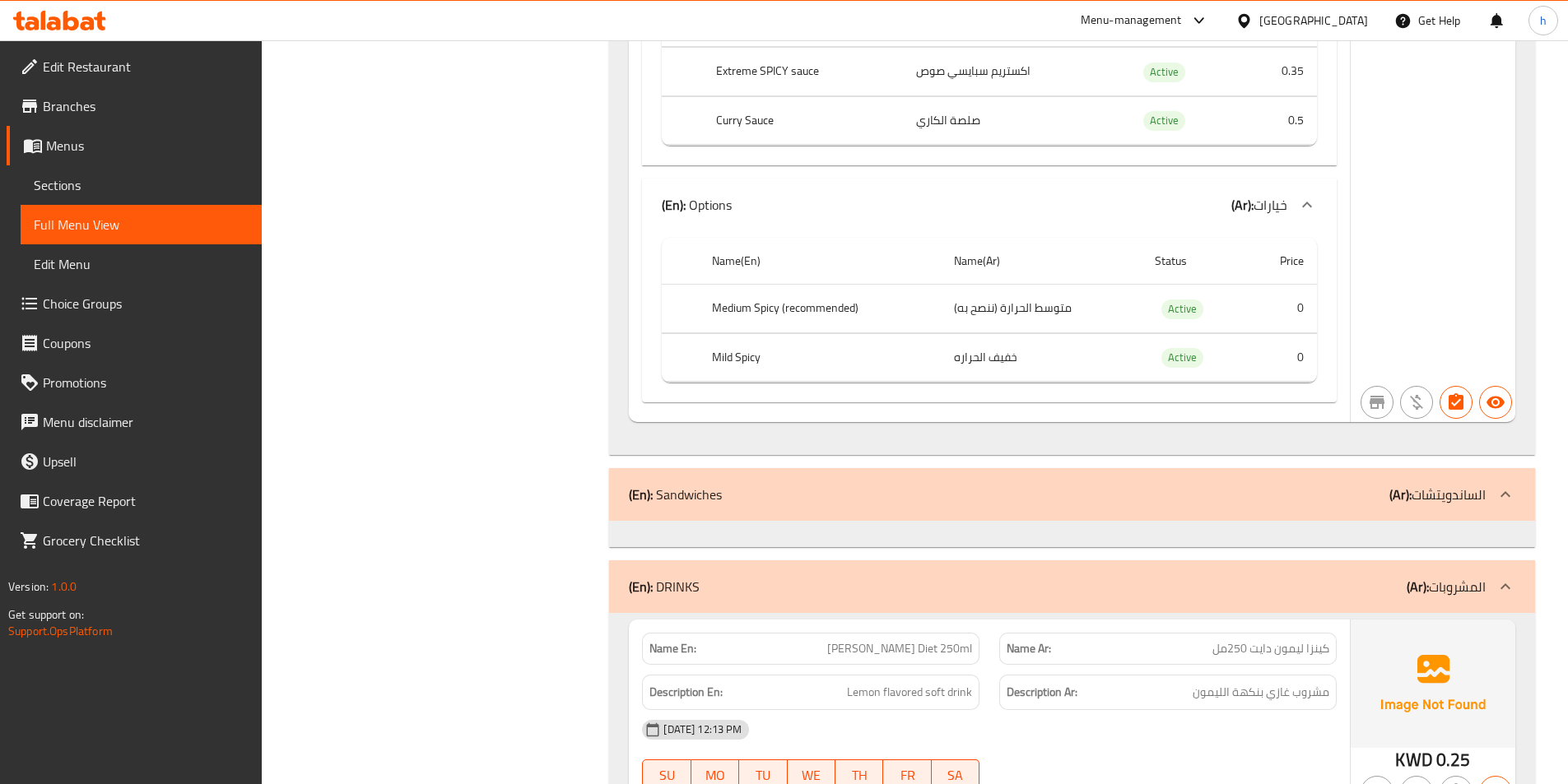
scroll to position [3292, 0]
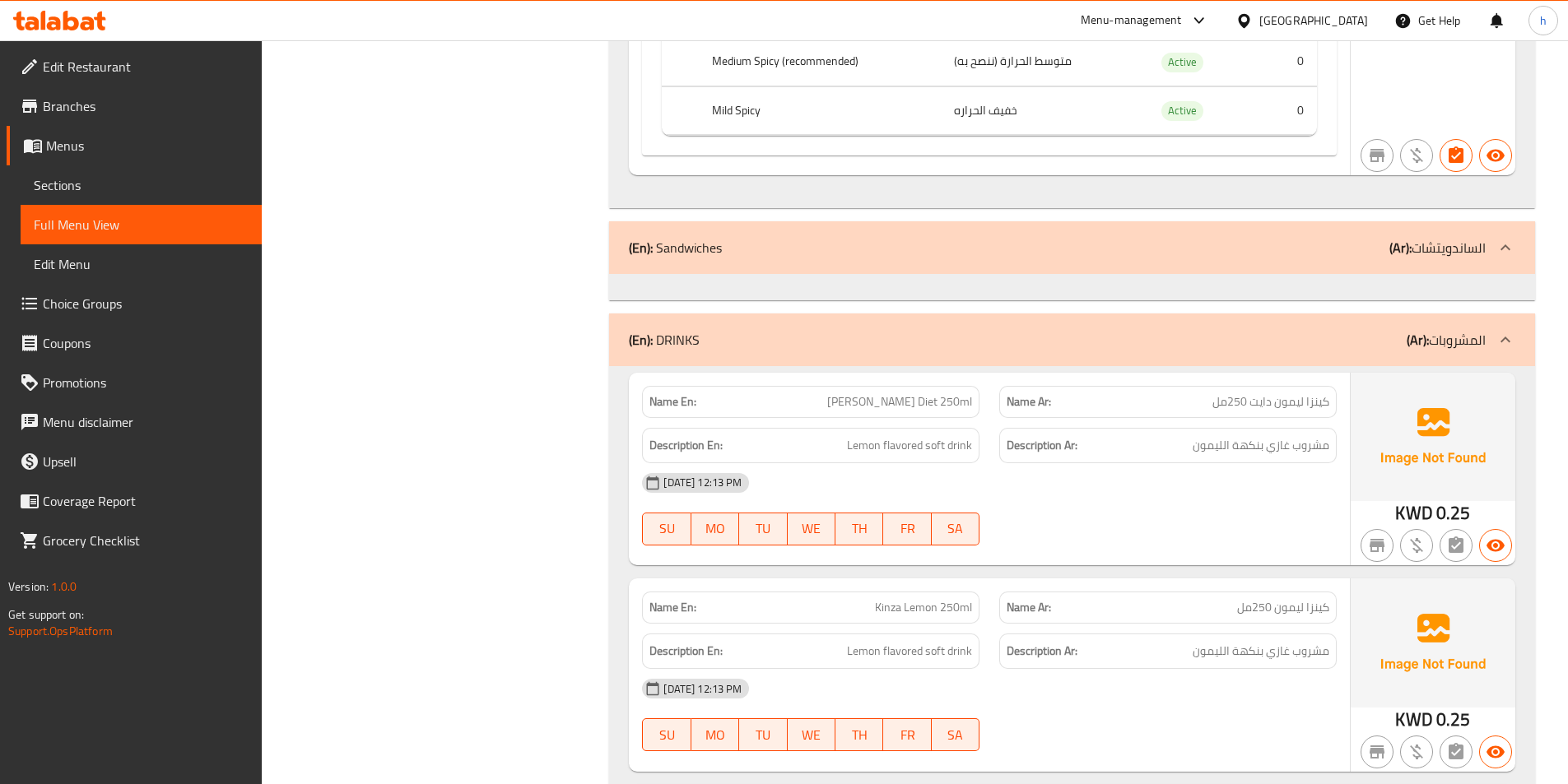
click at [895, 241] on div "(En): Sandwiches (Ar): الساندويتشات" at bounding box center [1072, 247] width 926 height 53
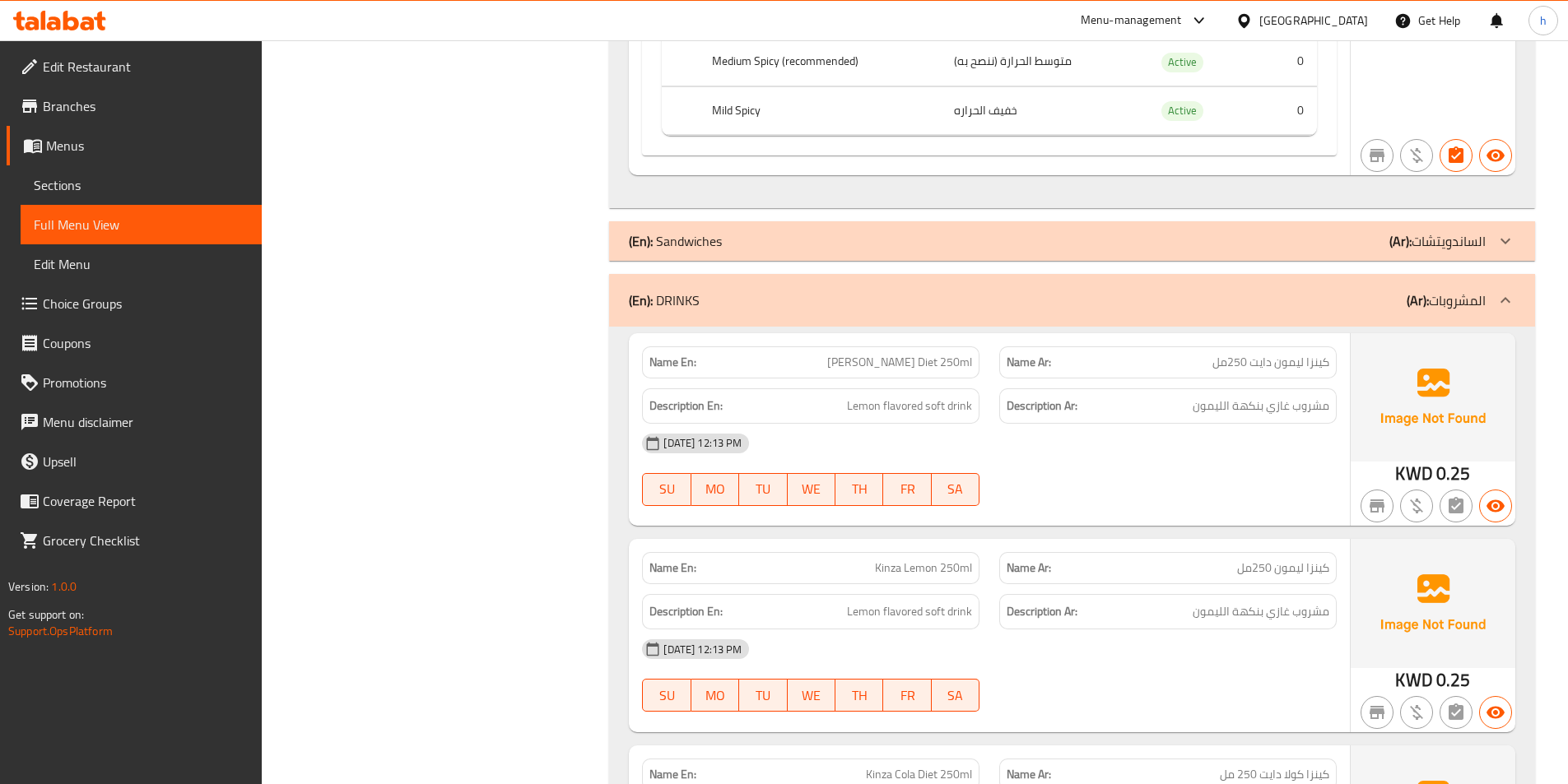
click at [985, 231] on div "(En): Sandwiches (Ar): الساندويتشات" at bounding box center [1056, 241] width 857 height 20
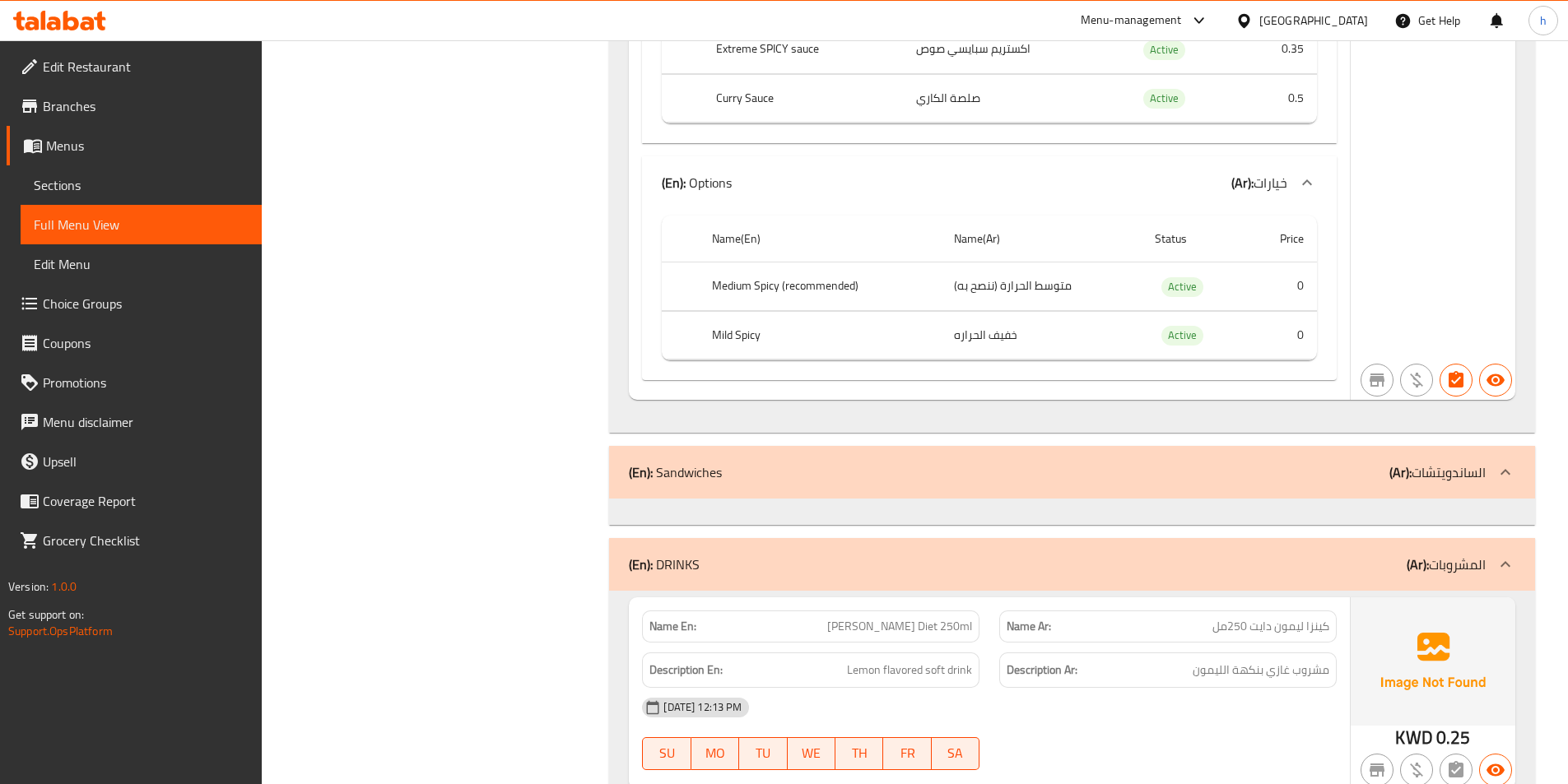
scroll to position [3038, 0]
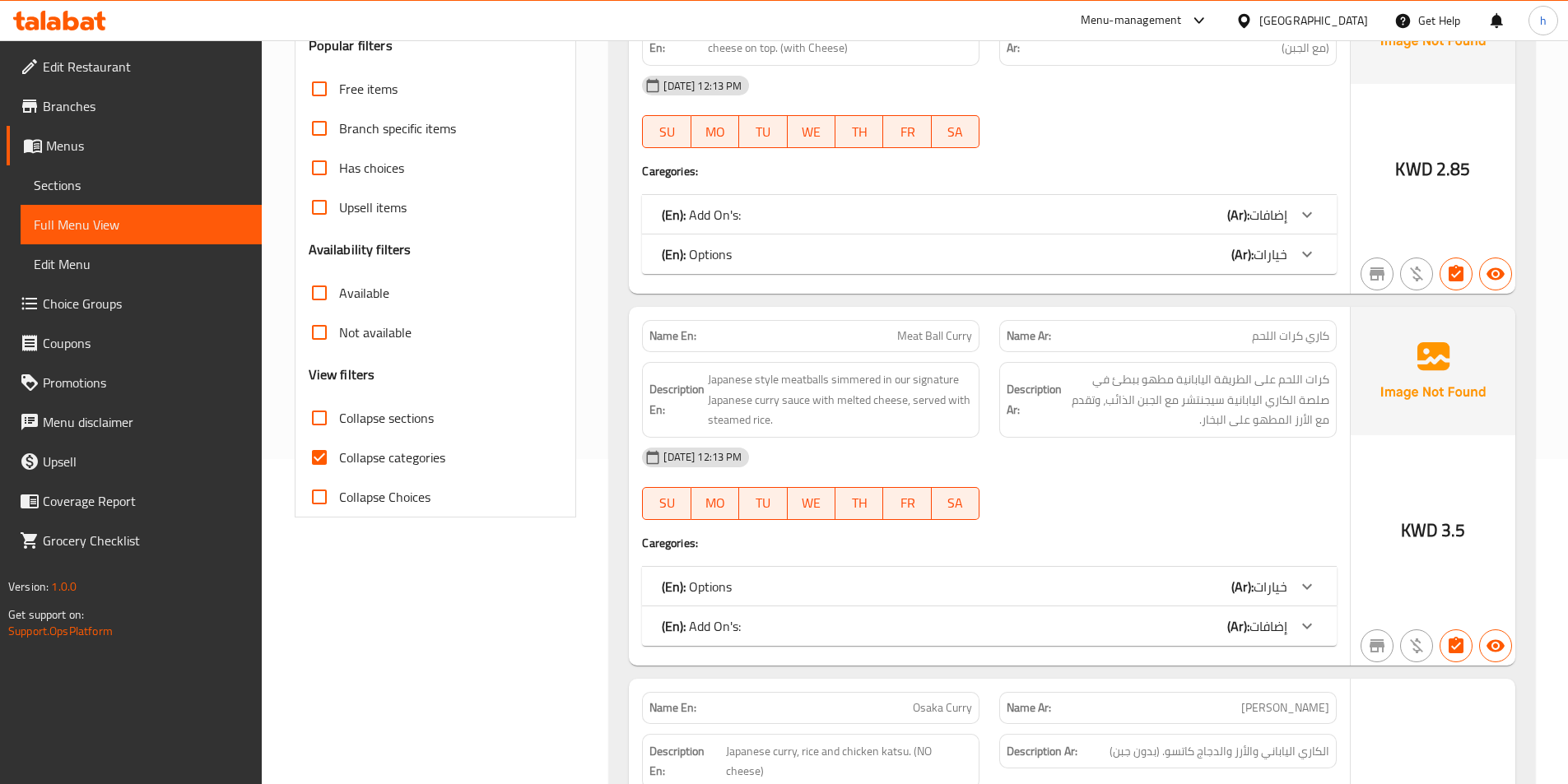
scroll to position [412, 0]
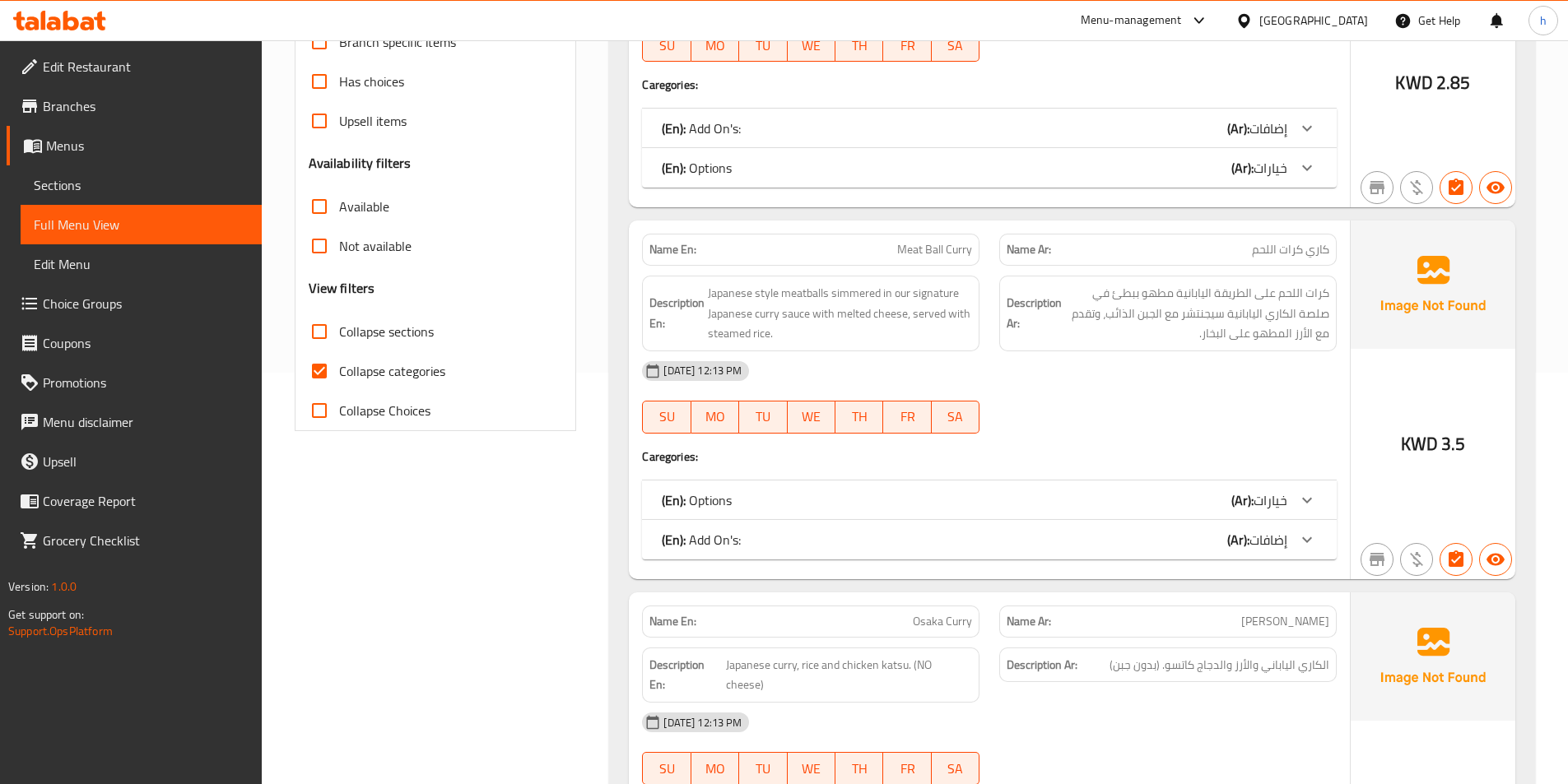
click at [328, 374] on input "Collapse categories" at bounding box center [319, 371] width 40 height 40
checkbox input "false"
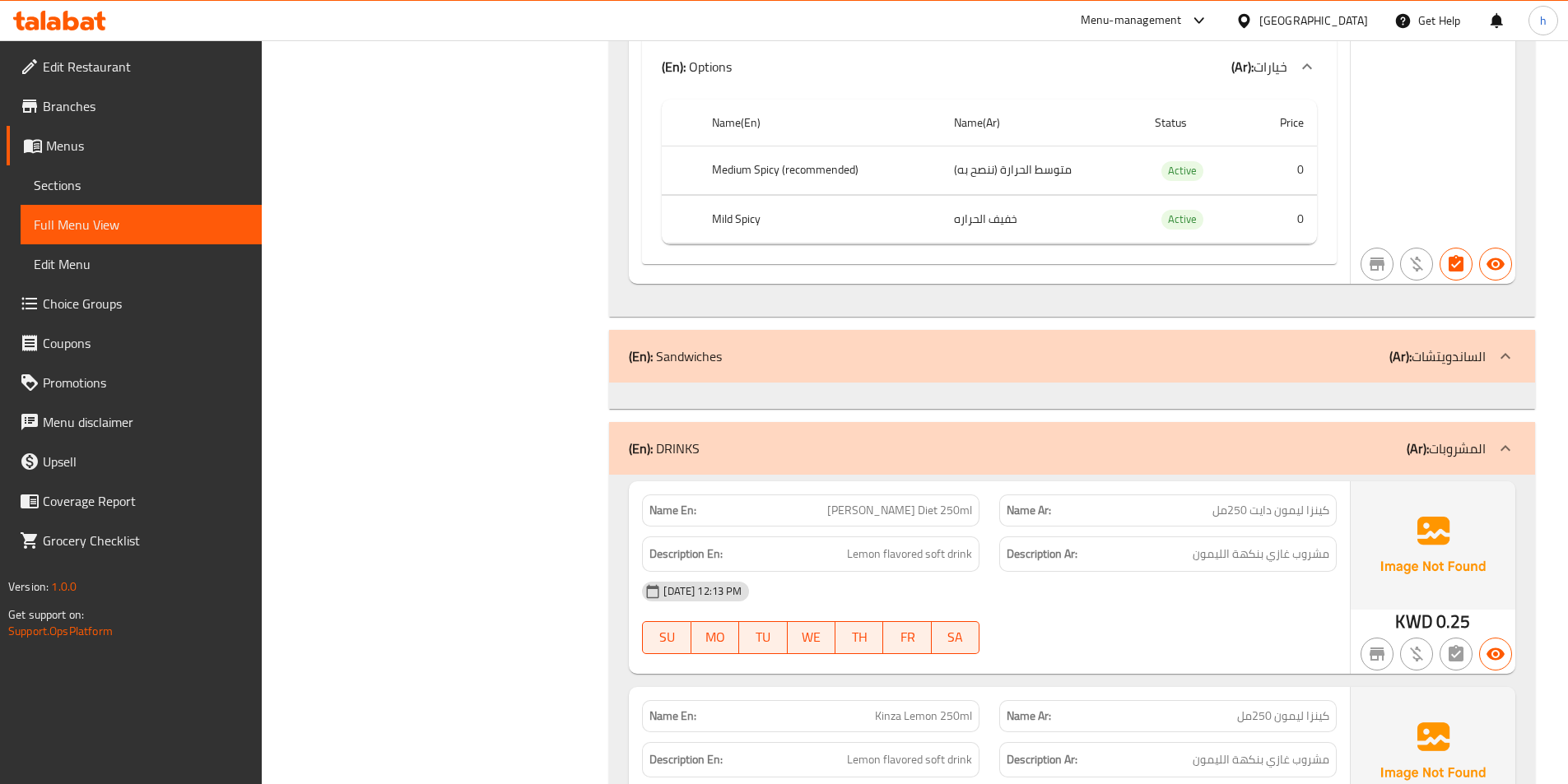
scroll to position [3292, 0]
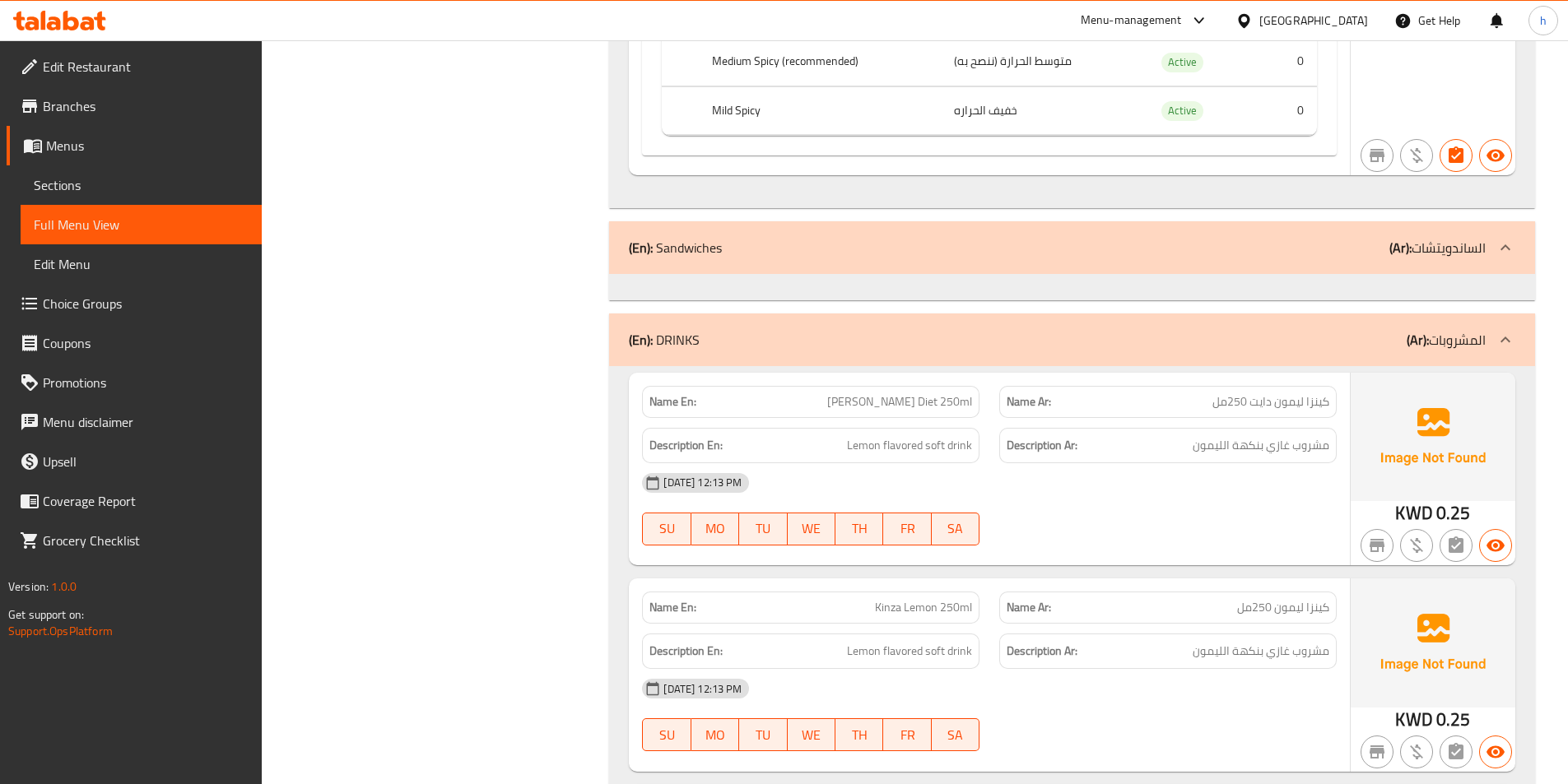
click at [825, 238] on div "(En): Sandwiches (Ar): الساندويتشات" at bounding box center [1056, 248] width 857 height 20
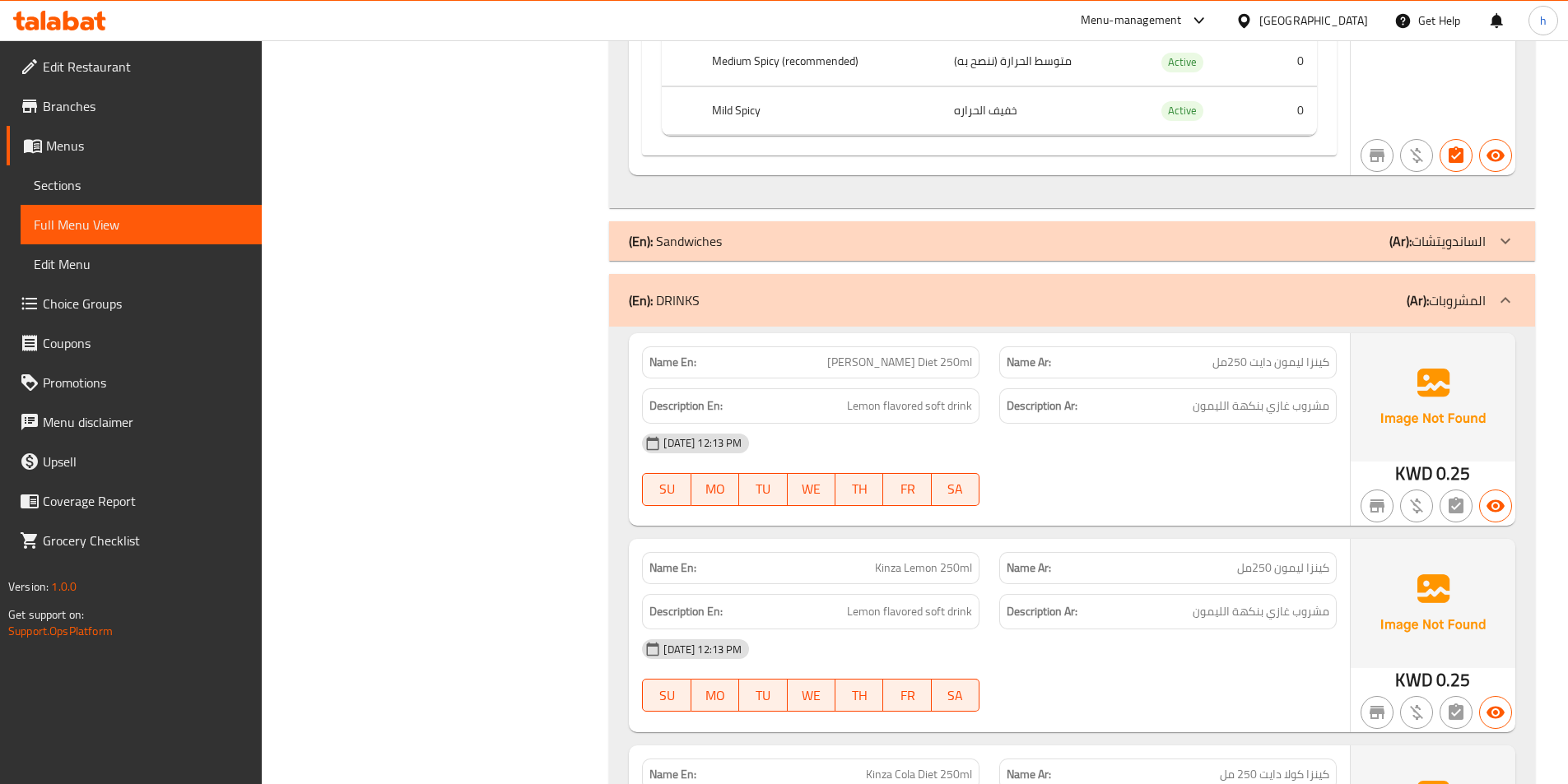
click at [825, 237] on div "(En): Sandwiches (Ar): الساندويتشات" at bounding box center [1072, 241] width 926 height 40
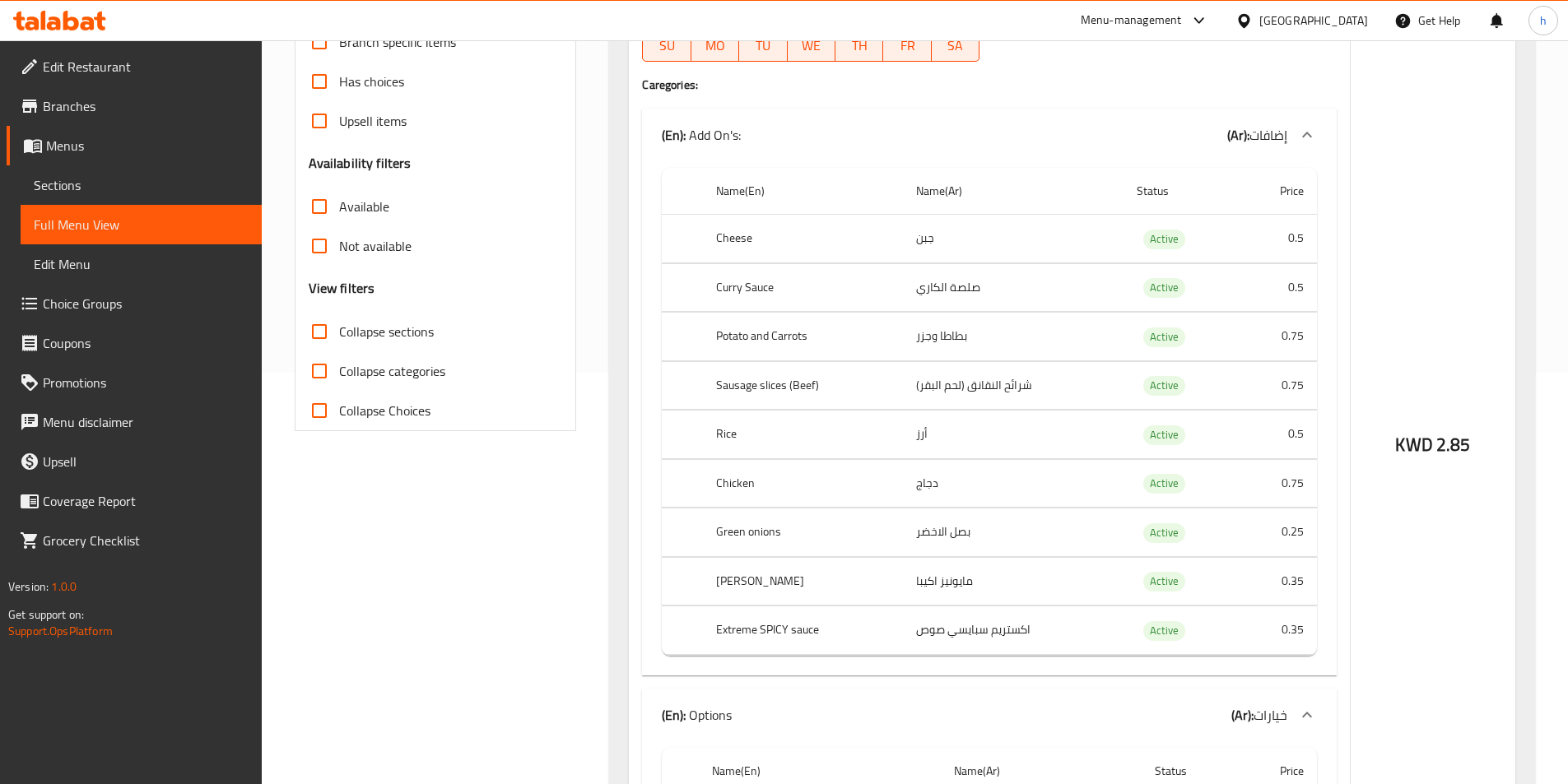
scroll to position [83, 0]
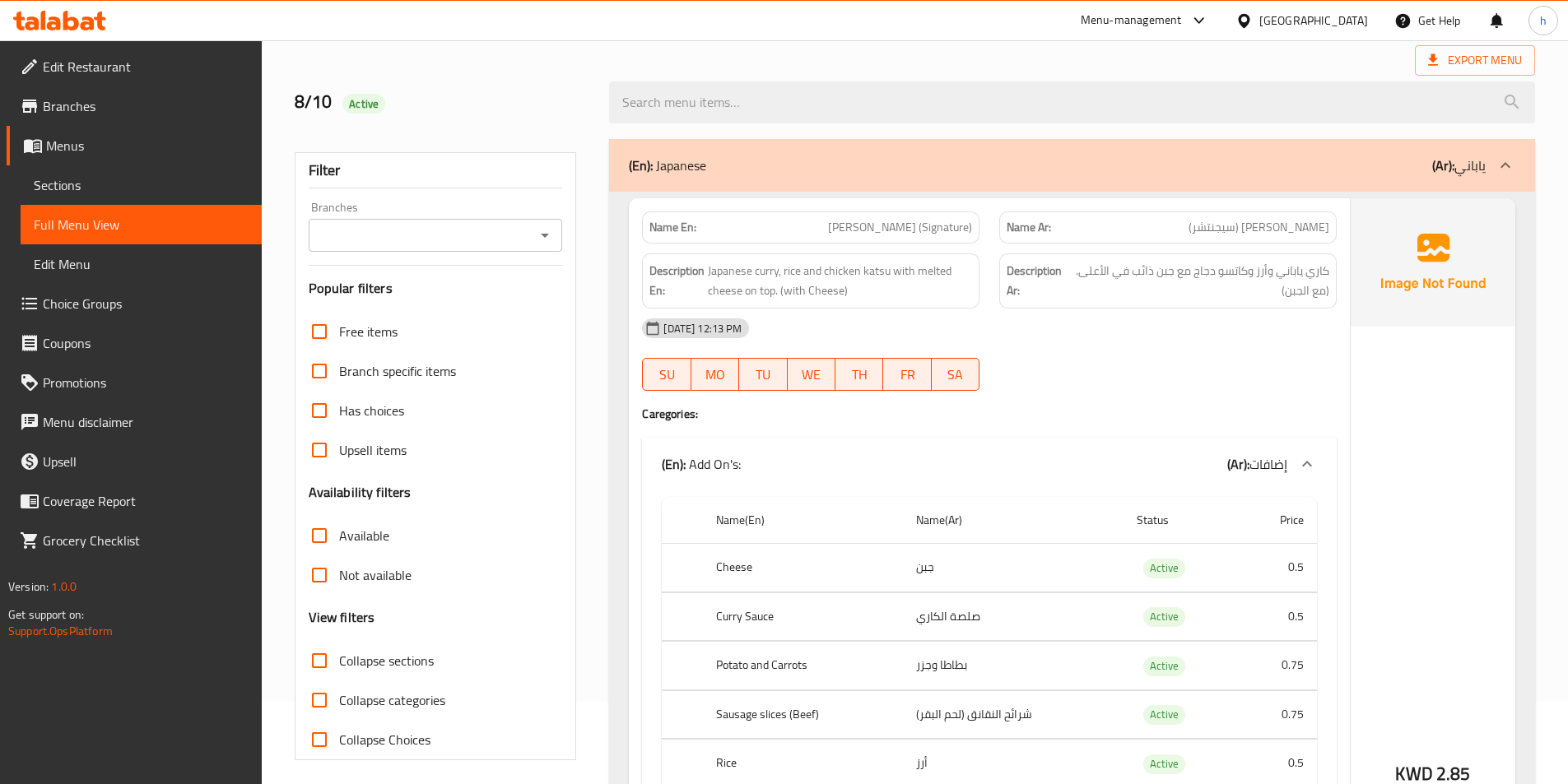
click at [100, 194] on span "Sections" at bounding box center [141, 185] width 215 height 20
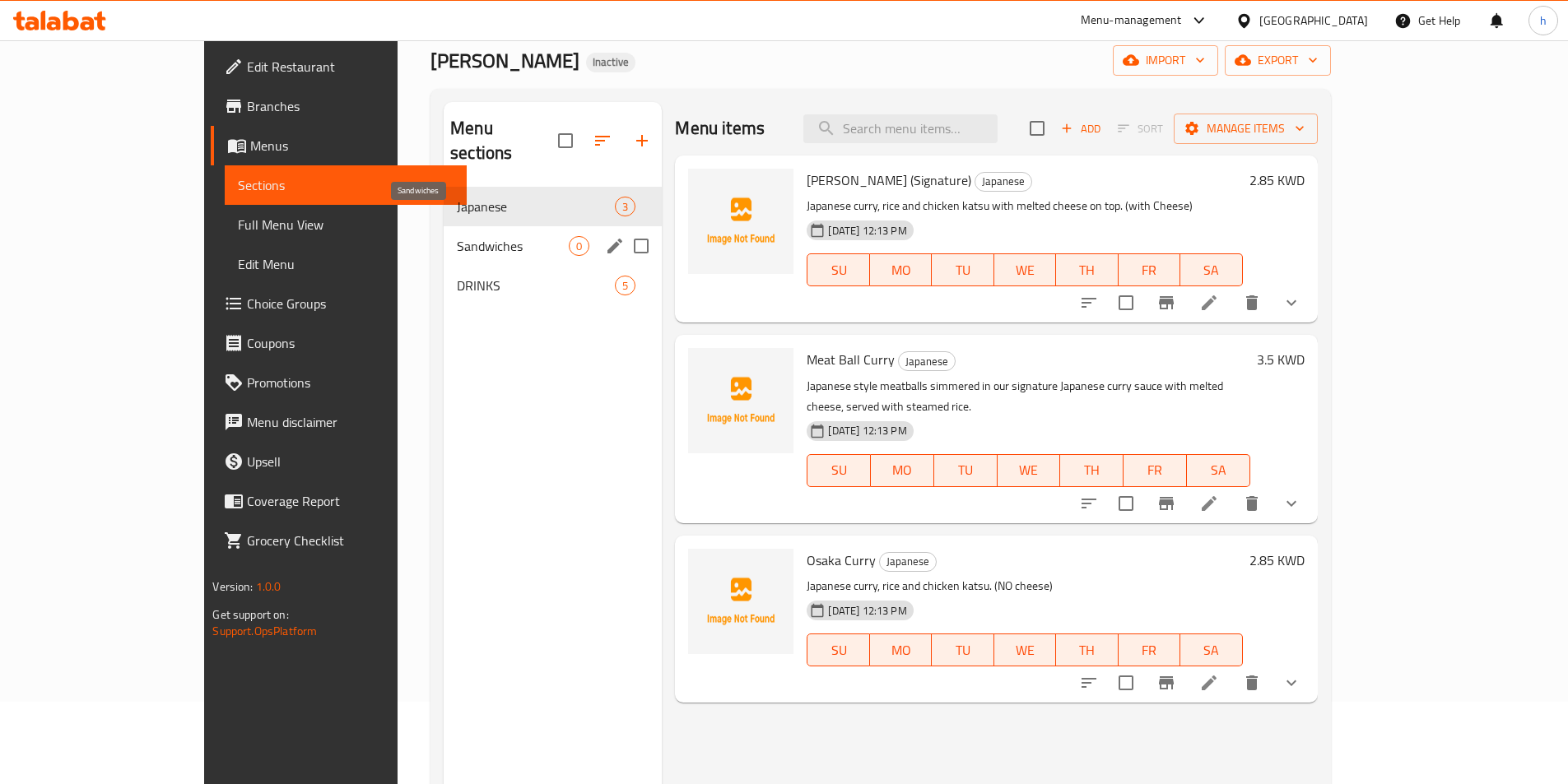
click at [457, 236] on span "Sandwiches" at bounding box center [512, 246] width 111 height 20
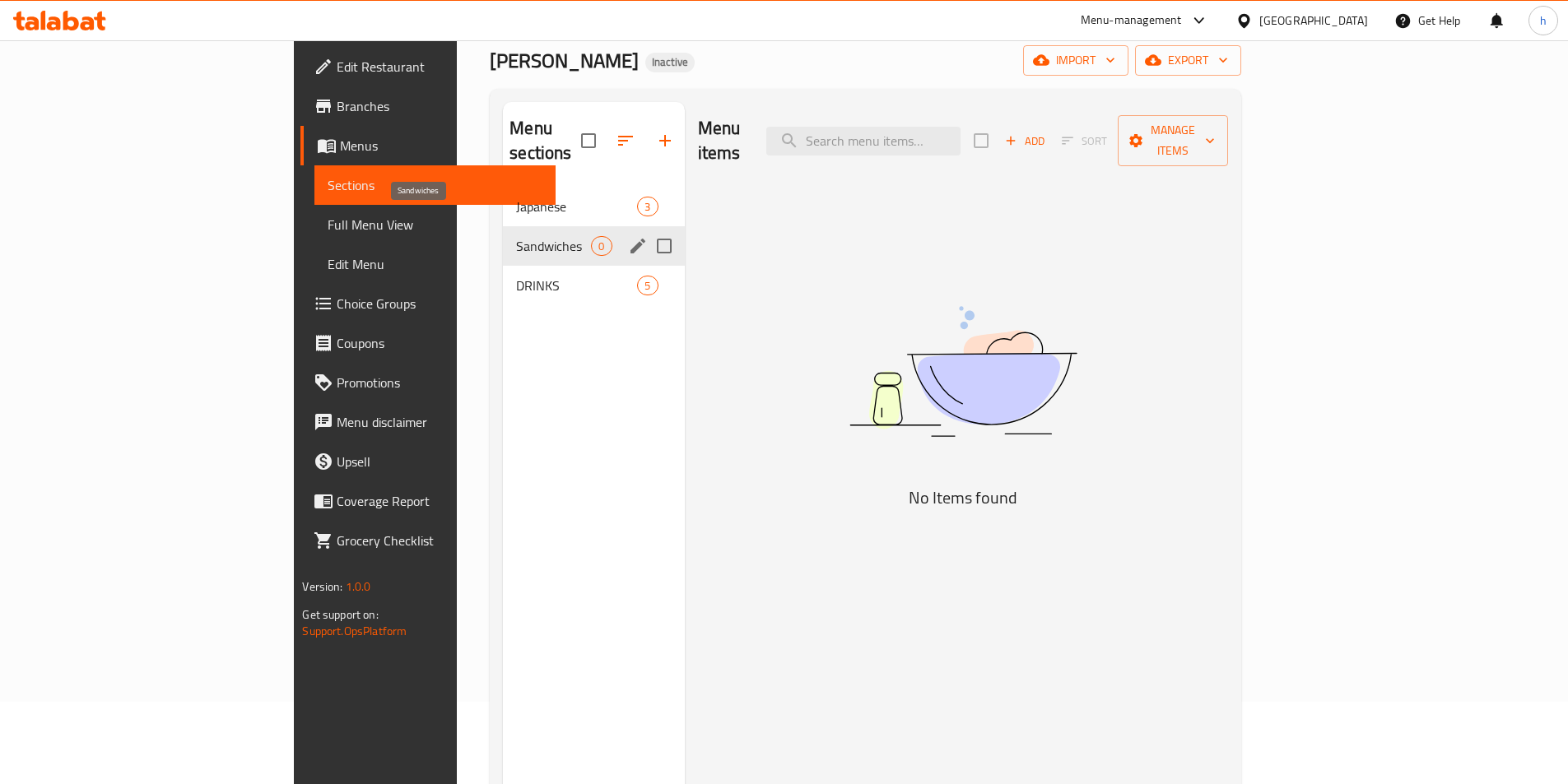
click at [516, 236] on span "Sandwiches" at bounding box center [553, 246] width 75 height 20
click at [592, 238] on span "0" at bounding box center [601, 245] width 19 height 15
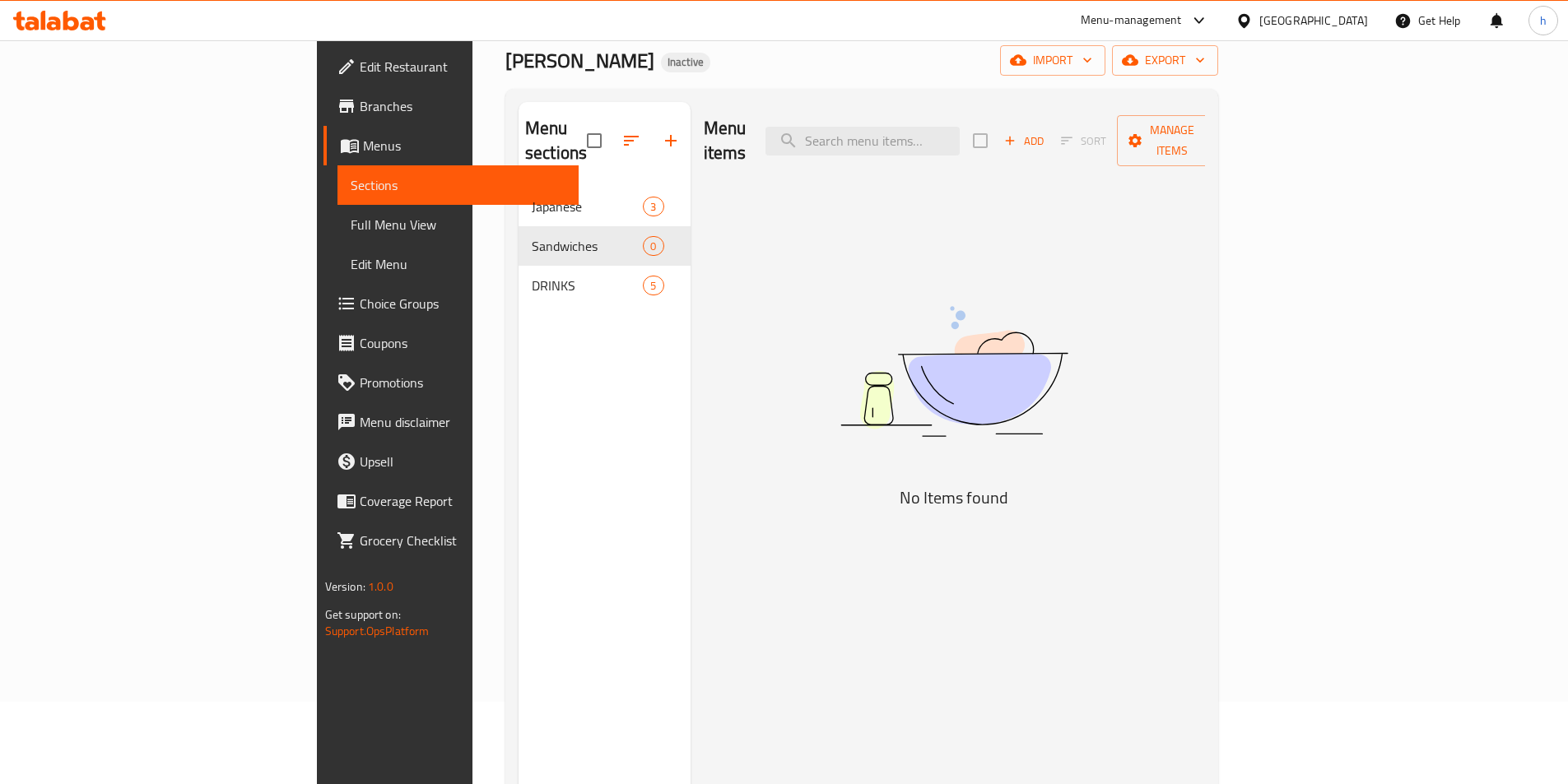
click at [1160, 263] on img at bounding box center [954, 371] width 412 height 218
click at [1214, 125] on span "Manage items" at bounding box center [1172, 141] width 84 height 41
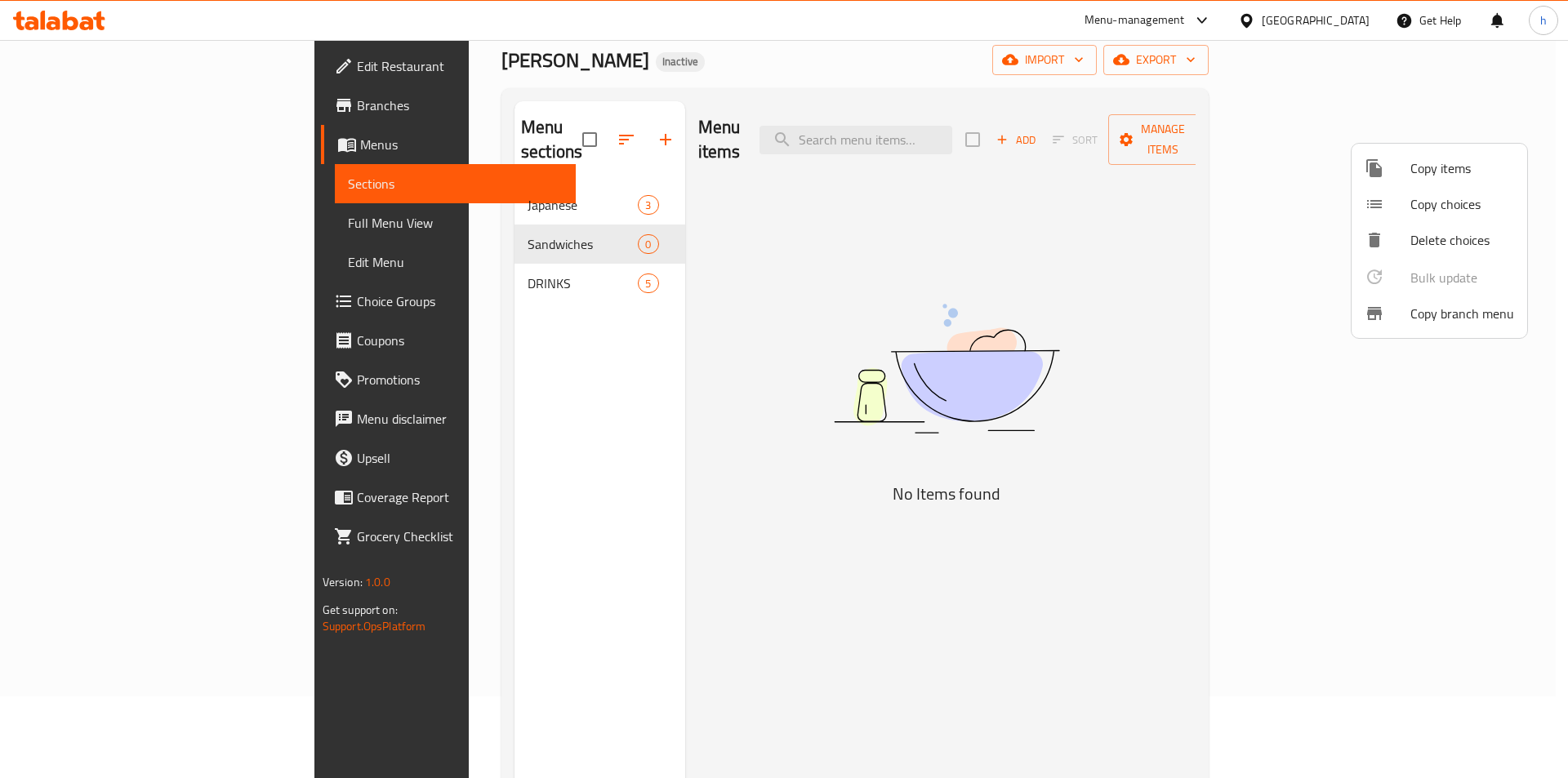
click at [1015, 357] on div at bounding box center [784, 389] width 1568 height 778
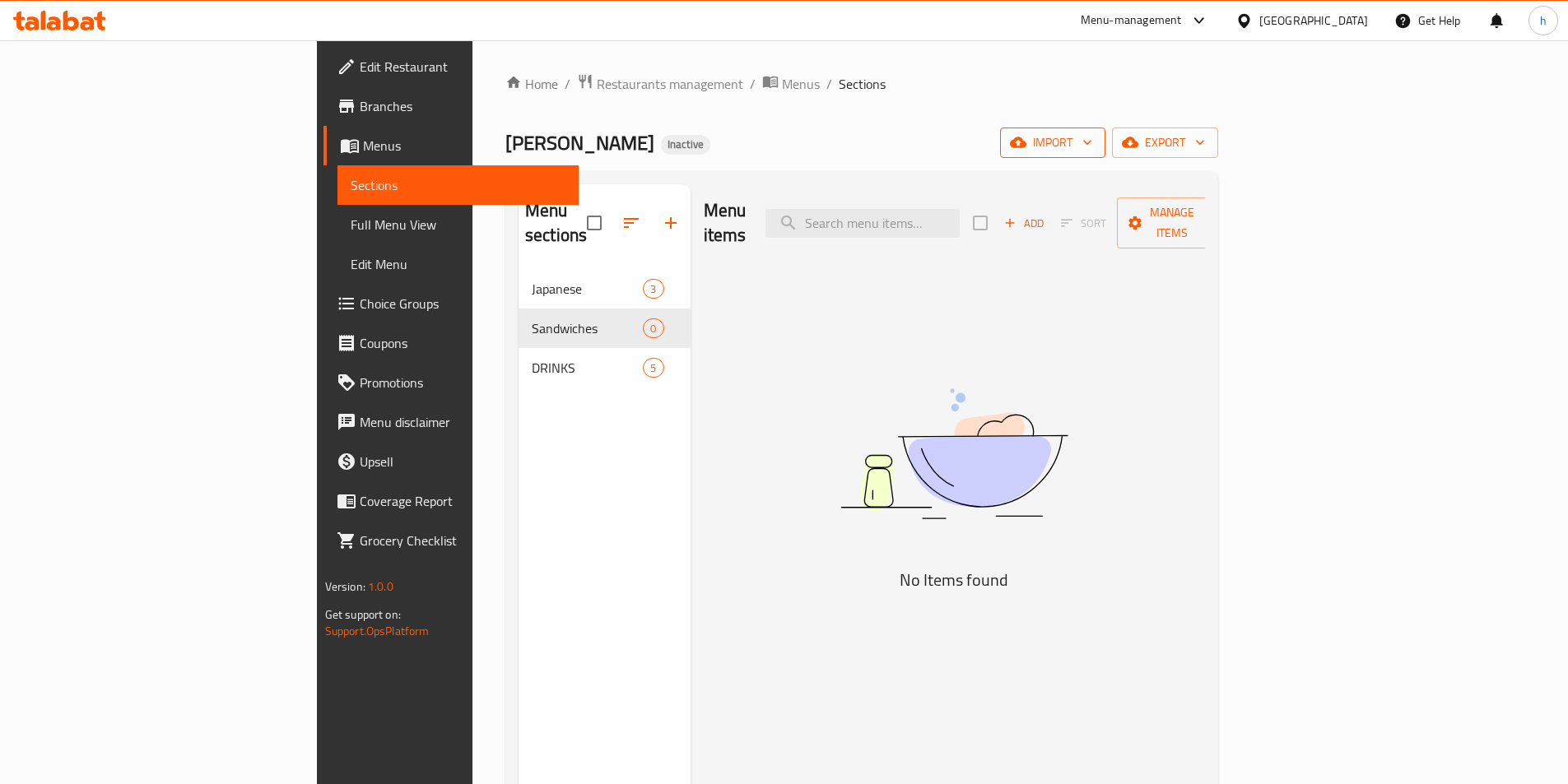
click at [1092, 138] on span "import" at bounding box center [1053, 142] width 79 height 21
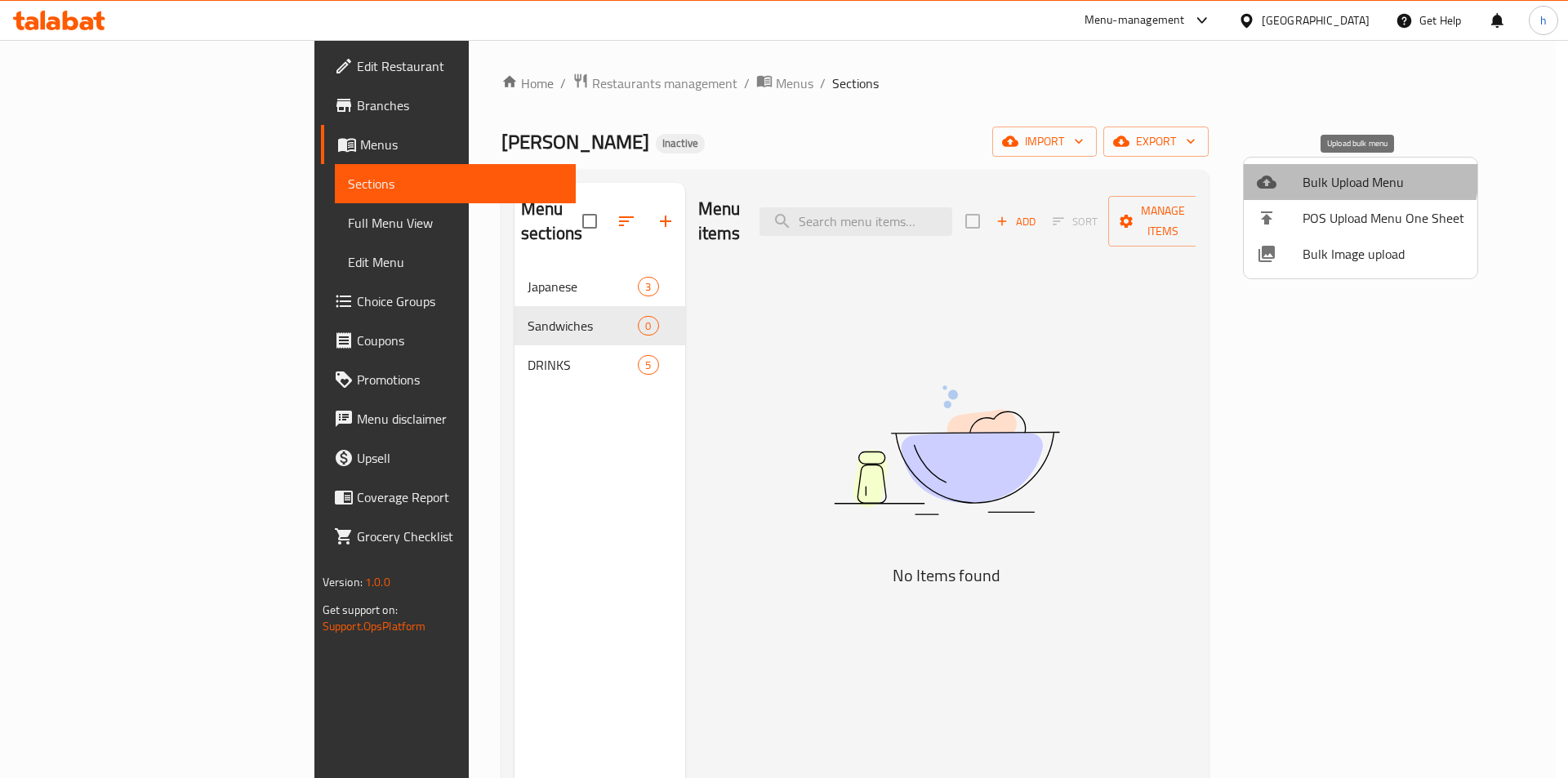
click at [1343, 178] on span "Bulk Upload Menu" at bounding box center [1383, 182] width 162 height 20
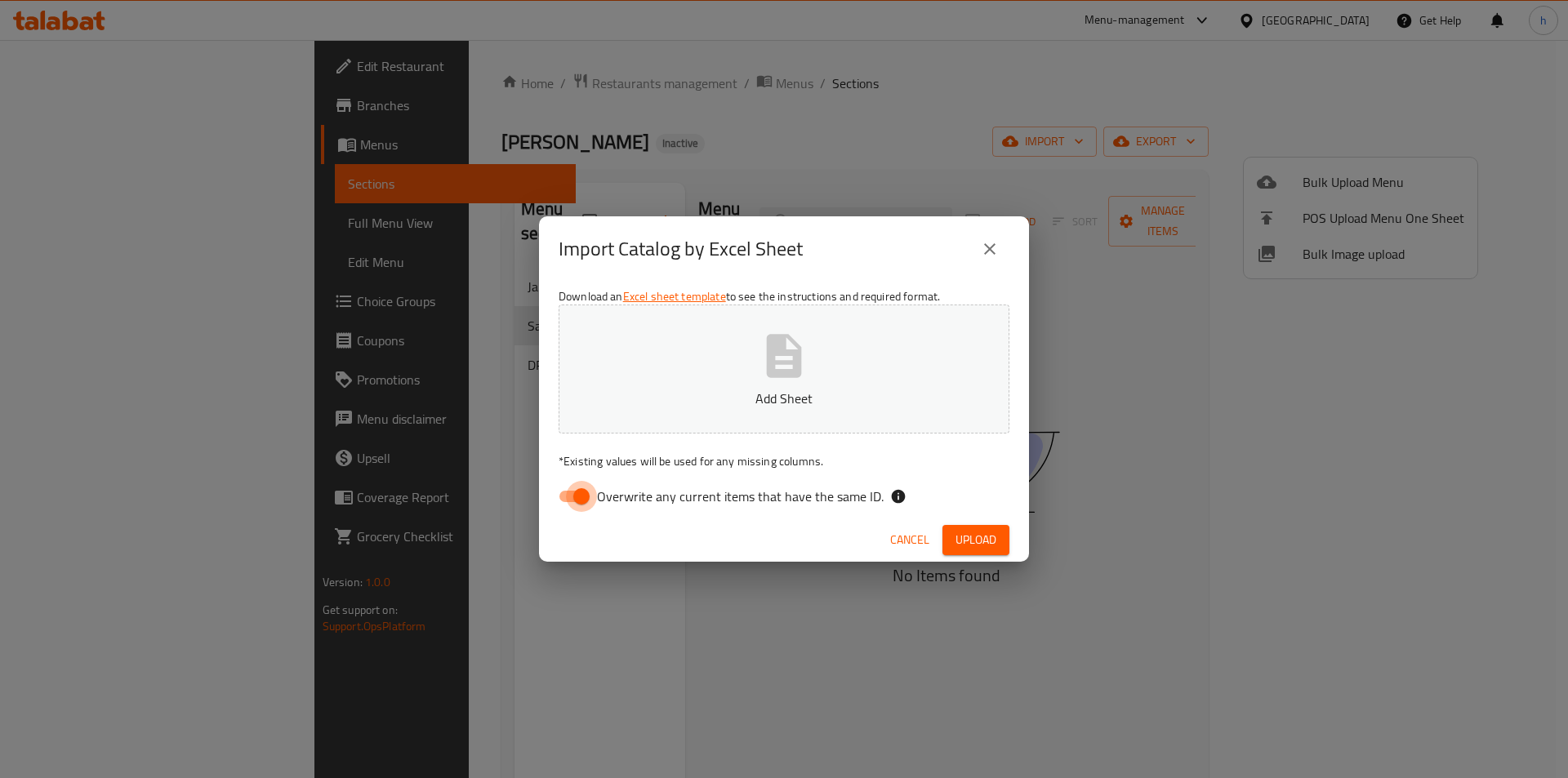
click at [595, 499] on input "Overwrite any current items that have the same ID." at bounding box center [582, 496] width 93 height 31
checkbox input "false"
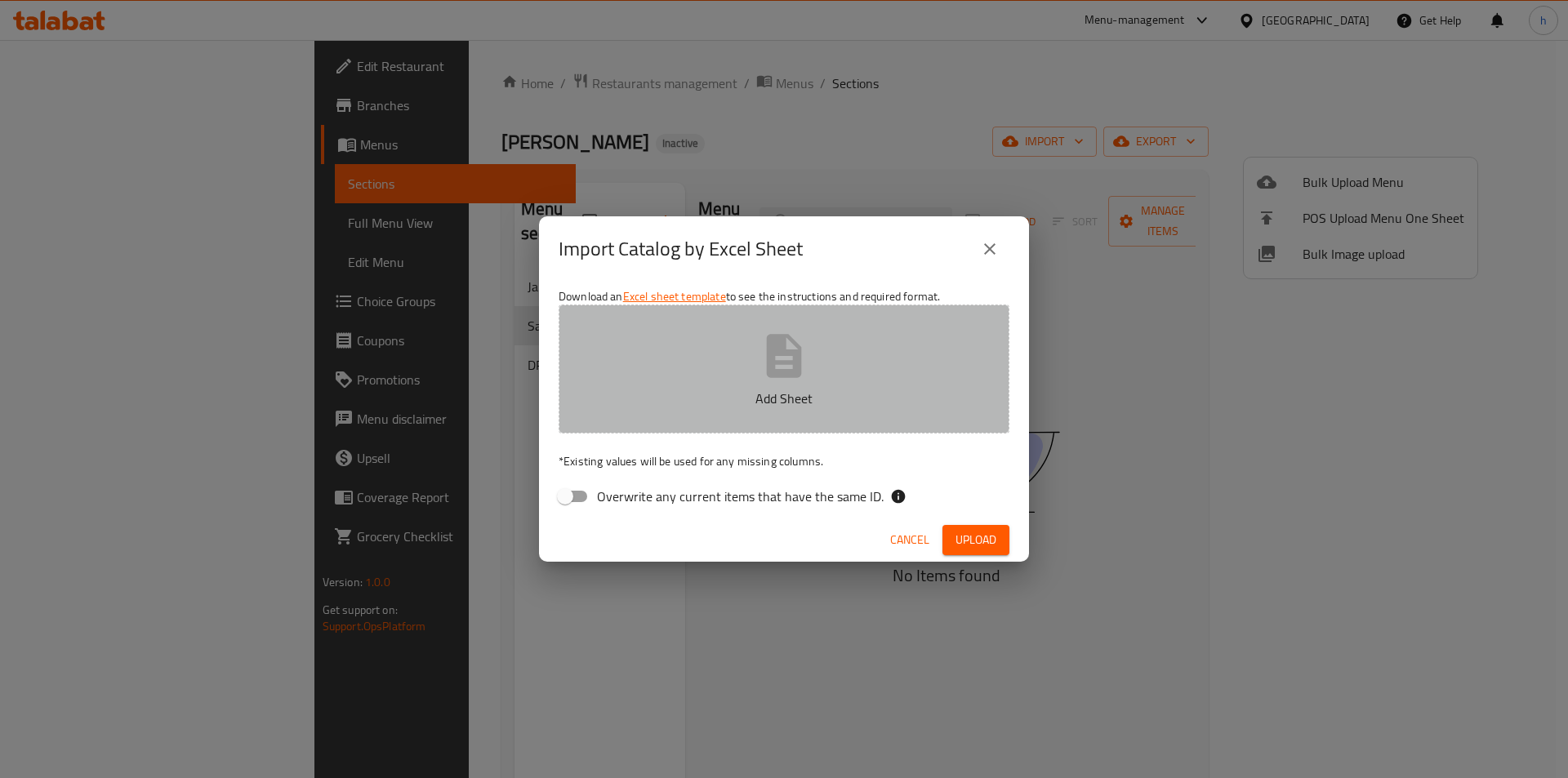
click at [738, 396] on p "Add Sheet" at bounding box center [784, 399] width 401 height 20
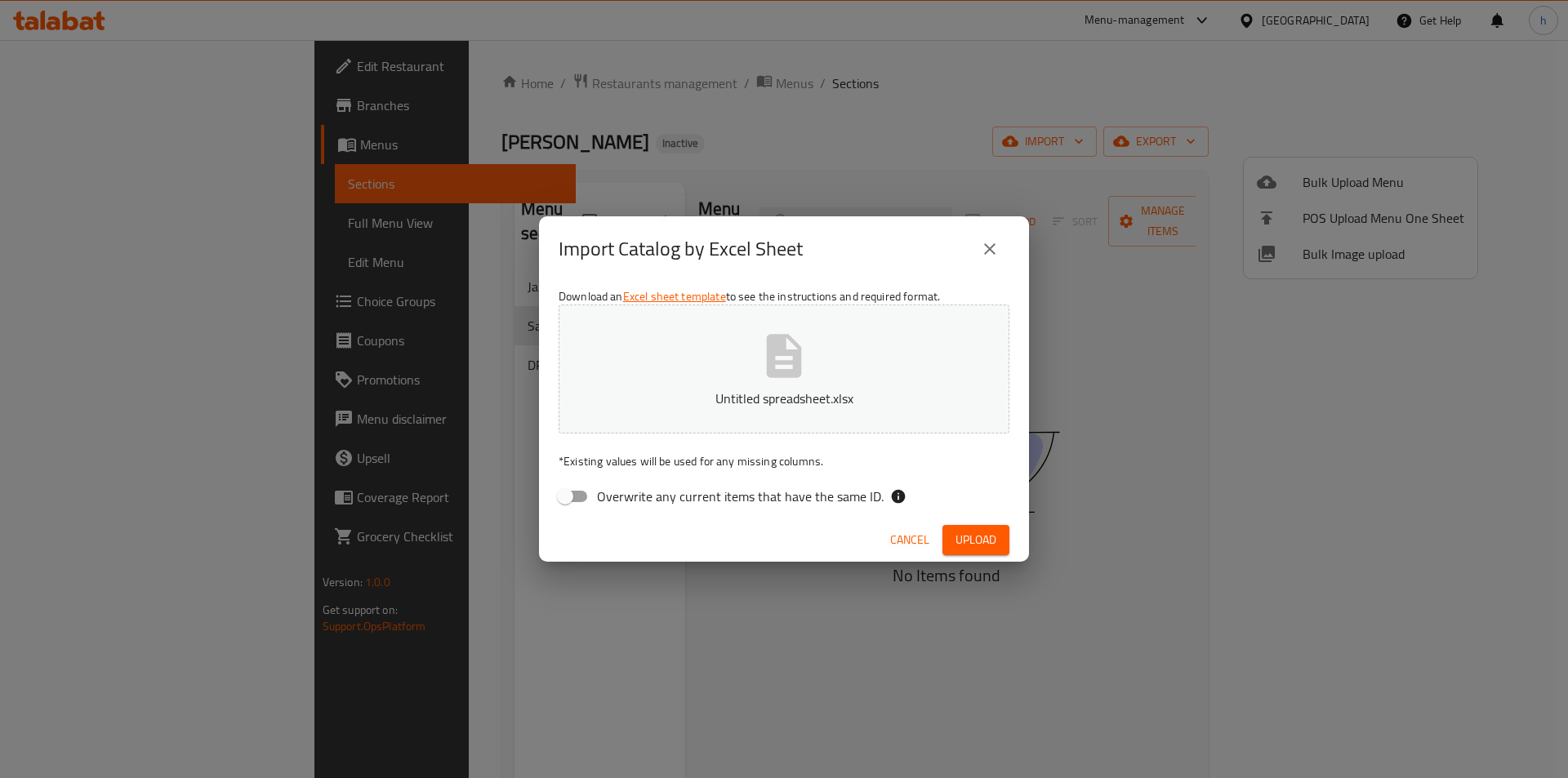
click at [967, 545] on span "Upload" at bounding box center [976, 540] width 41 height 21
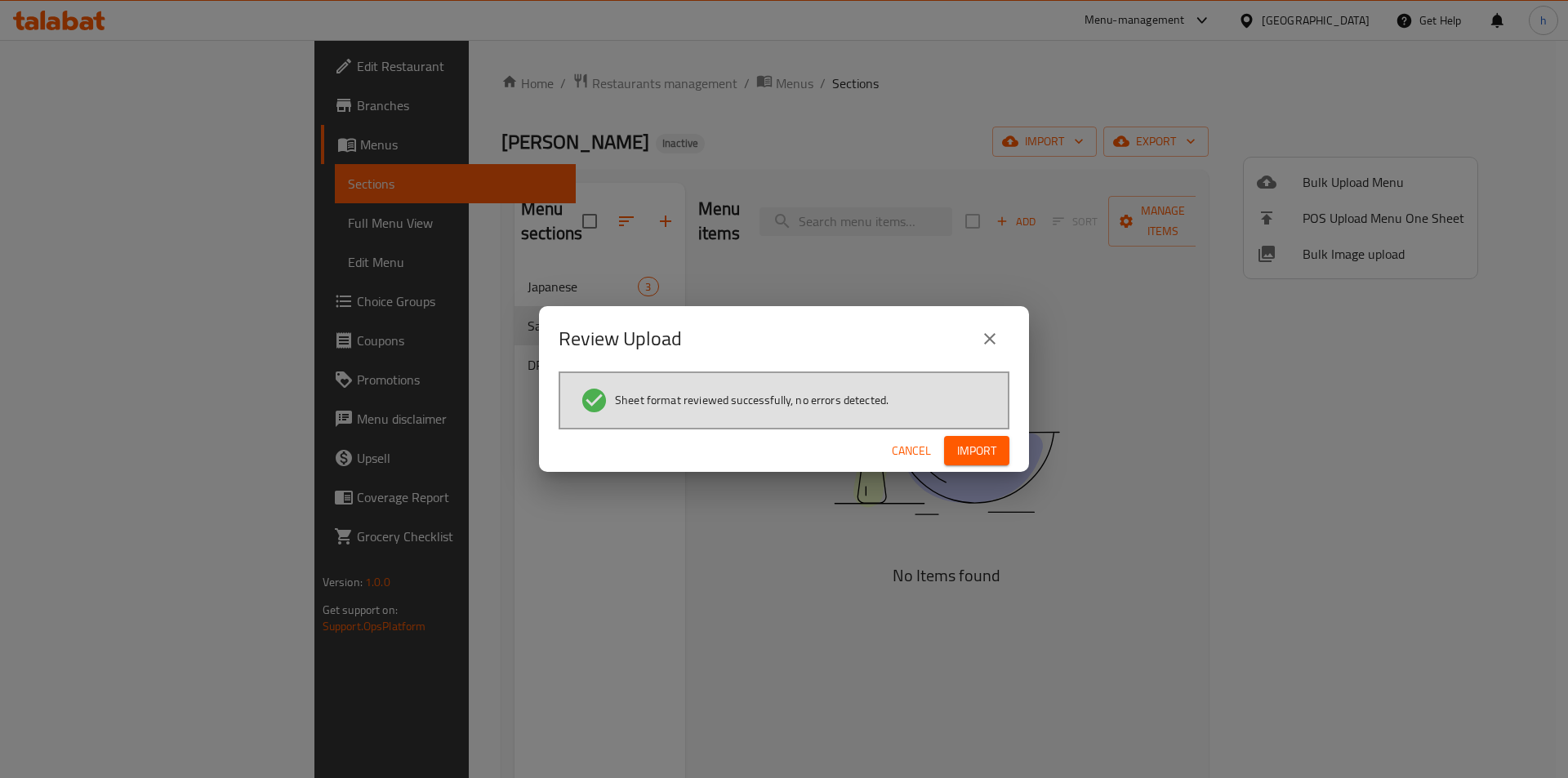
click at [977, 462] on button "Import" at bounding box center [976, 451] width 65 height 30
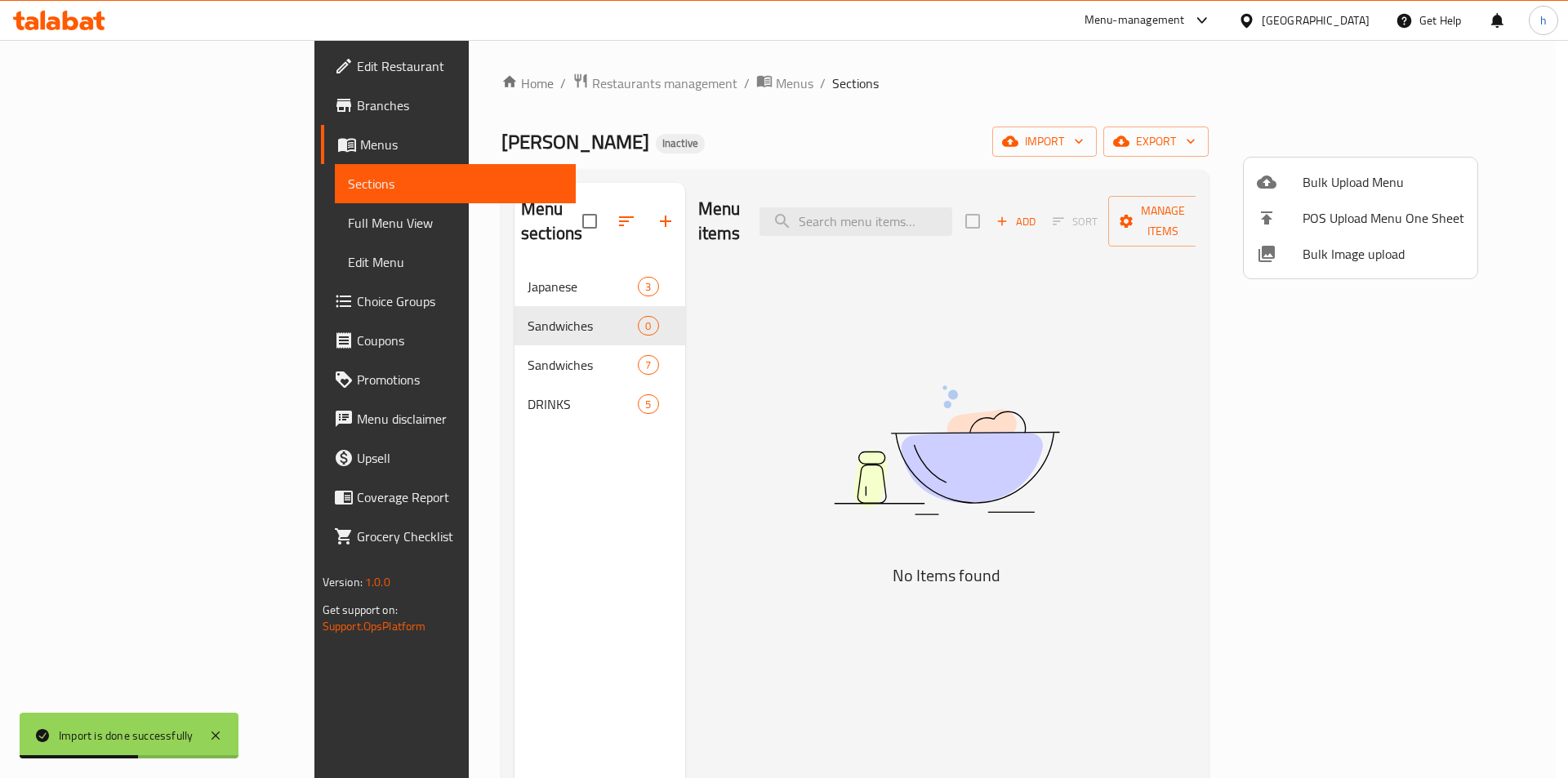
click at [502, 305] on div at bounding box center [784, 389] width 1568 height 778
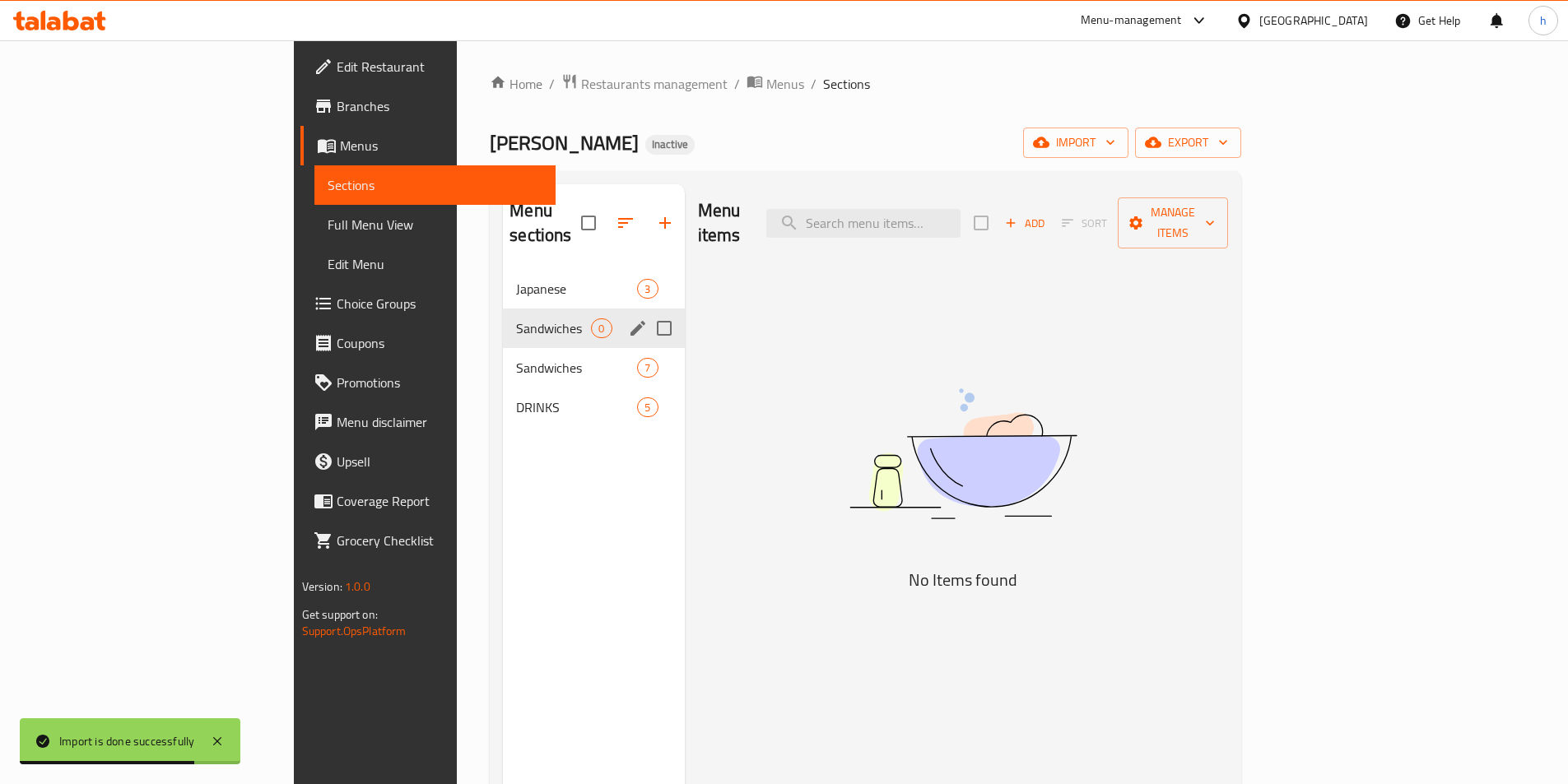
click at [628, 318] on icon "edit" at bounding box center [637, 328] width 20 height 20
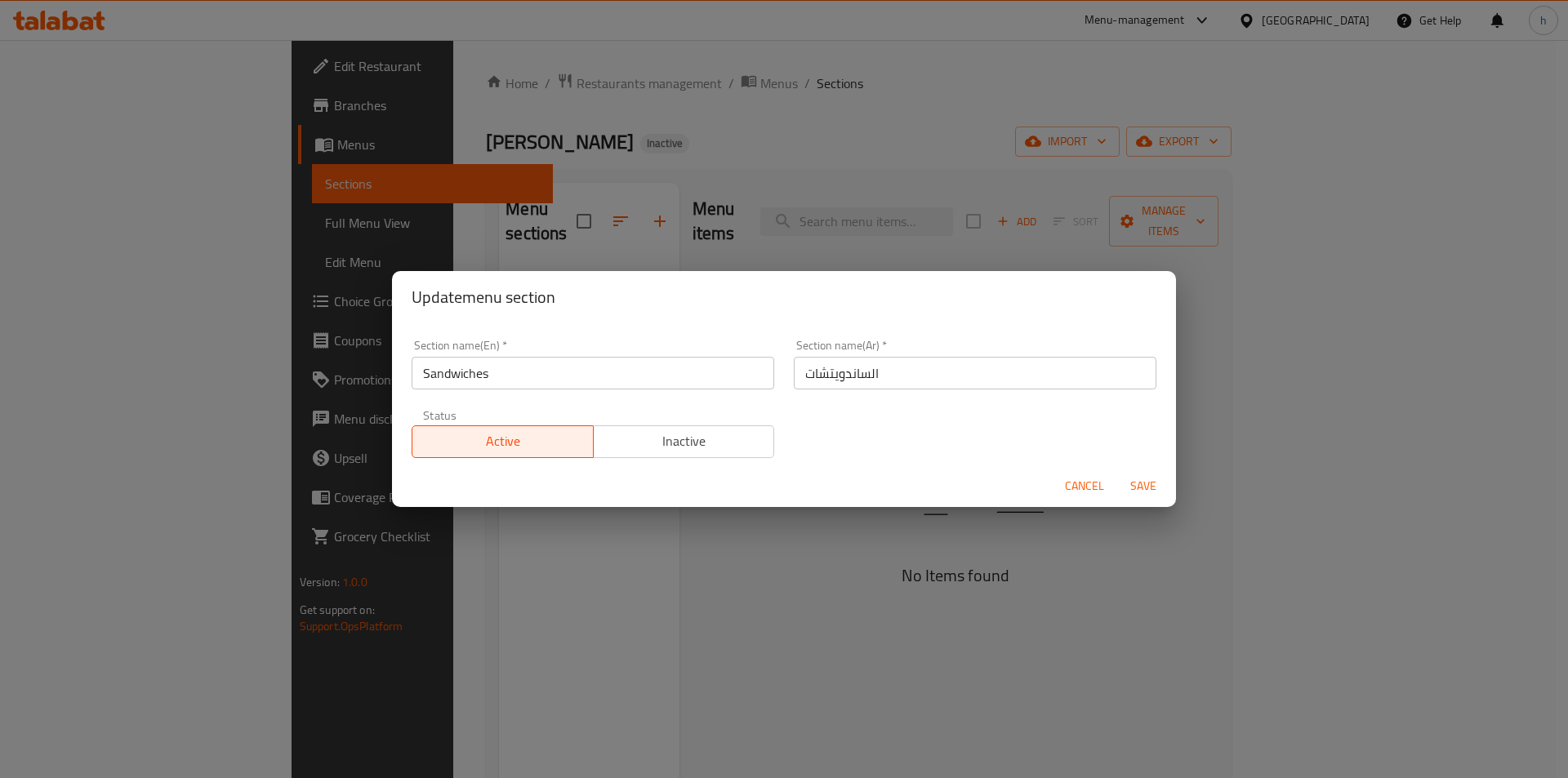
click at [1064, 479] on button "Cancel" at bounding box center [1084, 486] width 53 height 30
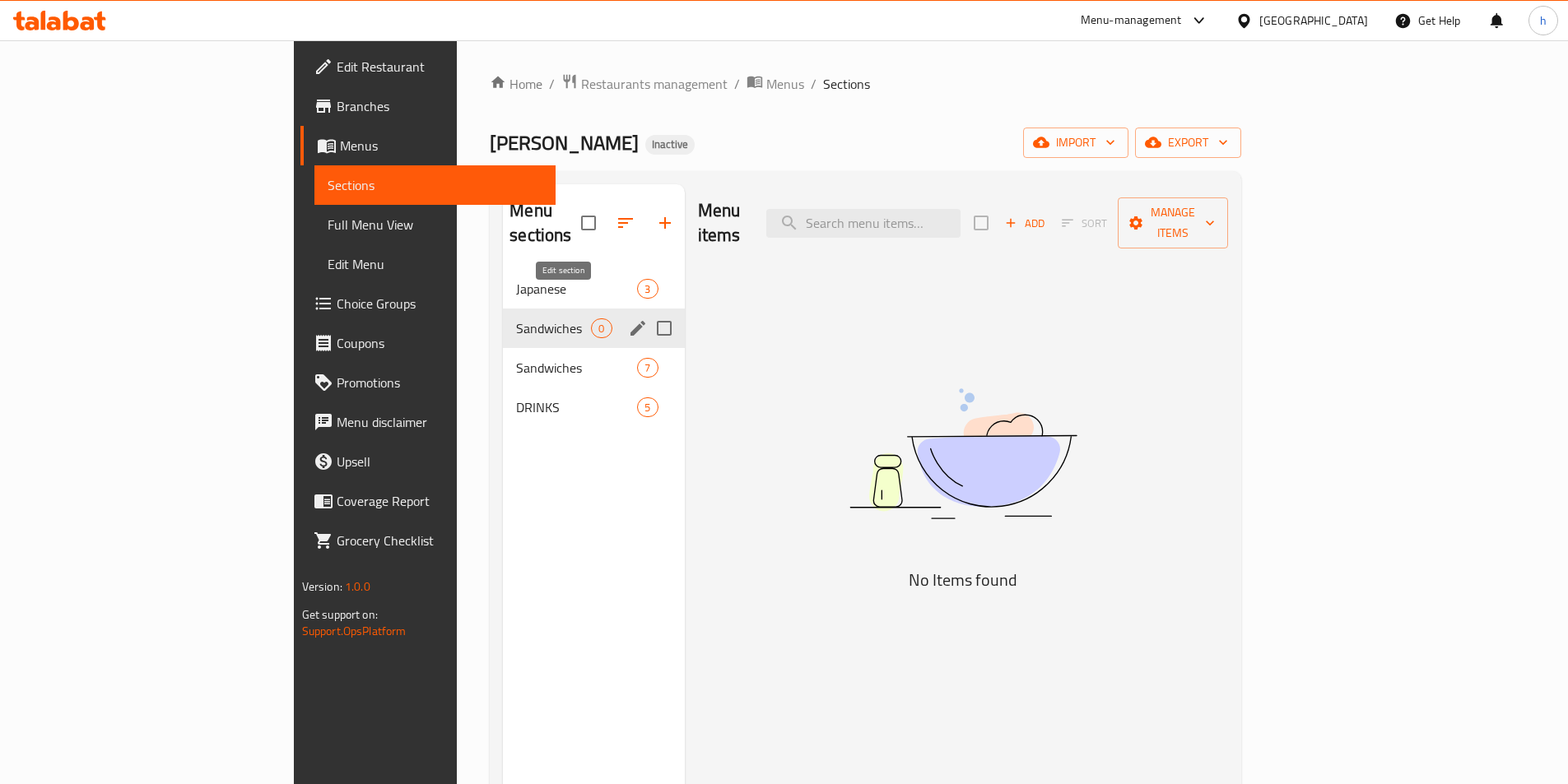
click at [626, 316] on button "edit" at bounding box center [637, 327] width 24 height 24
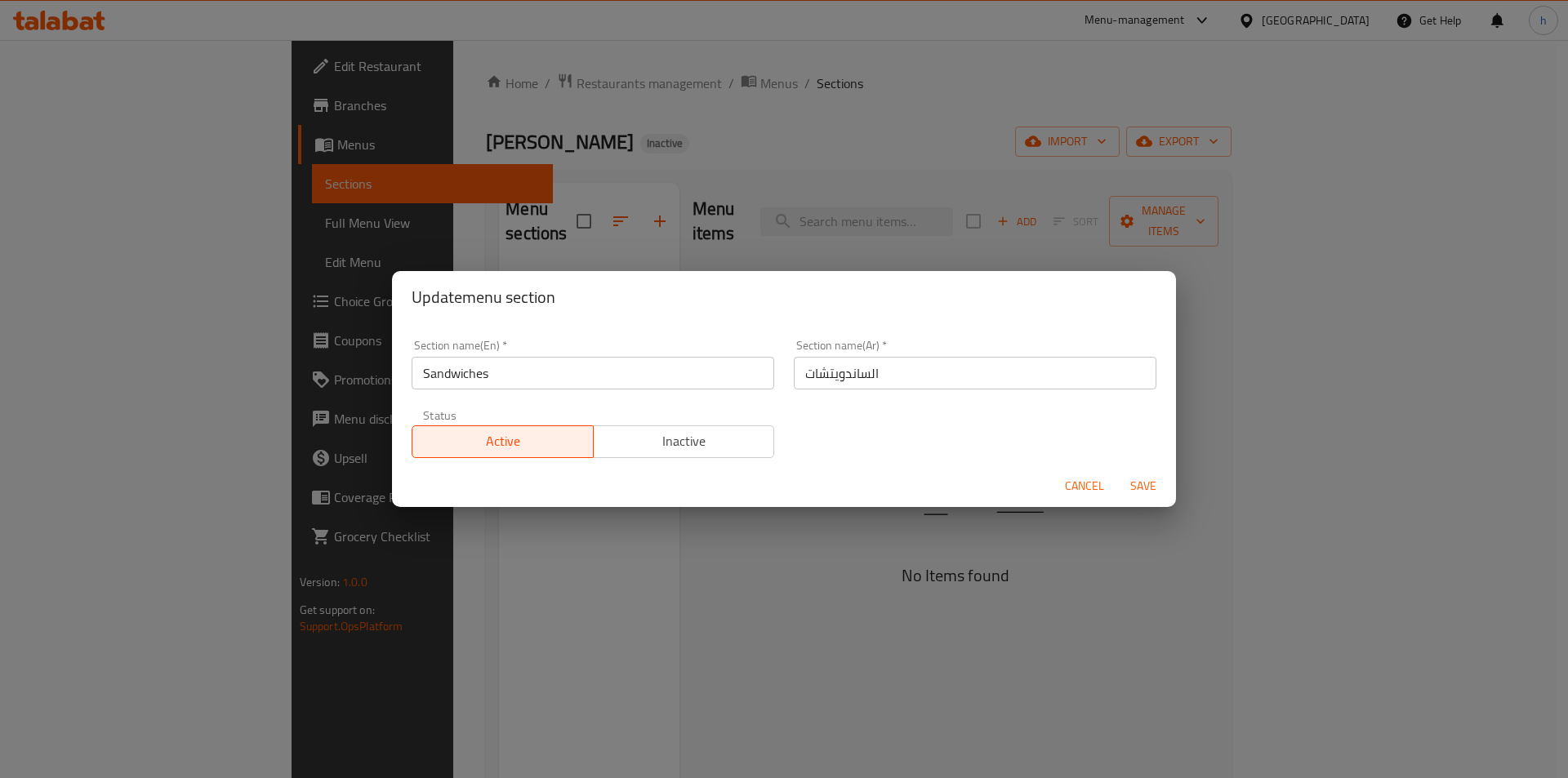
click at [1086, 484] on span "Cancel" at bounding box center [1085, 486] width 39 height 21
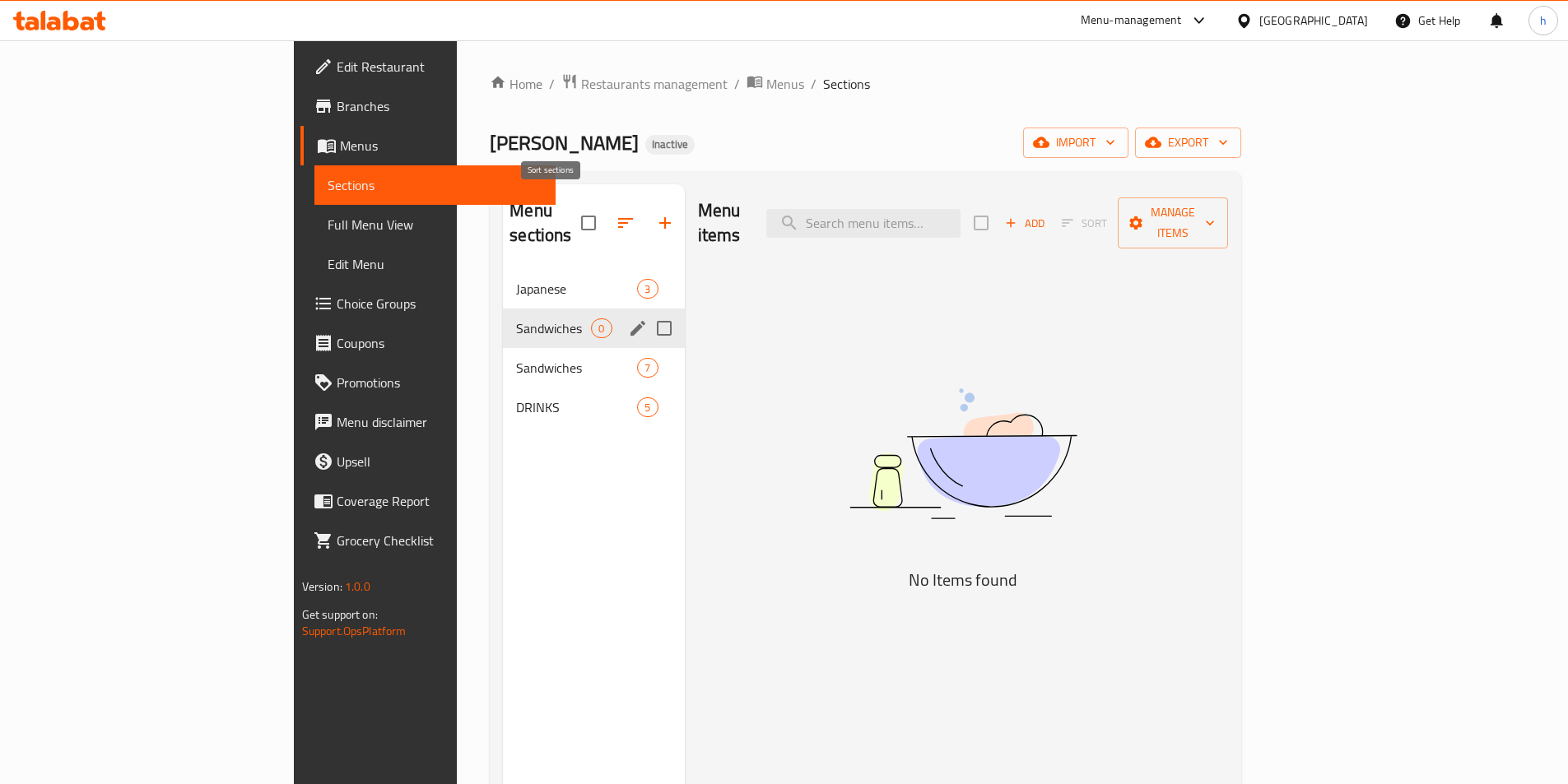
click at [616, 218] on icon "button" at bounding box center [626, 223] width 20 height 20
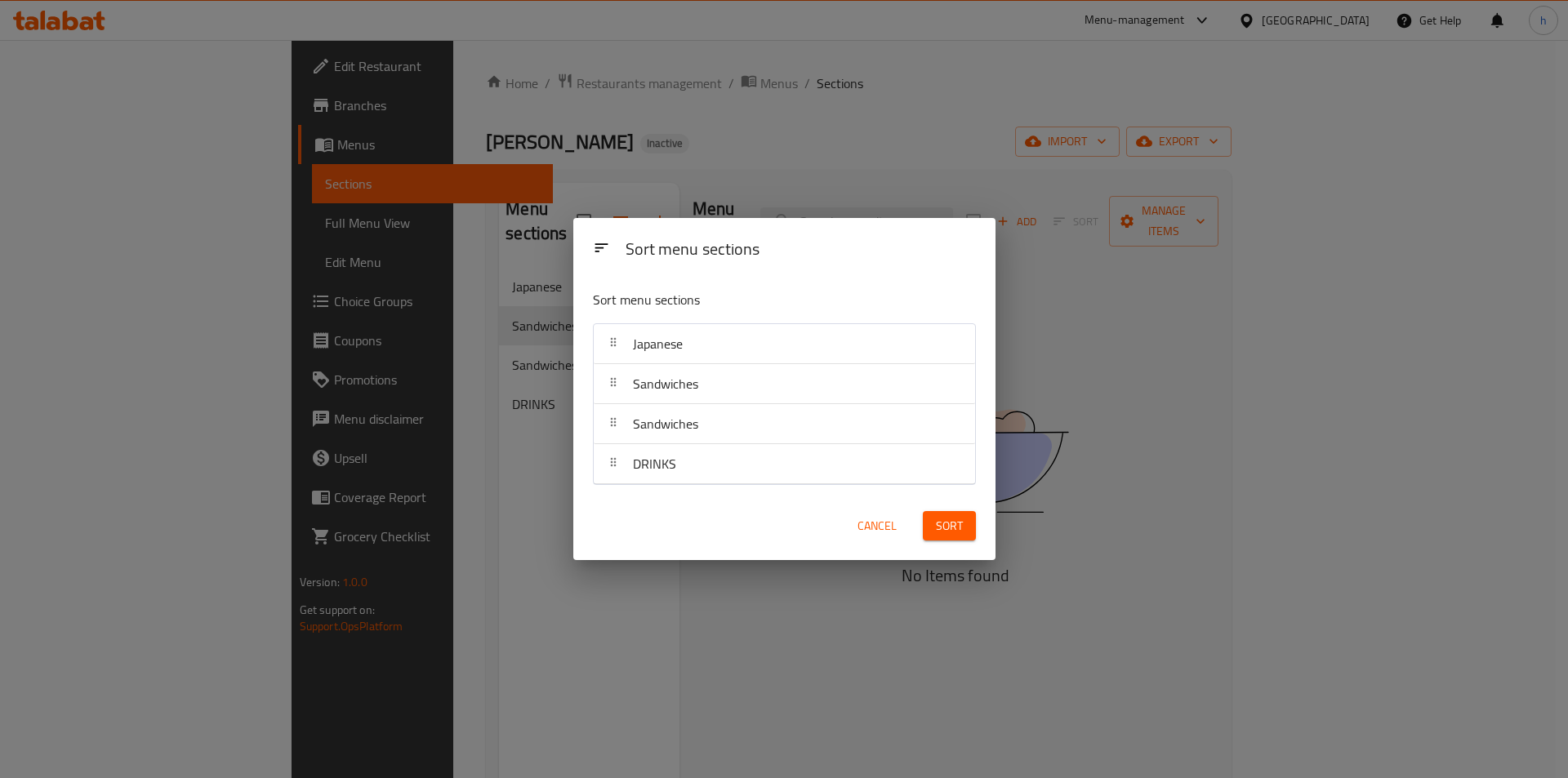
drag, startPoint x: 449, startPoint y: 523, endPoint x: 535, endPoint y: 370, distance: 175.5
click at [458, 505] on div "Sort menu sections Sort menu sections Japanese Sandwiches Sandwiches DRINKS Can…" at bounding box center [784, 389] width 1568 height 778
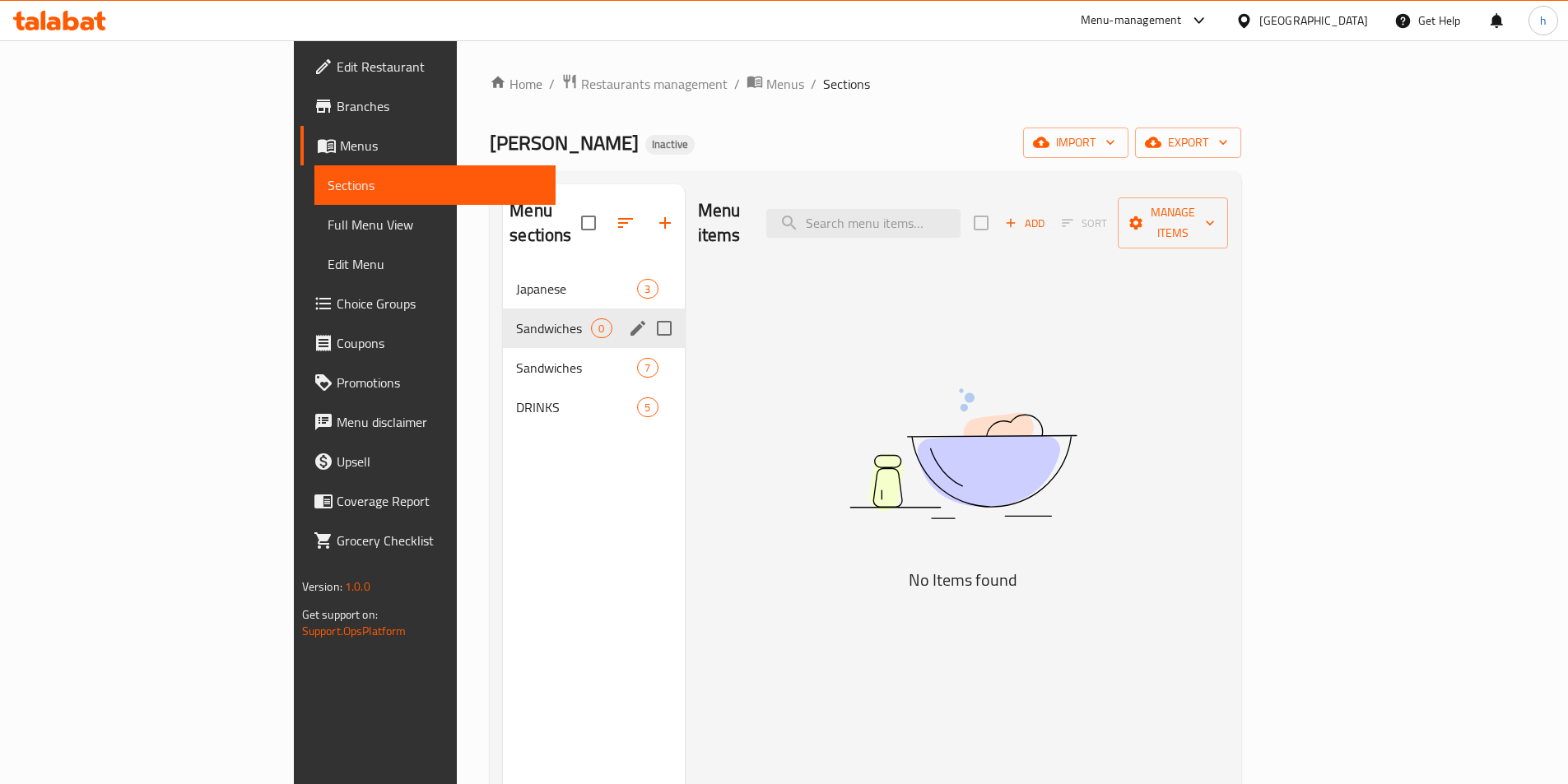
click at [646, 311] on input "Menu sections" at bounding box center [664, 328] width 34 height 34
checkbox input "true"
click at [606, 213] on icon "button" at bounding box center [616, 223] width 20 height 20
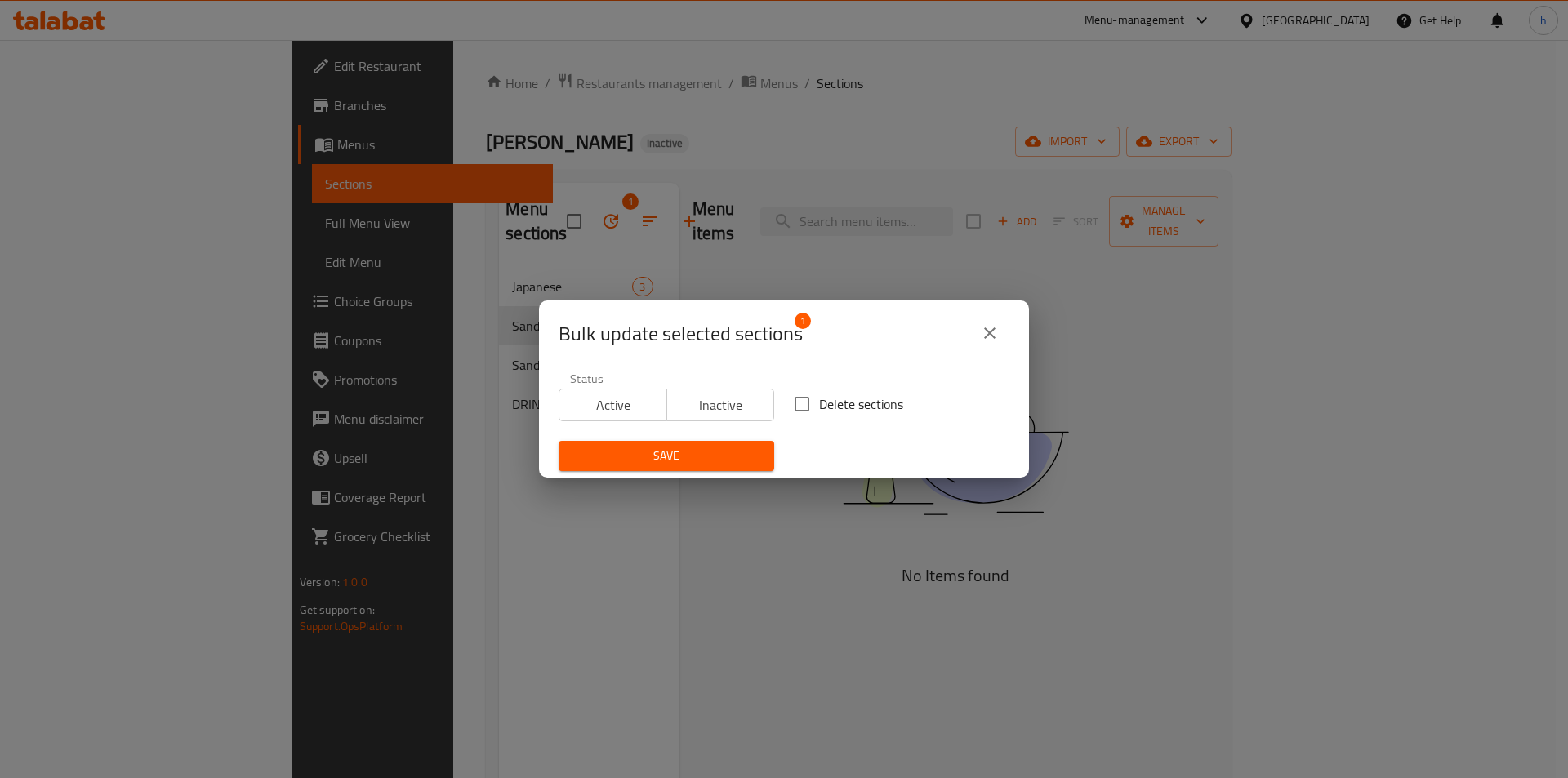
drag, startPoint x: 788, startPoint y: 401, endPoint x: 767, endPoint y: 428, distance: 34.2
click at [787, 409] on input "Delete sections" at bounding box center [802, 404] width 34 height 34
checkbox input "true"
click at [748, 442] on button "Save" at bounding box center [667, 456] width 216 height 30
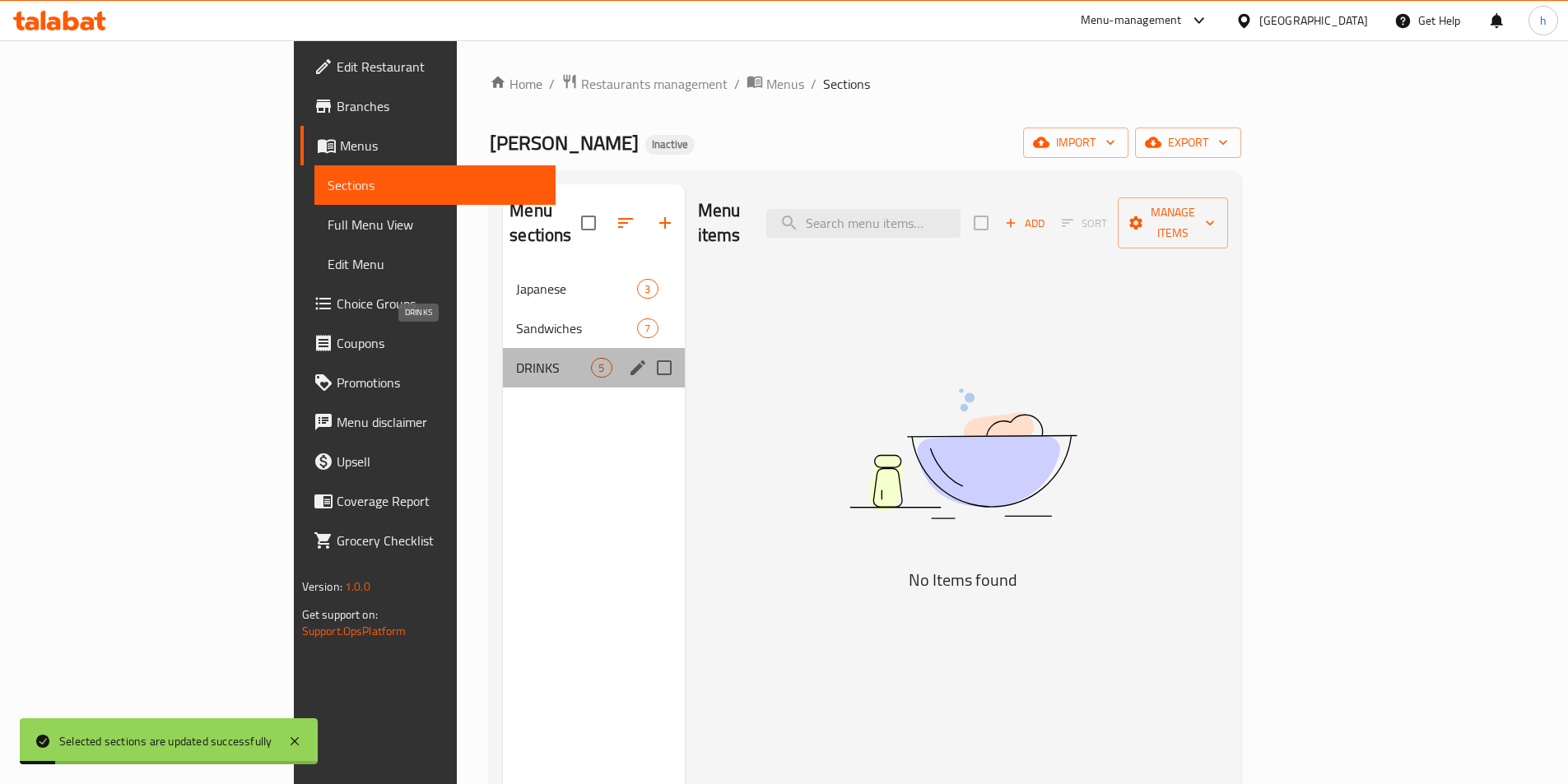
click at [516, 358] on span "DRINKS" at bounding box center [553, 368] width 75 height 20
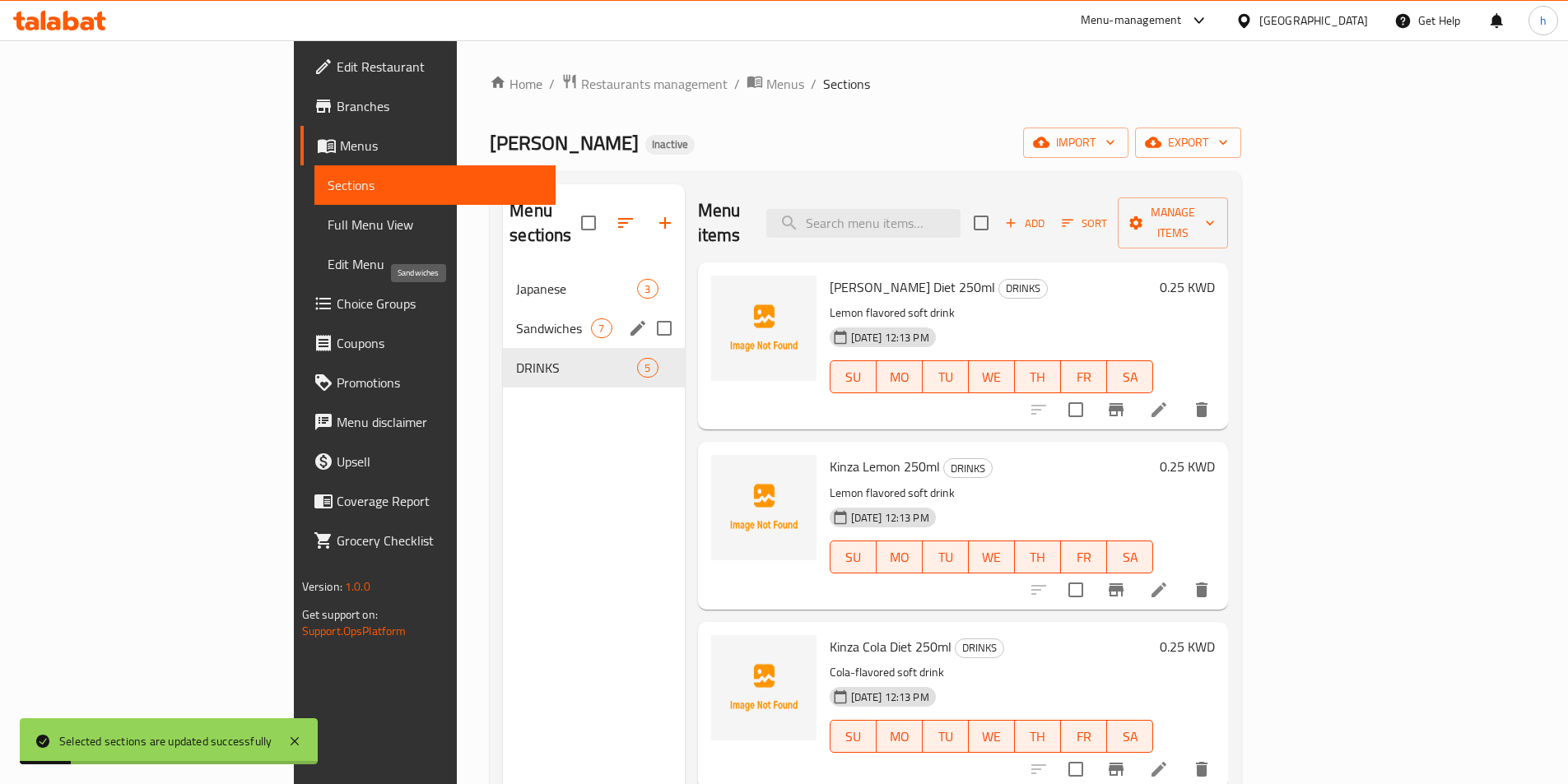
click at [516, 318] on span "Sandwiches" at bounding box center [553, 328] width 75 height 20
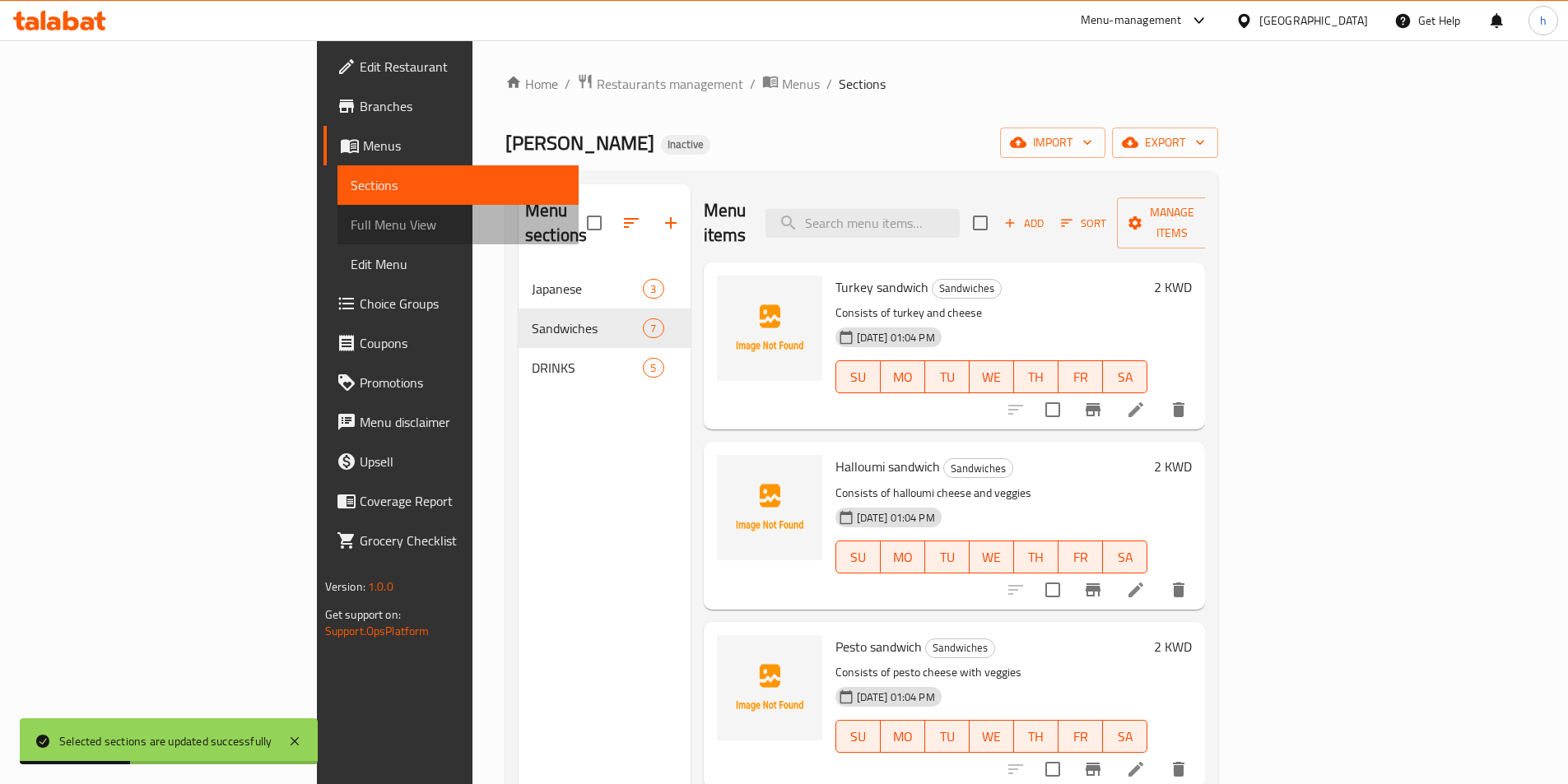
click at [337, 238] on link "Full Menu View" at bounding box center [458, 225] width 241 height 40
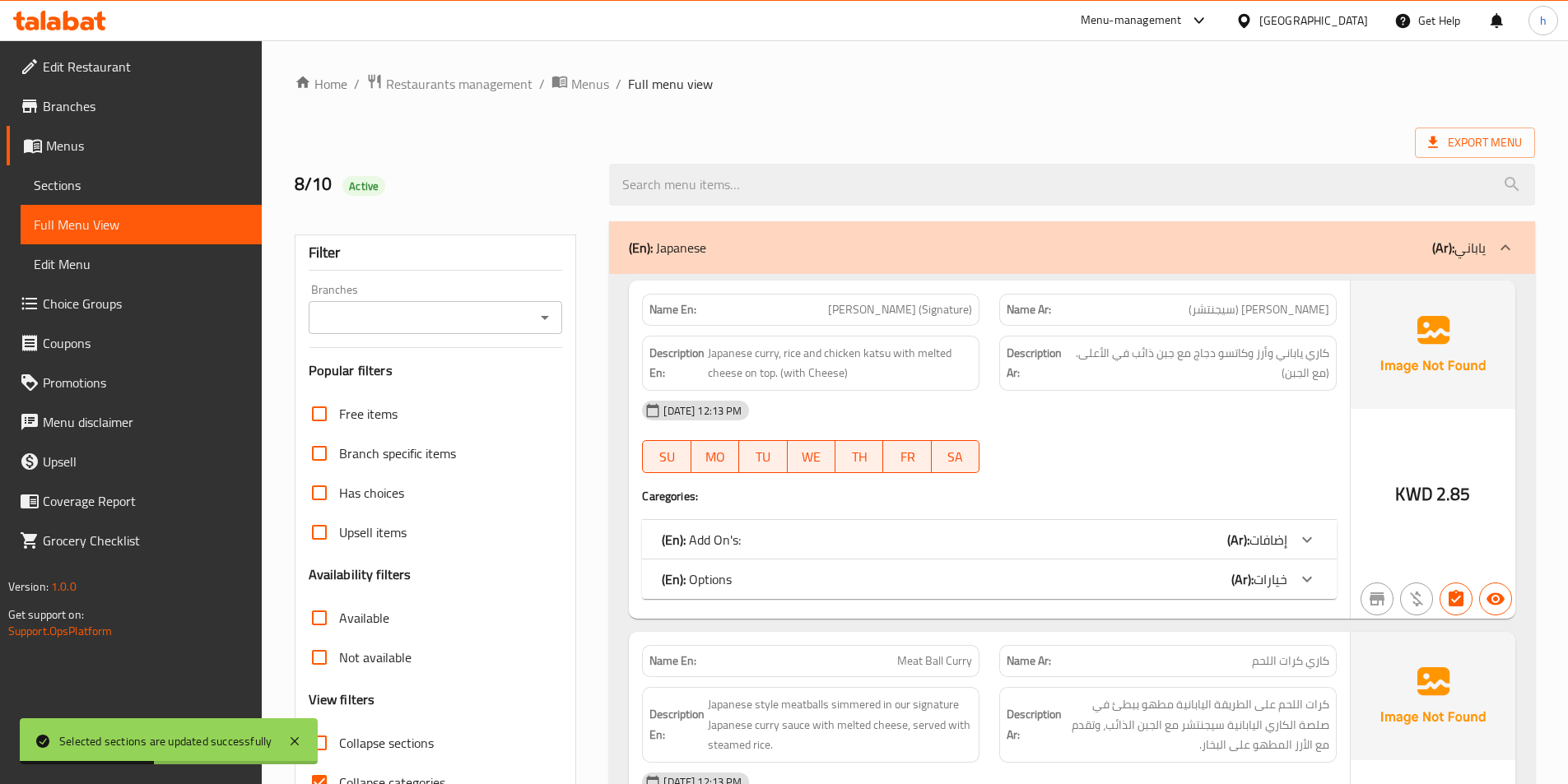
scroll to position [247, 0]
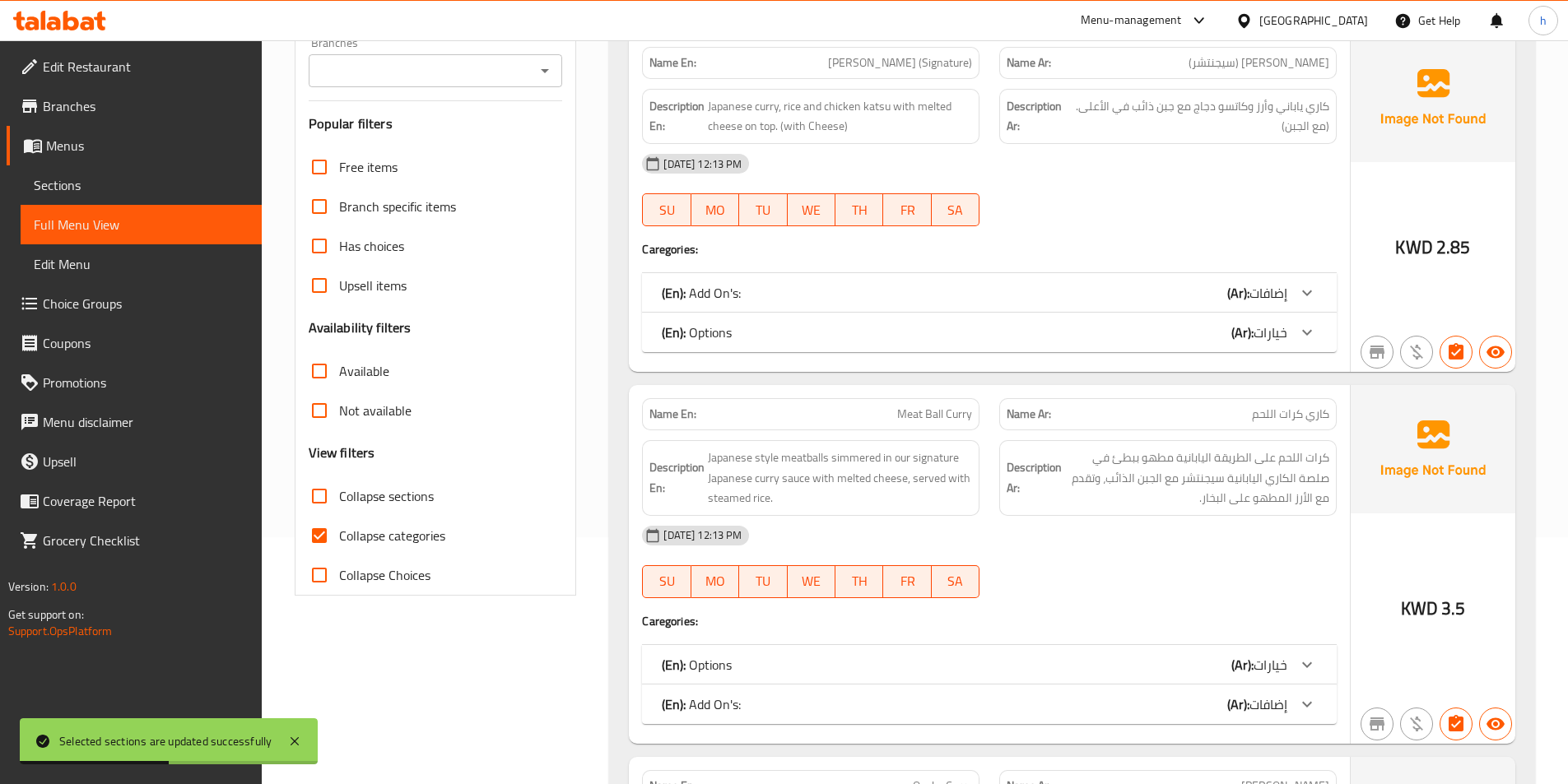
click at [323, 529] on input "Collapse categories" at bounding box center [319, 536] width 40 height 40
checkbox input "false"
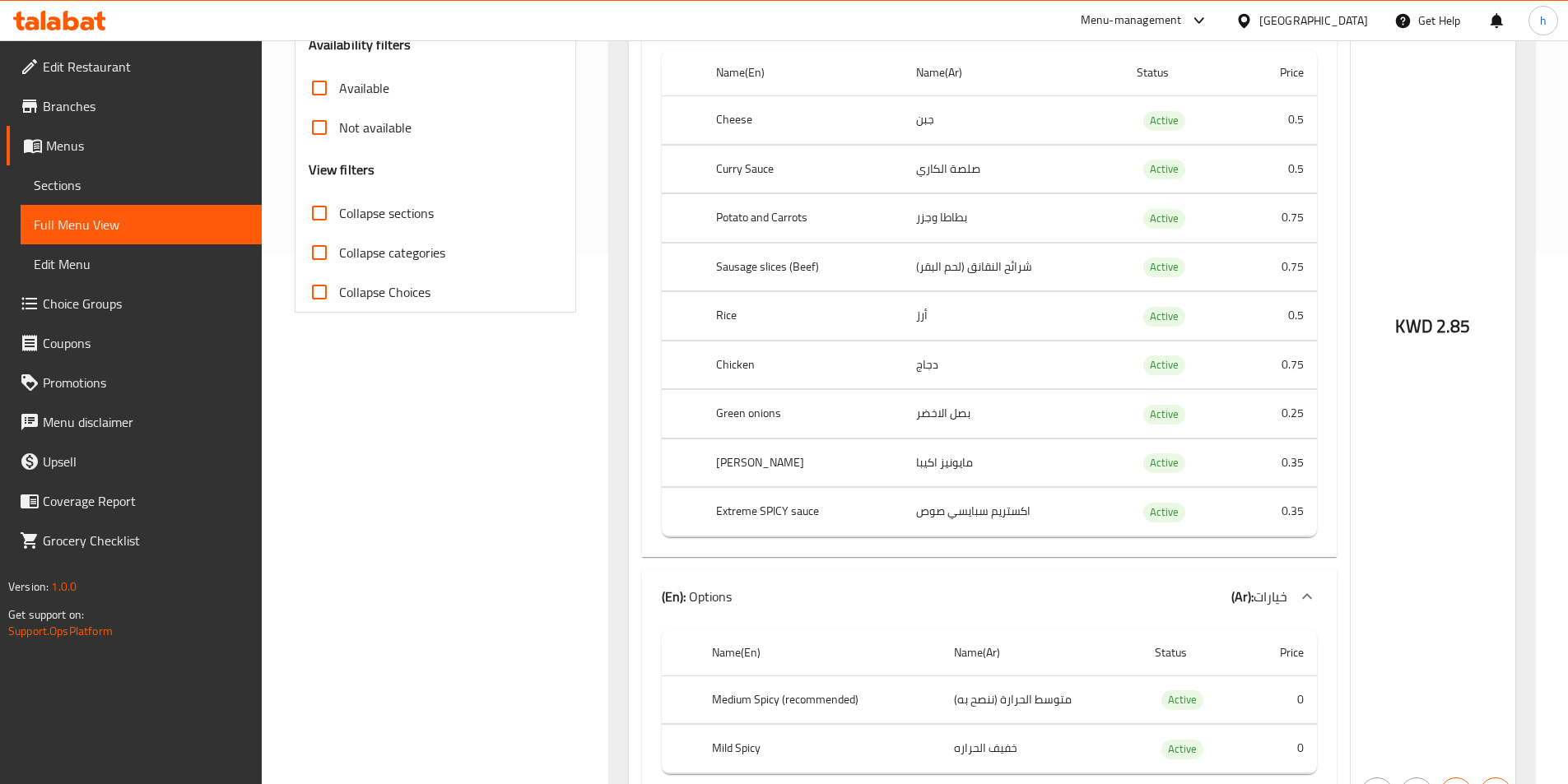
scroll to position [200, 0]
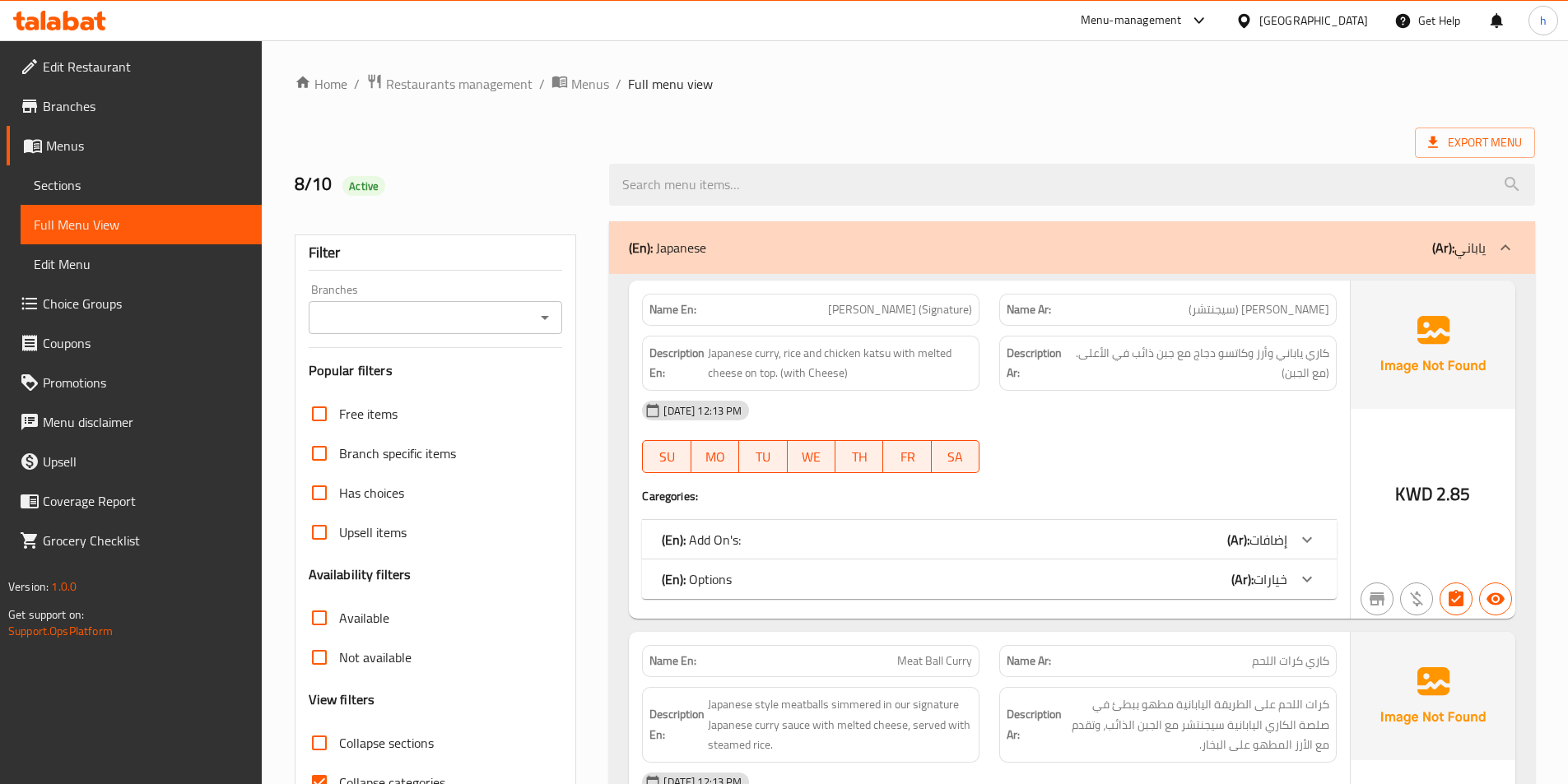
scroll to position [92, 0]
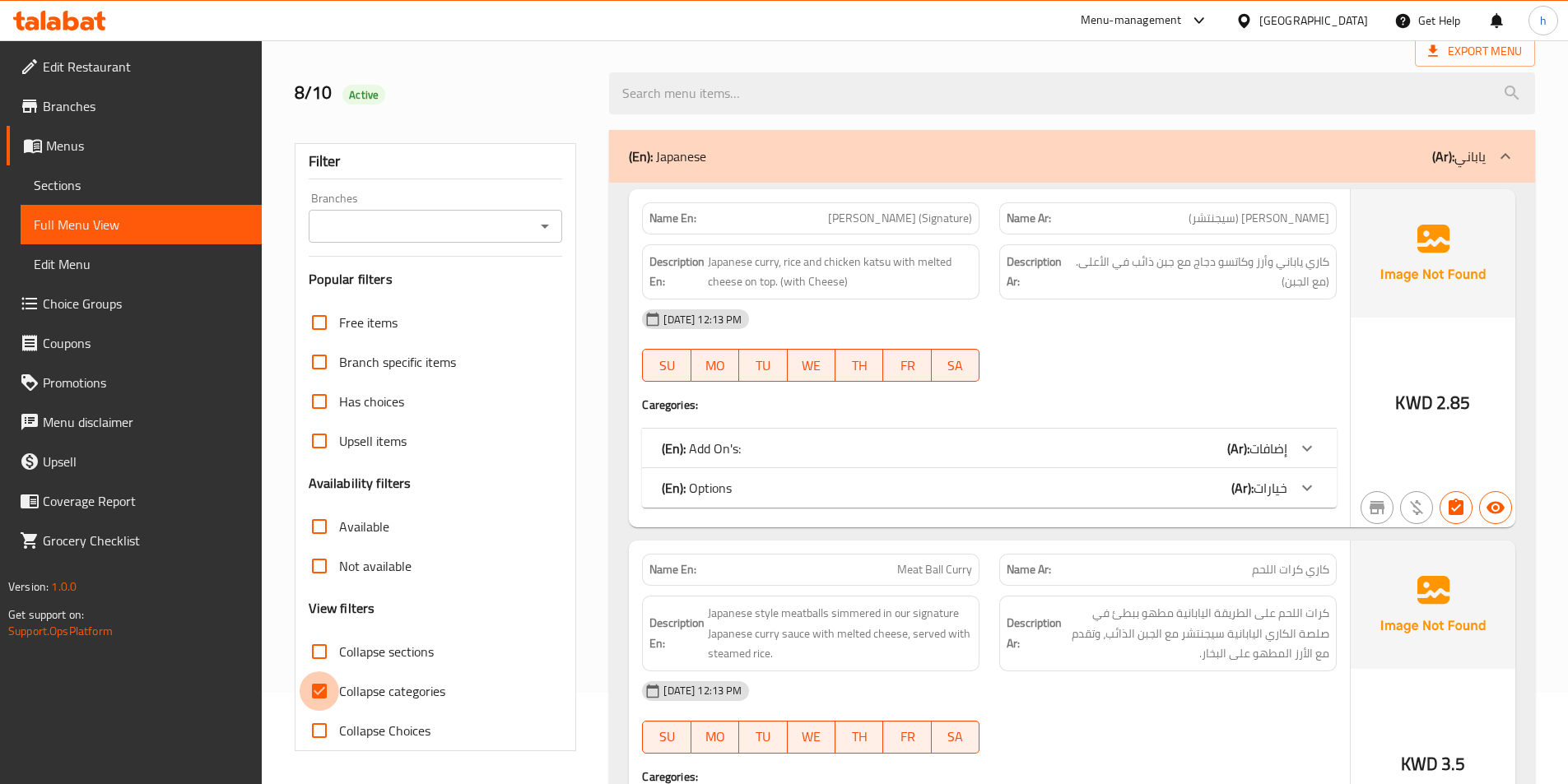
click at [309, 688] on input "Collapse categories" at bounding box center [319, 691] width 40 height 40
checkbox input "false"
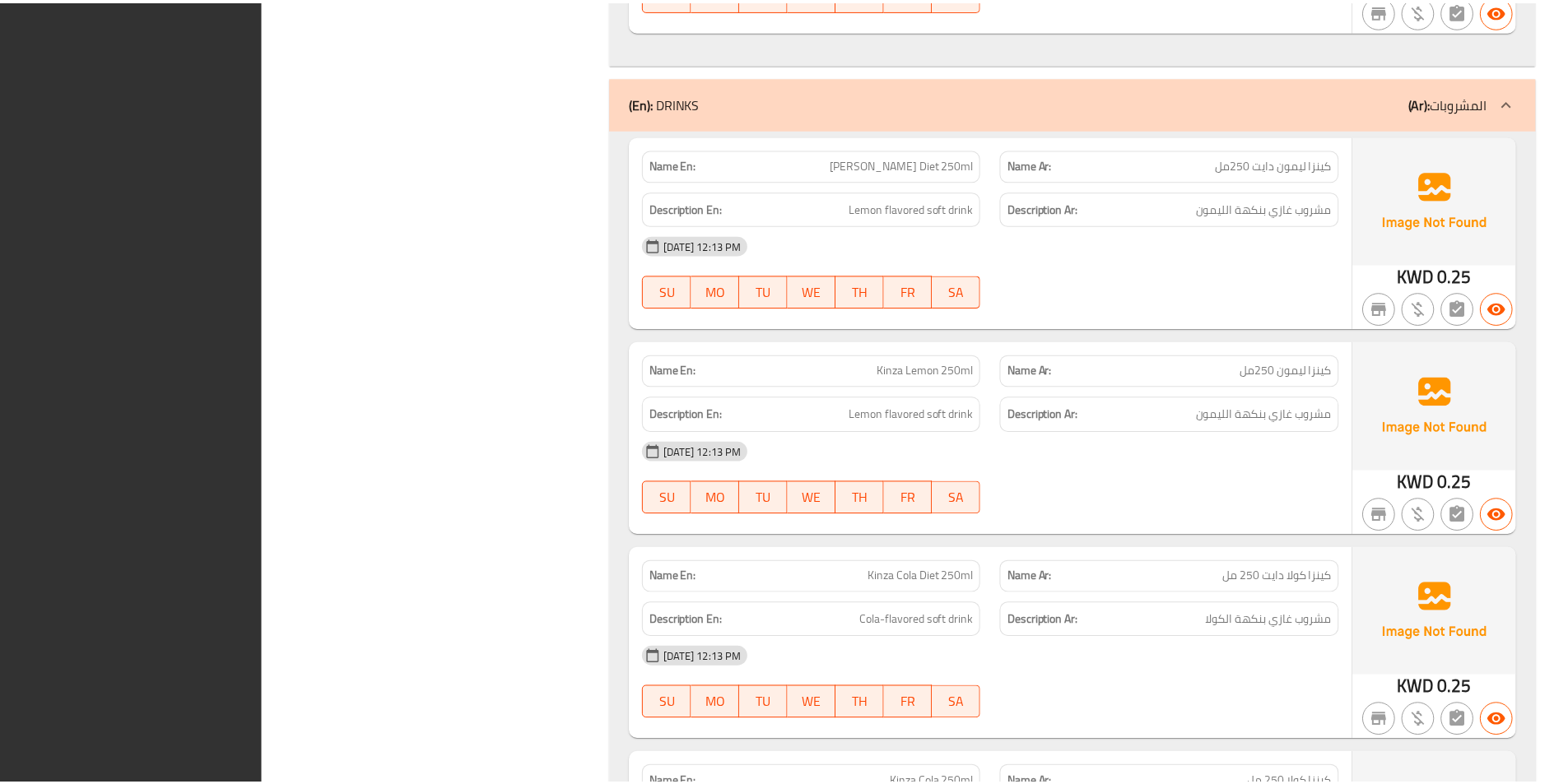
scroll to position [5385, 0]
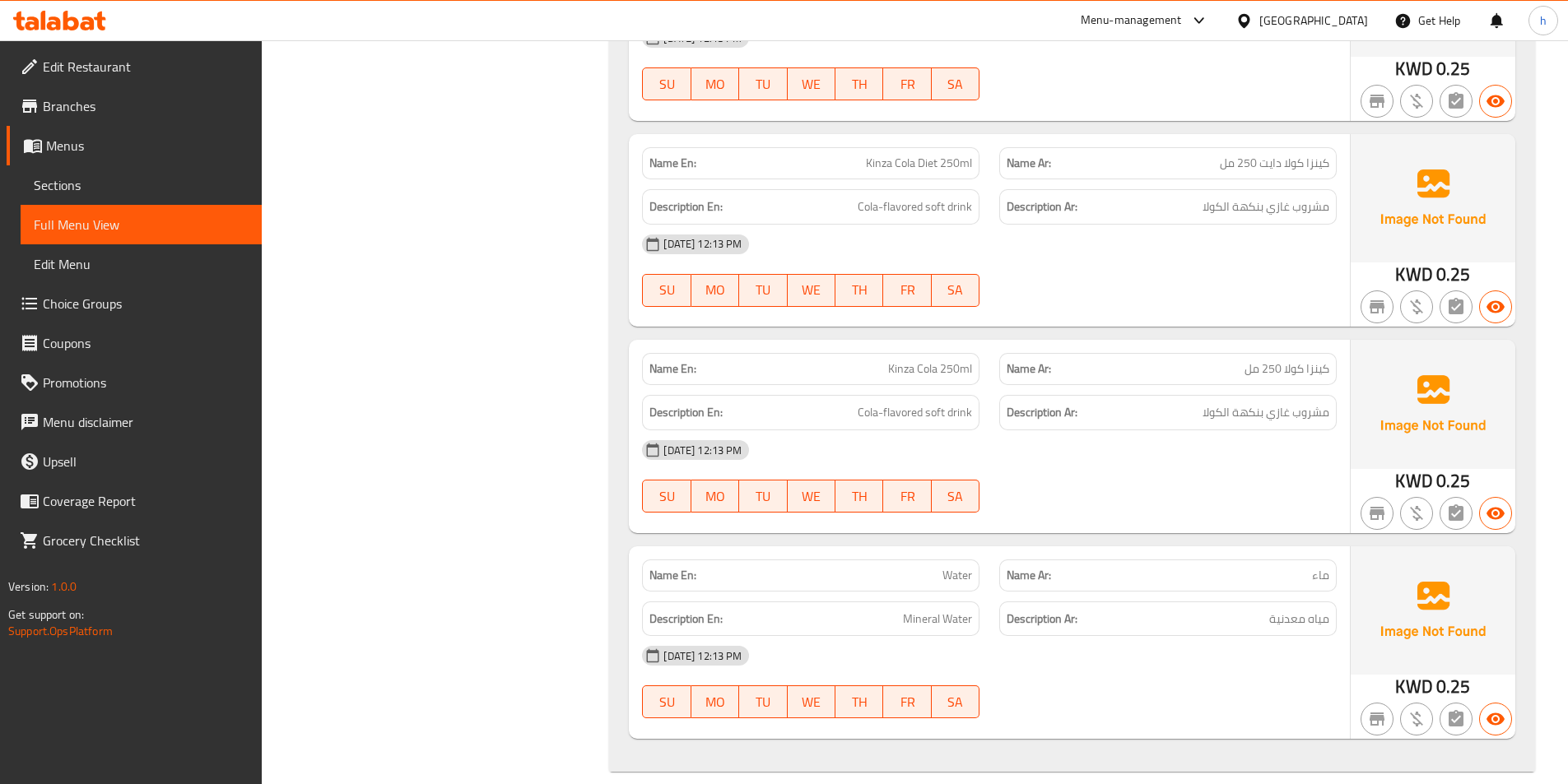
drag, startPoint x: 475, startPoint y: 431, endPoint x: 512, endPoint y: 430, distance: 37.0
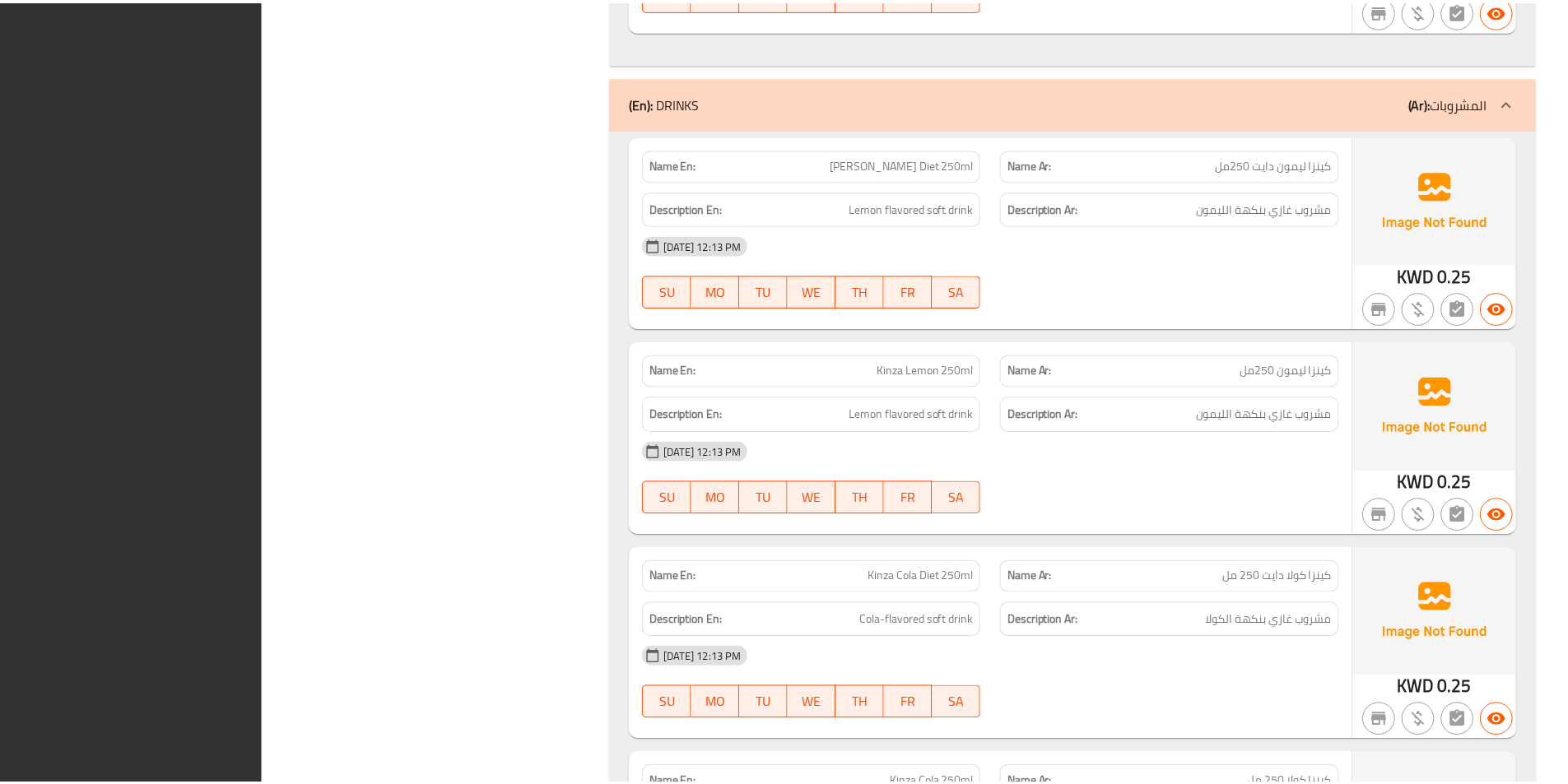
scroll to position [5386, 0]
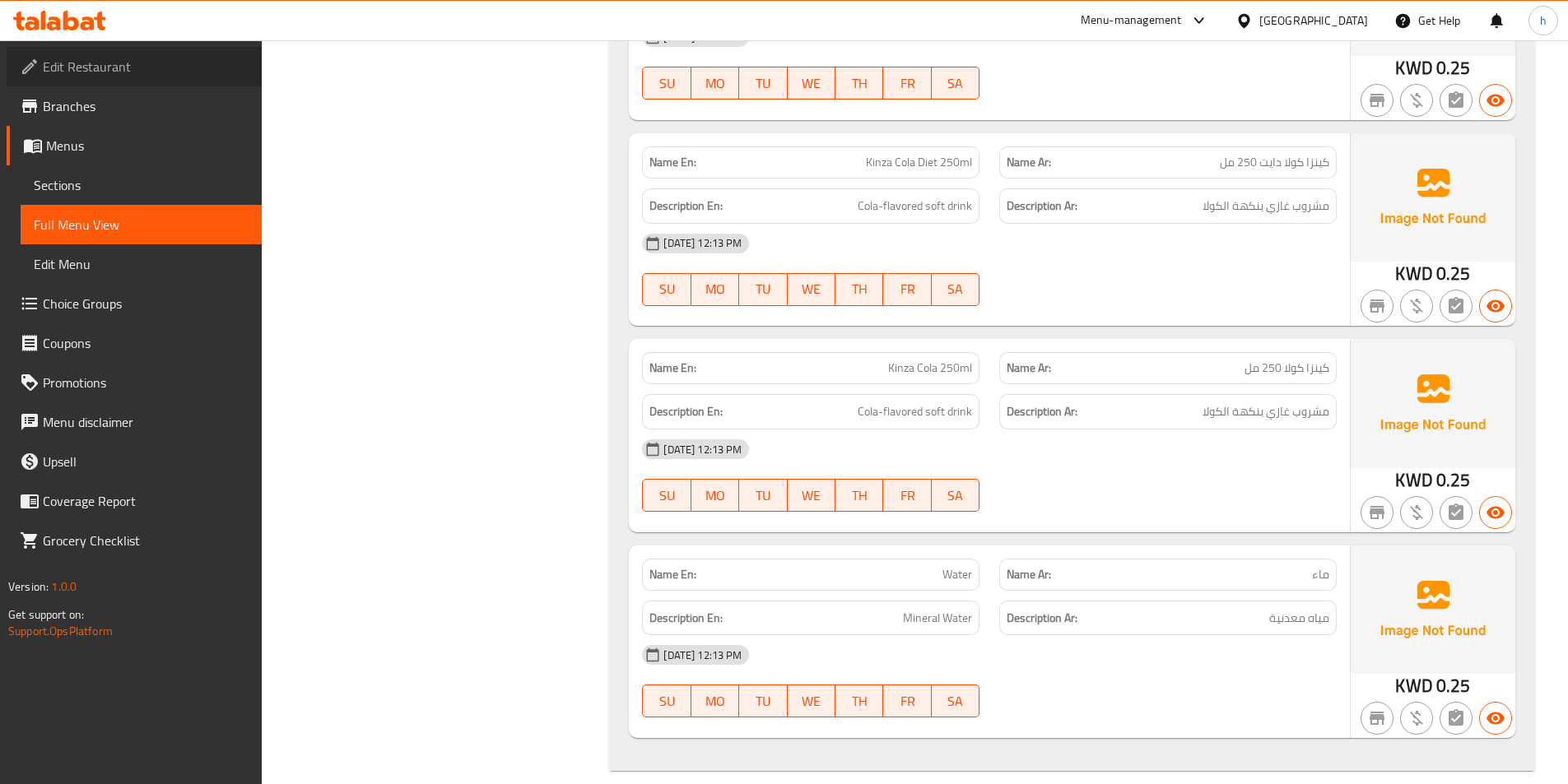
click at [93, 58] on span "Edit Restaurant" at bounding box center [146, 67] width 206 height 20
